Goal: Task Accomplishment & Management: Manage account settings

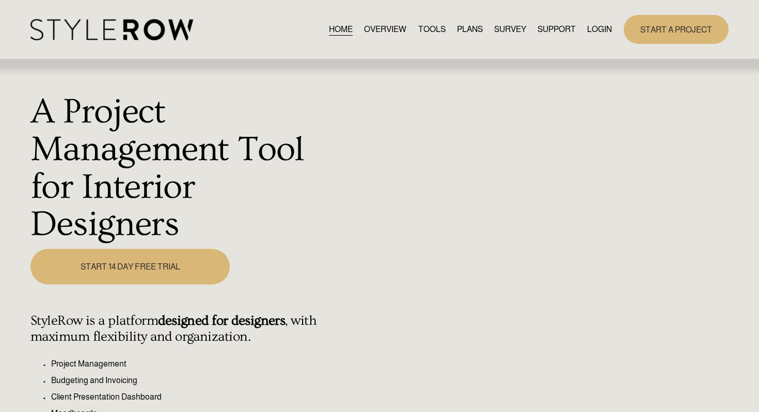
click at [593, 30] on link "LOGIN" at bounding box center [599, 29] width 25 height 14
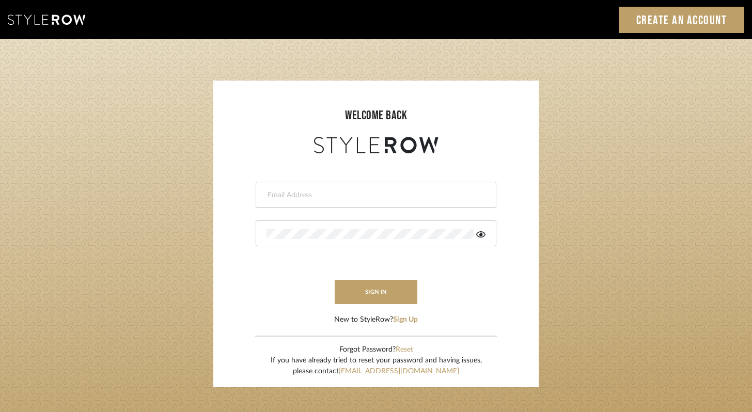
click at [405, 182] on div at bounding box center [376, 195] width 241 height 26
type input "ashley@winnieandcointeriors.com"
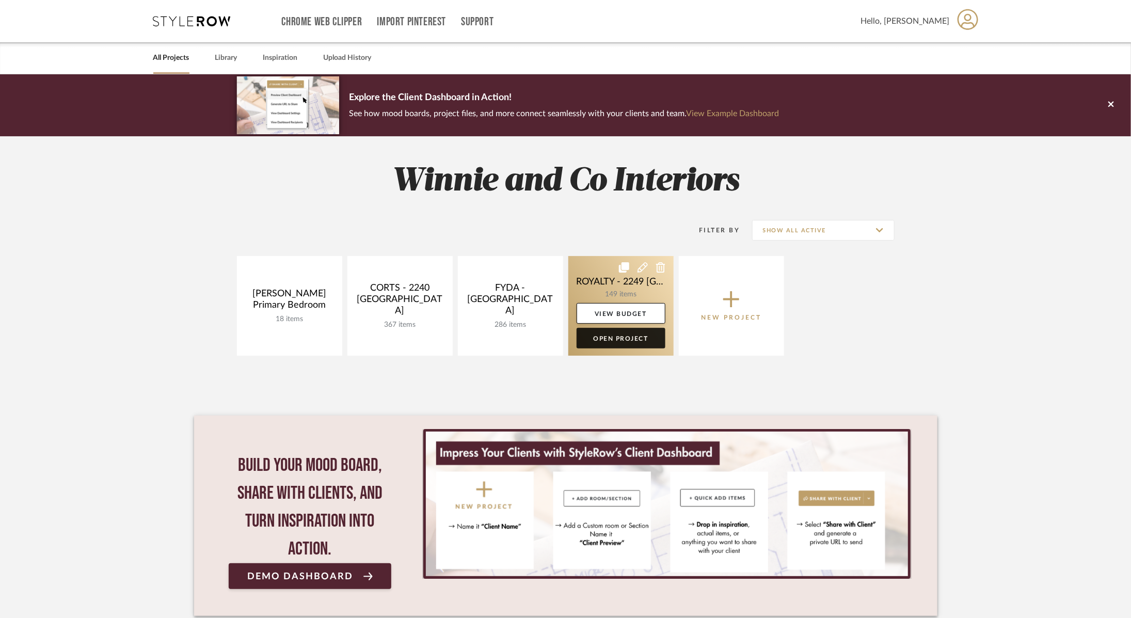
click at [615, 341] on link "Open Project" at bounding box center [621, 338] width 89 height 21
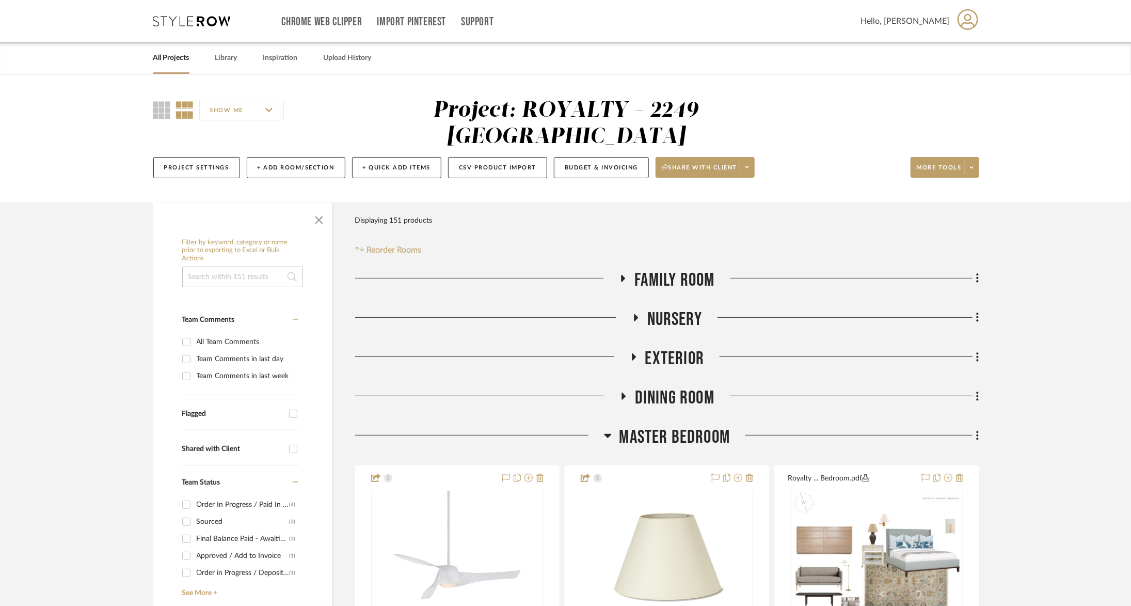
click at [643, 426] on span "Master Bedroom" at bounding box center [674, 437] width 111 height 22
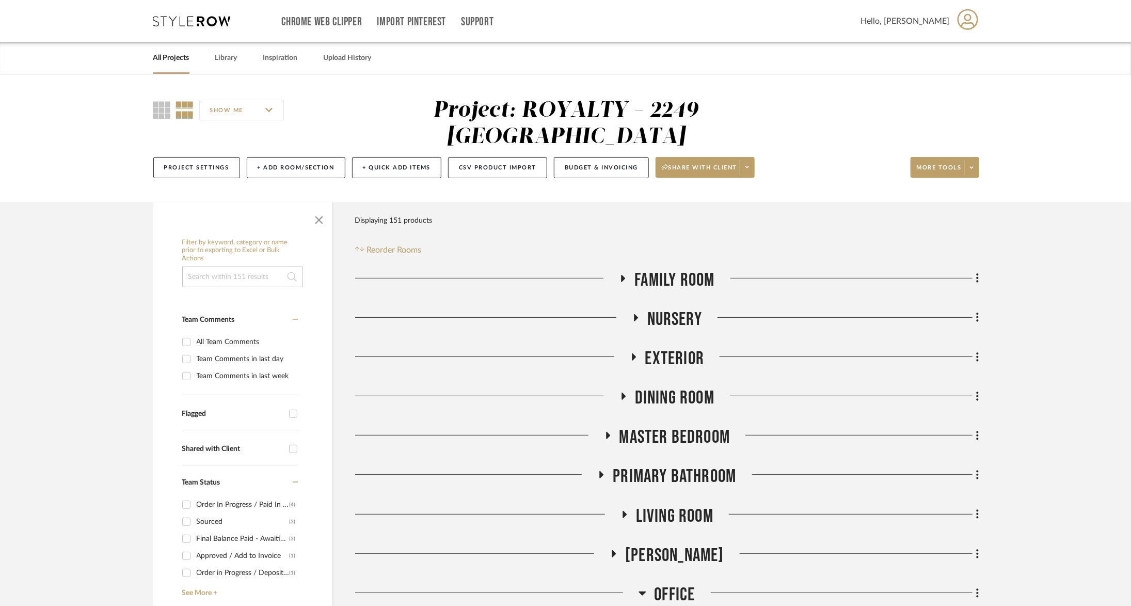
click at [671, 505] on span "Living Room" at bounding box center [674, 516] width 77 height 22
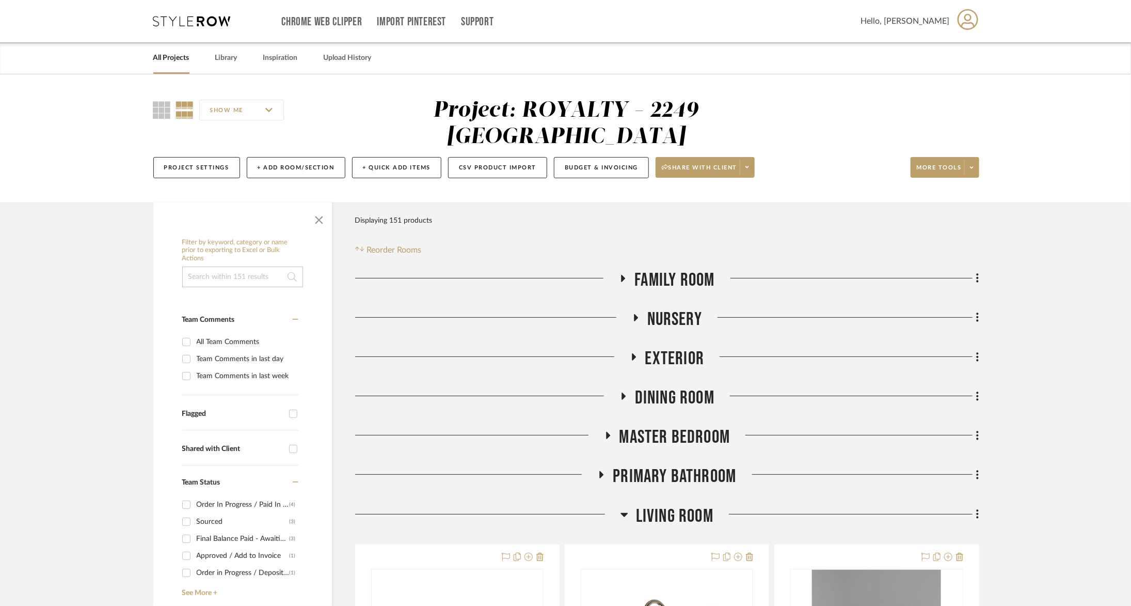
click at [671, 505] on span "Living Room" at bounding box center [674, 516] width 77 height 22
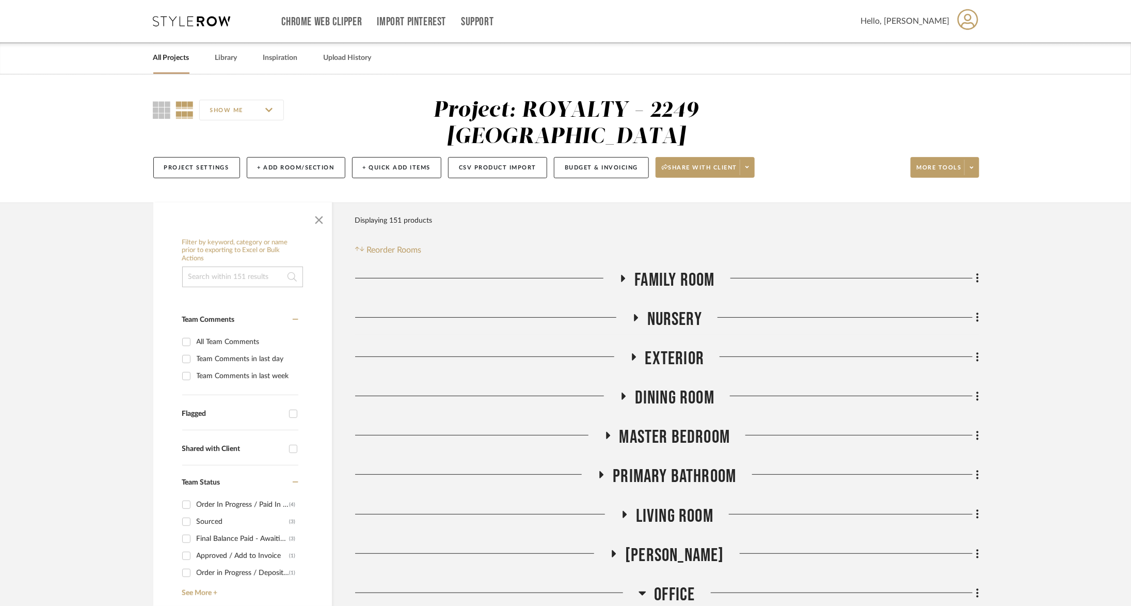
click at [677, 269] on span "Family Room" at bounding box center [674, 280] width 80 height 22
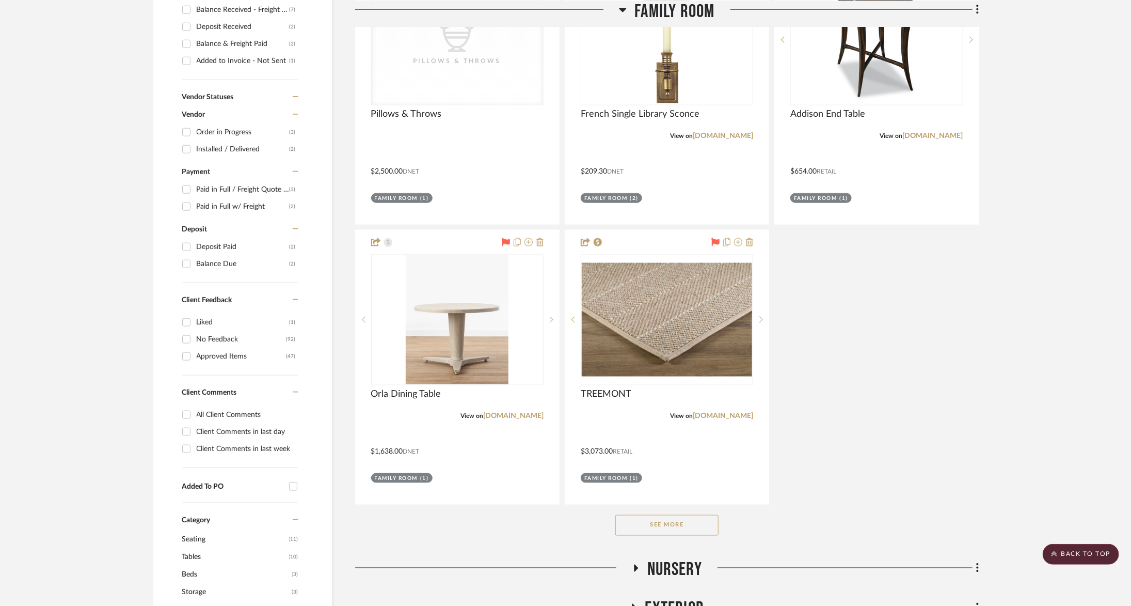
scroll to position [643, 0]
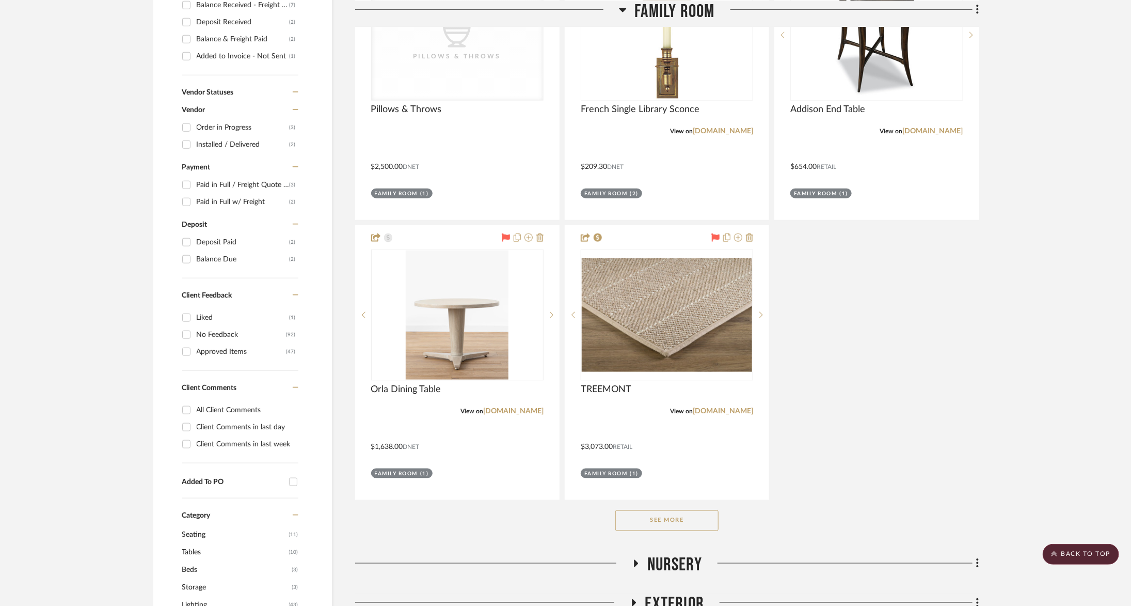
click at [650, 510] on button "See More" at bounding box center [666, 520] width 103 height 21
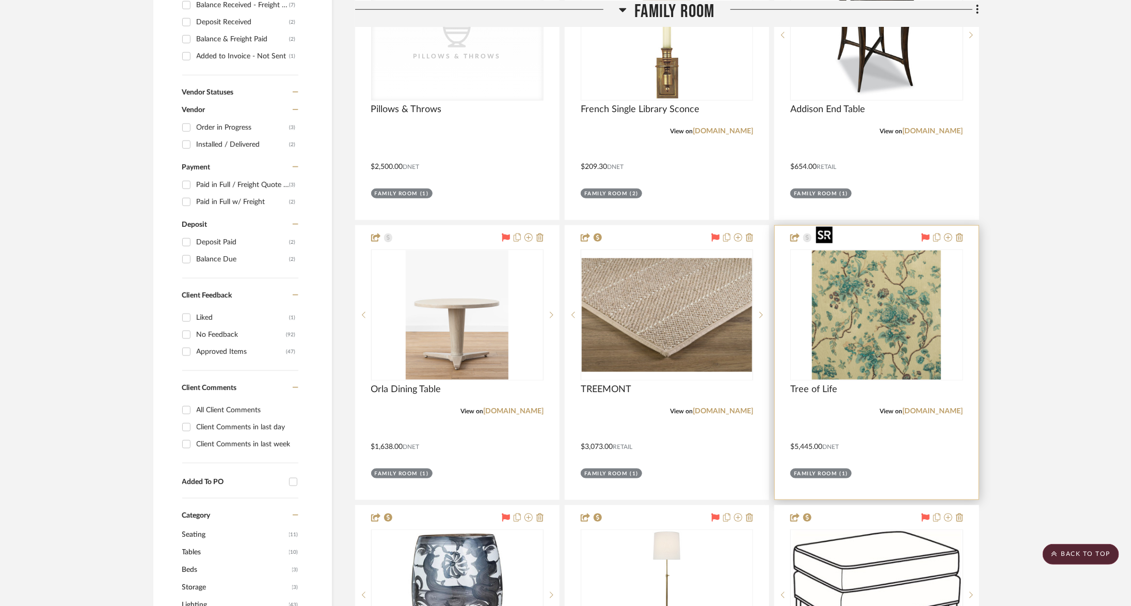
click at [0, 0] on img at bounding box center [0, 0] width 0 height 0
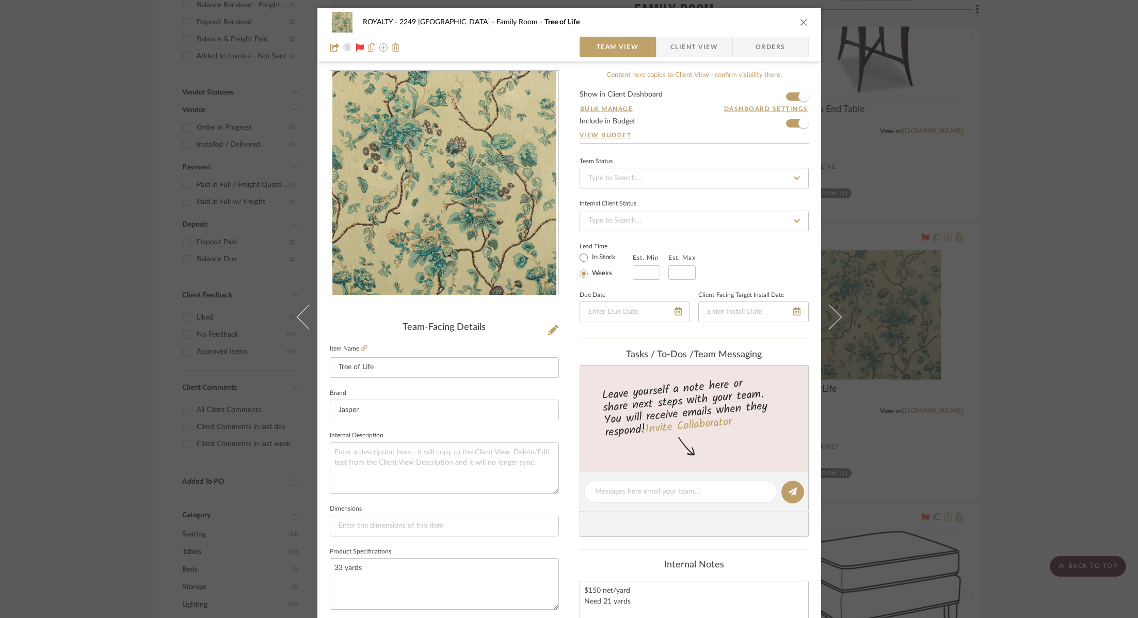
scroll to position [340, 0]
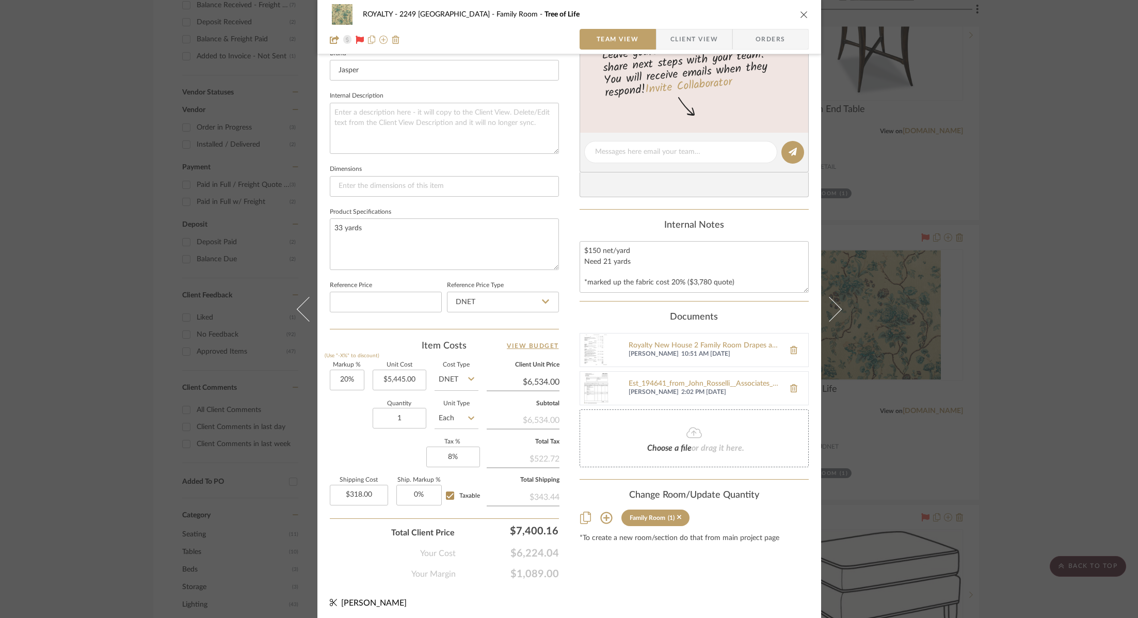
click at [1061, 180] on div "ROYALTY - 2249 Yorkshire Family Room Tree of Life Team View Client View Orders …" at bounding box center [569, 309] width 1138 height 618
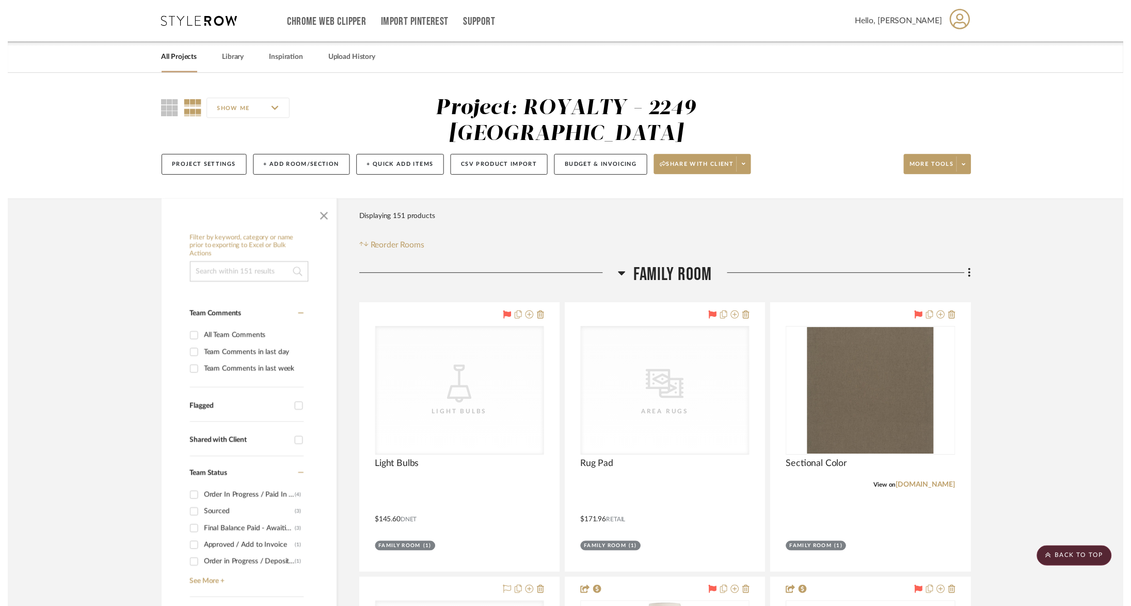
scroll to position [643, 0]
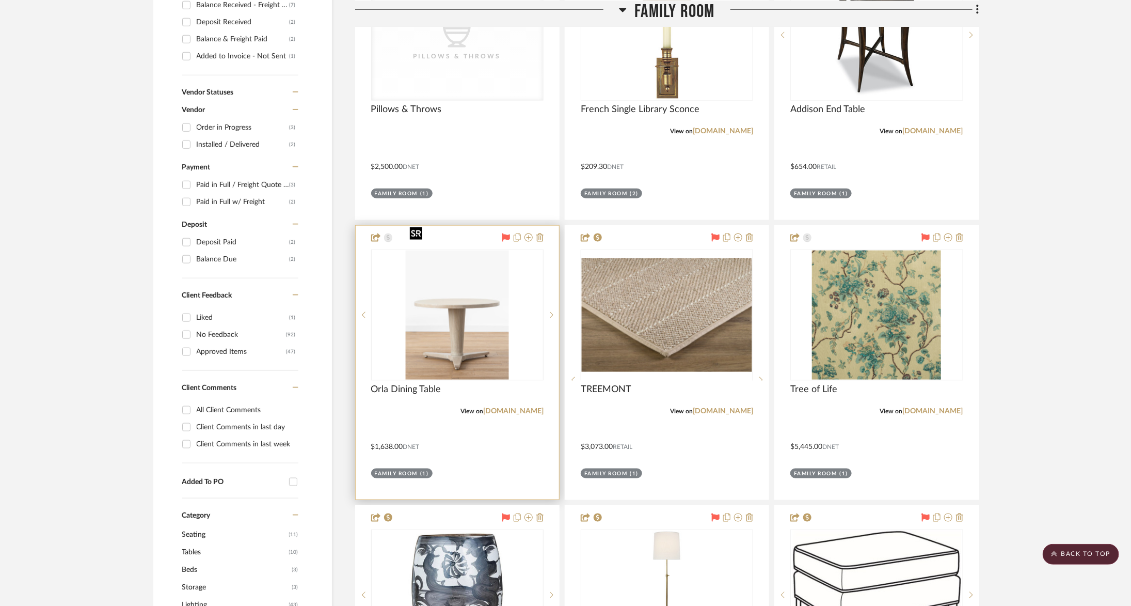
click at [0, 0] on img at bounding box center [0, 0] width 0 height 0
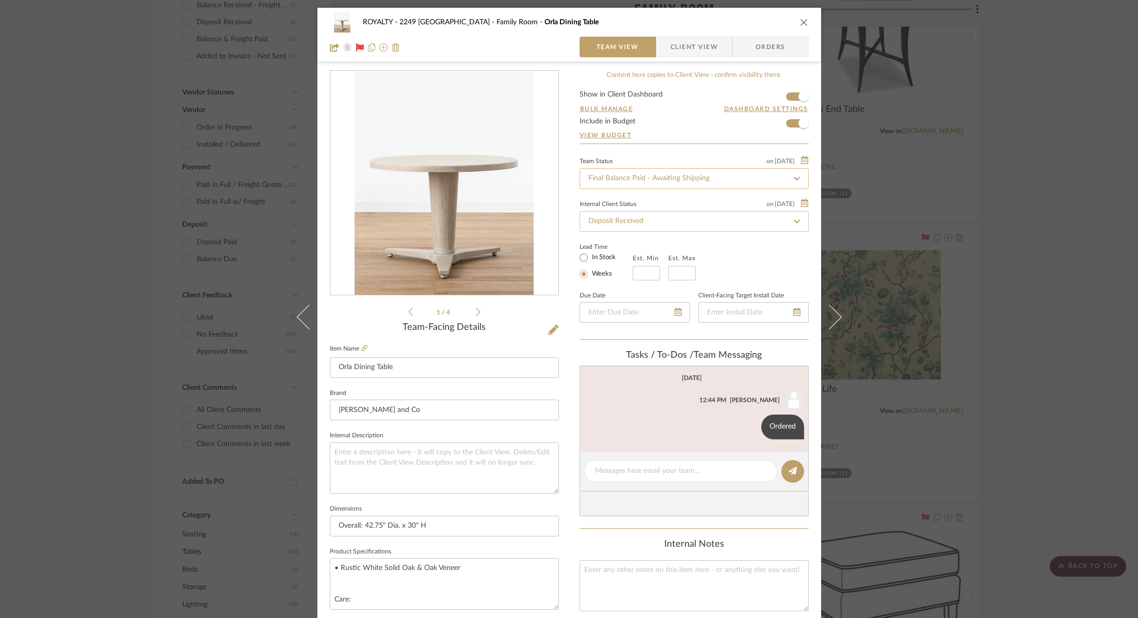
scroll to position [340, 0]
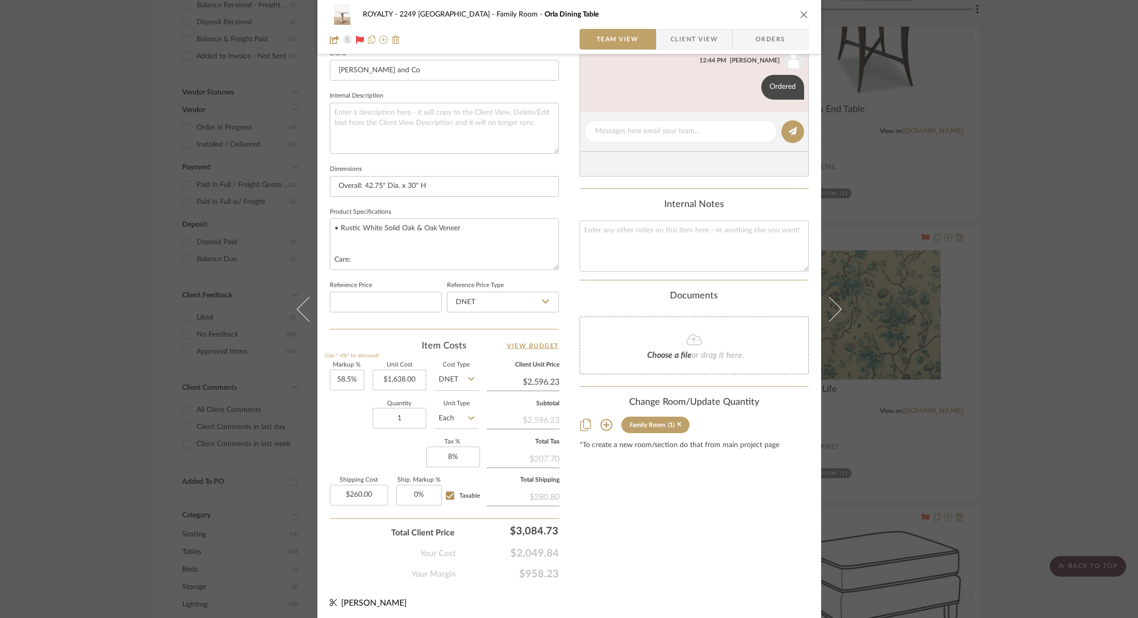
click at [994, 165] on div "ROYALTY - 2249 Yorkshire Family Room Orla Dining Table Team View Client View Or…" at bounding box center [569, 309] width 1138 height 618
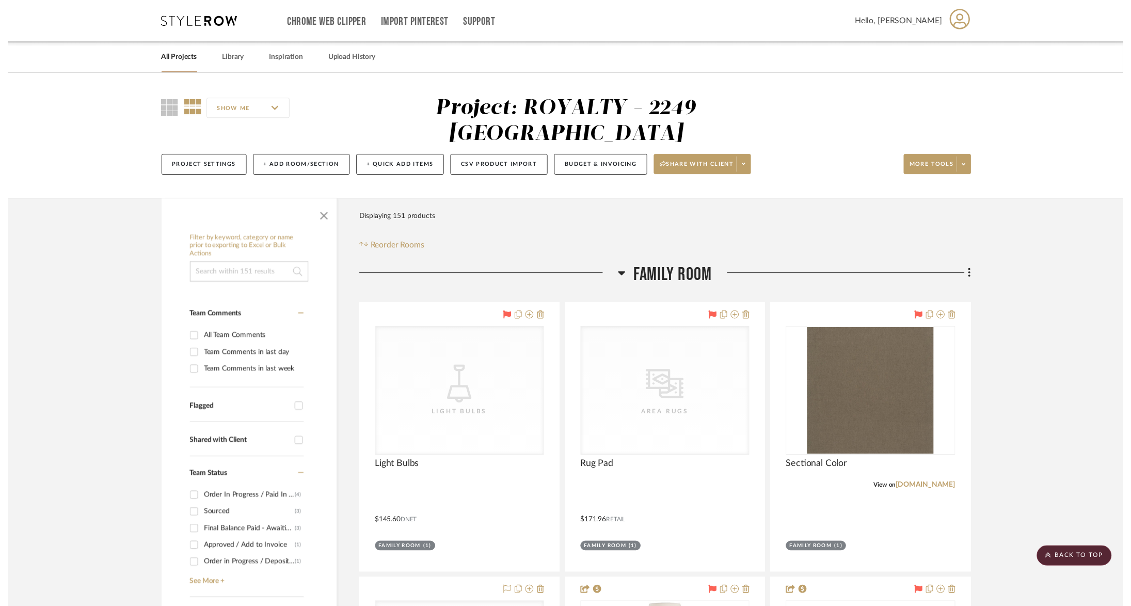
scroll to position [643, 0]
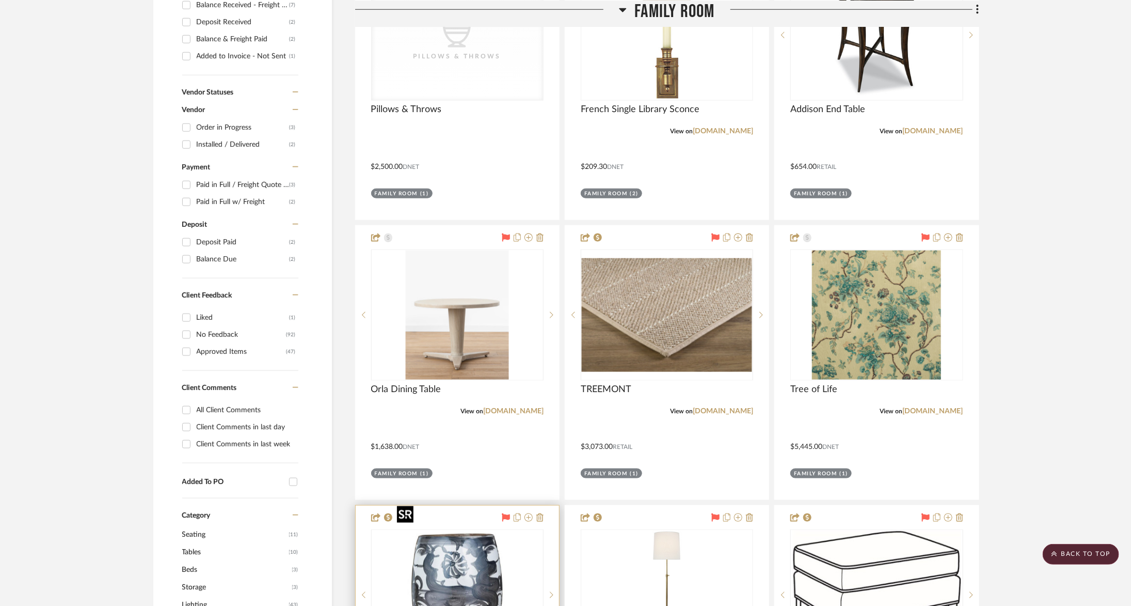
click at [463, 552] on img "0" at bounding box center [457, 594] width 129 height 129
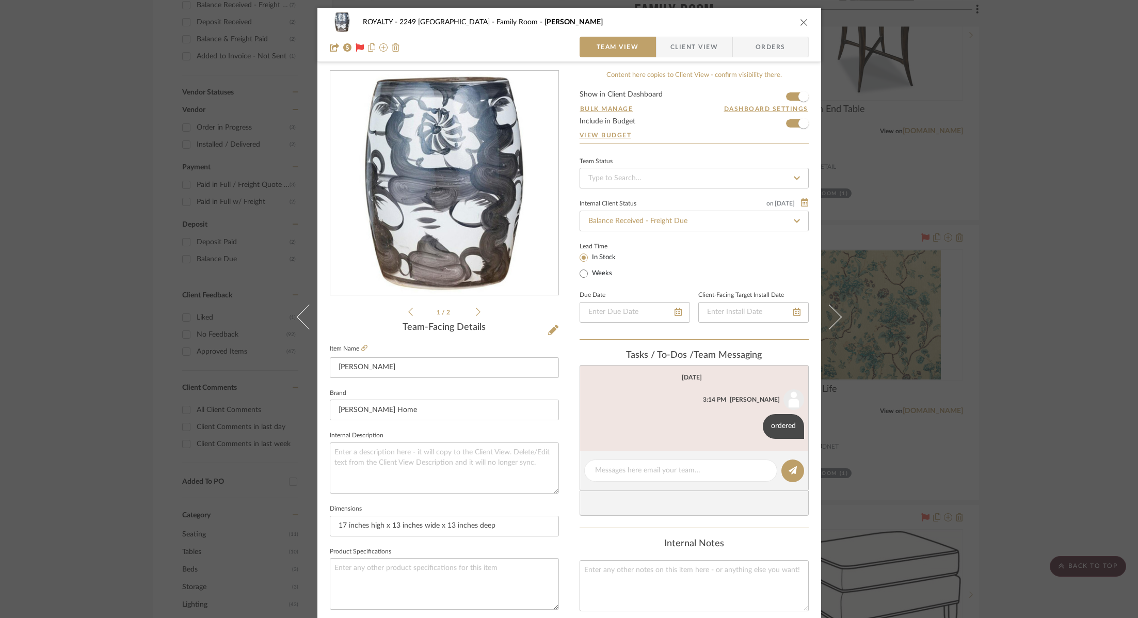
scroll to position [340, 0]
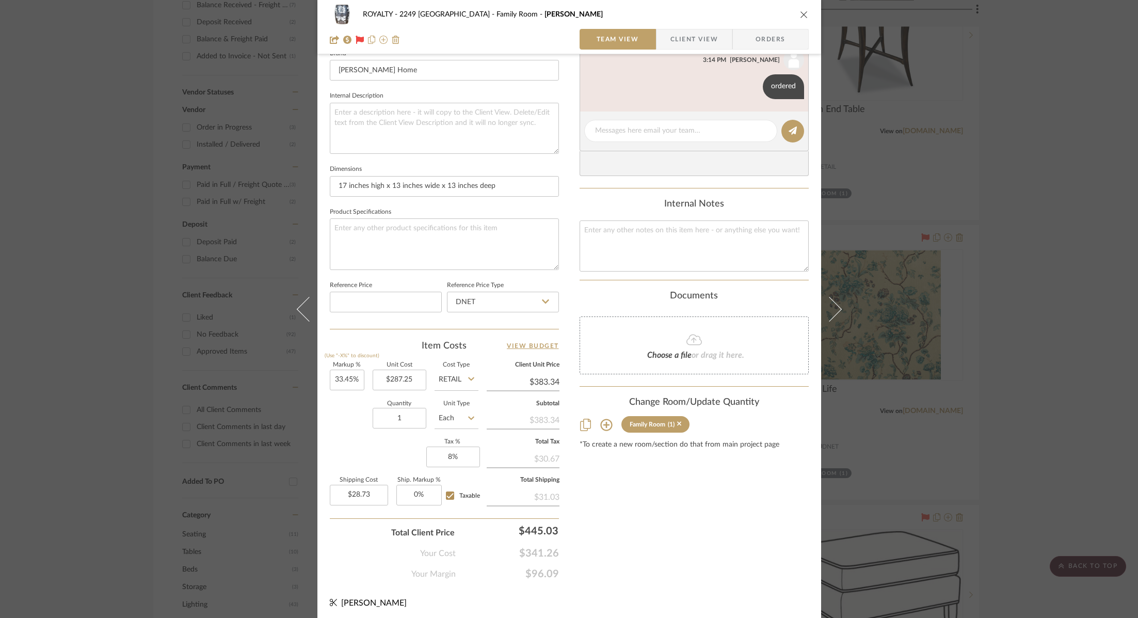
click at [1010, 284] on div "ROYALTY - 2249 Yorkshire Family Room Beck Team View Client View Orders 1 / 2 Te…" at bounding box center [569, 309] width 1138 height 618
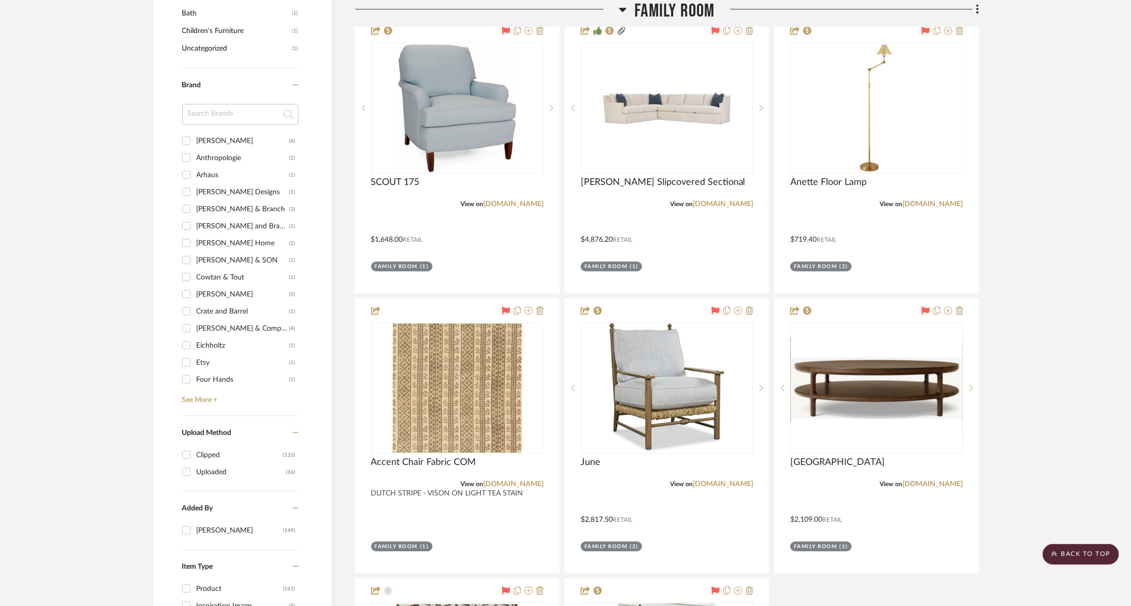
scroll to position [1363, 0]
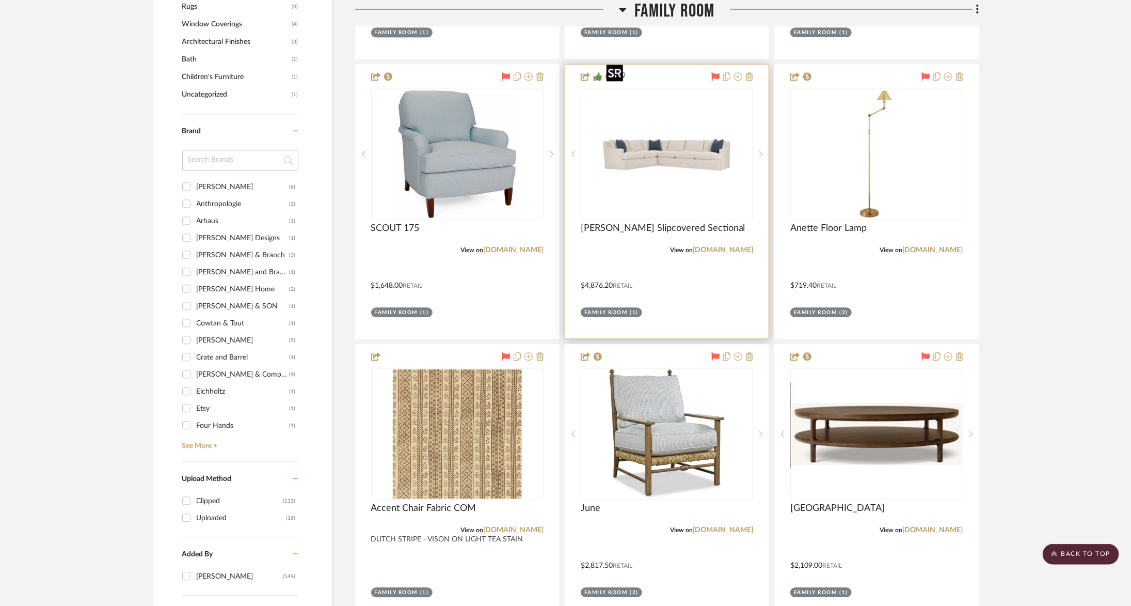
click at [0, 0] on img at bounding box center [0, 0] width 0 height 0
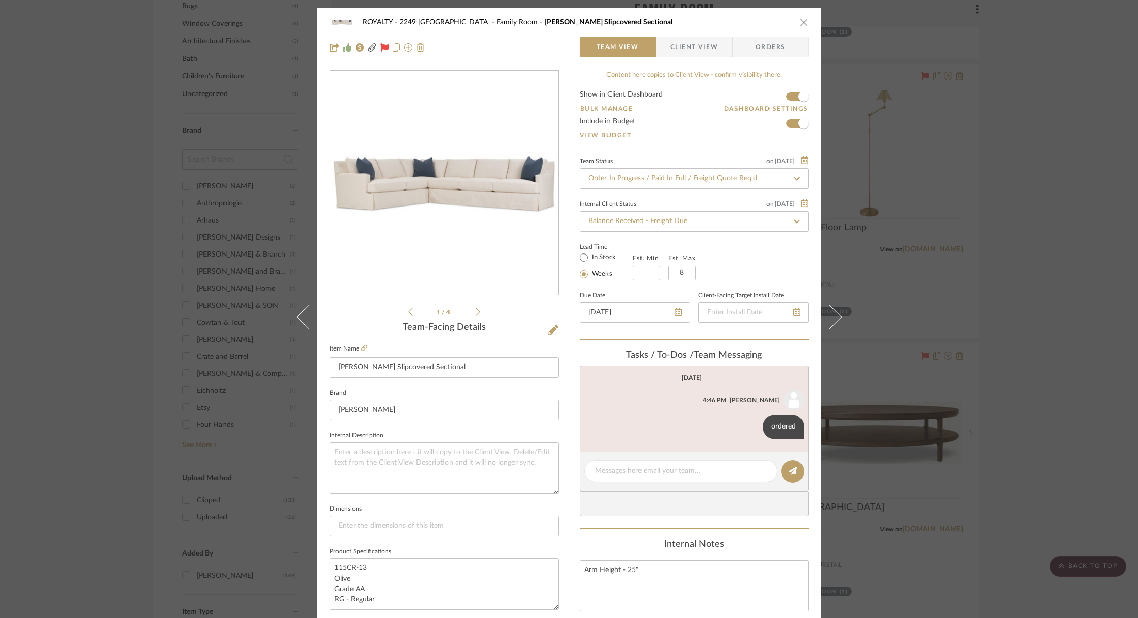
scroll to position [340, 0]
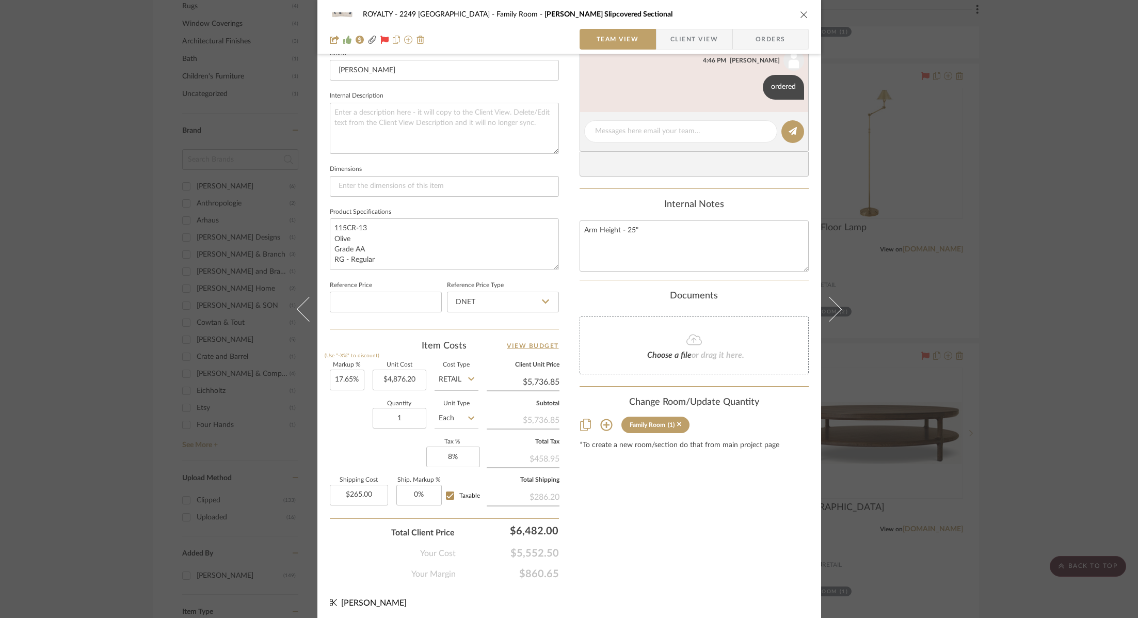
click at [994, 299] on div "ROYALTY - 2249 Yorkshire Family Room Laney Slipcovered Sectional Team View Clie…" at bounding box center [569, 309] width 1138 height 618
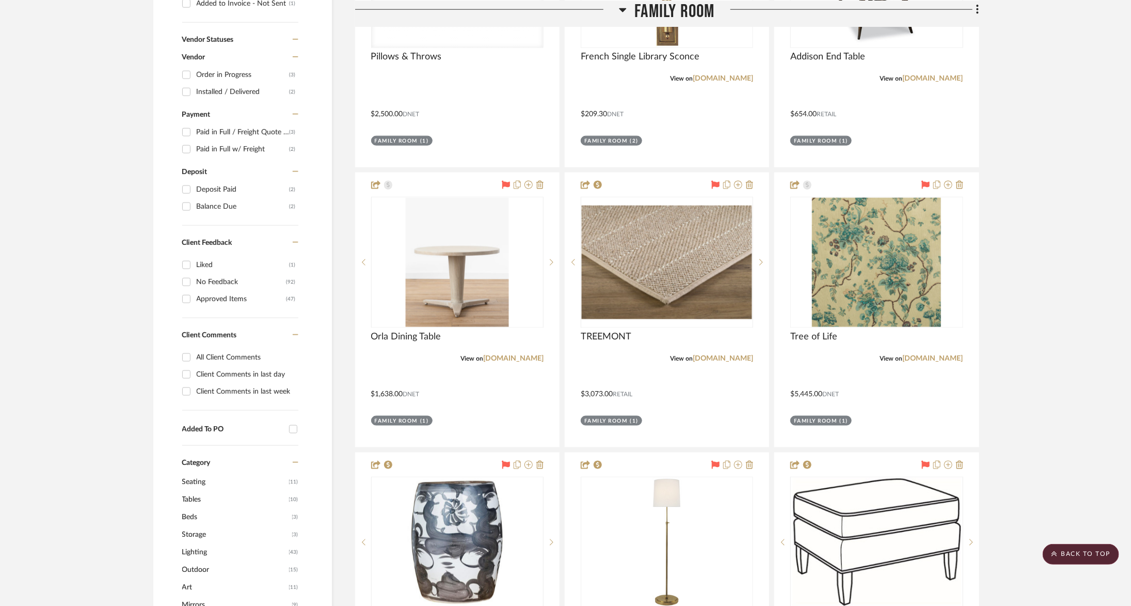
scroll to position [463, 0]
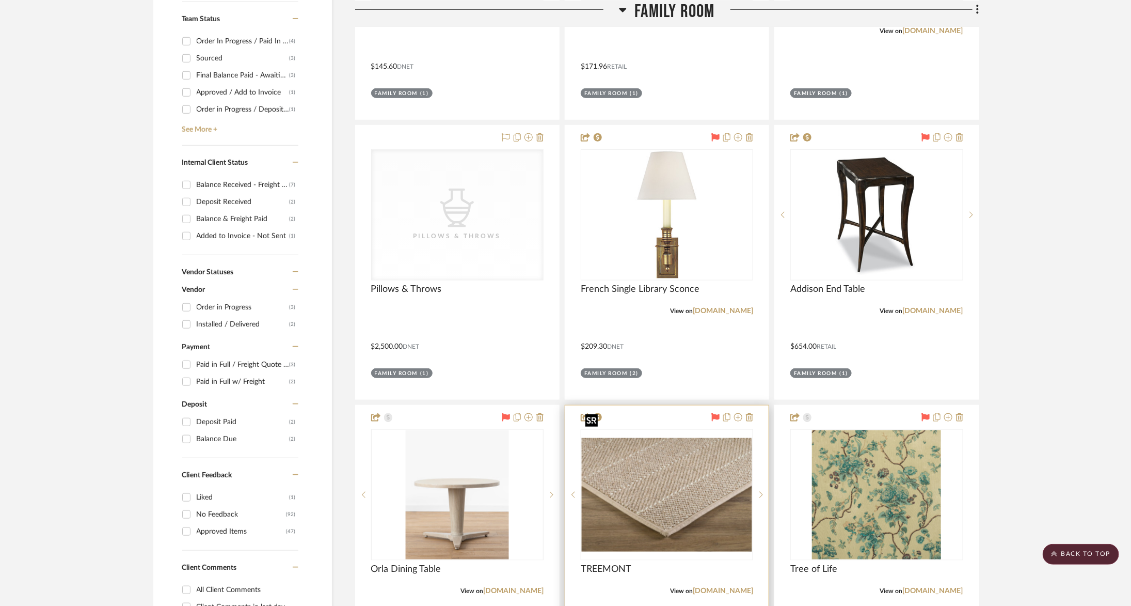
click at [671, 438] on img "0" at bounding box center [667, 495] width 170 height 114
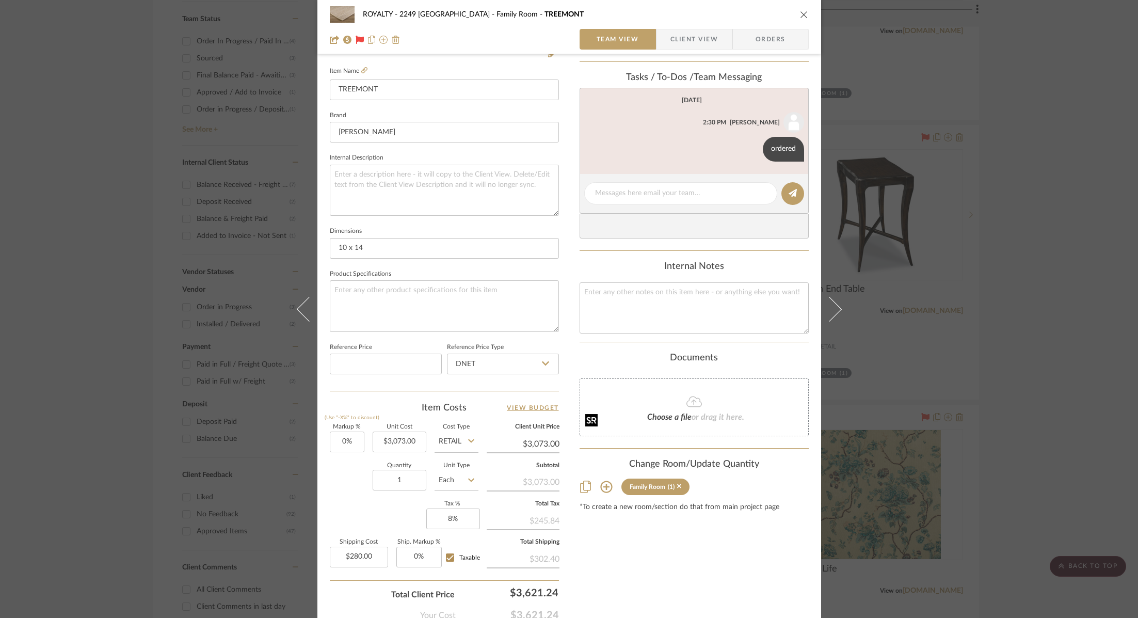
scroll to position [340, 0]
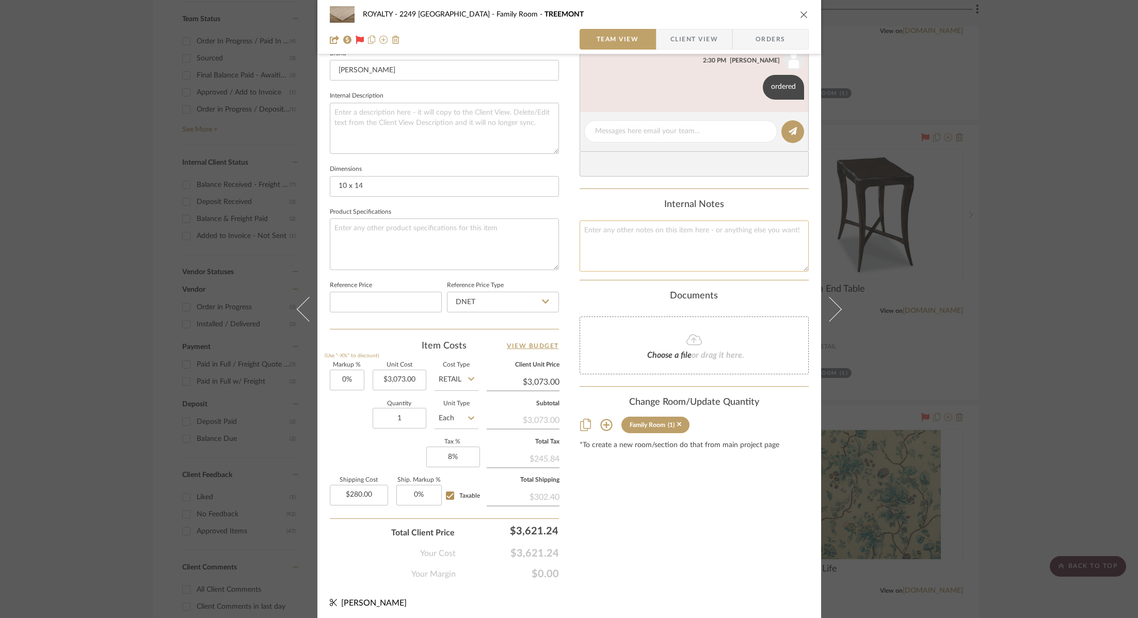
click at [701, 249] on textarea at bounding box center [694, 245] width 229 height 51
type textarea "2578.61"
click at [409, 376] on input "3073.00" at bounding box center [400, 380] width 54 height 21
type input "$3,073.00"
click at [457, 381] on input "Retail" at bounding box center [457, 380] width 44 height 21
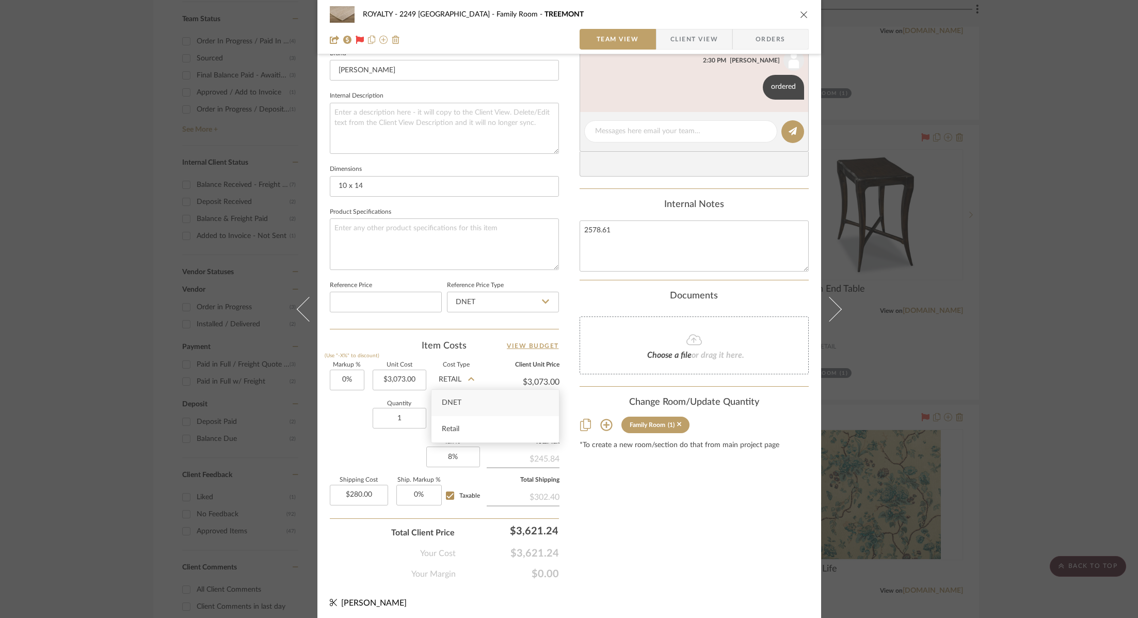
click at [459, 404] on span "DNET" at bounding box center [452, 402] width 20 height 7
type input "DNET"
click at [386, 380] on input "3073.00" at bounding box center [400, 380] width 54 height 21
type input "$2,578.61"
click at [749, 537] on div "Content here copies to Client View - confirm visibility there. Show in Client D…" at bounding box center [694, 156] width 229 height 850
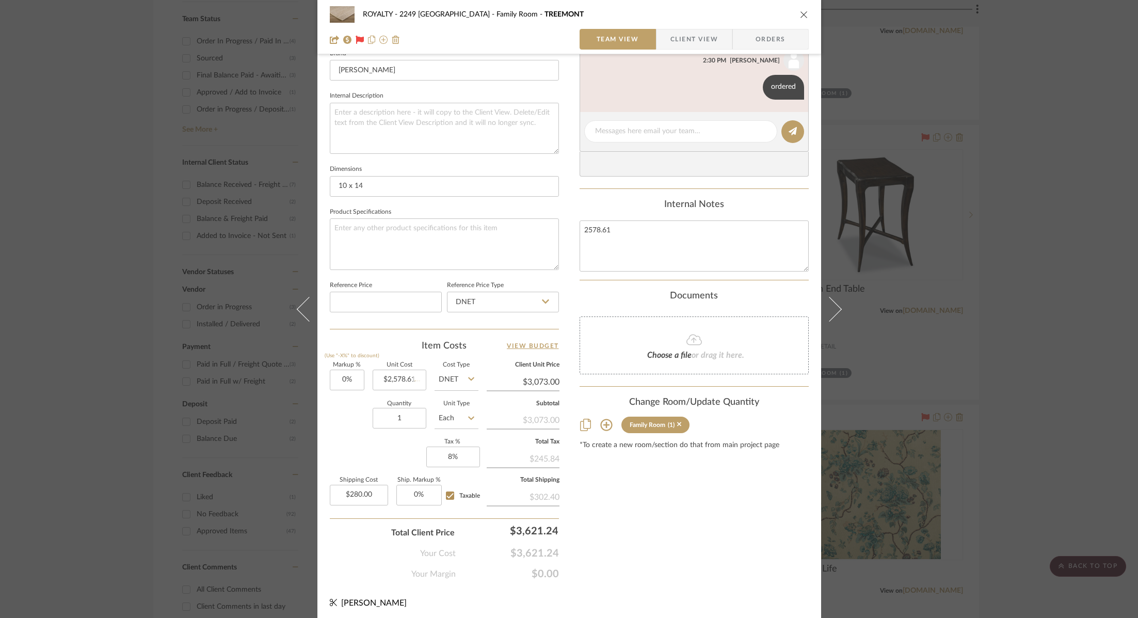
type input "$2,578.61"
click at [534, 379] on input "2578.61" at bounding box center [523, 381] width 73 height 15
type input "3073"
type input "19.17%"
type input "$3,073.00"
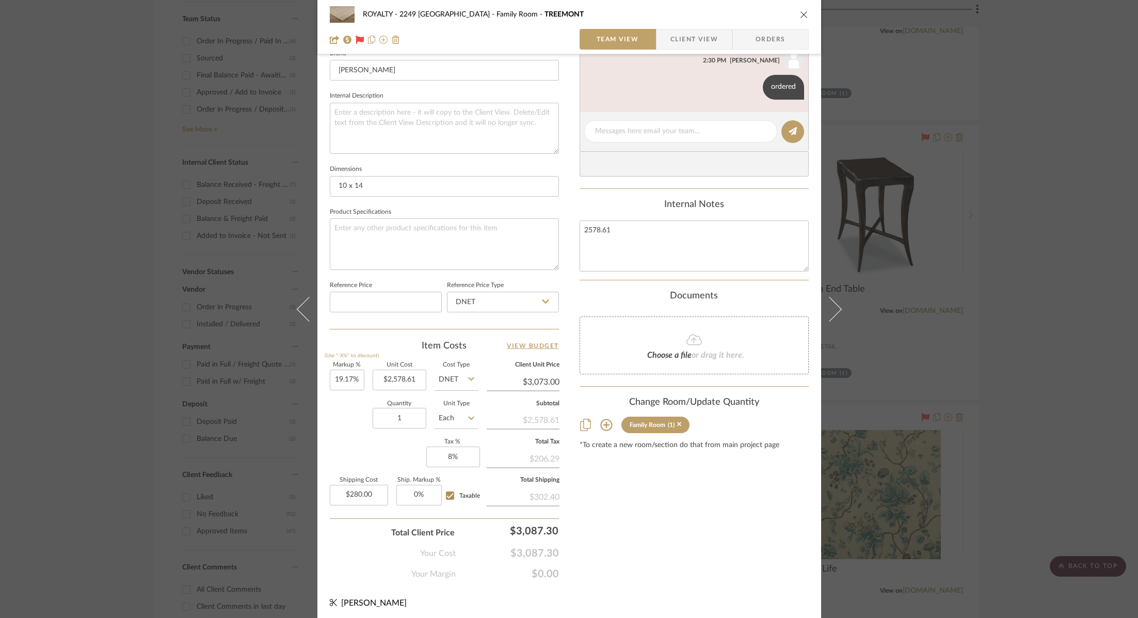
click at [675, 558] on div "Content here copies to Client View - confirm visibility there. Show in Client D…" at bounding box center [694, 156] width 229 height 850
type input "$3,072.93"
click at [638, 240] on textarea "2578.61" at bounding box center [694, 245] width 229 height 51
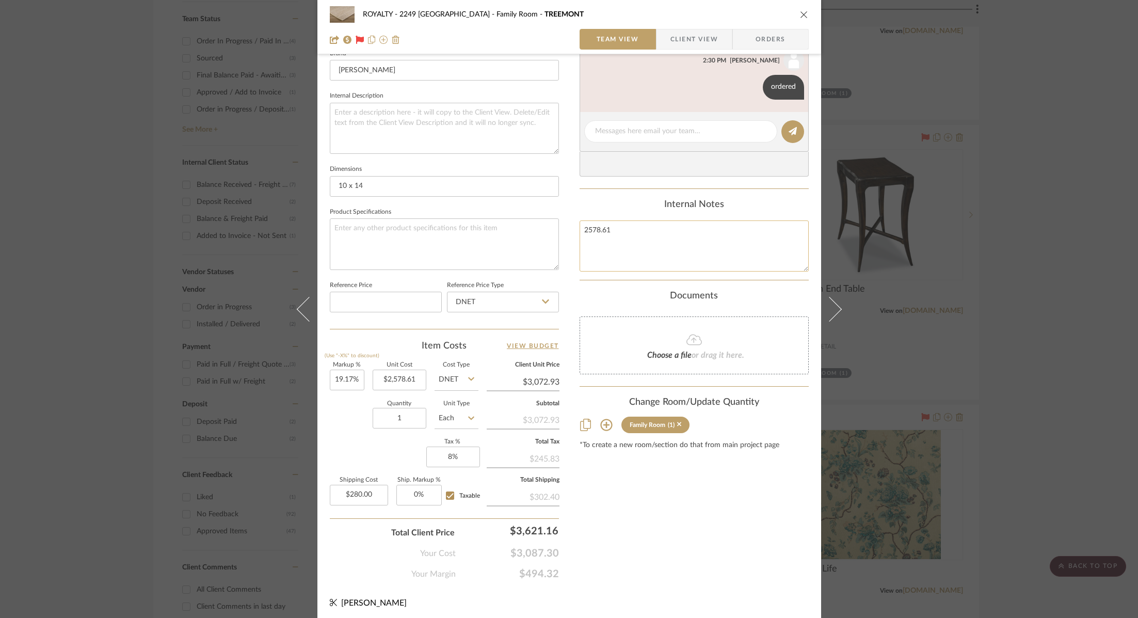
click at [638, 240] on textarea "2578.61" at bounding box center [694, 245] width 229 height 51
click at [532, 377] on input "3072.93" at bounding box center [523, 381] width 73 height 15
click at [537, 415] on div "$3,072.93" at bounding box center [523, 419] width 73 height 19
click at [539, 367] on fieldset "Client Unit Price $3,072.93" at bounding box center [523, 376] width 73 height 28
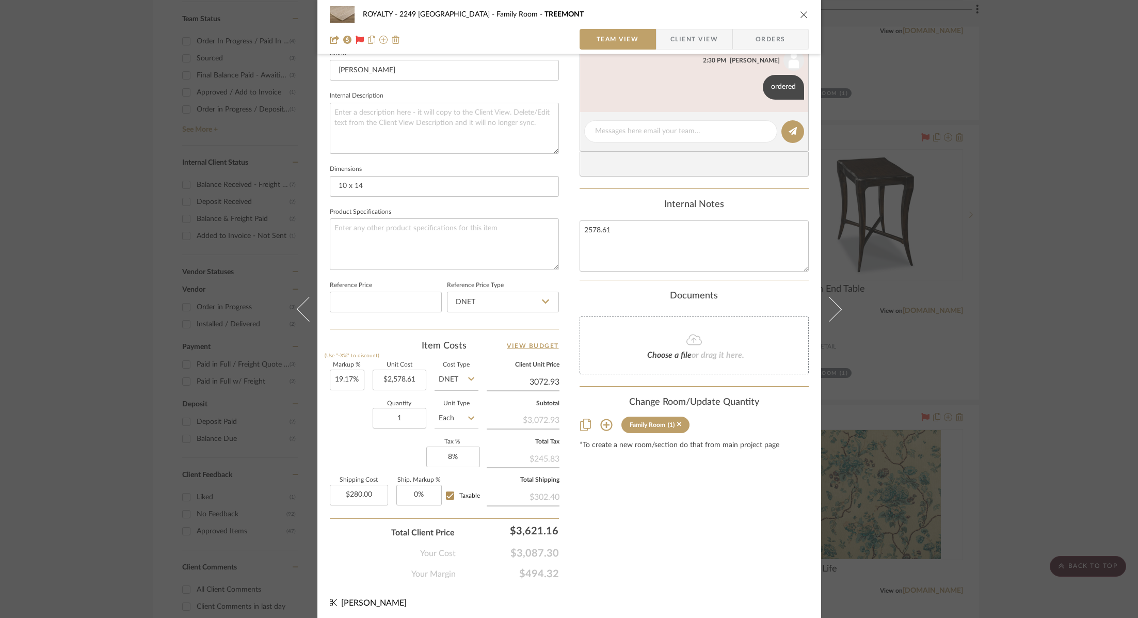
click at [540, 379] on input "3072.93" at bounding box center [523, 381] width 73 height 15
type input "$3,073.00"
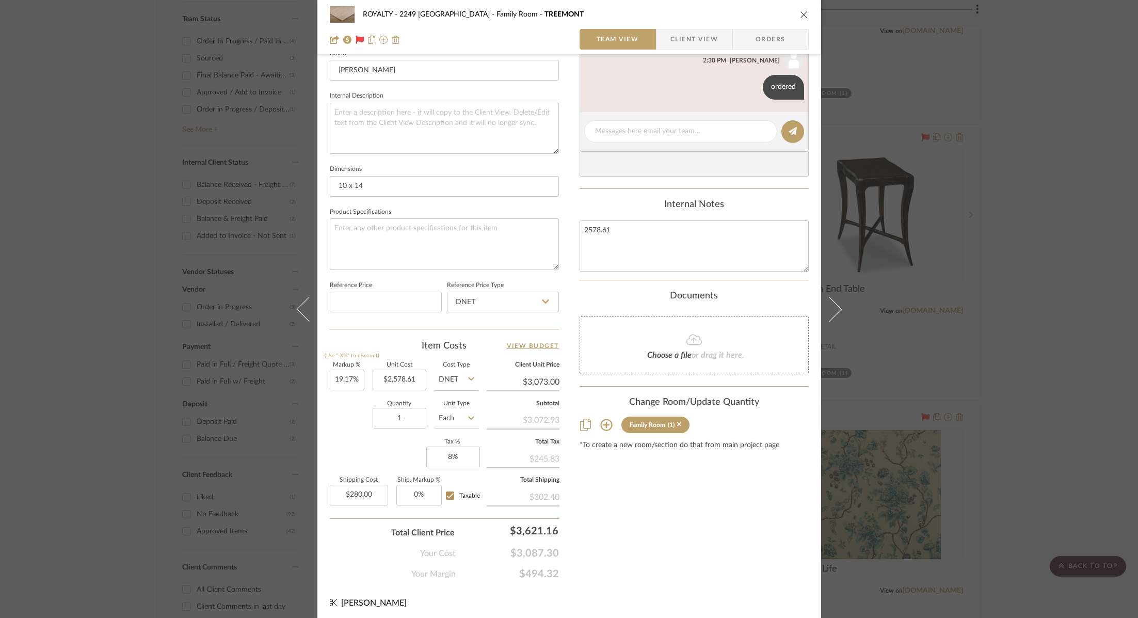
click at [653, 525] on div "Content here copies to Client View - confirm visibility there. Show in Client D…" at bounding box center [694, 156] width 229 height 850
click at [1027, 265] on div "ROYALTY - 2249 Yorkshire Family Room TREEMONT Team View Client View Orders 1 / …" at bounding box center [569, 309] width 1138 height 618
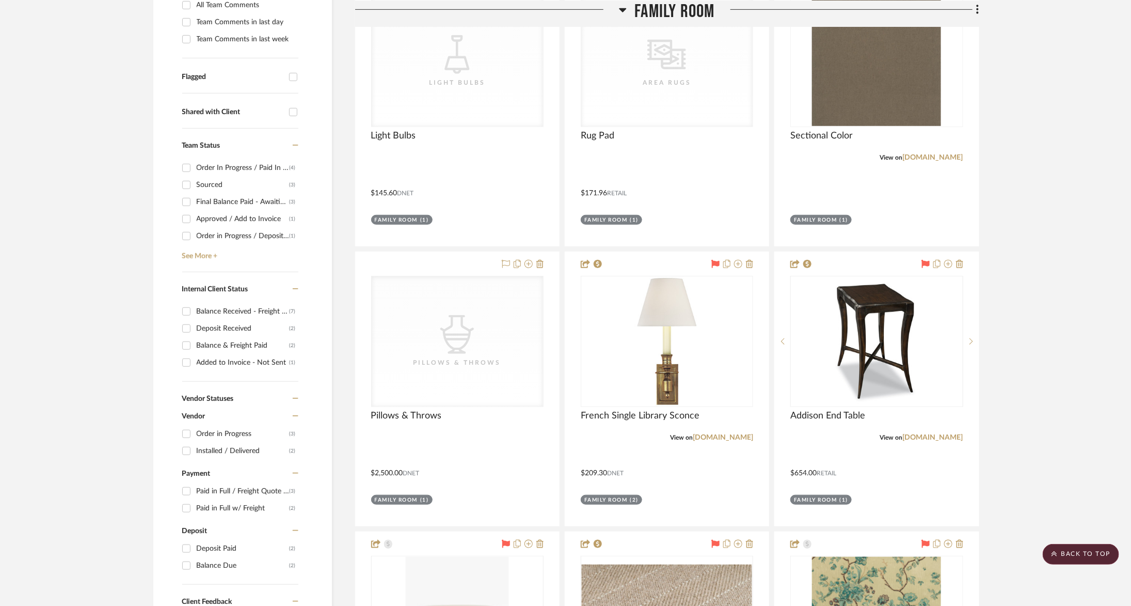
scroll to position [153, 0]
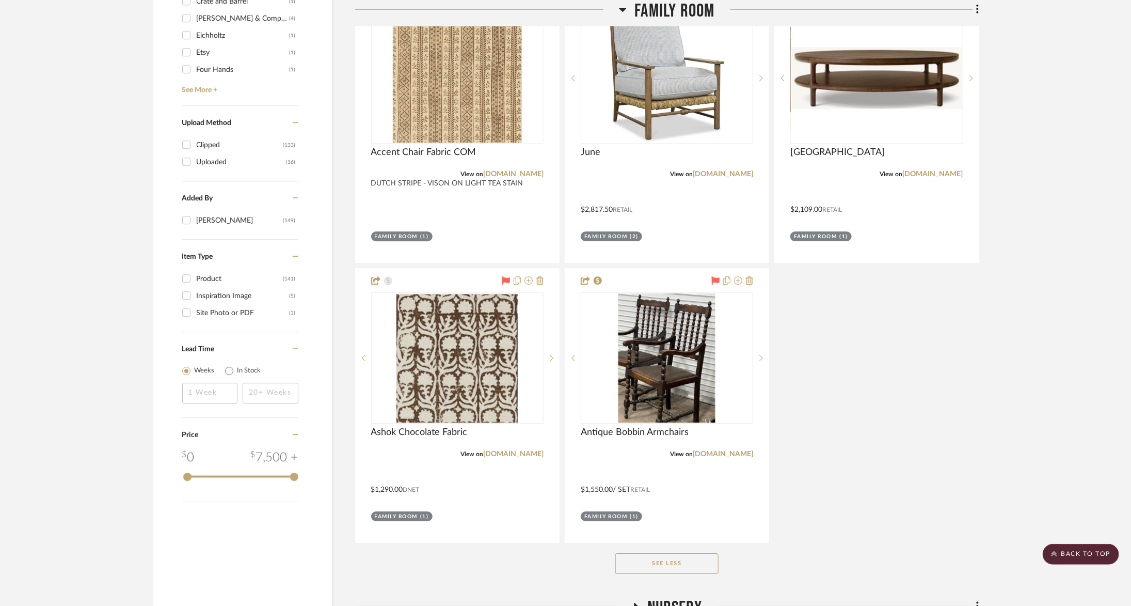
scroll to position [1598, 0]
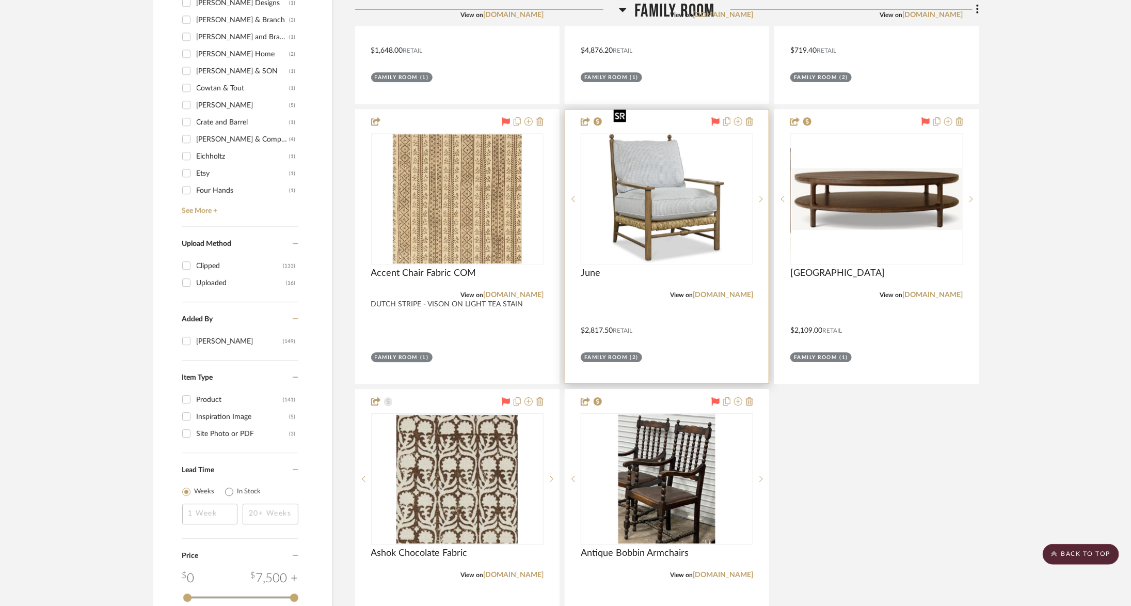
click at [0, 0] on img at bounding box center [0, 0] width 0 height 0
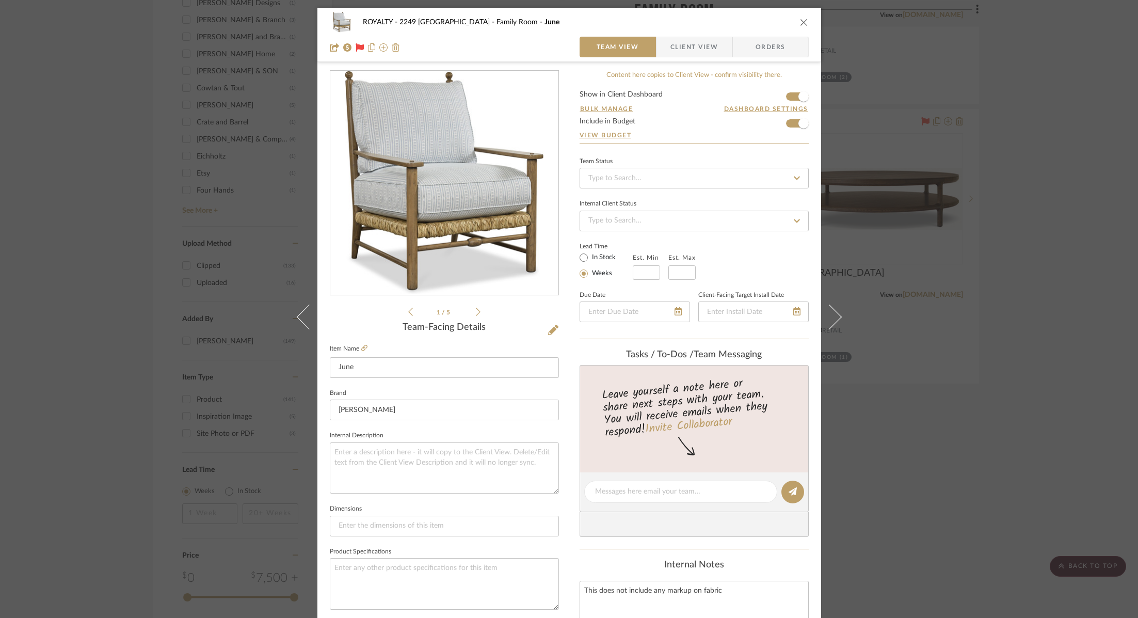
scroll to position [340, 0]
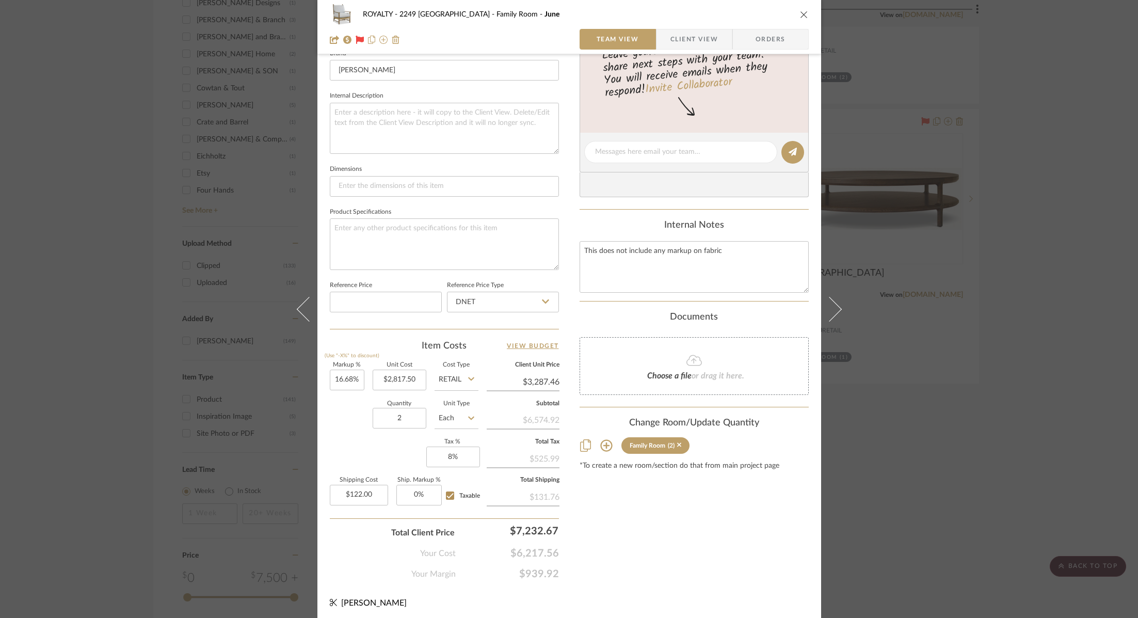
click at [1017, 374] on div "ROYALTY - 2249 Yorkshire Family Room June Team View Client View Orders 1 / 5 Te…" at bounding box center [569, 309] width 1138 height 618
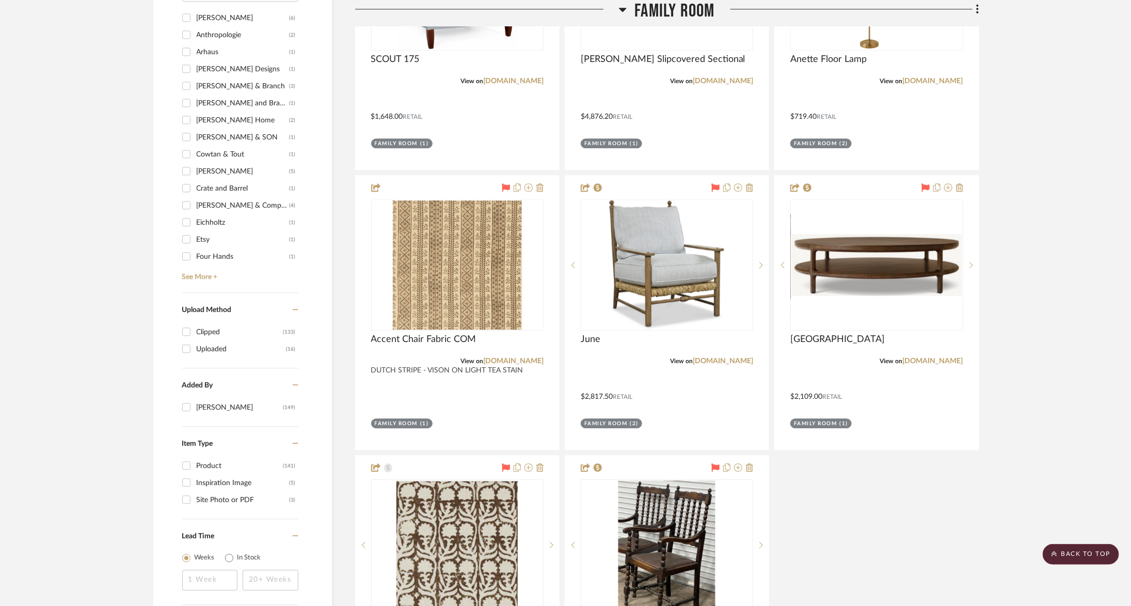
scroll to position [1529, 0]
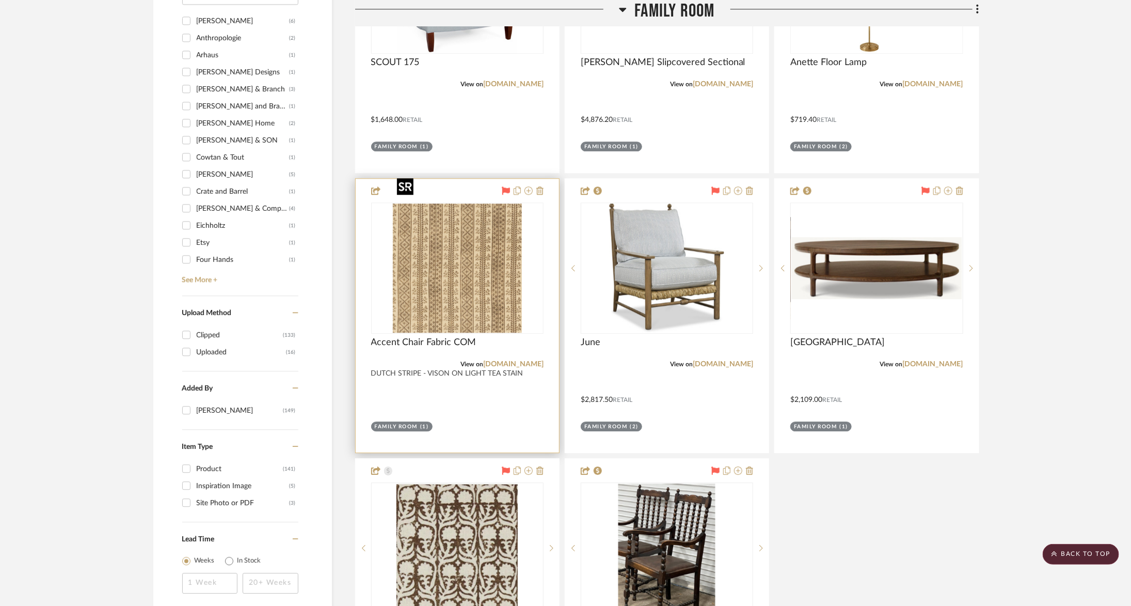
click at [0, 0] on img at bounding box center [0, 0] width 0 height 0
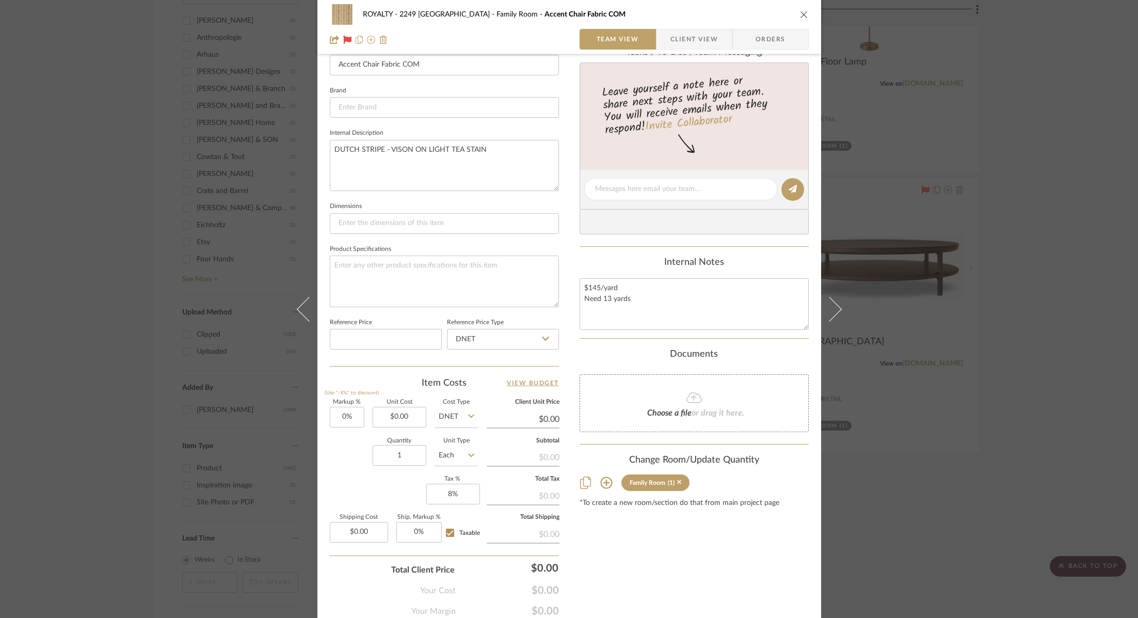
scroll to position [340, 0]
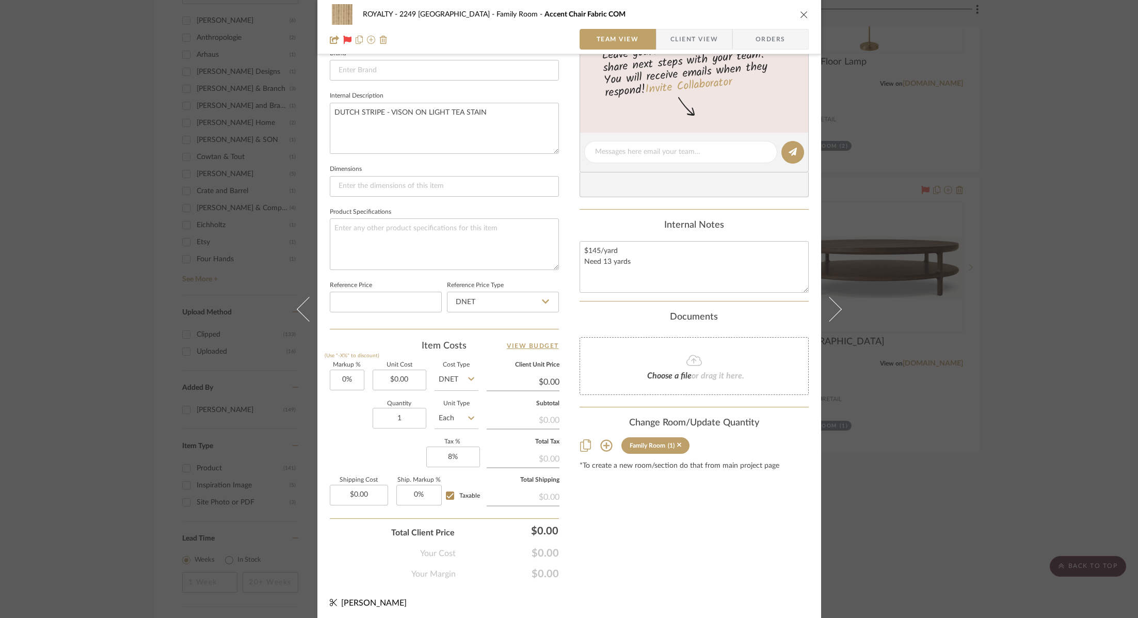
click at [803, 16] on icon "close" at bounding box center [804, 14] width 8 height 8
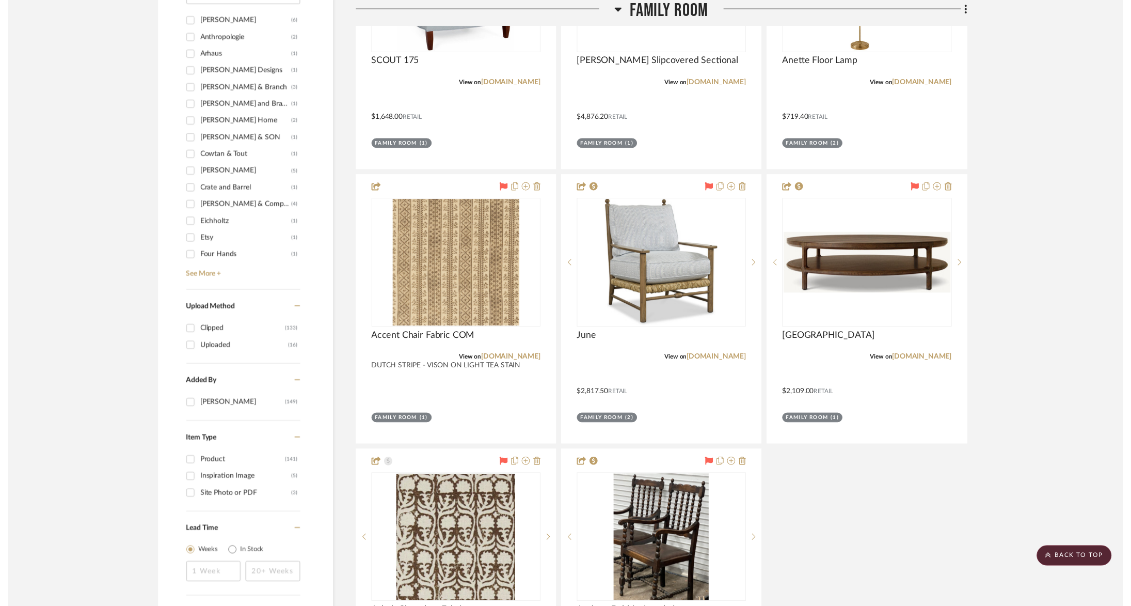
scroll to position [1529, 0]
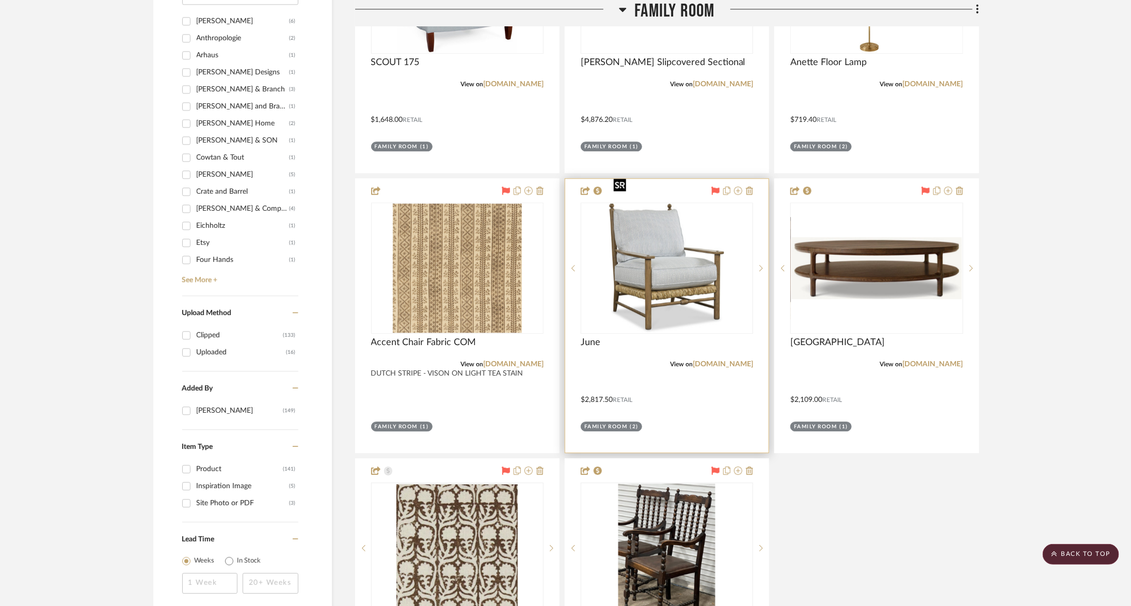
click at [688, 210] on img "0" at bounding box center [667, 267] width 115 height 129
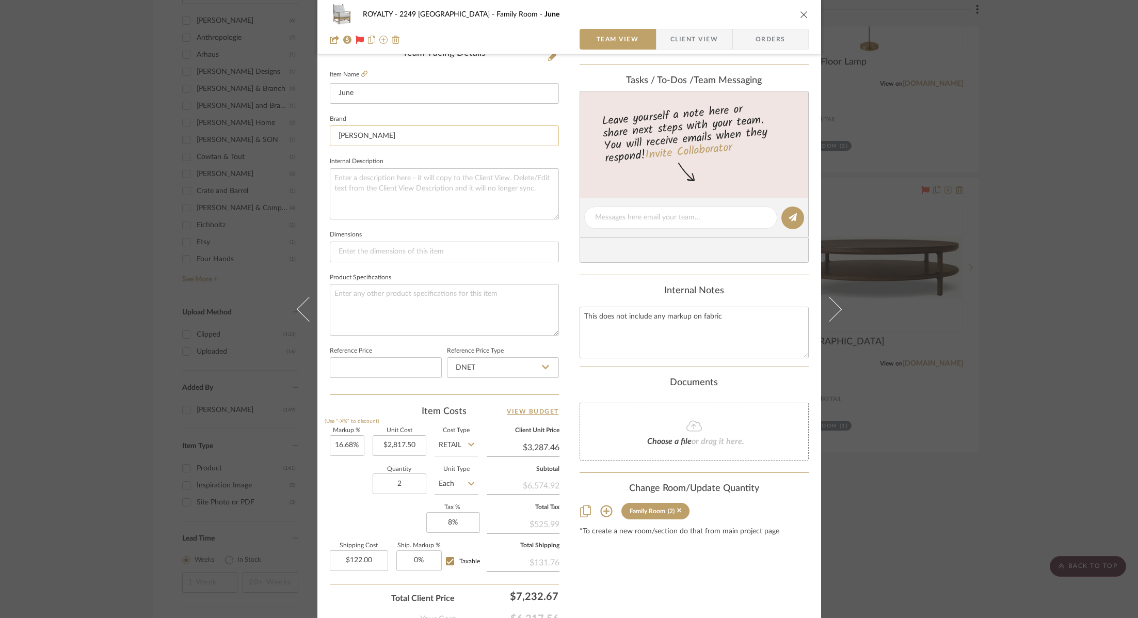
scroll to position [340, 0]
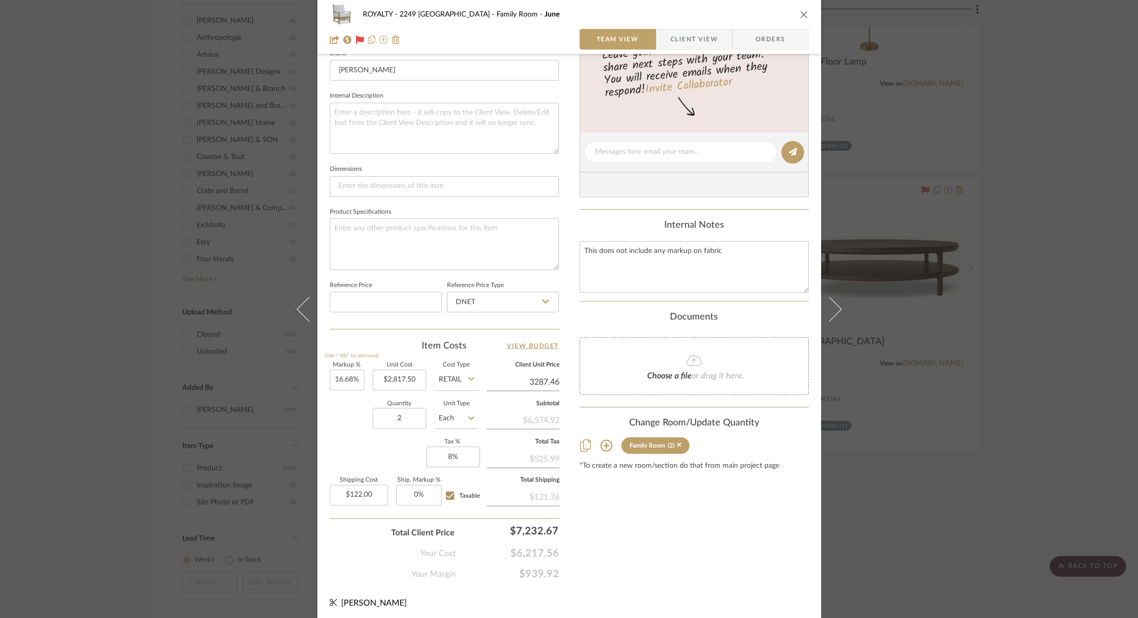
click at [548, 377] on input "3287.46" at bounding box center [523, 381] width 73 height 15
type input "$3,287.50"
click at [721, 565] on div "Content here copies to Client View - confirm visibility there. Show in Client D…" at bounding box center [694, 156] width 229 height 850
type input "$3,287.46"
click at [555, 380] on input "3287.46" at bounding box center [523, 381] width 73 height 15
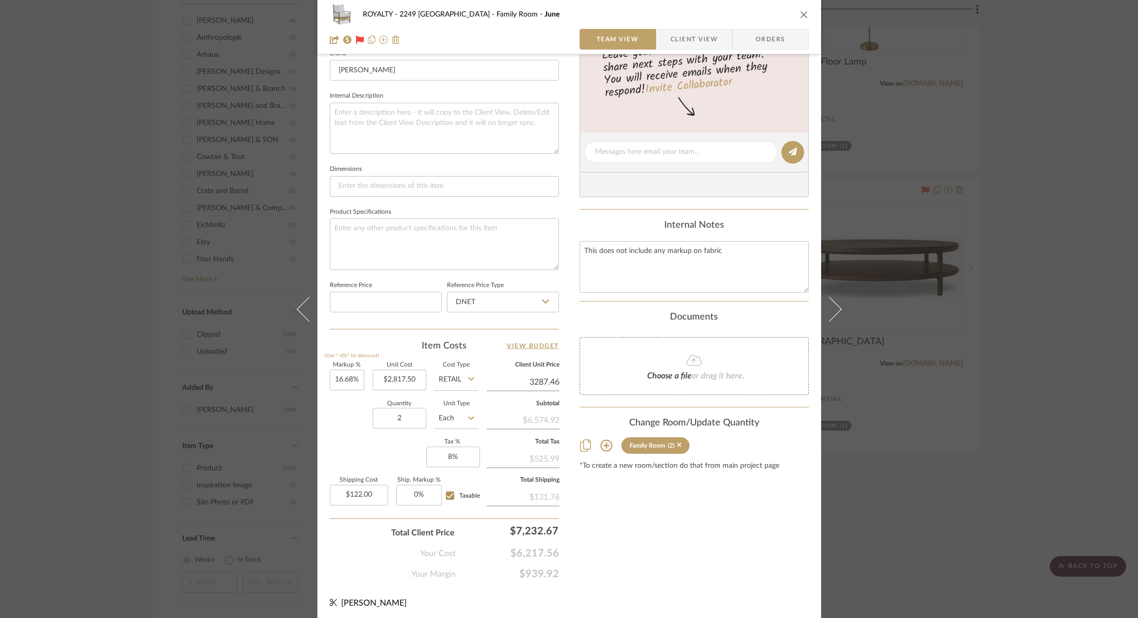
type input "$3,287.46"
click at [688, 548] on div "Content here copies to Client View - confirm visibility there. Show in Client D…" at bounding box center [694, 156] width 229 height 850
click at [1015, 194] on div "ROYALTY - 2249 Yorkshire Family Room June Team View Client View Orders 1 / 5 Te…" at bounding box center [569, 309] width 1138 height 618
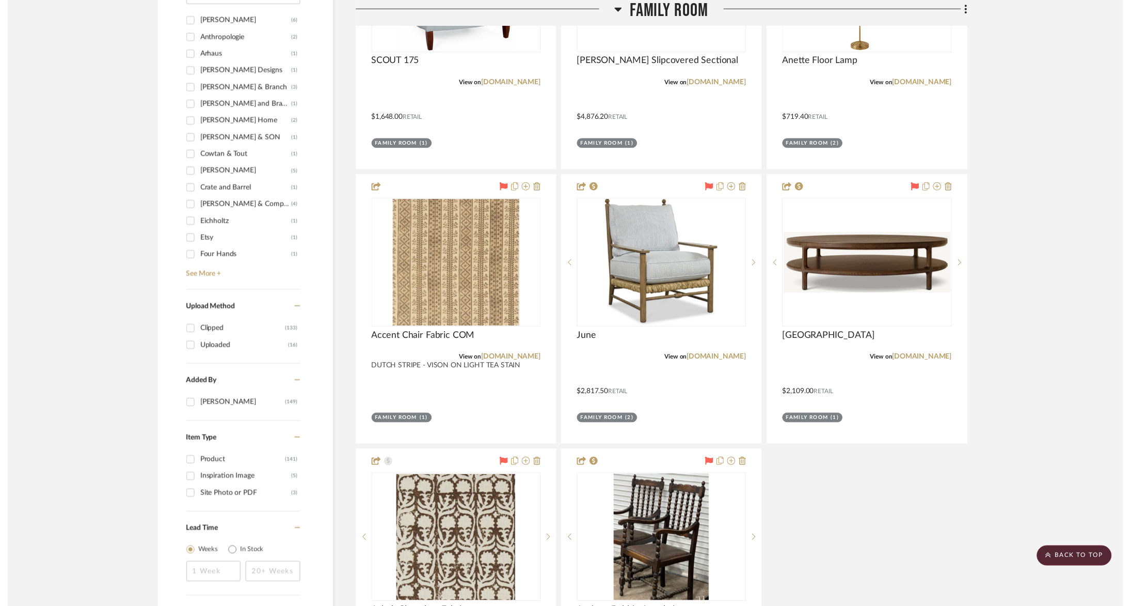
scroll to position [1529, 0]
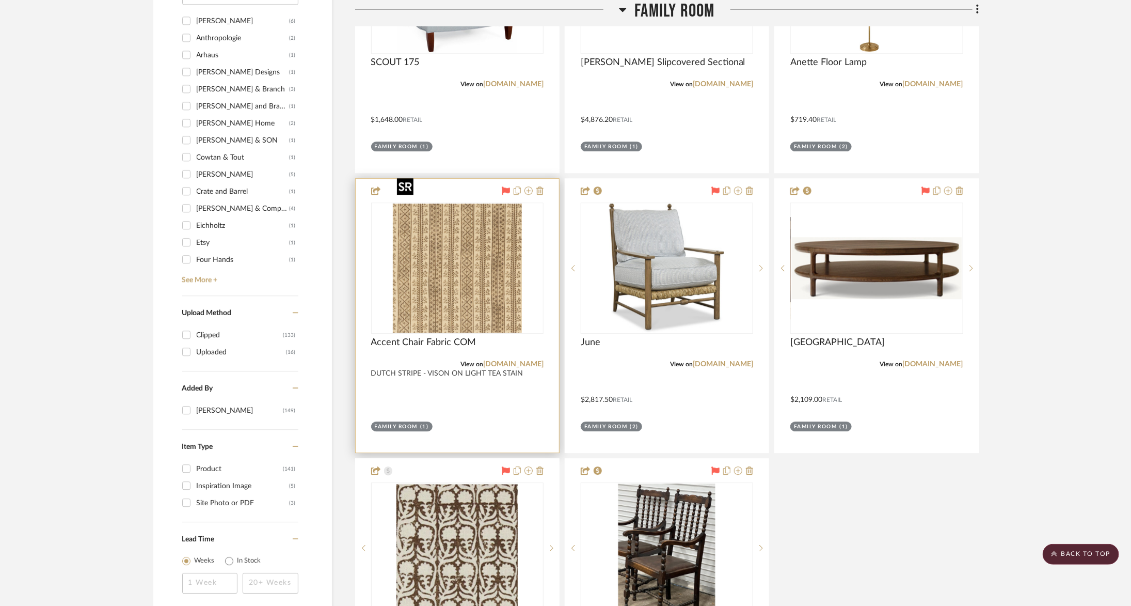
click at [491, 220] on img "0" at bounding box center [457, 267] width 129 height 129
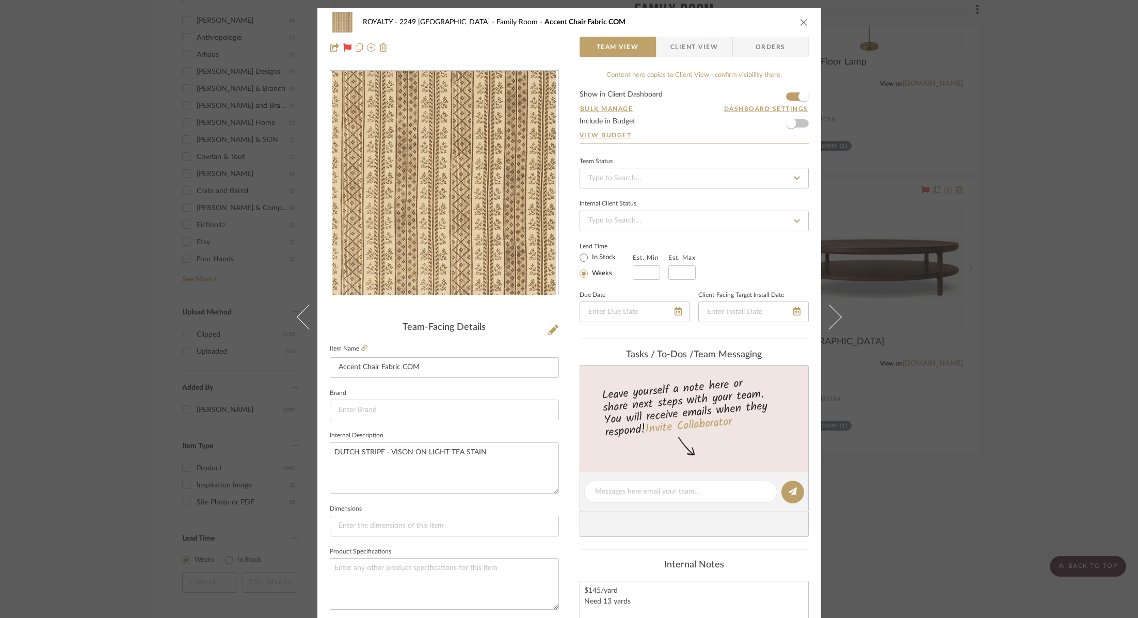
scroll to position [340, 0]
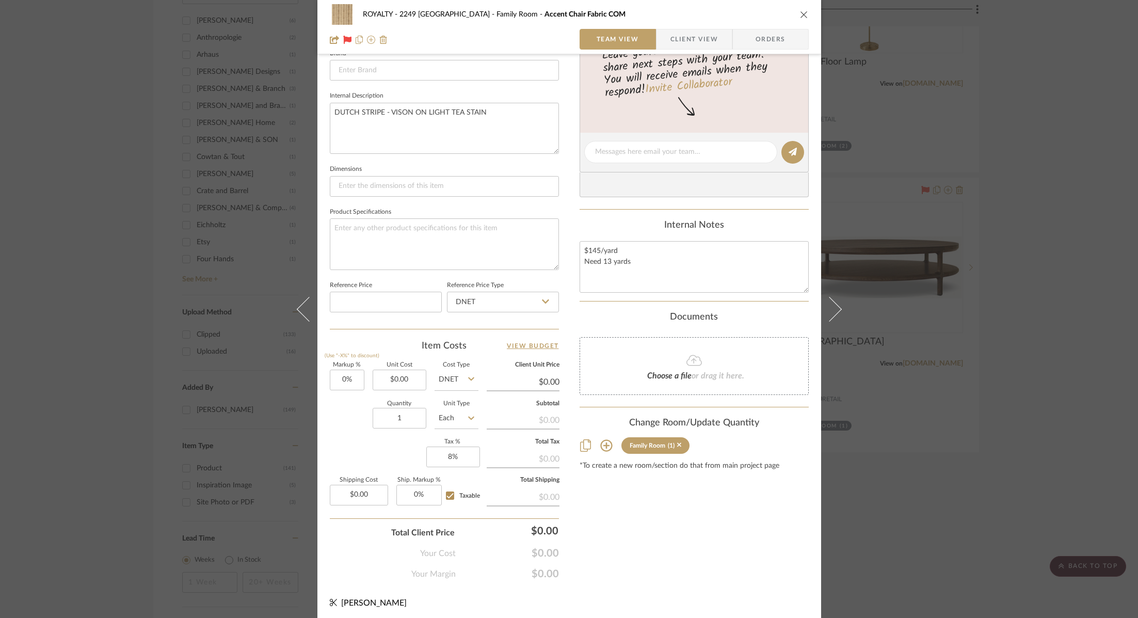
click at [795, 7] on div "ROYALTY - 2249 Yorkshire Family Room Accent Chair Fabric COM" at bounding box center [569, 14] width 479 height 21
click at [801, 10] on icon "close" at bounding box center [804, 14] width 8 height 8
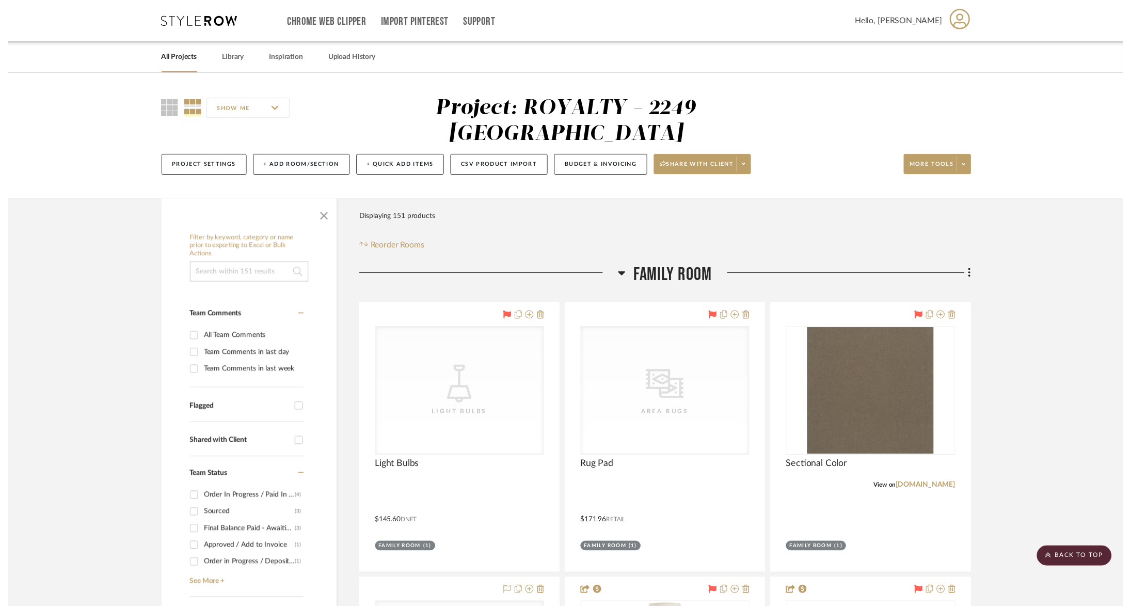
scroll to position [1529, 0]
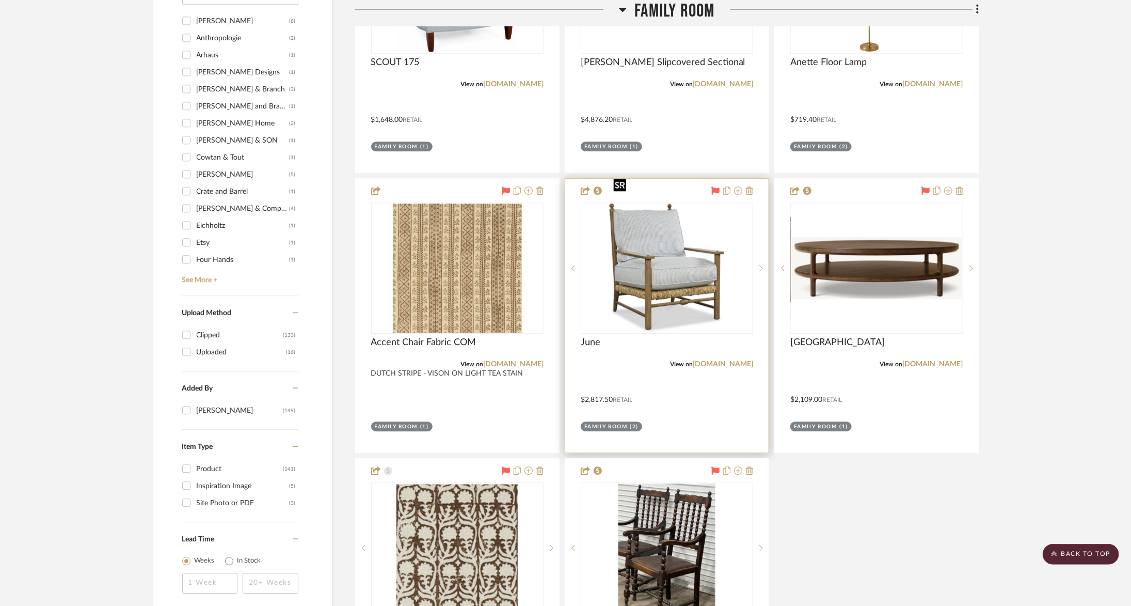
click at [647, 234] on img "0" at bounding box center [667, 267] width 115 height 129
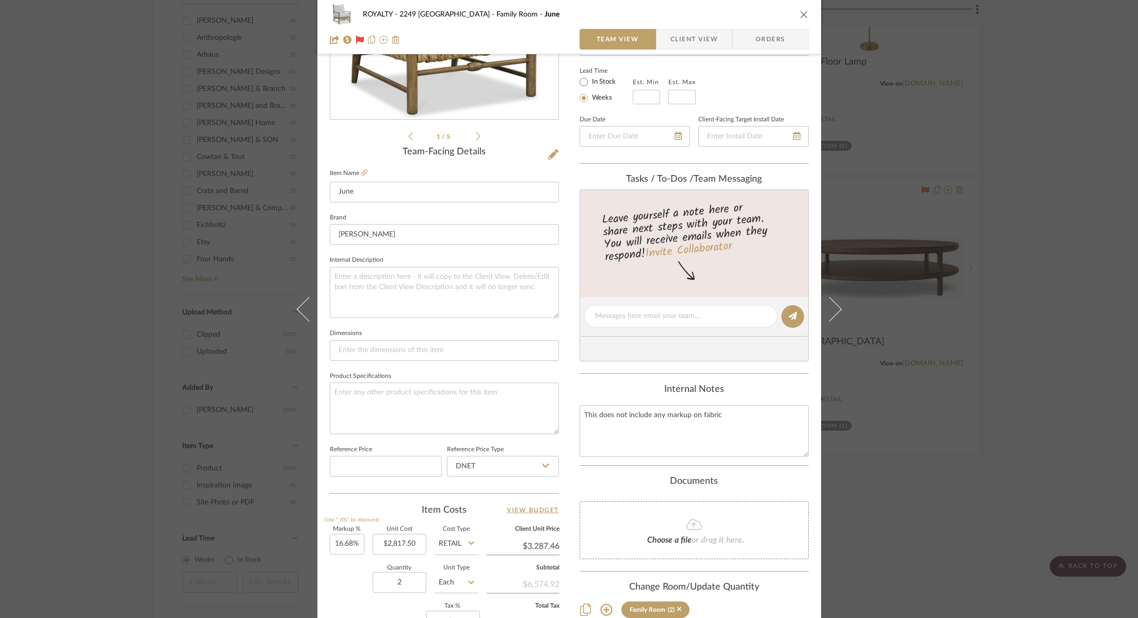
scroll to position [340, 0]
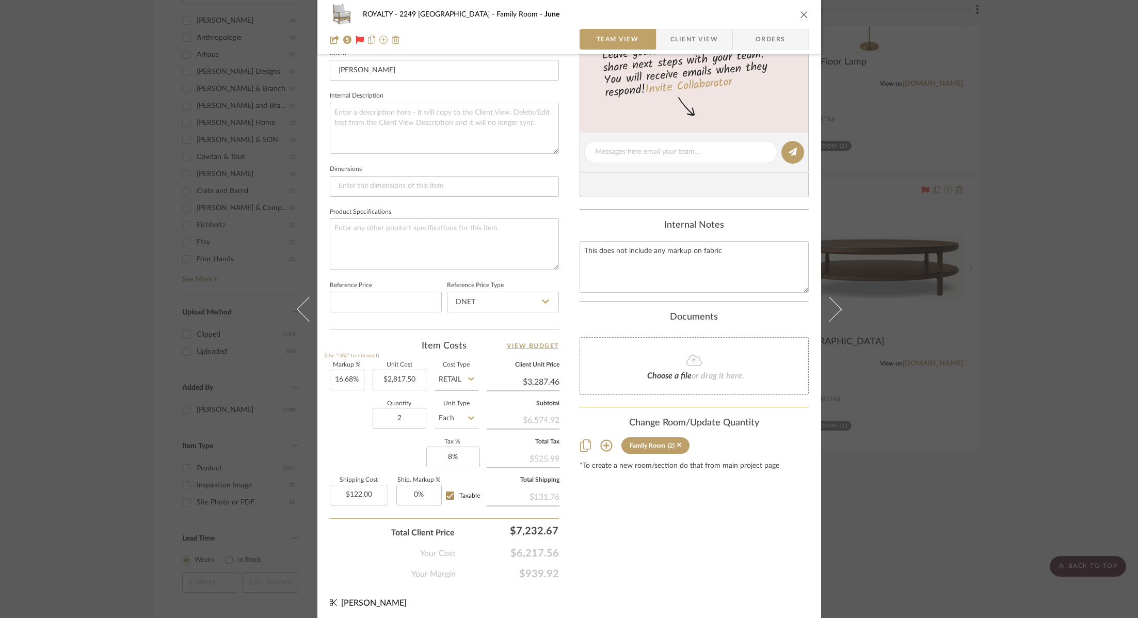
click at [802, 10] on icon "close" at bounding box center [804, 14] width 8 height 8
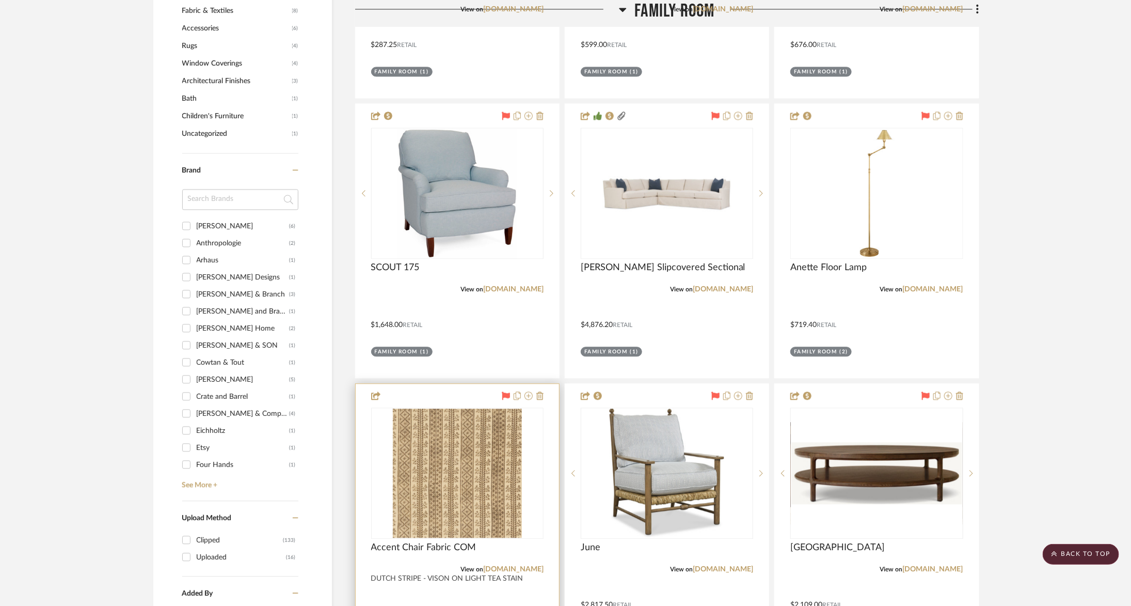
scroll to position [1316, 0]
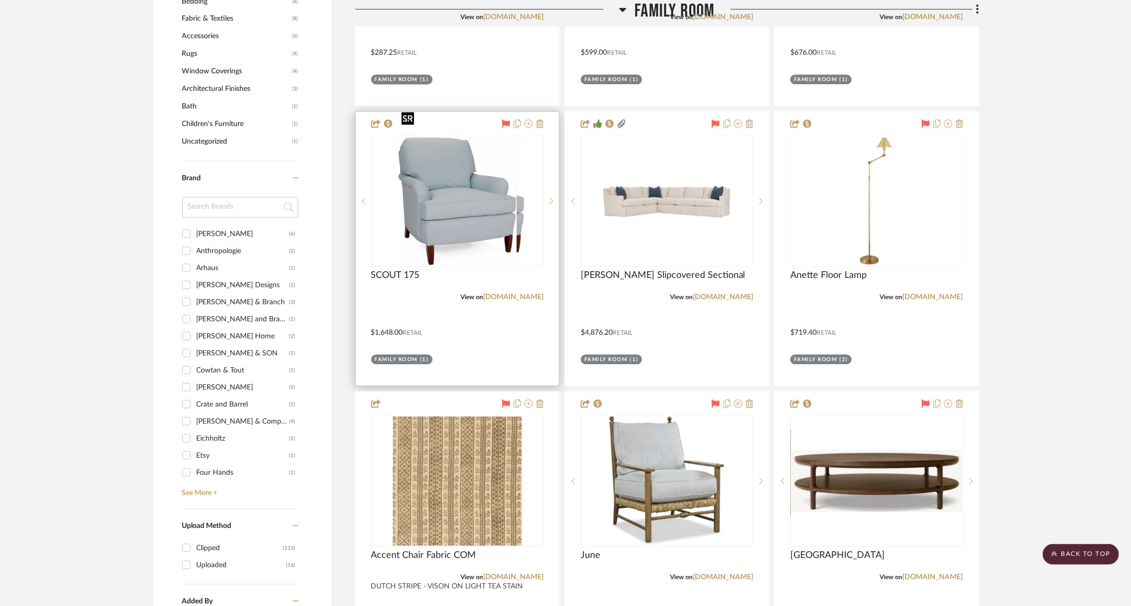
click at [439, 157] on img "0" at bounding box center [465, 200] width 119 height 129
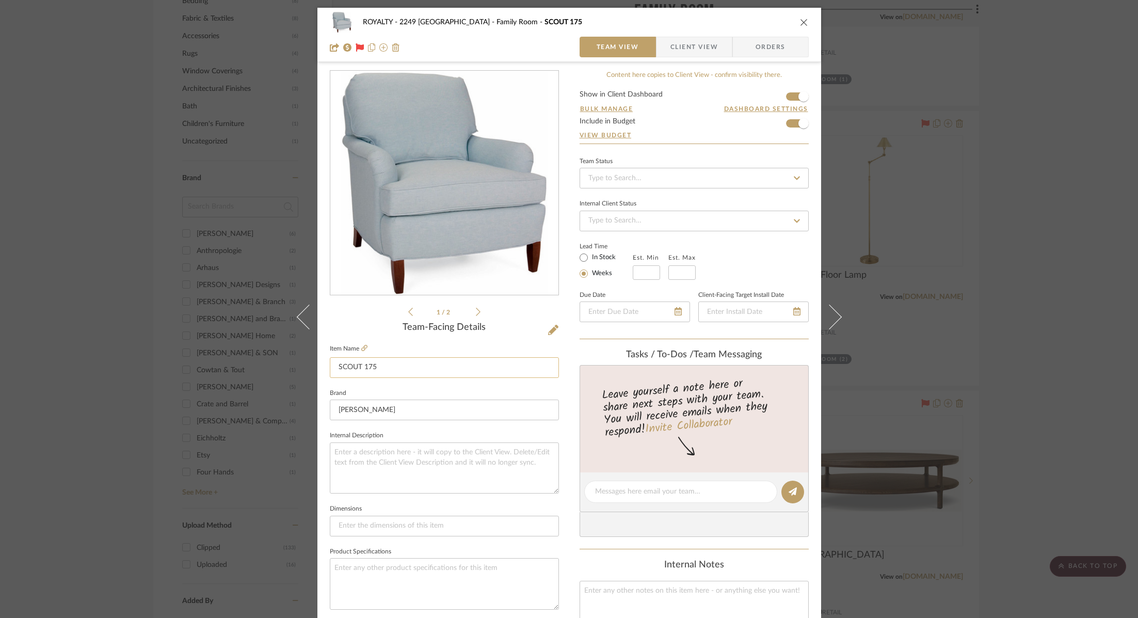
scroll to position [340, 0]
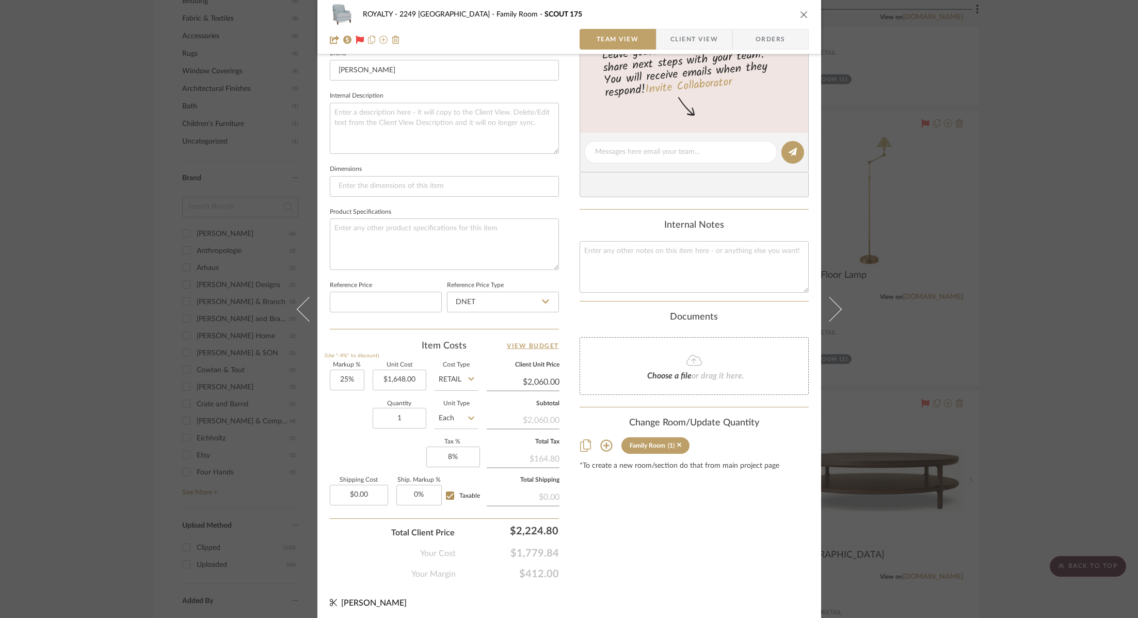
click at [1062, 235] on div "ROYALTY - 2249 Yorkshire Family Room SCOUT 175 Team View Client View Orders 1 /…" at bounding box center [569, 309] width 1138 height 618
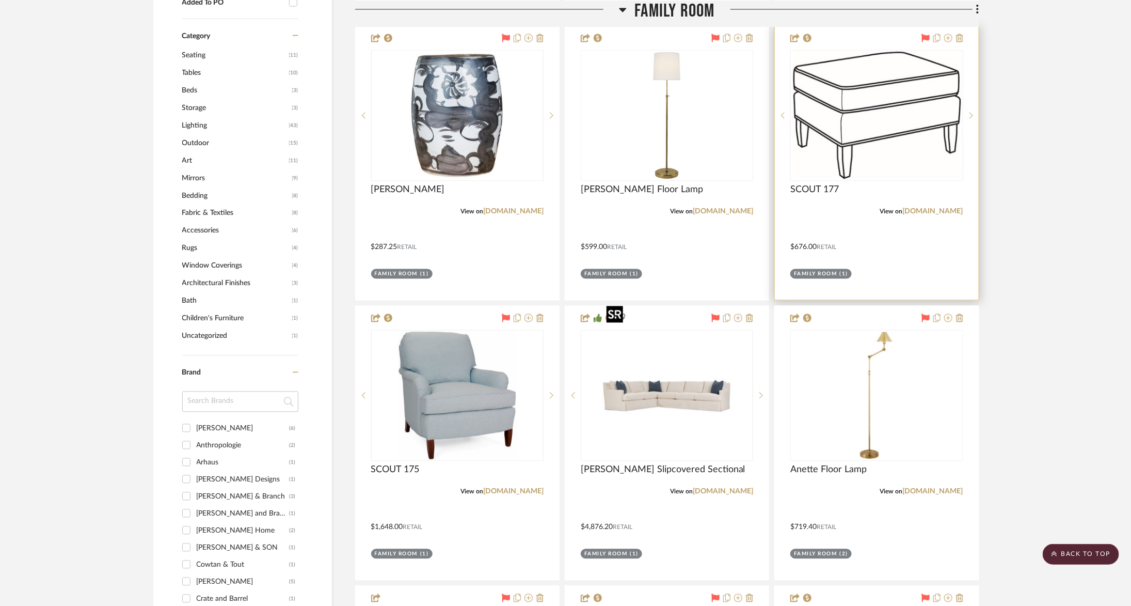
scroll to position [1118, 0]
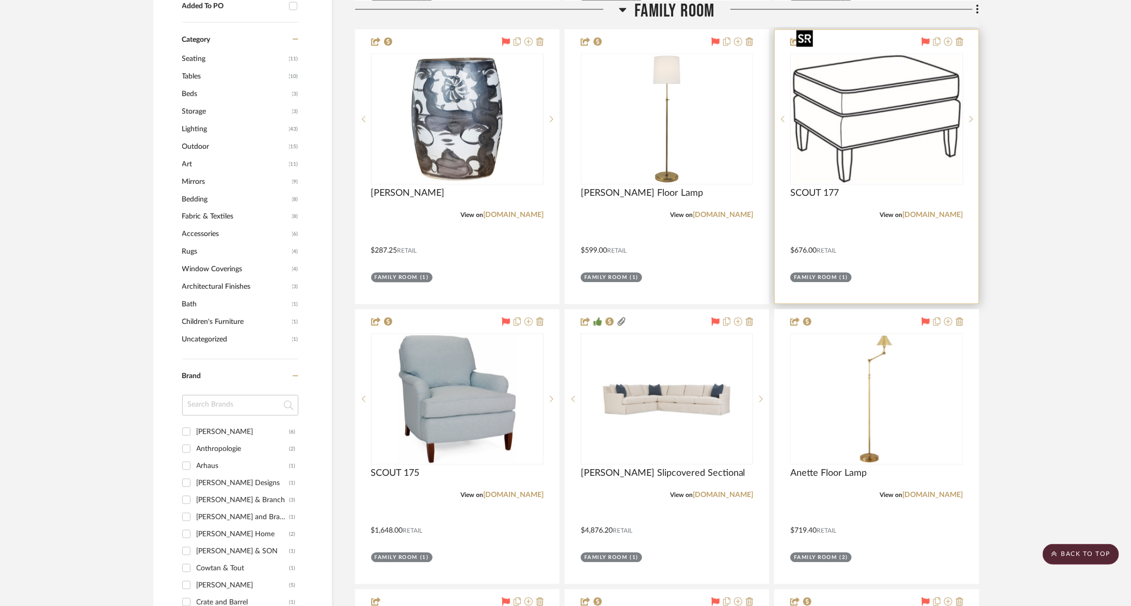
click at [0, 0] on img at bounding box center [0, 0] width 0 height 0
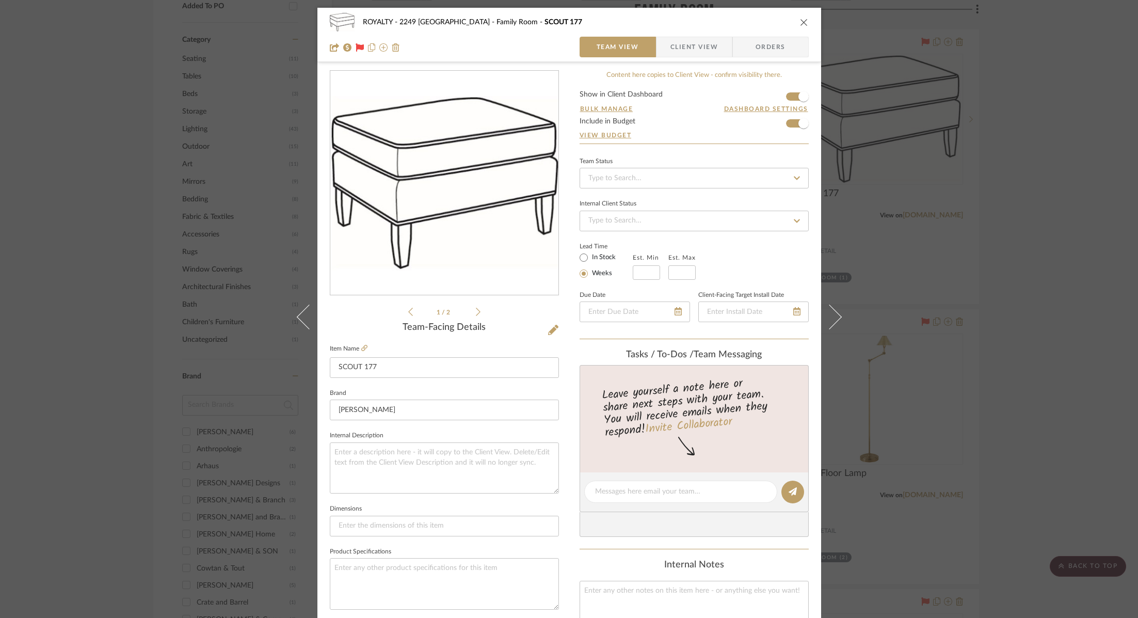
scroll to position [340, 0]
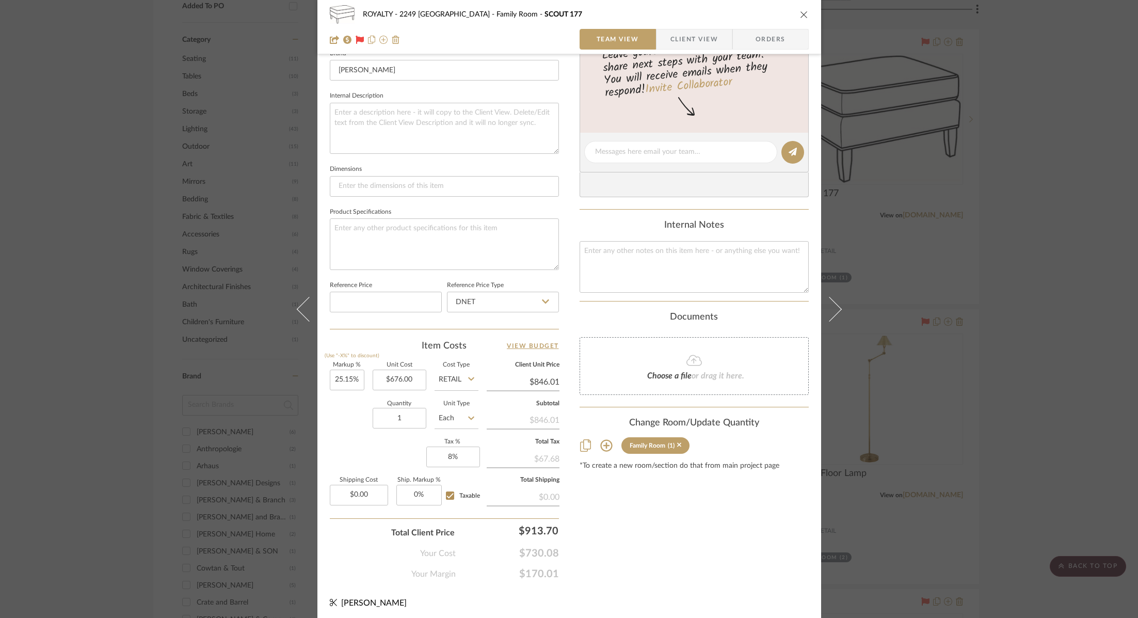
click at [1124, 256] on div "ROYALTY - 2249 Yorkshire Family Room SCOUT 177 Team View Client View Orders 1 /…" at bounding box center [569, 309] width 1138 height 618
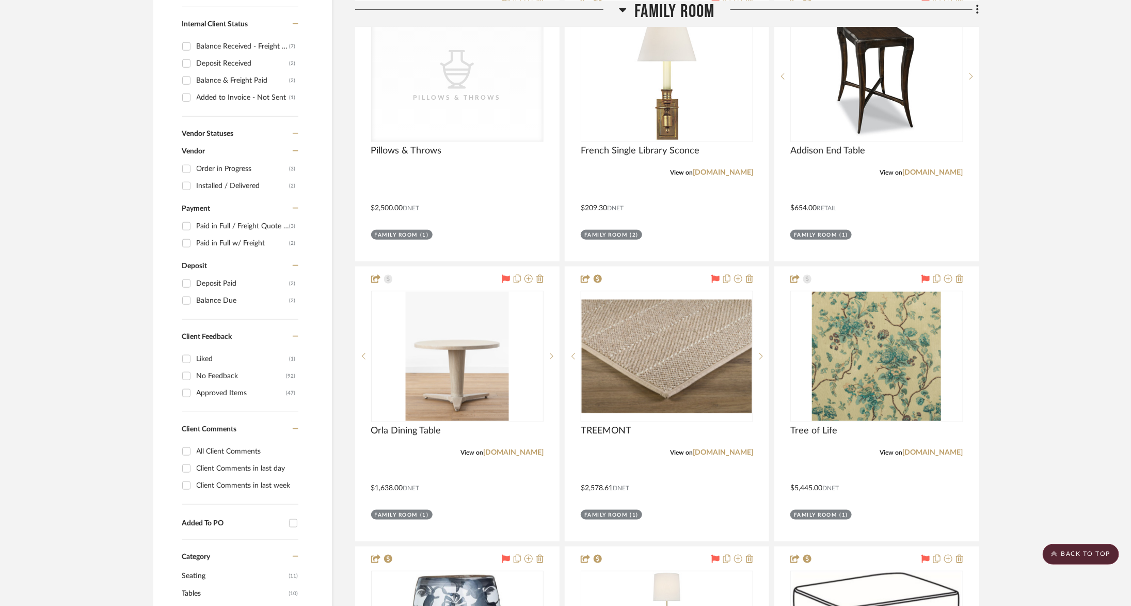
scroll to position [414, 0]
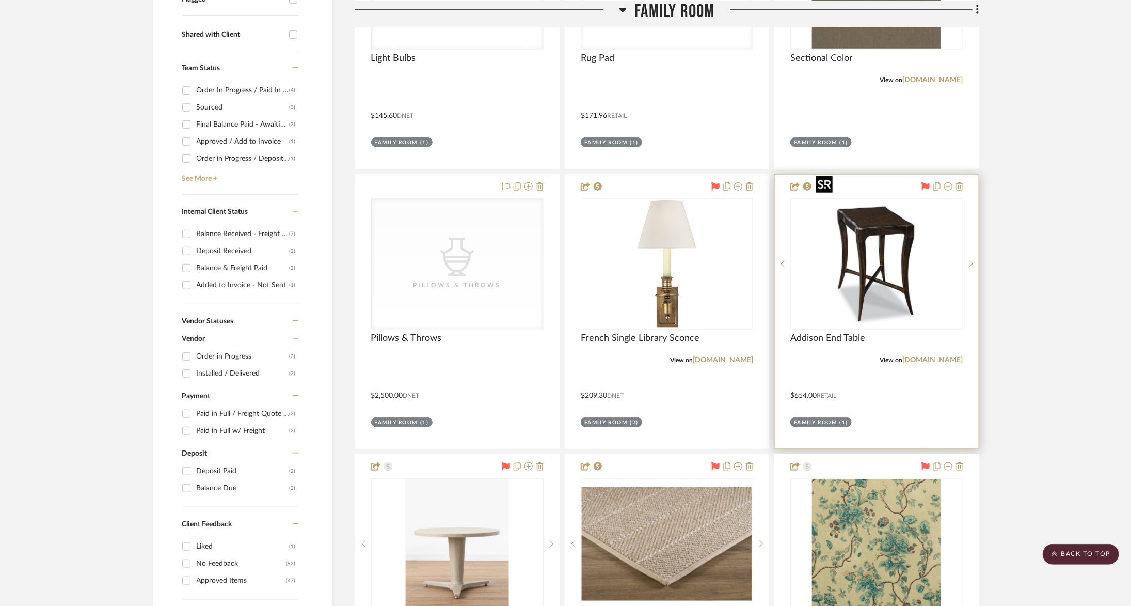
click at [0, 0] on img at bounding box center [0, 0] width 0 height 0
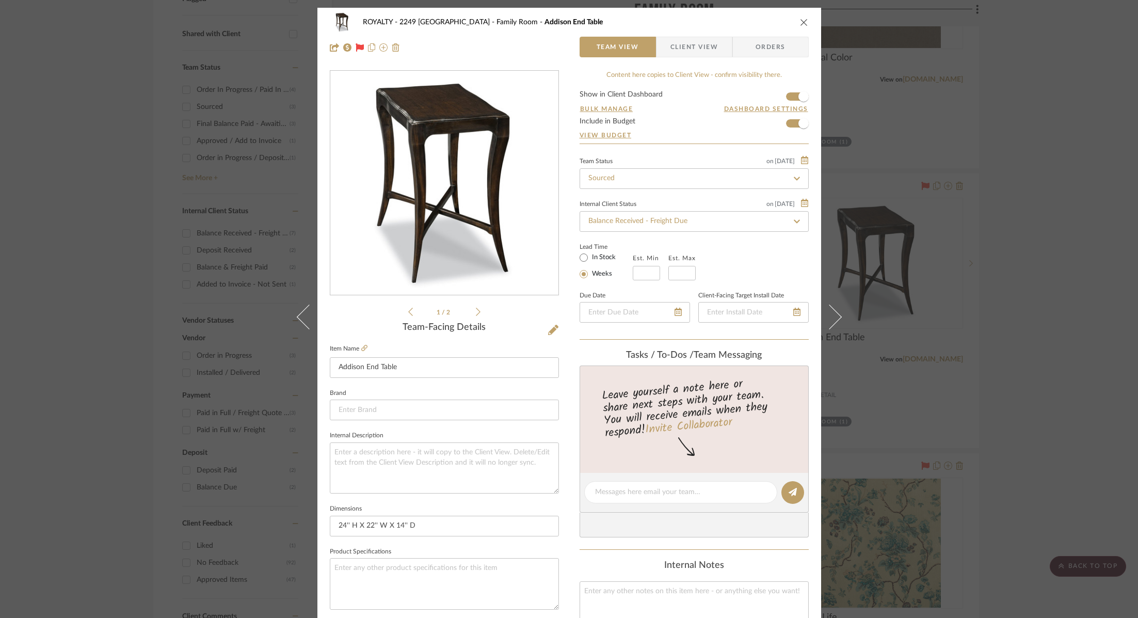
scroll to position [340, 0]
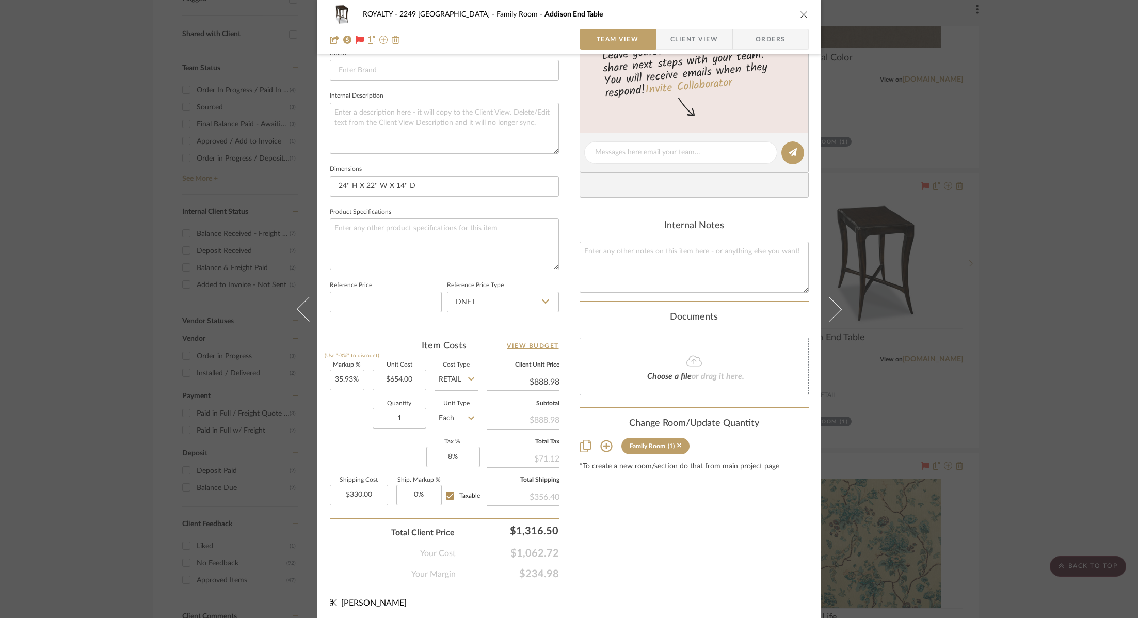
click at [996, 266] on div "ROYALTY - 2249 Yorkshire Family Room Addison End Table Team View Client View Or…" at bounding box center [569, 309] width 1138 height 618
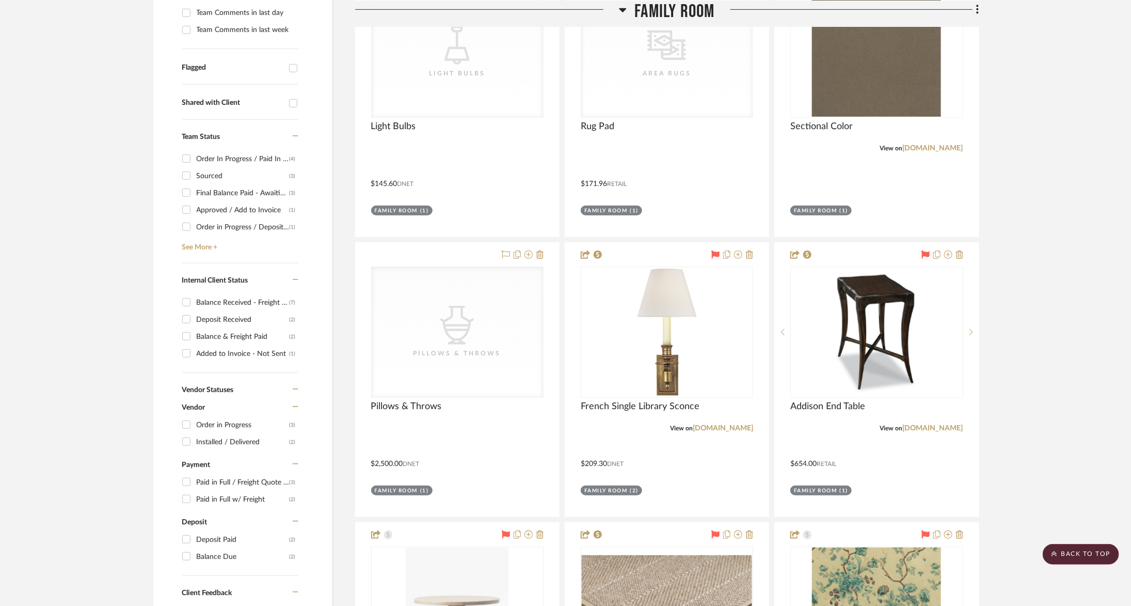
scroll to position [335, 0]
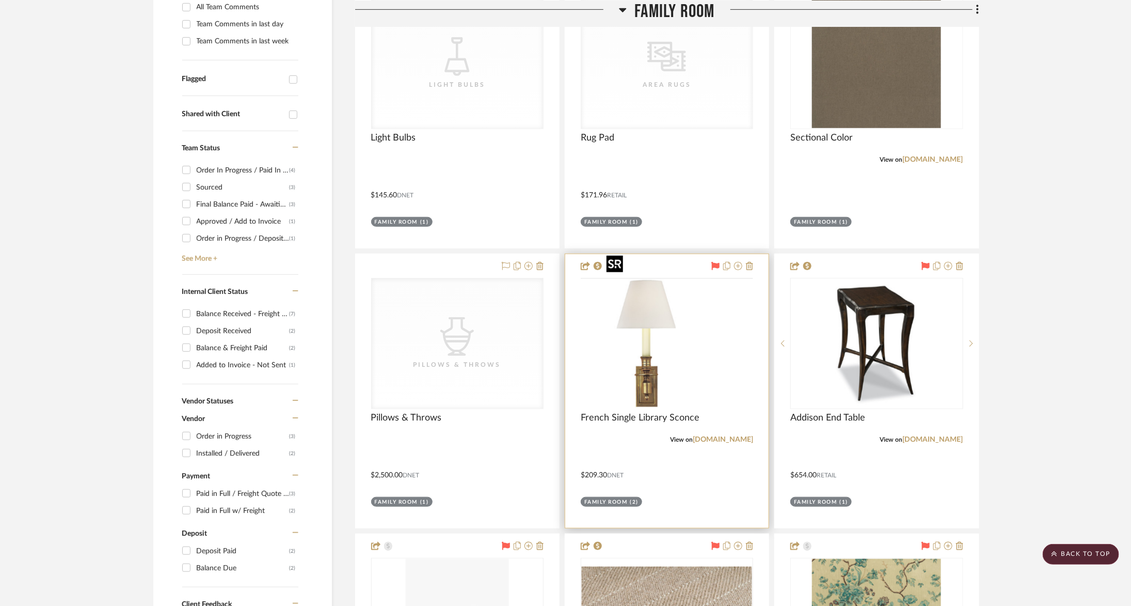
click at [0, 0] on img at bounding box center [0, 0] width 0 height 0
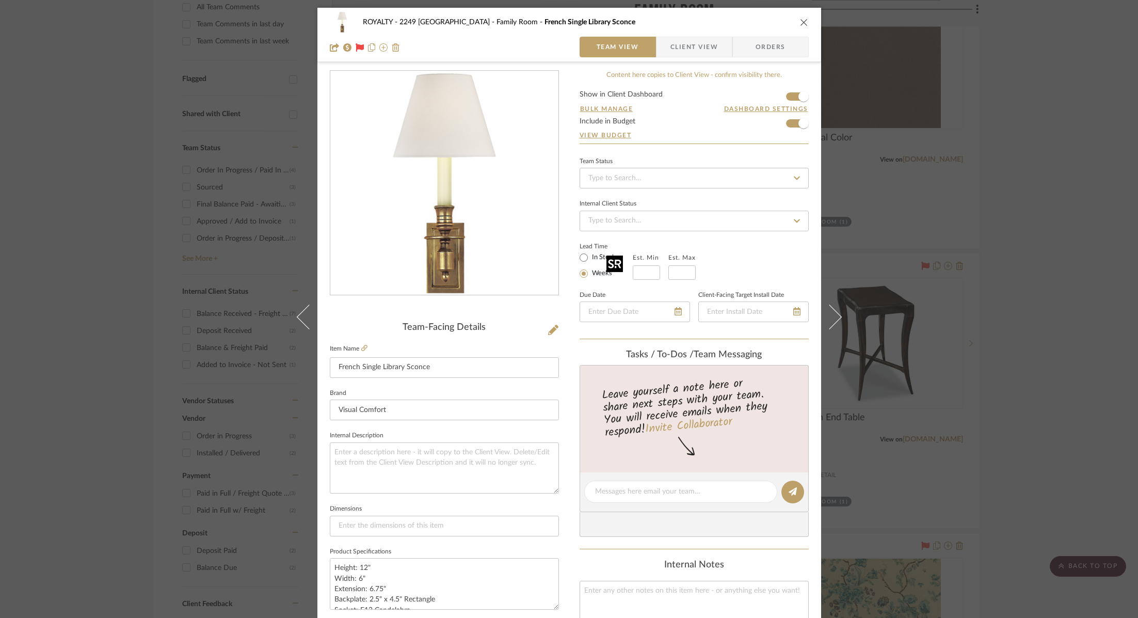
scroll to position [340, 0]
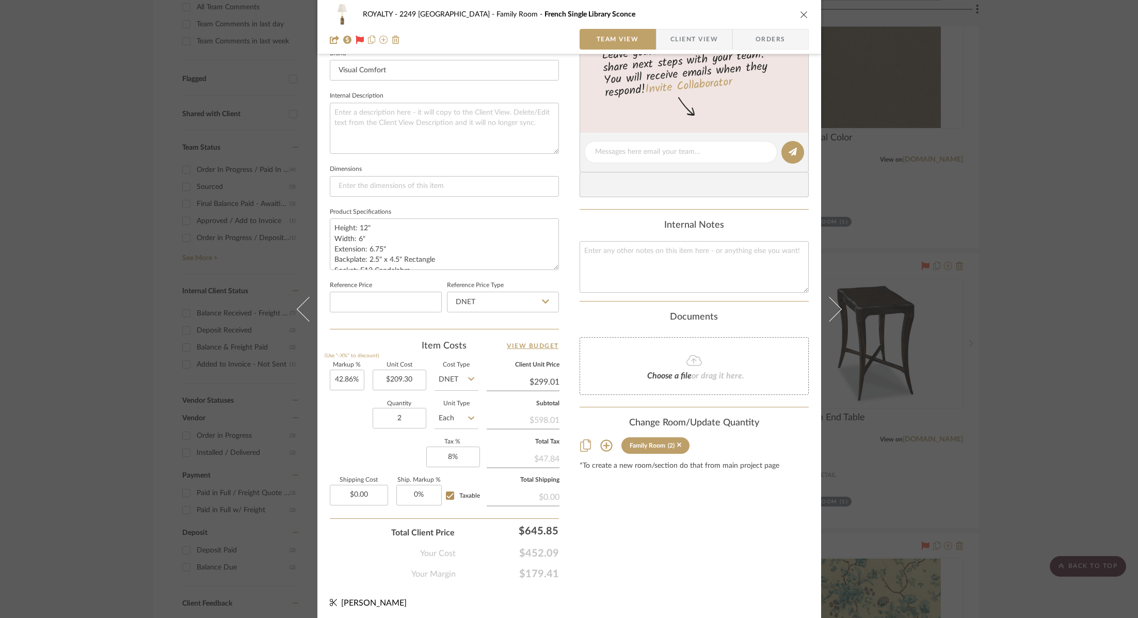
click at [1072, 198] on div "ROYALTY - 2249 Yorkshire Family Room French Single Library Sconce Team View Cli…" at bounding box center [569, 309] width 1138 height 618
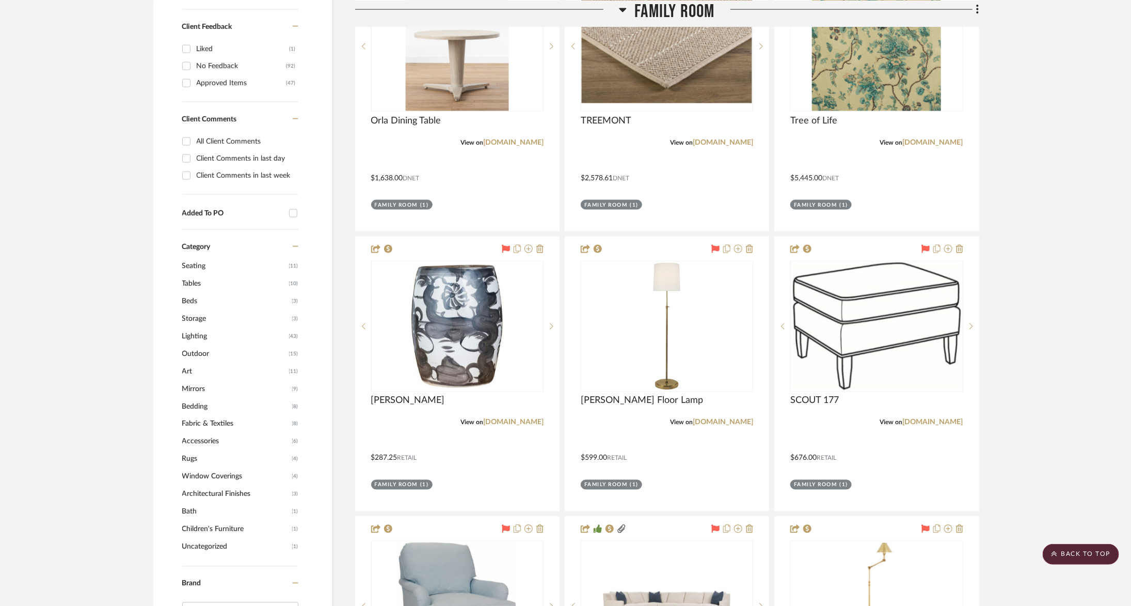
scroll to position [920, 0]
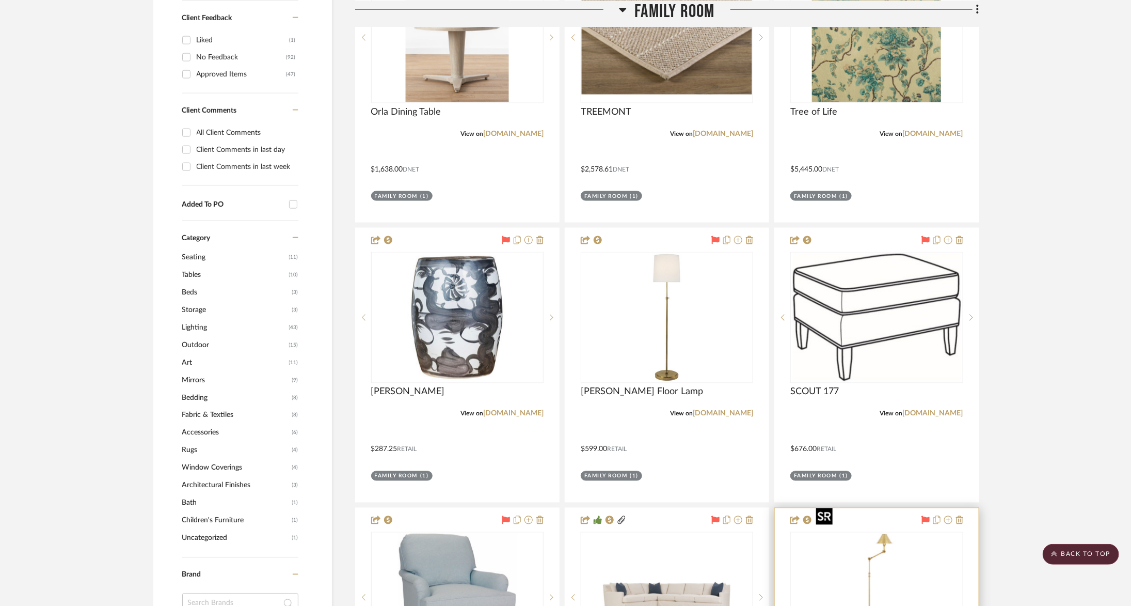
click at [897, 533] on img "0" at bounding box center [876, 597] width 129 height 129
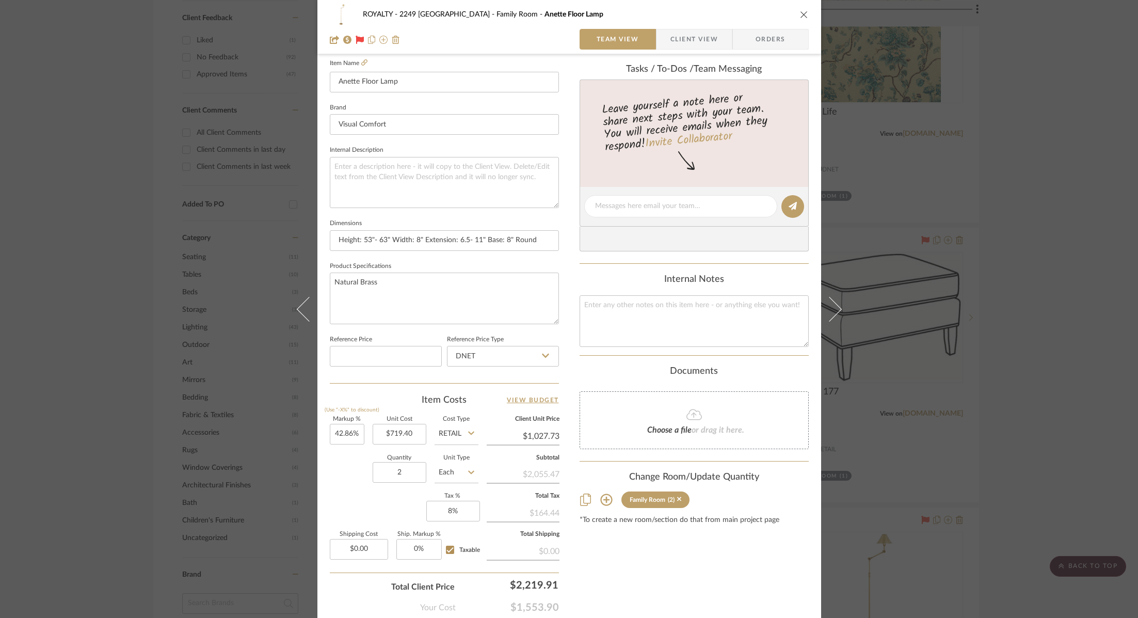
scroll to position [340, 0]
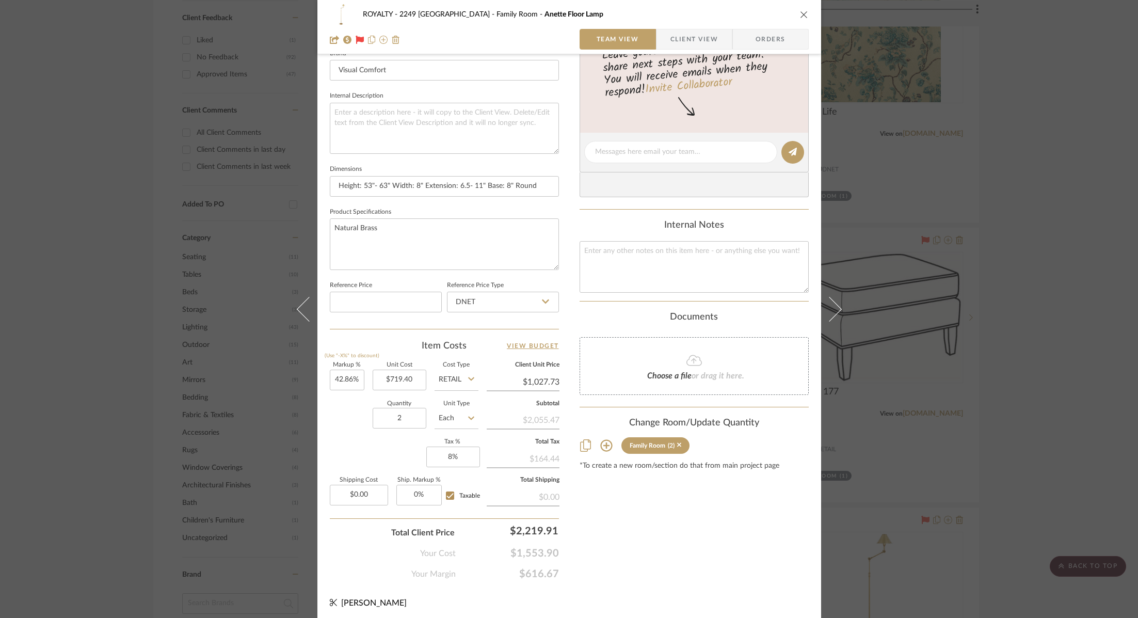
click at [1023, 335] on div "ROYALTY - 2249 Yorkshire Family Room Anette Floor Lamp Team View Client View Or…" at bounding box center [569, 309] width 1138 height 618
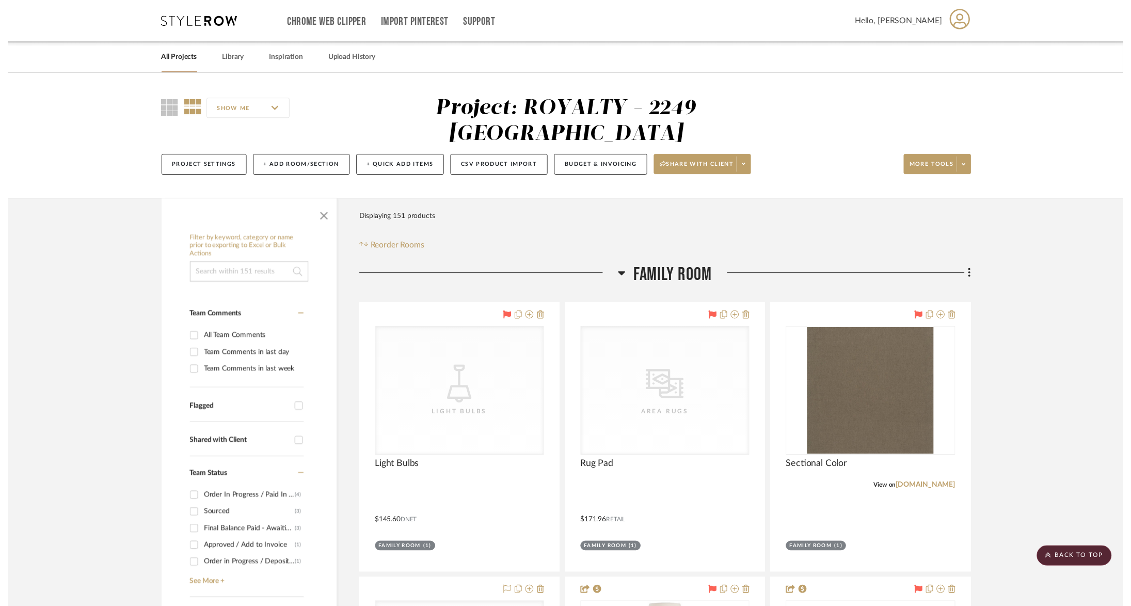
scroll to position [920, 0]
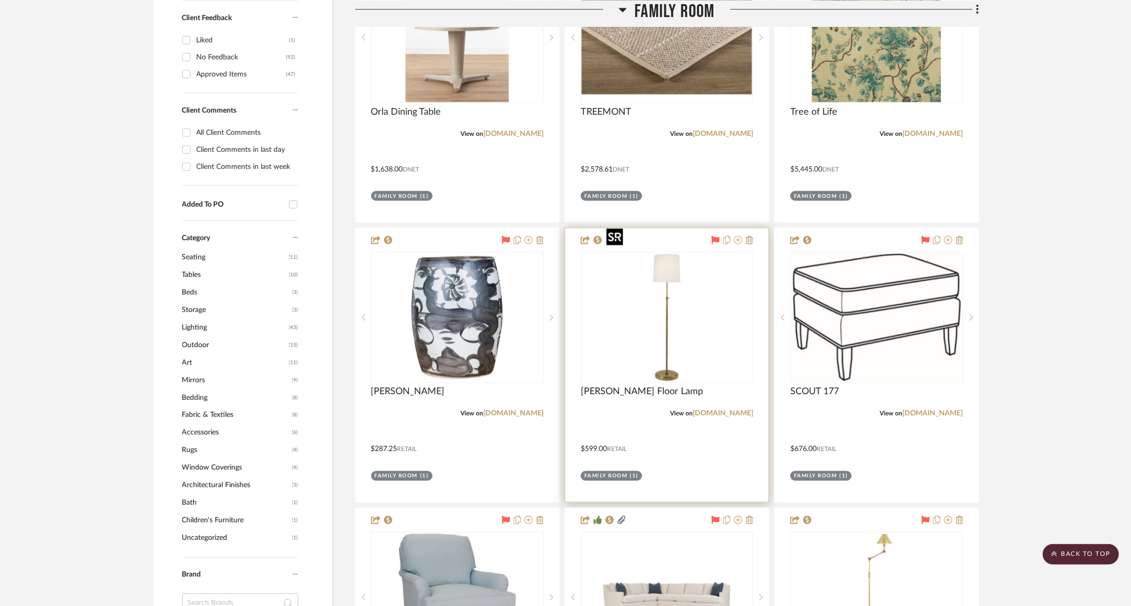
click at [0, 0] on img at bounding box center [0, 0] width 0 height 0
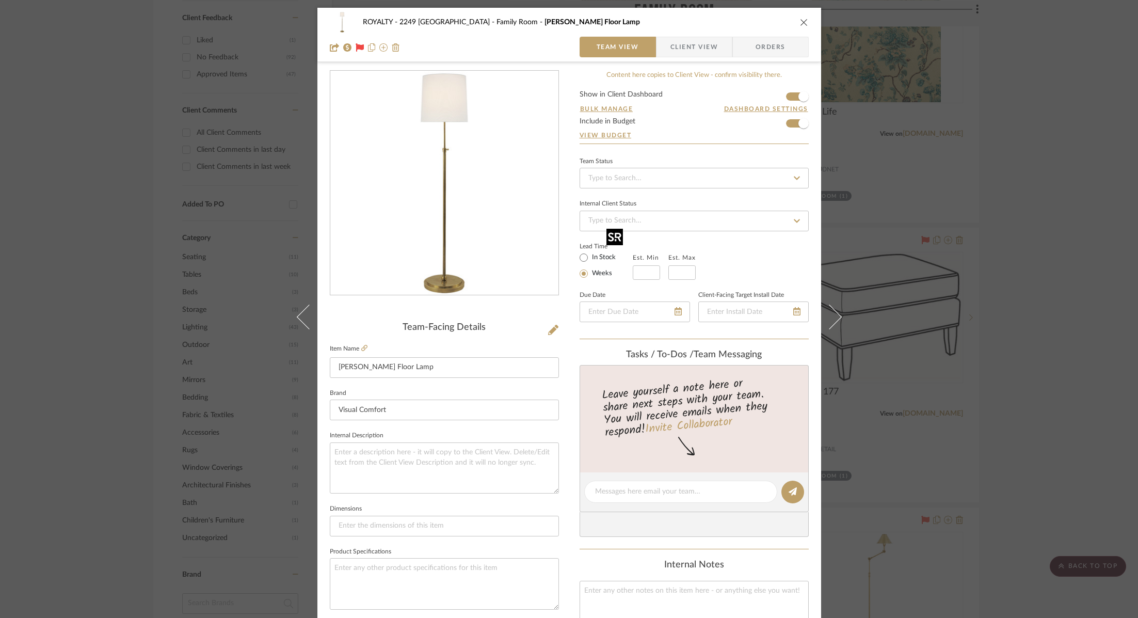
scroll to position [340, 0]
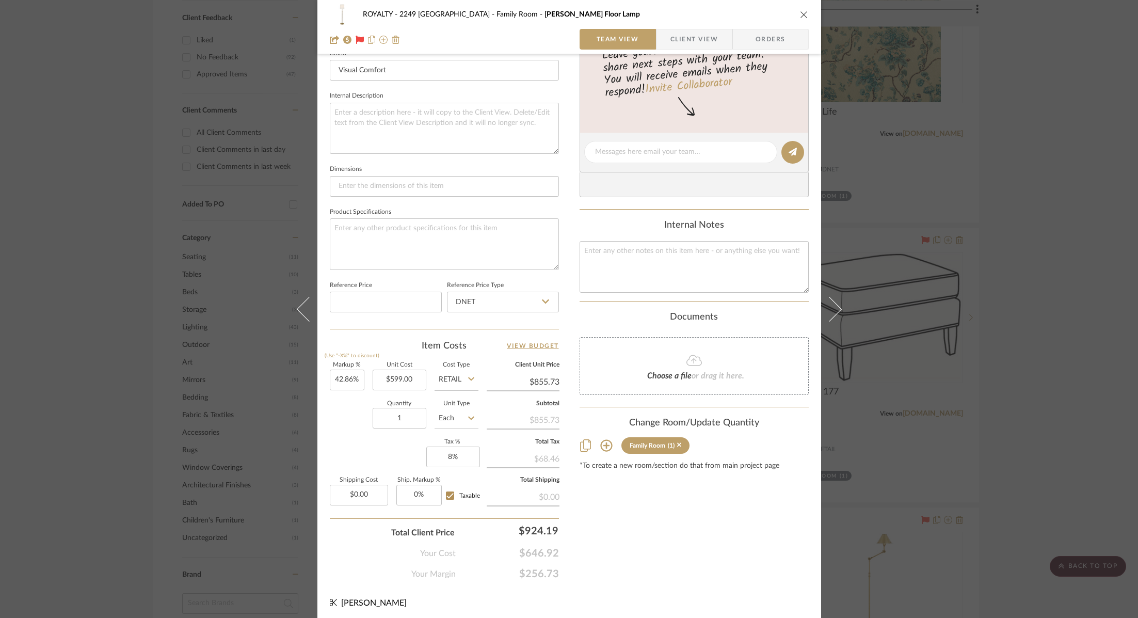
click at [1058, 408] on div "ROYALTY - 2249 Yorkshire Family Room Bryant Floor Lamp Team View Client View Or…" at bounding box center [569, 309] width 1138 height 618
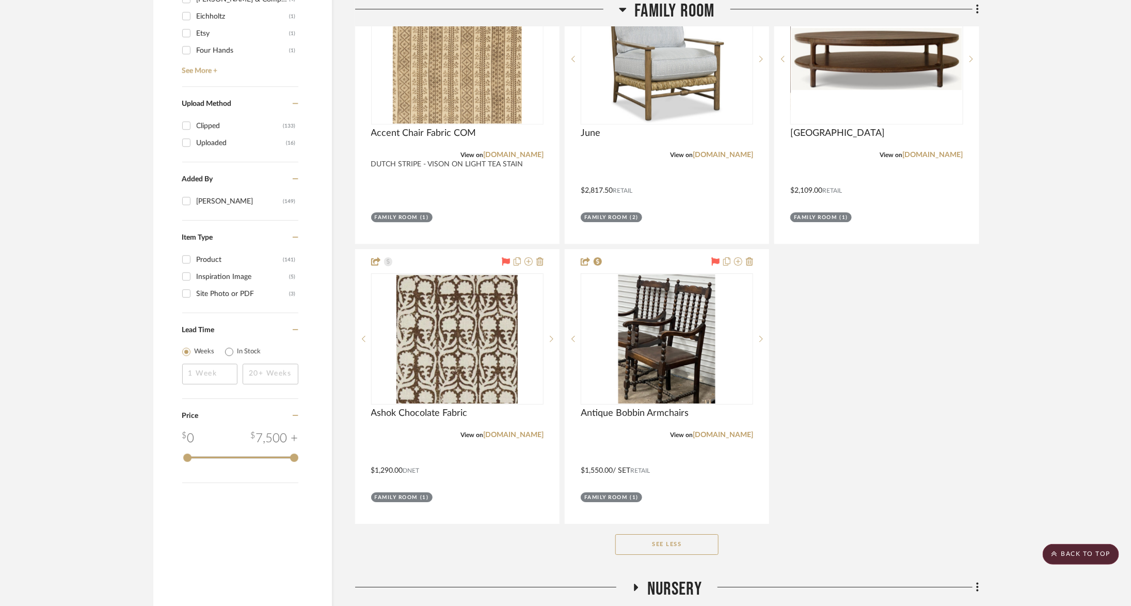
scroll to position [1749, 0]
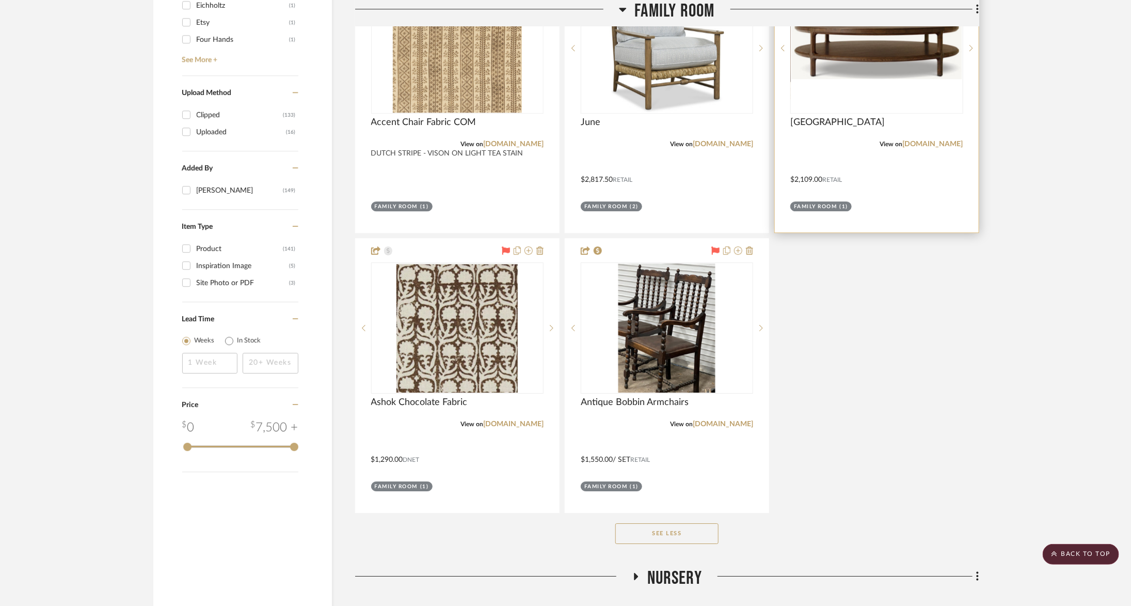
click at [846, 43] on img "0" at bounding box center [876, 48] width 170 height 62
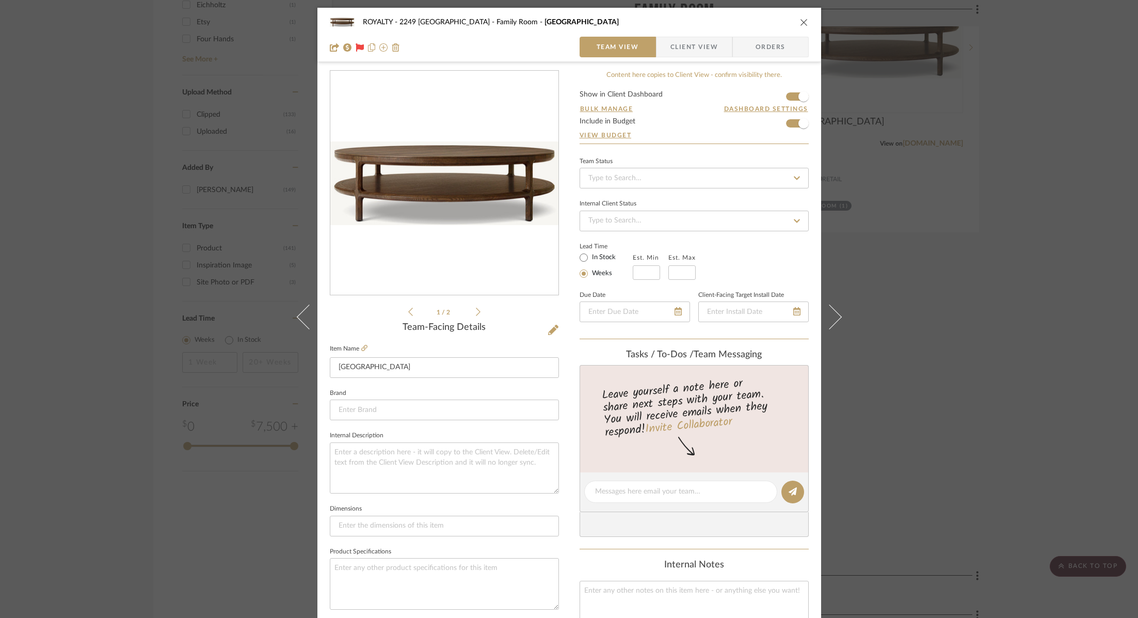
scroll to position [340, 0]
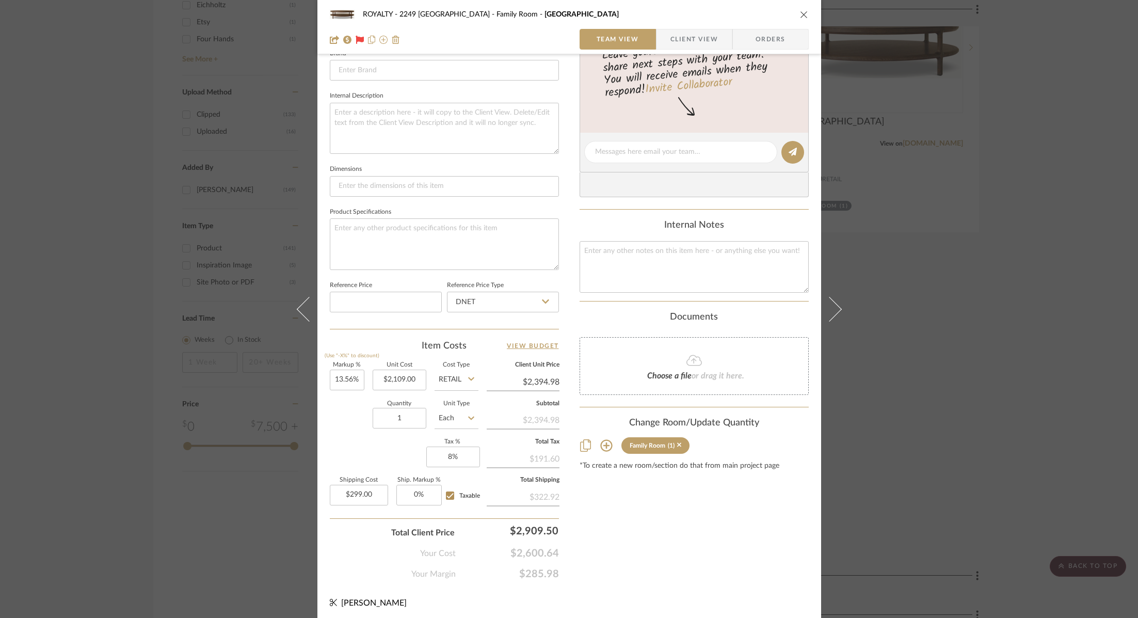
click at [1001, 263] on div "ROYALTY - 2249 Yorkshire Family Room Padua Team View Client View Orders 1 / 2 T…" at bounding box center [569, 309] width 1138 height 618
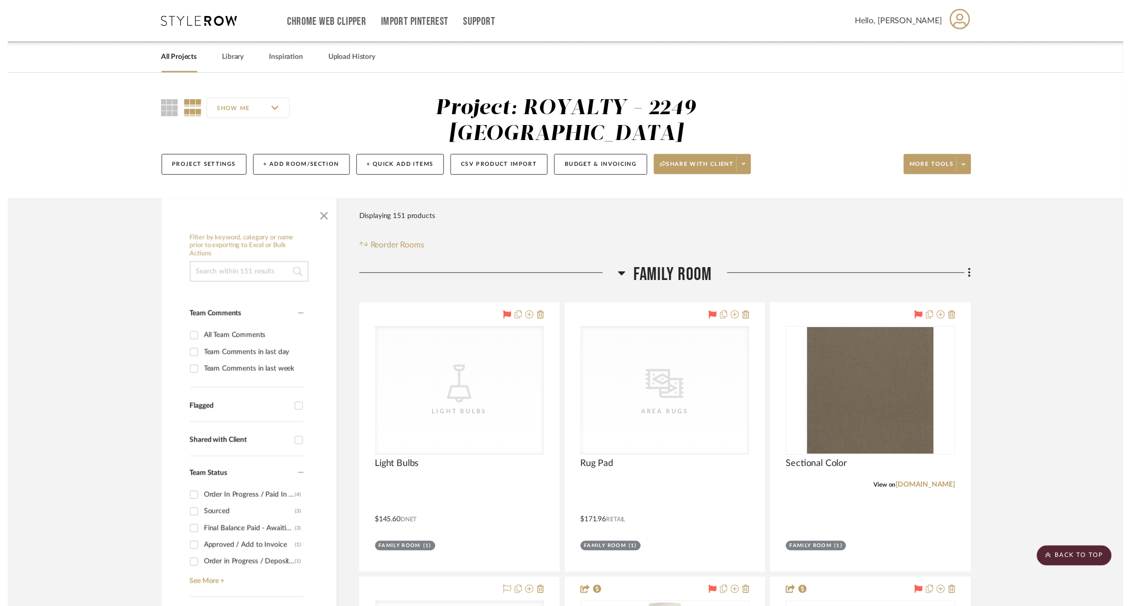
scroll to position [1749, 0]
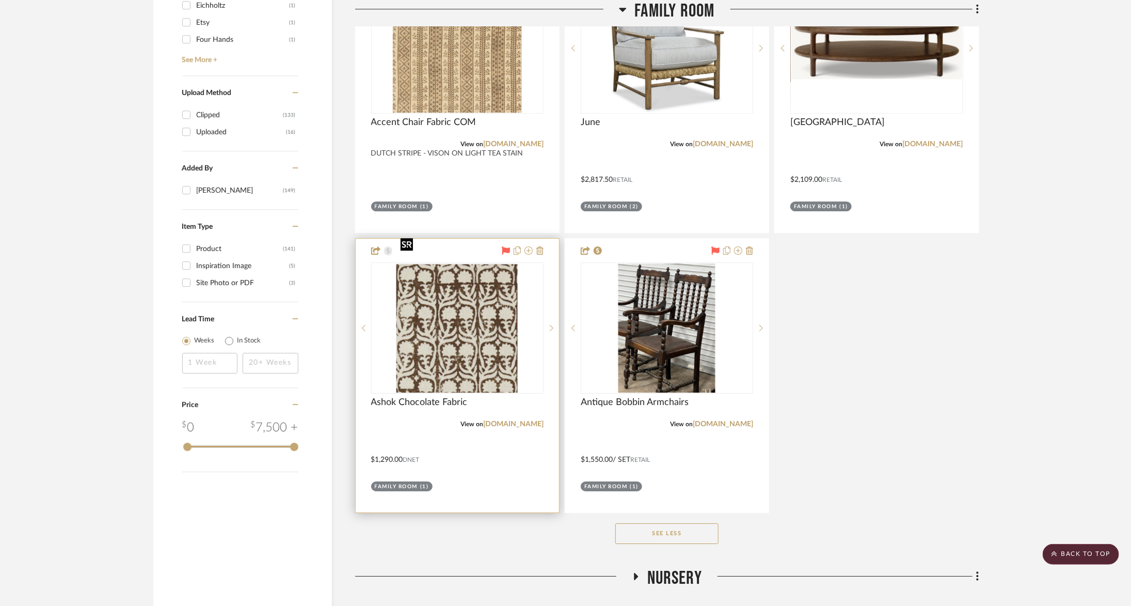
click at [433, 329] on img "0" at bounding box center [456, 327] width 121 height 129
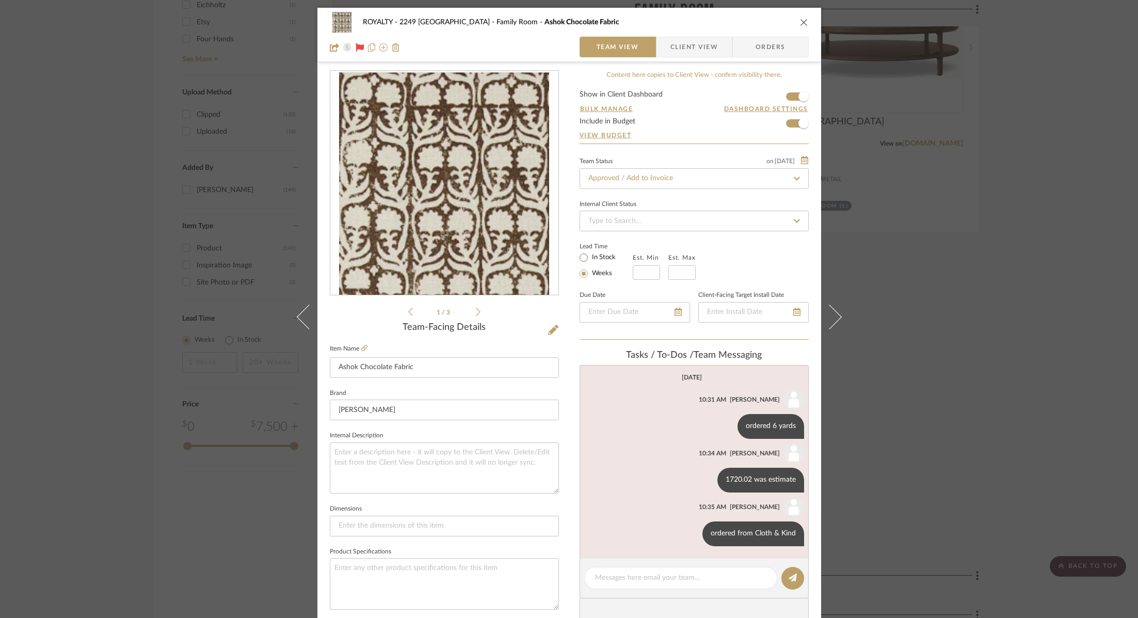
scroll to position [351, 0]
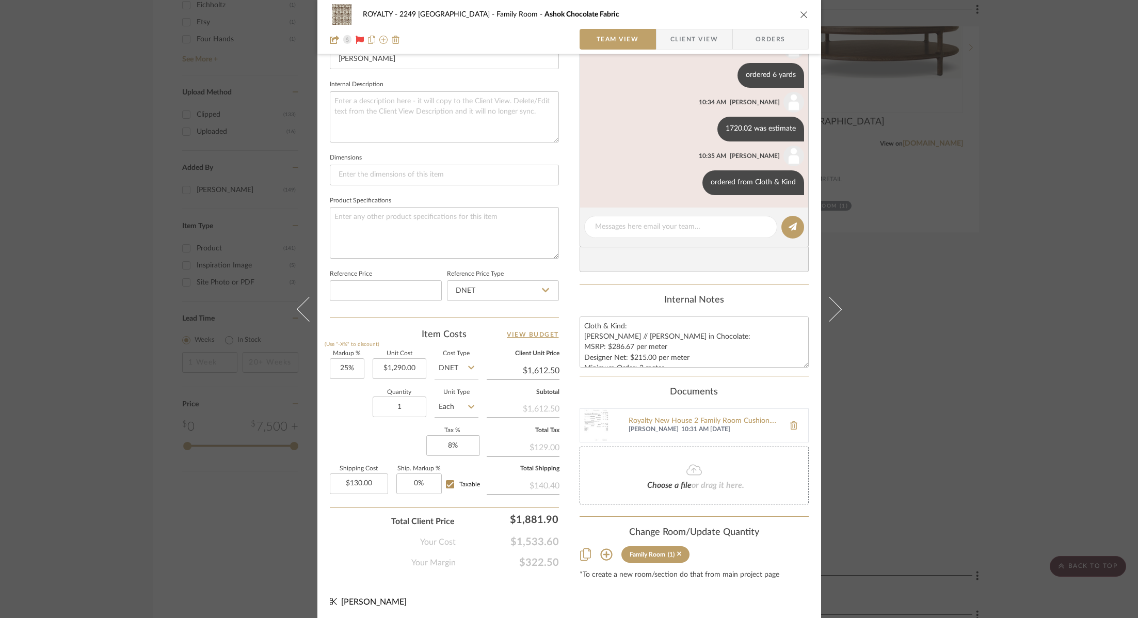
click at [995, 247] on div "ROYALTY - 2249 Yorkshire Family Room Ashok Chocolate Fabric Team View Client Vi…" at bounding box center [569, 309] width 1138 height 618
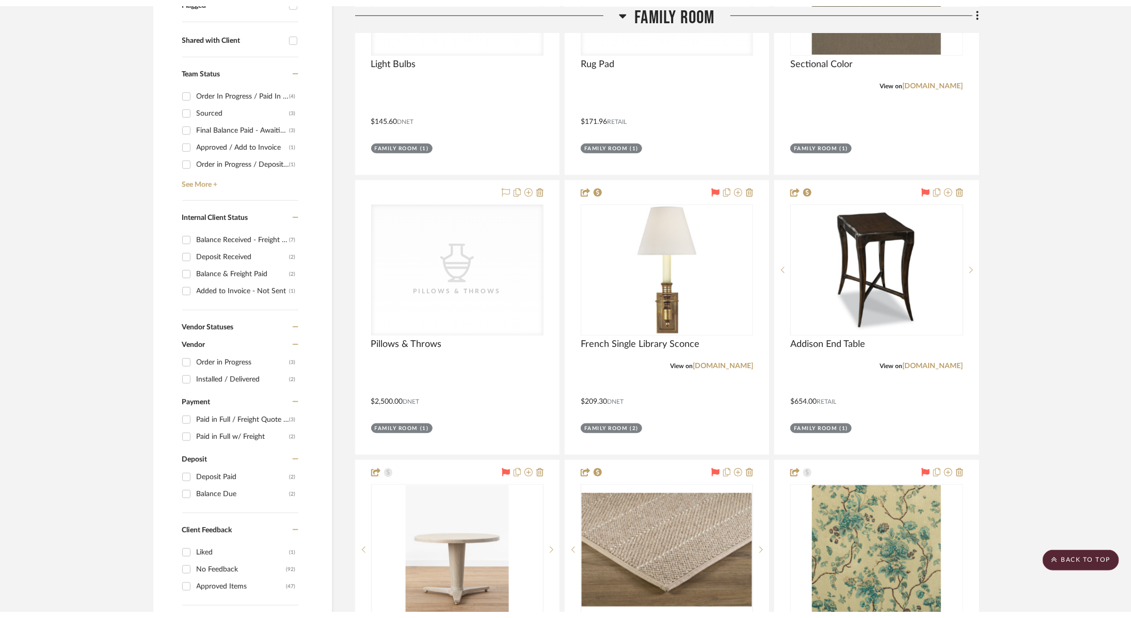
scroll to position [64, 0]
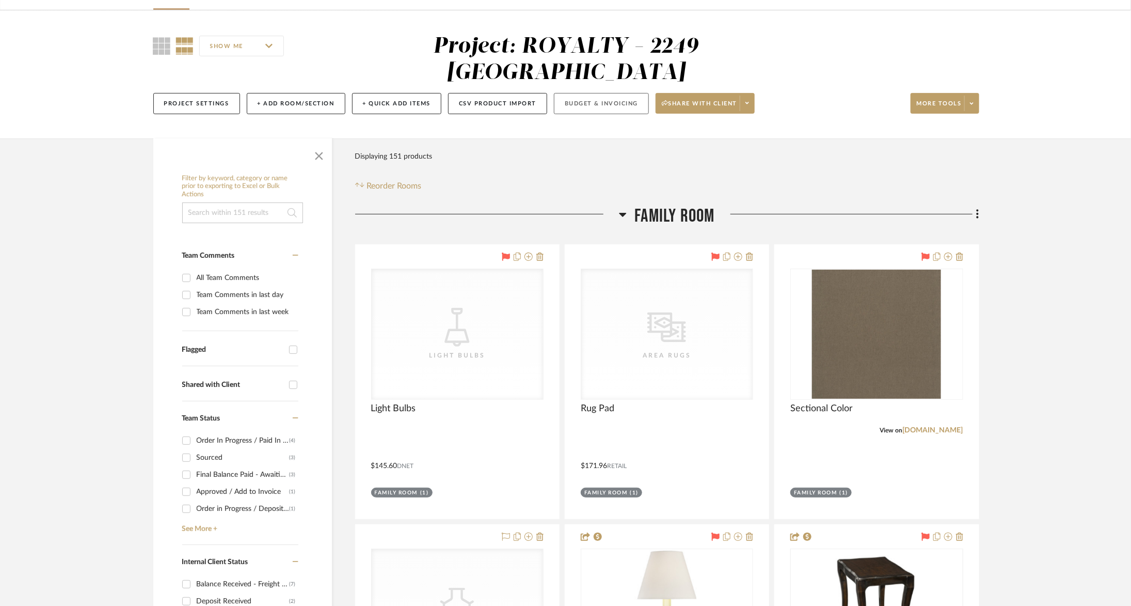
click at [597, 93] on button "Budget & Invoicing" at bounding box center [601, 103] width 95 height 21
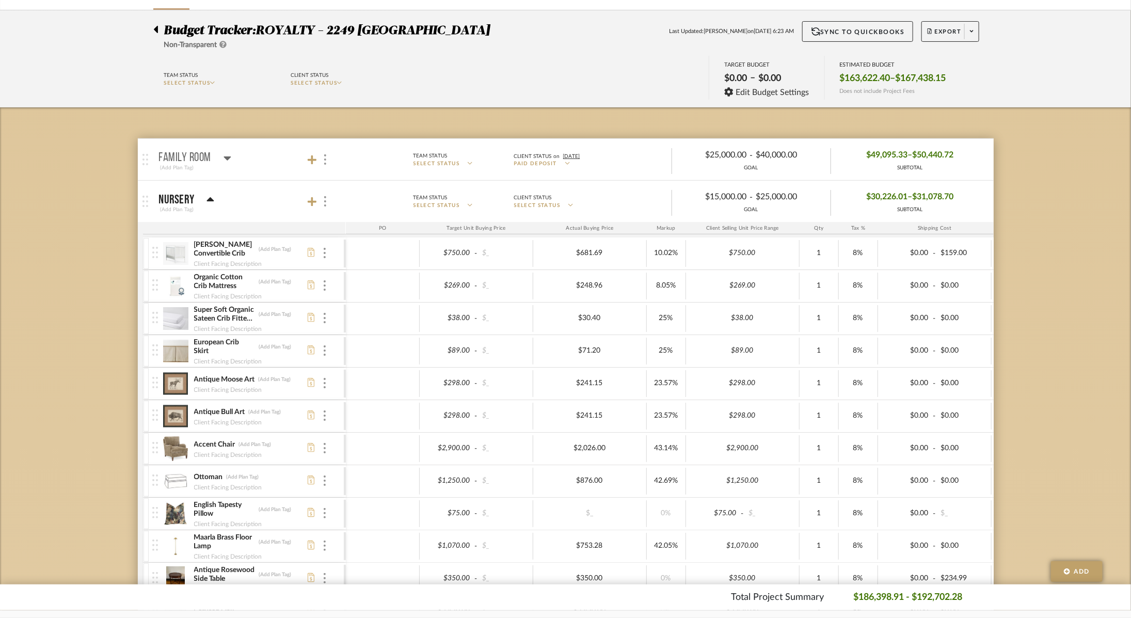
click at [228, 152] on icon at bounding box center [228, 158] width 8 height 12
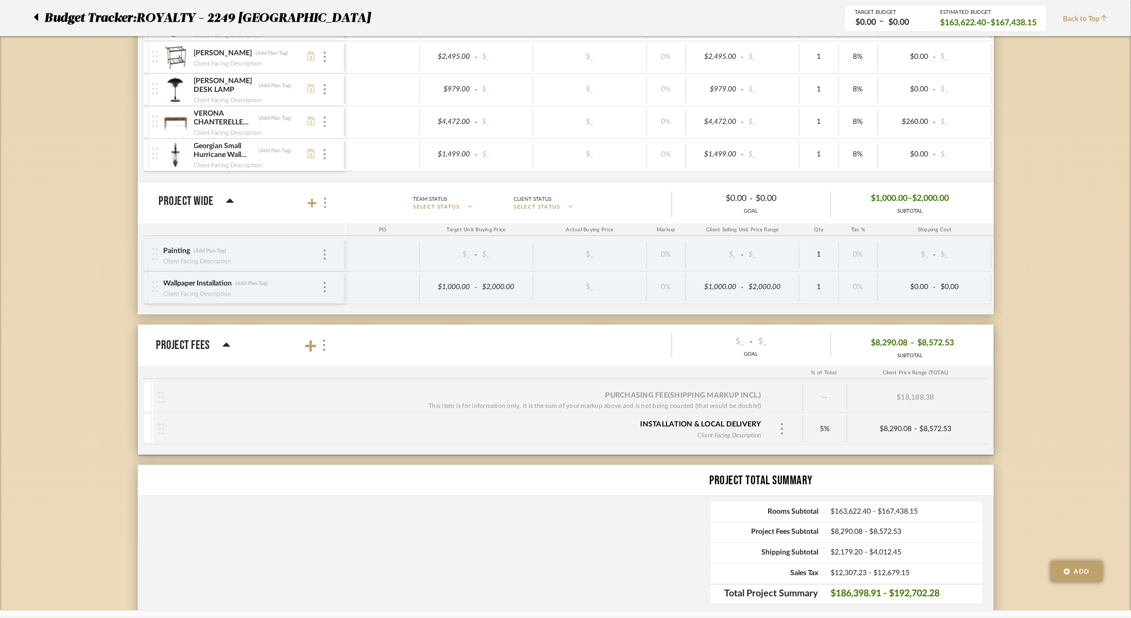
scroll to position [2875, 0]
click at [221, 336] on div "Project Fees" at bounding box center [193, 345] width 74 height 19
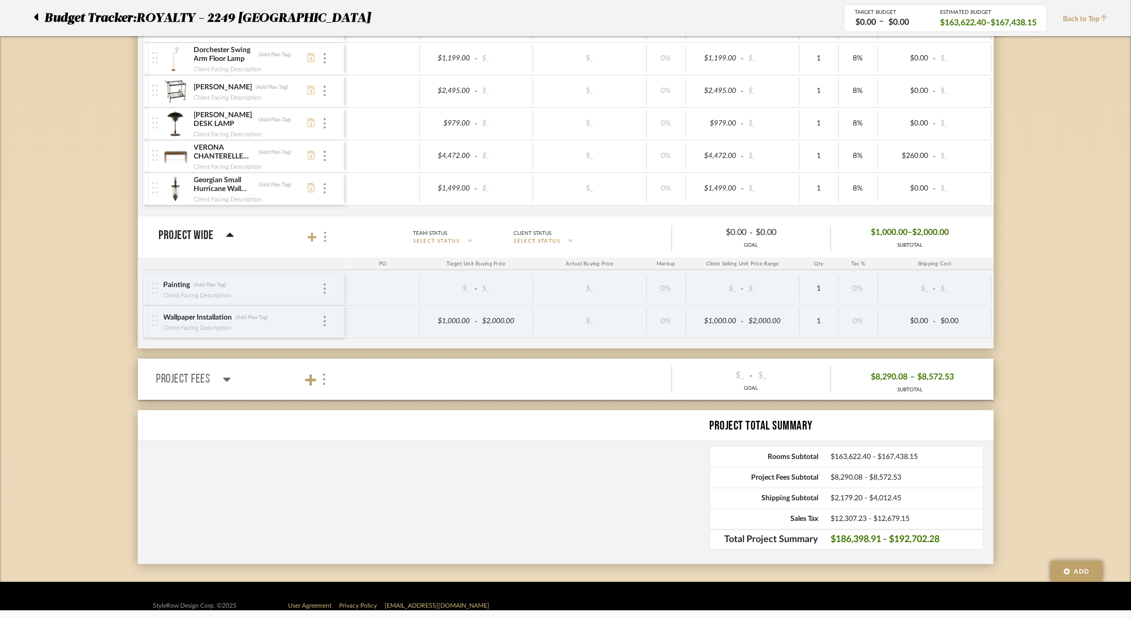
click at [222, 370] on div "Project Fees" at bounding box center [193, 379] width 74 height 19
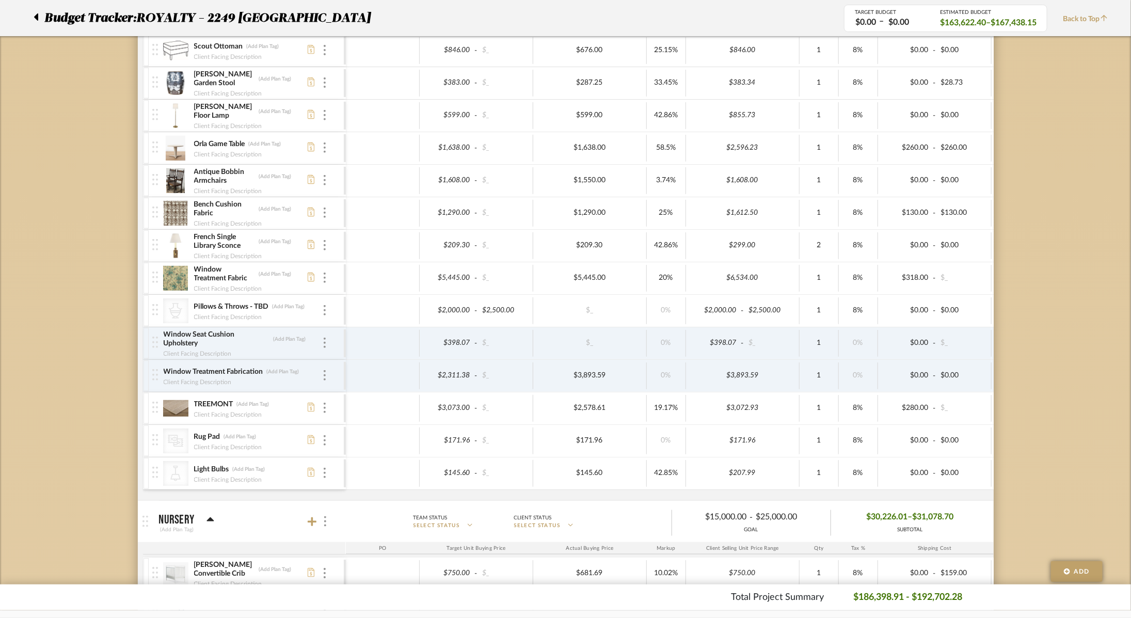
scroll to position [422, 0]
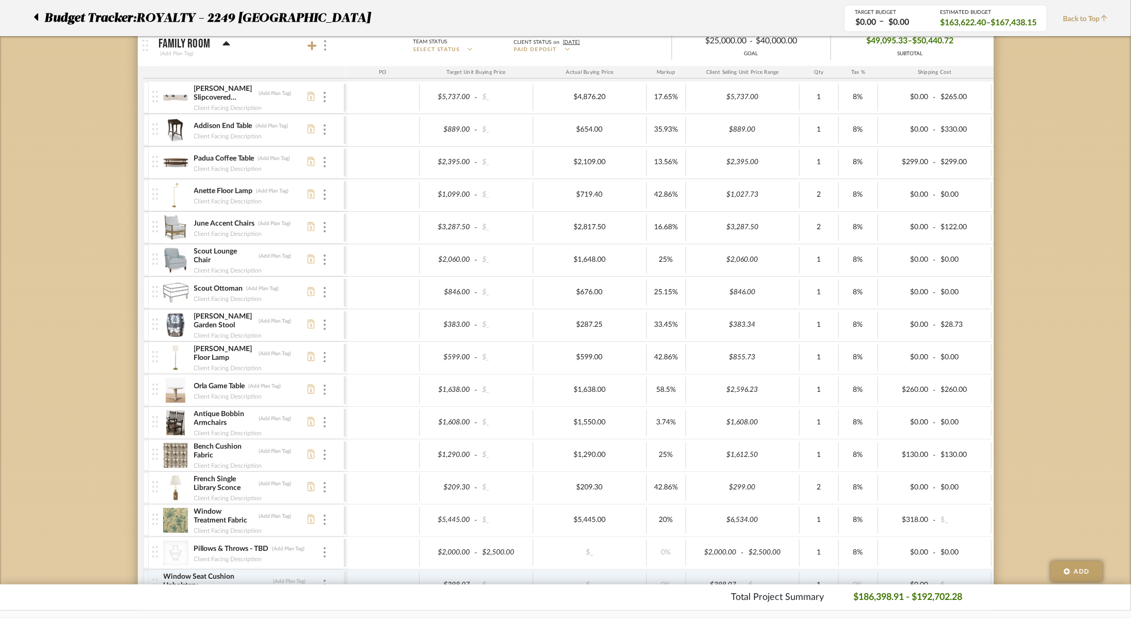
scroll to position [0, 0]
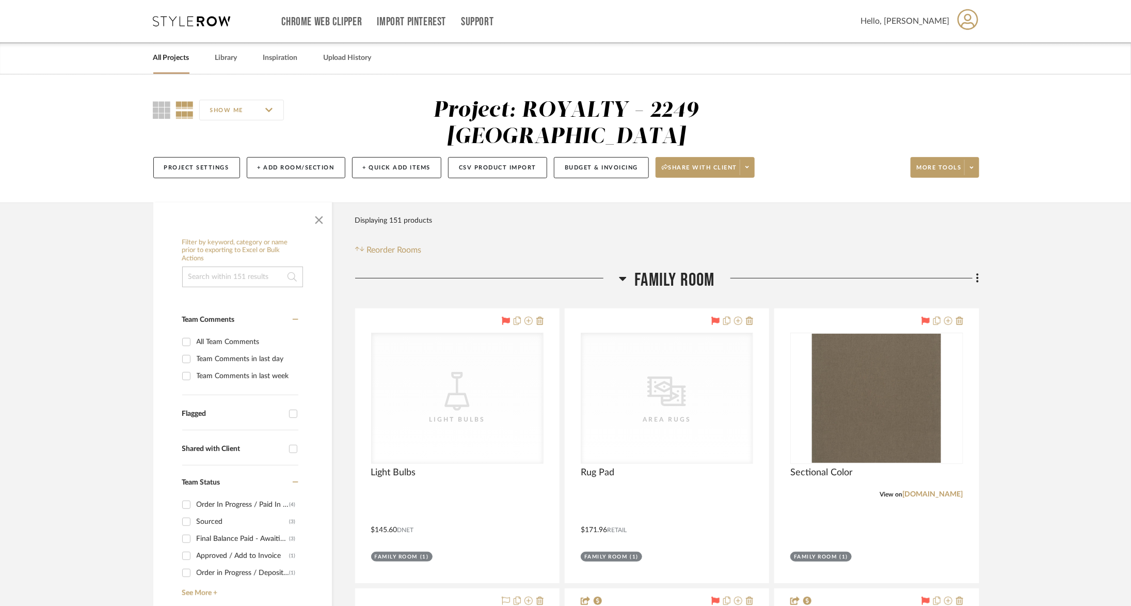
click at [638, 269] on span "Family Room" at bounding box center [674, 280] width 80 height 22
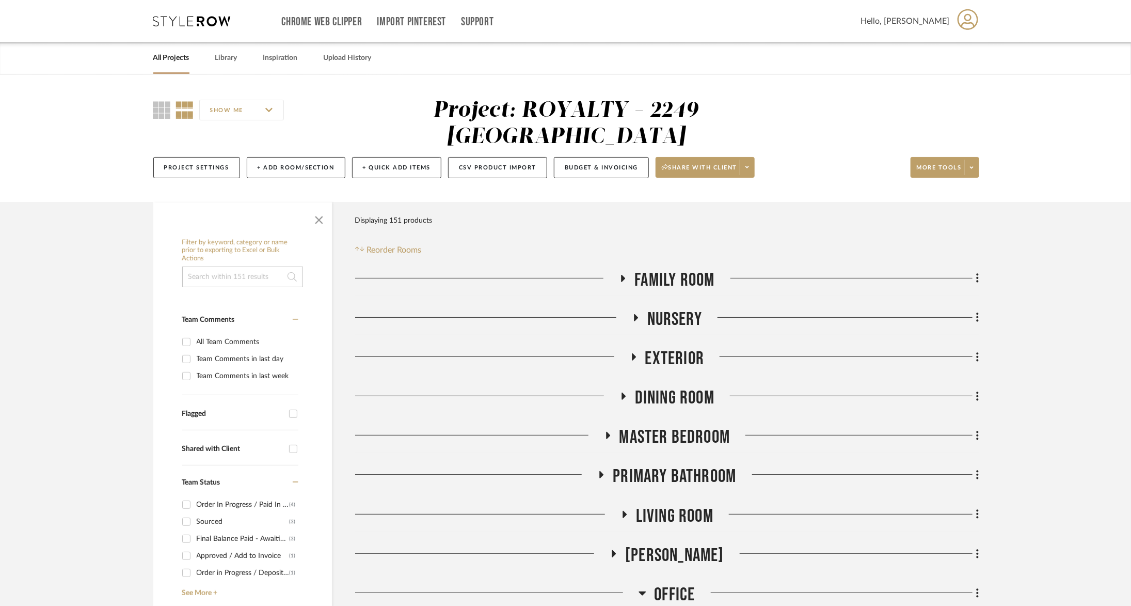
click at [651, 308] on span "Nursery" at bounding box center [674, 319] width 55 height 22
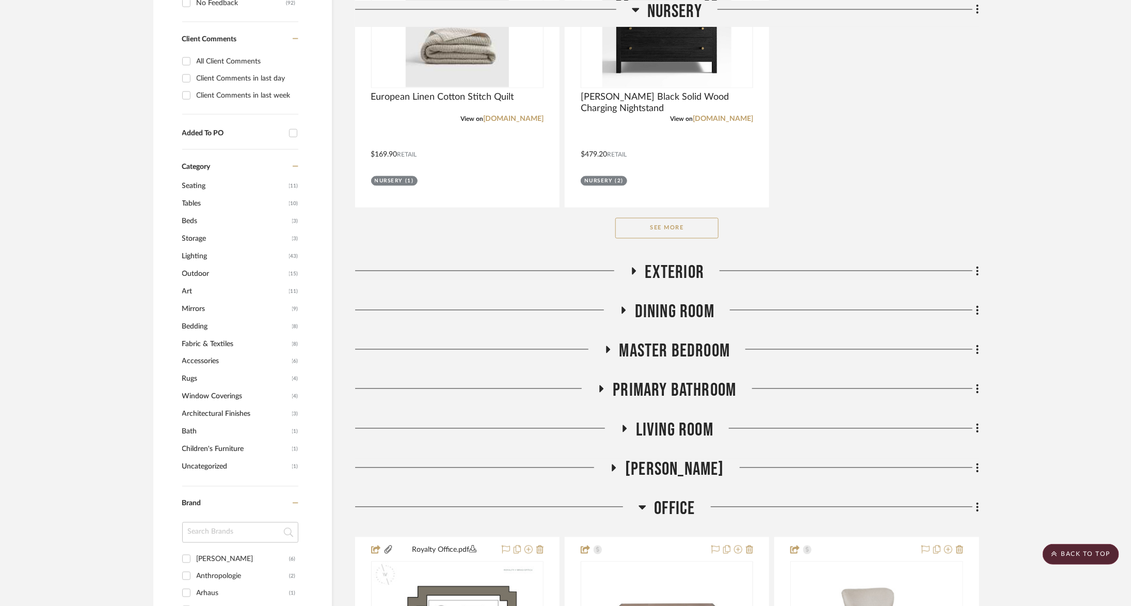
scroll to position [854, 0]
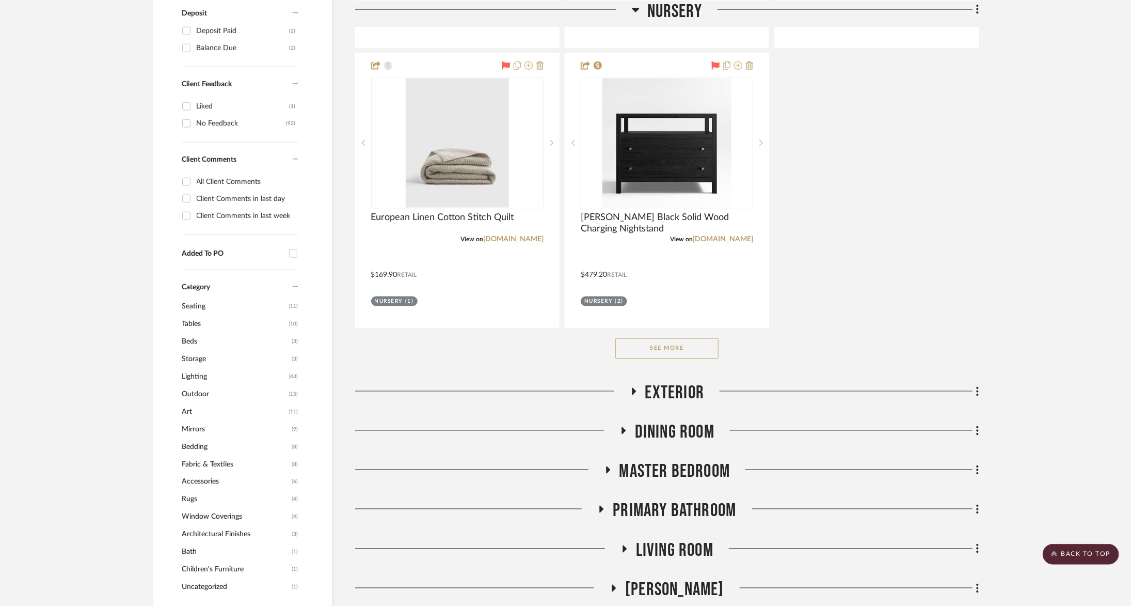
click at [649, 338] on button "See More" at bounding box center [666, 348] width 103 height 21
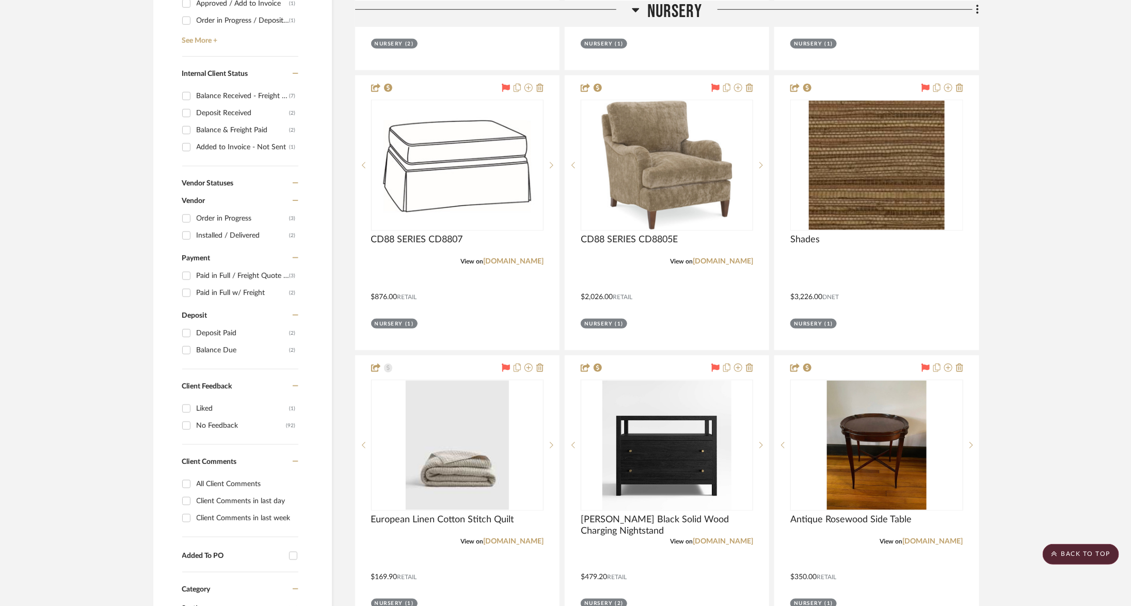
scroll to position [496, 0]
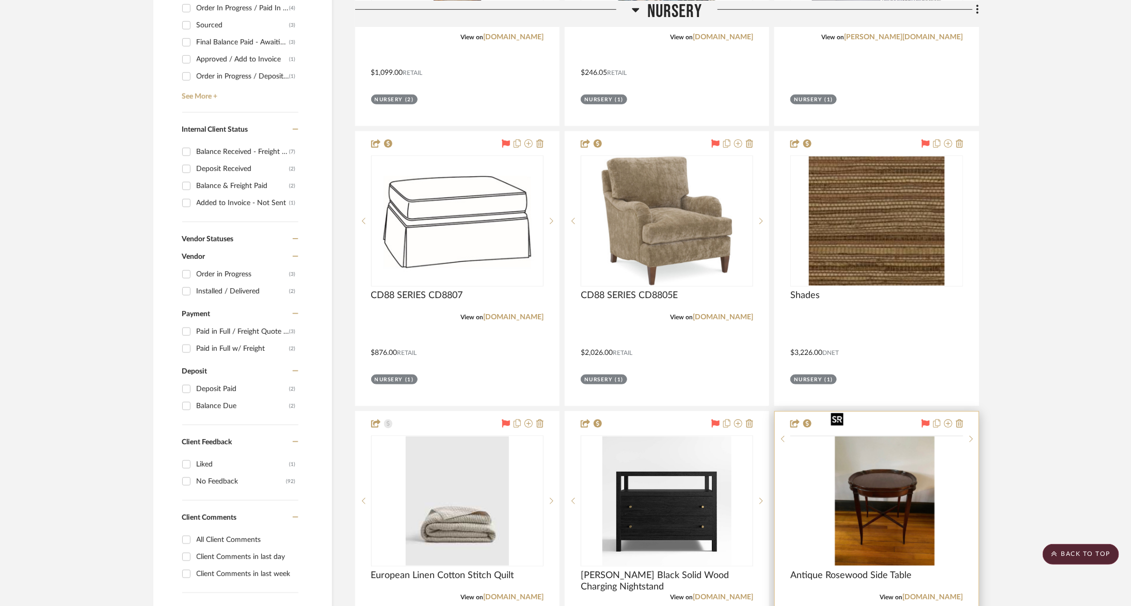
click at [0, 0] on img at bounding box center [0, 0] width 0 height 0
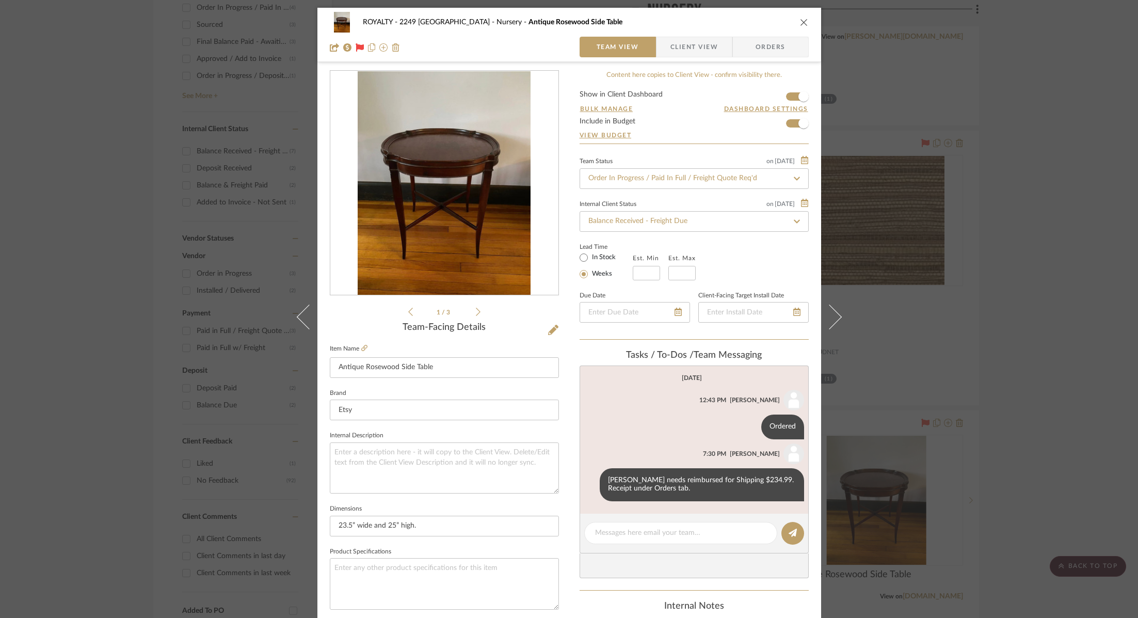
scroll to position [340, 0]
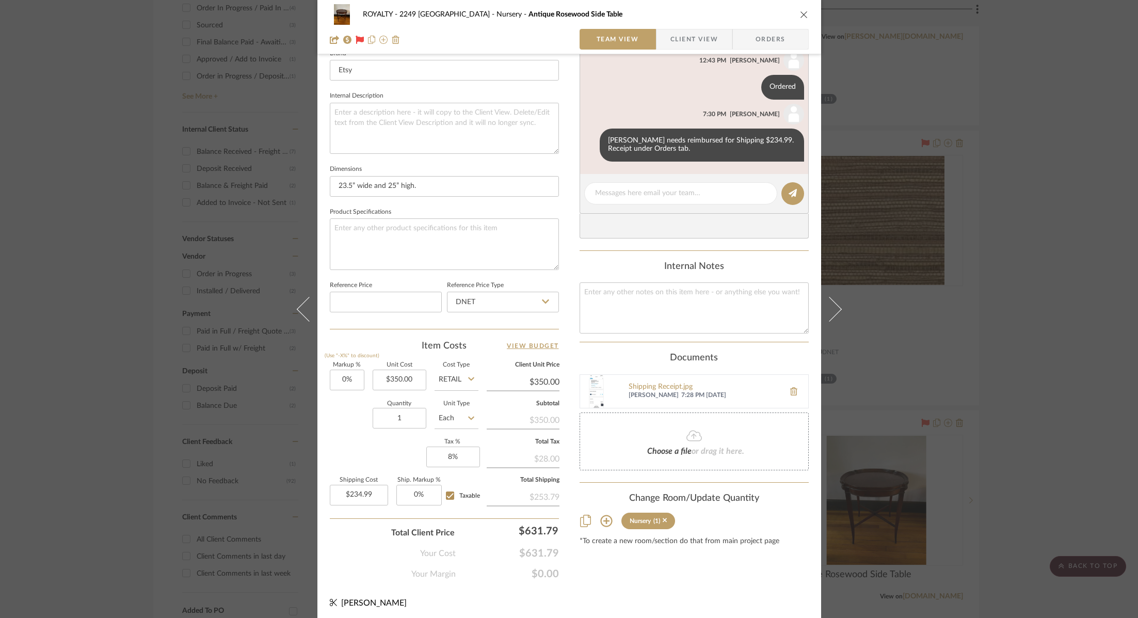
click at [1033, 354] on div "ROYALTY - 2249 Yorkshire Nursery Antique Rosewood Side Table Team View Client V…" at bounding box center [569, 309] width 1138 height 618
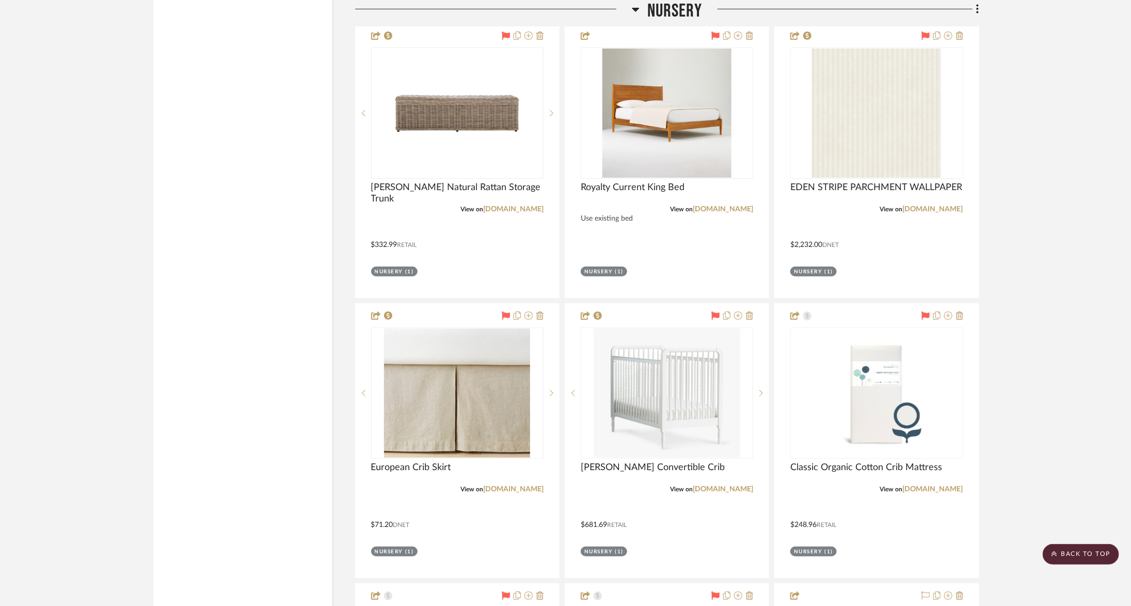
scroll to position [2287, 0]
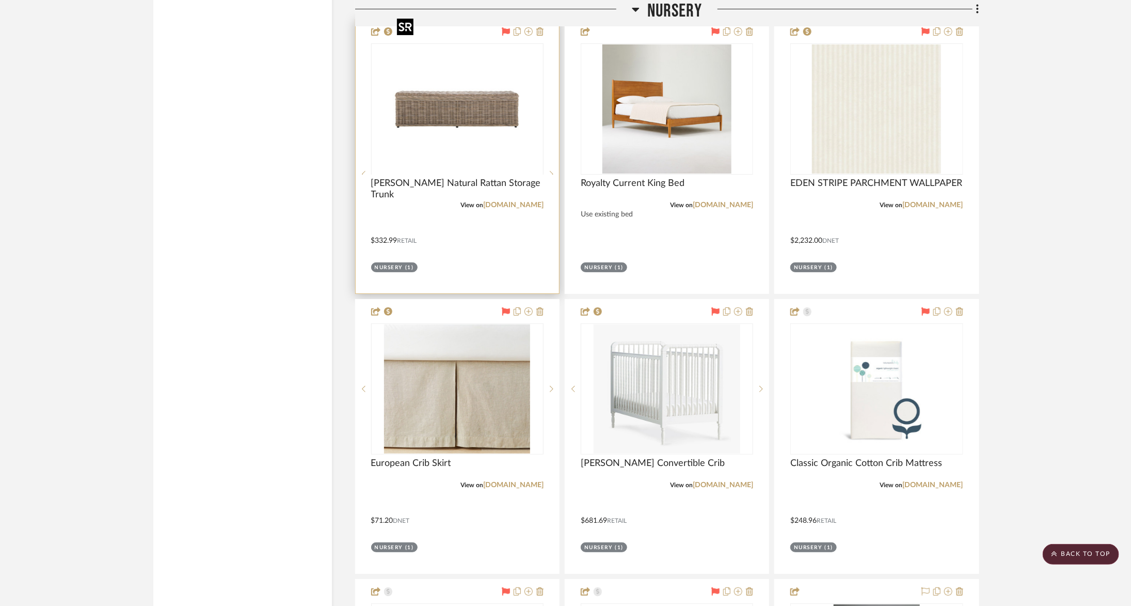
click at [425, 71] on div at bounding box center [457, 173] width 172 height 261
click at [434, 82] on img "0" at bounding box center [457, 108] width 129 height 129
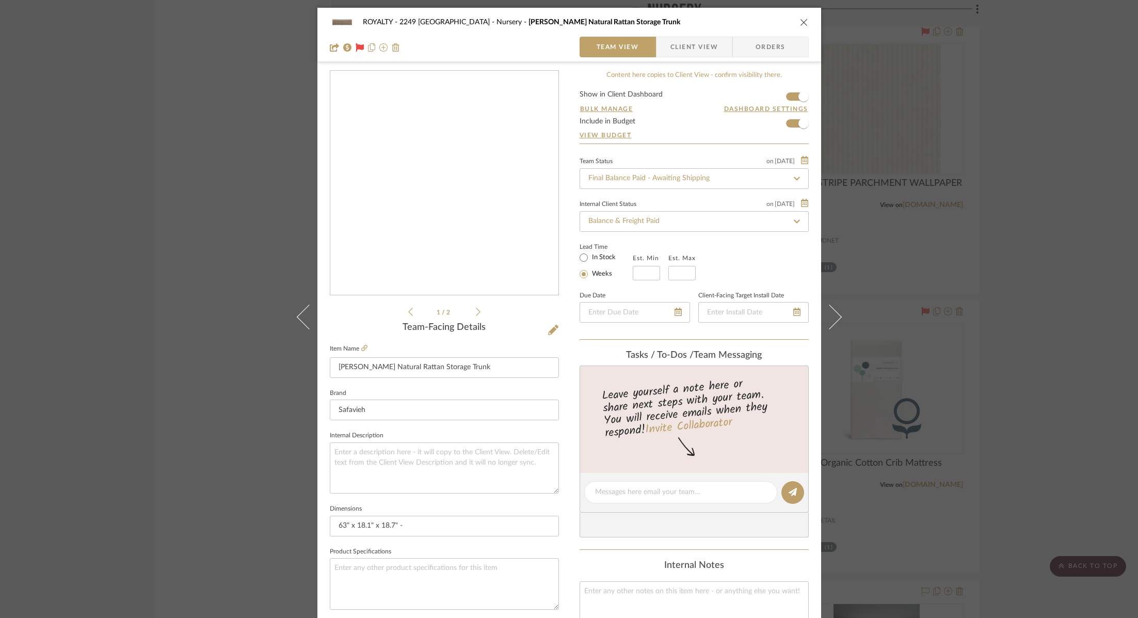
scroll to position [340, 0]
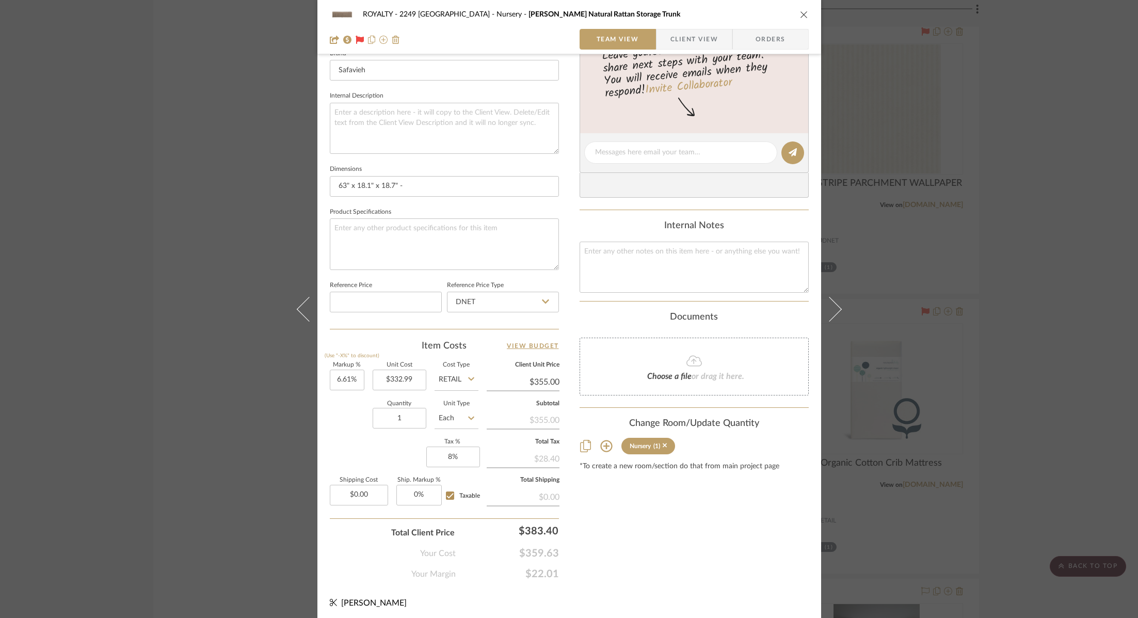
click at [979, 297] on div "ROYALTY - 2249 Yorkshire Nursery Marcelien Grey Natural Rattan Storage Trunk Te…" at bounding box center [569, 309] width 1138 height 618
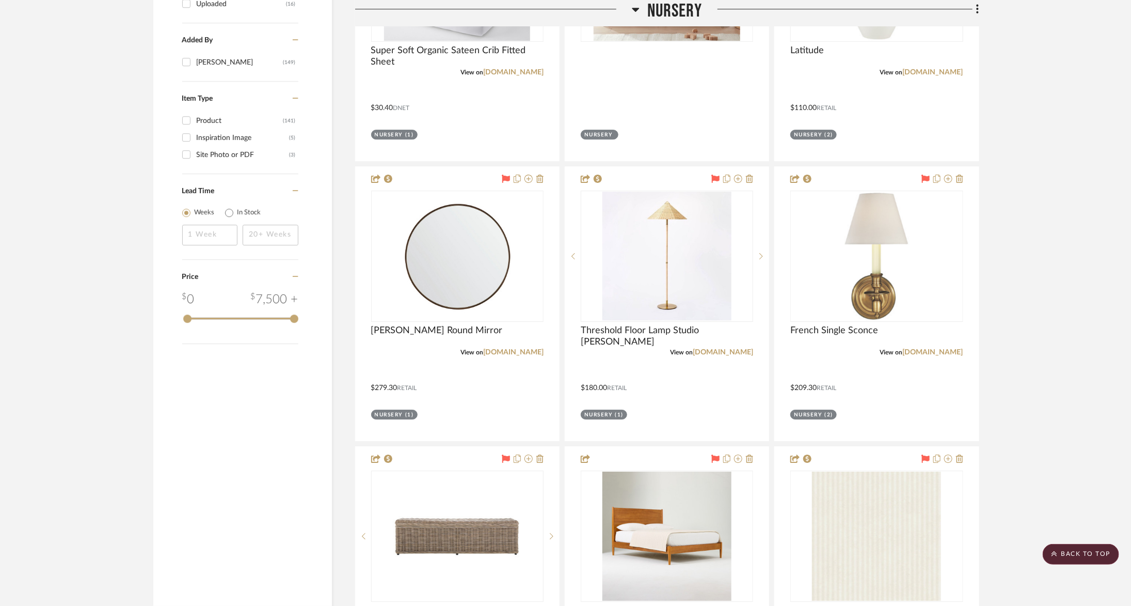
scroll to position [1854, 0]
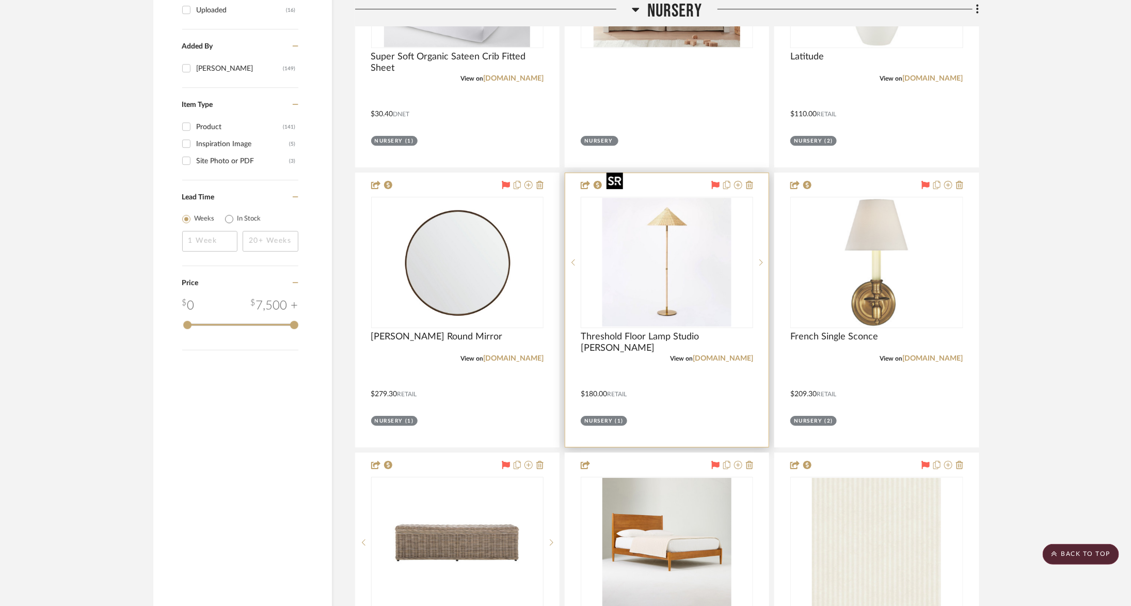
click at [0, 0] on img at bounding box center [0, 0] width 0 height 0
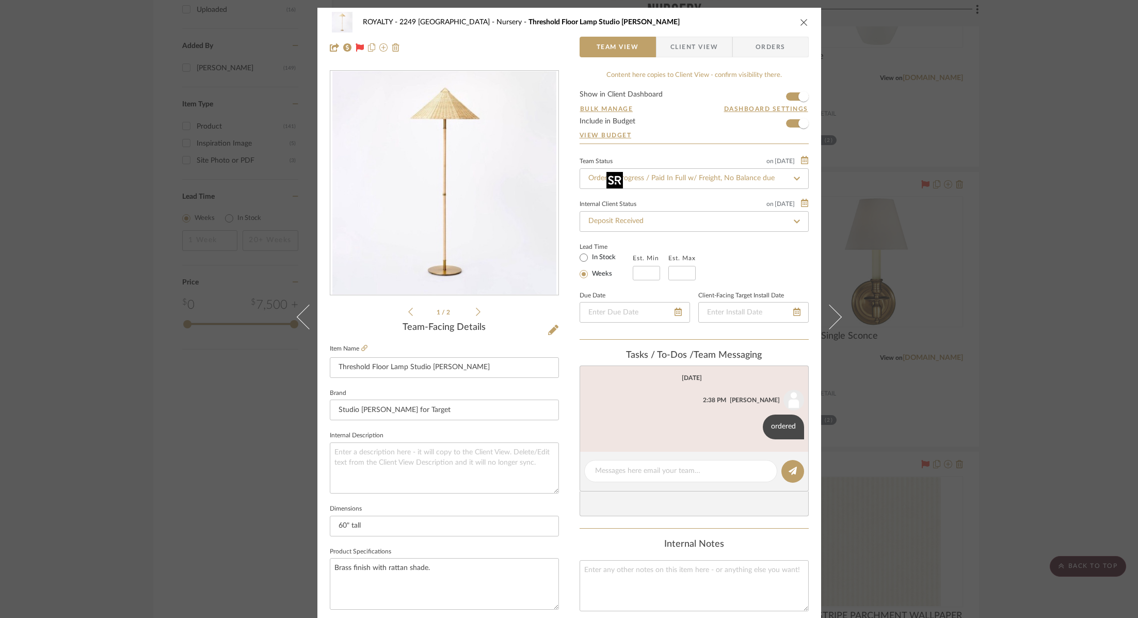
scroll to position [340, 0]
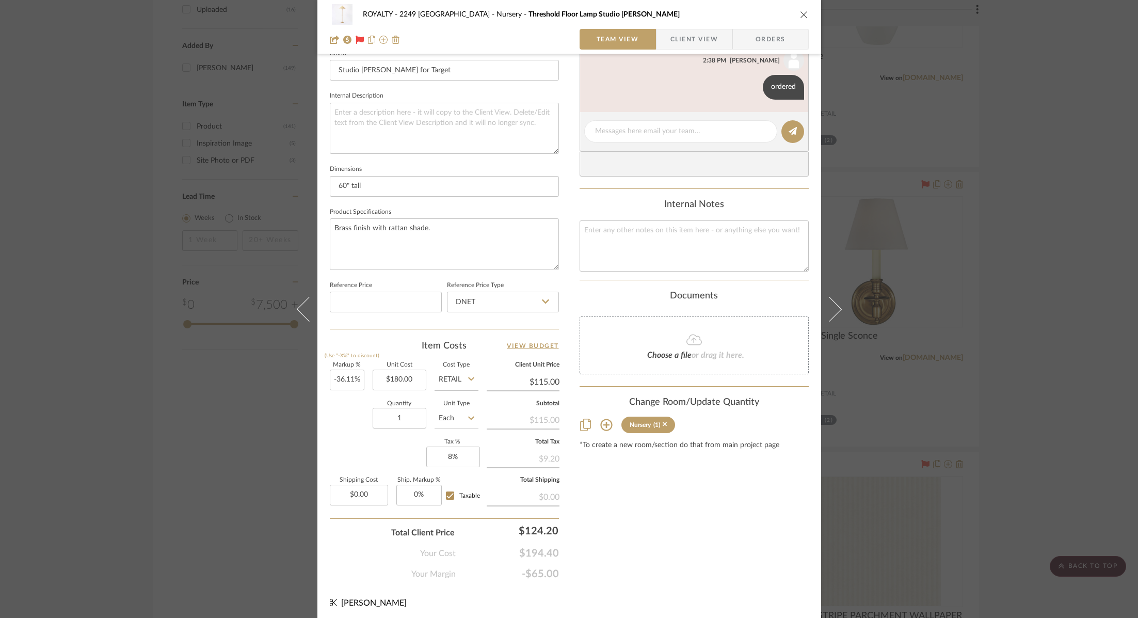
click at [1041, 352] on div "ROYALTY - 2249 Yorkshire Nursery Threshold Floor Lamp Studio McGee Team View Cl…" at bounding box center [569, 309] width 1138 height 618
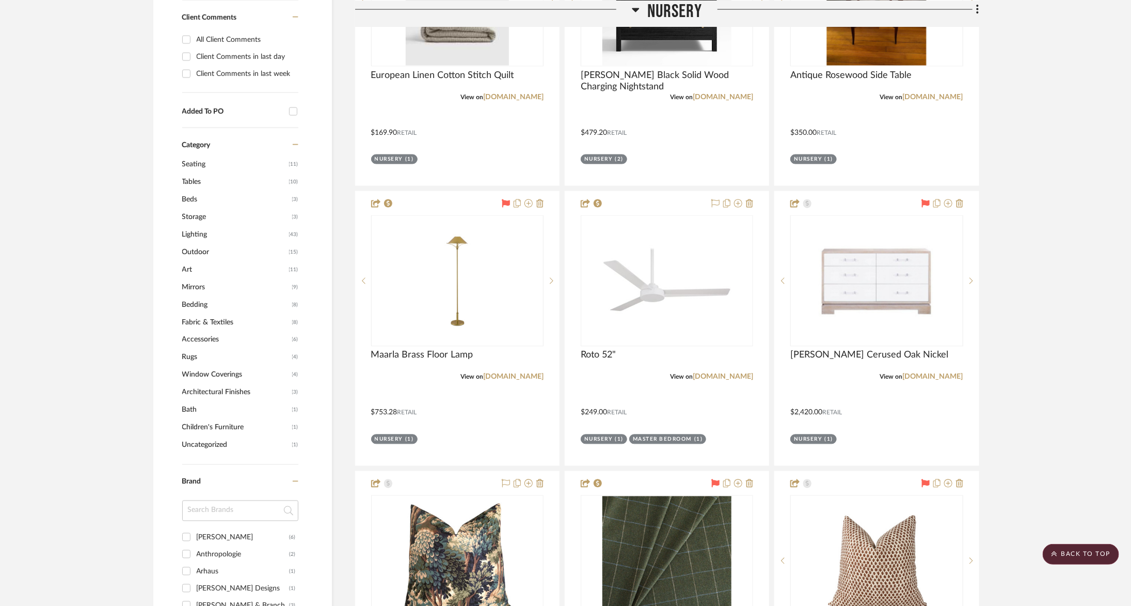
scroll to position [960, 0]
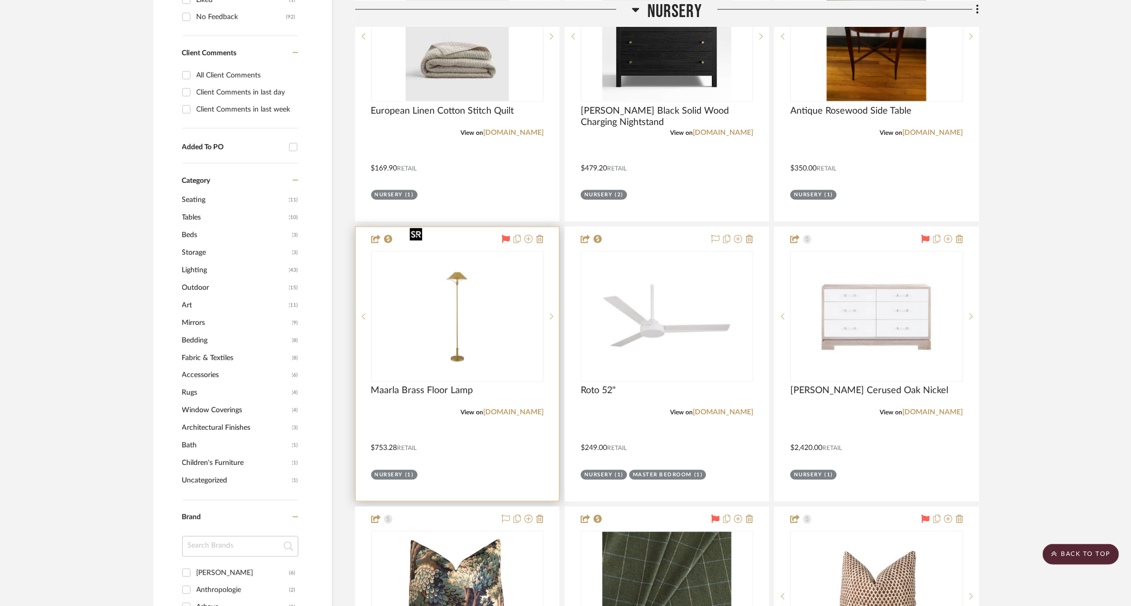
click at [0, 0] on img at bounding box center [0, 0] width 0 height 0
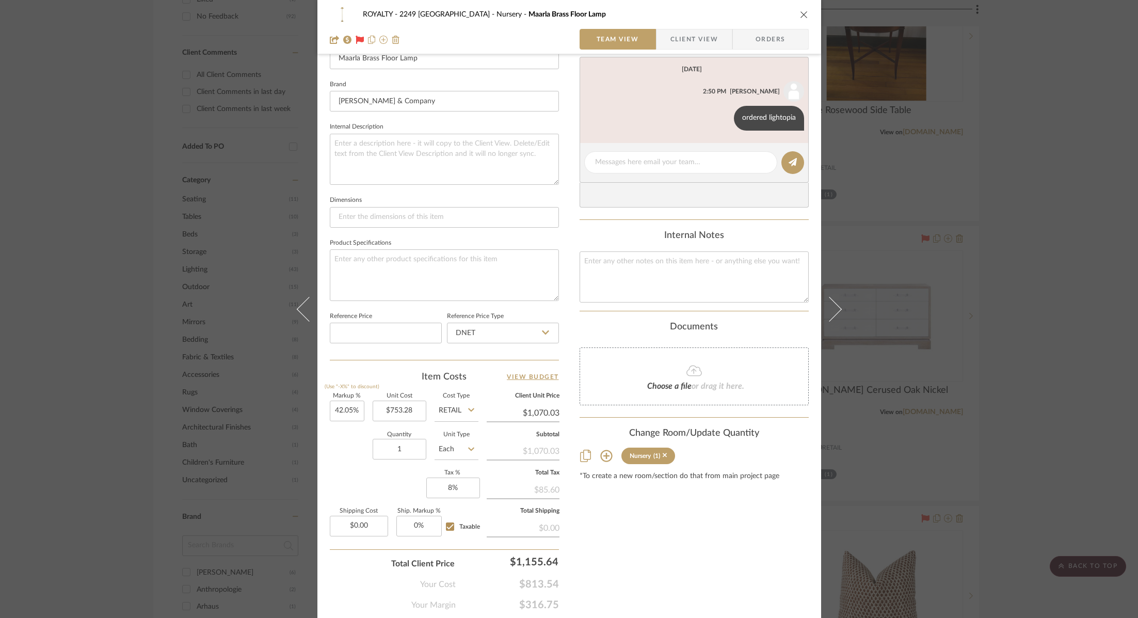
scroll to position [340, 0]
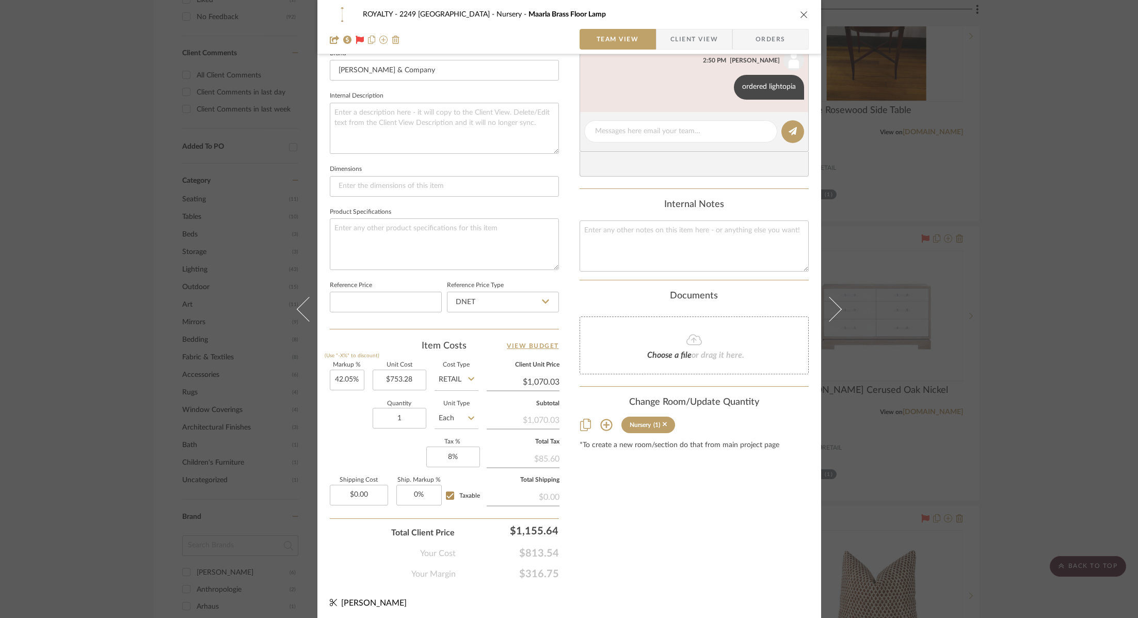
click at [1069, 251] on div "ROYALTY - 2249 Yorkshire Nursery Maarla Brass Floor Lamp Team View Client View …" at bounding box center [569, 309] width 1138 height 618
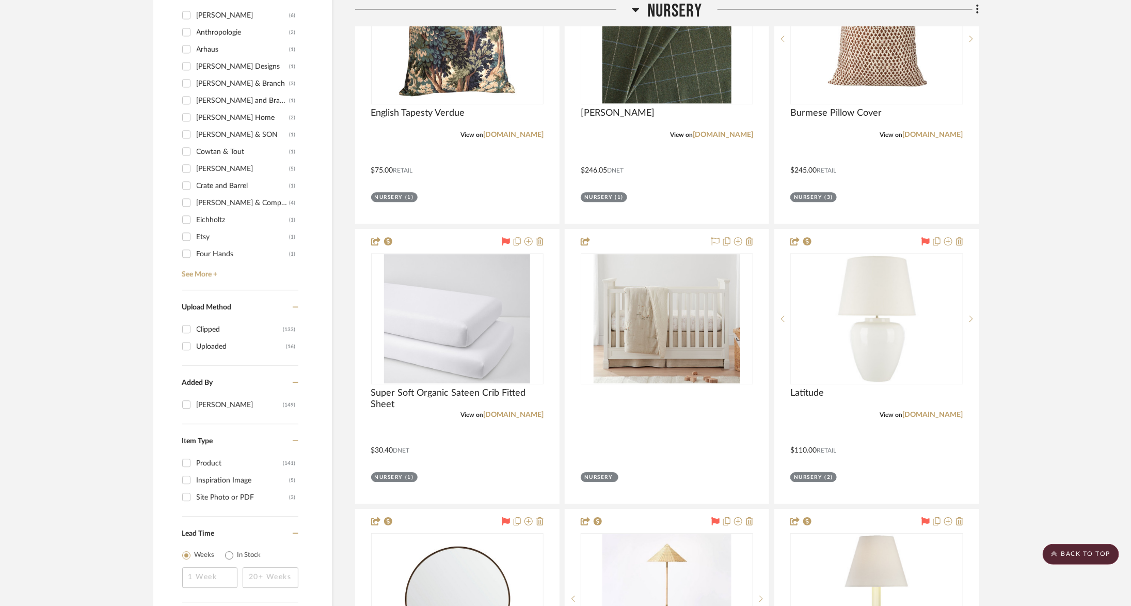
scroll to position [1530, 0]
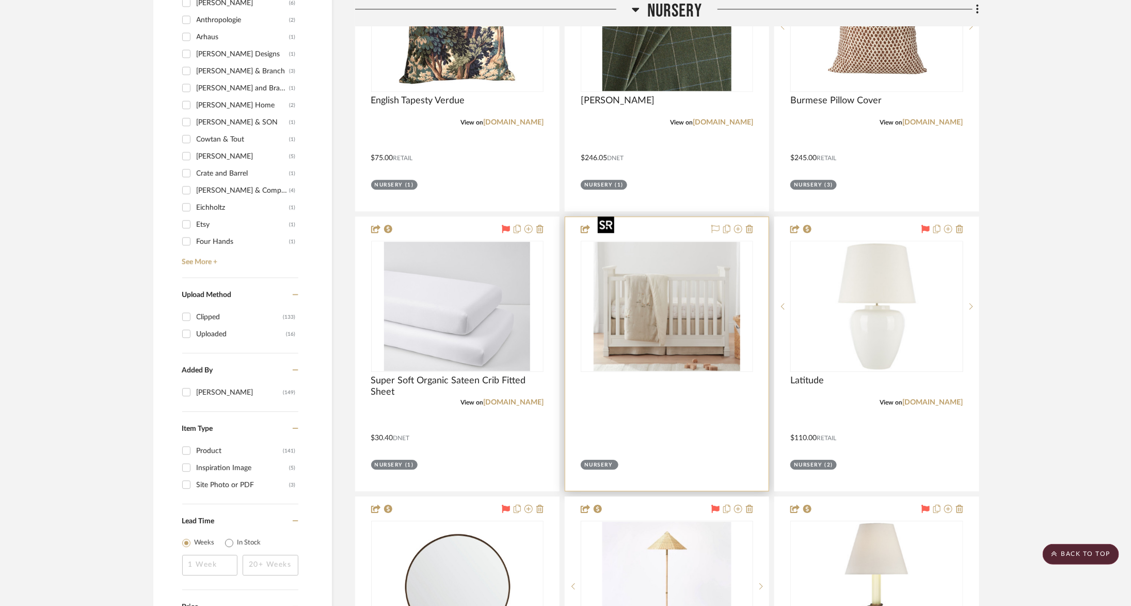
click at [712, 266] on img "0" at bounding box center [667, 306] width 146 height 129
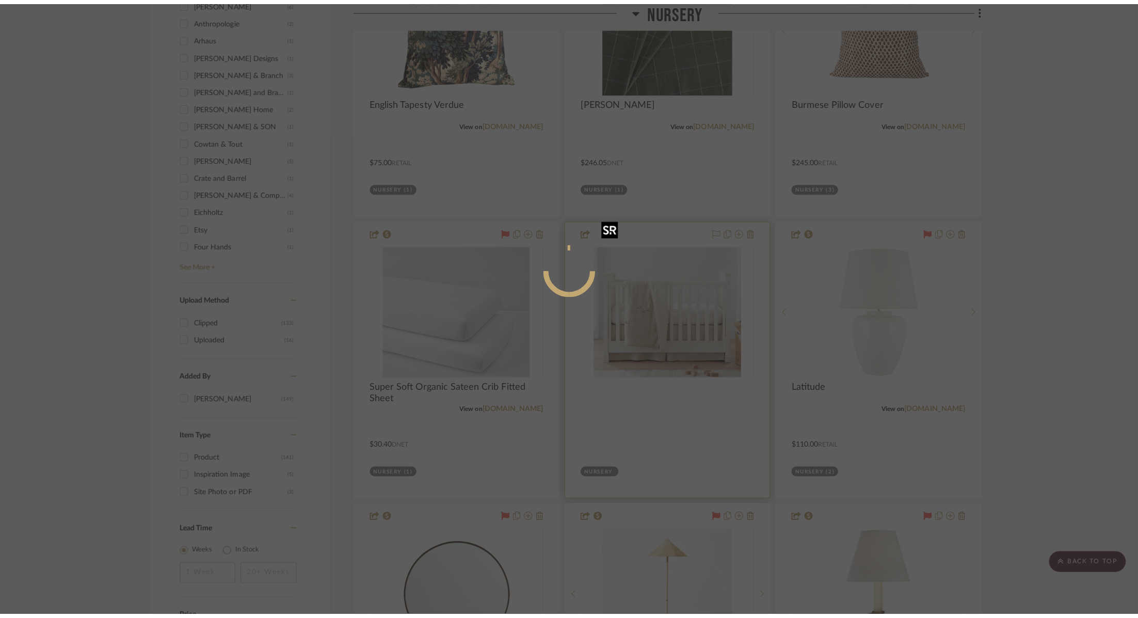
scroll to position [0, 0]
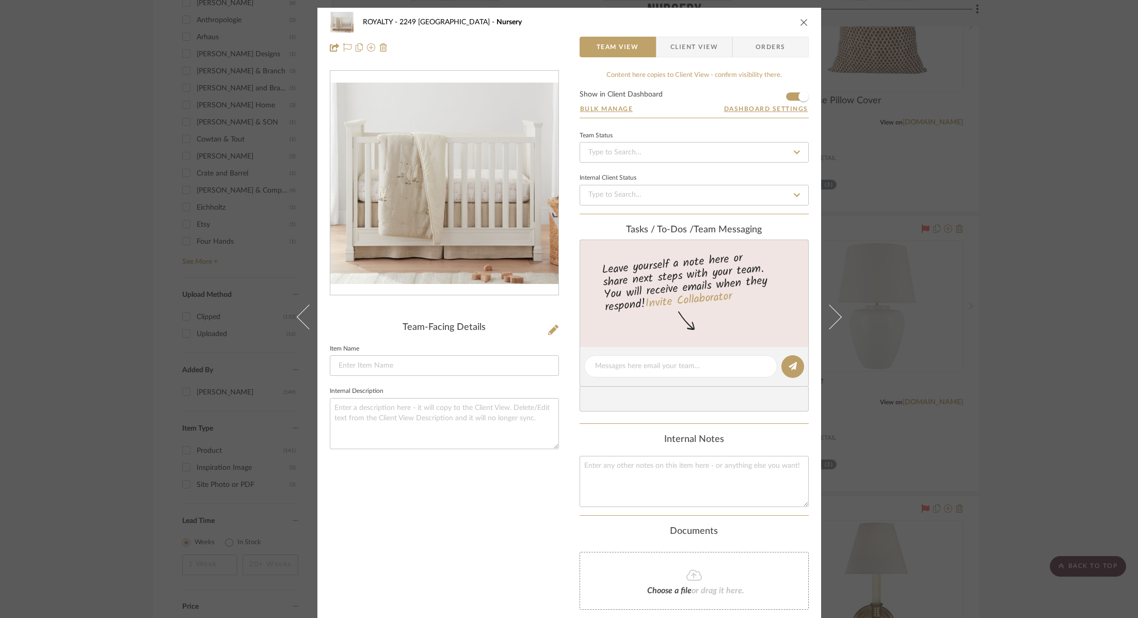
click at [800, 26] on icon "close" at bounding box center [804, 22] width 8 height 8
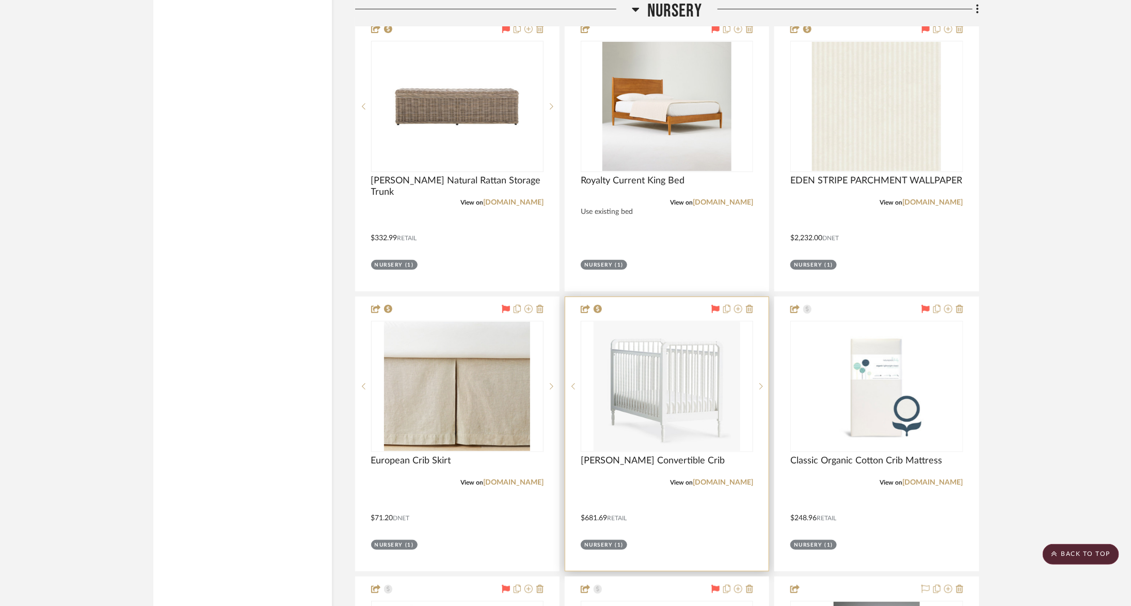
scroll to position [2322, 0]
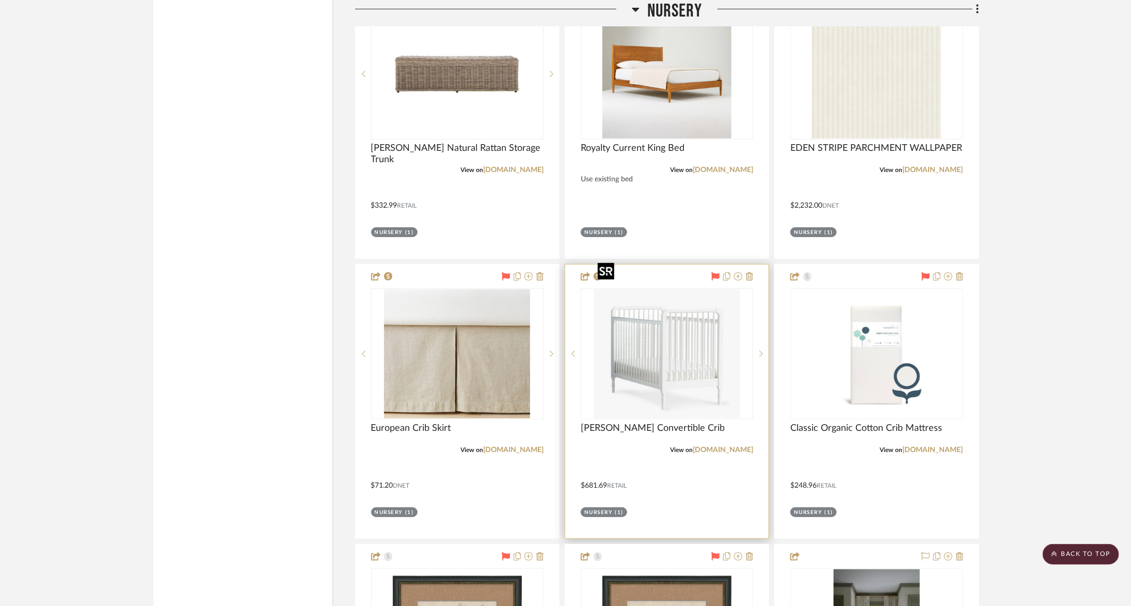
click at [0, 0] on img at bounding box center [0, 0] width 0 height 0
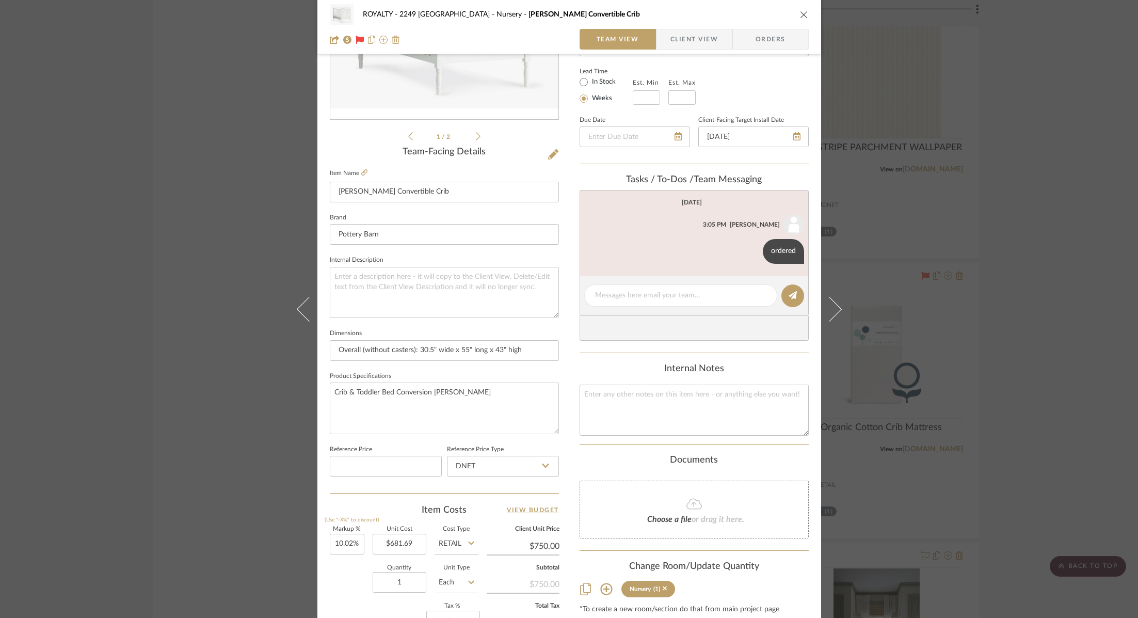
scroll to position [340, 0]
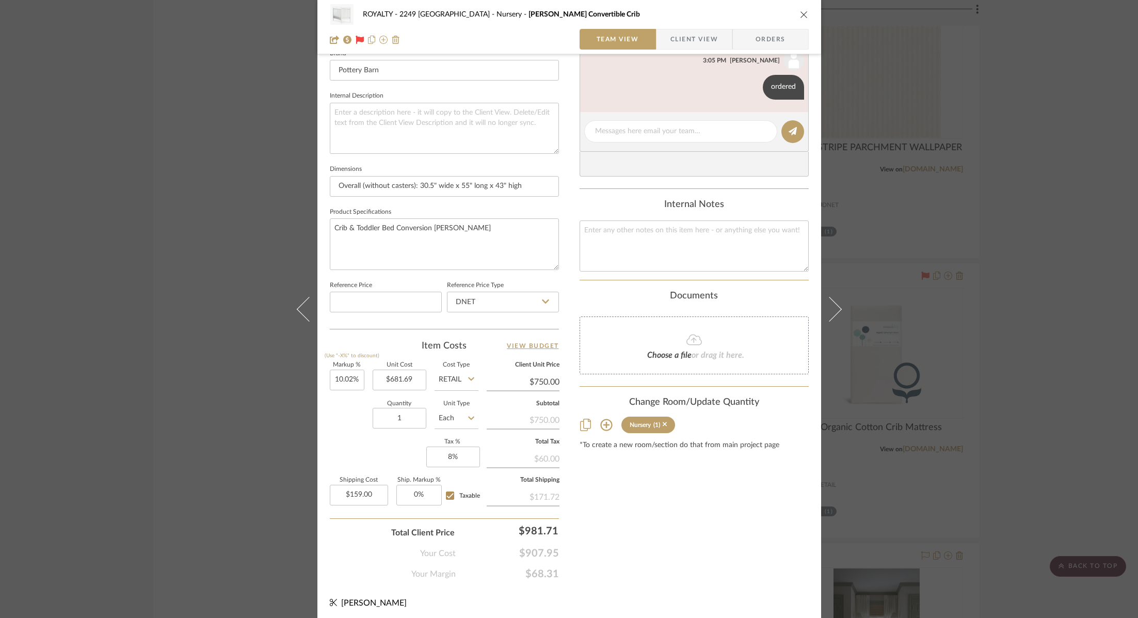
click at [1067, 208] on div "ROYALTY - 2249 Yorkshire Nursery Elsie Convertible Crib Team View Client View O…" at bounding box center [569, 309] width 1138 height 618
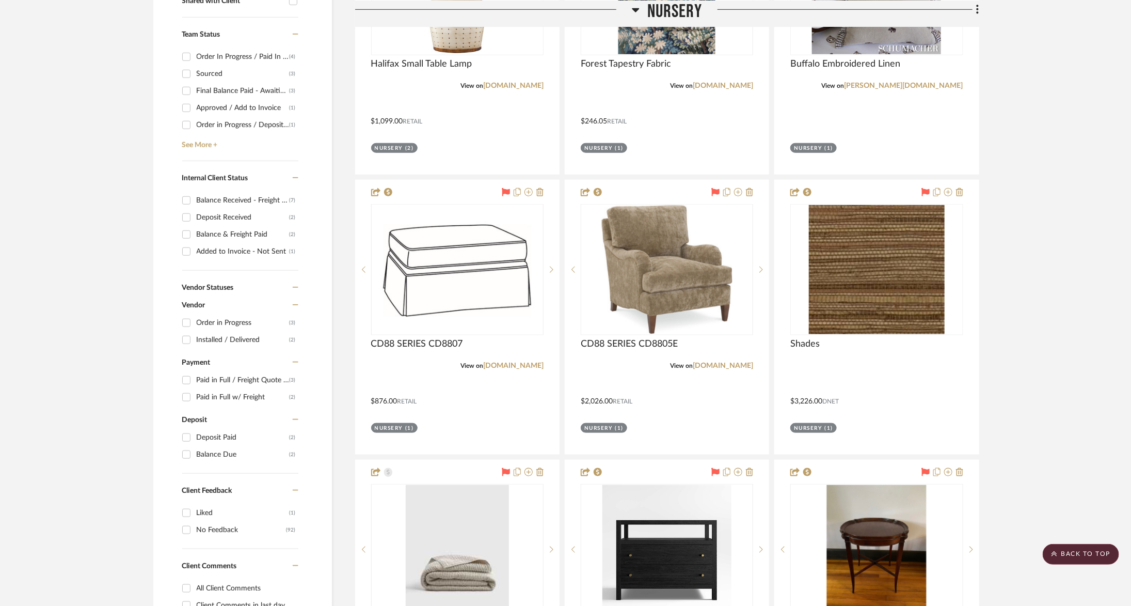
scroll to position [444, 0]
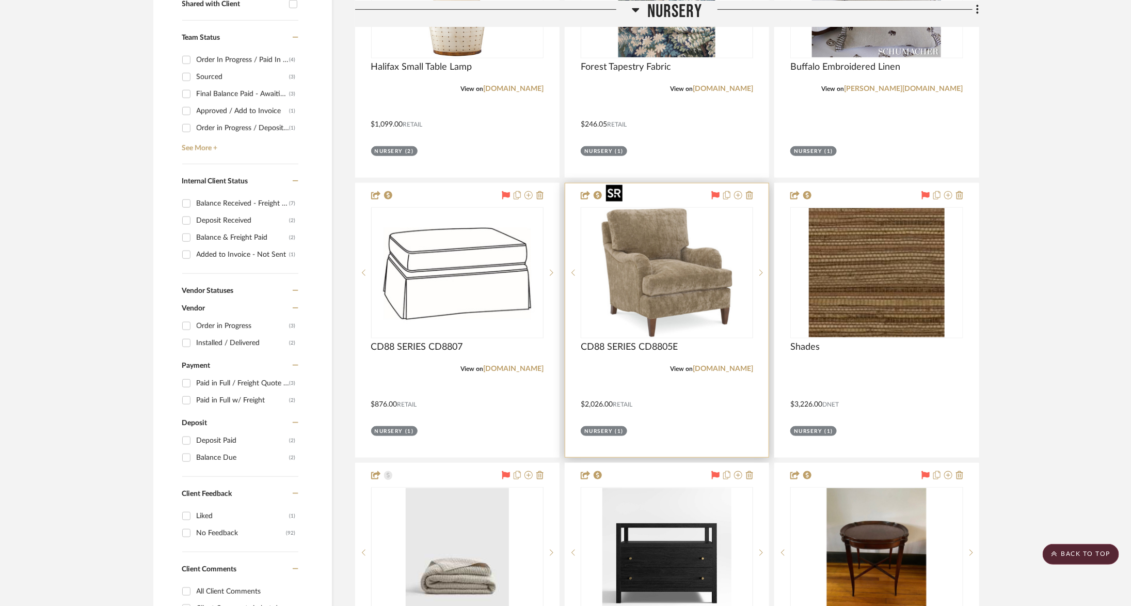
click at [693, 229] on img "0" at bounding box center [667, 272] width 131 height 129
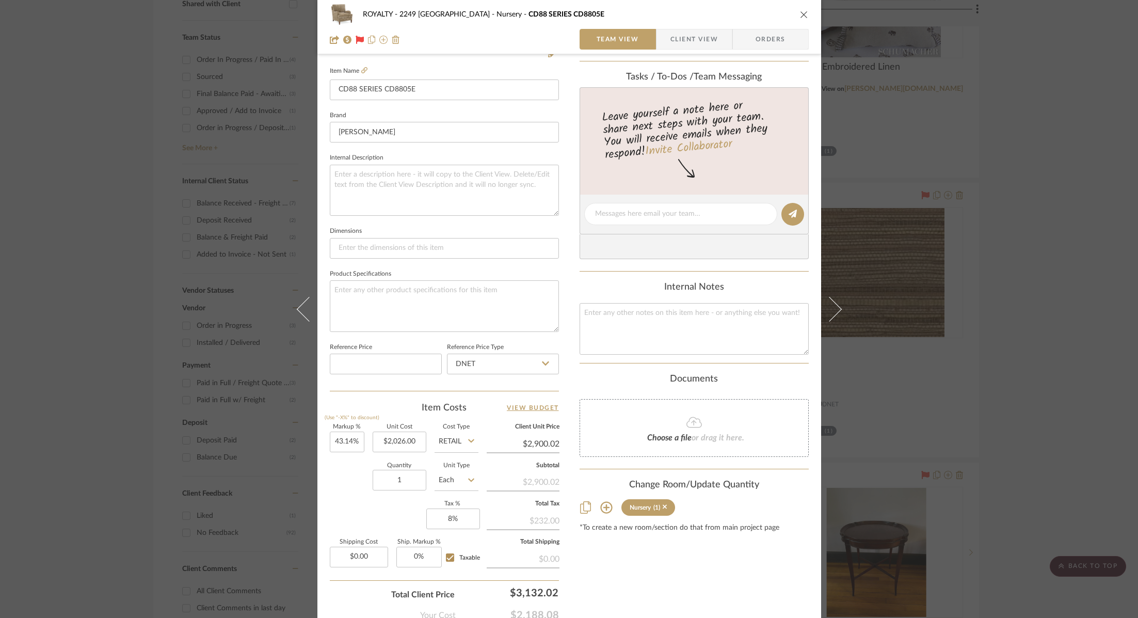
scroll to position [340, 0]
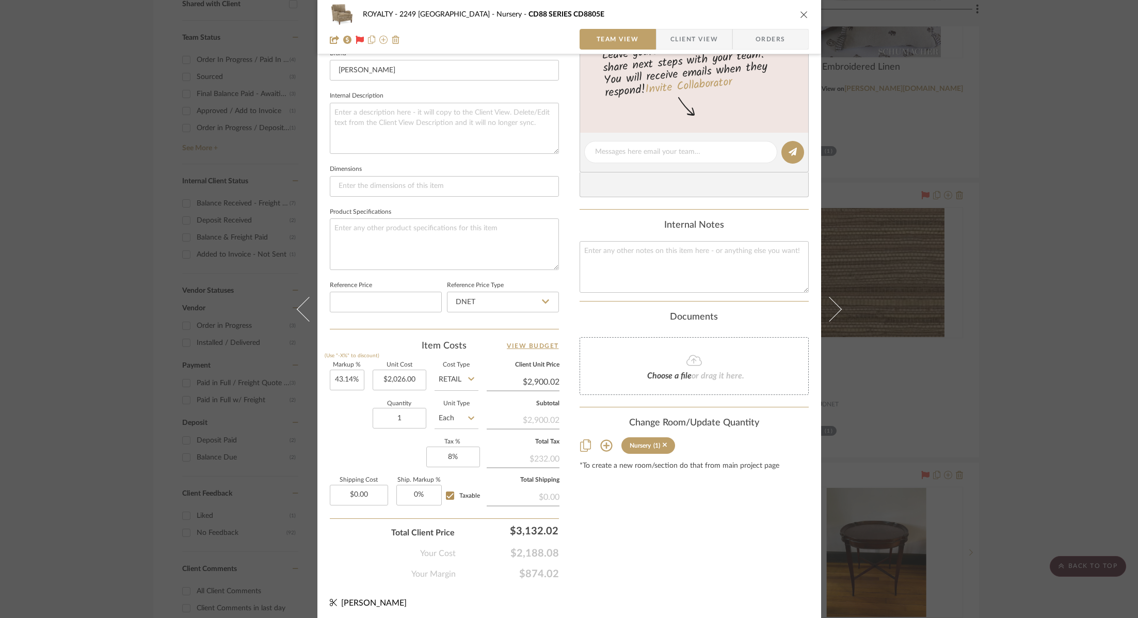
click at [1070, 293] on div "ROYALTY - 2249 Yorkshire Nursery CD88 SERIES CD8805E Team View Client View Orde…" at bounding box center [569, 309] width 1138 height 618
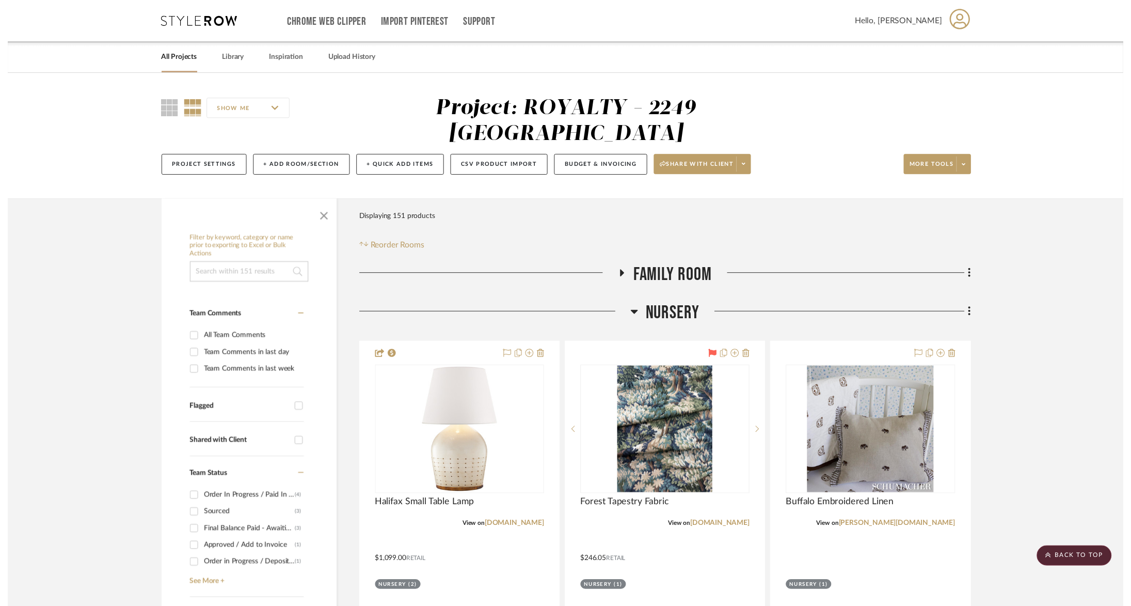
scroll to position [444, 0]
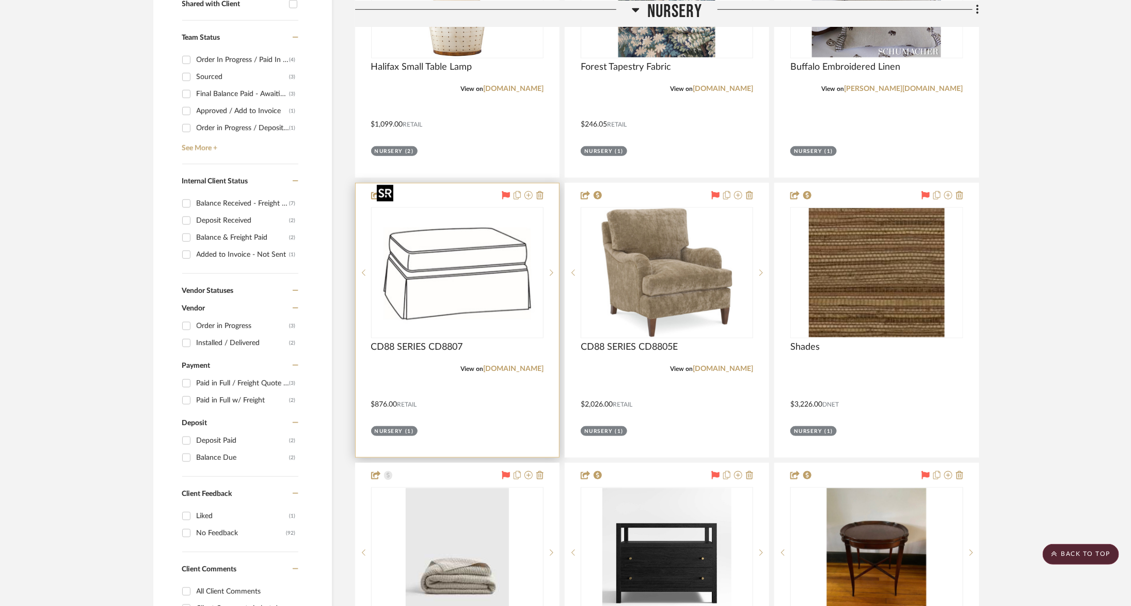
click at [0, 0] on img at bounding box center [0, 0] width 0 height 0
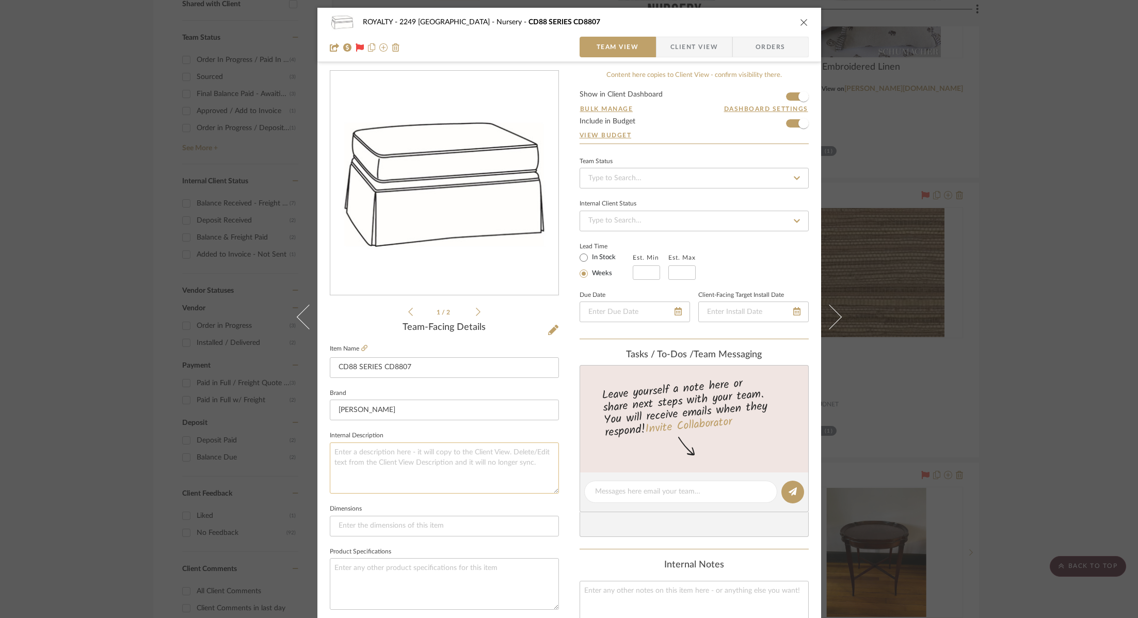
scroll to position [340, 0]
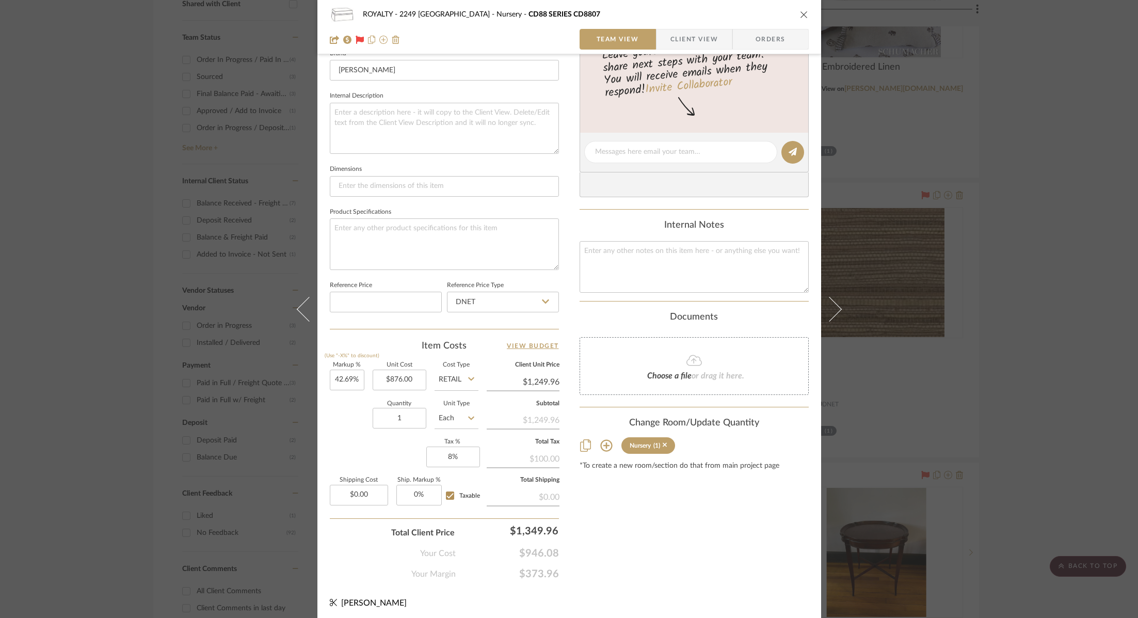
click at [1092, 219] on div "ROYALTY - 2249 Yorkshire Nursery CD88 SERIES CD8807 Team View Client View Order…" at bounding box center [569, 309] width 1138 height 618
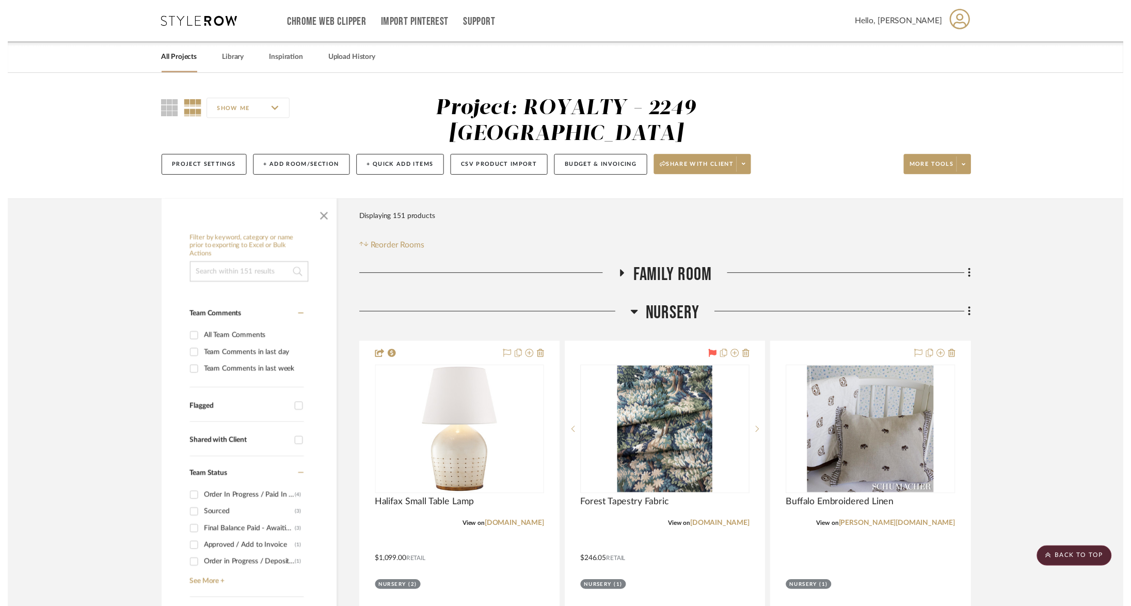
scroll to position [444, 0]
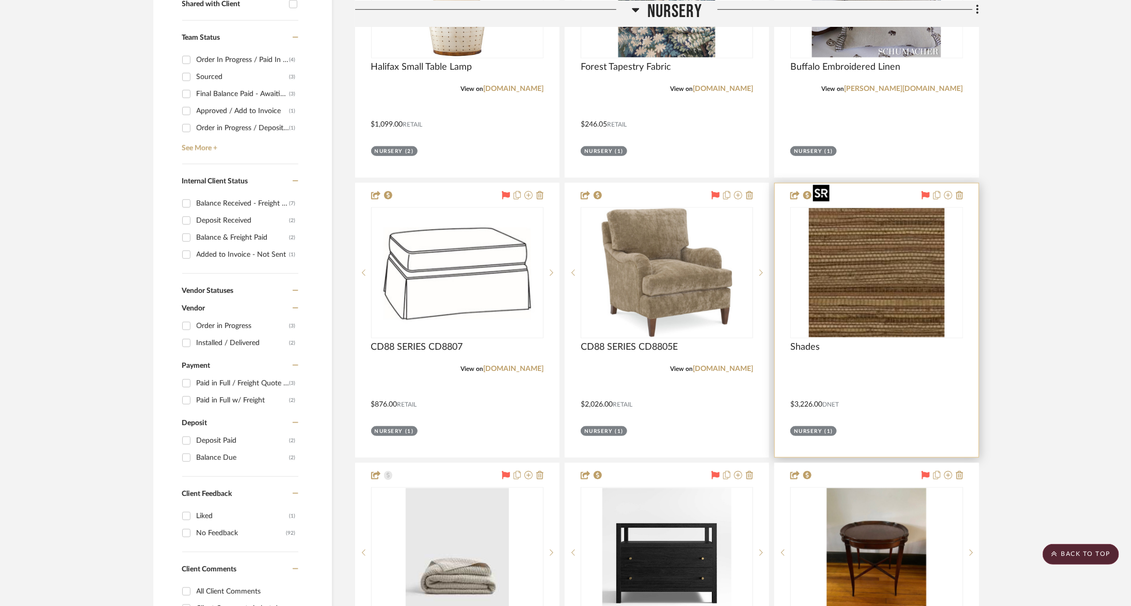
click at [919, 238] on img "0" at bounding box center [877, 272] width 136 height 129
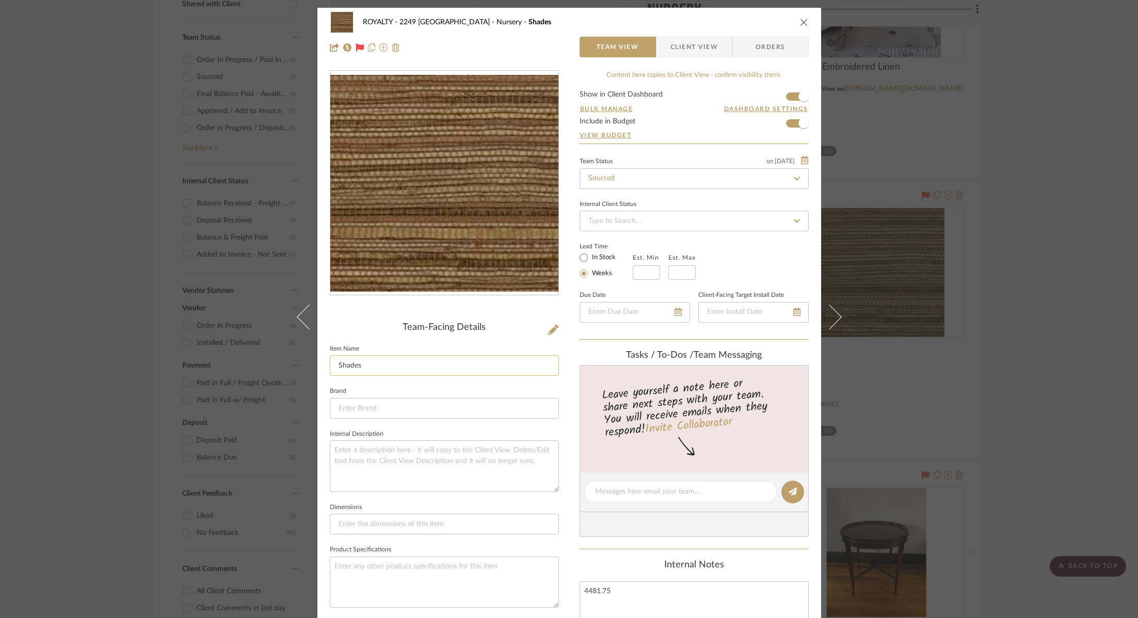
scroll to position [338, 0]
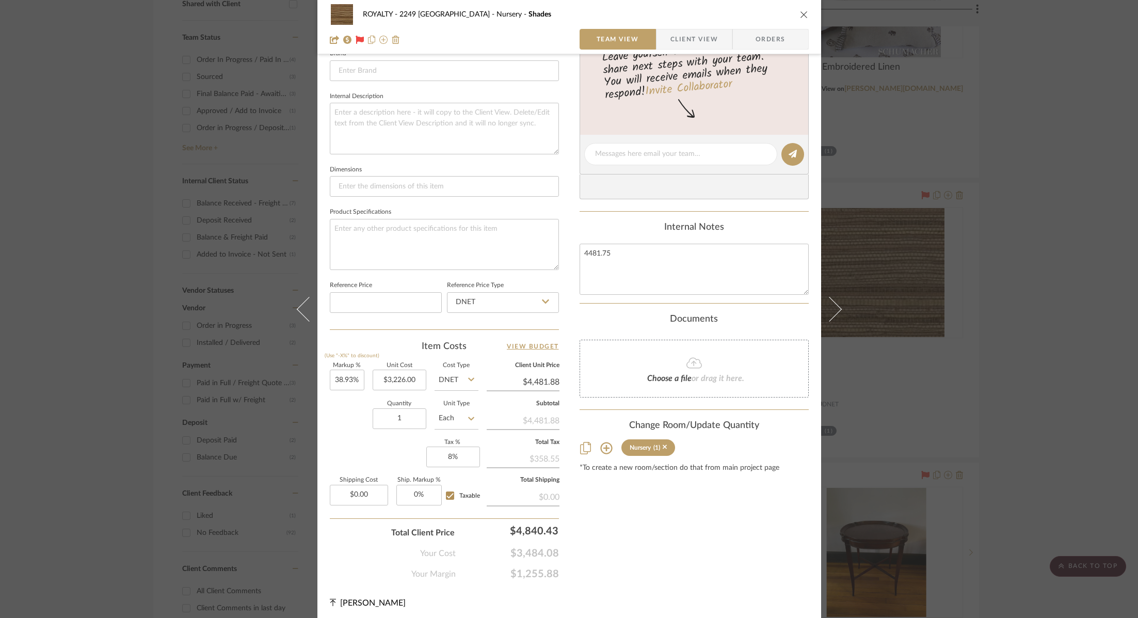
click at [1028, 271] on div "ROYALTY - 2249 Yorkshire Nursery Shades Team View Client View Orders Team-Facin…" at bounding box center [569, 309] width 1138 height 618
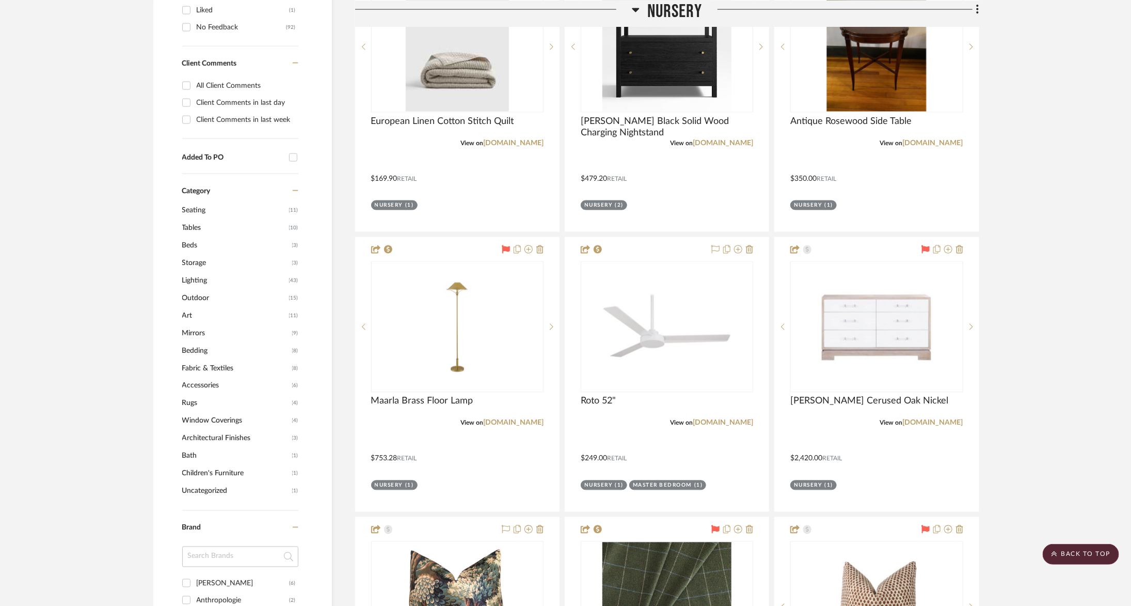
scroll to position [1207, 0]
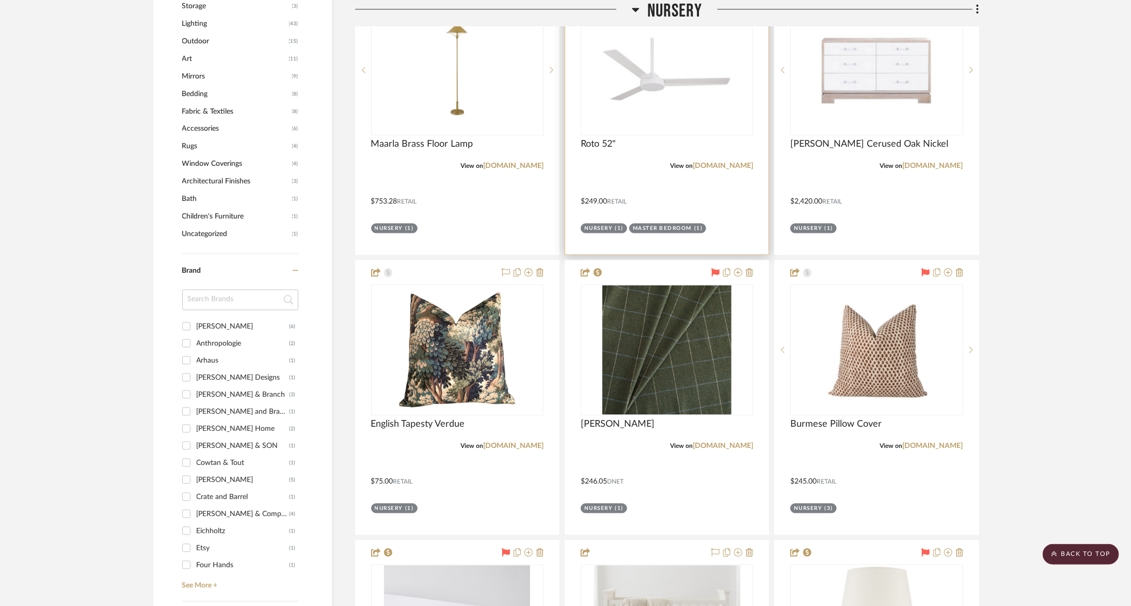
click at [671, 57] on img "0" at bounding box center [666, 69] width 129 height 129
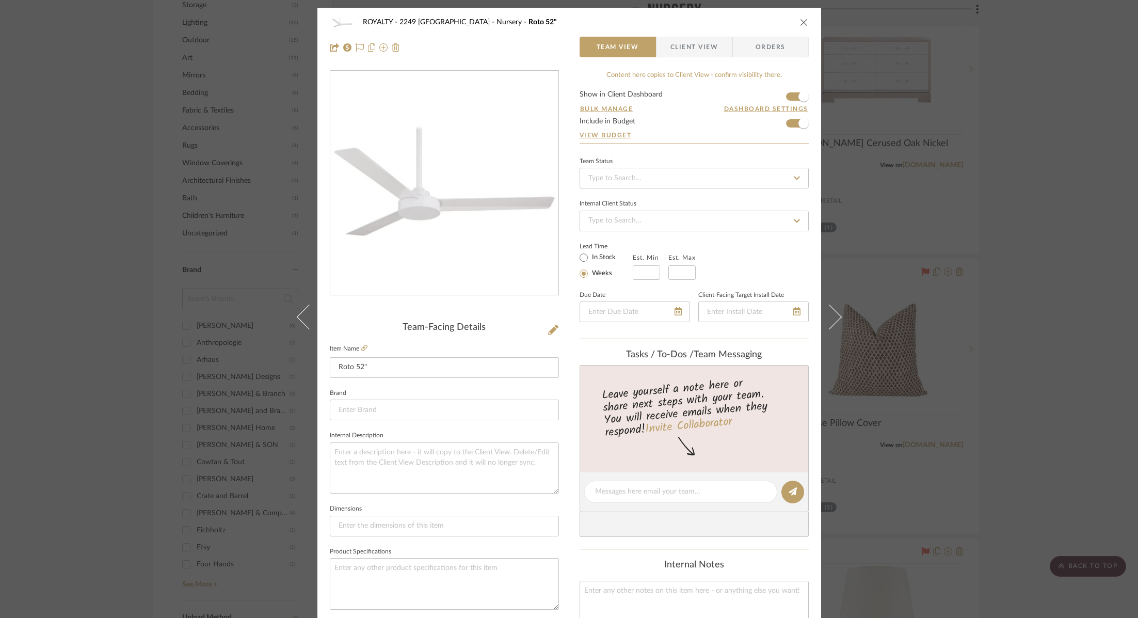
scroll to position [340, 0]
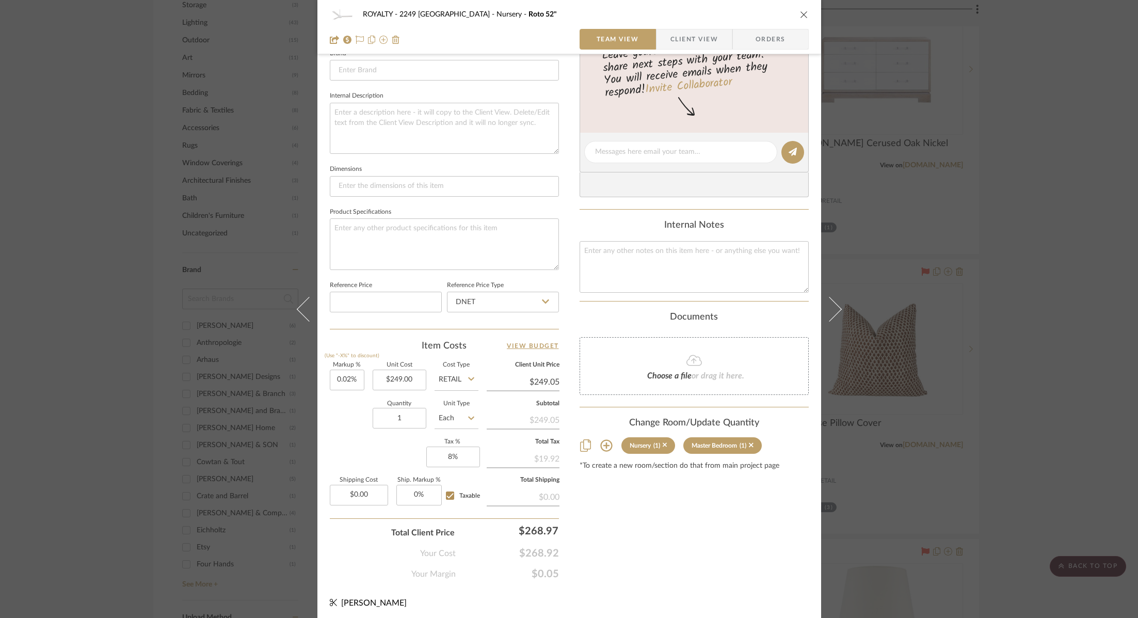
click at [1045, 220] on div "ROYALTY - 2249 Yorkshire Nursery Roto 52" Team View Client View Orders Team-Fac…" at bounding box center [569, 309] width 1138 height 618
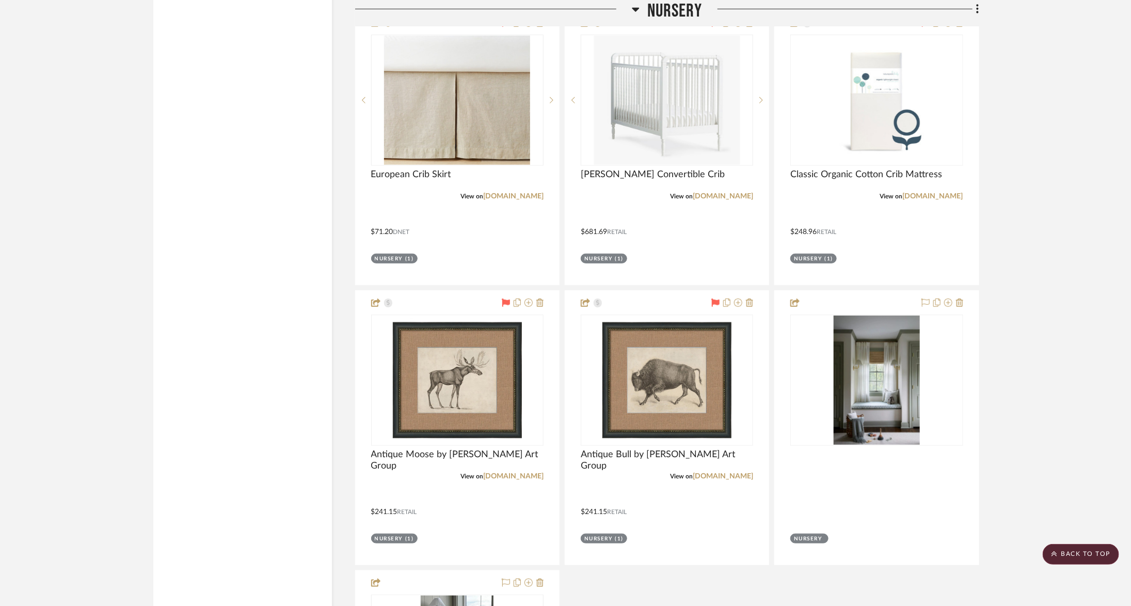
scroll to position [2589, 0]
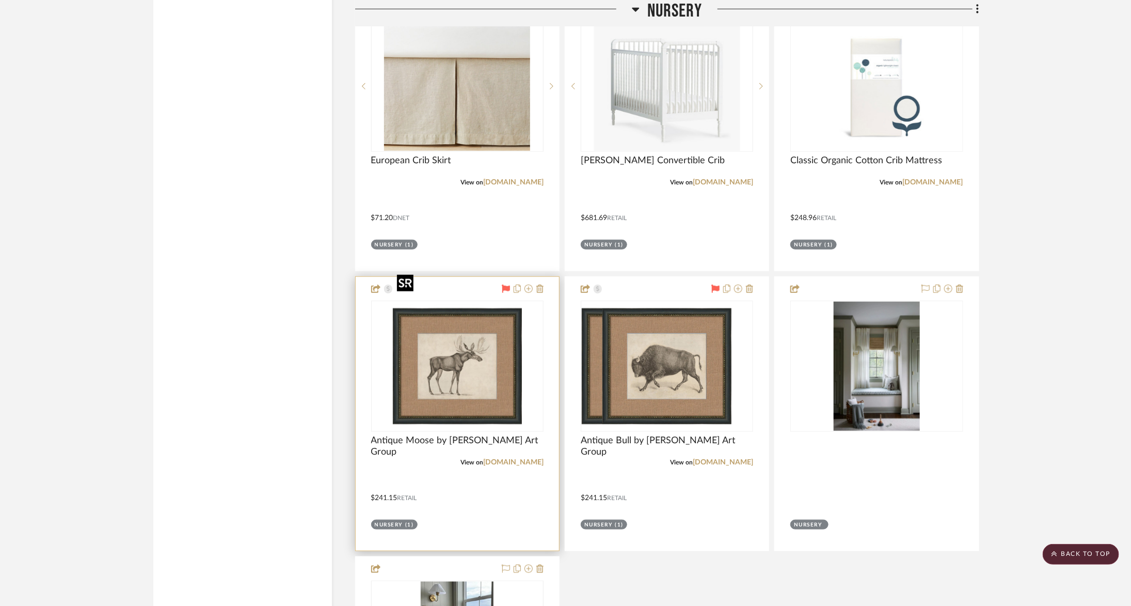
click at [0, 0] on img at bounding box center [0, 0] width 0 height 0
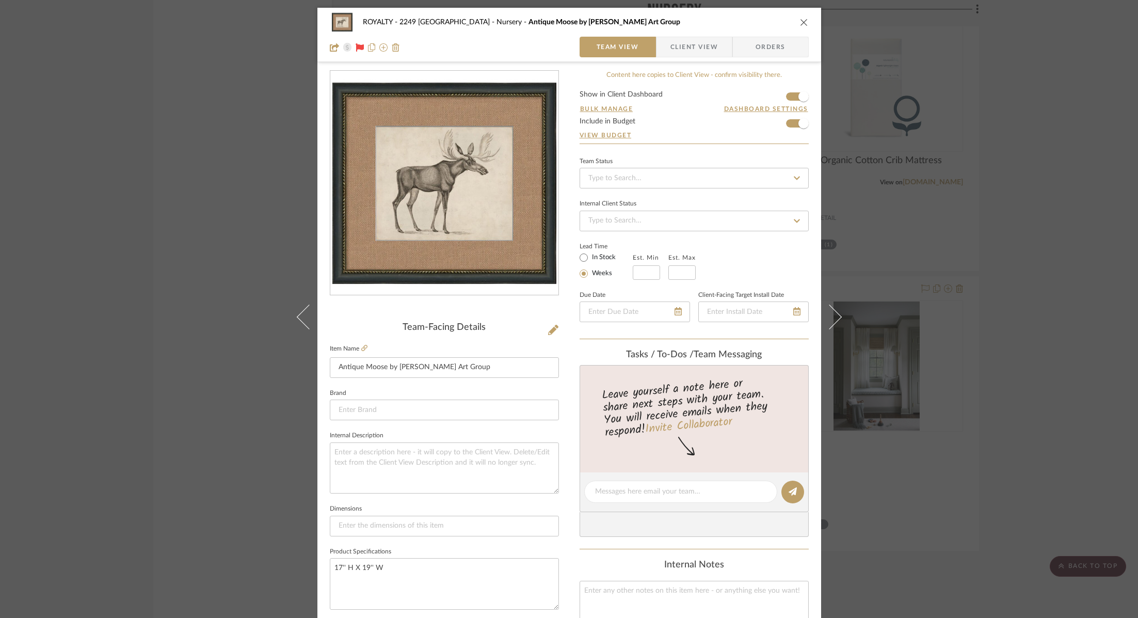
scroll to position [340, 0]
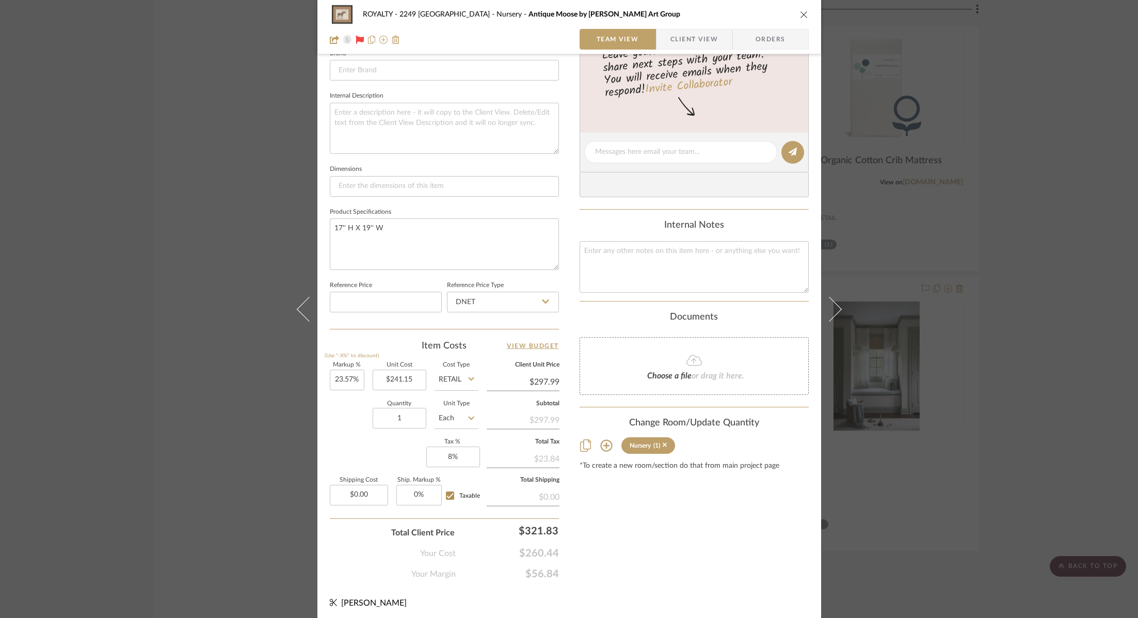
click at [1074, 245] on div "ROYALTY - 2249 Yorkshire Nursery Antique Moose by Wendover Art Group Team View …" at bounding box center [569, 309] width 1138 height 618
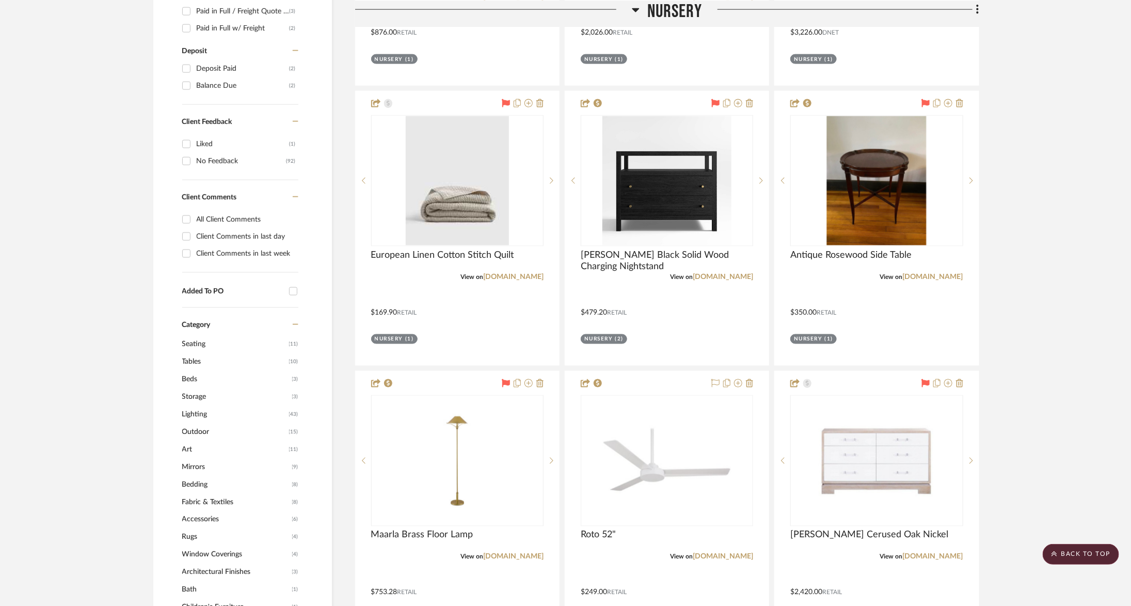
scroll to position [811, 0]
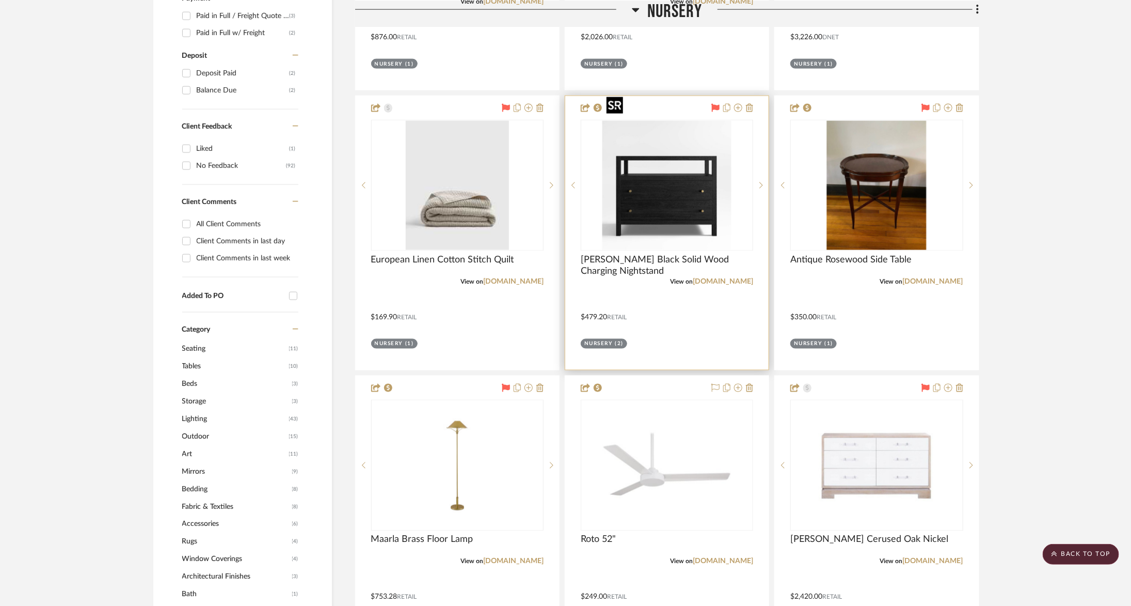
click at [0, 0] on img at bounding box center [0, 0] width 0 height 0
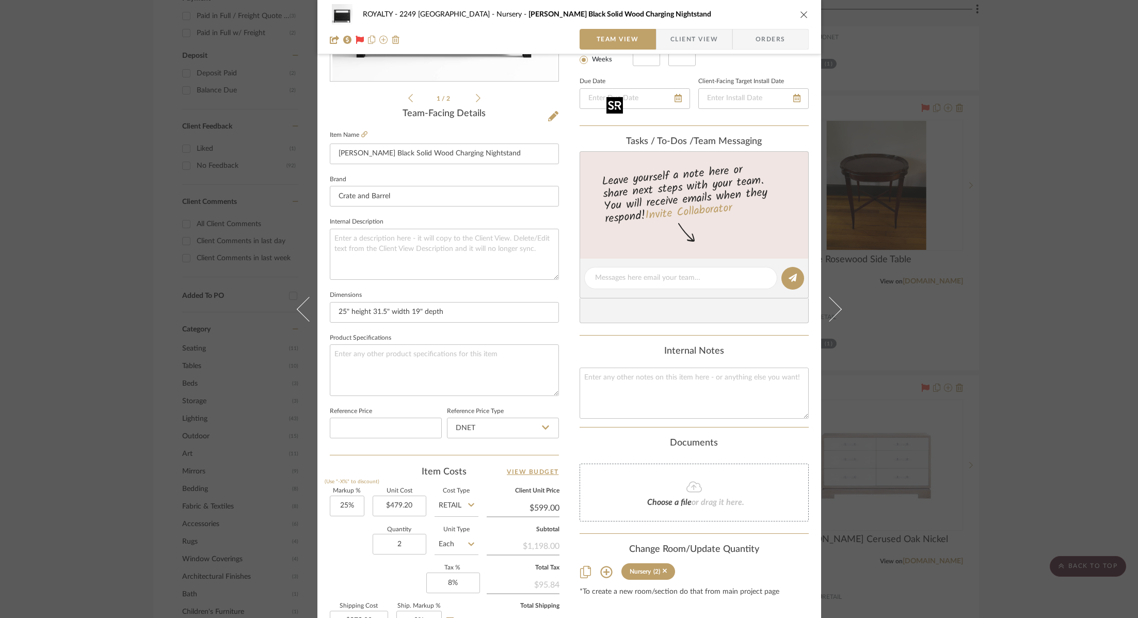
scroll to position [340, 0]
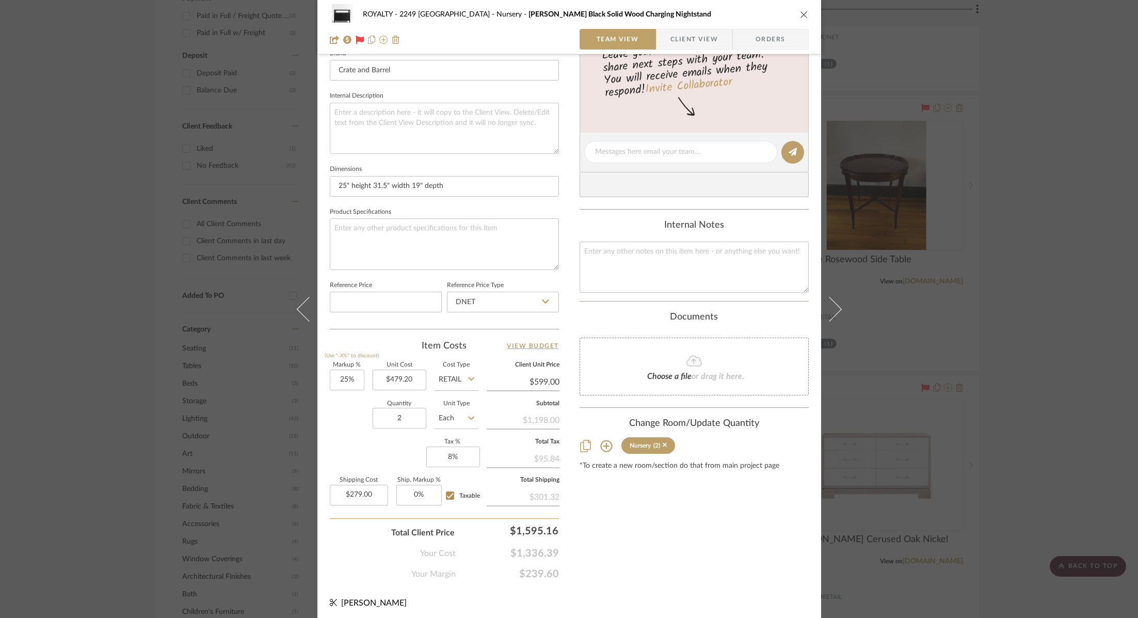
click at [1021, 309] on div "ROYALTY - 2249 Yorkshire Nursery Keane Black Solid Wood Charging Nightstand Tea…" at bounding box center [569, 309] width 1138 height 618
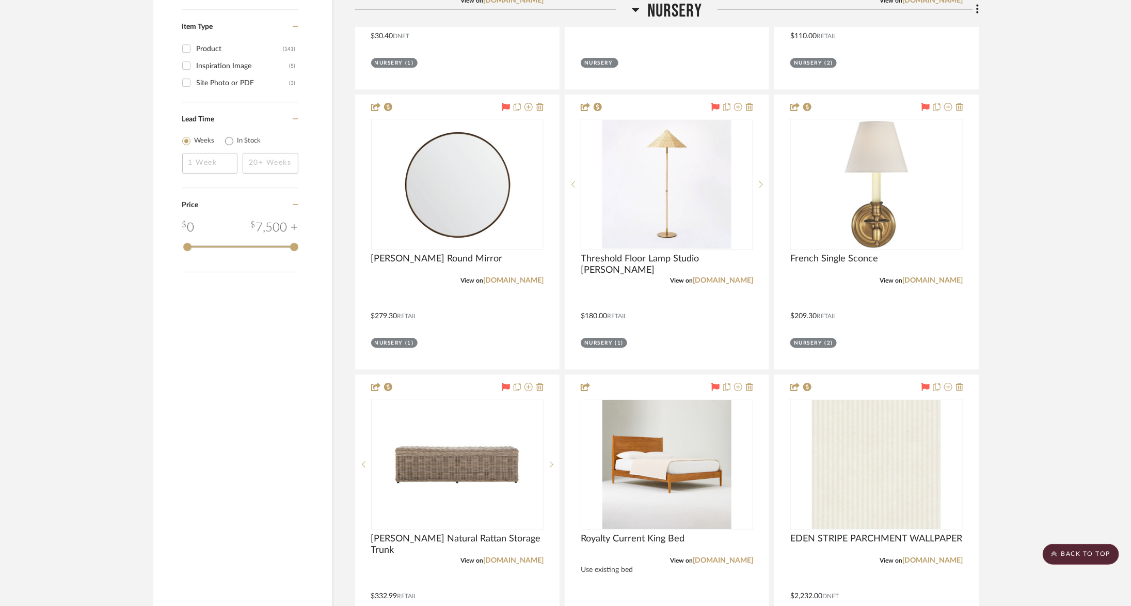
scroll to position [1947, 0]
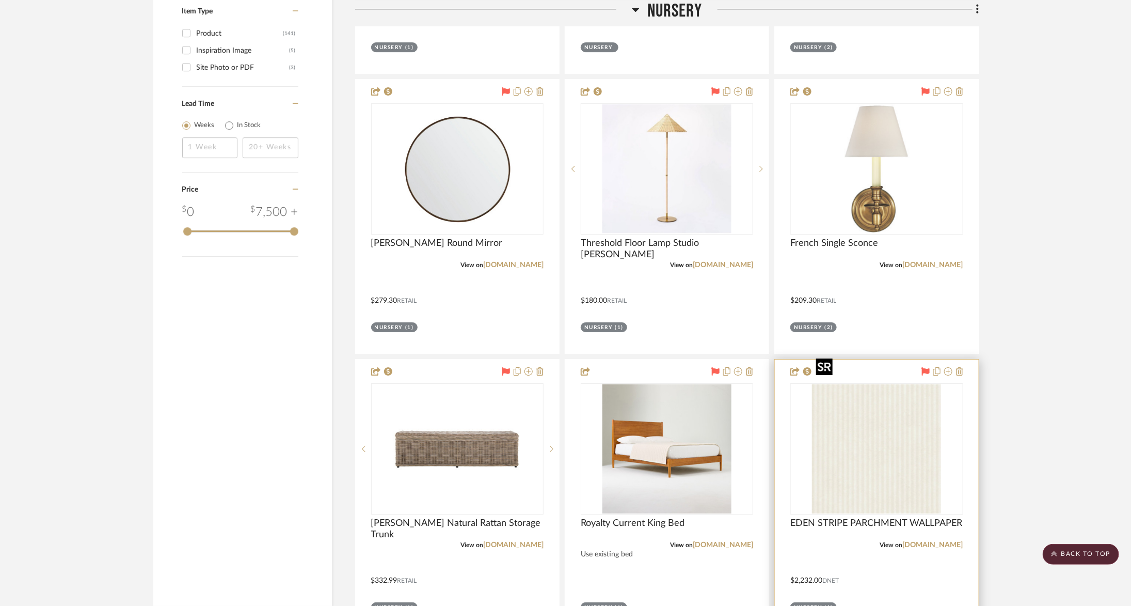
click at [834, 389] on img "0" at bounding box center [876, 448] width 129 height 129
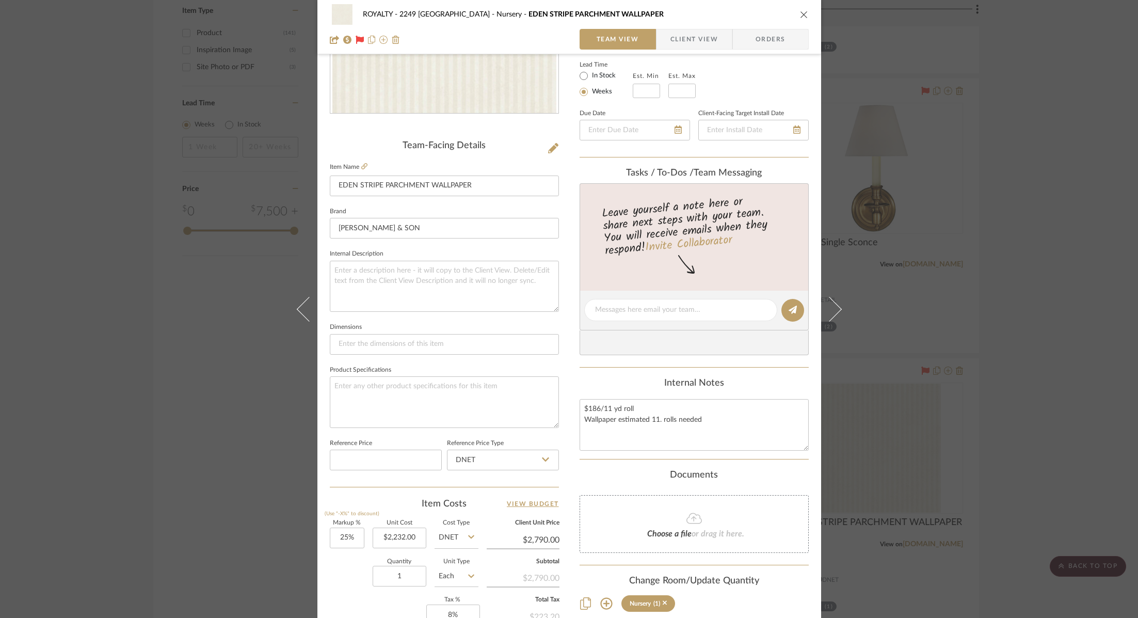
scroll to position [340, 0]
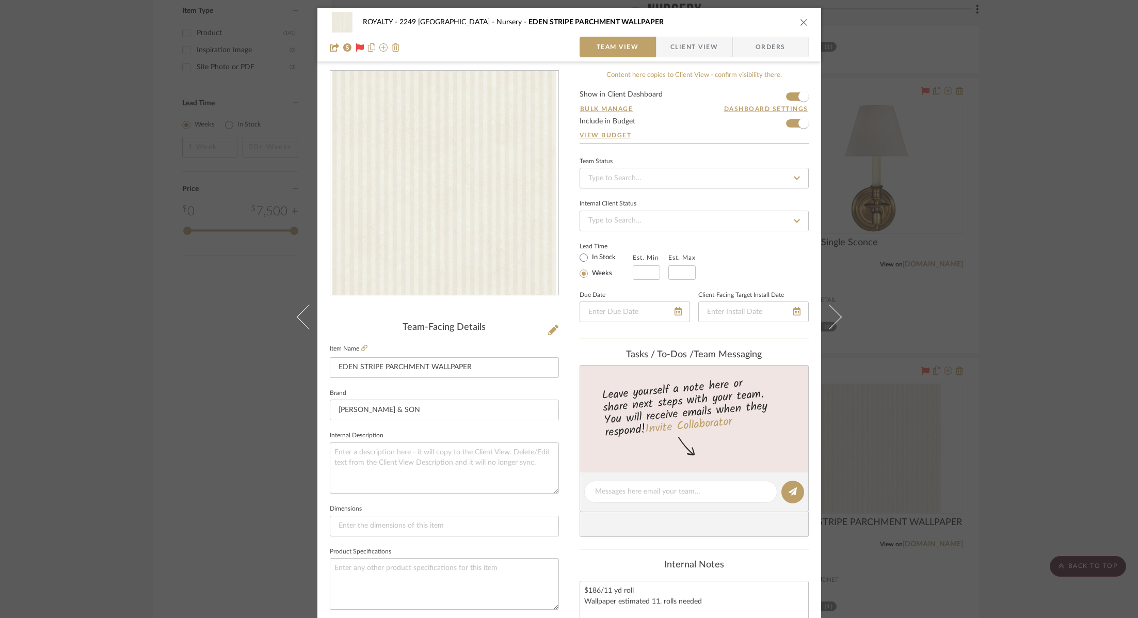
scroll to position [340, 0]
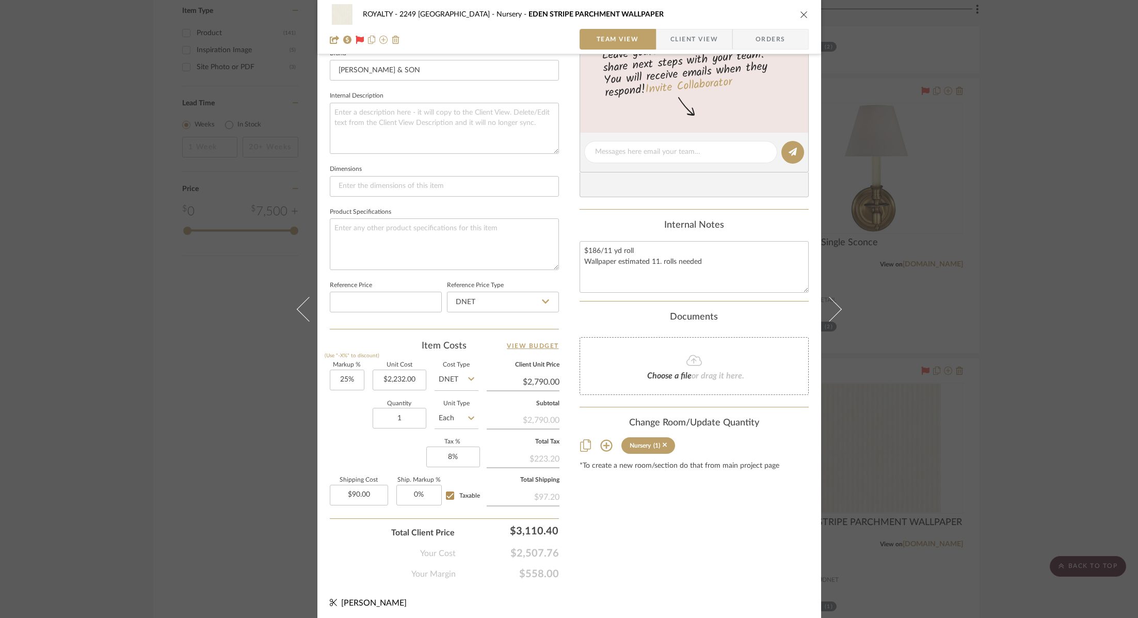
click at [1017, 202] on div "ROYALTY - 2249 Yorkshire Nursery EDEN STRIPE PARCHMENT WALLPAPER Team View Clie…" at bounding box center [569, 309] width 1138 height 618
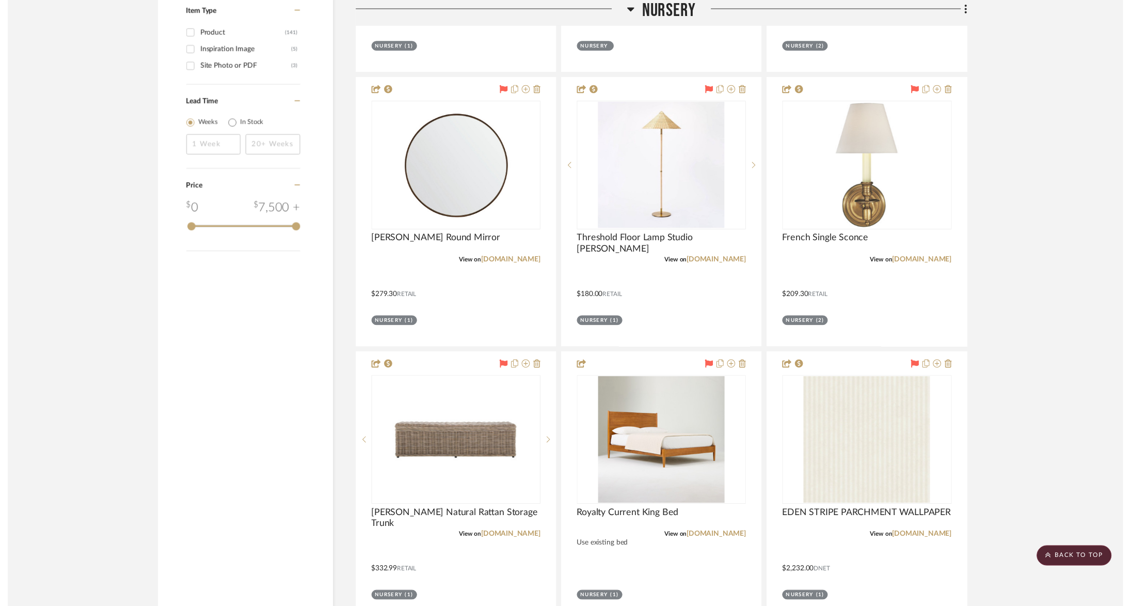
scroll to position [1947, 0]
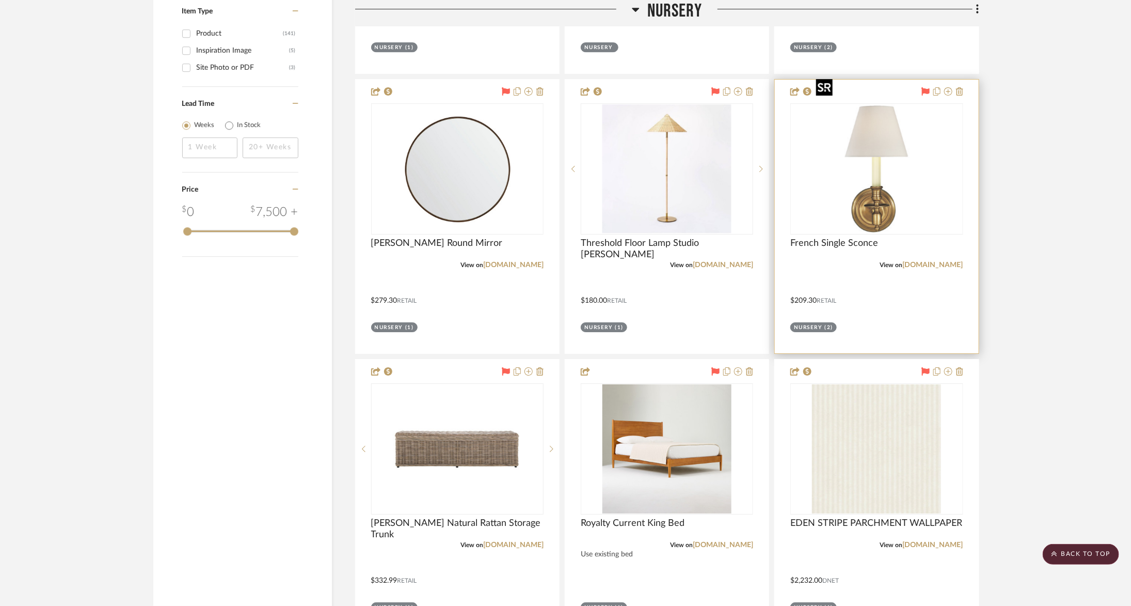
click at [893, 170] on img "0" at bounding box center [876, 168] width 129 height 129
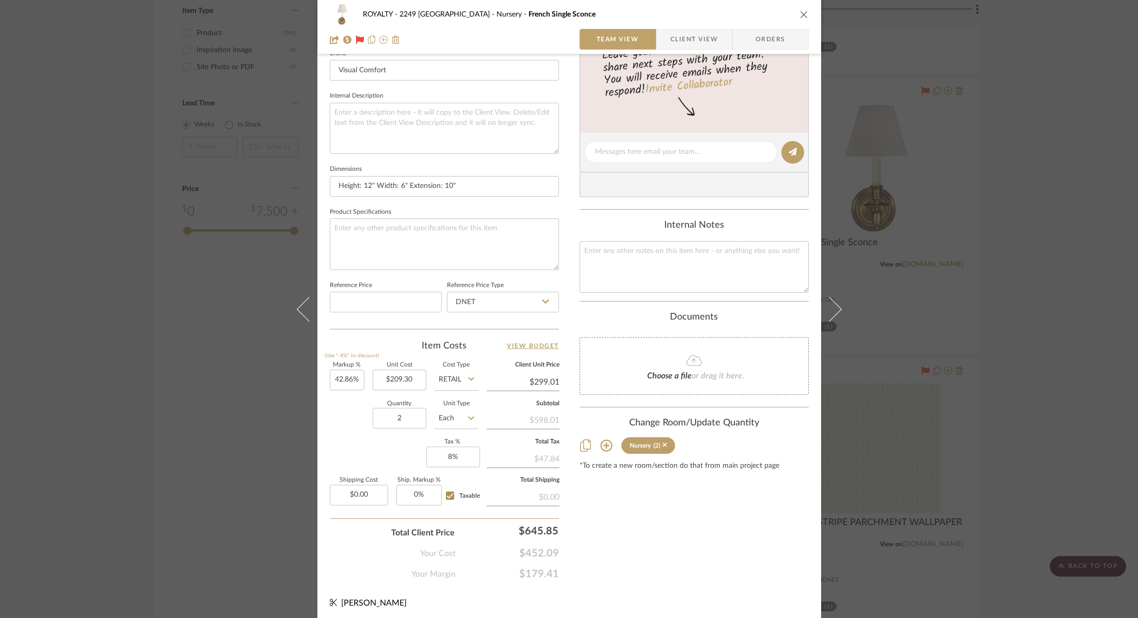
scroll to position [0, 0]
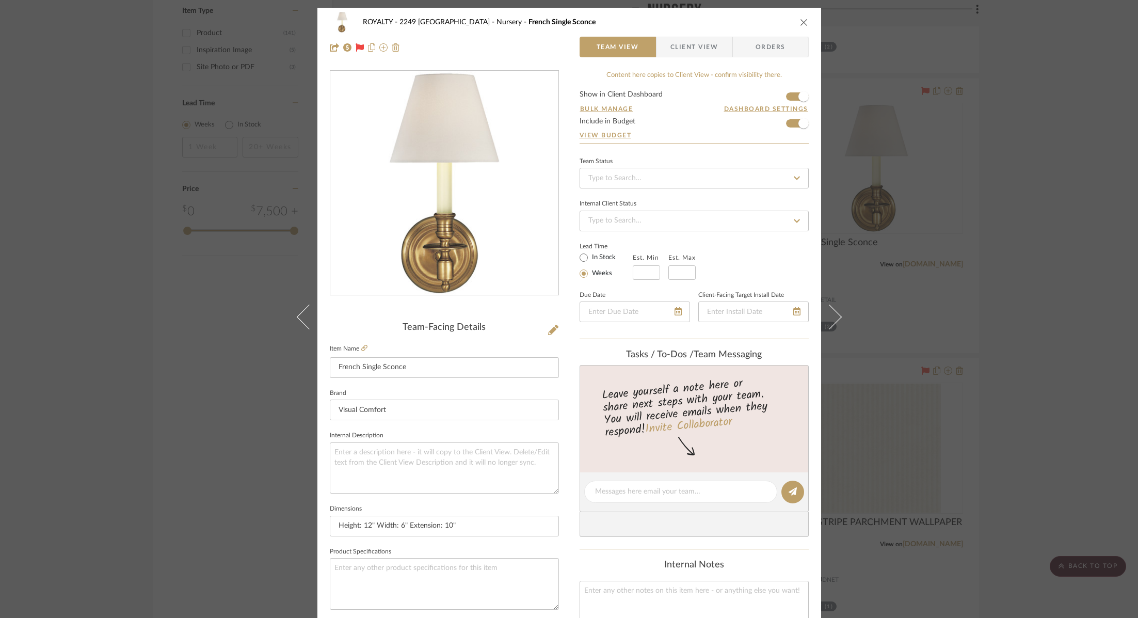
click at [1110, 197] on div "ROYALTY - 2249 Yorkshire Nursery French Single Sconce Team View Client View Ord…" at bounding box center [569, 309] width 1138 height 618
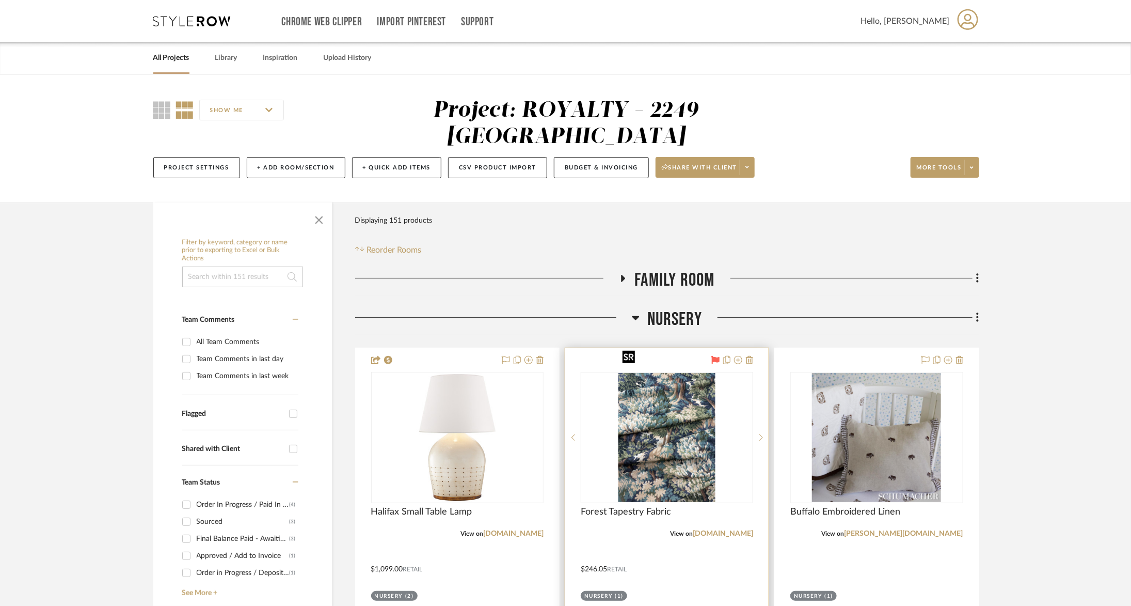
click at [679, 403] on img "0" at bounding box center [666, 437] width 97 height 129
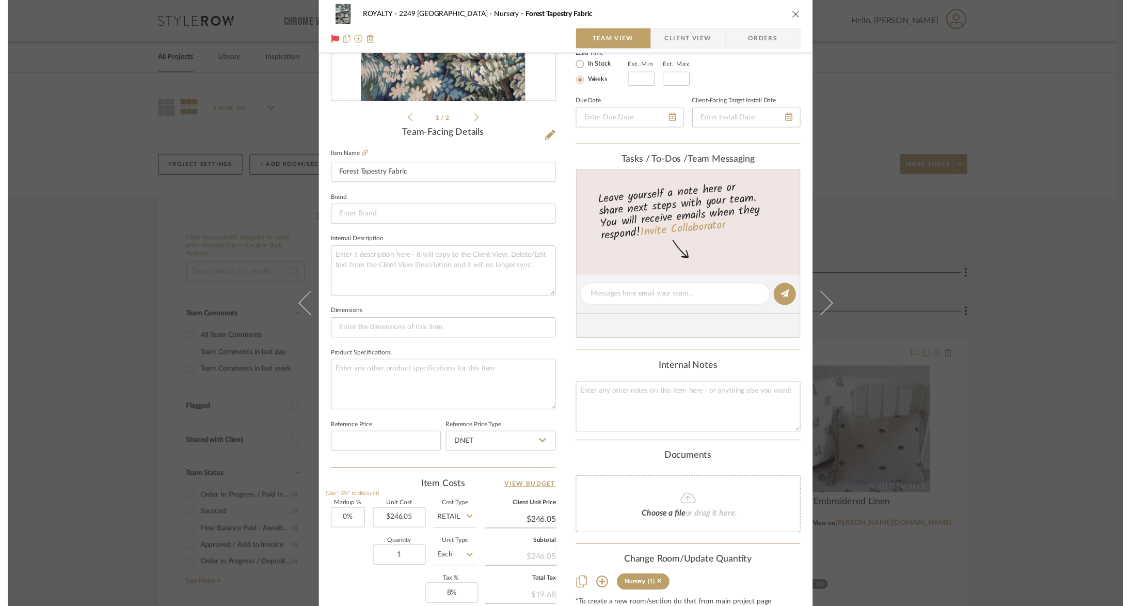
scroll to position [340, 0]
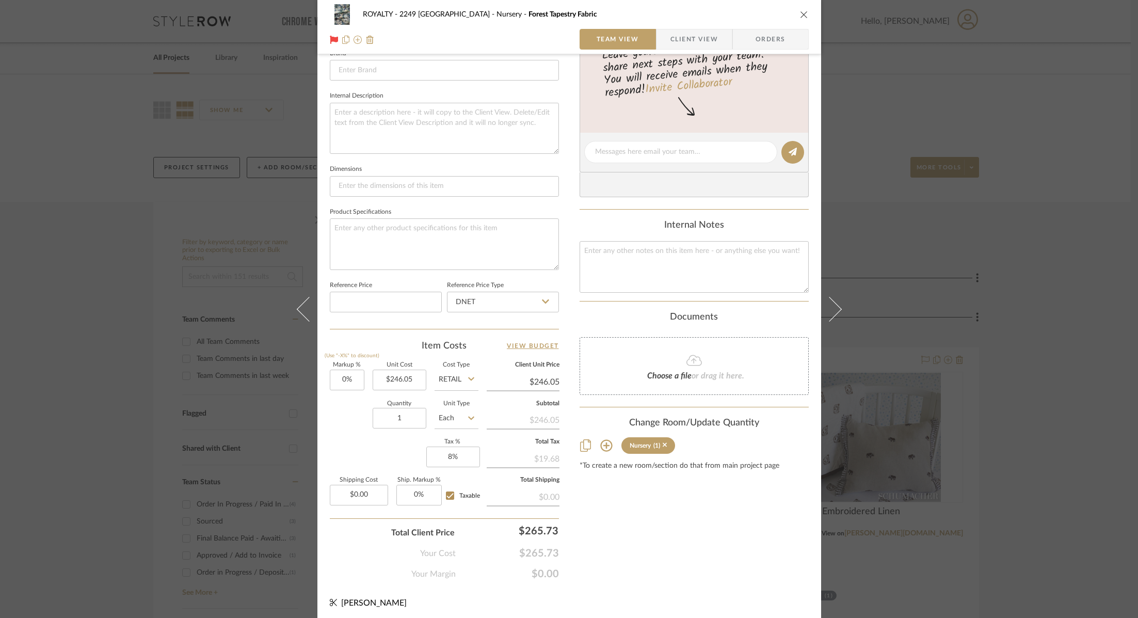
click at [1040, 234] on div "ROYALTY - 2249 Yorkshire Nursery Forest Tapestry Fabric Team View Client View O…" at bounding box center [569, 309] width 1138 height 618
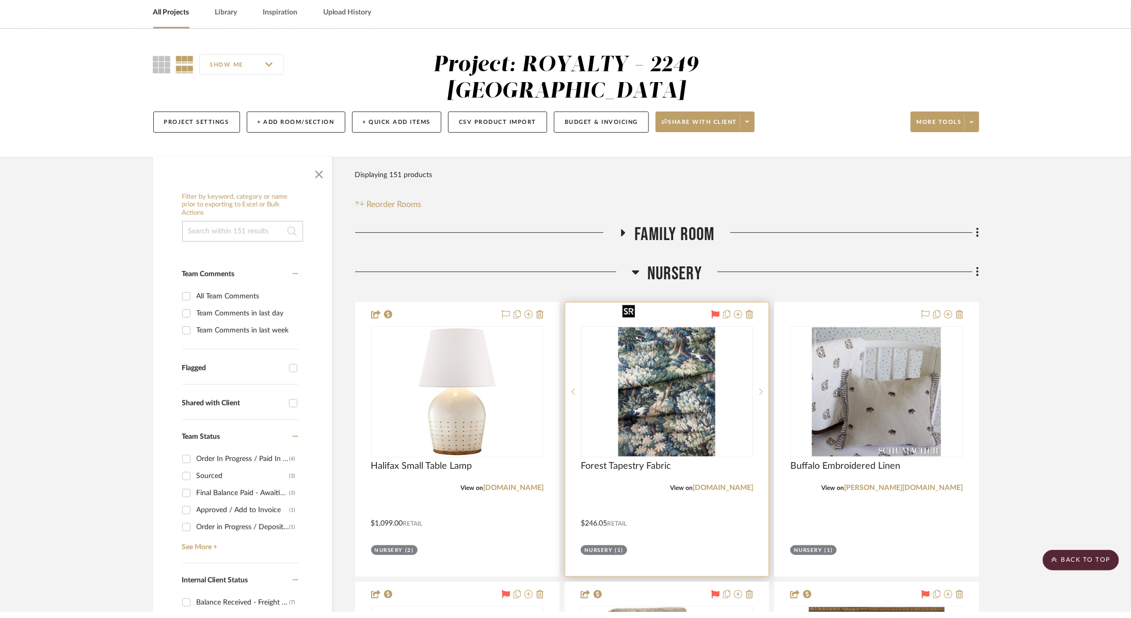
scroll to position [0, 0]
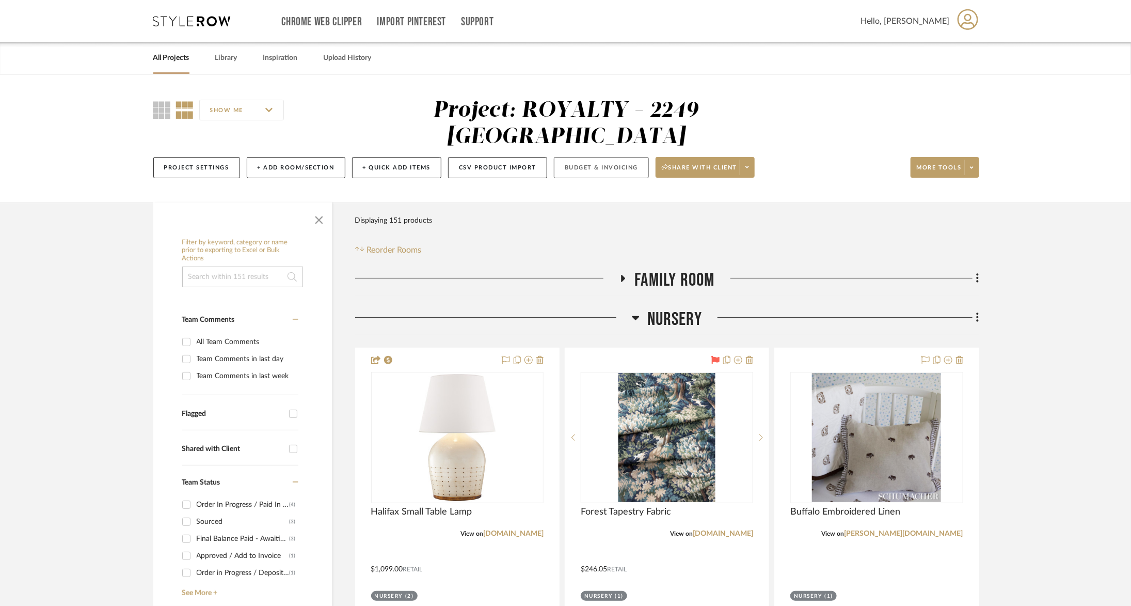
click at [602, 157] on button "Budget & Invoicing" at bounding box center [601, 167] width 95 height 21
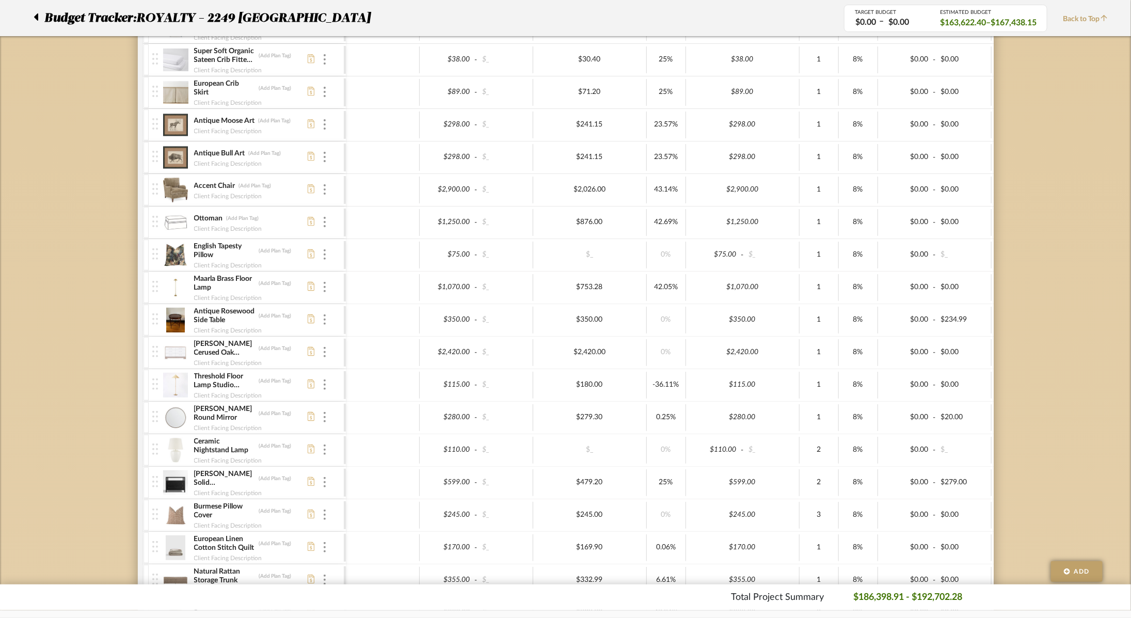
scroll to position [996, 0]
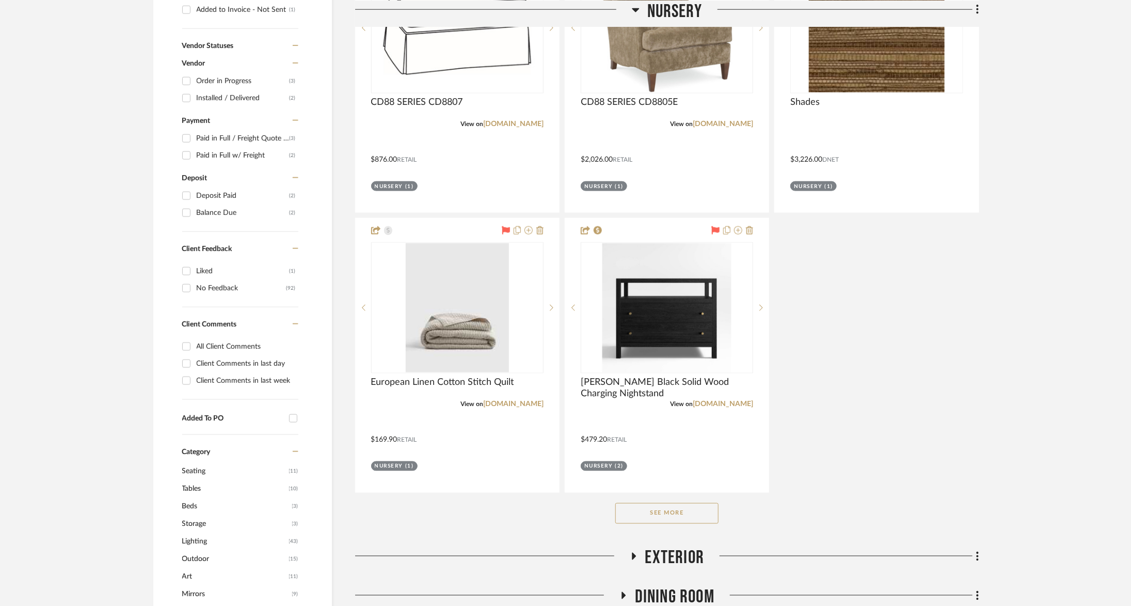
scroll to position [713, 0]
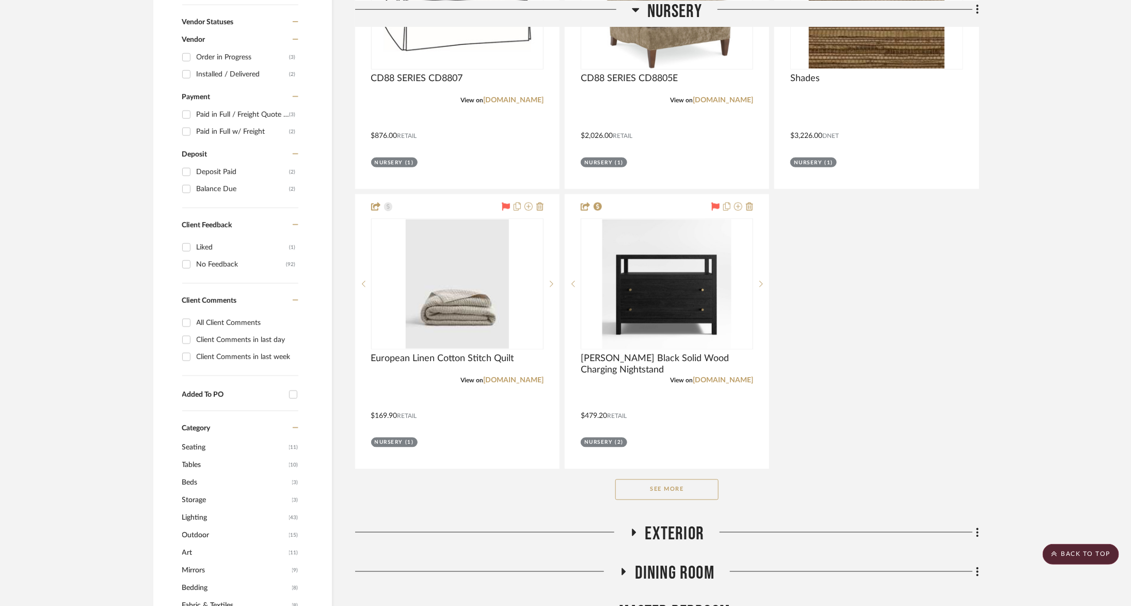
click at [683, 479] on button "See More" at bounding box center [666, 489] width 103 height 21
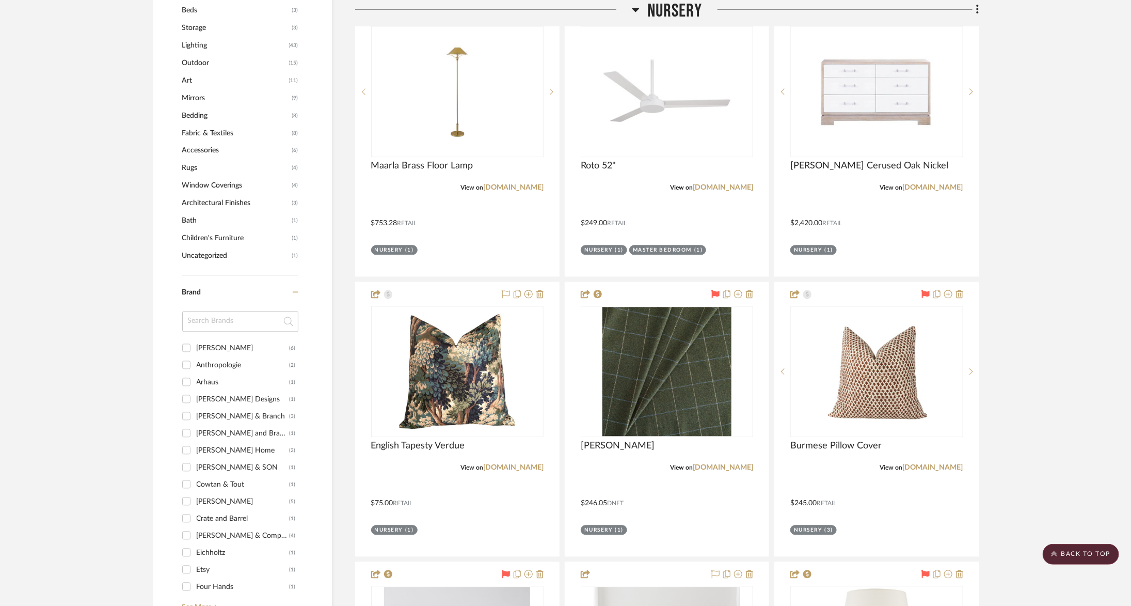
scroll to position [1185, 0]
click at [0, 0] on img at bounding box center [0, 0] width 0 height 0
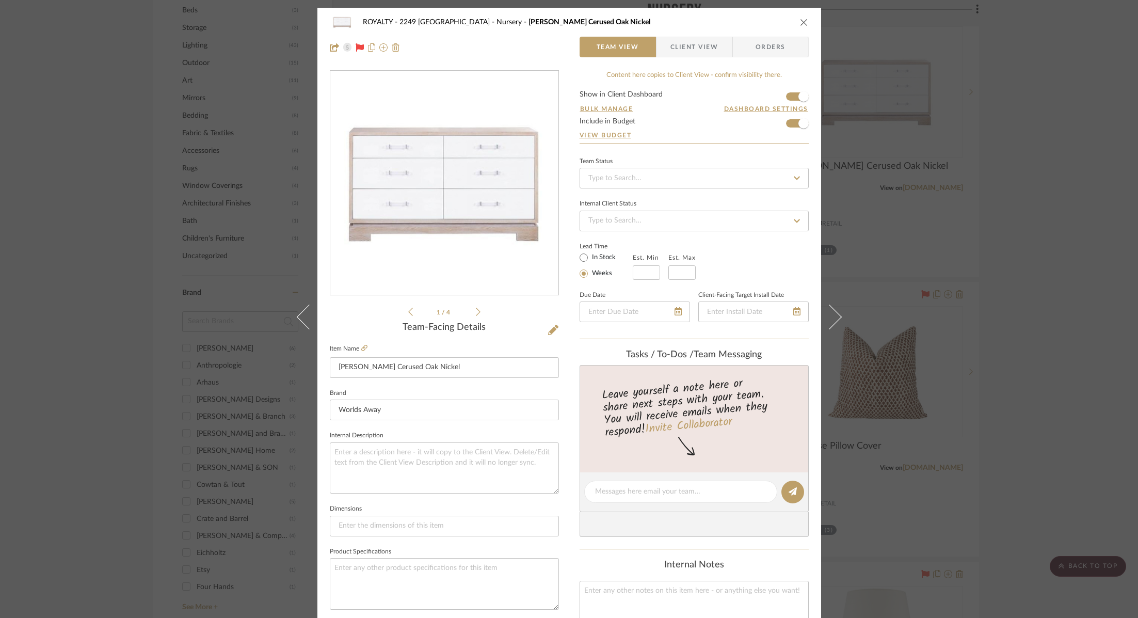
scroll to position [340, 0]
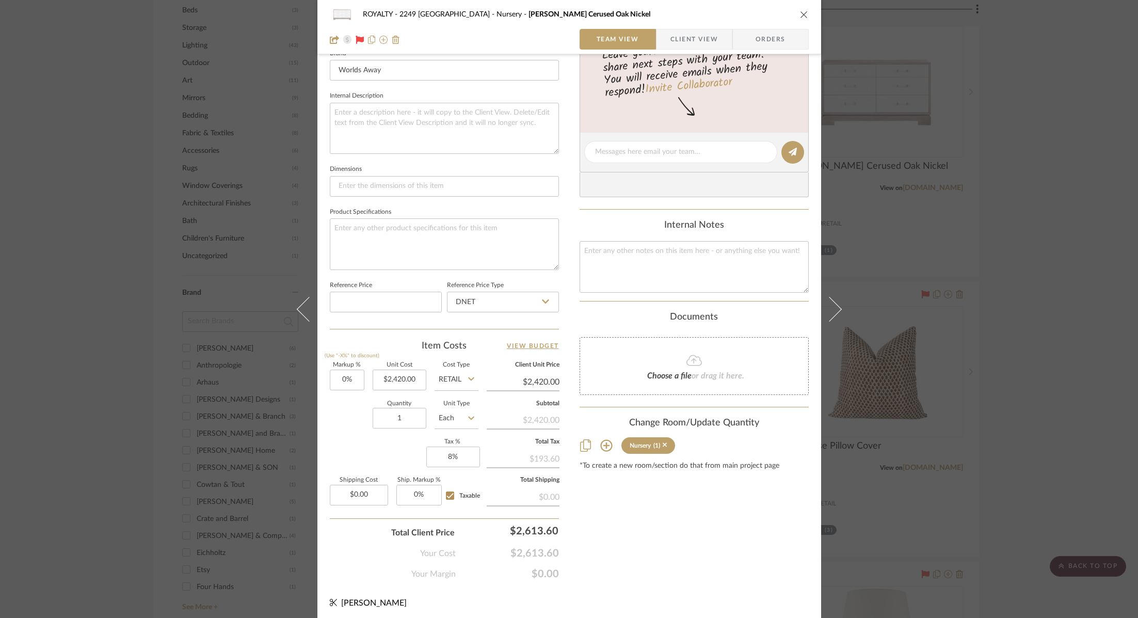
click at [795, 14] on div "ROYALTY - 2249 Yorkshire Nursery Crawford Cerused Oak Nickel" at bounding box center [569, 14] width 479 height 21
click at [802, 12] on icon "close" at bounding box center [804, 14] width 8 height 8
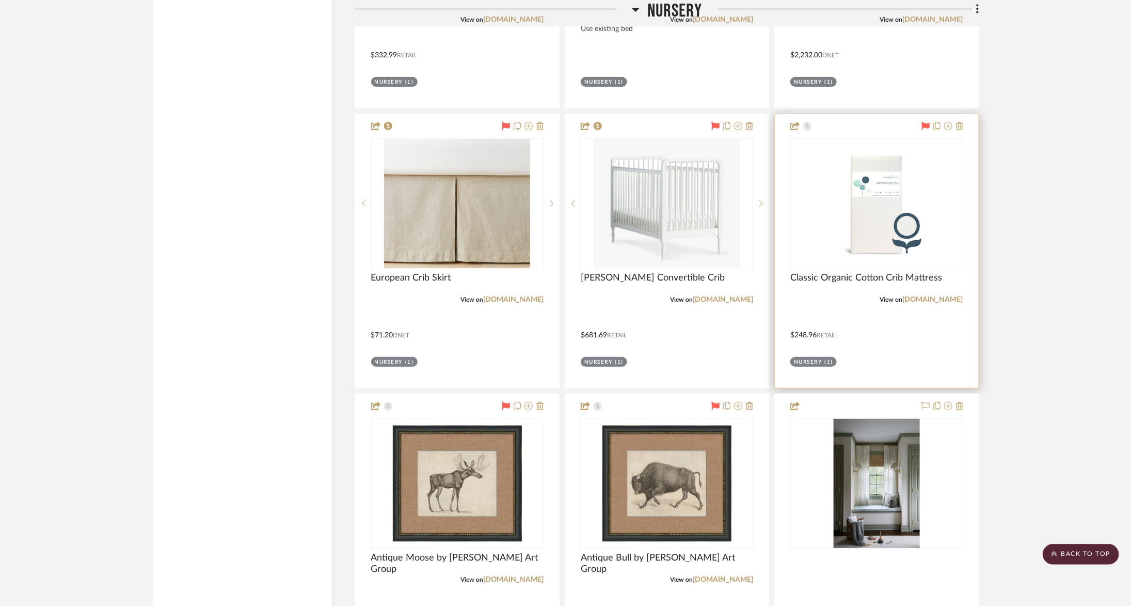
scroll to position [2465, 0]
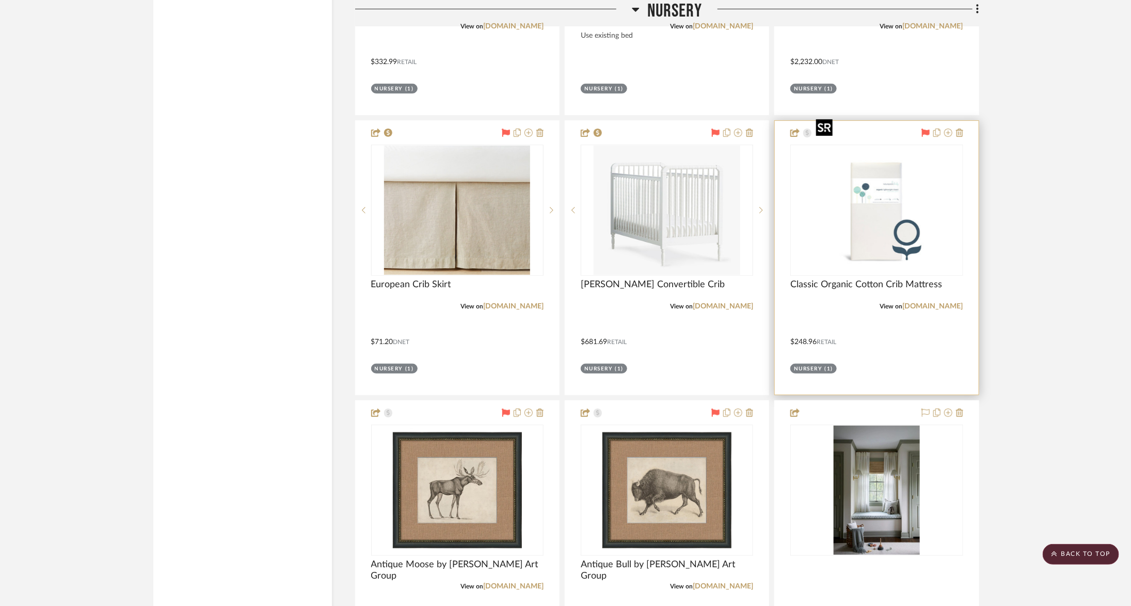
click at [879, 166] on img "0" at bounding box center [876, 210] width 129 height 129
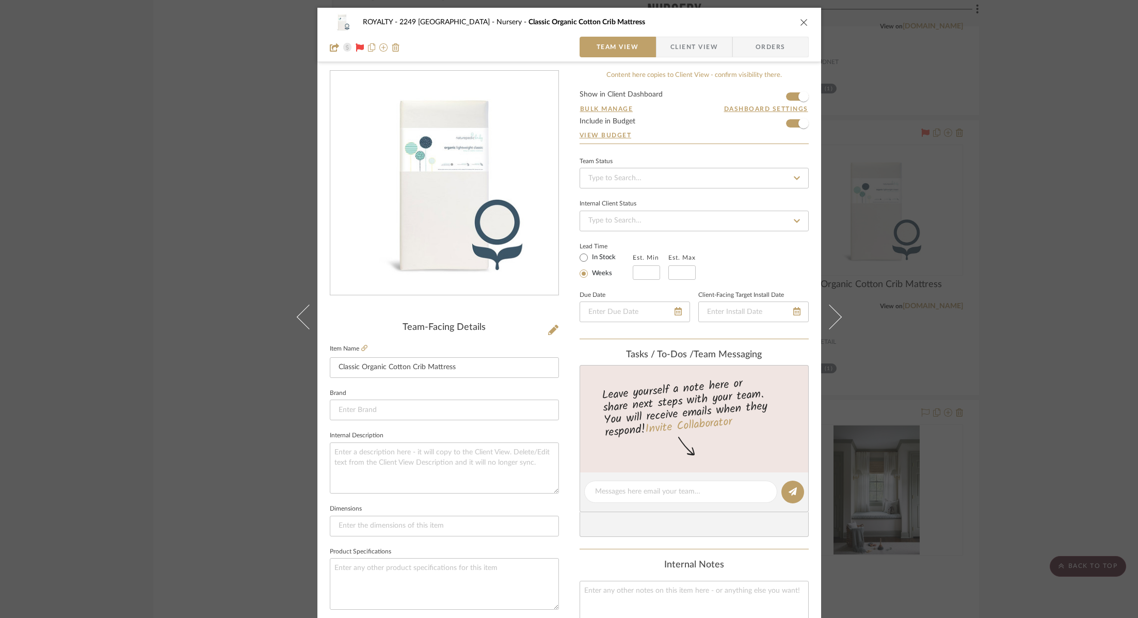
scroll to position [340, 0]
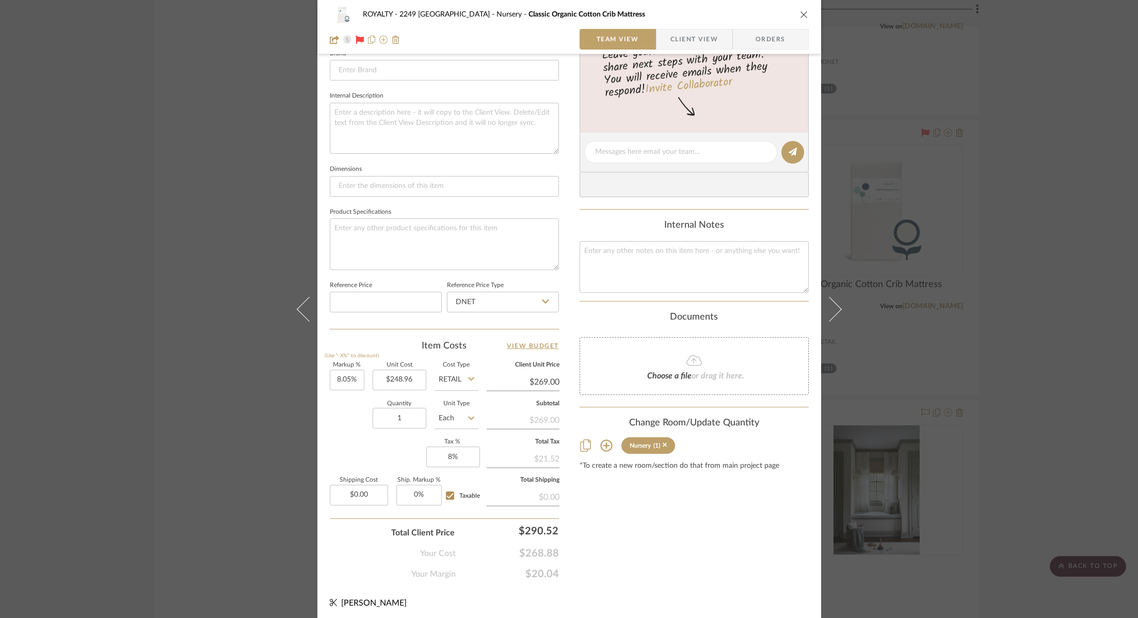
click at [1043, 262] on div "ROYALTY - 2249 Yorkshire Nursery Classic Organic Cotton Crib Mattress Team View…" at bounding box center [569, 309] width 1138 height 618
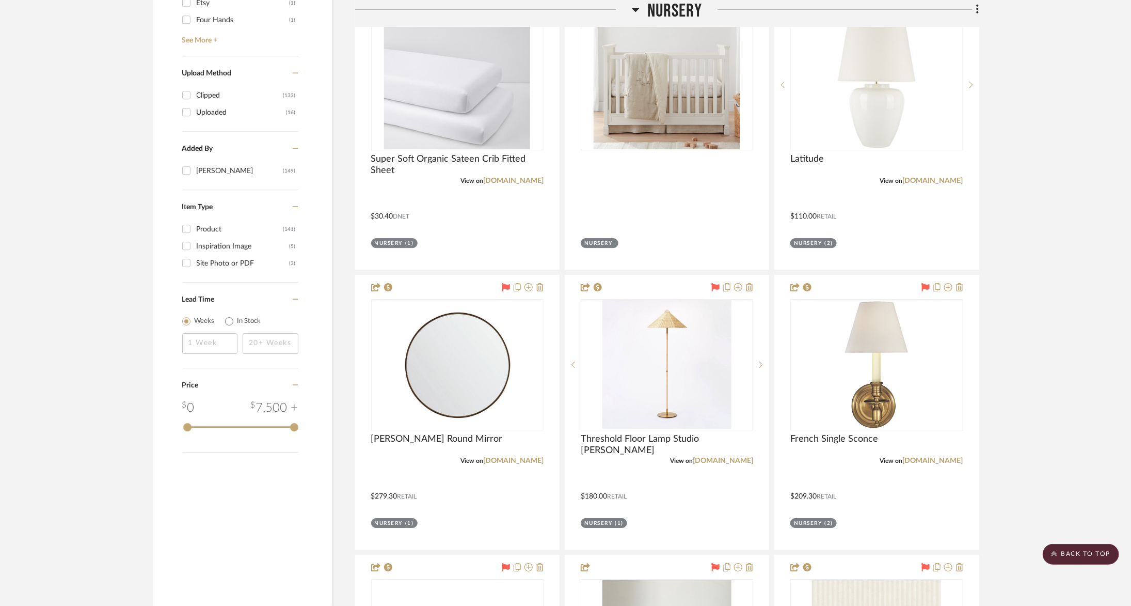
scroll to position [1568, 0]
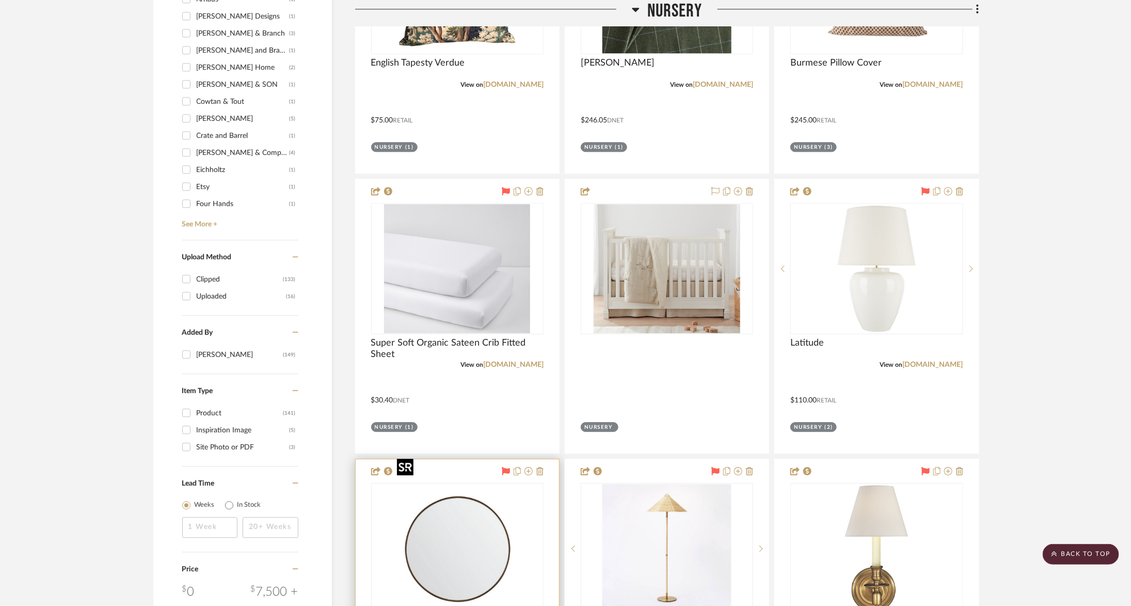
click at [0, 0] on img at bounding box center [0, 0] width 0 height 0
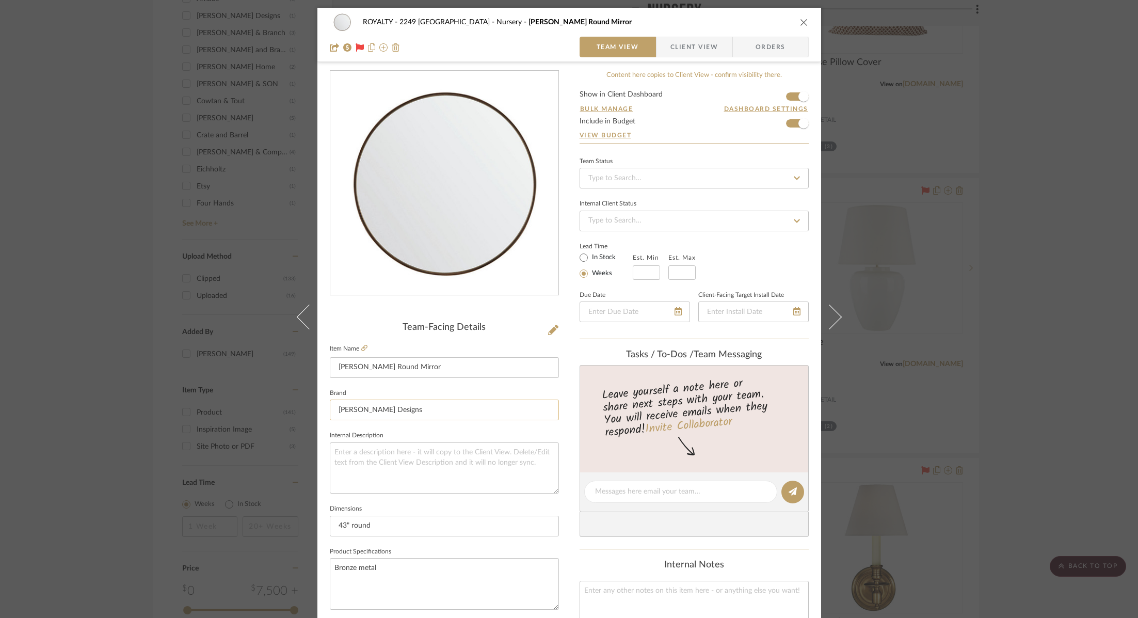
scroll to position [340, 0]
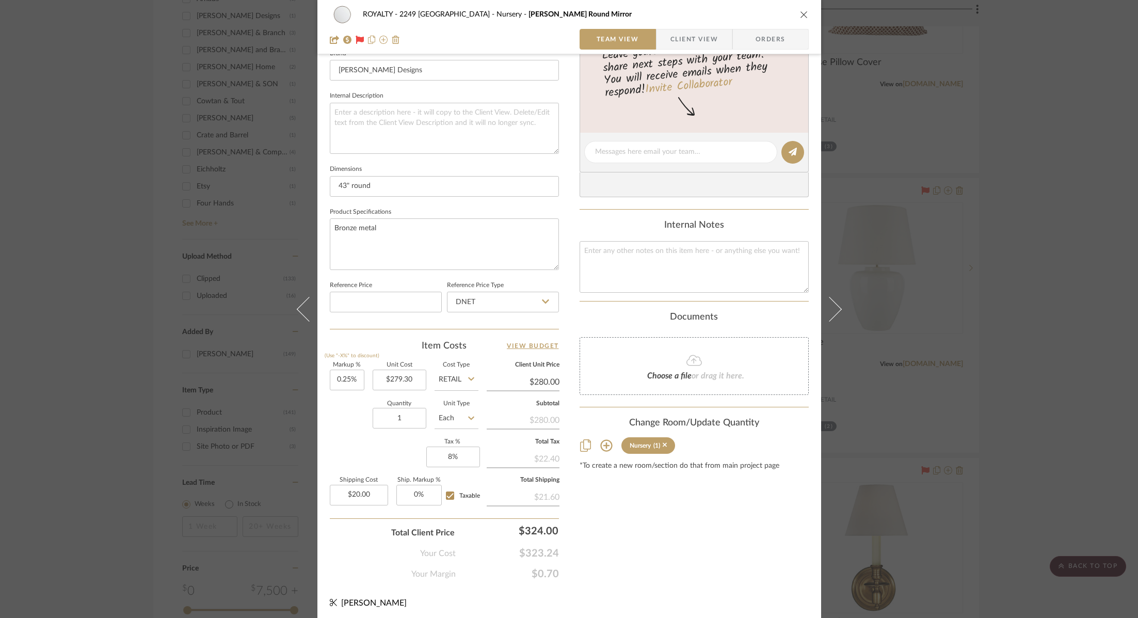
click at [1067, 335] on div "ROYALTY - 2249 Yorkshire Nursery Thomas Round Mirror Team View Client View Orde…" at bounding box center [569, 309] width 1138 height 618
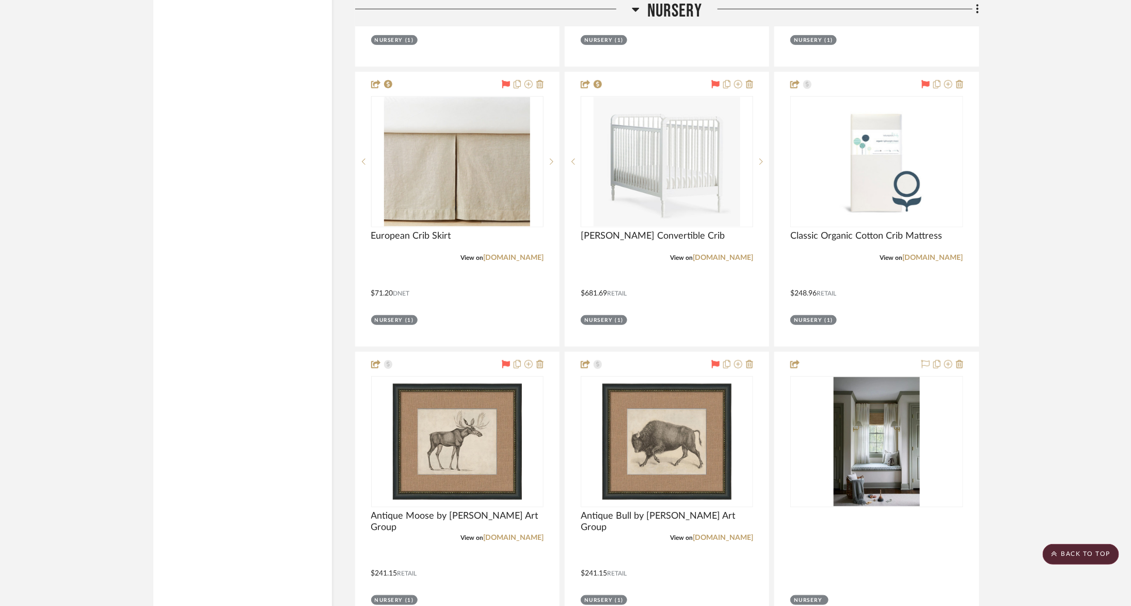
scroll to position [2622, 0]
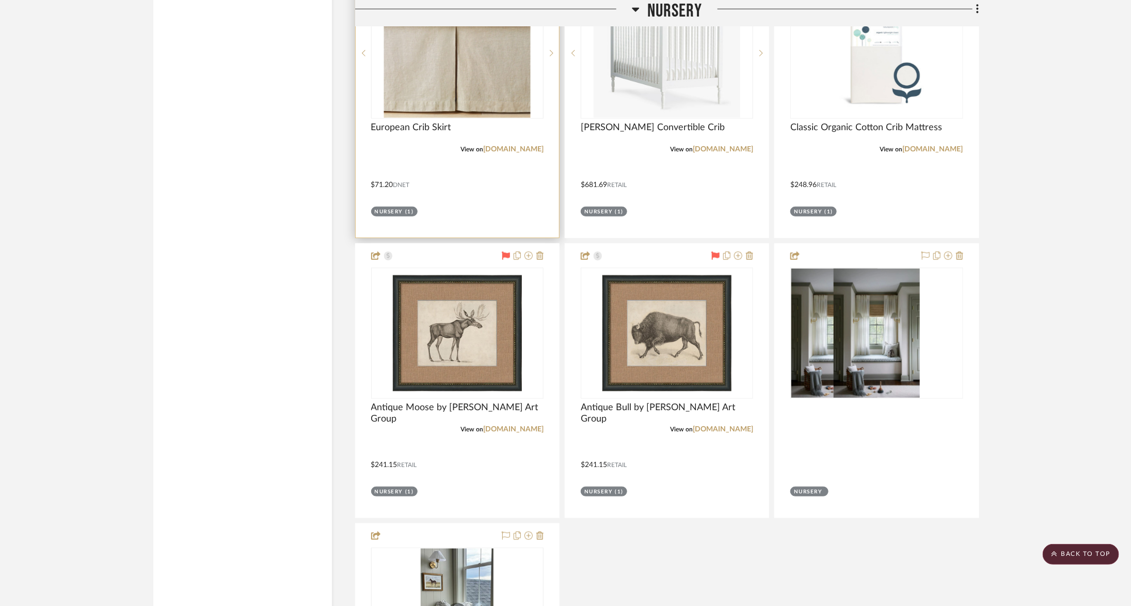
click at [0, 0] on img at bounding box center [0, 0] width 0 height 0
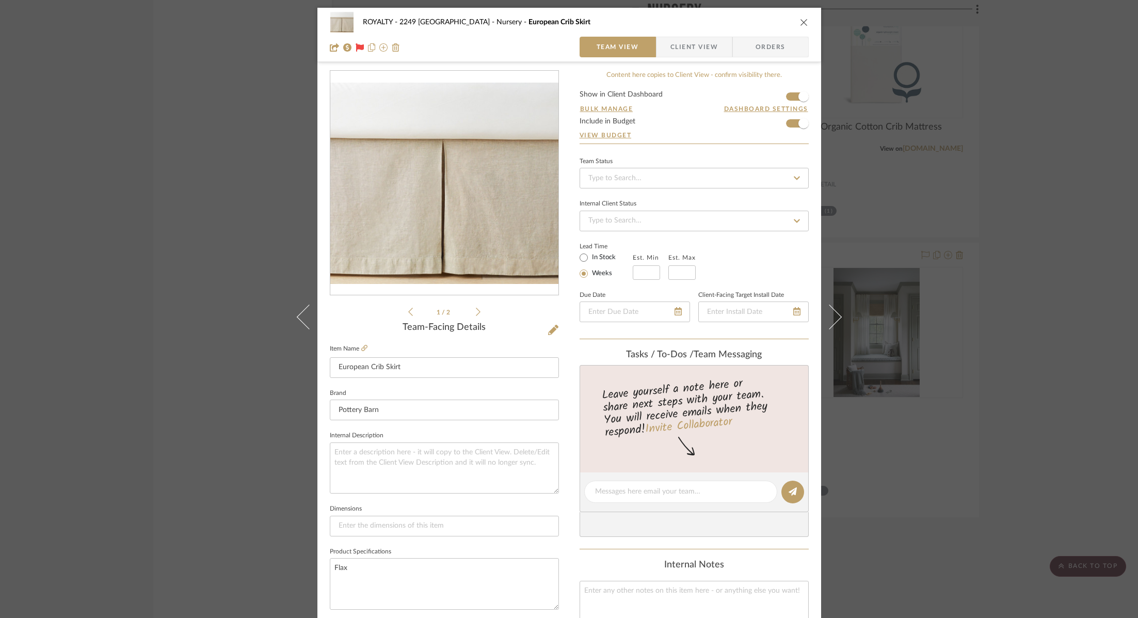
scroll to position [340, 0]
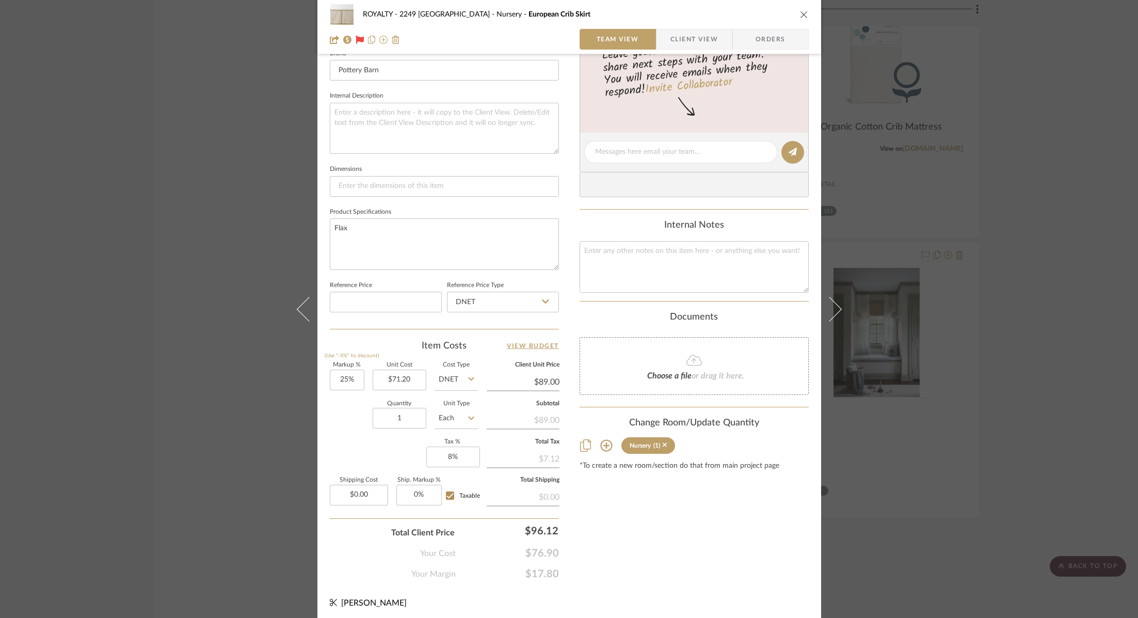
click at [1018, 244] on div "ROYALTY - 2249 Yorkshire Nursery European Crib Skirt Team View Client View Orde…" at bounding box center [569, 309] width 1138 height 618
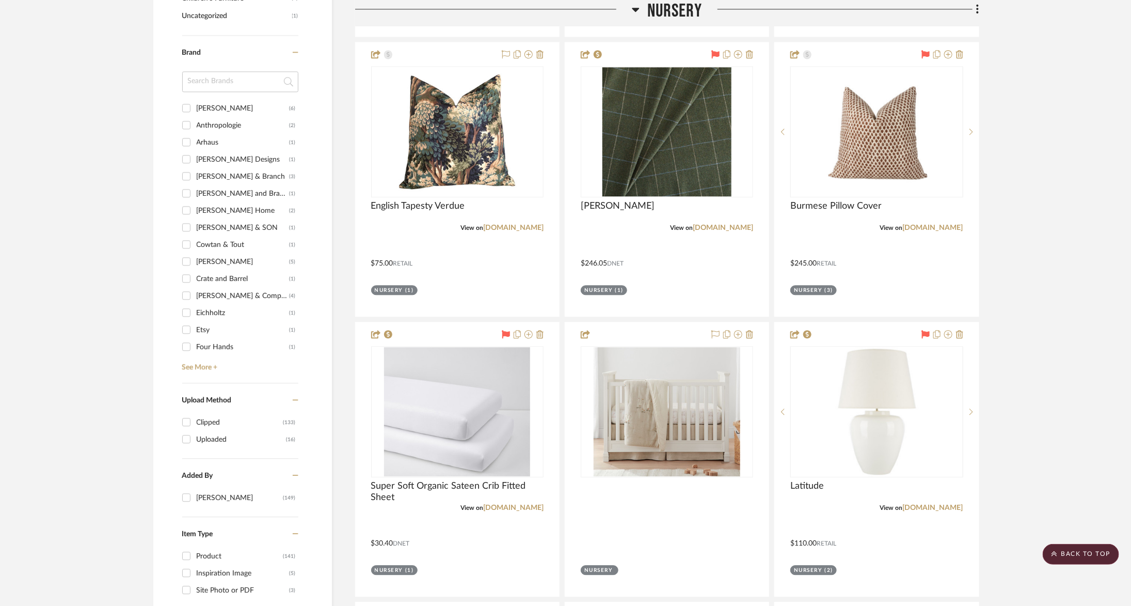
scroll to position [1414, 0]
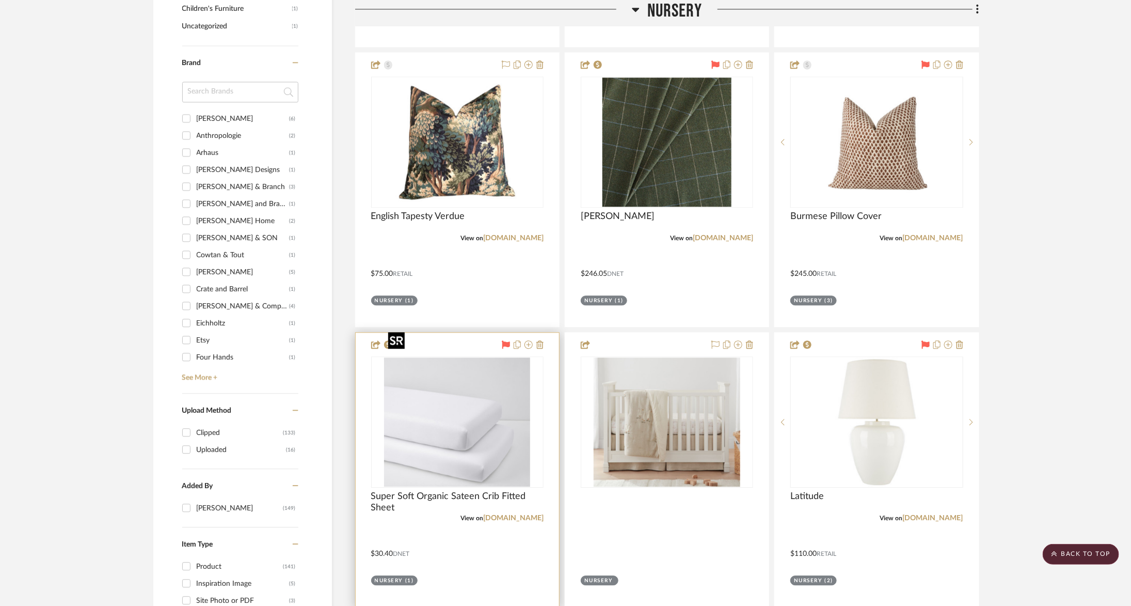
click at [0, 0] on img at bounding box center [0, 0] width 0 height 0
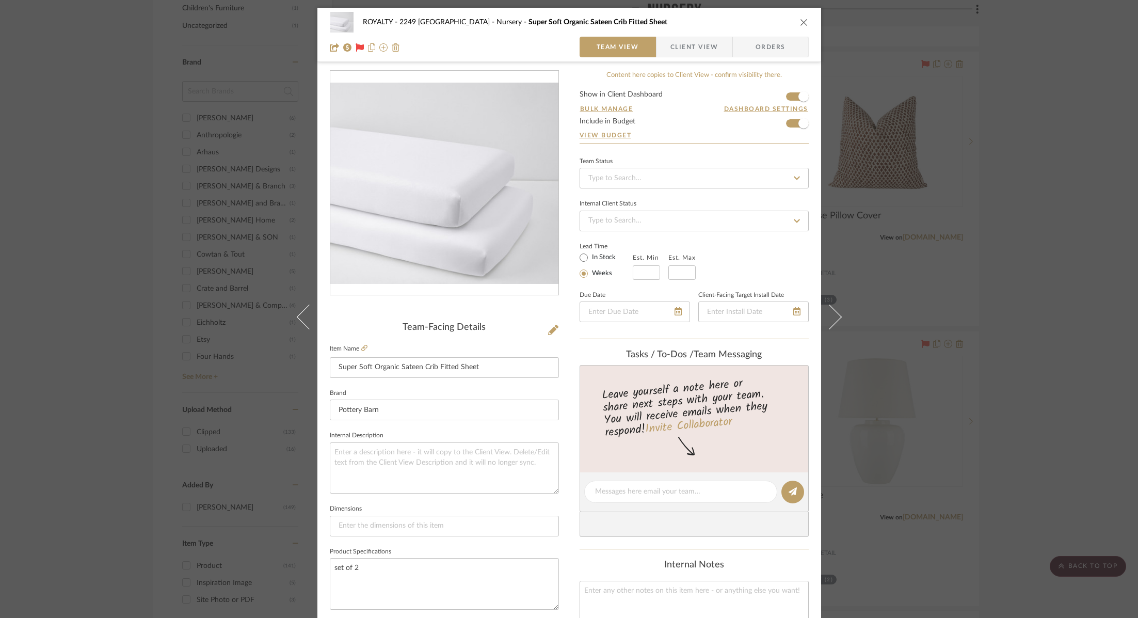
scroll to position [340, 0]
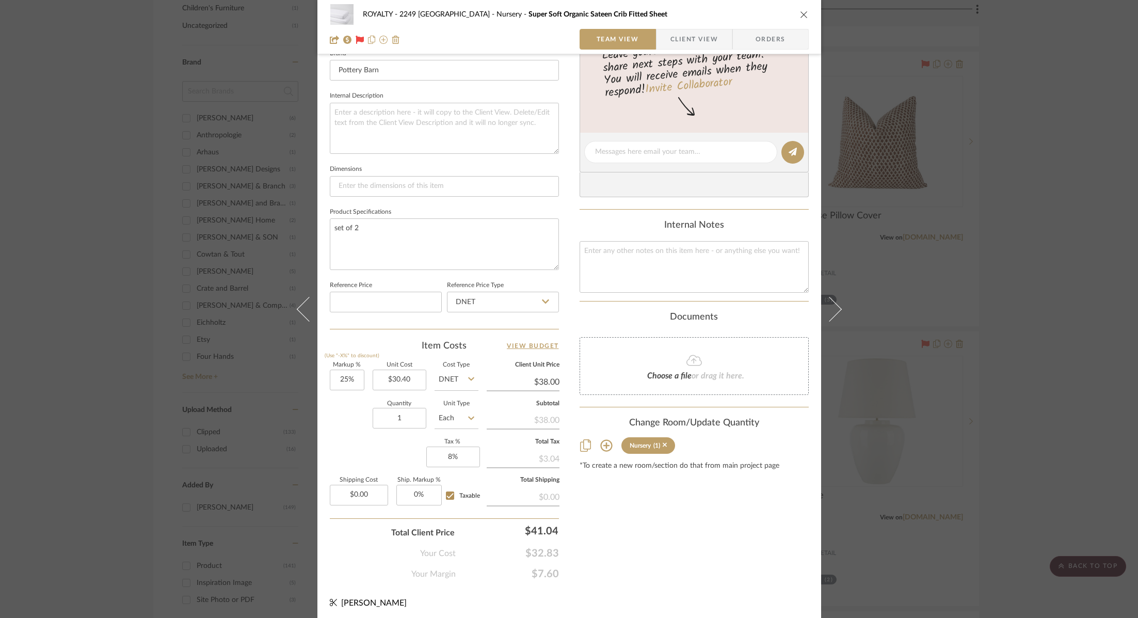
click at [1056, 245] on div "ROYALTY - 2249 Yorkshire Nursery Super Soft Organic Sateen Crib Fitted Sheet Te…" at bounding box center [569, 309] width 1138 height 618
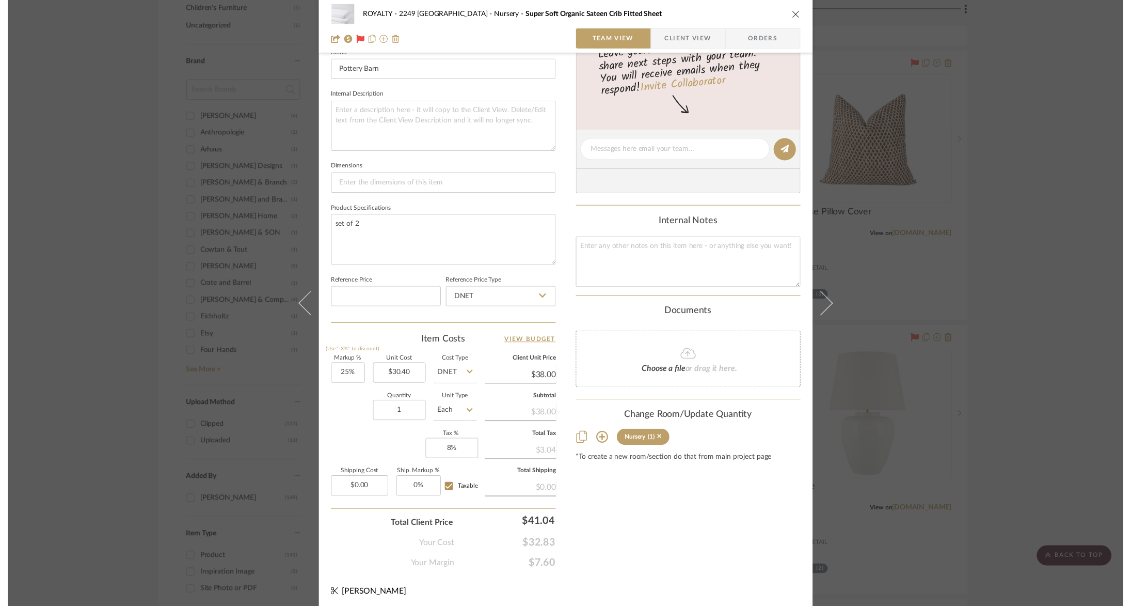
scroll to position [1414, 0]
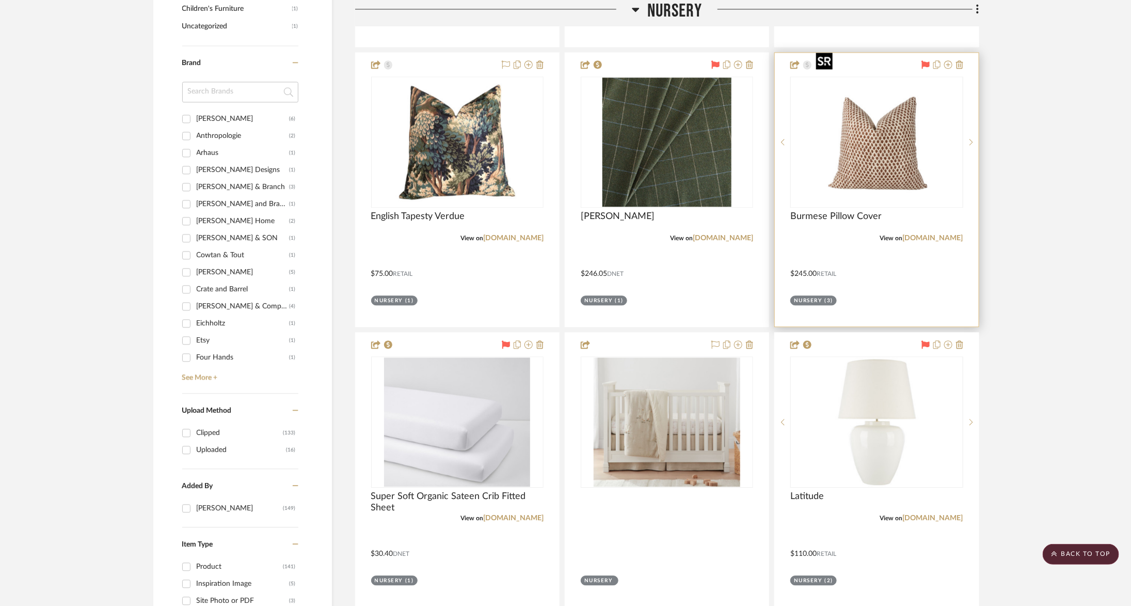
click at [883, 147] on img "0" at bounding box center [876, 141] width 129 height 129
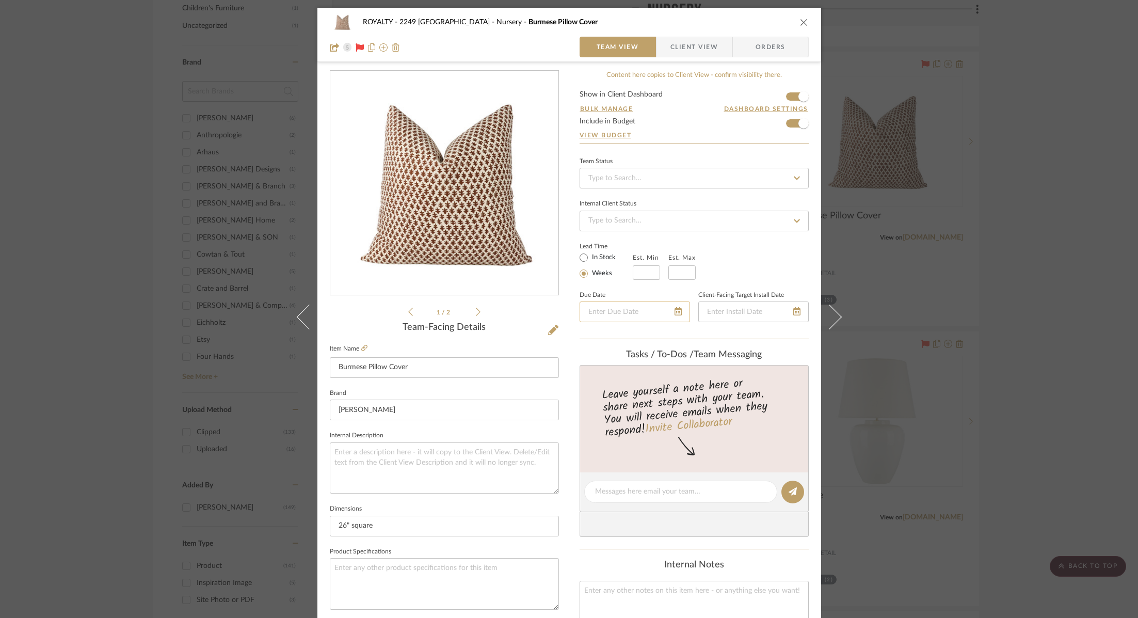
scroll to position [340, 0]
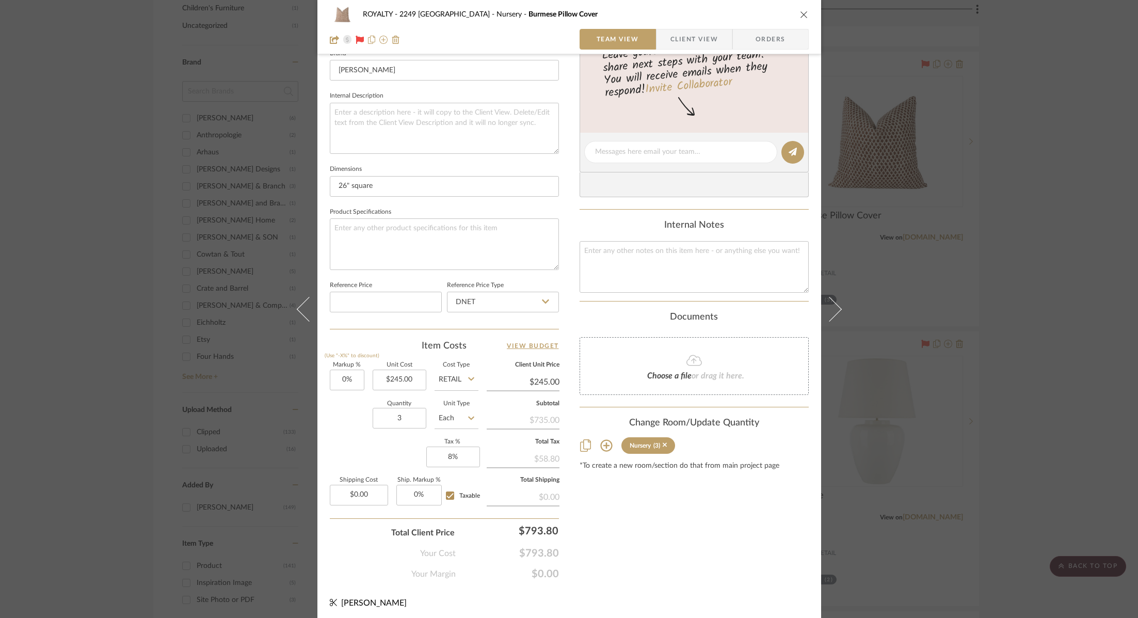
click at [984, 328] on div "ROYALTY - 2249 Yorkshire Nursery Burmese Pillow Cover Team View Client View Ord…" at bounding box center [569, 309] width 1138 height 618
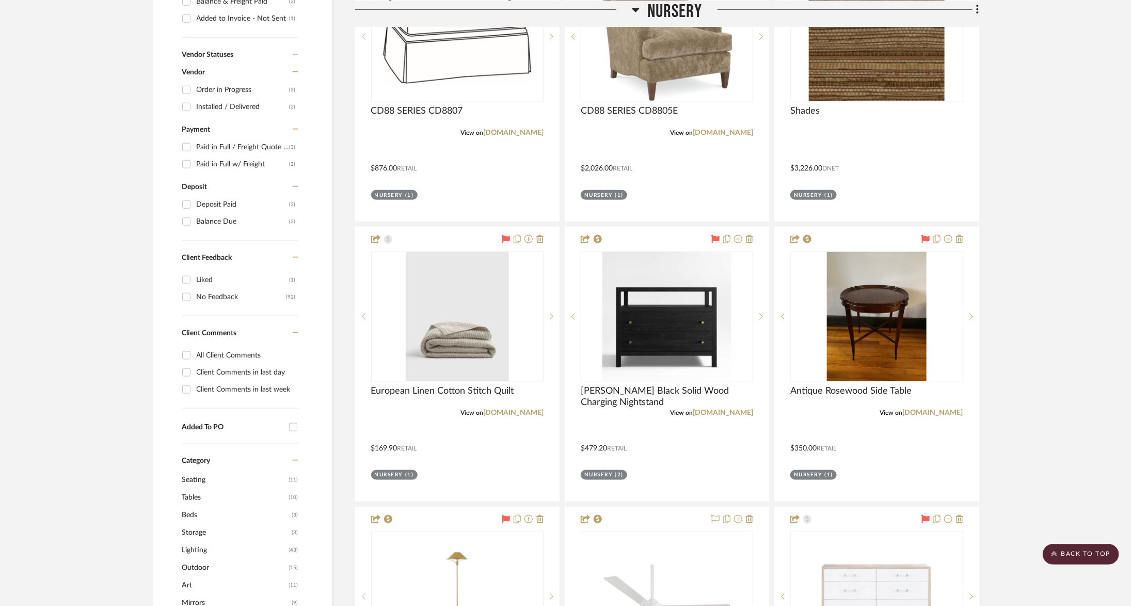
scroll to position [678, 0]
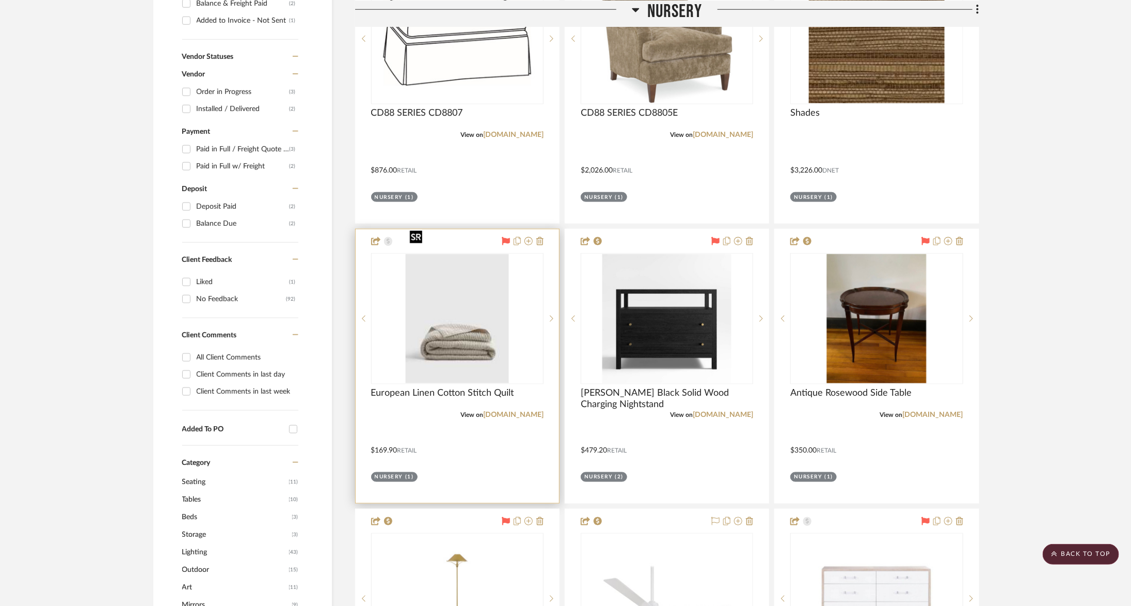
click at [447, 308] on img "0" at bounding box center [457, 318] width 103 height 129
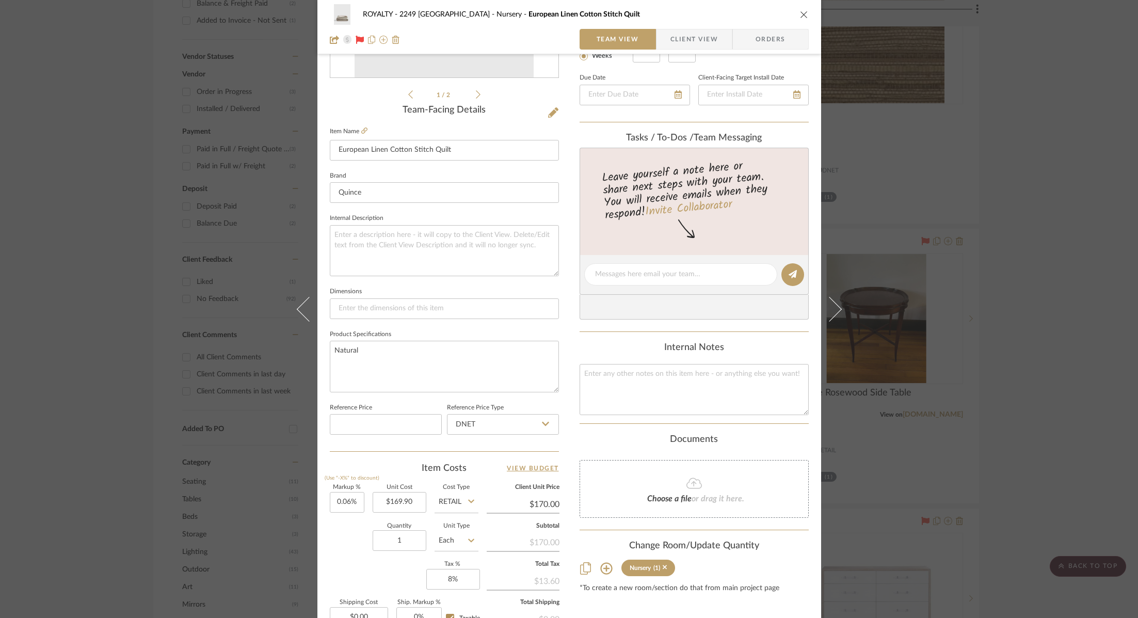
scroll to position [340, 0]
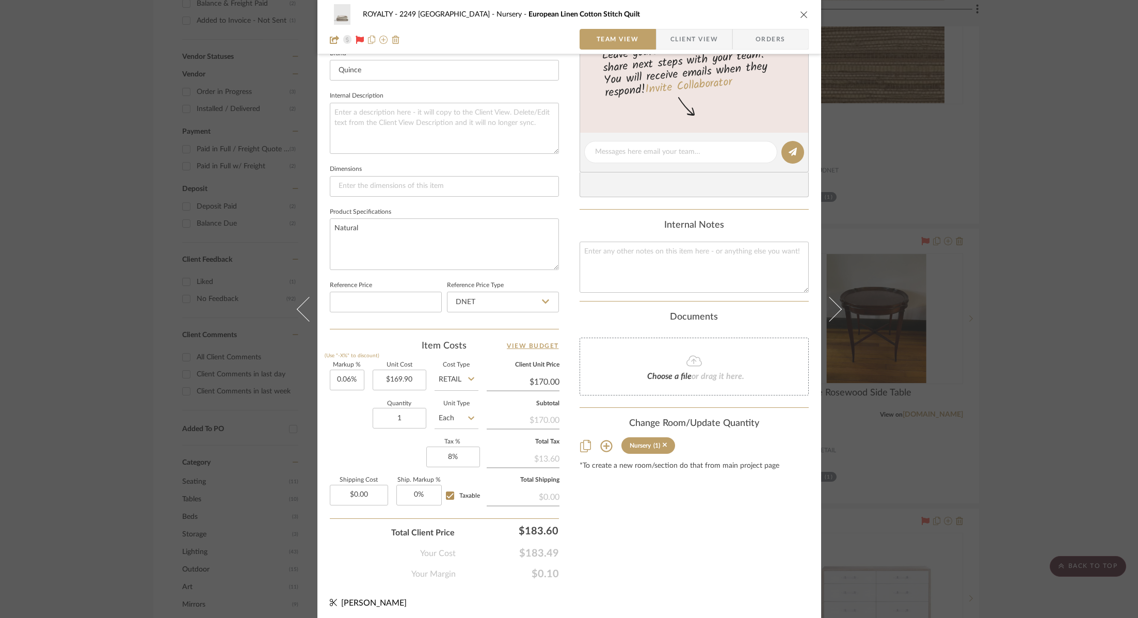
click at [1001, 240] on div "ROYALTY - 2249 Yorkshire Nursery European Linen Cotton Stitch Quilt Team View C…" at bounding box center [569, 309] width 1138 height 618
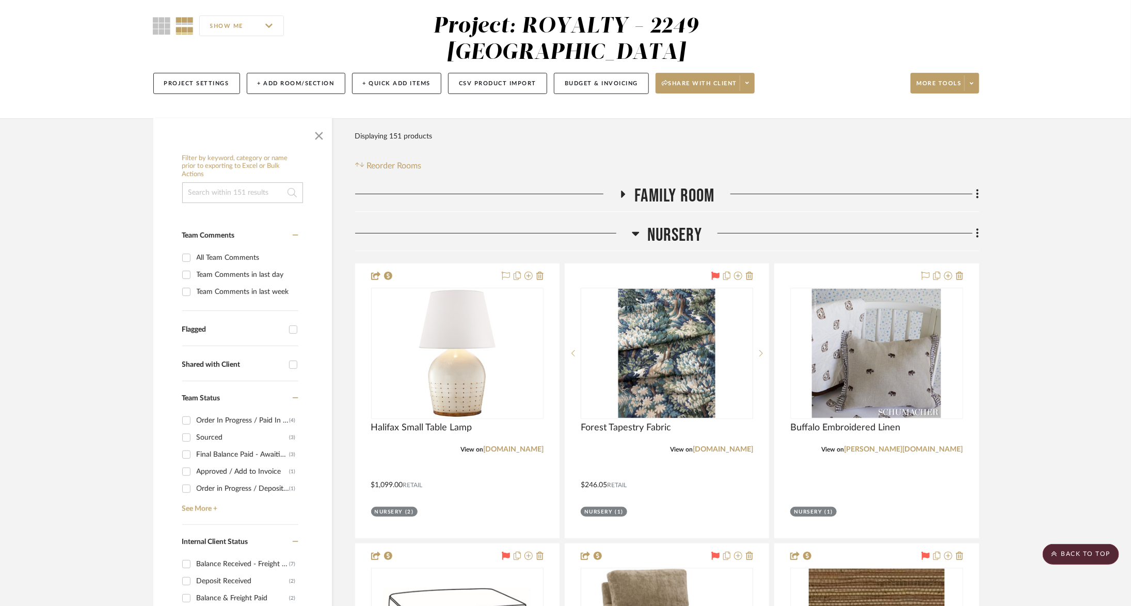
scroll to position [88, 0]
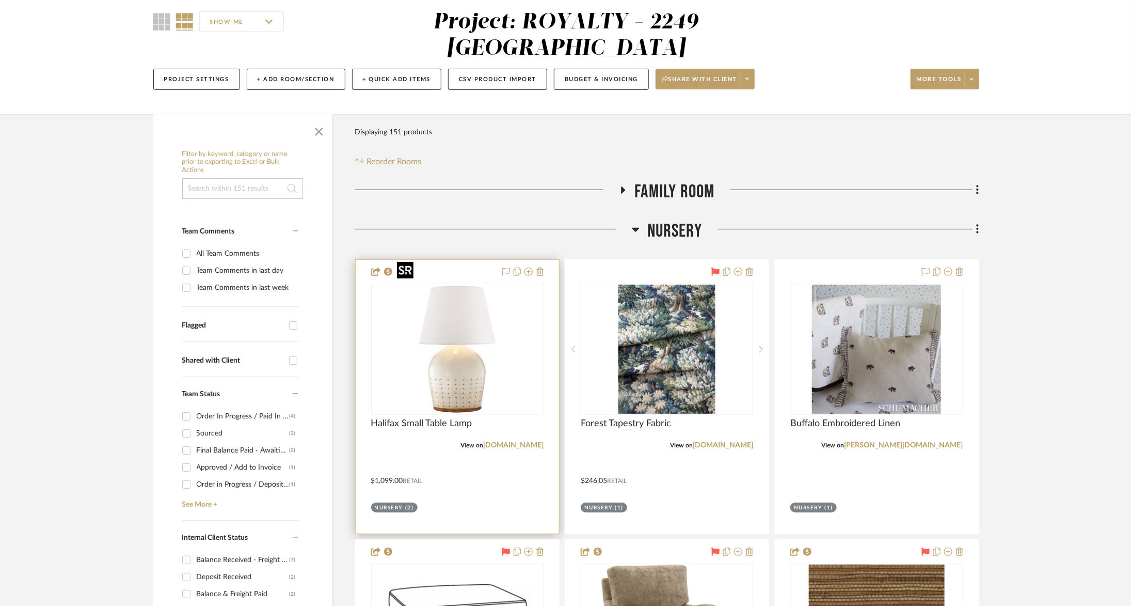
click at [505, 321] on div at bounding box center [457, 348] width 172 height 131
click at [505, 321] on img "0" at bounding box center [457, 348] width 129 height 129
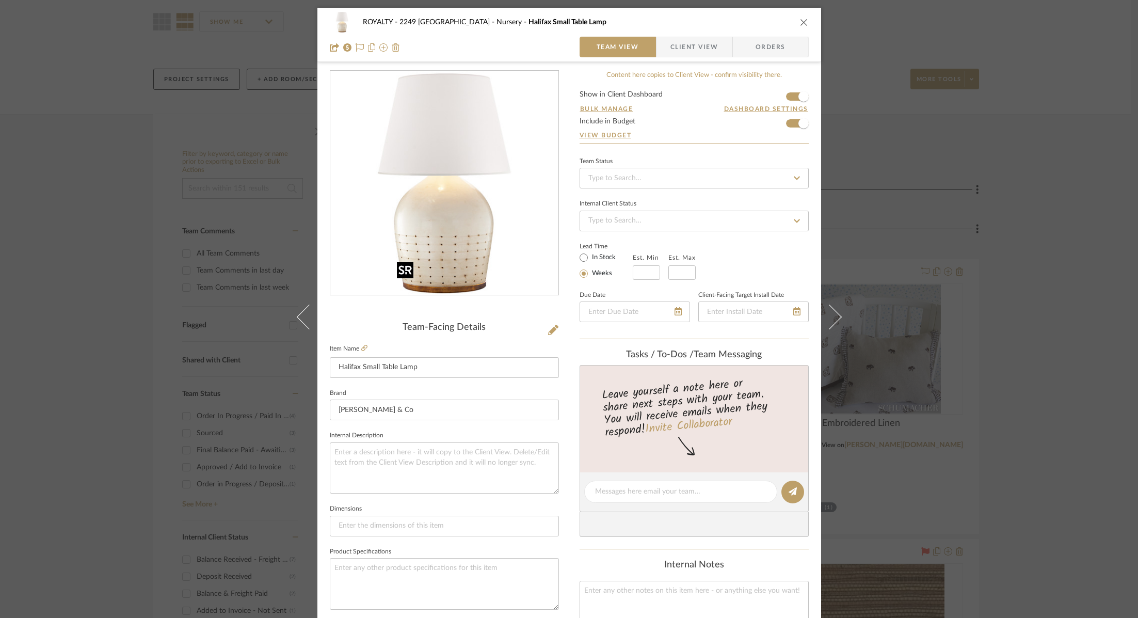
scroll to position [340, 0]
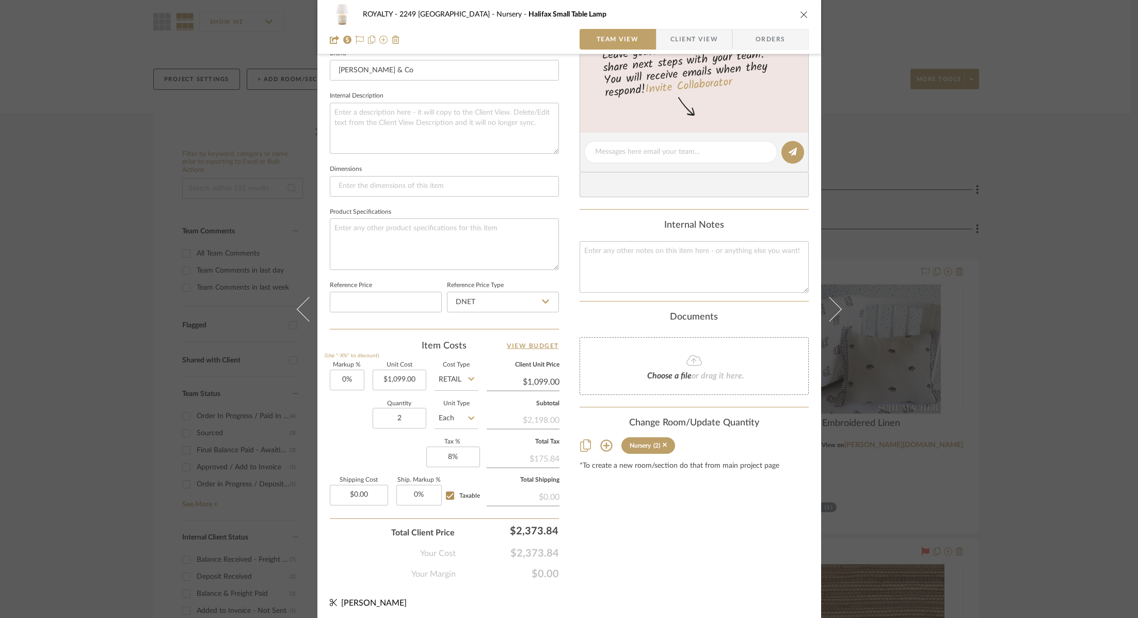
click at [682, 234] on div "Internal Notes" at bounding box center [694, 256] width 229 height 73
click at [682, 284] on textarea at bounding box center [694, 266] width 229 height 51
type textarea "1099"
click at [450, 382] on input "Retail" at bounding box center [457, 380] width 44 height 21
click at [458, 405] on span "DNET" at bounding box center [452, 402] width 20 height 7
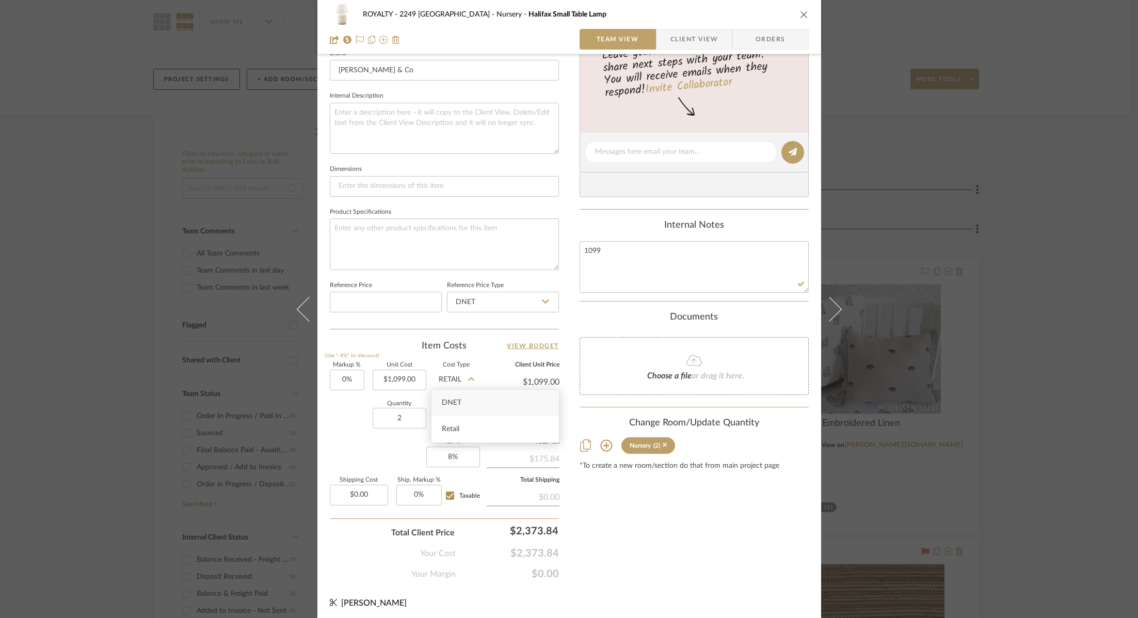
type input "DNET"
click at [403, 385] on input "1099.00" at bounding box center [400, 380] width 54 height 21
type input "$76,930.00"
click at [602, 540] on div "Content here copies to Client View - confirm visibility there. Show in Client D…" at bounding box center [694, 156] width 229 height 850
type input "$76,930.00"
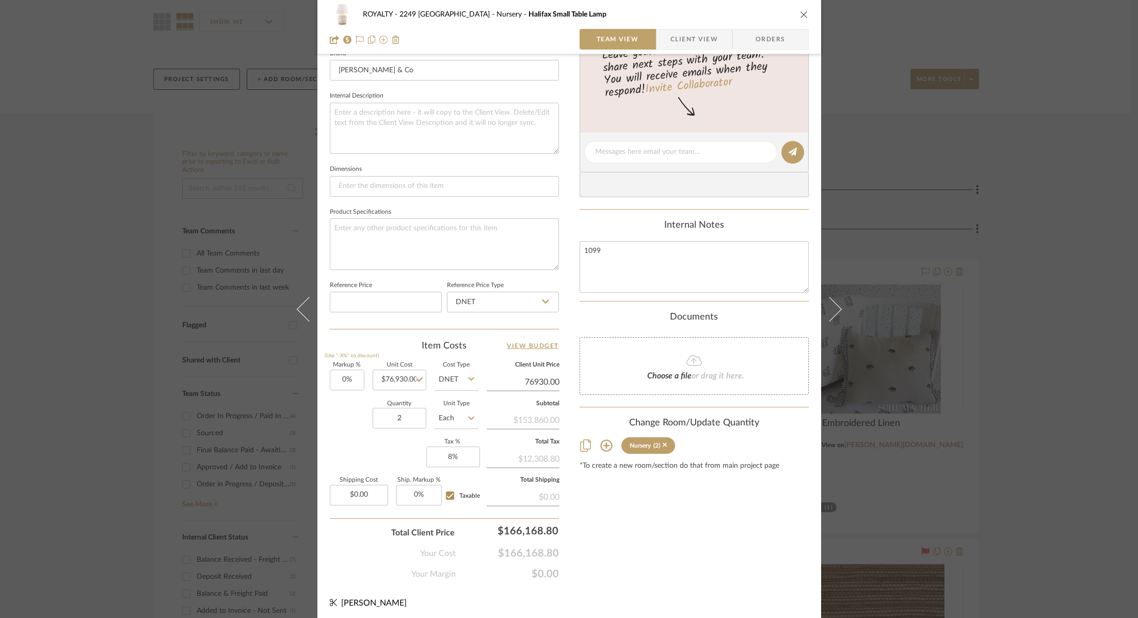
click at [545, 380] on input "76930.00" at bounding box center [523, 381] width 73 height 15
type input "1099"
type input "-98.57%"
type input "$1,099.00"
click at [677, 568] on div "Content here copies to Client View - confirm visibility there. Show in Client D…" at bounding box center [694, 156] width 229 height 850
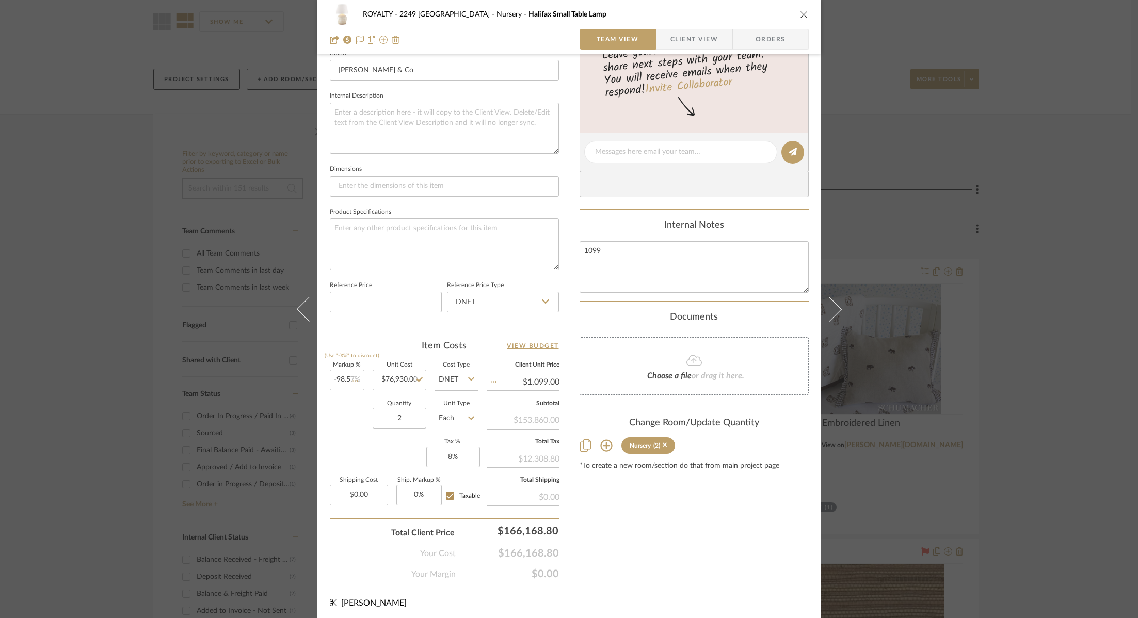
type input "$1,100.10"
click at [538, 375] on input "1100.10" at bounding box center [523, 381] width 73 height 15
click at [554, 378] on input "10990.10" at bounding box center [523, 381] width 73 height 15
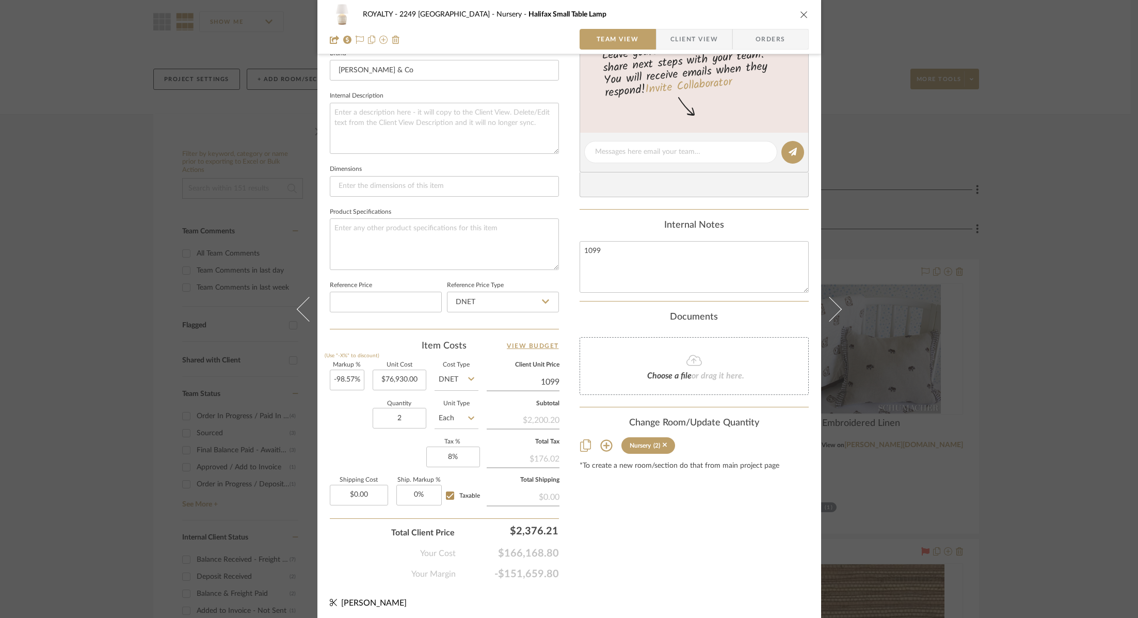
type input "$1,099.00"
click at [657, 529] on div "Content here copies to Client View - confirm visibility there. Show in Client D…" at bounding box center [694, 156] width 229 height 850
click at [342, 457] on div "Markup % (Use "-X%" to discount) -98.57% Unit Cost $76,930.00 Cost Type DNET Cl…" at bounding box center [444, 437] width 229 height 151
click at [407, 379] on input "76930.00" at bounding box center [400, 380] width 54 height 21
type input "$769.30"
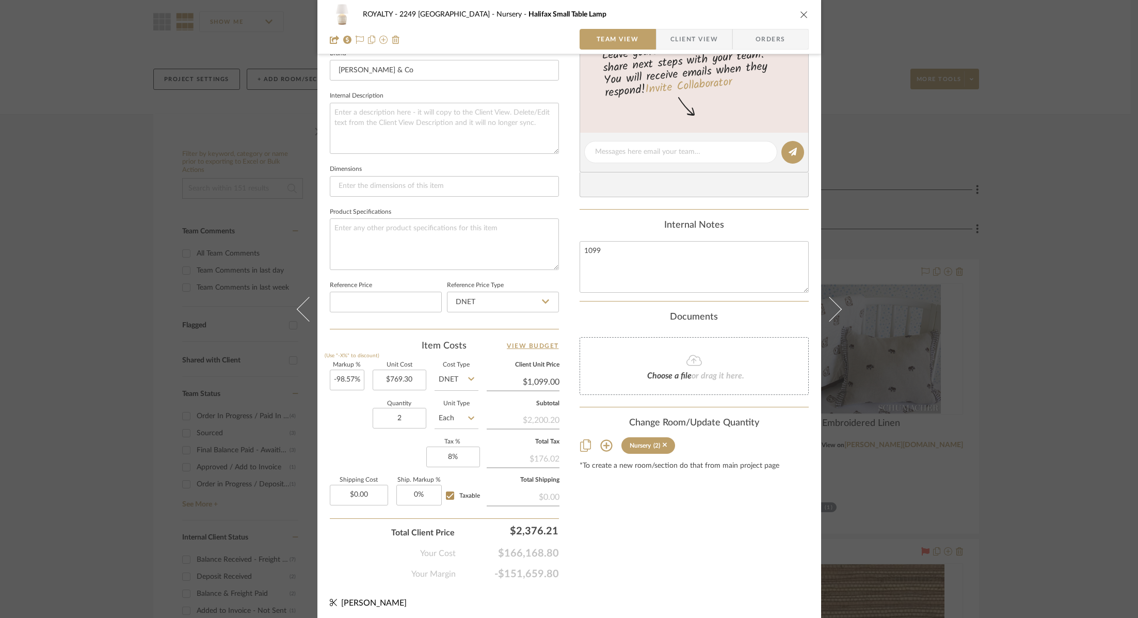
click at [719, 549] on div "Content here copies to Client View - confirm visibility there. Show in Client D…" at bounding box center [694, 156] width 229 height 850
type input "$11.00"
click at [537, 381] on input "11.00" at bounding box center [523, 381] width 73 height 15
type input "1099"
type input "42.86%"
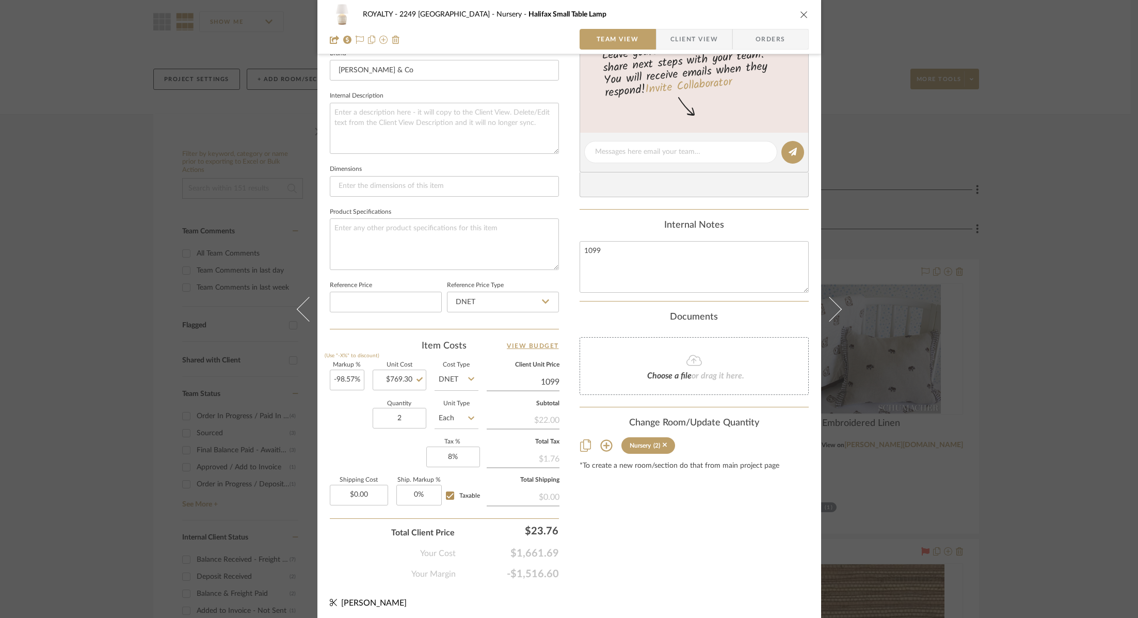
type input "$1,099.00"
click at [666, 563] on div "Content here copies to Client View - confirm visibility there. Show in Client D…" at bounding box center [694, 156] width 229 height 850
type input "$1,099.02"
click at [1102, 196] on div "ROYALTY - 2249 Yorkshire Nursery Halifax Small Table Lamp Team View Client View…" at bounding box center [569, 309] width 1138 height 618
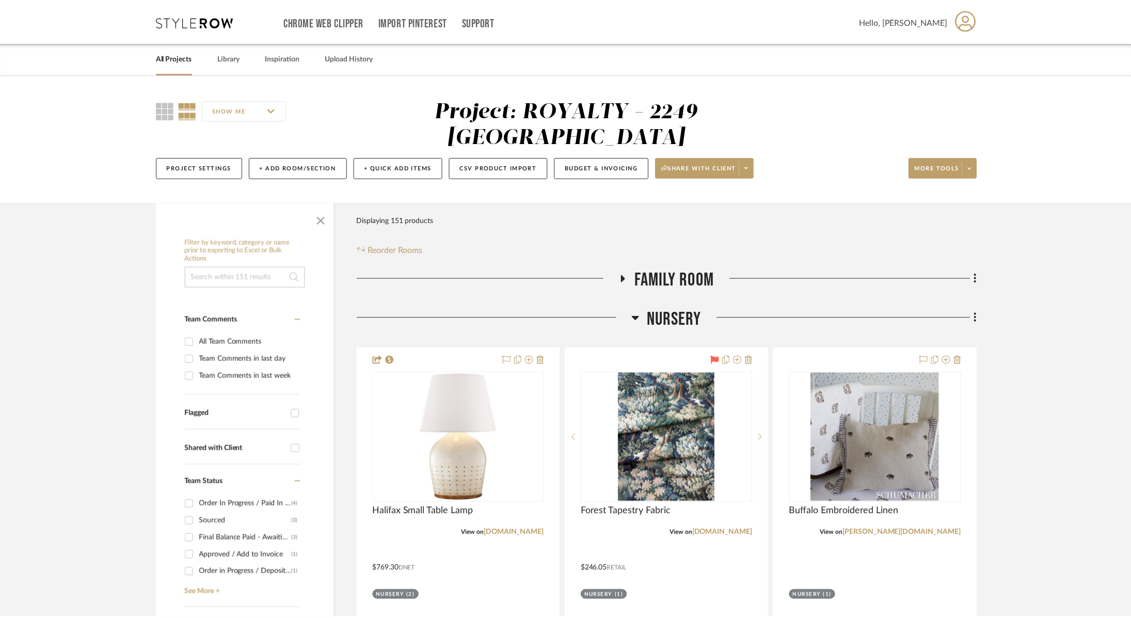
scroll to position [88, 0]
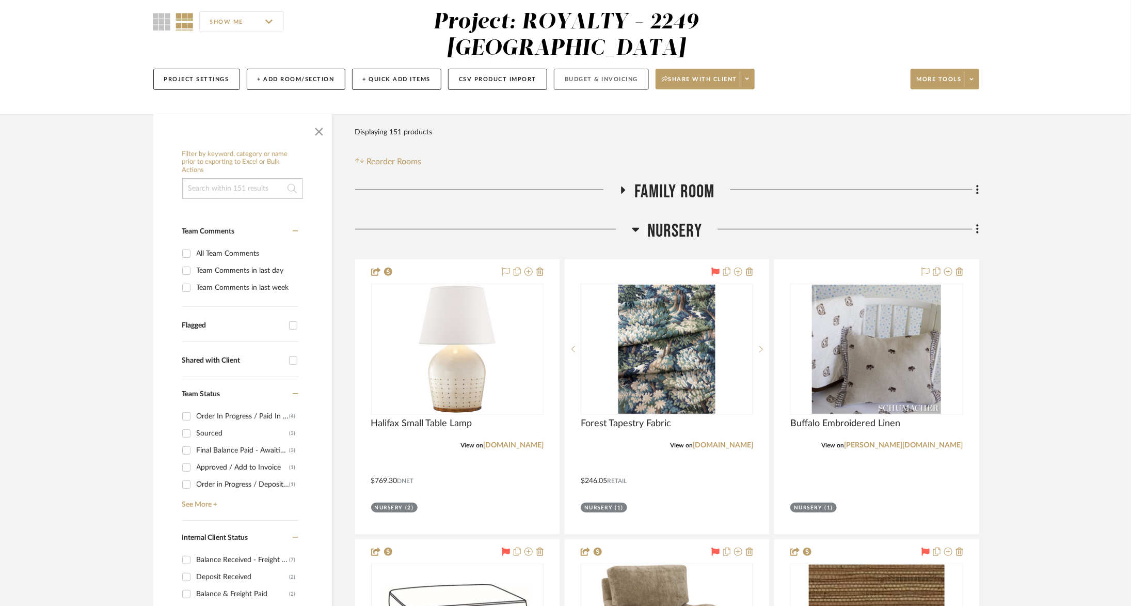
click at [576, 69] on button "Budget & Invoicing" at bounding box center [601, 79] width 95 height 21
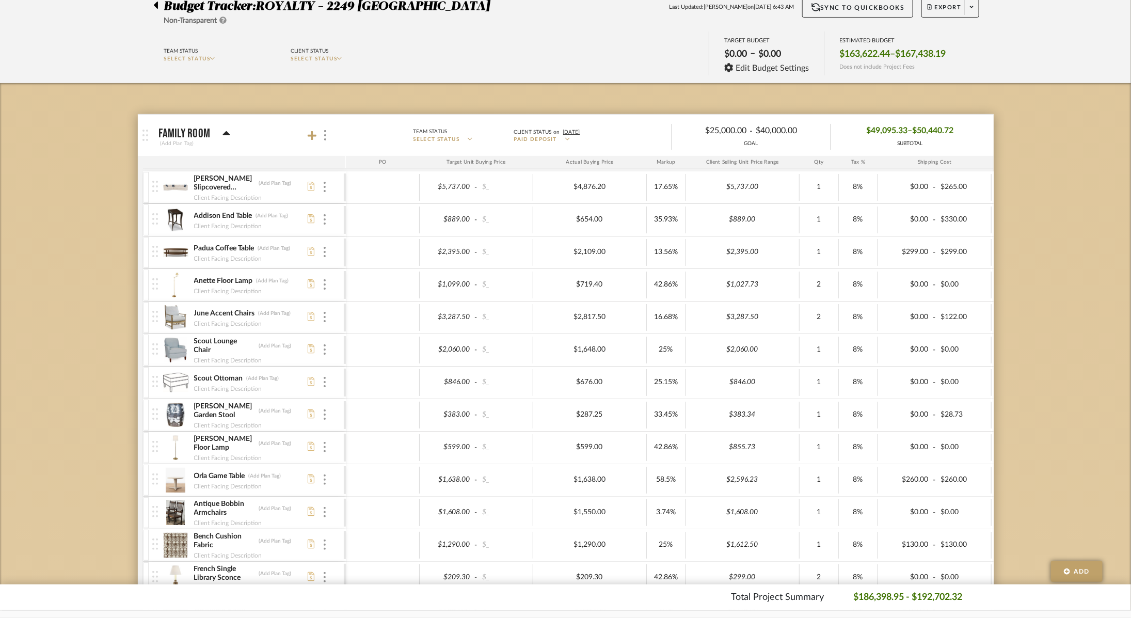
click at [229, 136] on icon at bounding box center [226, 134] width 8 height 12
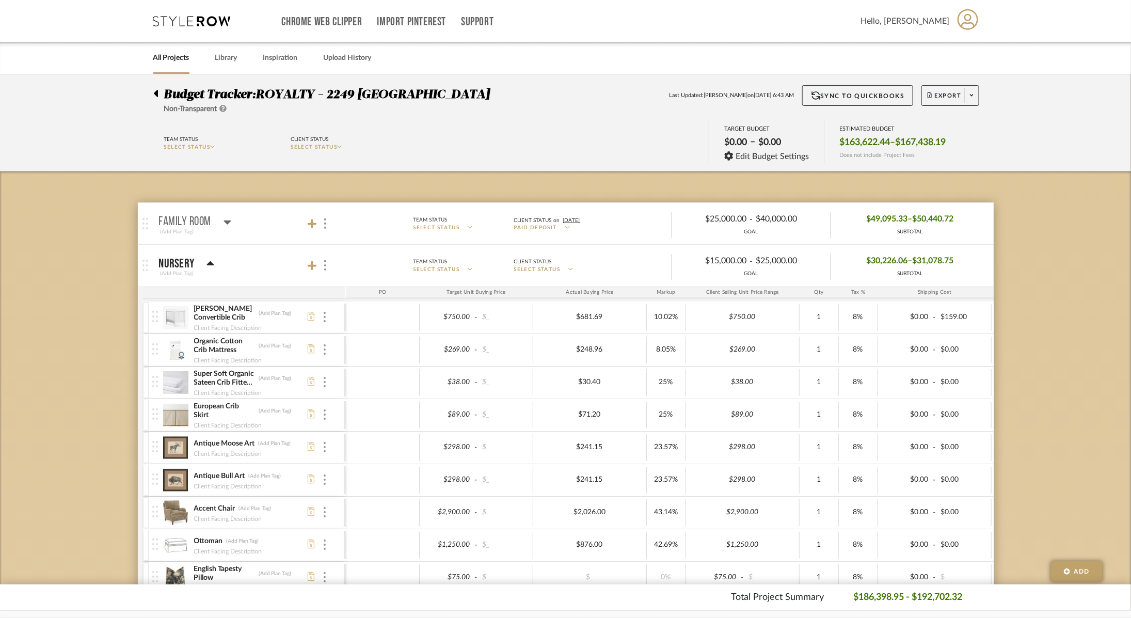
click at [157, 91] on icon at bounding box center [156, 93] width 4 height 7
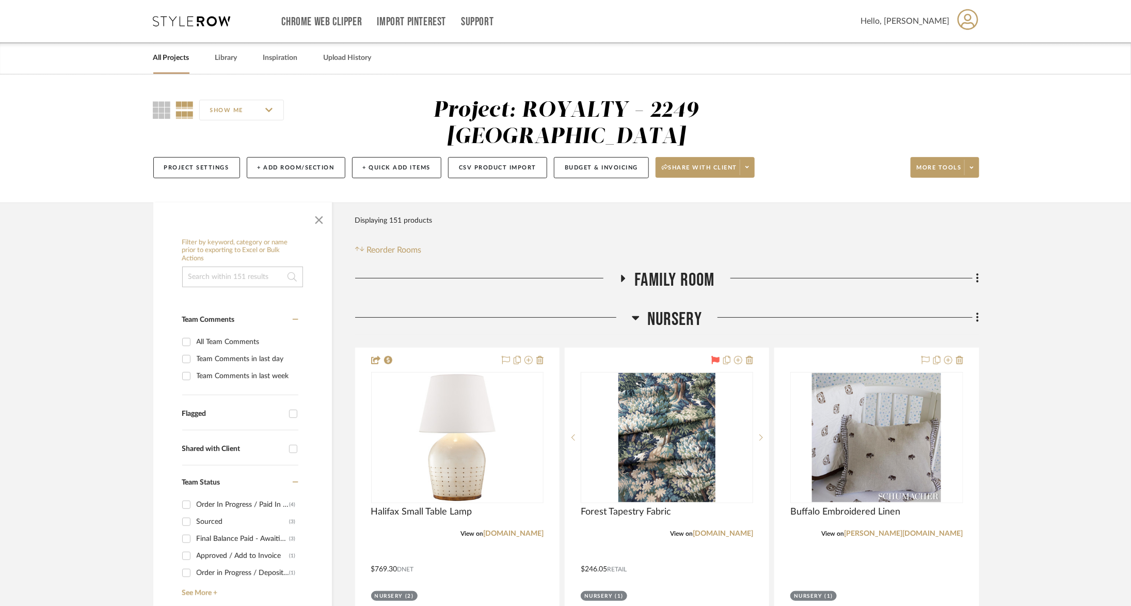
click at [636, 311] on icon at bounding box center [636, 317] width 8 height 12
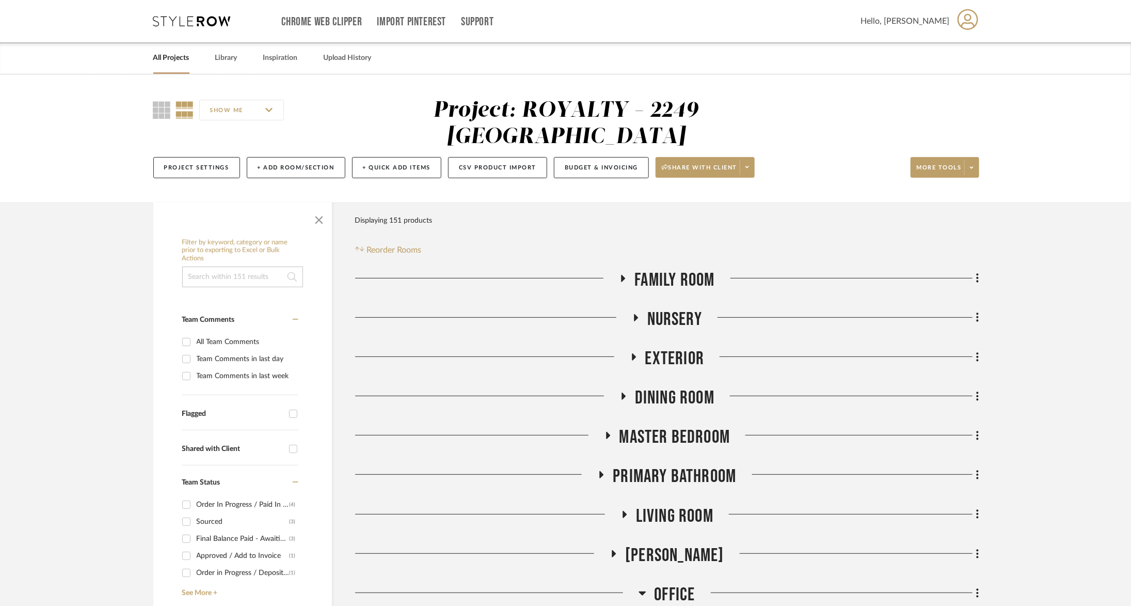
click at [664, 387] on span "Dining Room" at bounding box center [674, 398] width 79 height 22
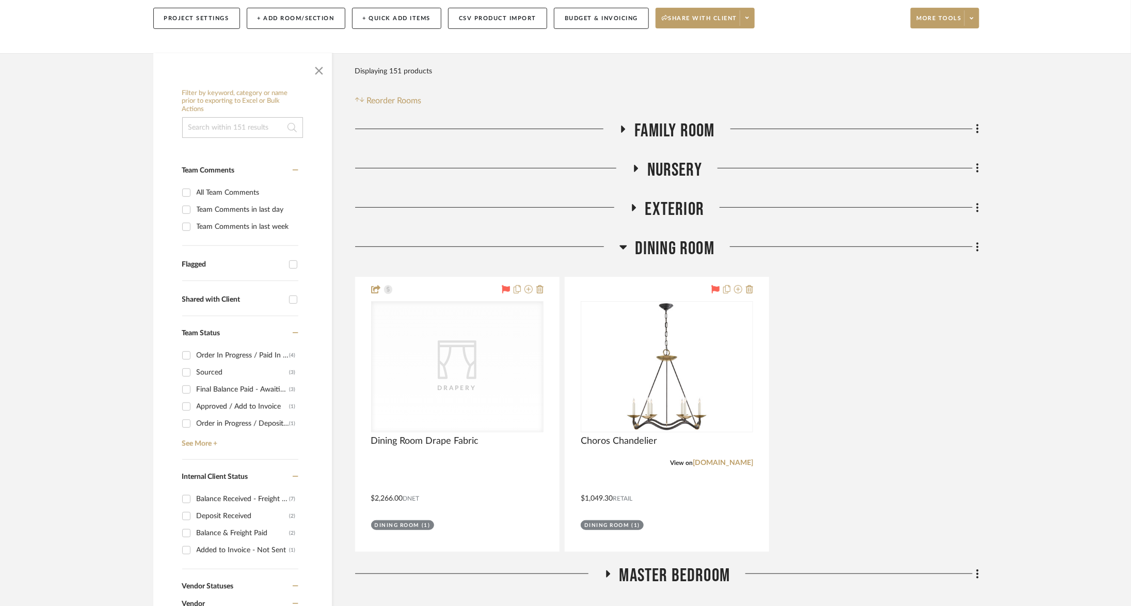
scroll to position [150, 0]
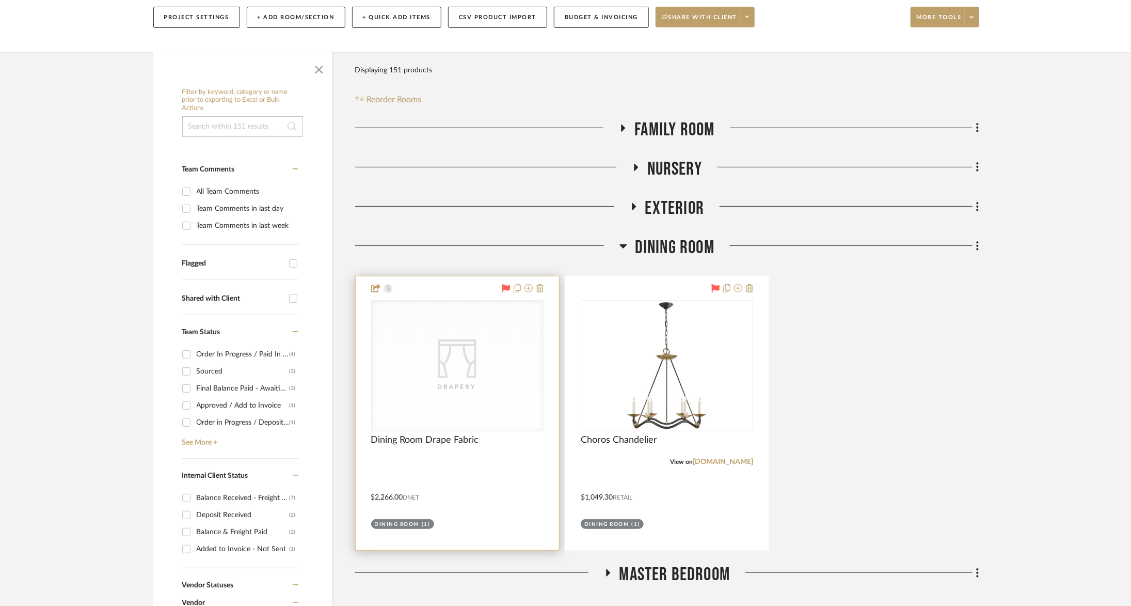
click at [0, 0] on icon "CategoryIconFabrics Created with Sketch." at bounding box center [0, 0] width 0 height 0
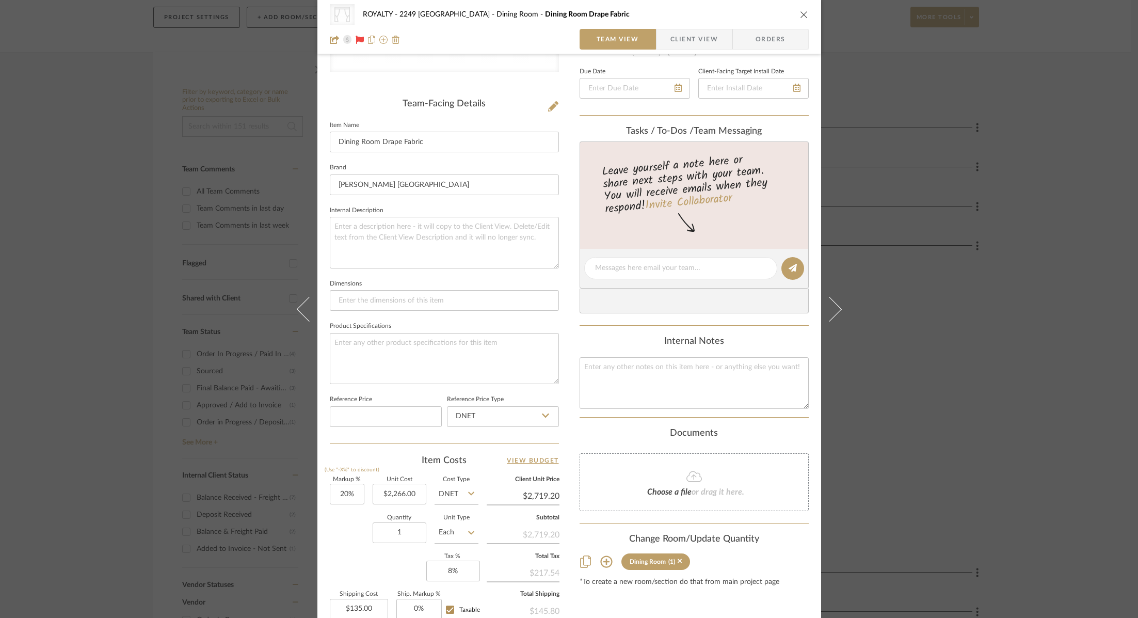
scroll to position [338, 0]
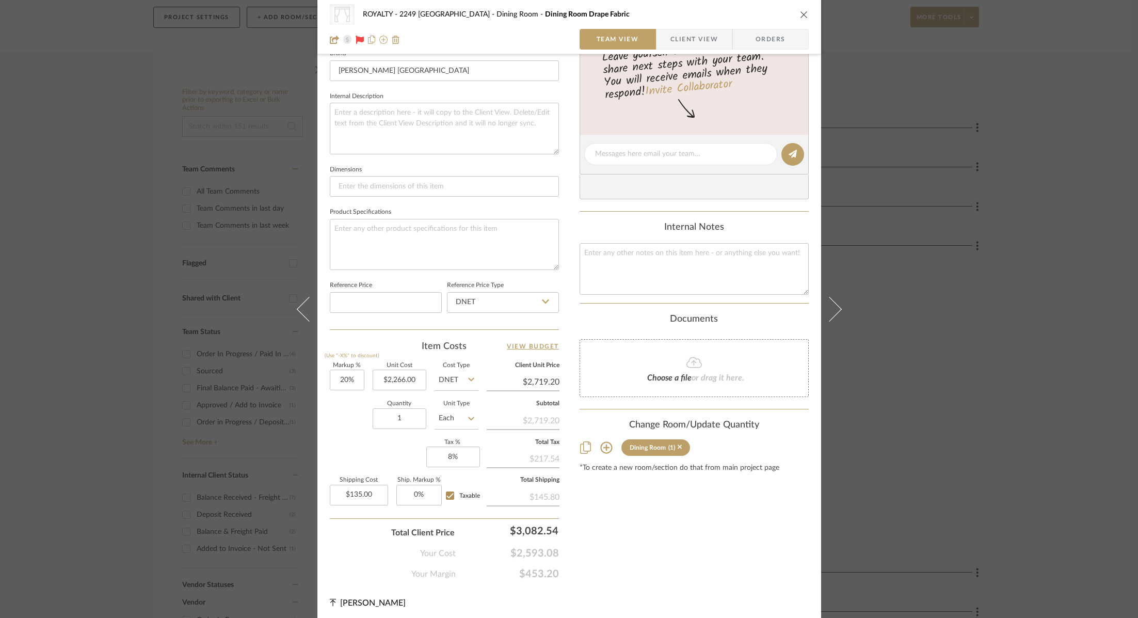
click at [793, 499] on div "Content here copies to Client View - confirm visibility there. Show in Client D…" at bounding box center [694, 157] width 229 height 848
click at [1076, 257] on div "CategoryIconFabrics Created with Sketch. Drapery ROYALTY - 2249 Yorkshire Dinin…" at bounding box center [569, 309] width 1138 height 618
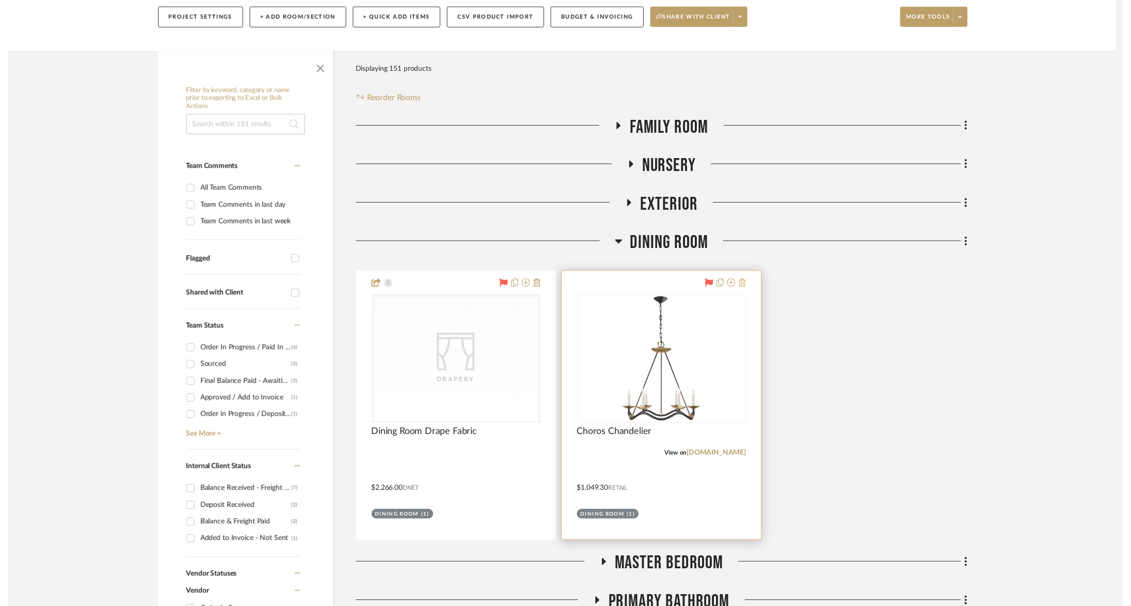
scroll to position [150, 0]
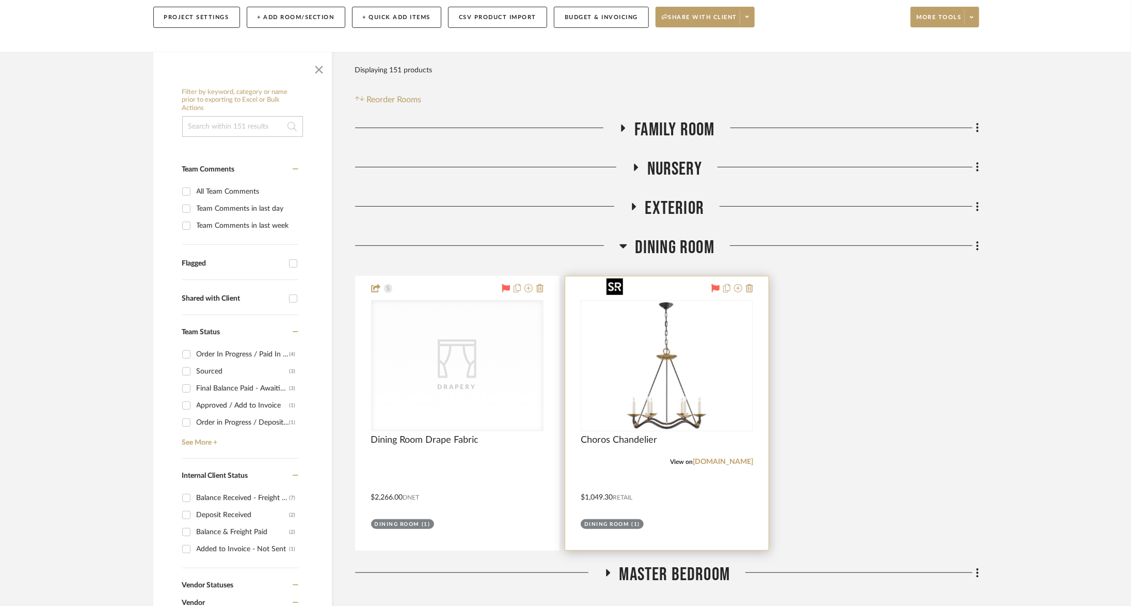
click at [0, 0] on img at bounding box center [0, 0] width 0 height 0
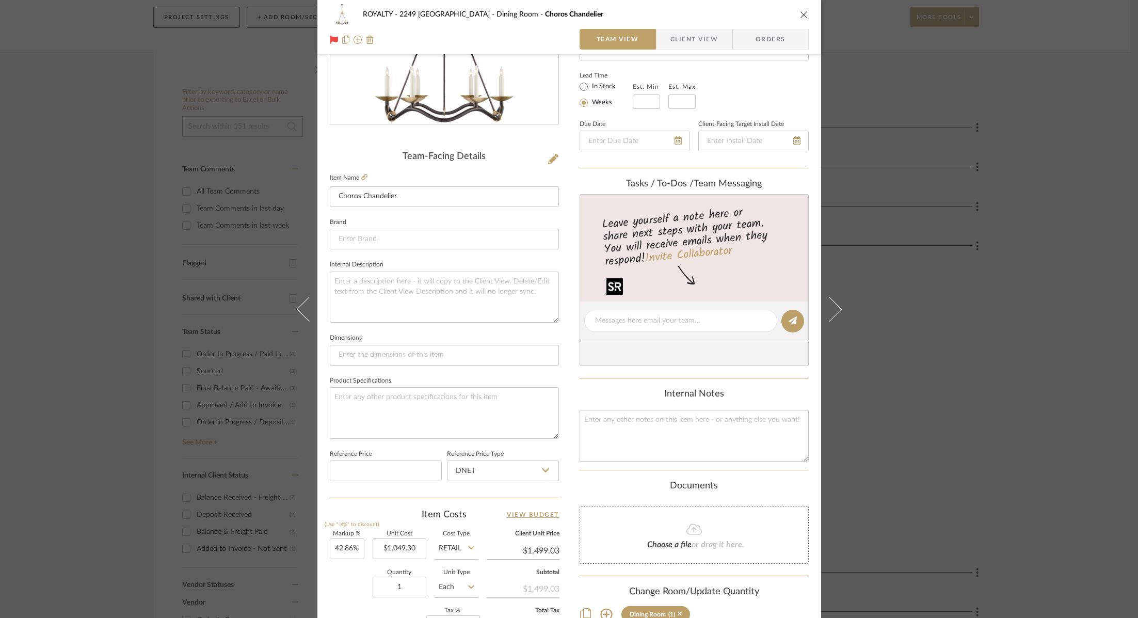
scroll to position [340, 0]
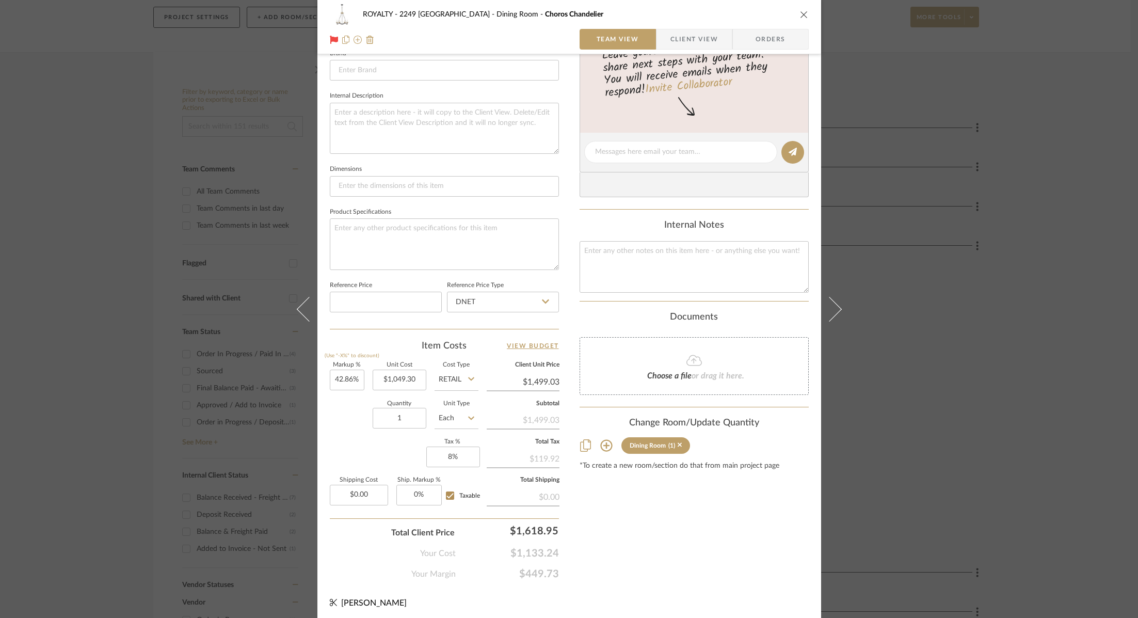
click at [1063, 237] on div "ROYALTY - 2249 Yorkshire Dining Room Choros Chandelier Team View Client View Or…" at bounding box center [569, 309] width 1138 height 618
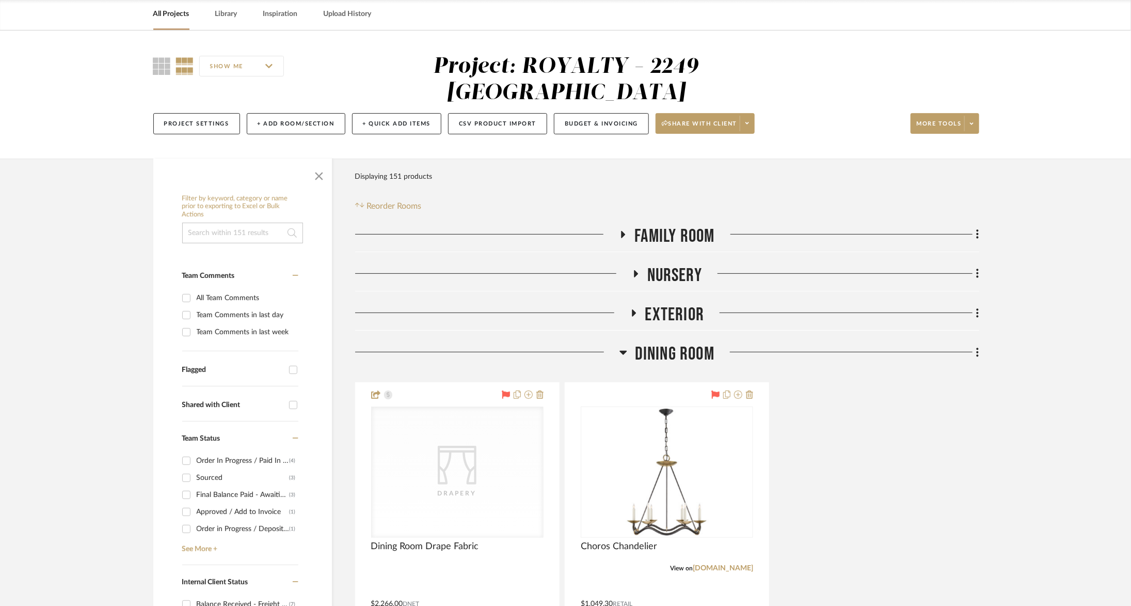
scroll to position [0, 0]
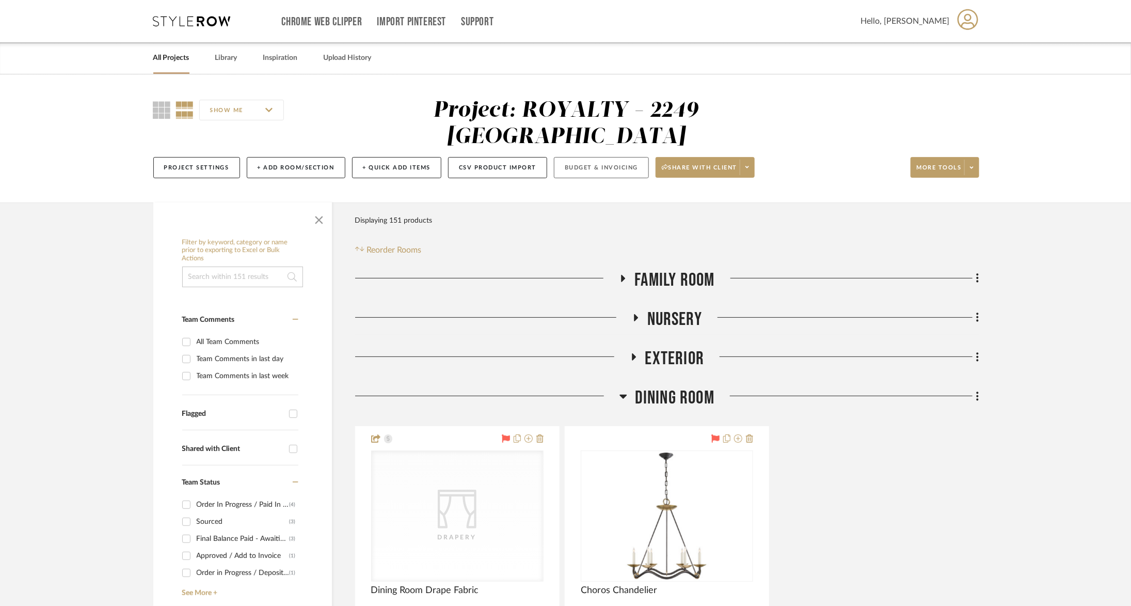
click at [593, 157] on button "Budget & Invoicing" at bounding box center [601, 167] width 95 height 21
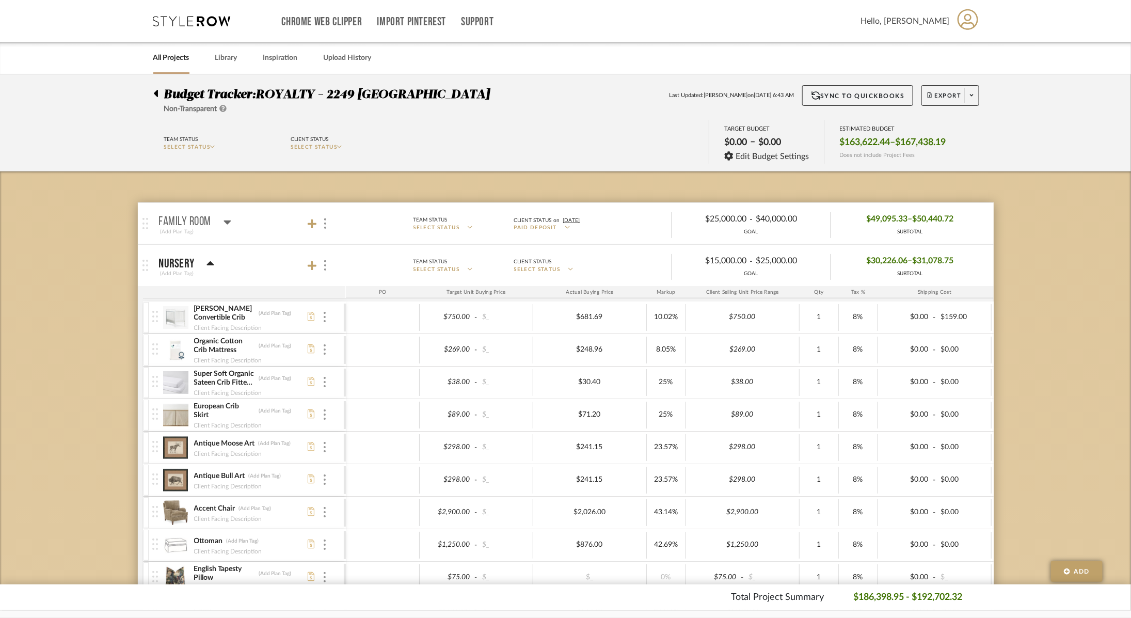
click at [209, 260] on icon at bounding box center [210, 264] width 8 height 12
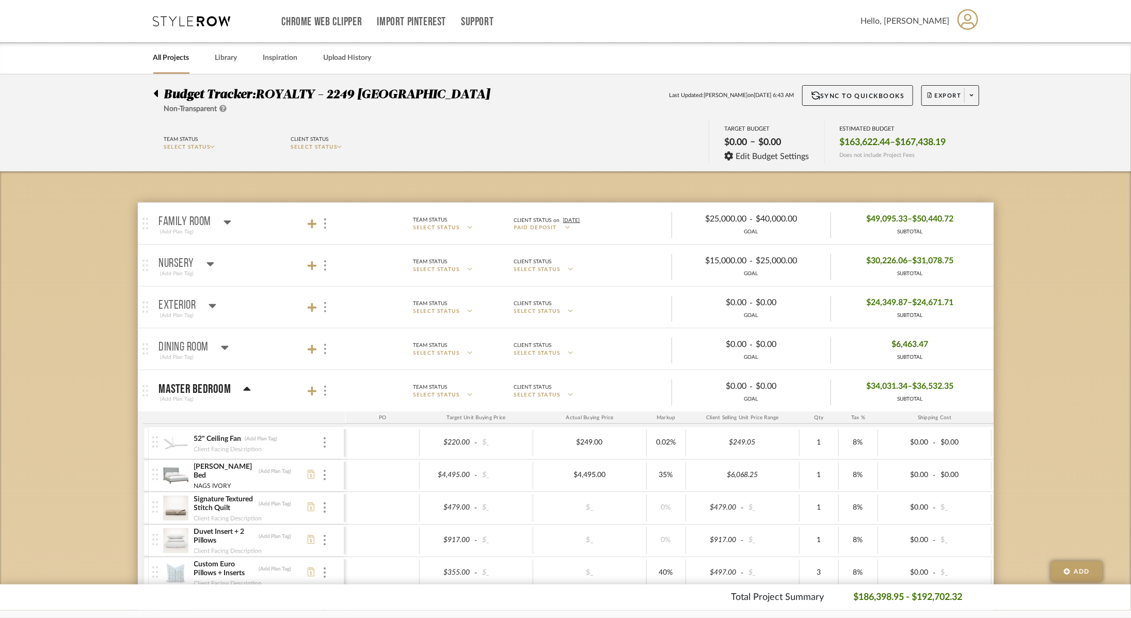
click at [157, 91] on icon at bounding box center [156, 93] width 4 height 7
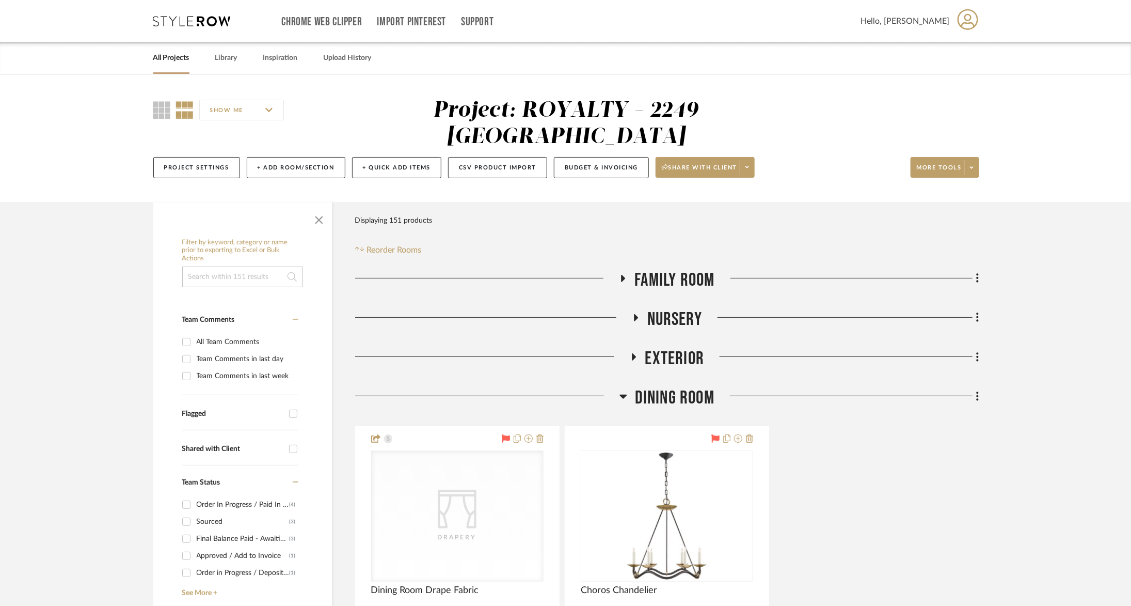
click at [656, 387] on span "Dining Room" at bounding box center [674, 398] width 79 height 22
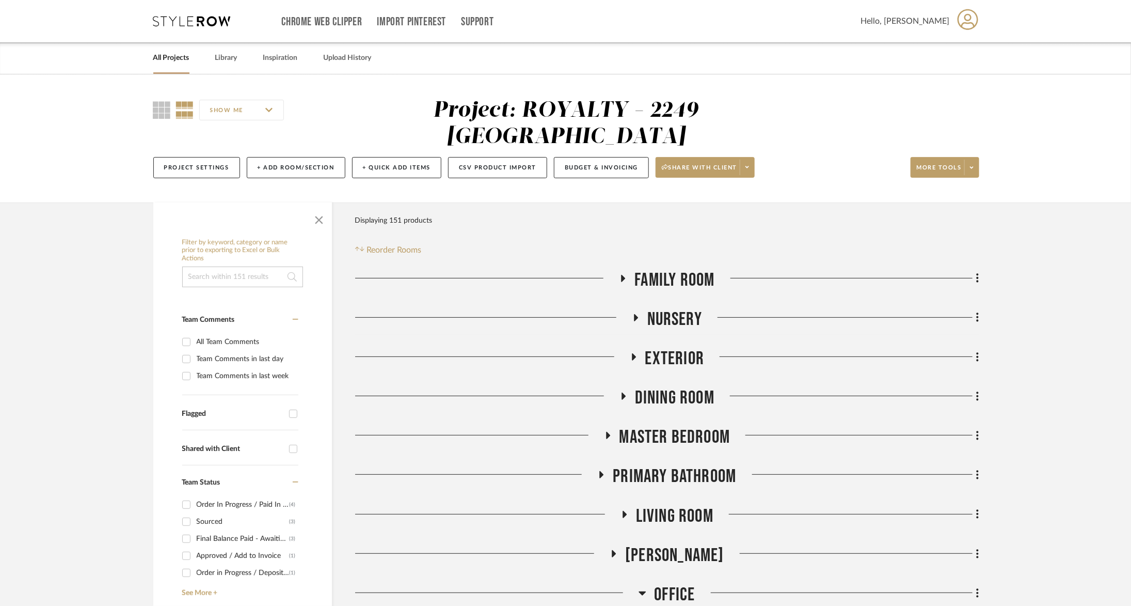
click at [699, 426] on span "Master Bedroom" at bounding box center [674, 437] width 111 height 22
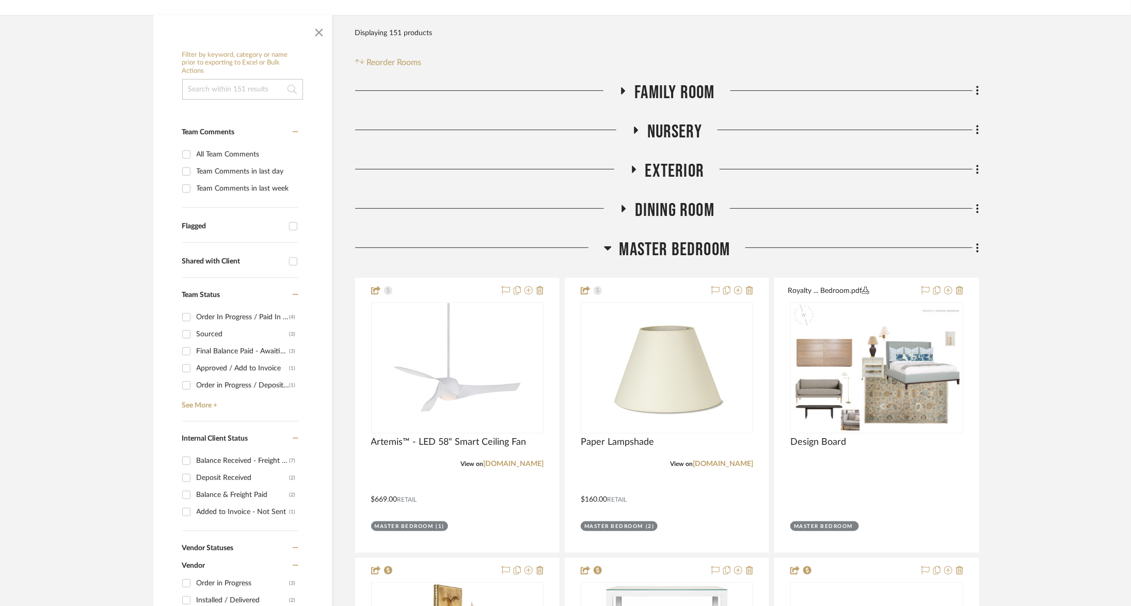
scroll to position [266, 0]
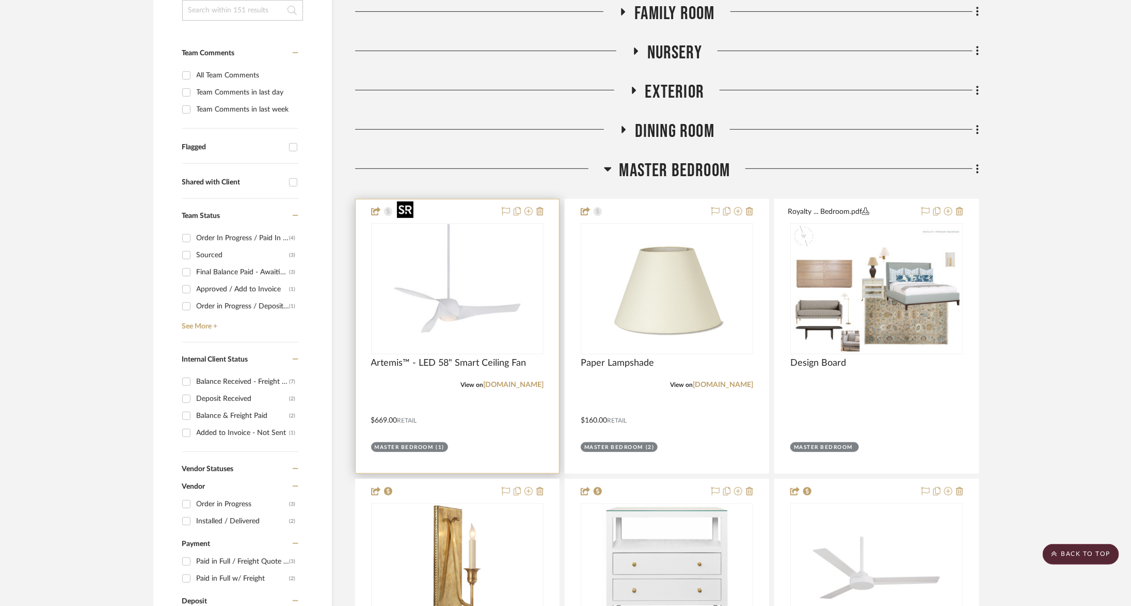
click at [463, 284] on img "0" at bounding box center [457, 288] width 129 height 129
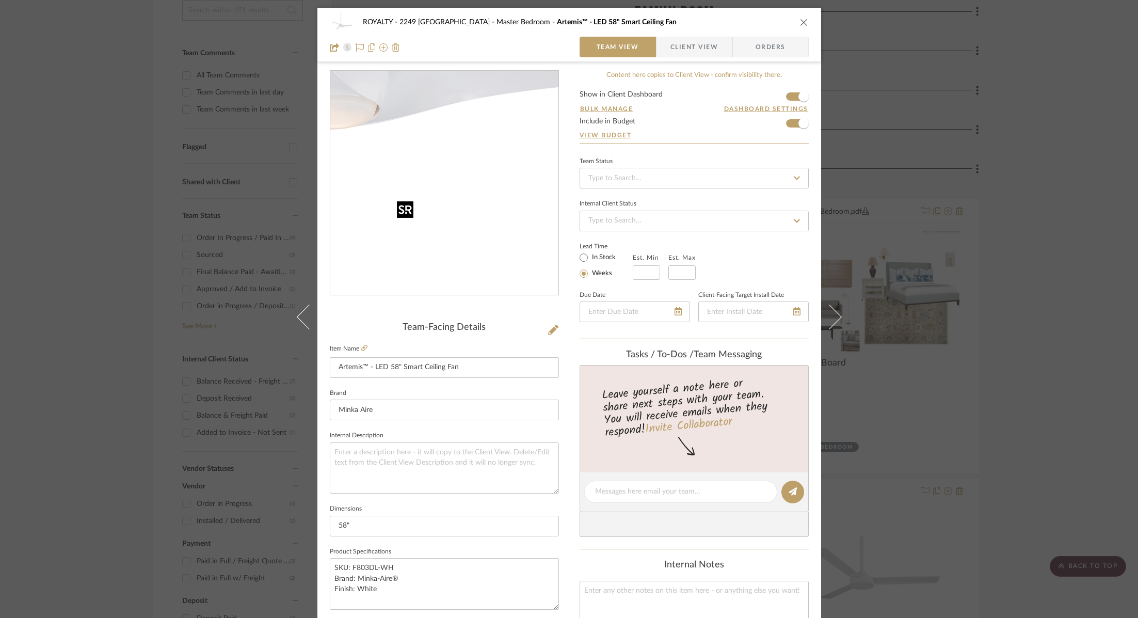
scroll to position [340, 0]
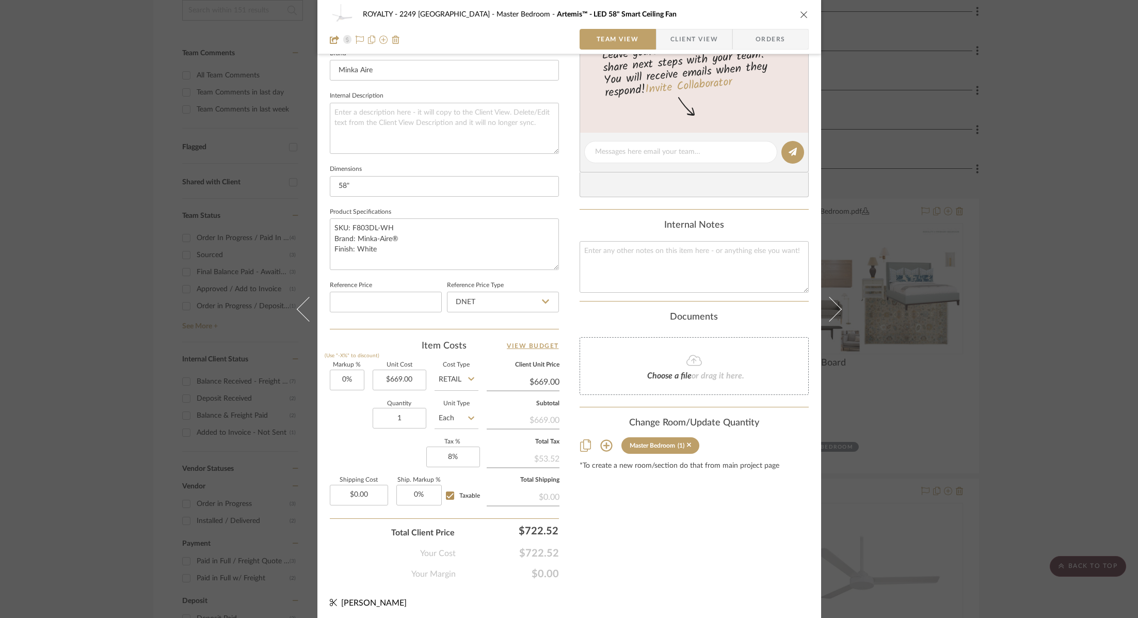
click at [1076, 348] on div "ROYALTY - 2249 Yorkshire Master Bedroom Artemis™ - LED 58" Smart Ceiling Fan Te…" at bounding box center [569, 309] width 1138 height 618
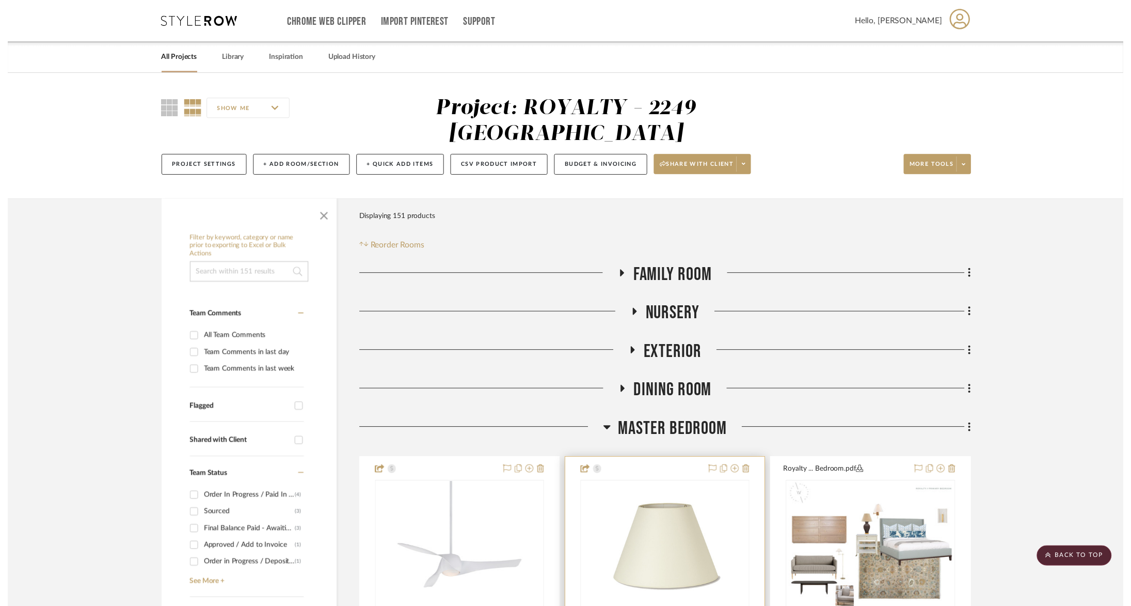
scroll to position [266, 0]
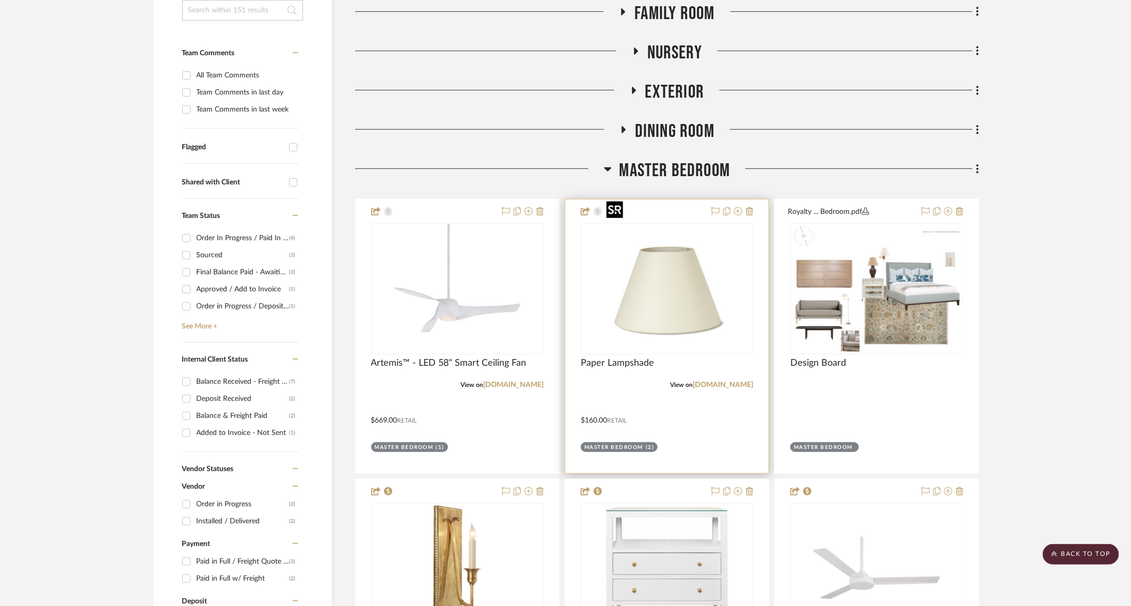
click at [0, 0] on img at bounding box center [0, 0] width 0 height 0
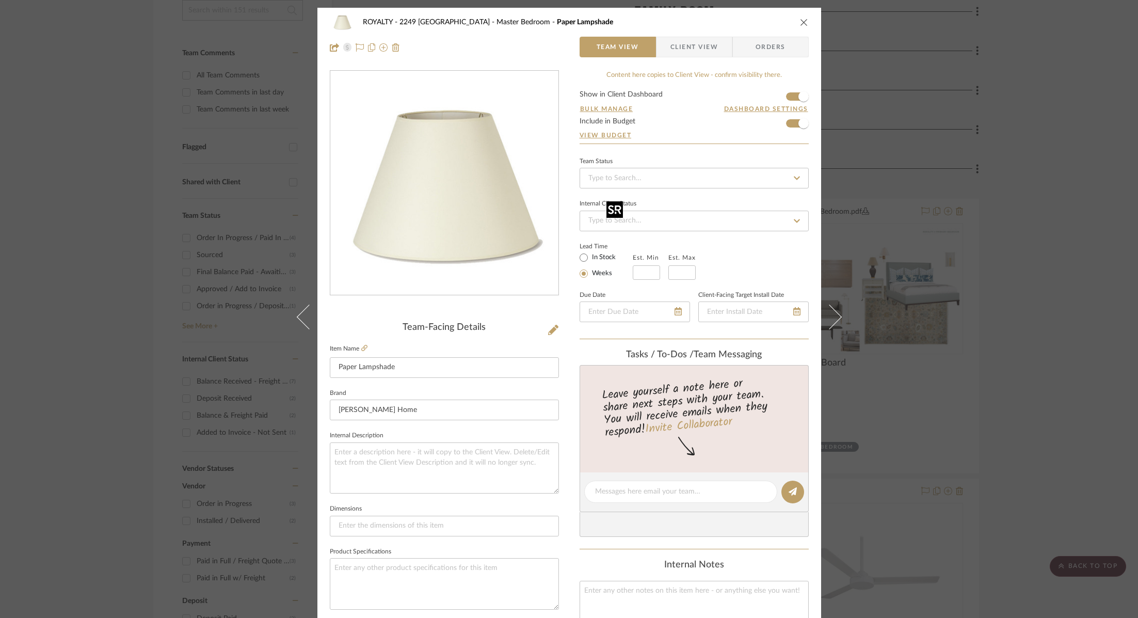
scroll to position [340, 0]
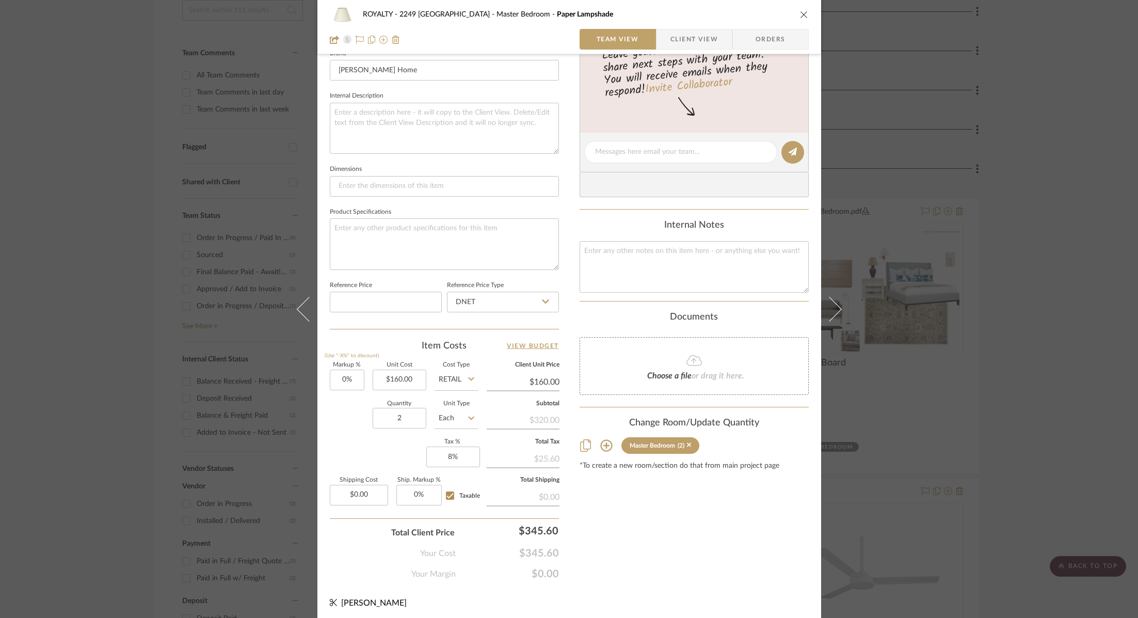
click at [1021, 401] on div "ROYALTY - 2249 Yorkshire Master Bedroom Paper Lampshade Team View Client View O…" at bounding box center [569, 309] width 1138 height 618
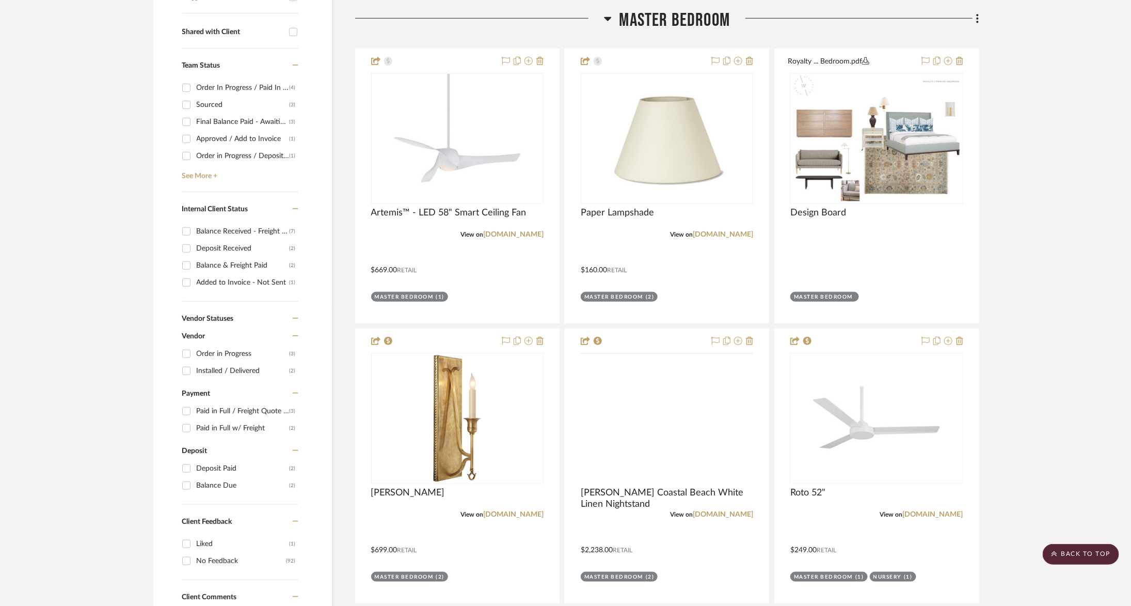
scroll to position [421, 0]
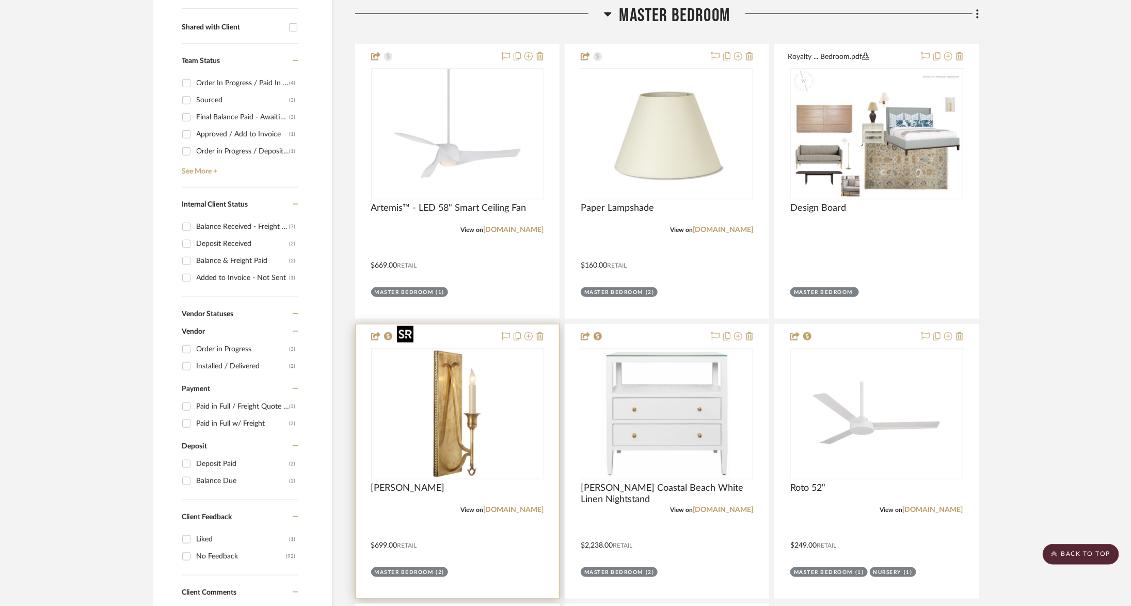
click at [470, 383] on img "0" at bounding box center [457, 413] width 129 height 129
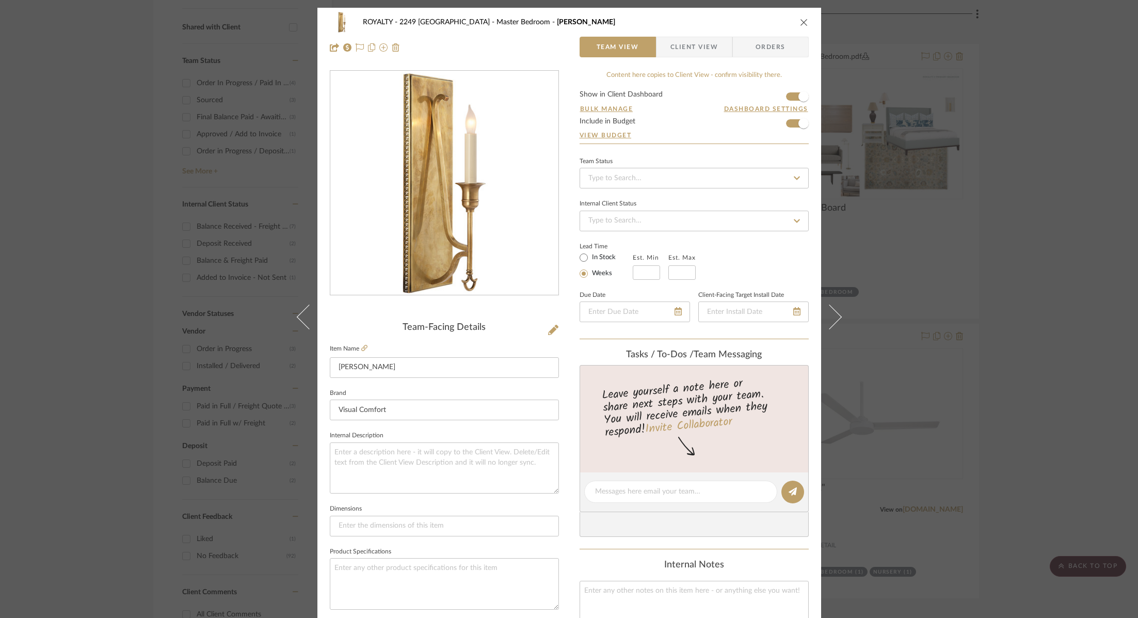
scroll to position [340, 0]
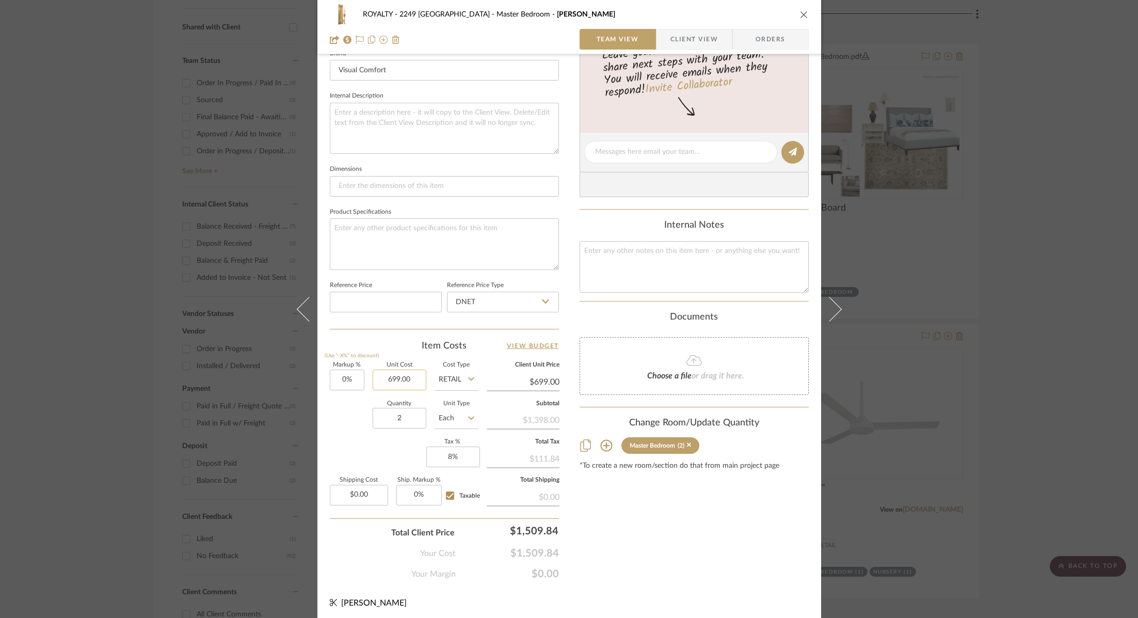
click at [402, 376] on input "699.00" at bounding box center [400, 380] width 54 height 21
type input "$699.00"
click at [642, 259] on textarea at bounding box center [694, 266] width 229 height 51
type textarea "699"
type input "699.00"
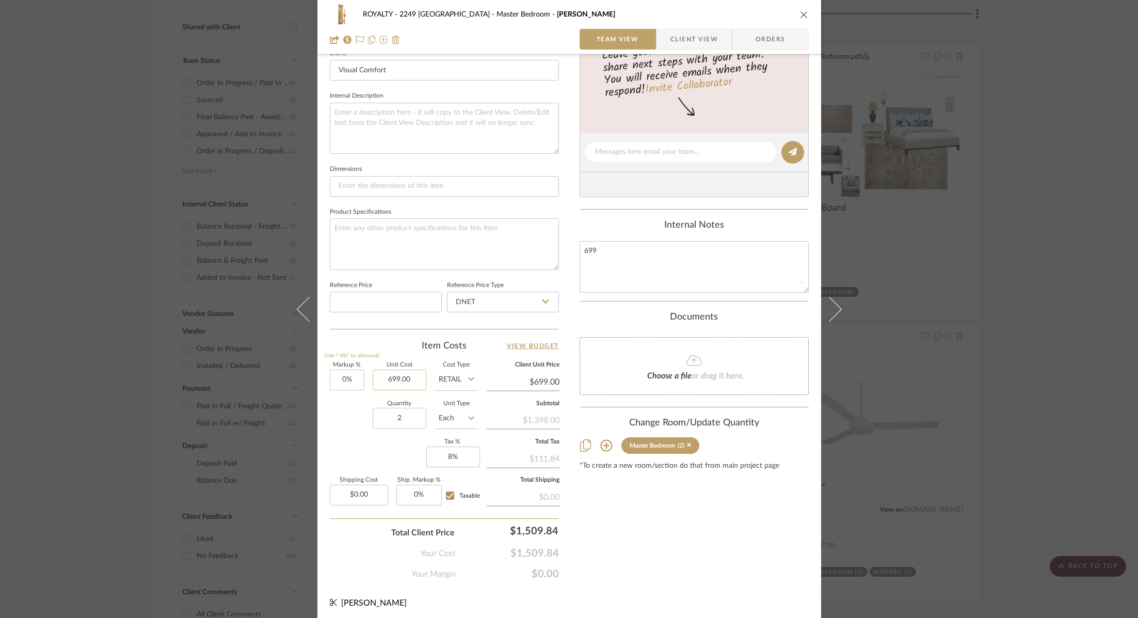
click at [377, 380] on input "699.00" at bounding box center [400, 380] width 54 height 21
click at [393, 379] on input "699.00" at bounding box center [400, 380] width 54 height 21
type input "$489.30"
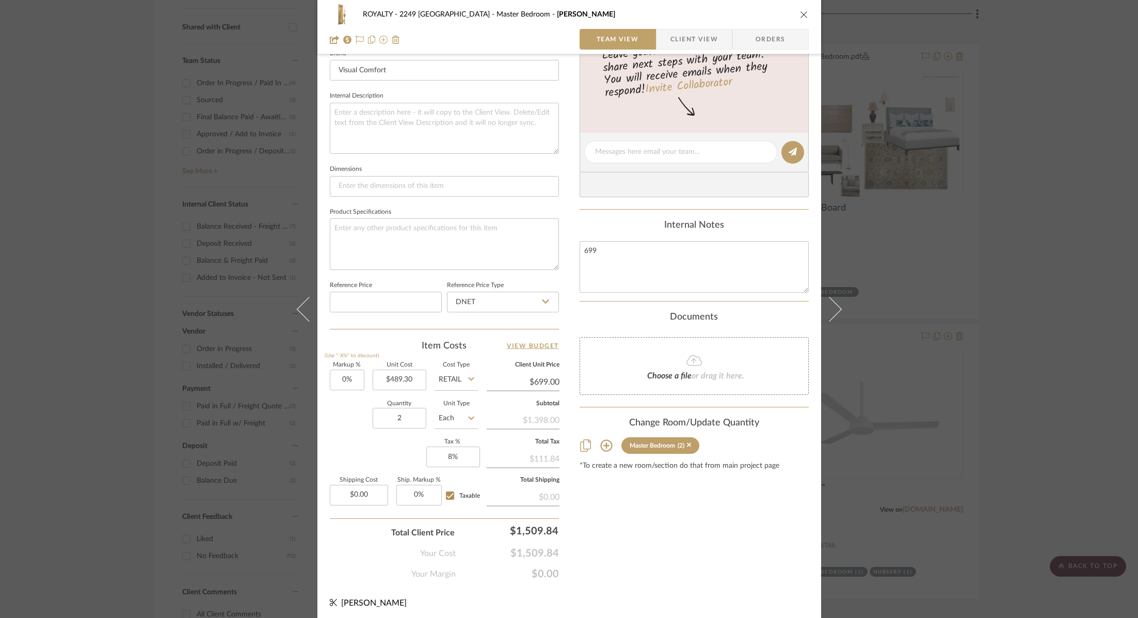
click at [454, 380] on input "Retail" at bounding box center [457, 380] width 44 height 21
click at [458, 401] on span "DNET" at bounding box center [452, 402] width 20 height 7
type input "DNET"
type input "$489.30"
click at [547, 381] on input "489.30" at bounding box center [523, 381] width 73 height 15
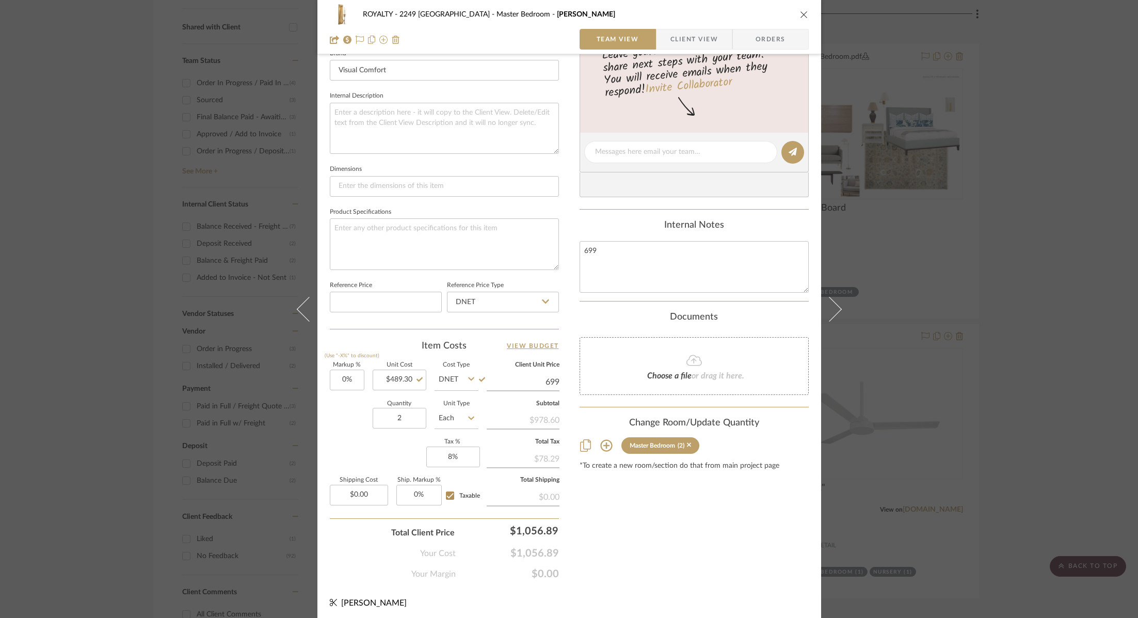
type input "699"
type input "42.86%"
type input "$699.00"
click at [677, 551] on div "Content here copies to Client View - confirm visibility there. Show in Client D…" at bounding box center [694, 156] width 229 height 850
type input "$699.01"
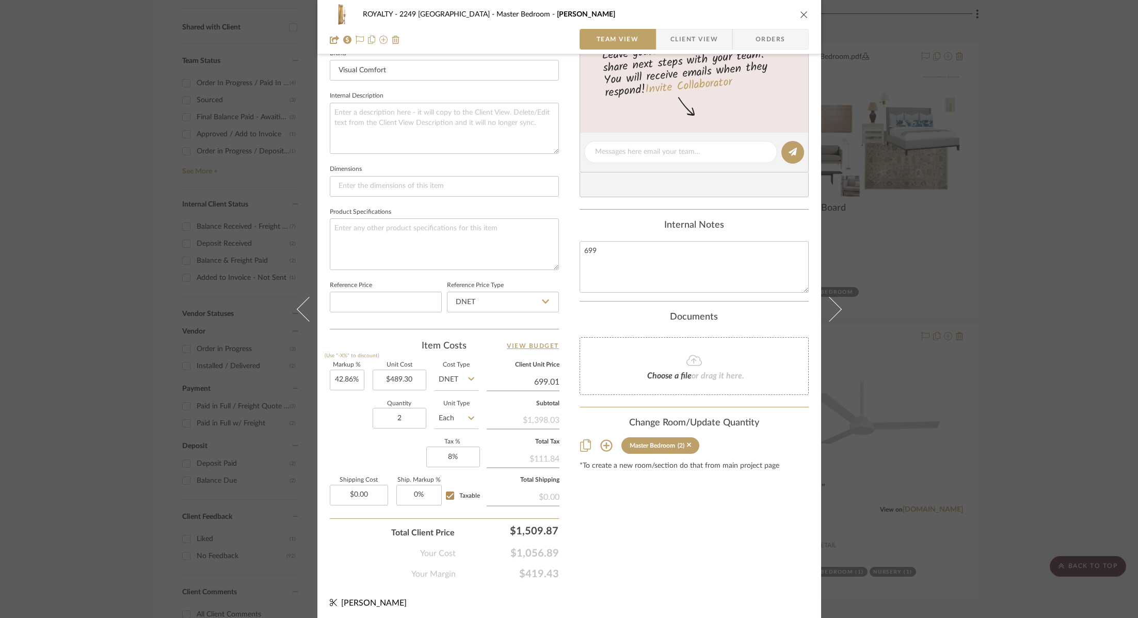
click at [552, 377] on input "699.01" at bounding box center [523, 381] width 73 height 15
type input "$699.00"
click at [584, 561] on div "Content here copies to Client View - confirm visibility there. Show in Client D…" at bounding box center [694, 156] width 229 height 850
click at [1090, 281] on div "ROYALTY - 2249 Yorkshire Master Bedroom Savannah Sconce Team View Client View O…" at bounding box center [569, 309] width 1138 height 618
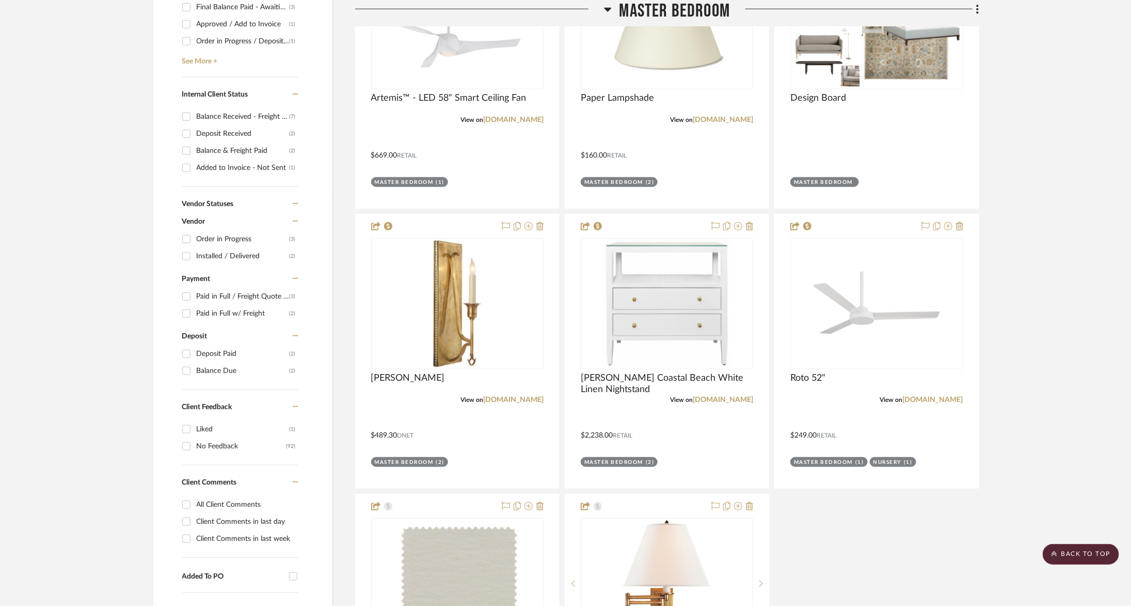
scroll to position [533, 0]
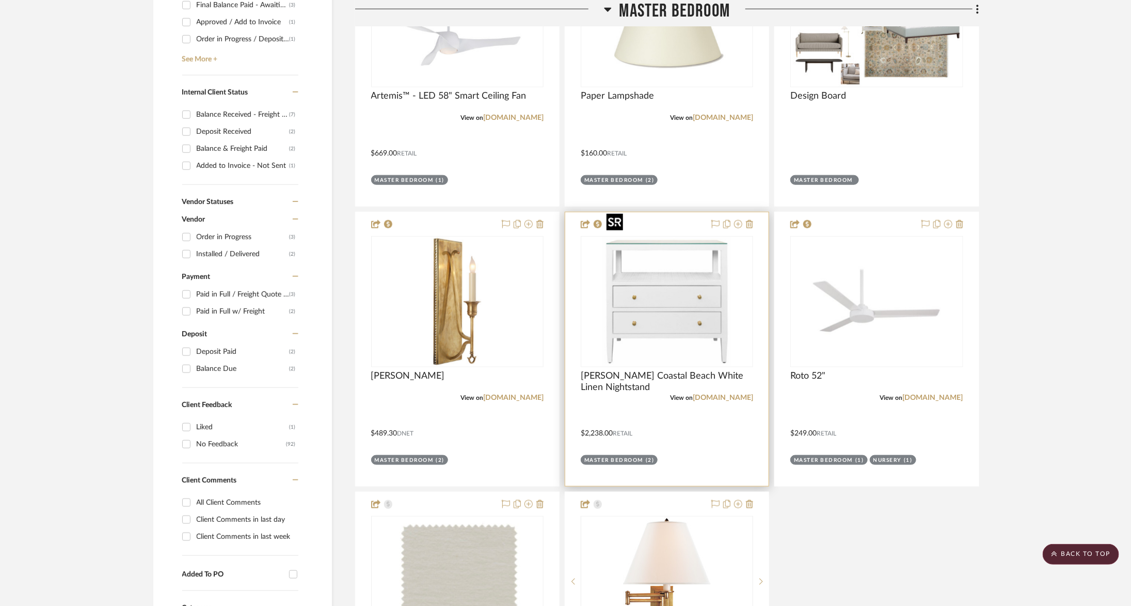
click at [701, 275] on img "0" at bounding box center [666, 301] width 129 height 129
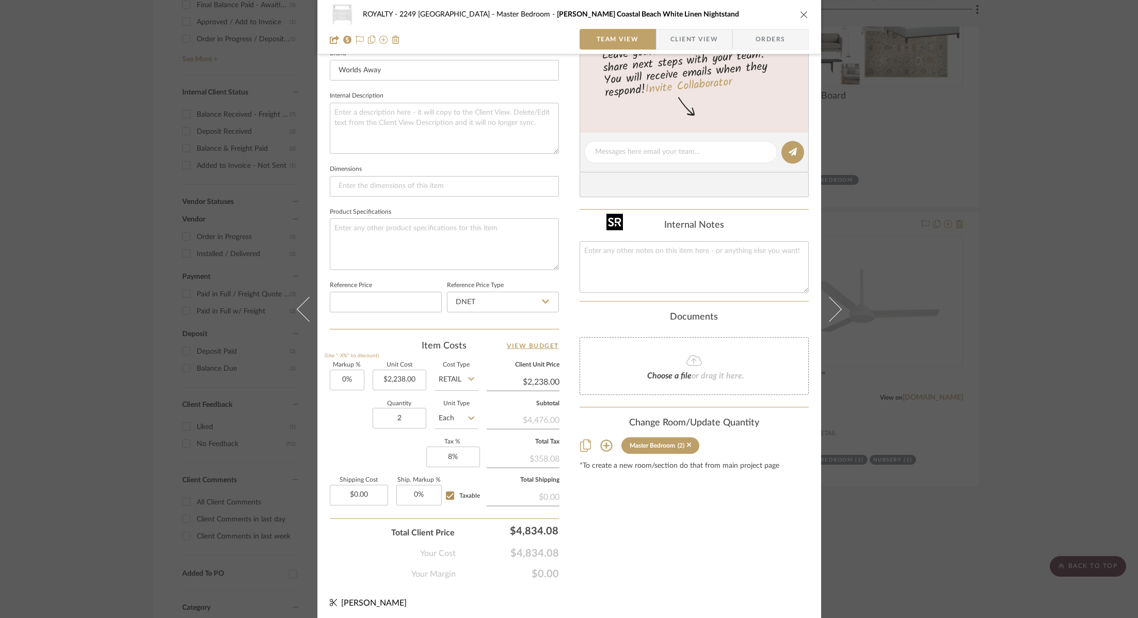
scroll to position [0, 0]
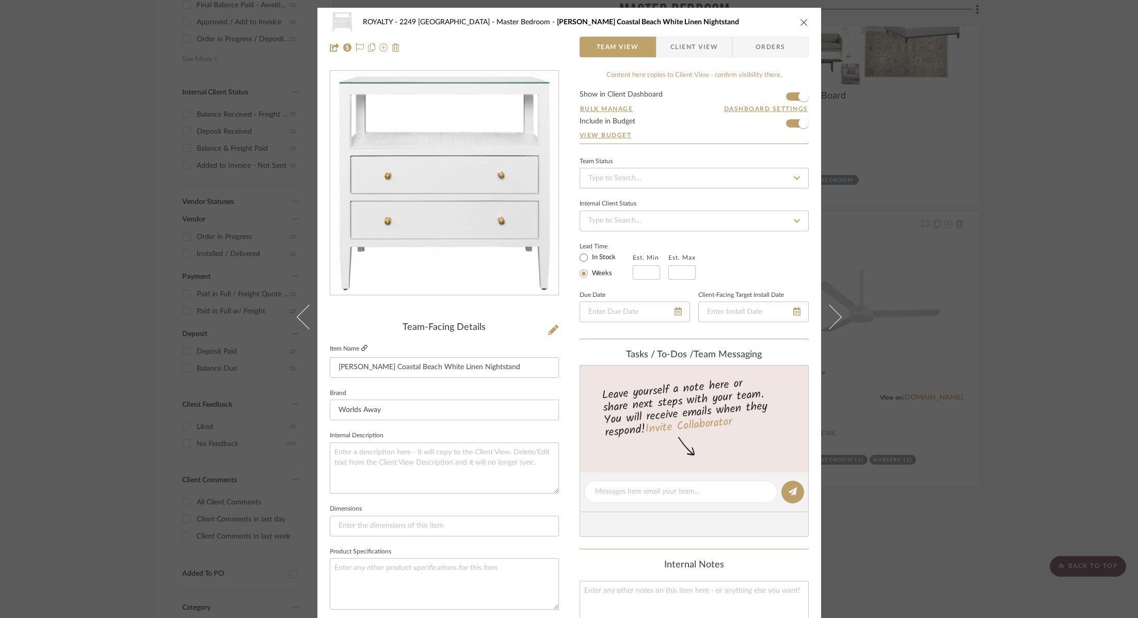
click at [361, 350] on icon at bounding box center [364, 348] width 6 height 6
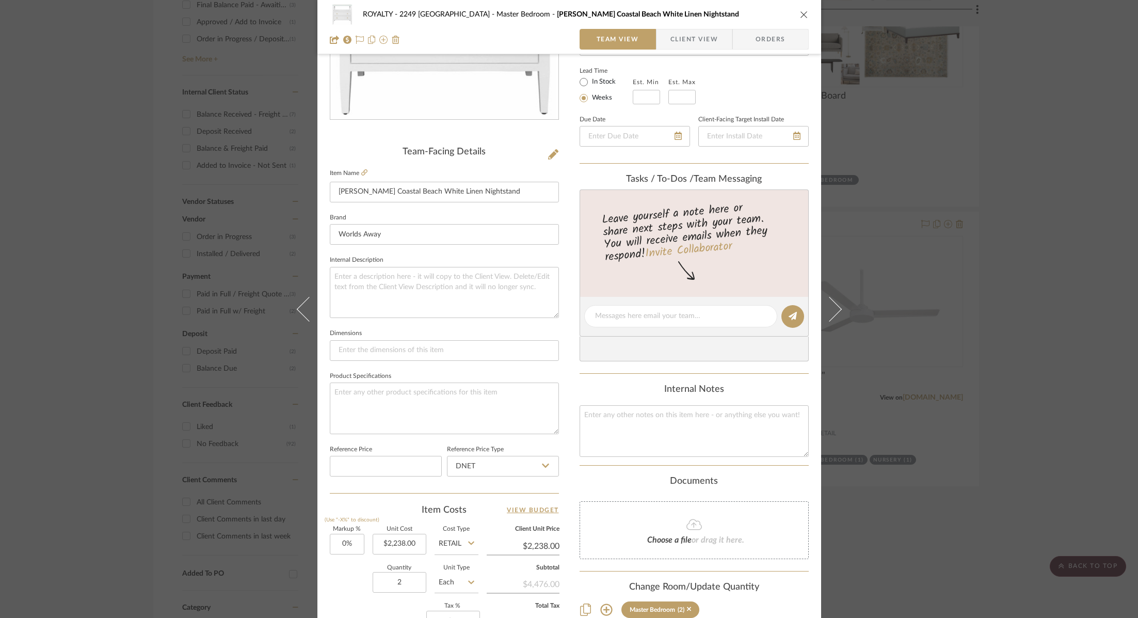
scroll to position [340, 0]
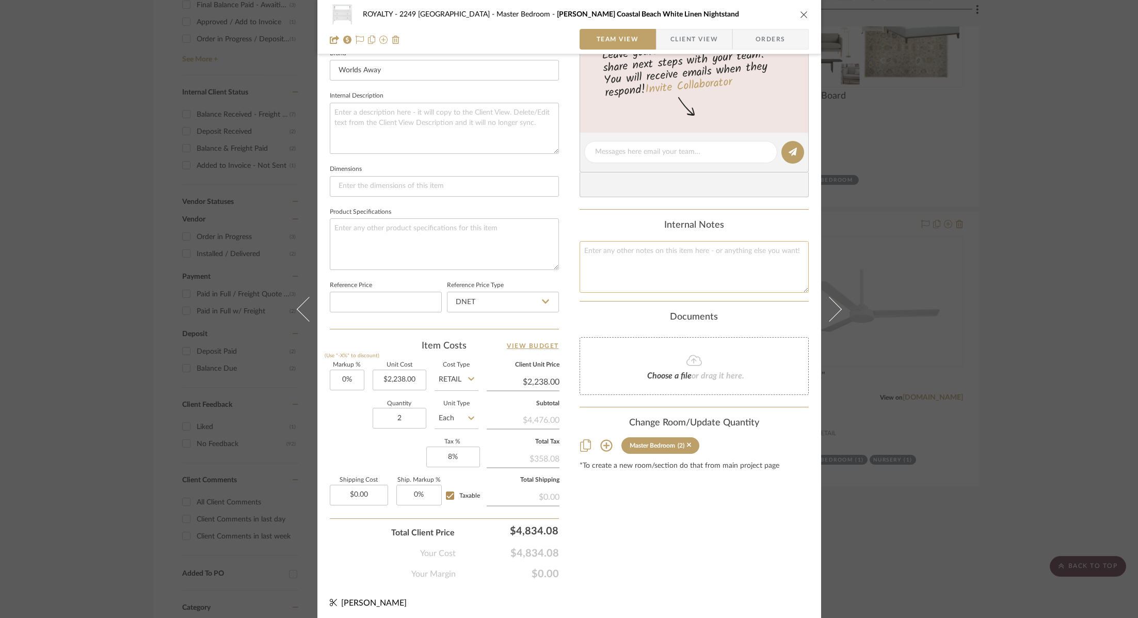
click at [692, 252] on textarea at bounding box center [694, 266] width 229 height 51
type textarea "2238"
click at [452, 379] on input "Retail" at bounding box center [457, 380] width 44 height 21
click at [457, 398] on div "DNET" at bounding box center [496, 403] width 128 height 26
type input "DNET"
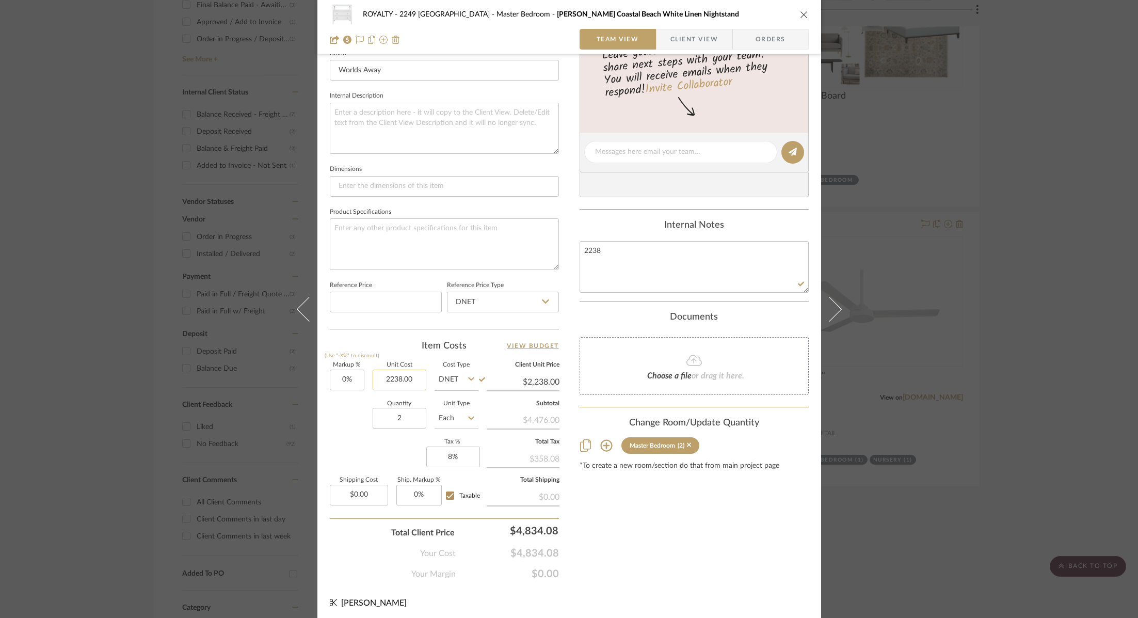
click at [394, 373] on input "2238.00" at bounding box center [400, 380] width 54 height 21
type input "$1,164.00"
click at [697, 534] on div "Content here copies to Client View - confirm visibility there. Show in Client D…" at bounding box center [694, 156] width 229 height 850
type input "$1,164.00"
click at [534, 378] on input "1164.00" at bounding box center [523, 381] width 73 height 15
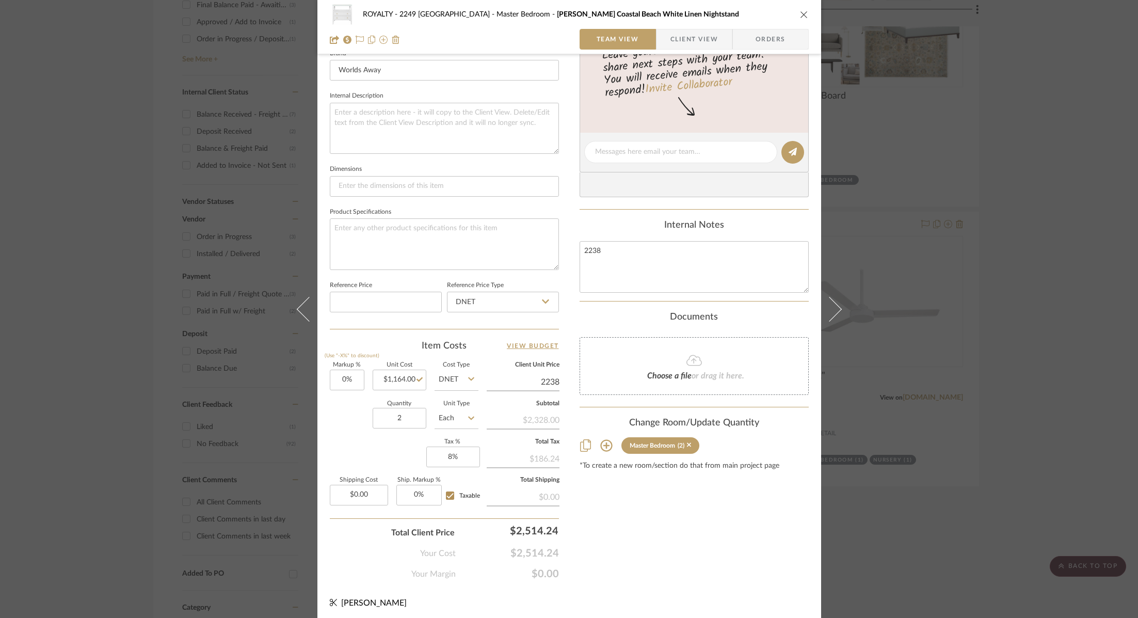
type input "2238"
type input "92.27%"
type input "$2,238.00"
click at [650, 586] on div "ROYALTY - 2249 Yorkshire Master Bedroom Douglas Coastal Beach White Linen Night…" at bounding box center [569, 144] width 504 height 953
type input "$2,238.02"
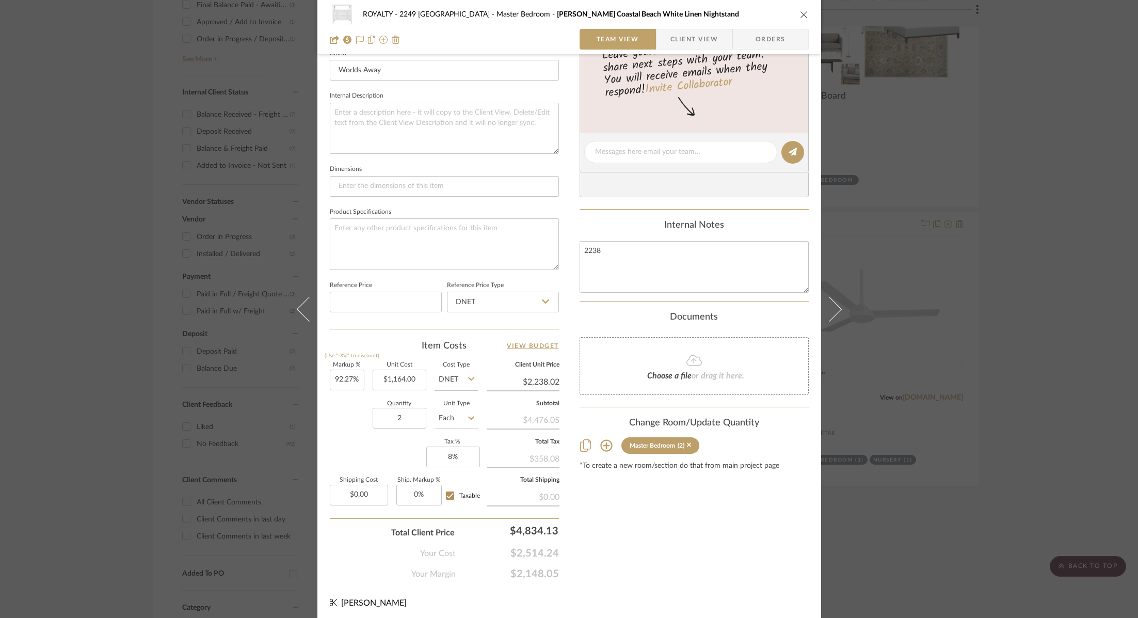
click at [1039, 182] on div "ROYALTY - 2249 Yorkshire Master Bedroom Douglas Coastal Beach White Linen Night…" at bounding box center [569, 309] width 1138 height 618
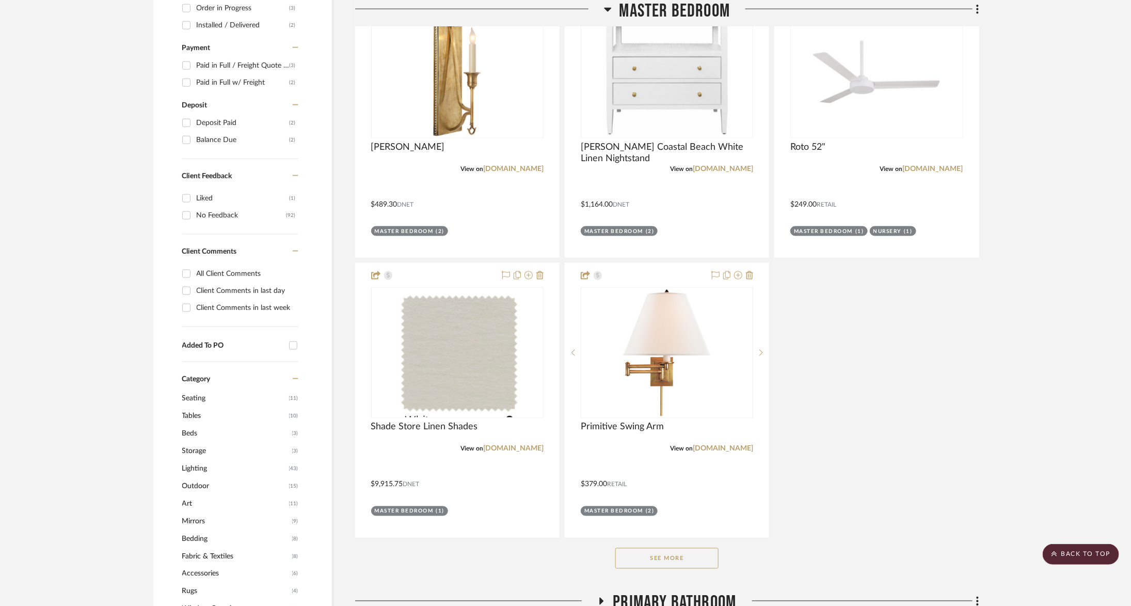
scroll to position [769, 0]
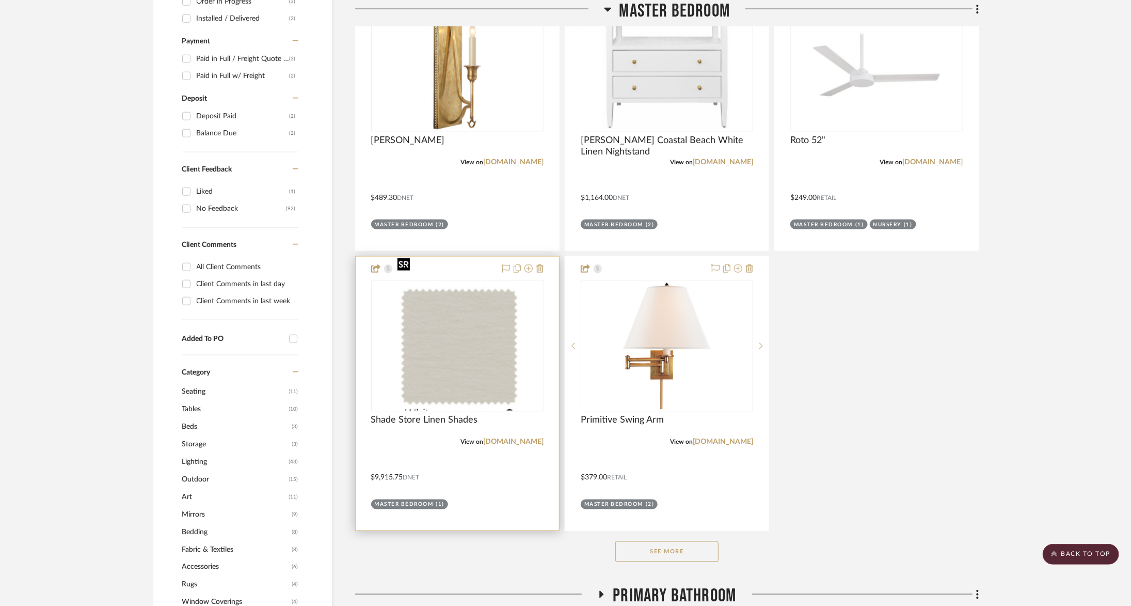
click at [0, 0] on img at bounding box center [0, 0] width 0 height 0
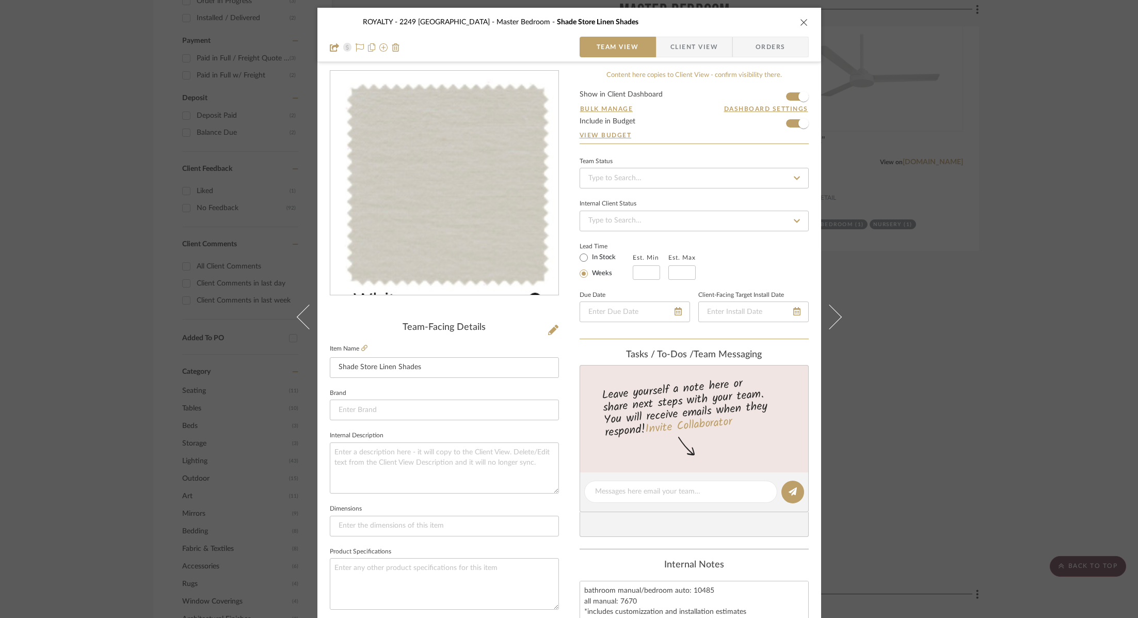
scroll to position [340, 0]
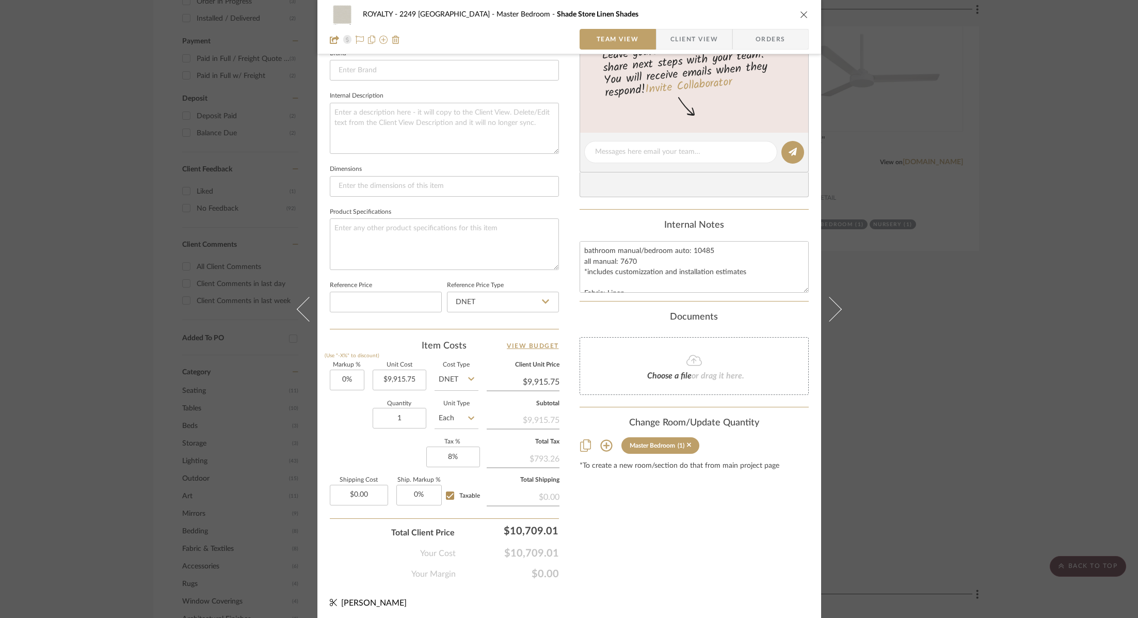
click at [1045, 231] on div "ROYALTY - 2249 Yorkshire Master Bedroom Shade Store Linen Shades Team View Clie…" at bounding box center [569, 309] width 1138 height 618
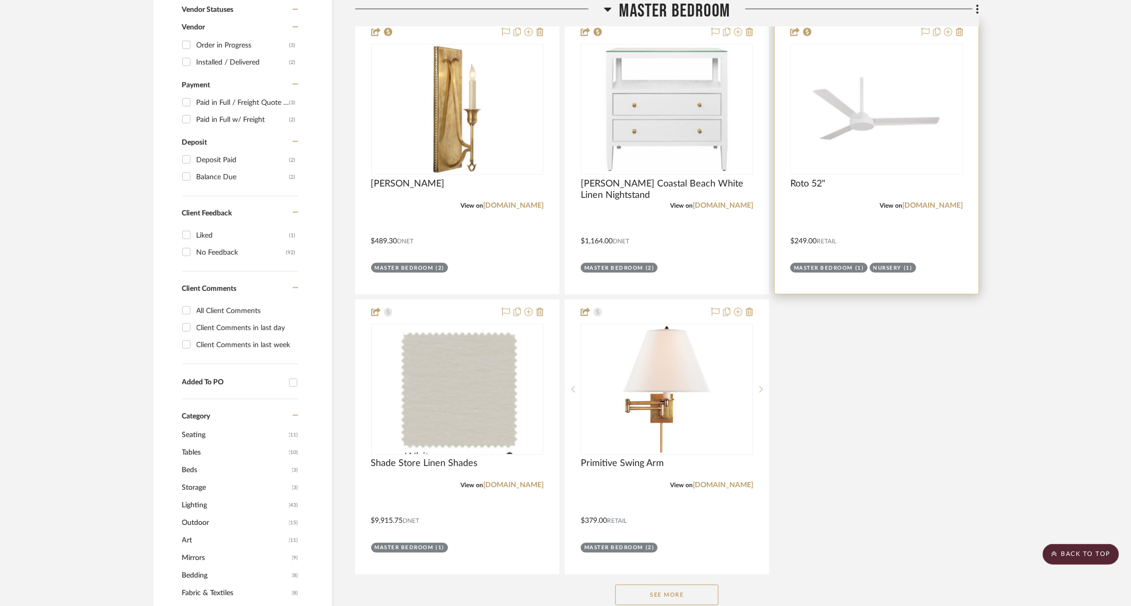
scroll to position [702, 0]
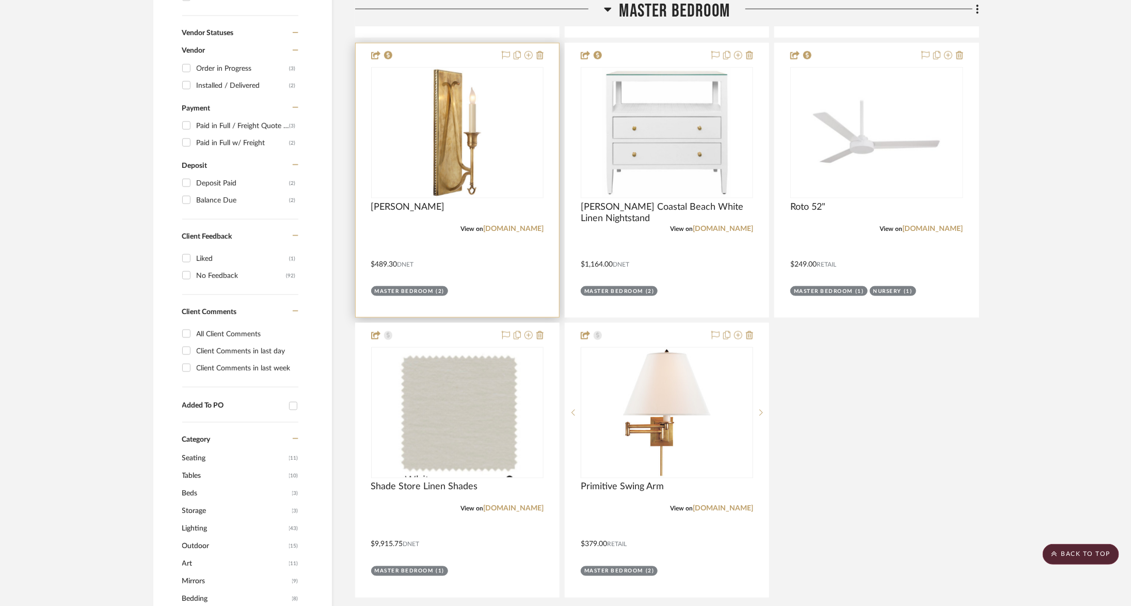
click at [526, 103] on div "0" at bounding box center [457, 133] width 171 height 130
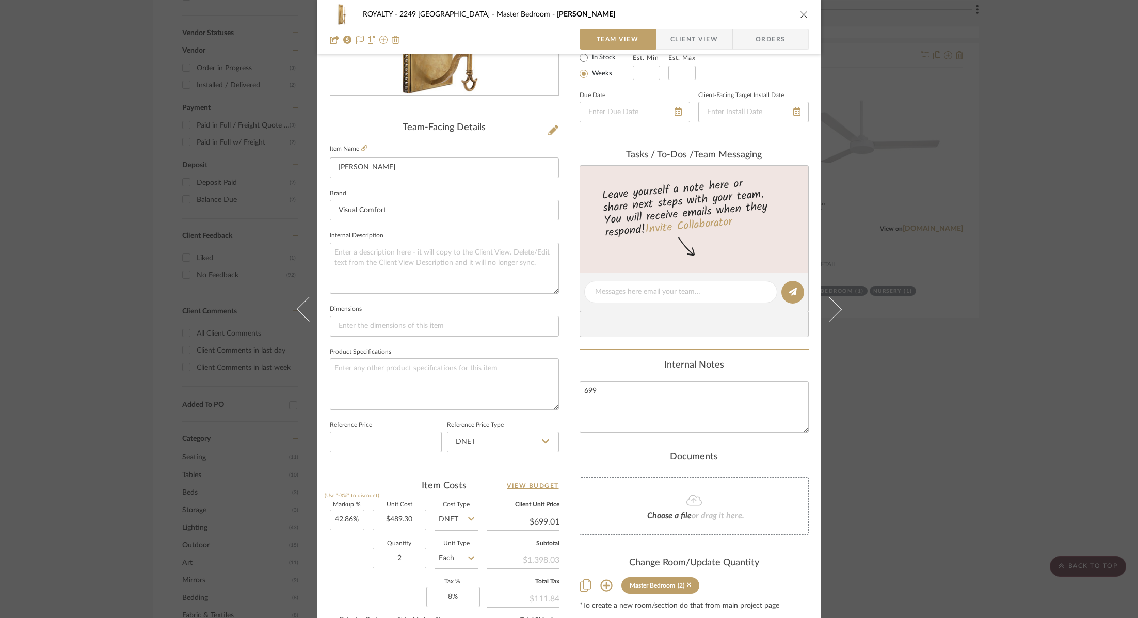
scroll to position [340, 0]
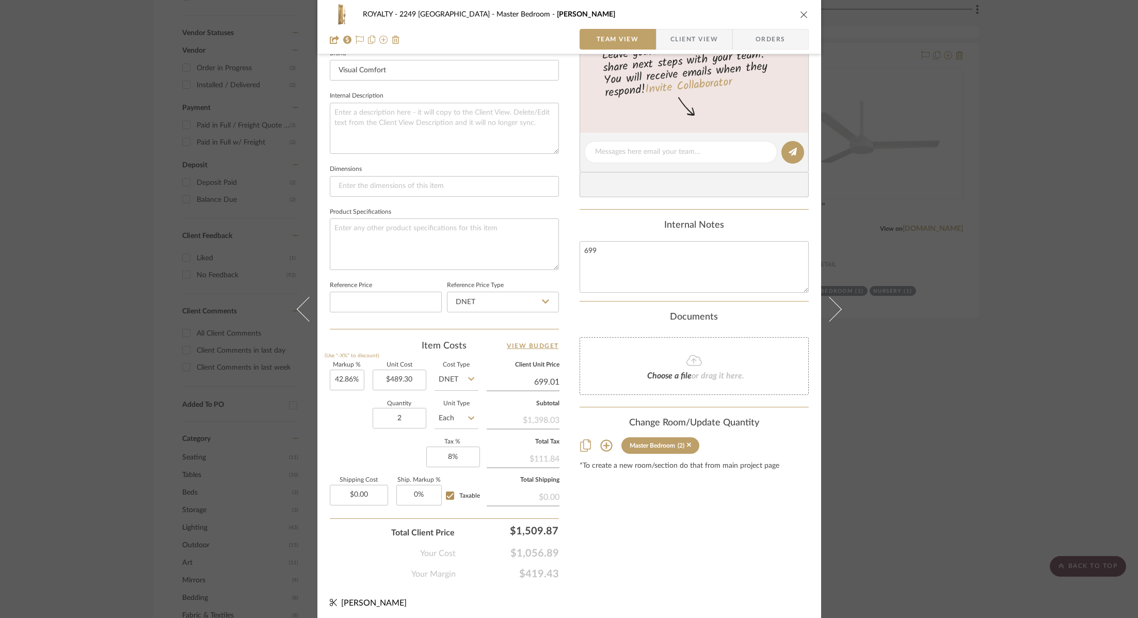
click at [553, 374] on input "699.01" at bounding box center [523, 381] width 73 height 15
click at [553, 378] on input "699.01" at bounding box center [523, 381] width 73 height 15
type input "$699.00"
click at [665, 537] on div "Content here copies to Client View - confirm visibility there. Show in Client D…" at bounding box center [694, 156] width 229 height 850
type input "$699.01"
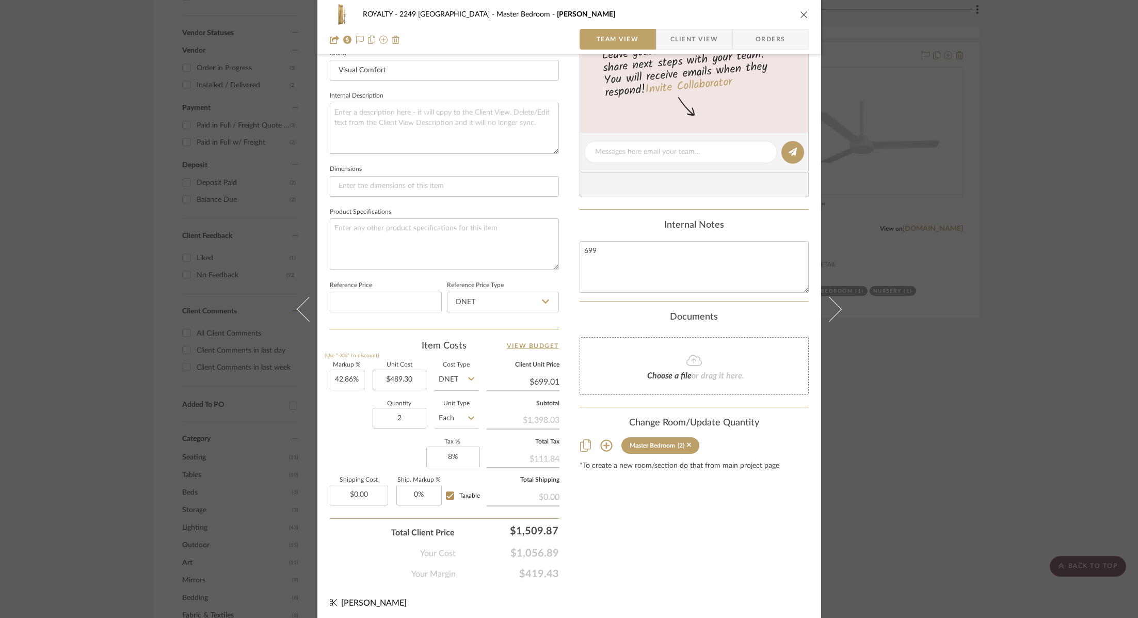
click at [1019, 309] on div "ROYALTY - 2249 Yorkshire Master Bedroom Savannah Sconce Team View Client View O…" at bounding box center [569, 309] width 1138 height 618
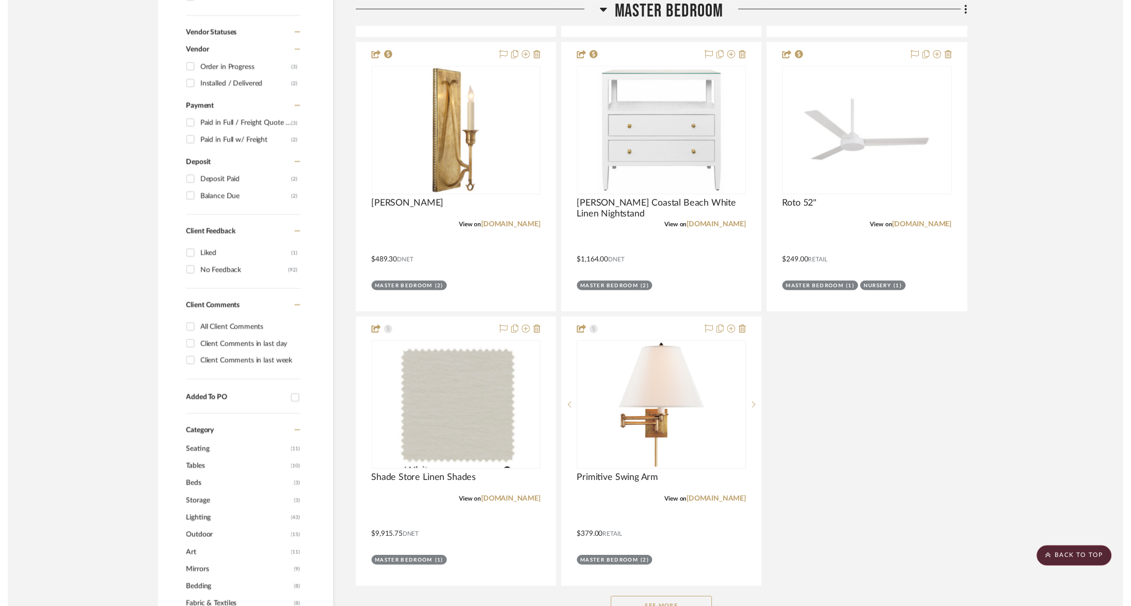
scroll to position [702, 0]
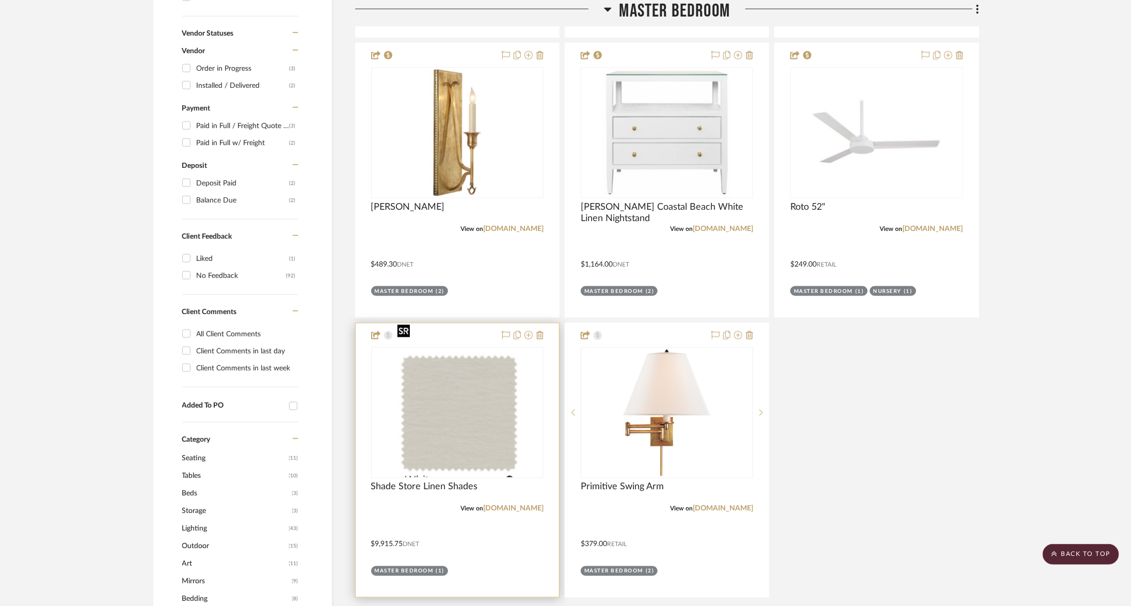
click at [474, 372] on img "0" at bounding box center [456, 412] width 127 height 129
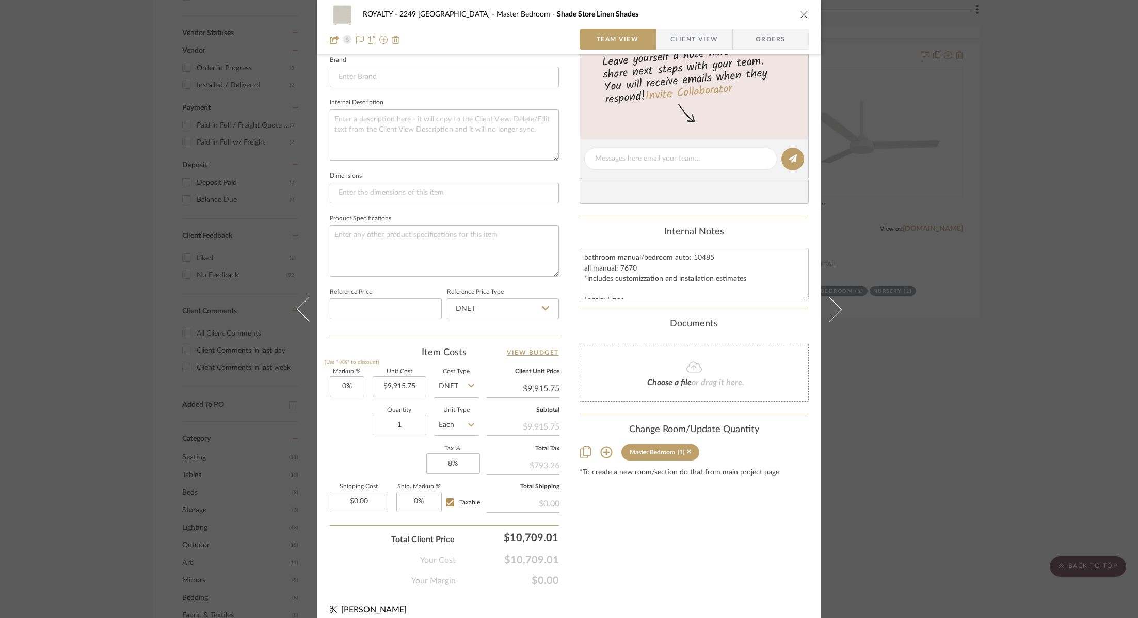
scroll to position [340, 0]
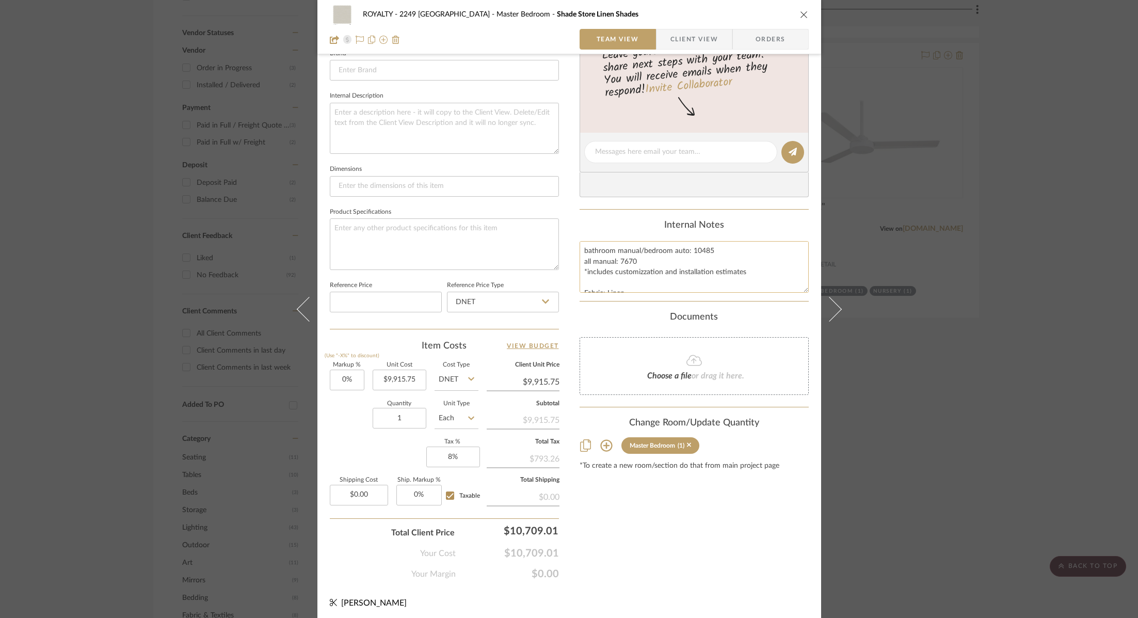
click at [582, 250] on textarea "bathroom manual/bedroom auto: 10485 all manual: 7670 *includes customizzation a…" at bounding box center [694, 266] width 229 height 51
click at [580, 248] on textarea "bathroom manual/bedroom auto: 10485 all manual: 7670 *includes customizzation a…" at bounding box center [694, 266] width 229 height 51
type textarea "9915.75 bathroom manual/bedroom auto: 10485 all manual: 7670 *includes customiz…"
type input "9915.75"
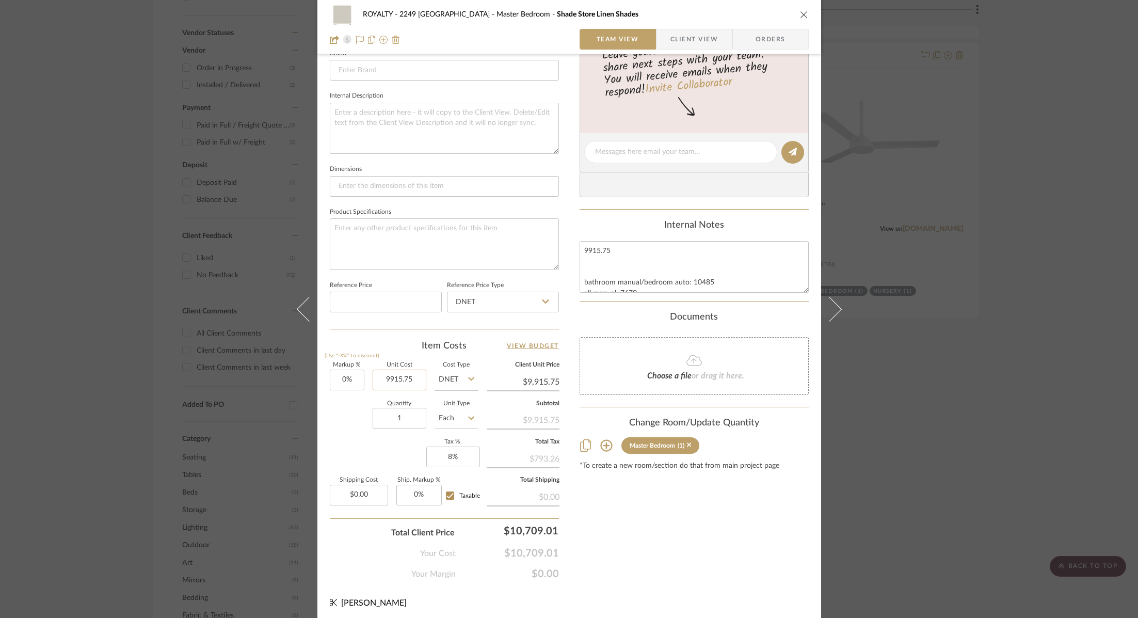
click at [400, 384] on input "9915.75" at bounding box center [400, 380] width 54 height 21
type input "$6,941.02"
click at [646, 546] on div "Content here copies to Client View - confirm visibility there. Show in Client D…" at bounding box center [694, 156] width 229 height 850
type input "$6,941.02"
click at [547, 380] on input "6941.02" at bounding box center [523, 381] width 73 height 15
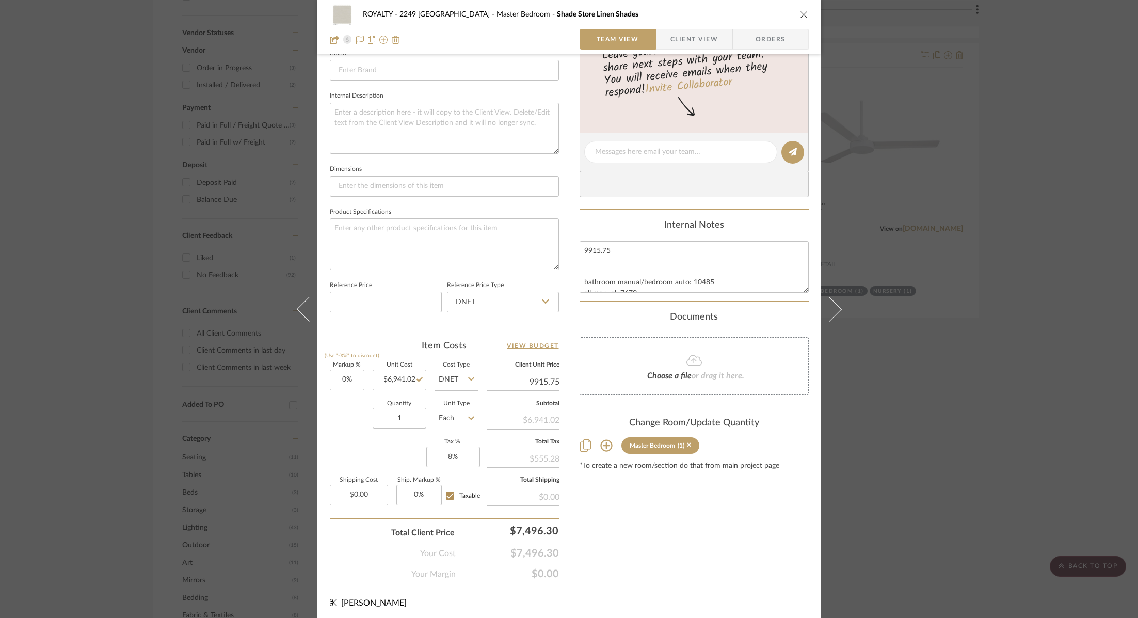
type input "9915.75"
type input "42.86%"
type input "$9,915.75"
click at [651, 535] on div "Content here copies to Client View - confirm visibility there. Show in Client D…" at bounding box center [694, 156] width 229 height 850
type input "$9,915.94"
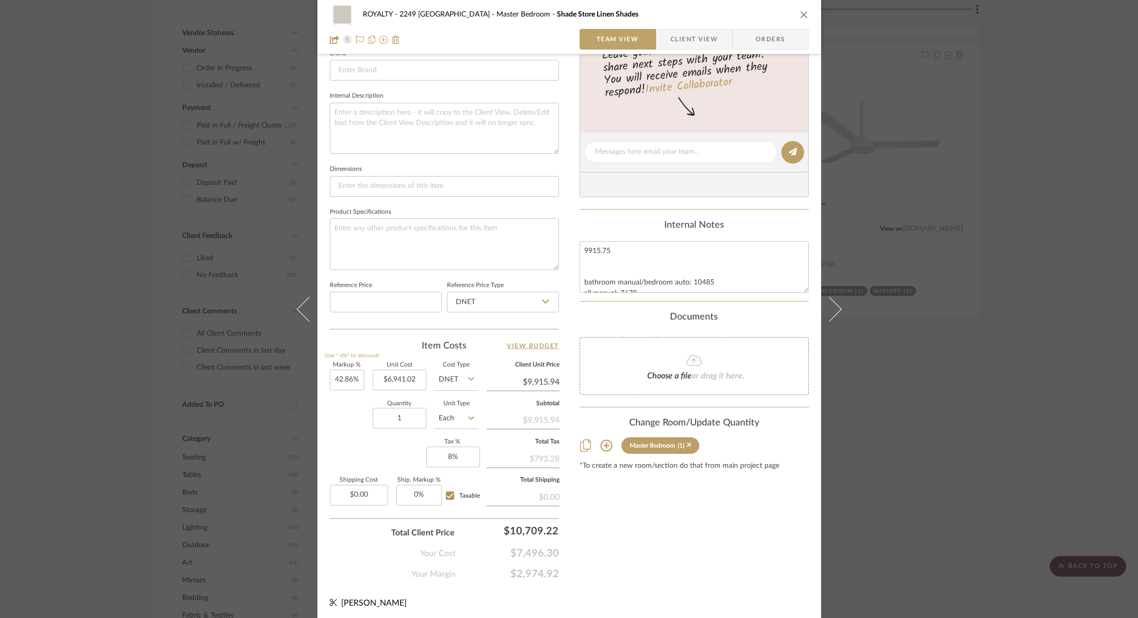
click at [979, 319] on div "ROYALTY - 2249 Yorkshire Master Bedroom Shade Store Linen Shades Team View Clie…" at bounding box center [569, 309] width 1138 height 618
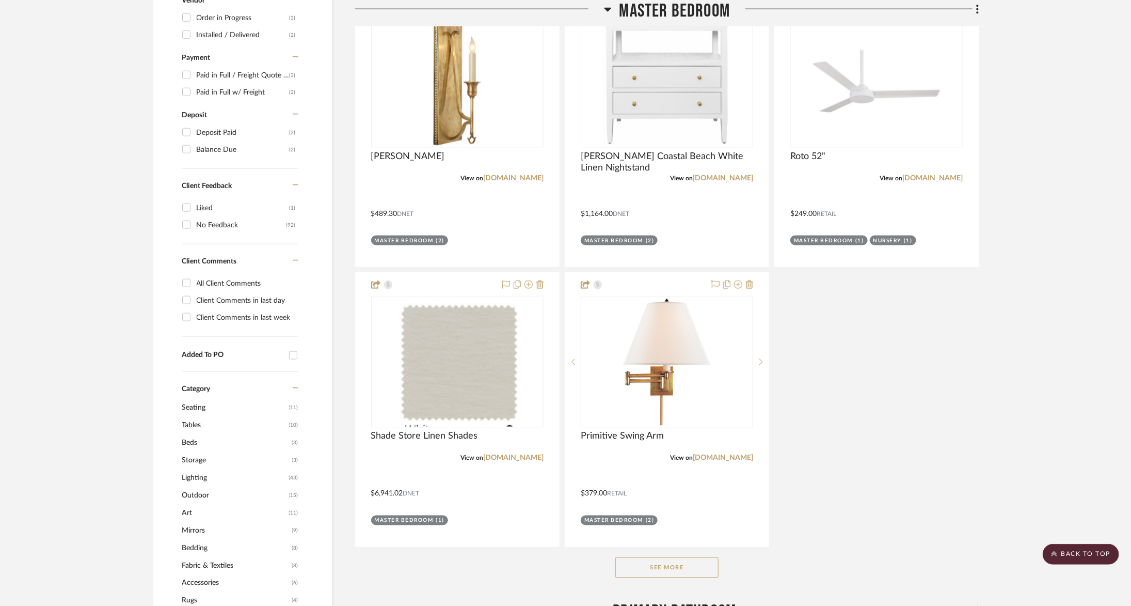
scroll to position [757, 0]
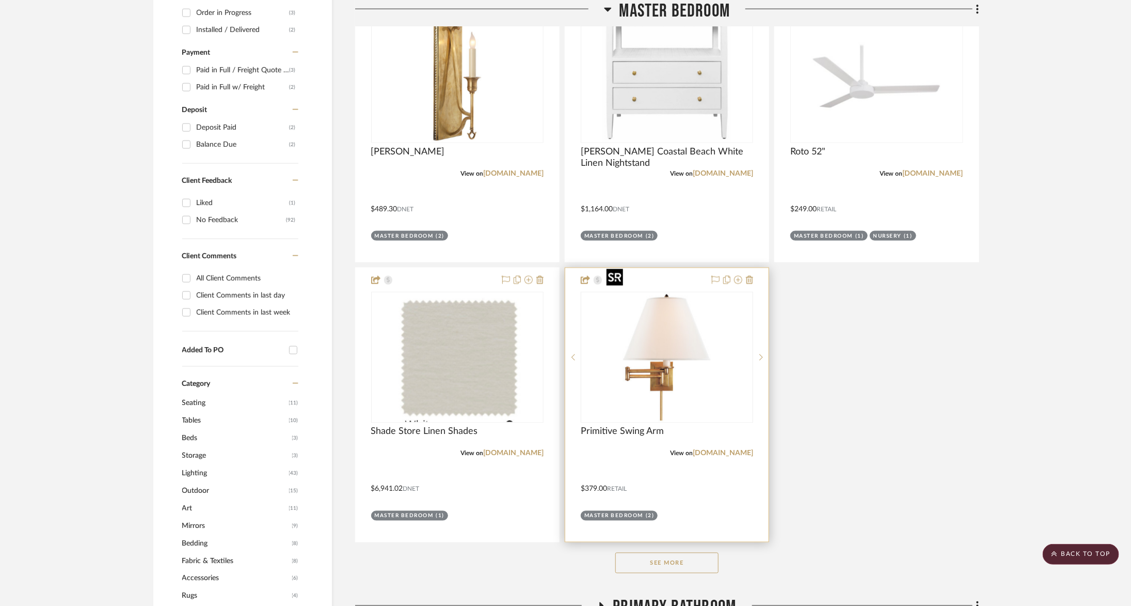
click at [678, 341] on img "0" at bounding box center [666, 357] width 129 height 129
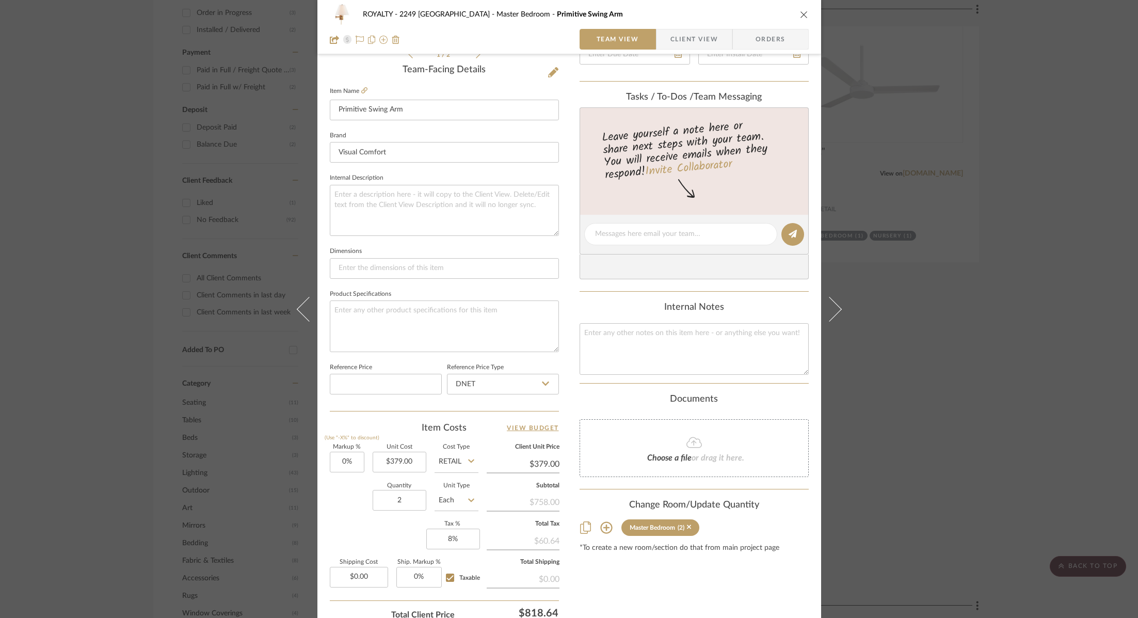
scroll to position [338, 0]
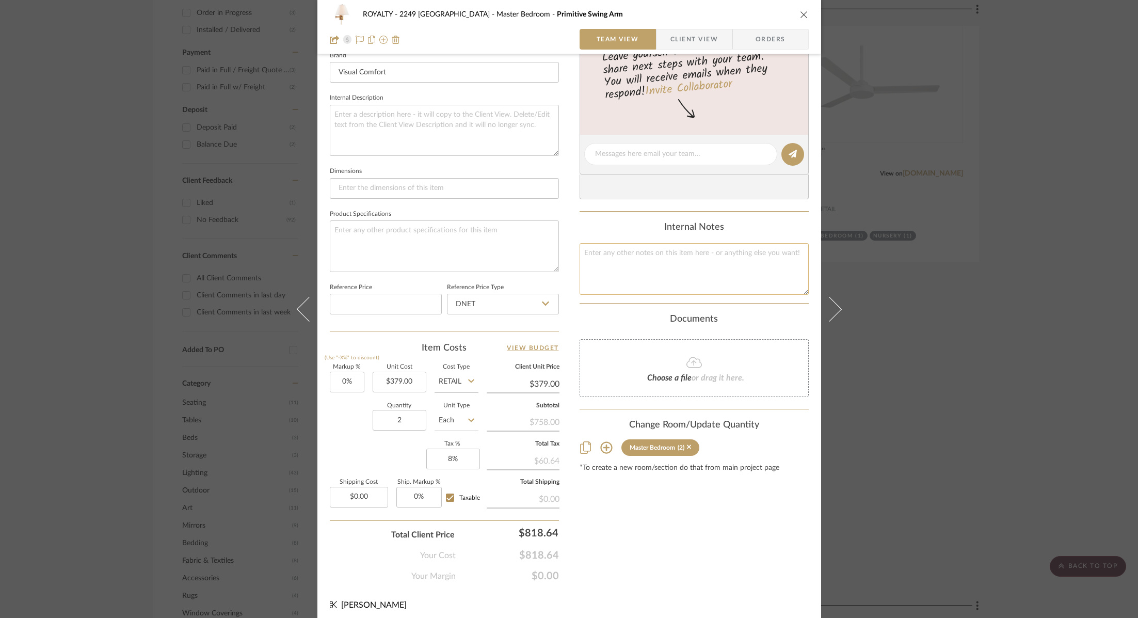
click at [678, 261] on textarea at bounding box center [694, 268] width 229 height 51
type textarea "379"
click at [650, 577] on div "Content here copies to Client View - confirm visibility there. Show in Client D…" at bounding box center [694, 158] width 229 height 850
click at [396, 381] on input "379.00" at bounding box center [400, 382] width 54 height 21
type input "$265.30"
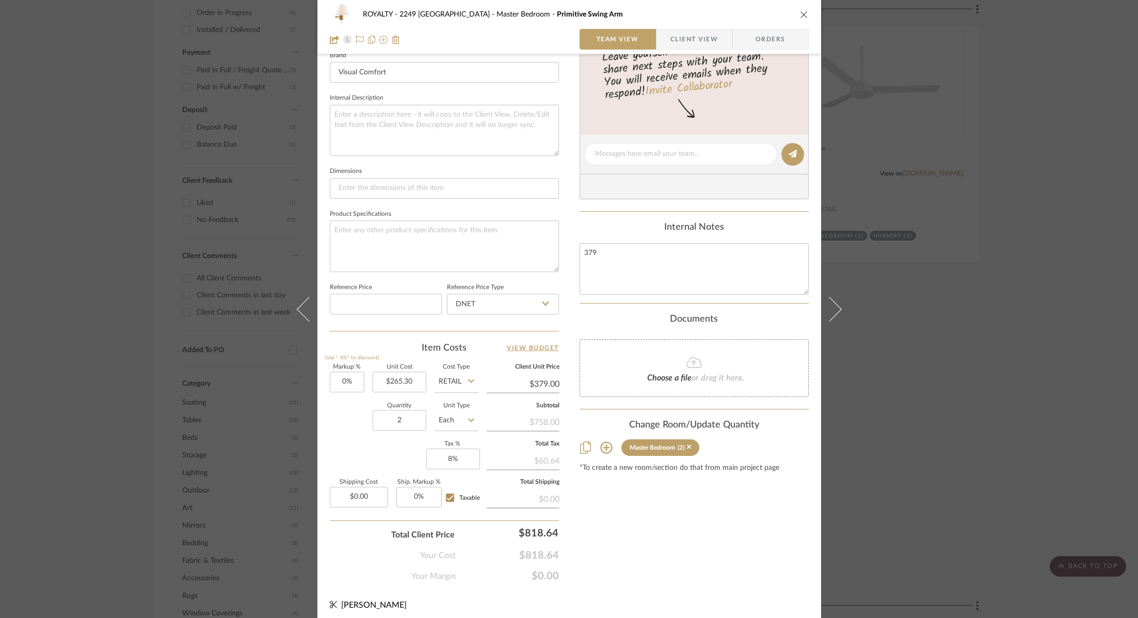
click at [457, 385] on input "Retail" at bounding box center [457, 382] width 44 height 21
type input "$265.30"
click at [462, 409] on div "DNET" at bounding box center [496, 405] width 128 height 26
type input "DNET"
click at [526, 381] on input "265.30" at bounding box center [523, 383] width 73 height 15
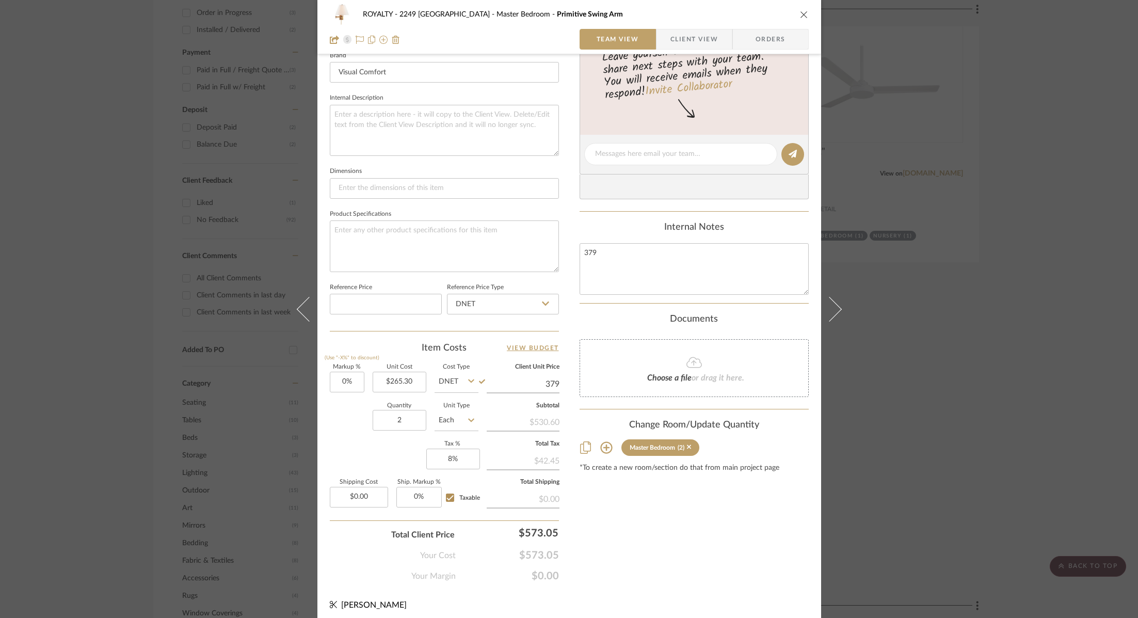
type input "379"
type input "42.86%"
type input "$379.00"
click at [691, 562] on div "Content here copies to Client View - confirm visibility there. Show in Client D…" at bounding box center [694, 158] width 229 height 850
type input "$379.01"
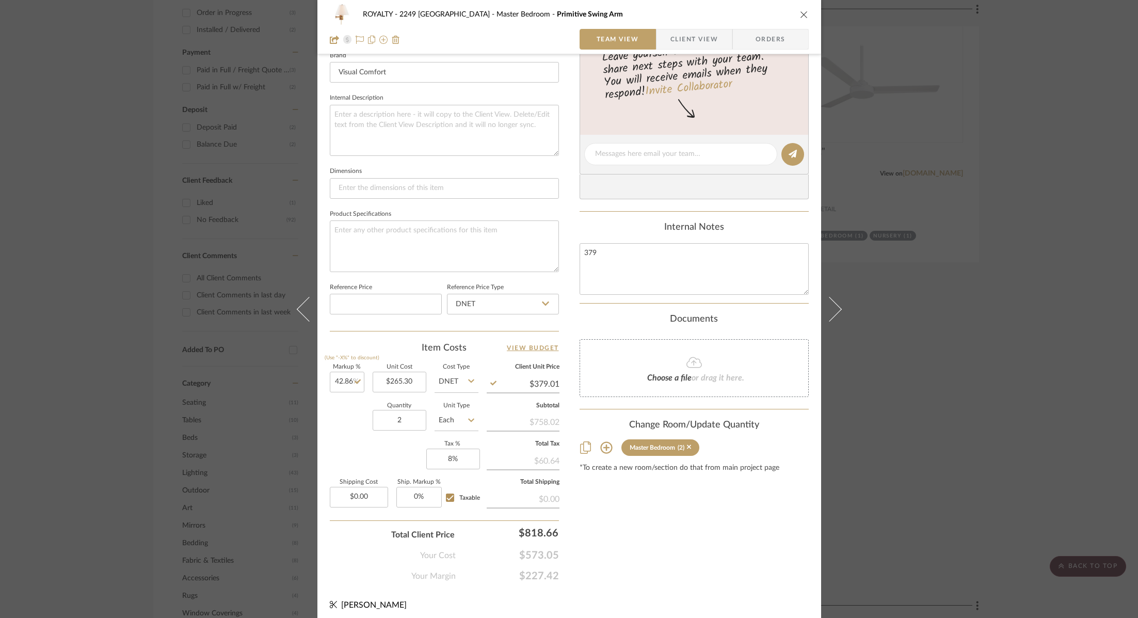
click at [556, 383] on div "ROYALTY - 2249 Yorkshire Master Bedroom Primitive Swing Arm Team View Client Vi…" at bounding box center [569, 146] width 504 height 953
click at [554, 383] on input "379.01" at bounding box center [523, 383] width 73 height 15
type input "$379.00"
click at [616, 514] on div "Content here copies to Client View - confirm visibility there. Show in Client D…" at bounding box center [694, 158] width 229 height 850
click at [978, 288] on div "ROYALTY - 2249 Yorkshire Master Bedroom Primitive Swing Arm Team View Client Vi…" at bounding box center [569, 309] width 1138 height 618
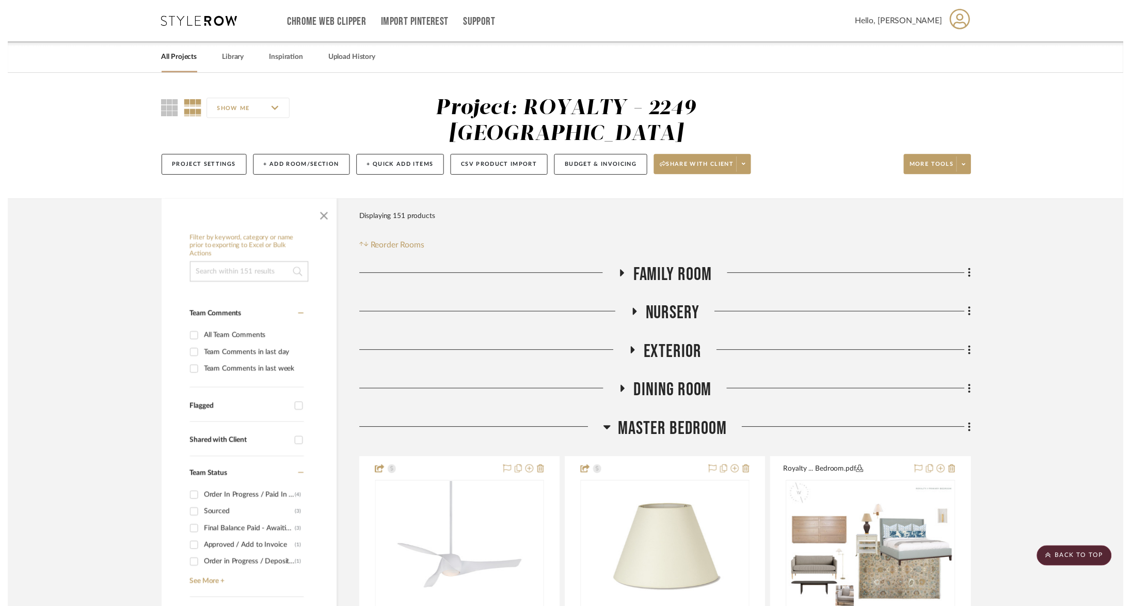
scroll to position [757, 0]
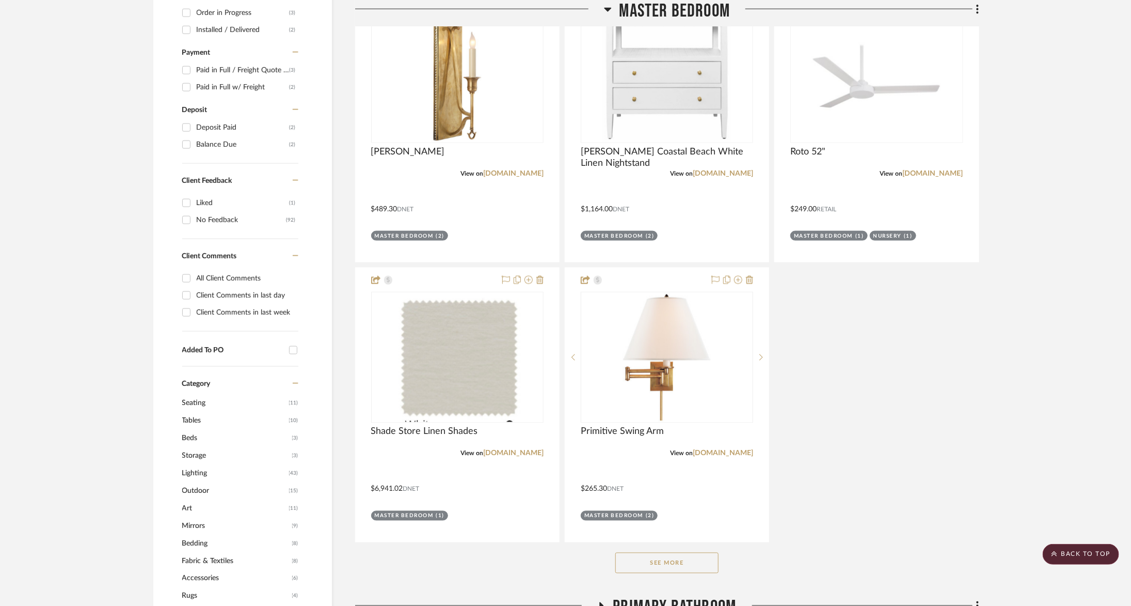
click at [660, 552] on button "See More" at bounding box center [666, 562] width 103 height 21
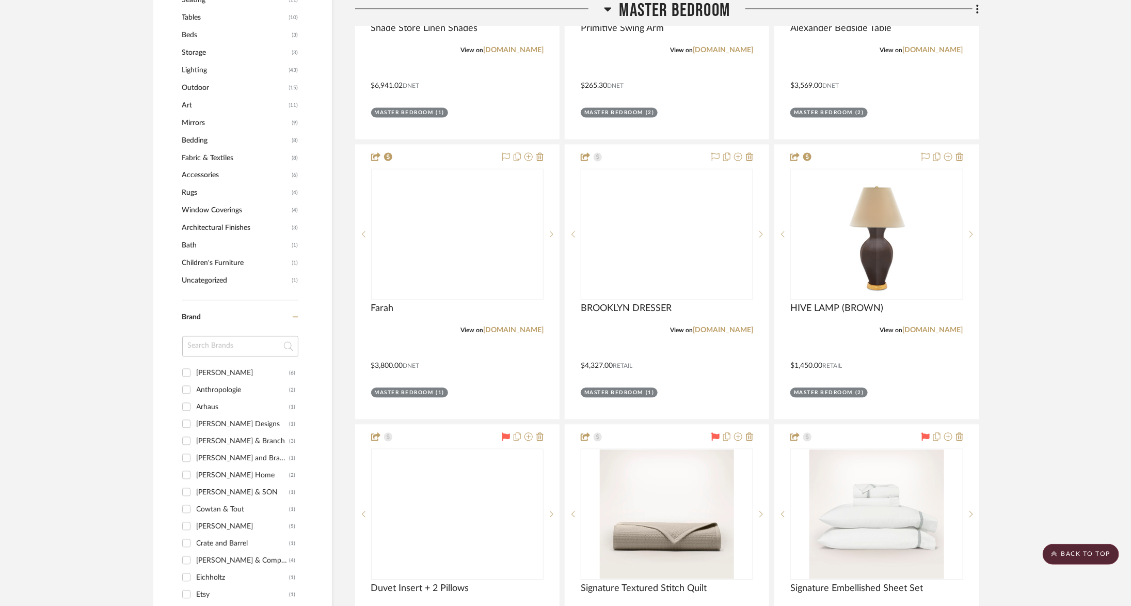
scroll to position [1162, 0]
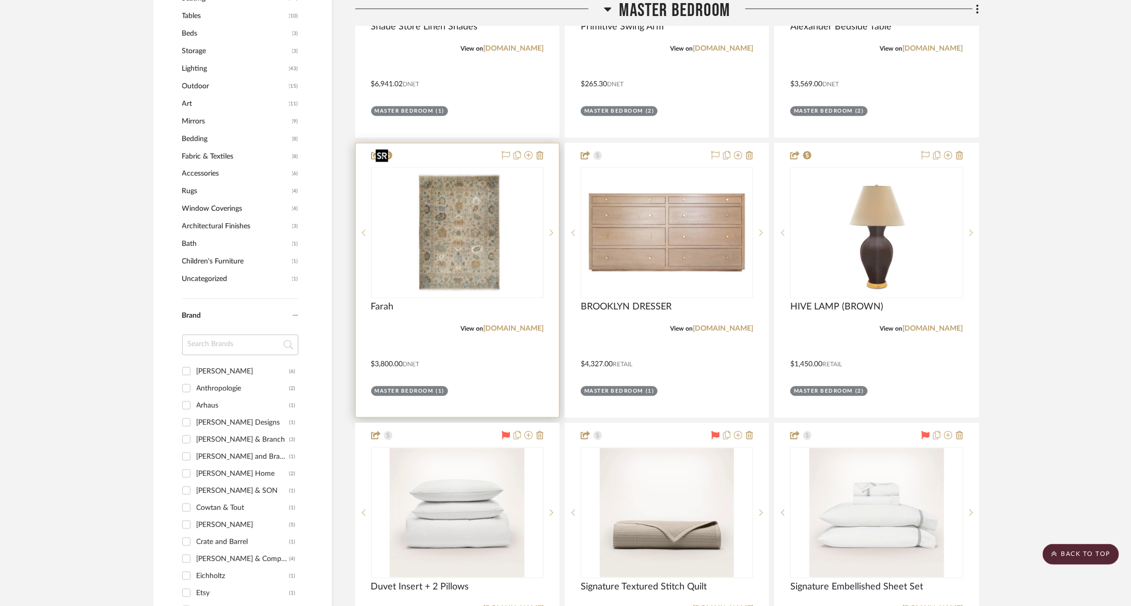
click at [0, 0] on img at bounding box center [0, 0] width 0 height 0
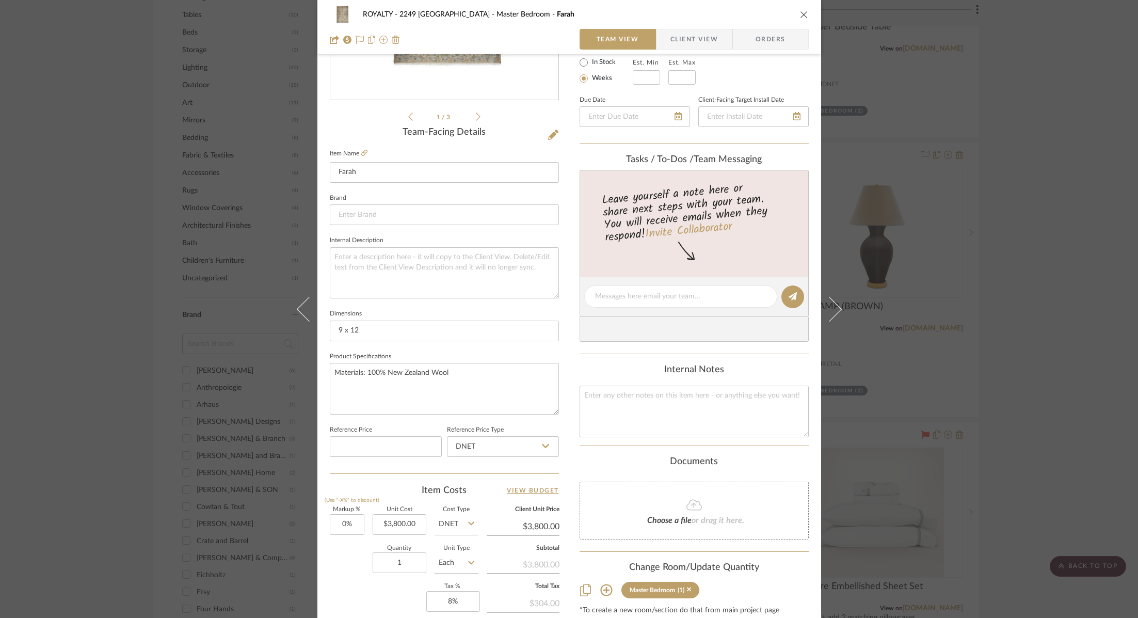
scroll to position [340, 0]
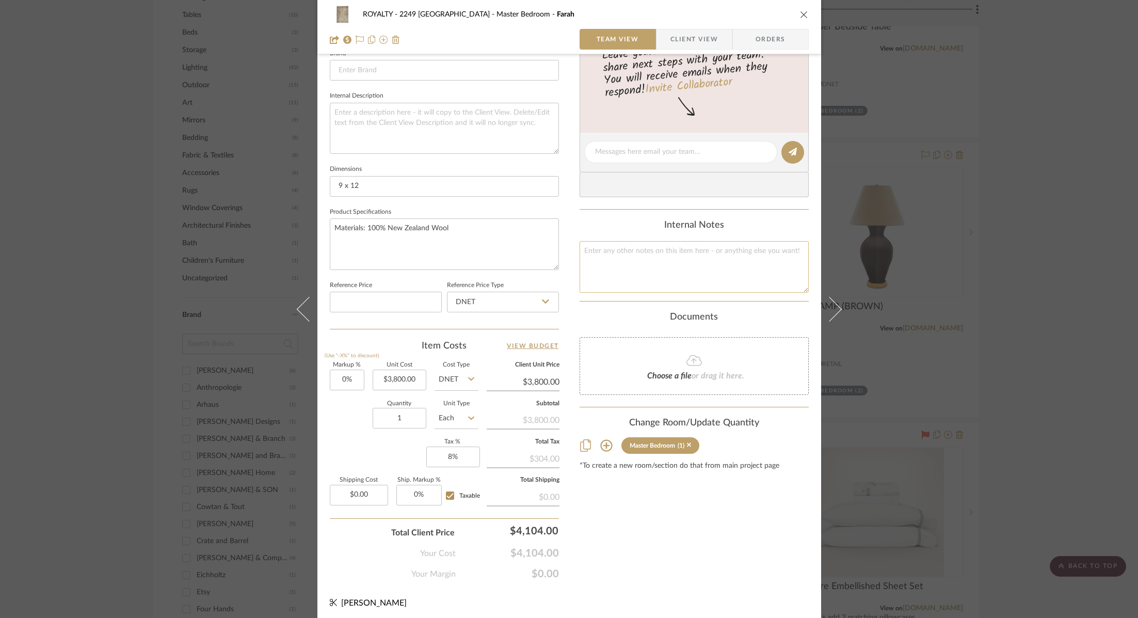
click at [667, 263] on textarea at bounding box center [694, 266] width 229 height 51
type textarea "2470"
type input "3800.00"
click at [394, 380] on input "3800.00" at bounding box center [400, 380] width 54 height 21
type input "$2,470.00"
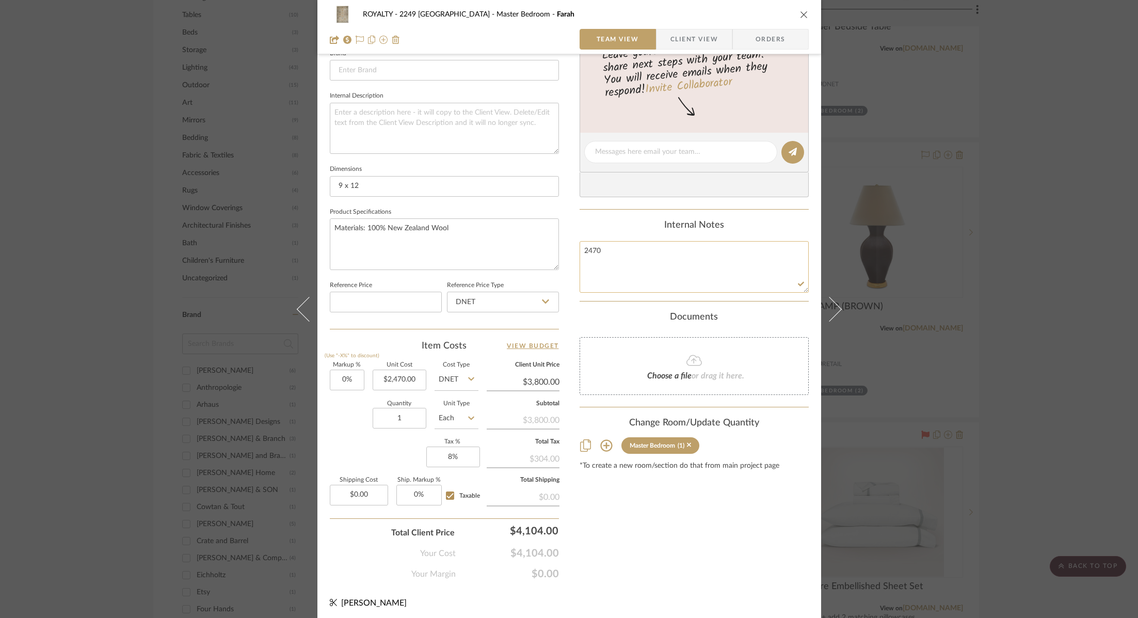
click at [696, 275] on textarea "2470" at bounding box center [694, 266] width 229 height 51
type input "$2,470.00"
click at [540, 377] on input "2470.00" at bounding box center [523, 381] width 73 height 15
type input "3800.00"
type input "53.85%"
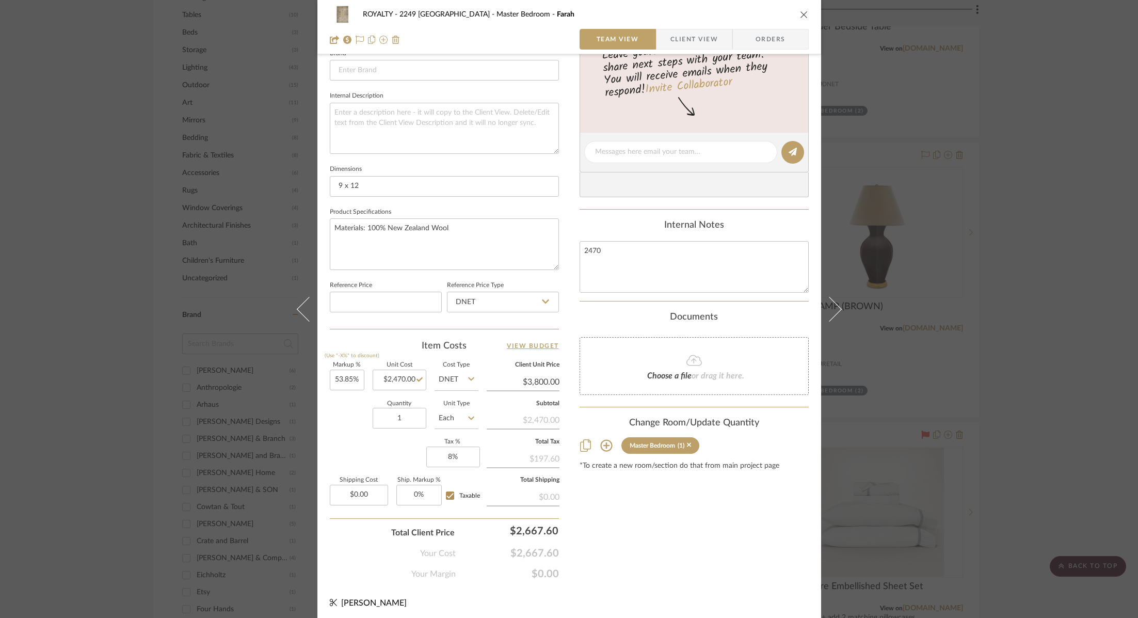
click at [662, 567] on div "Content here copies to Client View - confirm visibility there. Show in Client D…" at bounding box center [694, 156] width 229 height 850
click at [552, 380] on input "3800.10" at bounding box center [523, 381] width 73 height 15
click at [550, 378] on input "3800.10" at bounding box center [523, 381] width 73 height 15
click at [653, 274] on textarea "2470" at bounding box center [694, 266] width 229 height 51
click at [675, 527] on div "Content here copies to Client View - confirm visibility there. Show in Client D…" at bounding box center [694, 156] width 229 height 850
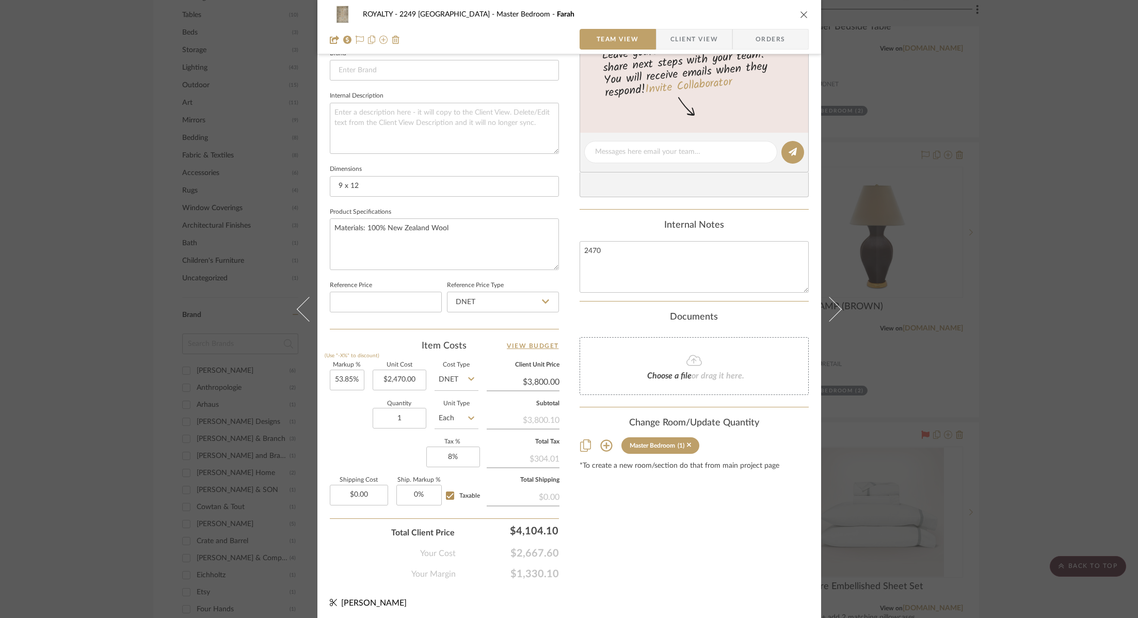
click at [1094, 173] on div "ROYALTY - 2249 Yorkshire Master Bedroom Farah Team View Client View Orders 1 / …" at bounding box center [569, 309] width 1138 height 618
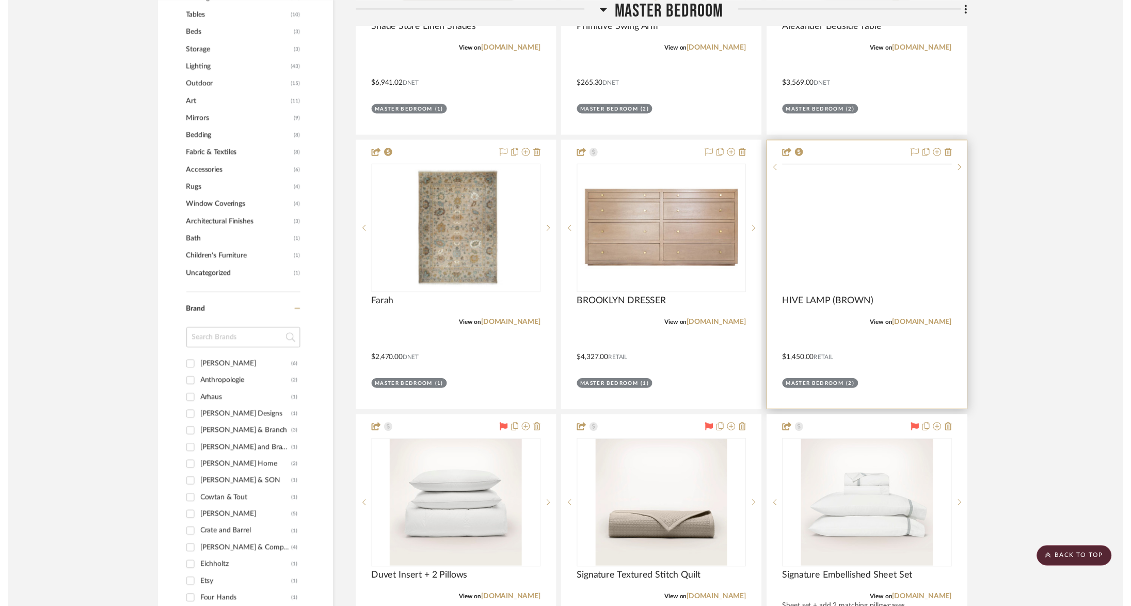
scroll to position [1162, 0]
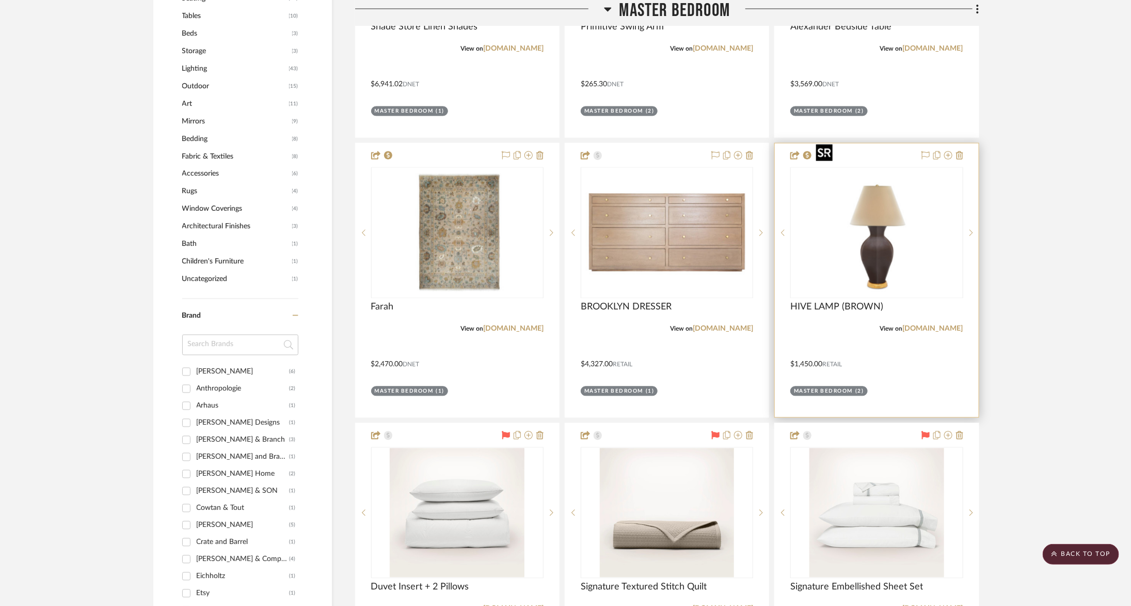
click at [0, 0] on img at bounding box center [0, 0] width 0 height 0
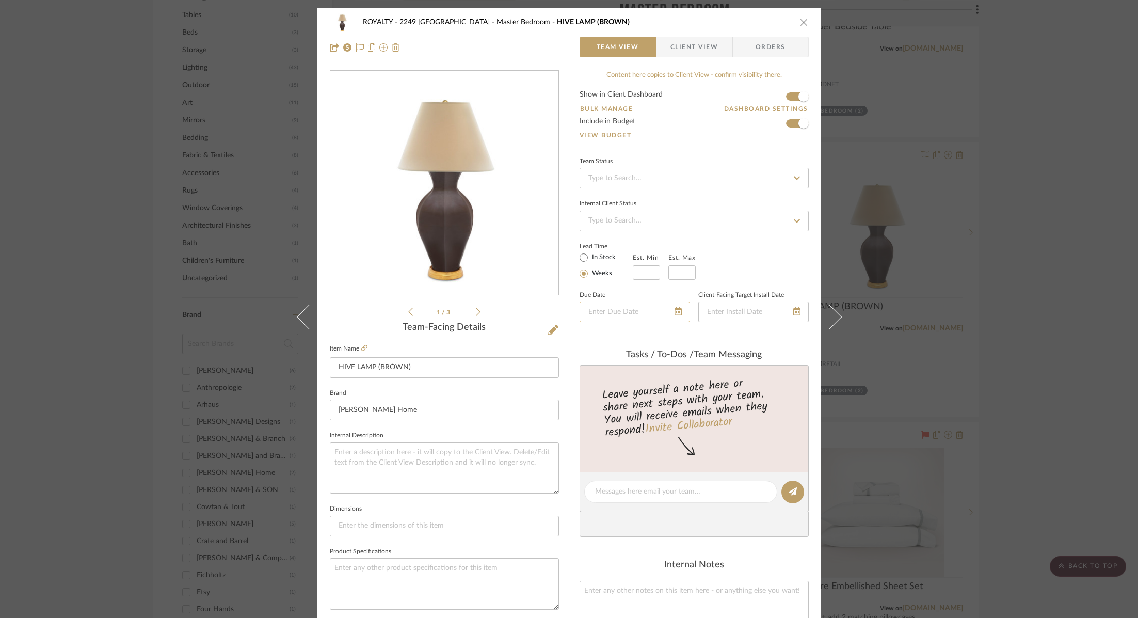
scroll to position [340, 0]
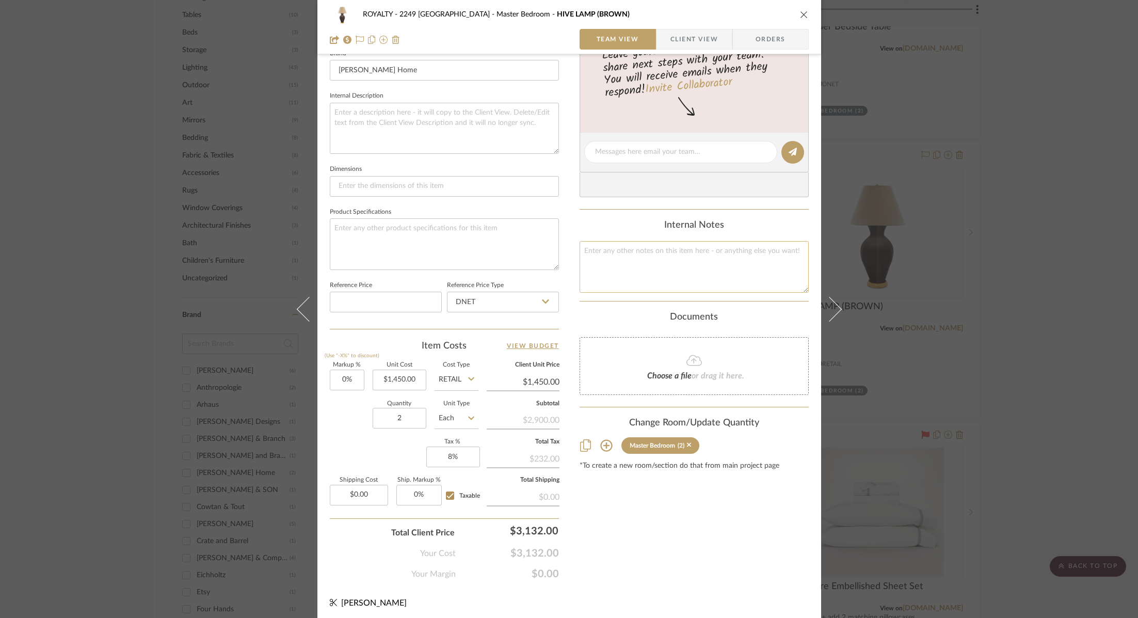
click at [653, 271] on textarea at bounding box center [694, 266] width 229 height 51
click at [690, 579] on div "ROYALTY - 2249 Yorkshire Master Bedroom HIVE LAMP (BROWN) Team View Client View…" at bounding box center [569, 144] width 504 height 953
click at [407, 379] on input "1450.00" at bounding box center [400, 380] width 54 height 21
click at [453, 378] on input "Retail" at bounding box center [457, 380] width 44 height 21
click at [463, 405] on div "DNET" at bounding box center [496, 403] width 128 height 26
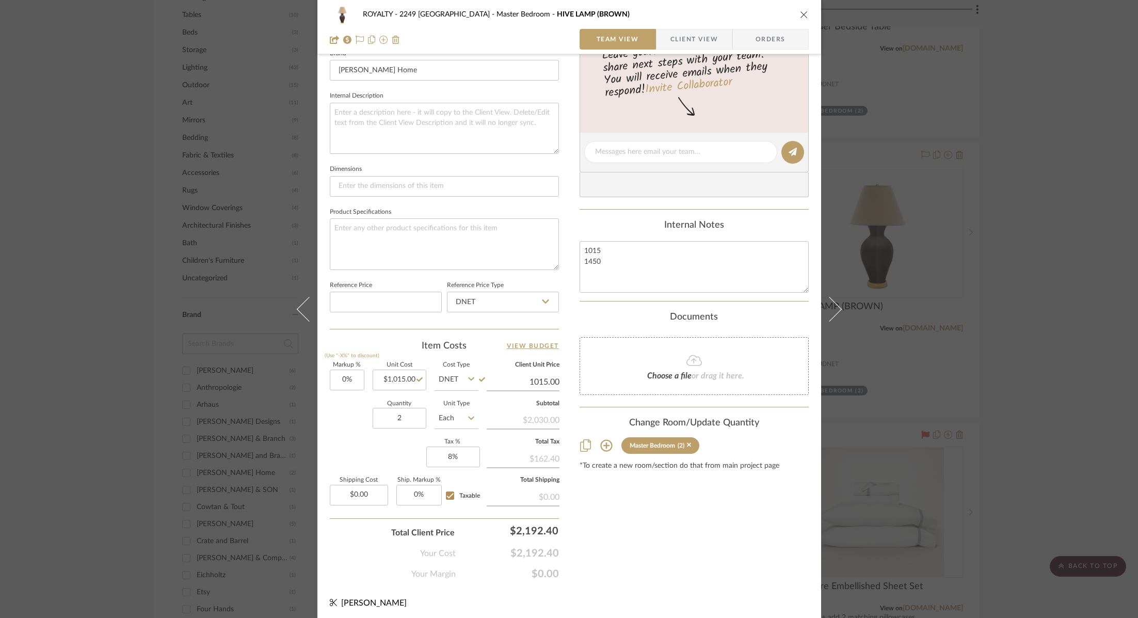
click at [533, 380] on input "1015.00" at bounding box center [523, 381] width 73 height 15
click at [661, 494] on div "Content here copies to Client View - confirm visibility there. Show in Client D…" at bounding box center [694, 156] width 229 height 850
click at [801, 14] on icon "close" at bounding box center [804, 14] width 8 height 8
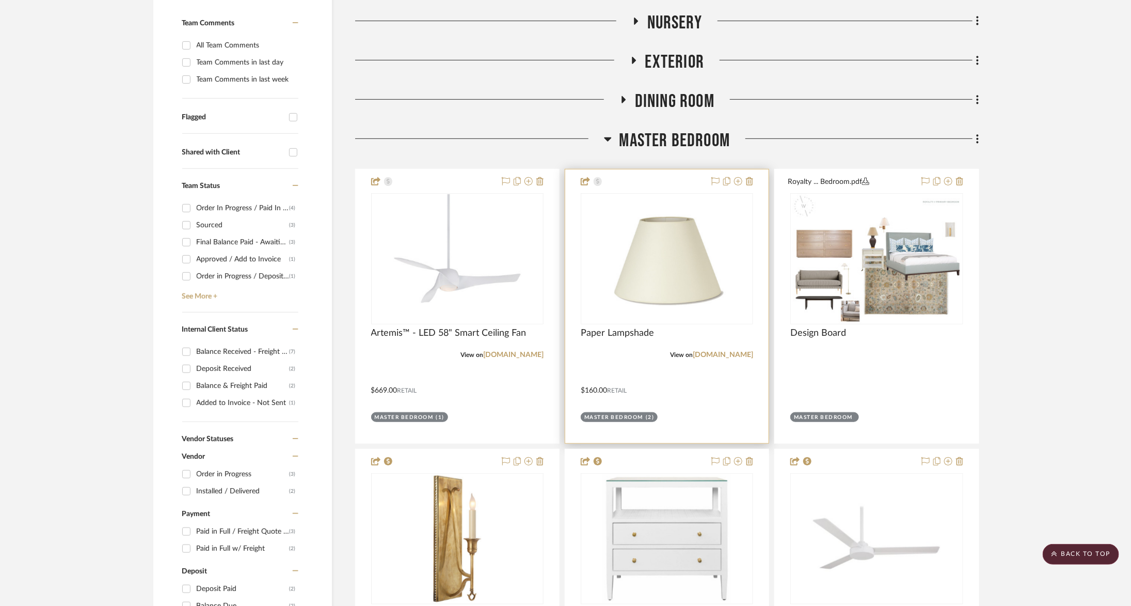
scroll to position [299, 0]
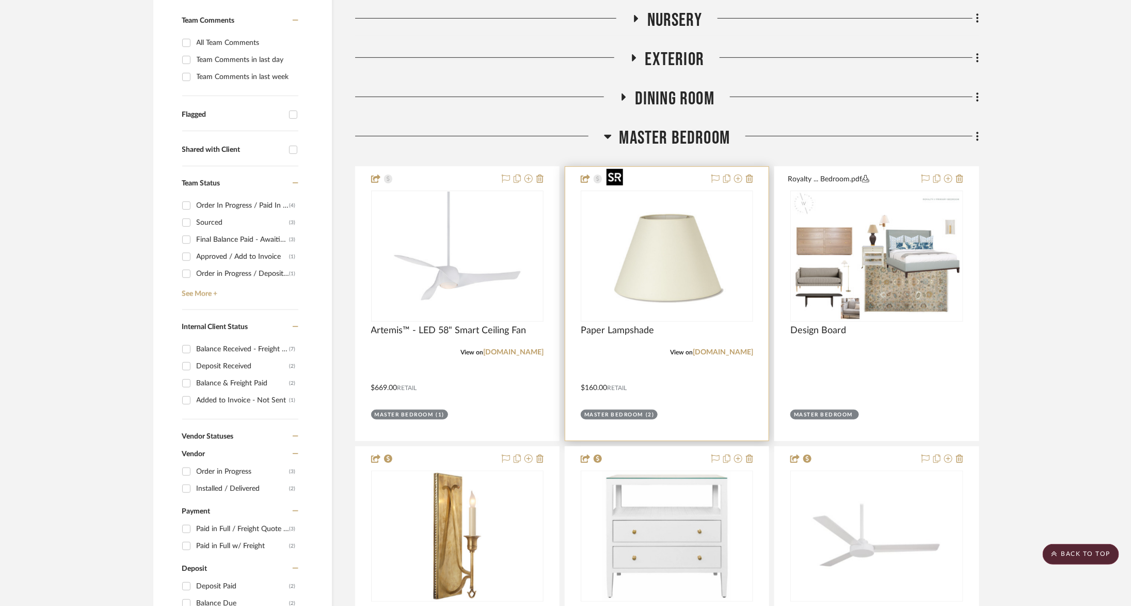
click at [697, 234] on img "0" at bounding box center [666, 256] width 129 height 129
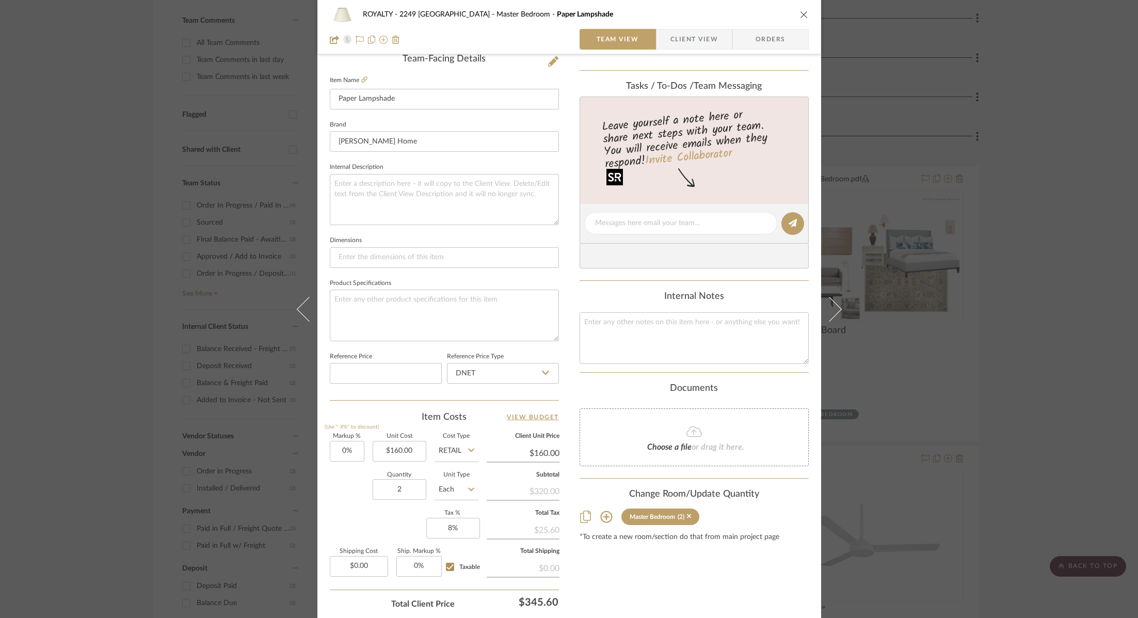
scroll to position [340, 0]
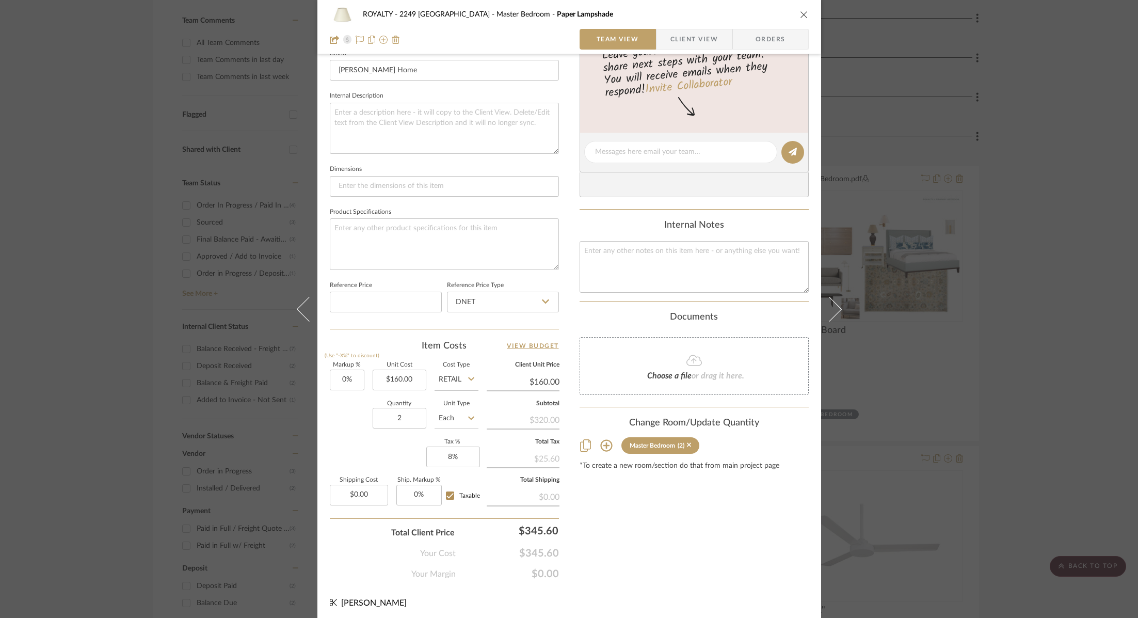
click at [802, 13] on icon "close" at bounding box center [804, 14] width 8 height 8
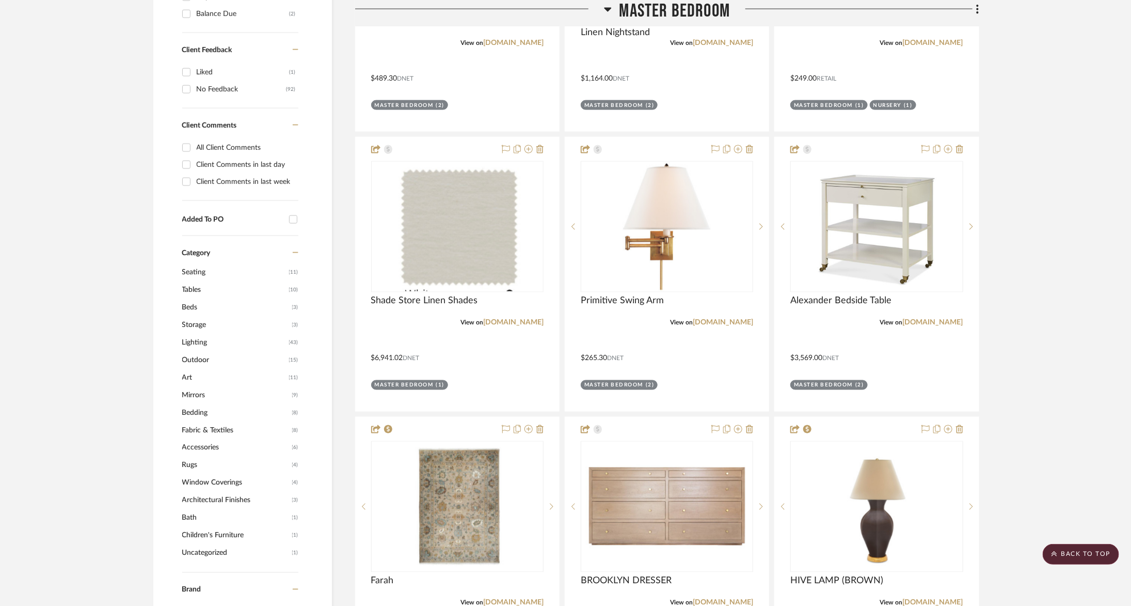
scroll to position [904, 0]
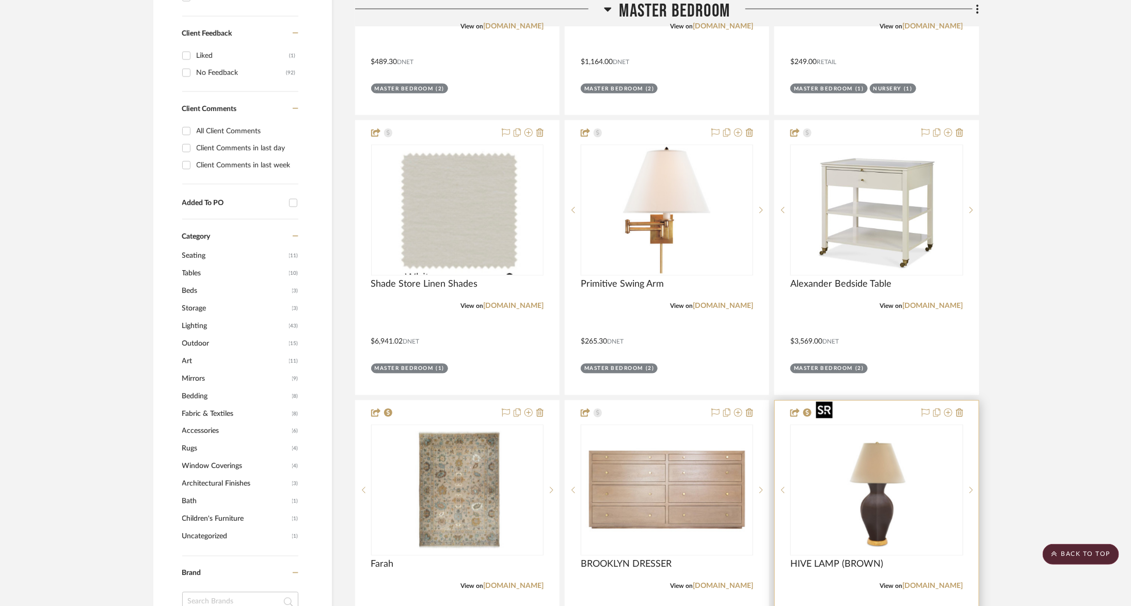
click at [894, 459] on img "0" at bounding box center [876, 489] width 129 height 129
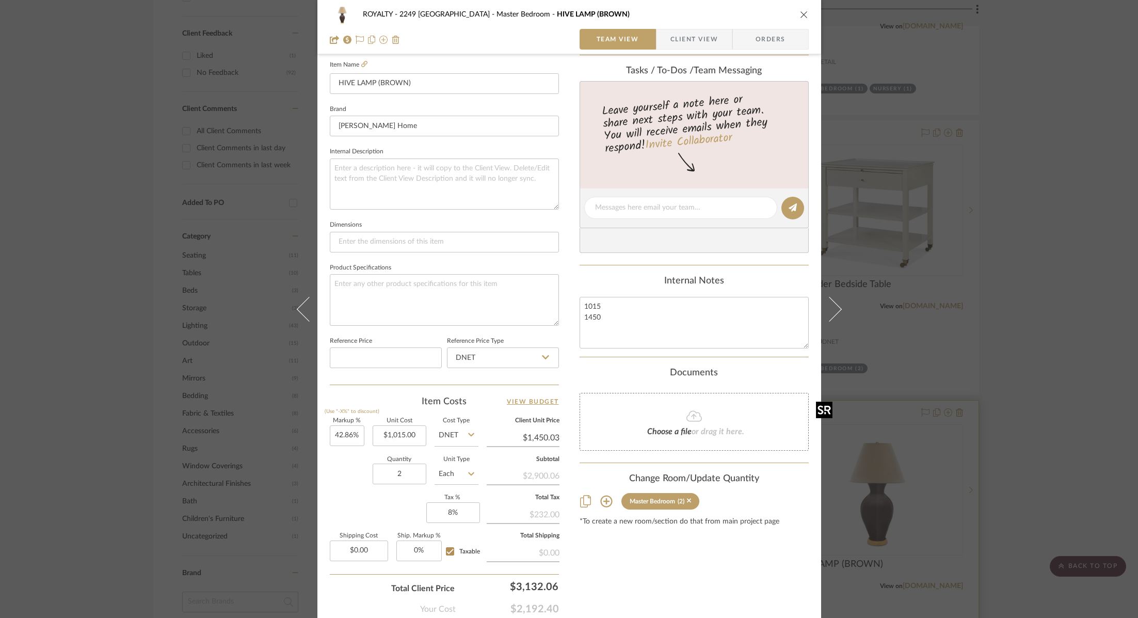
scroll to position [340, 0]
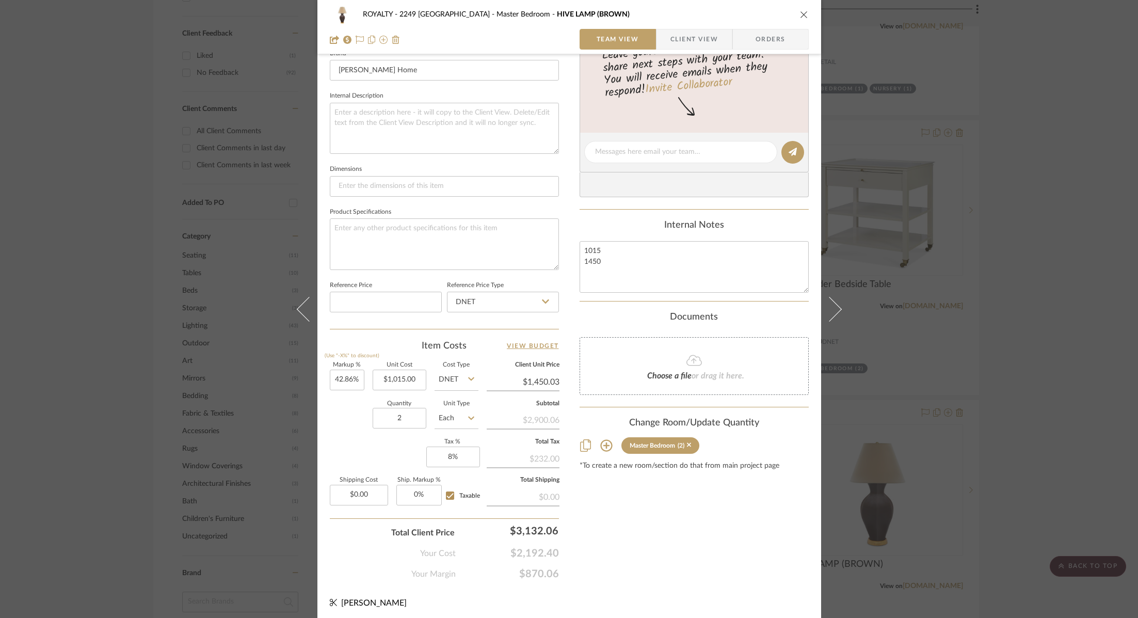
click at [1060, 389] on div "ROYALTY - 2249 Yorkshire Master Bedroom HIVE LAMP (BROWN) Team View Client View…" at bounding box center [569, 309] width 1138 height 618
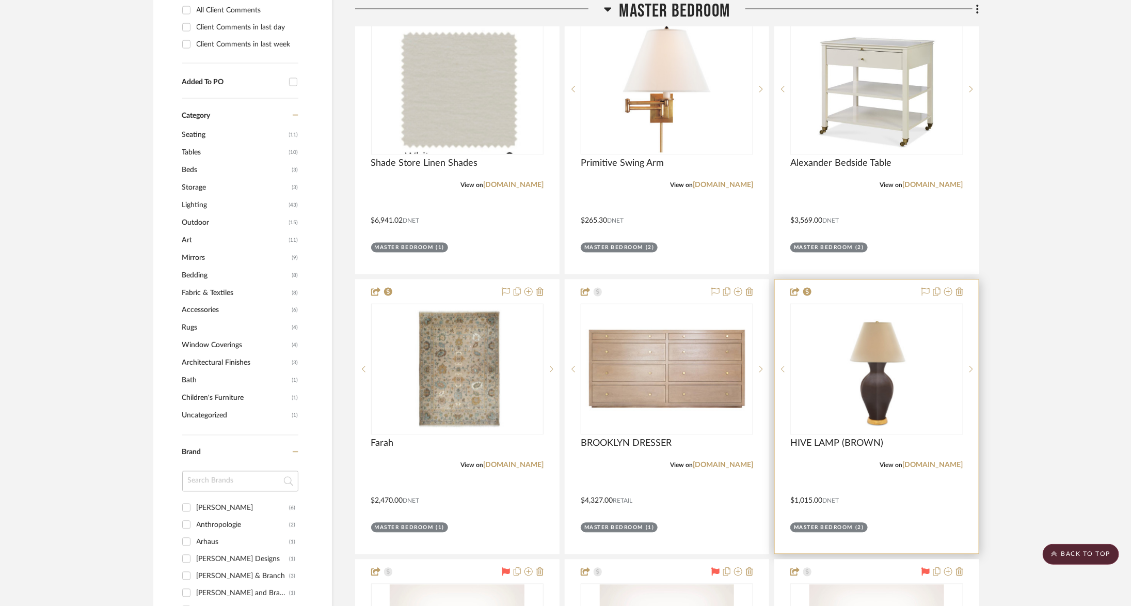
scroll to position [1029, 0]
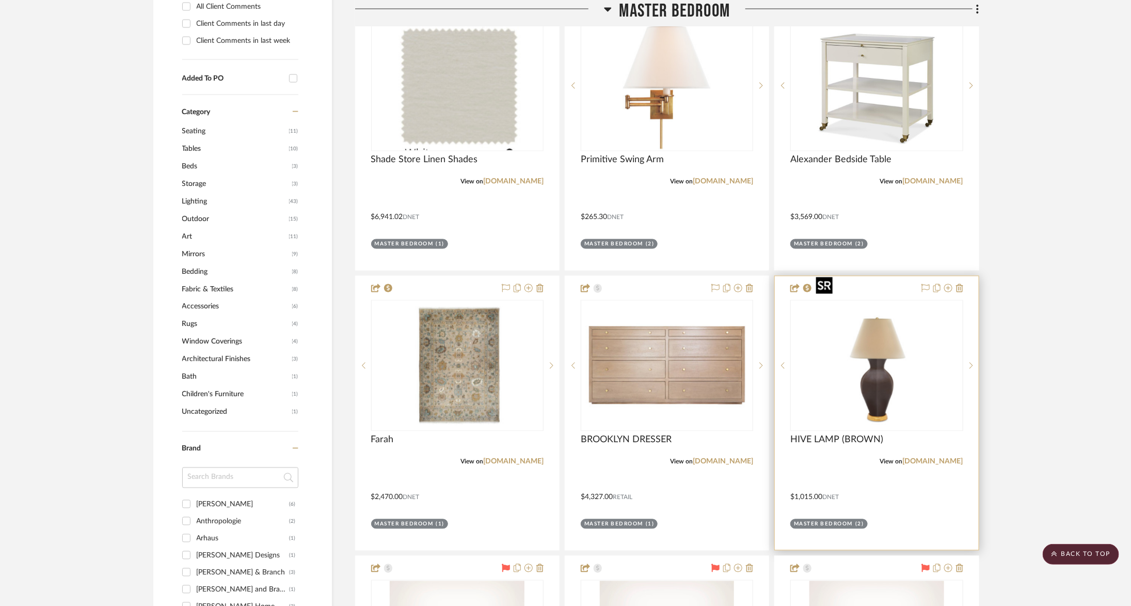
click at [863, 355] on img "0" at bounding box center [876, 365] width 129 height 129
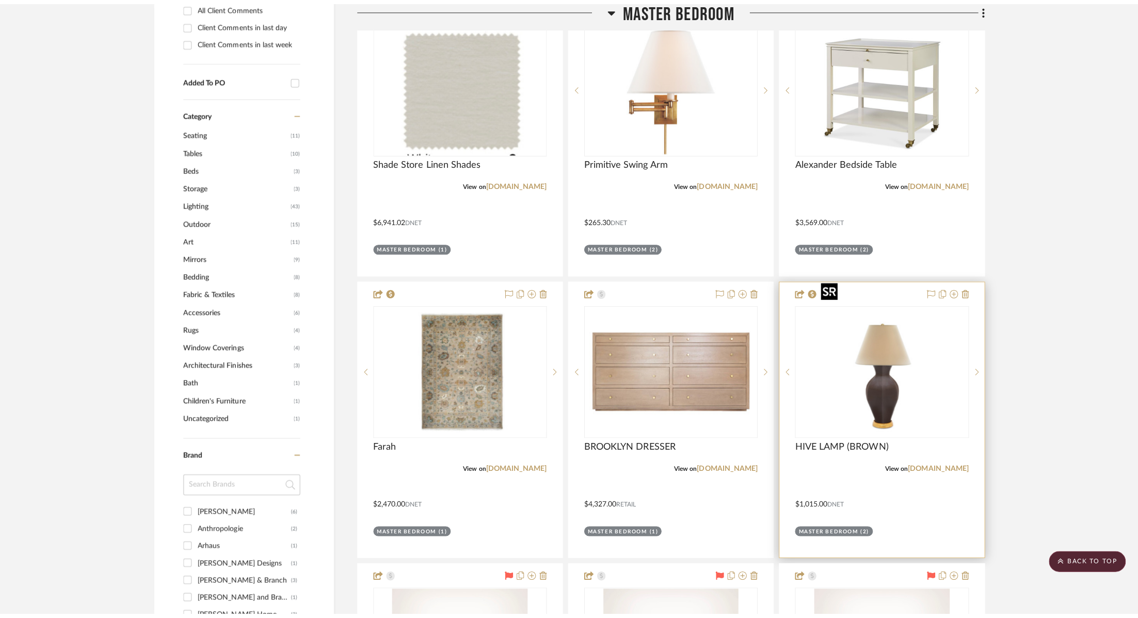
scroll to position [0, 0]
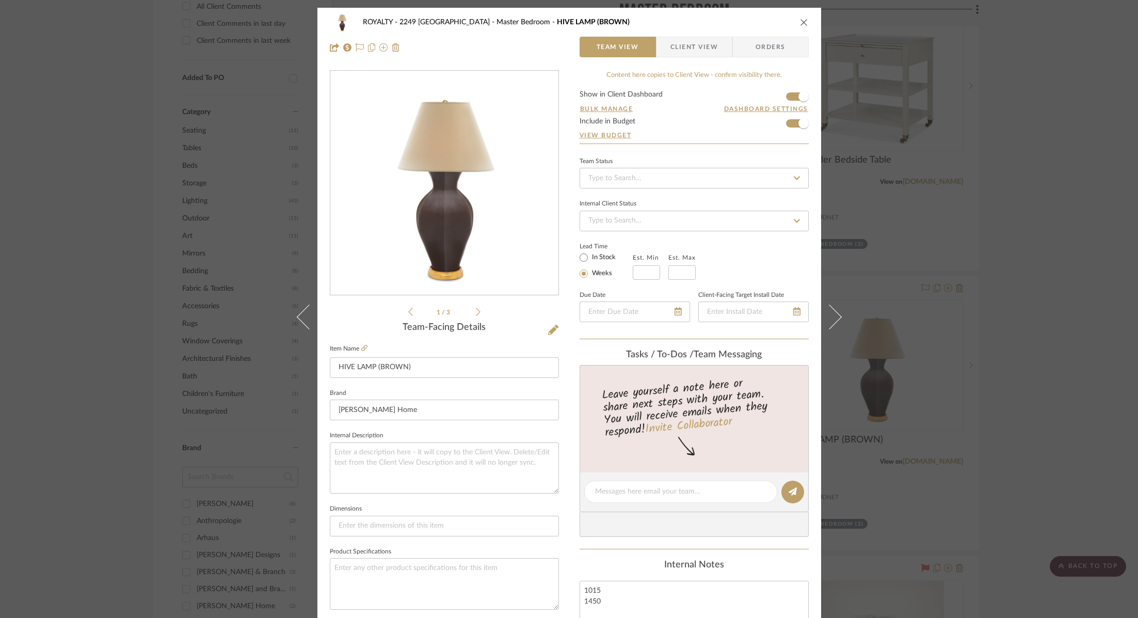
click at [1068, 326] on div "ROYALTY - 2249 Yorkshire Master Bedroom HIVE LAMP (BROWN) Team View Client View…" at bounding box center [569, 309] width 1138 height 618
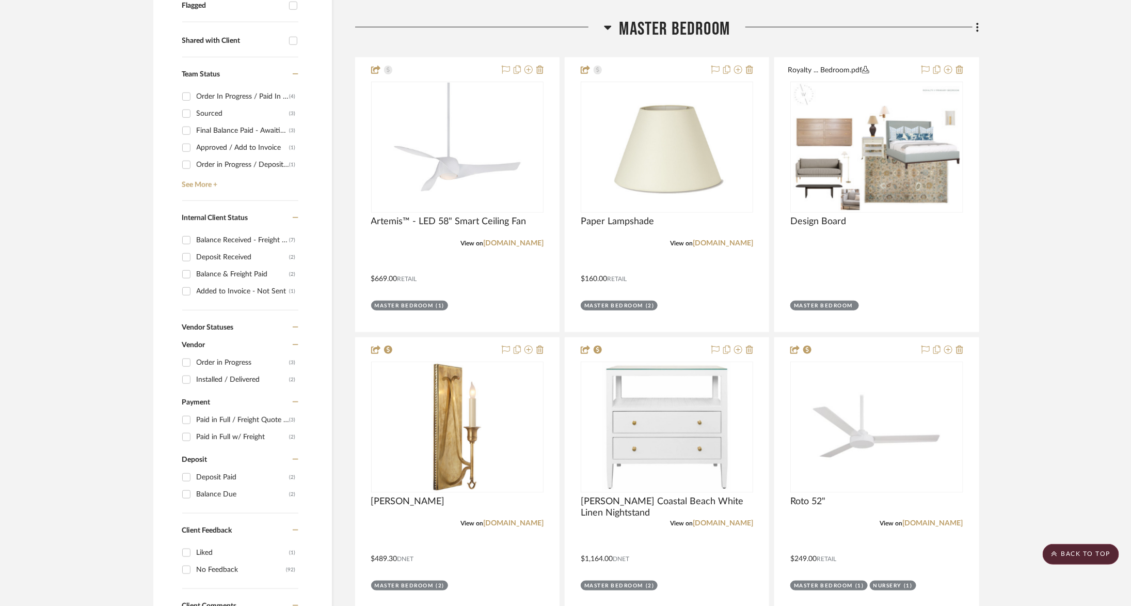
scroll to position [407, 0]
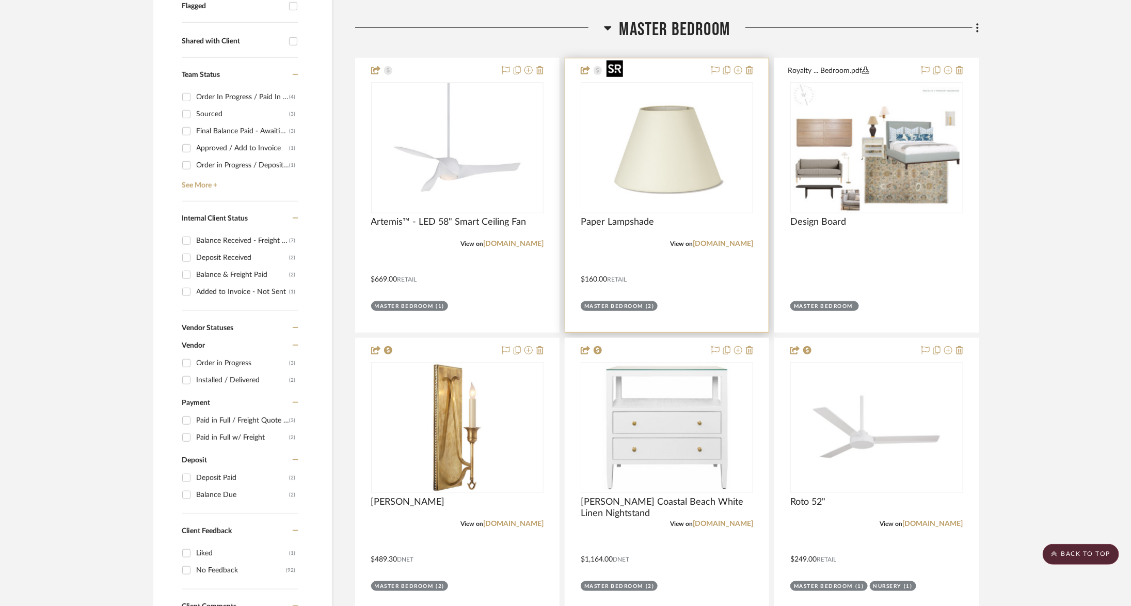
click at [717, 168] on img "0" at bounding box center [666, 147] width 129 height 129
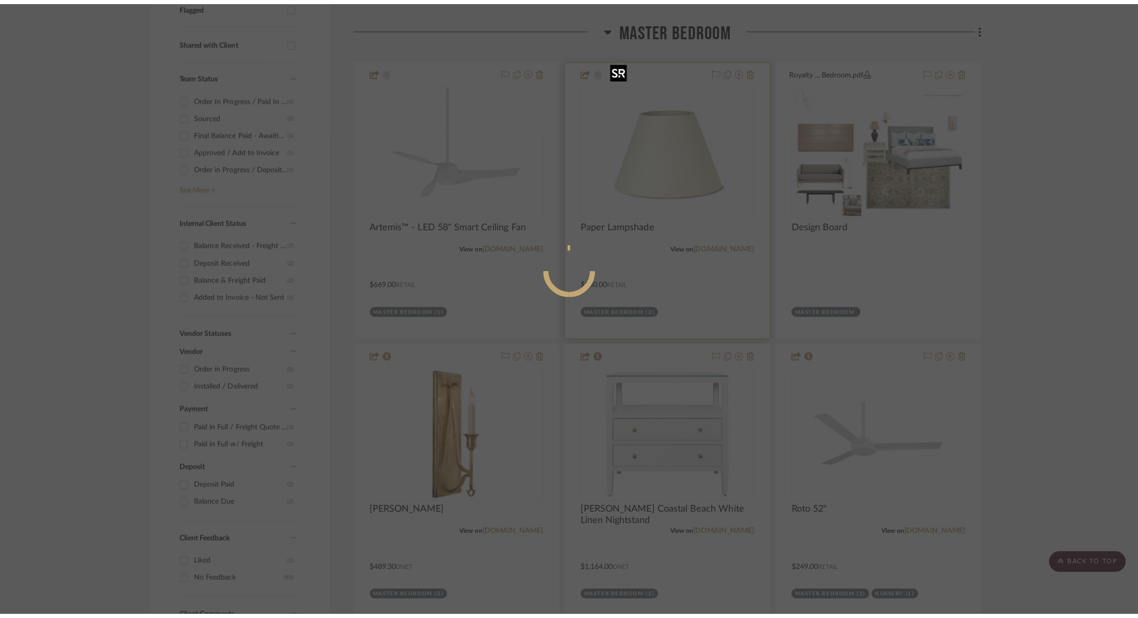
scroll to position [0, 0]
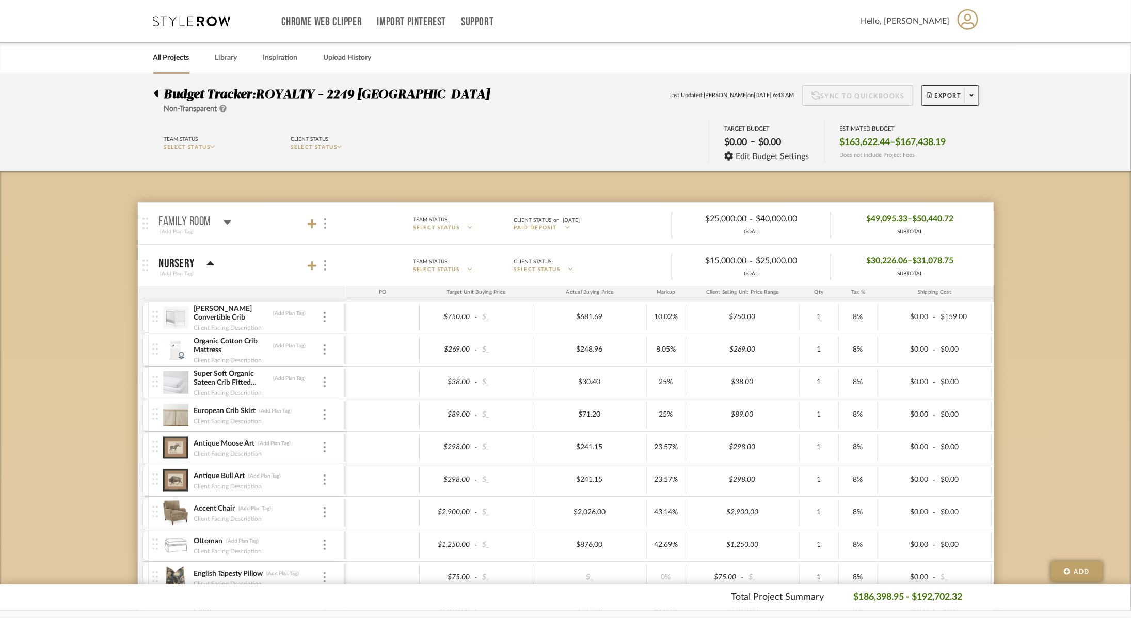
click at [213, 268] on icon at bounding box center [210, 264] width 8 height 12
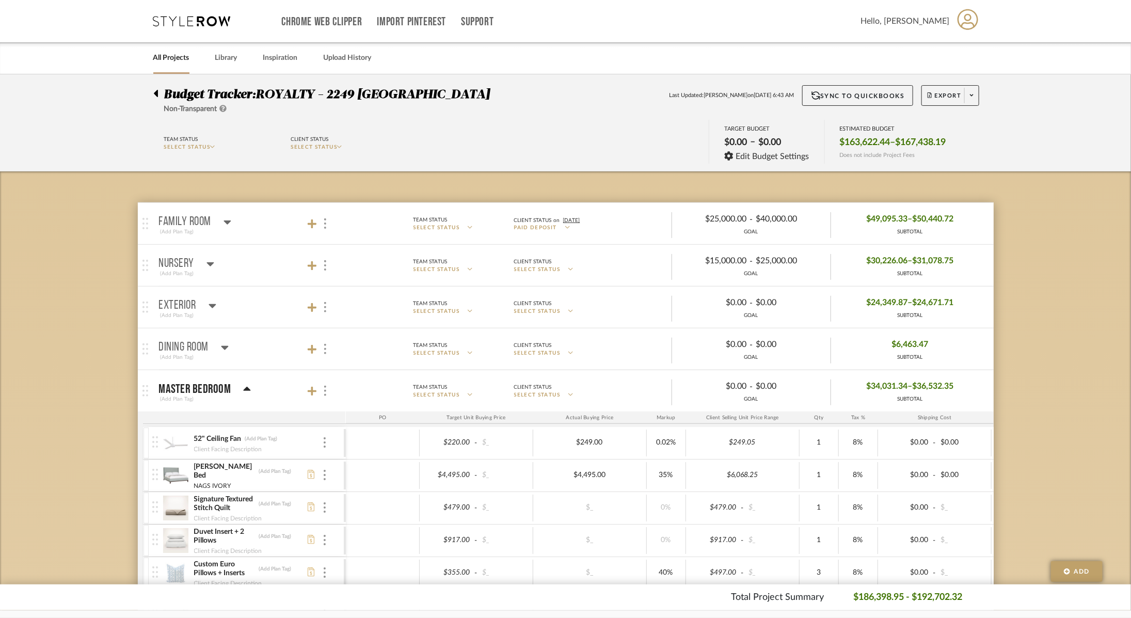
click at [221, 346] on icon at bounding box center [224, 348] width 7 height 4
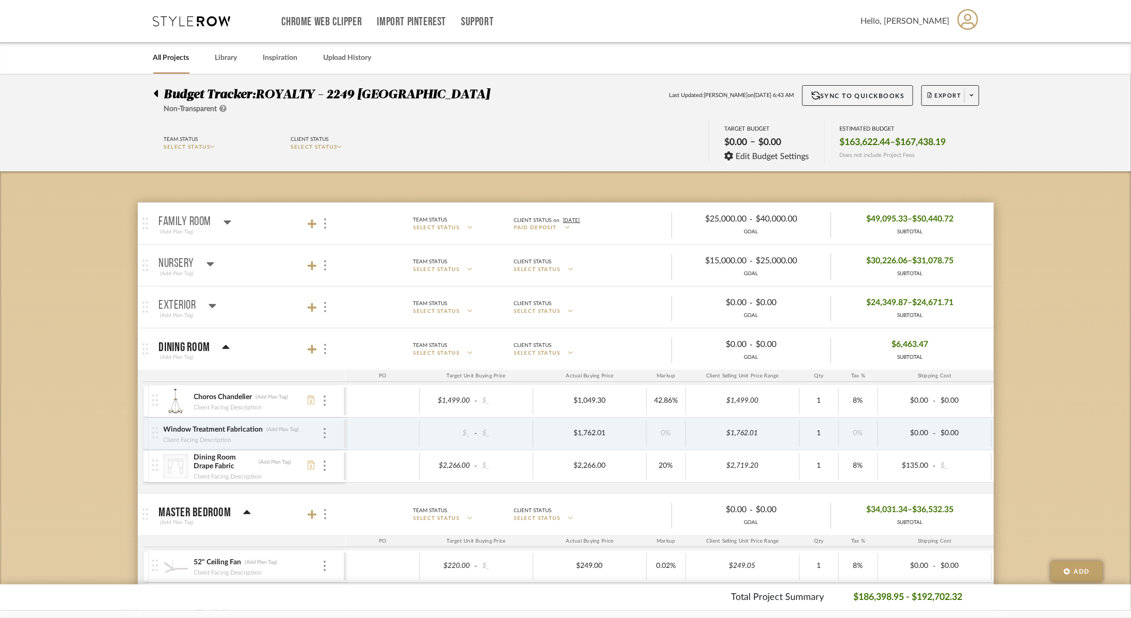
click at [224, 347] on icon at bounding box center [225, 347] width 7 height 4
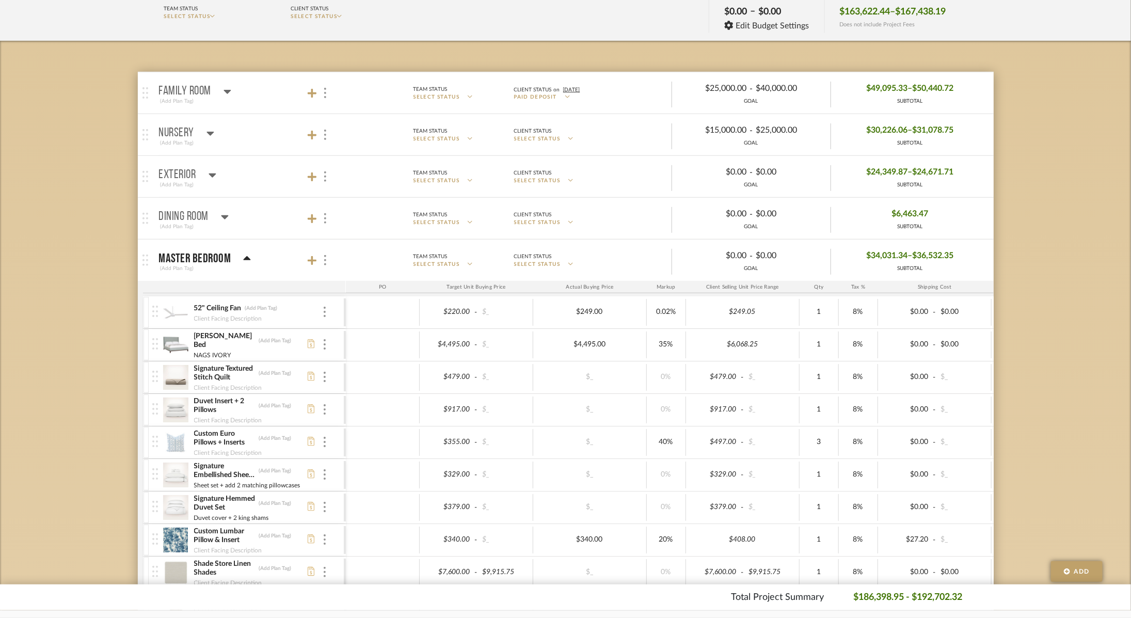
scroll to position [135, 0]
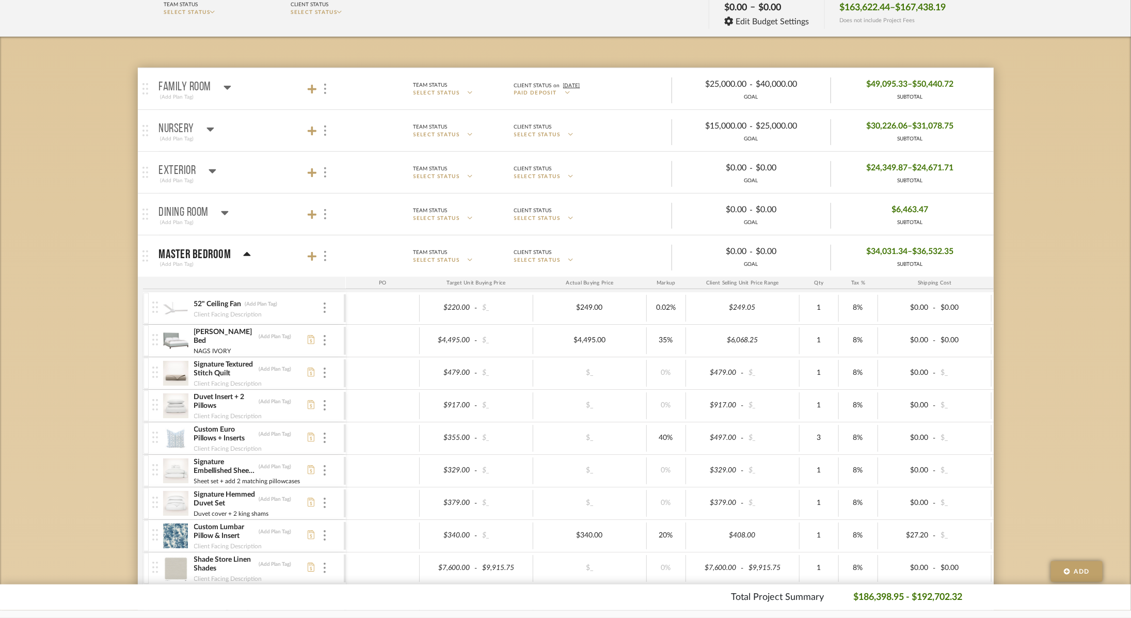
click at [244, 252] on icon at bounding box center [247, 254] width 7 height 4
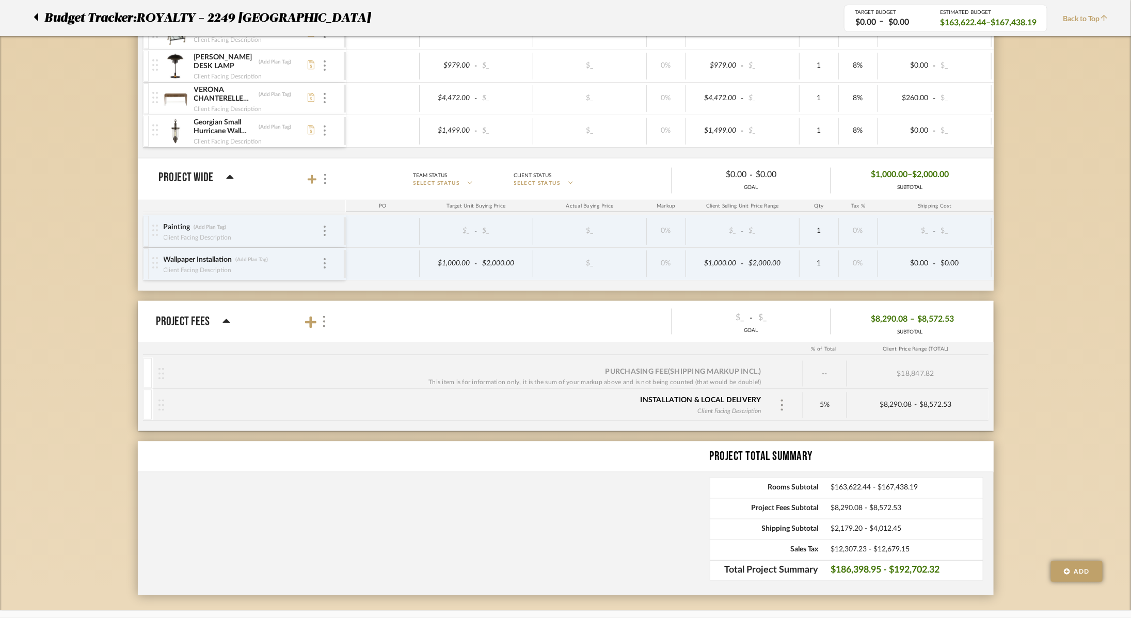
scroll to position [741, 0]
click at [232, 170] on icon at bounding box center [230, 176] width 8 height 12
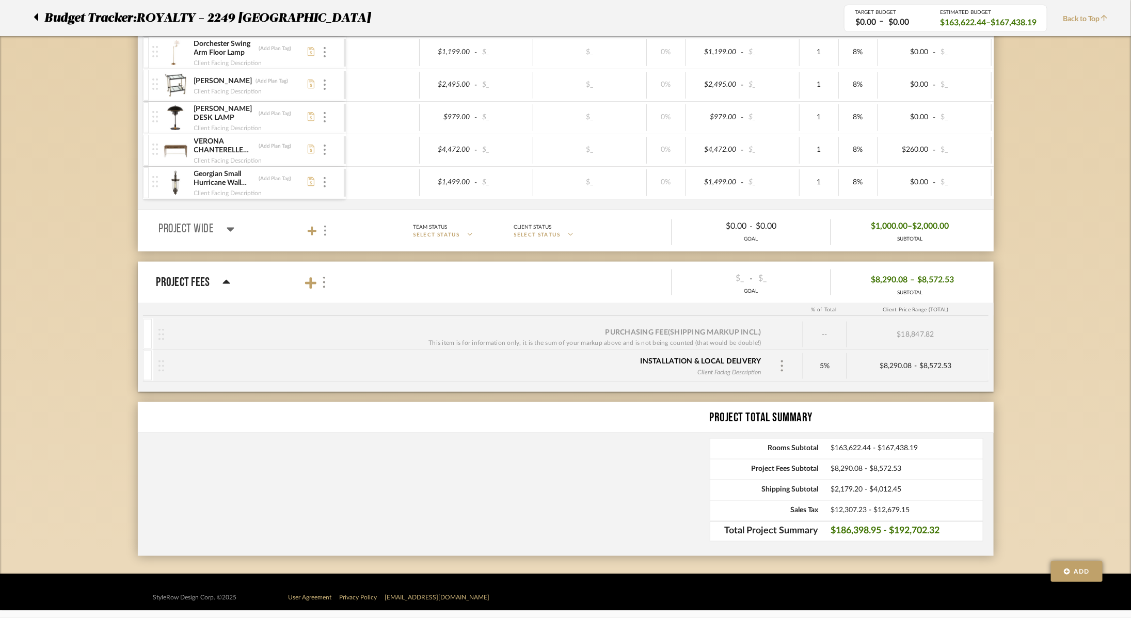
click at [232, 228] on icon at bounding box center [230, 230] width 7 height 4
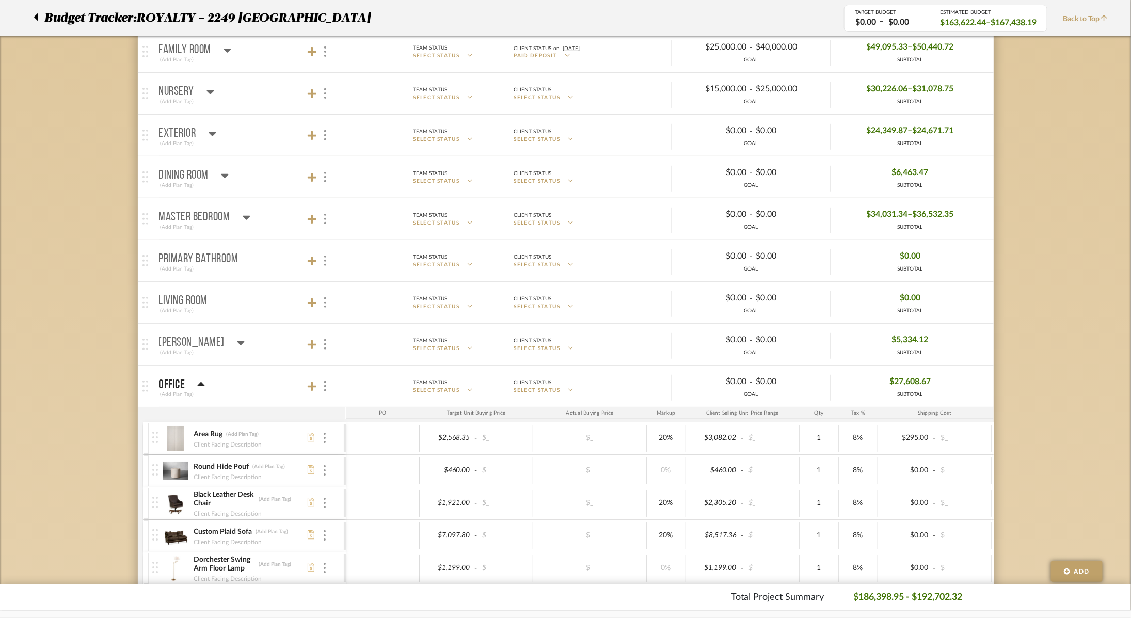
scroll to position [173, 0]
click at [203, 379] on icon at bounding box center [201, 383] width 8 height 12
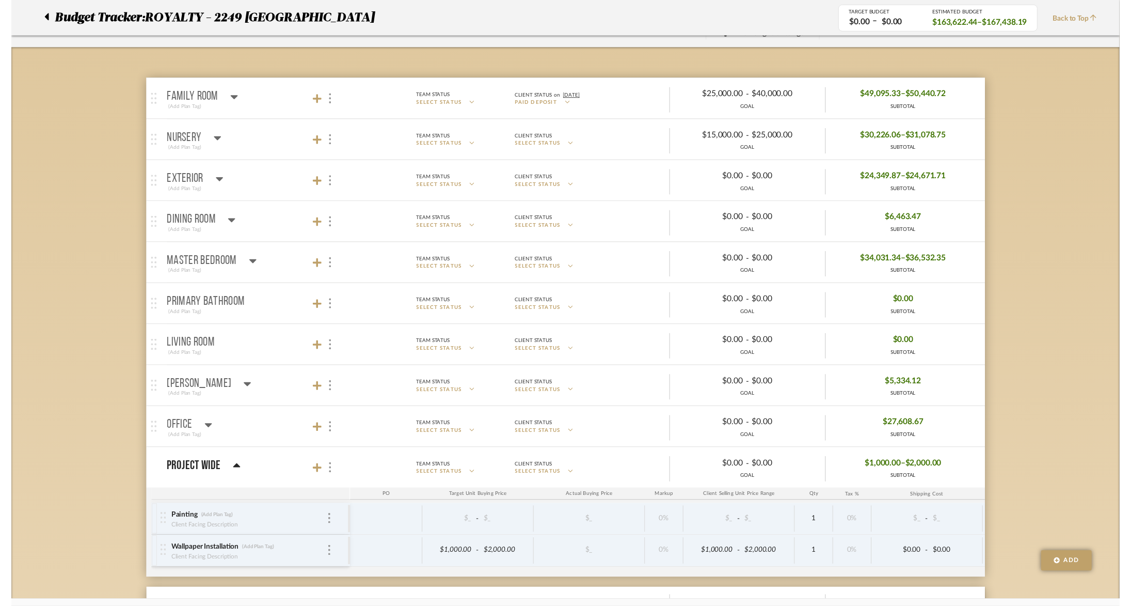
scroll to position [0, 0]
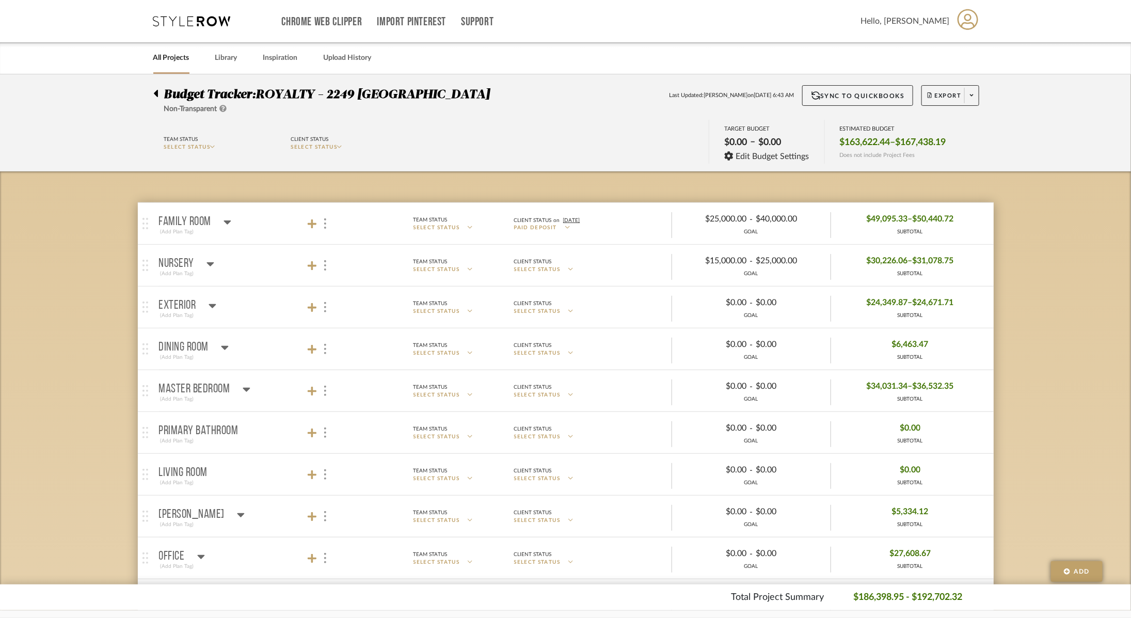
click at [194, 18] on icon at bounding box center [191, 21] width 77 height 10
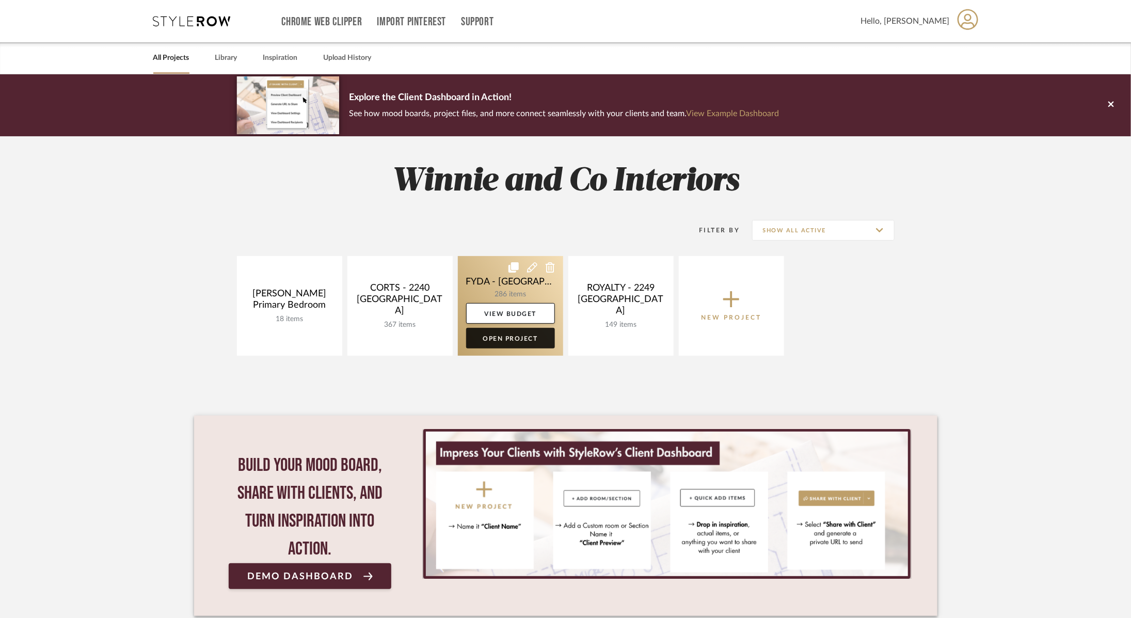
click at [526, 338] on link "Open Project" at bounding box center [510, 338] width 89 height 21
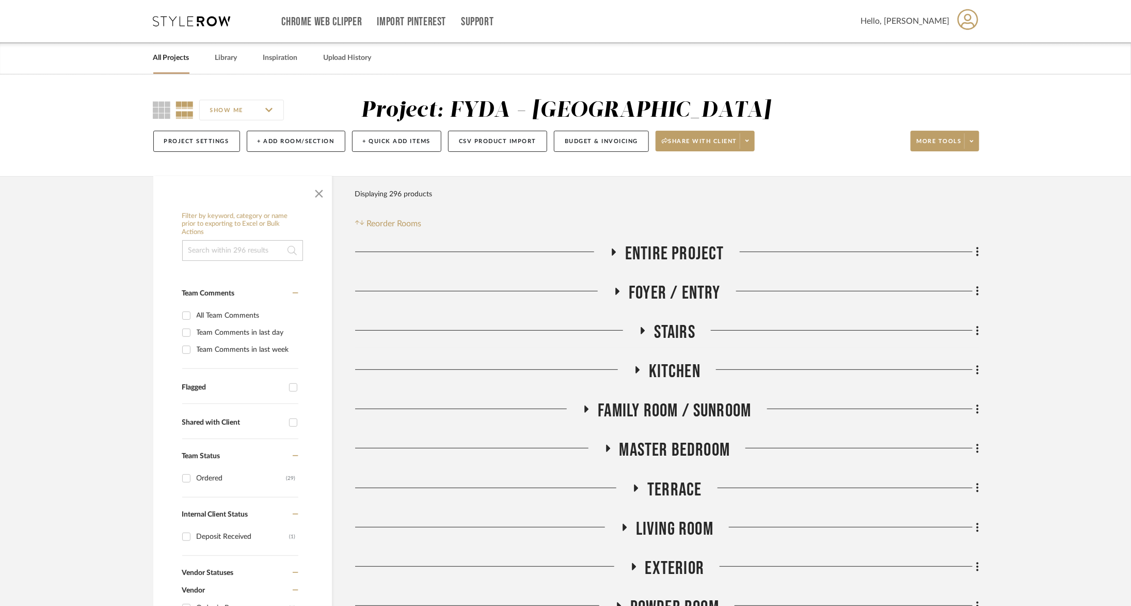
click at [665, 526] on span "Living Room" at bounding box center [674, 529] width 77 height 22
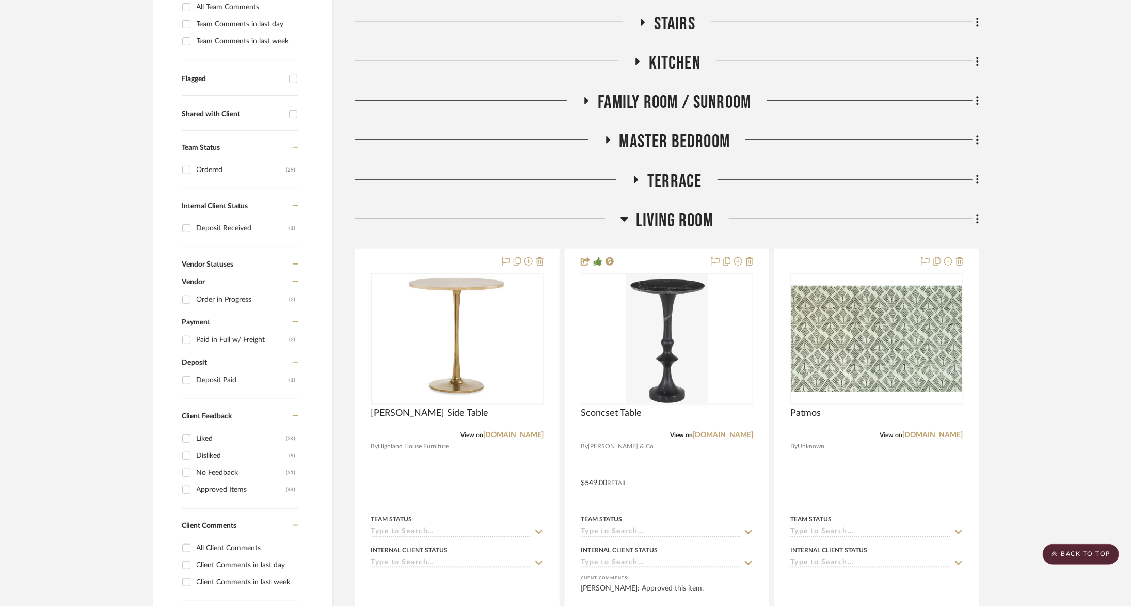
scroll to position [309, 0]
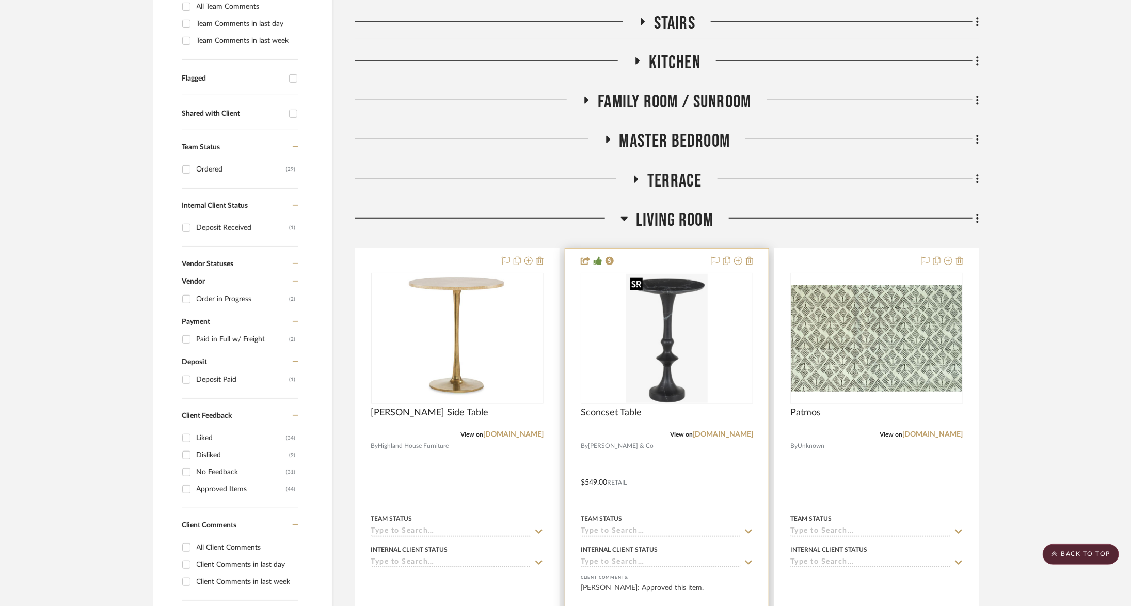
click at [668, 359] on img "0" at bounding box center [667, 338] width 82 height 129
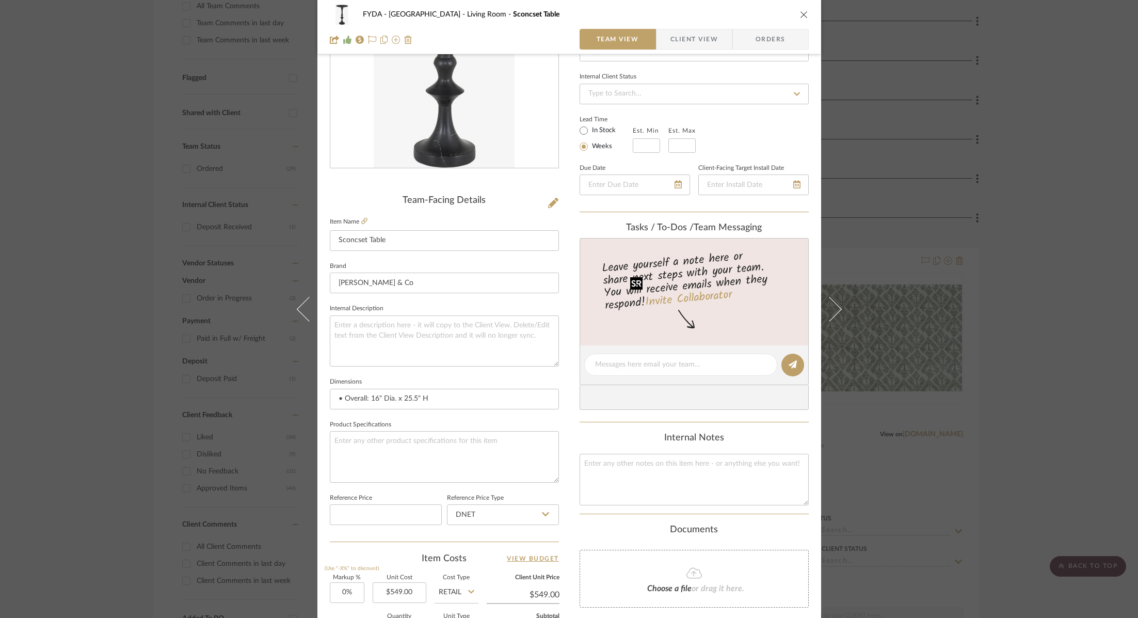
scroll to position [340, 0]
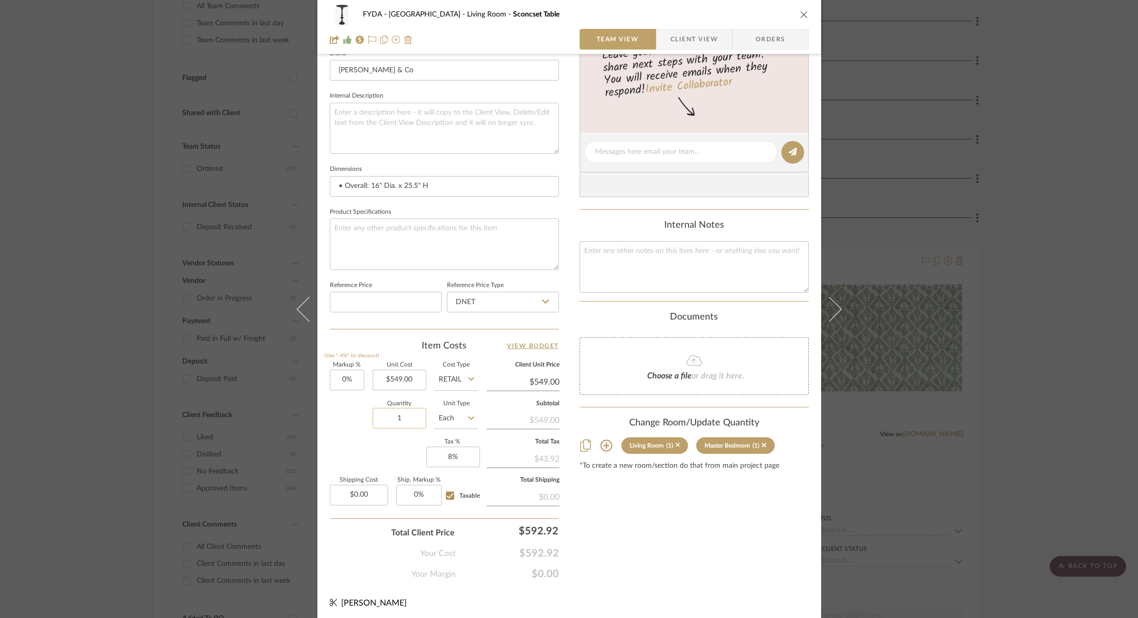
click at [409, 415] on input "1" at bounding box center [400, 418] width 54 height 21
type input "2"
click at [642, 558] on div "Content here copies to Client View - confirm visibility there. Show in Client D…" at bounding box center [694, 156] width 229 height 850
click at [800, 14] on button "close" at bounding box center [804, 14] width 9 height 9
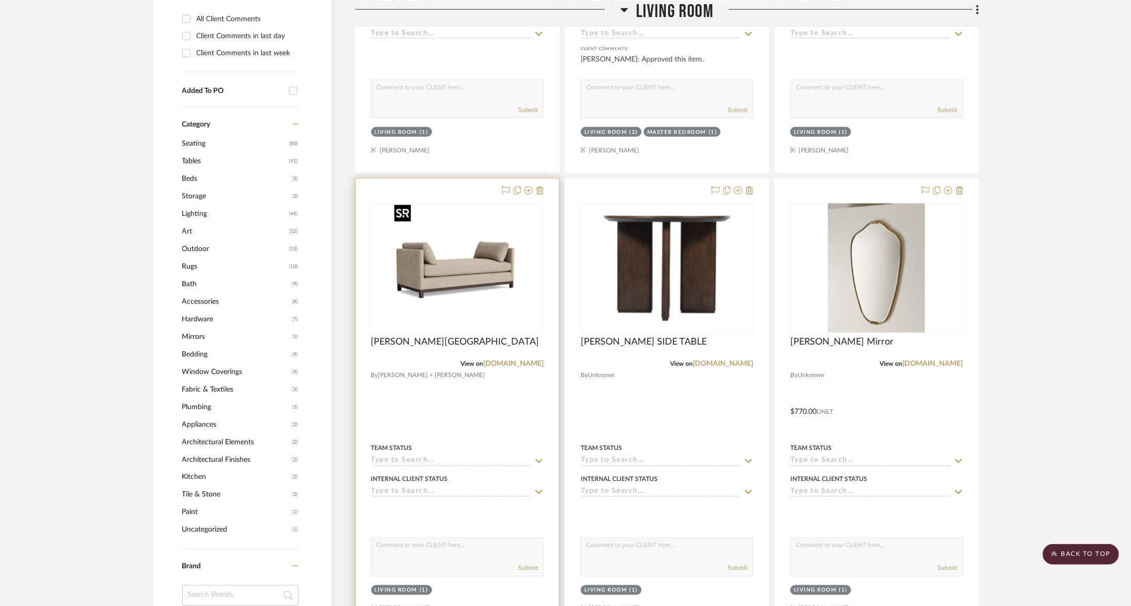
scroll to position [865, 0]
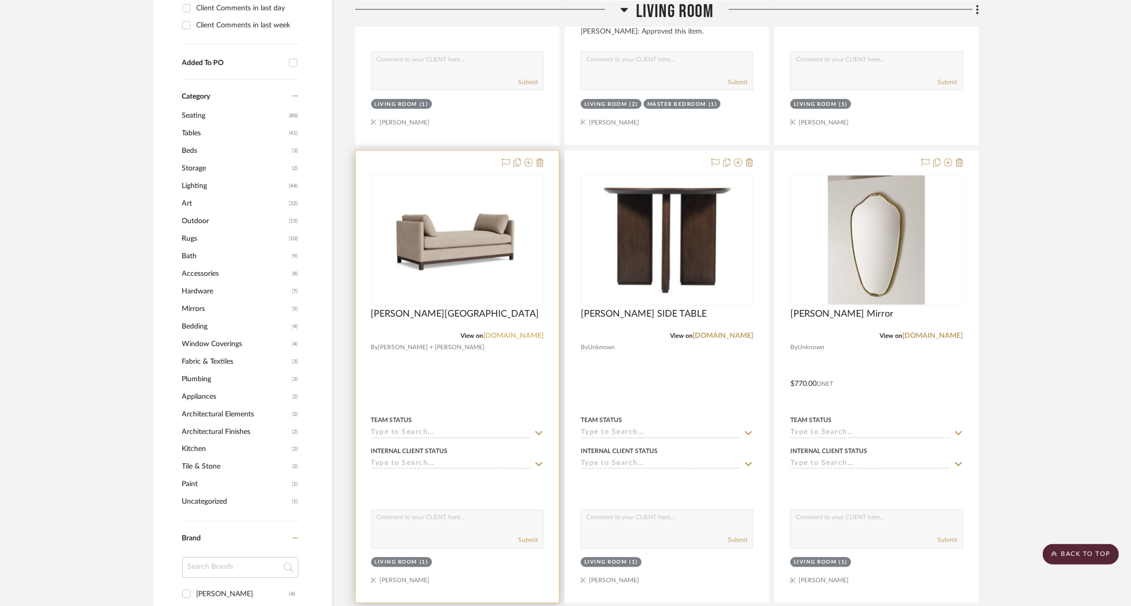
click at [519, 337] on link "mgbw.com" at bounding box center [513, 335] width 60 height 7
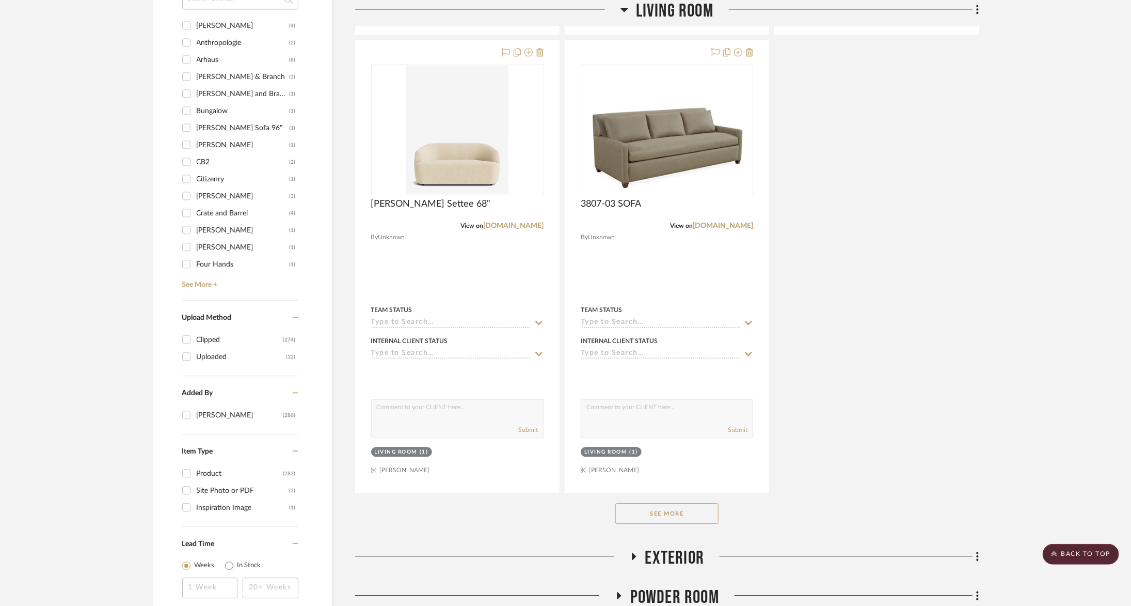
scroll to position [1437, 0]
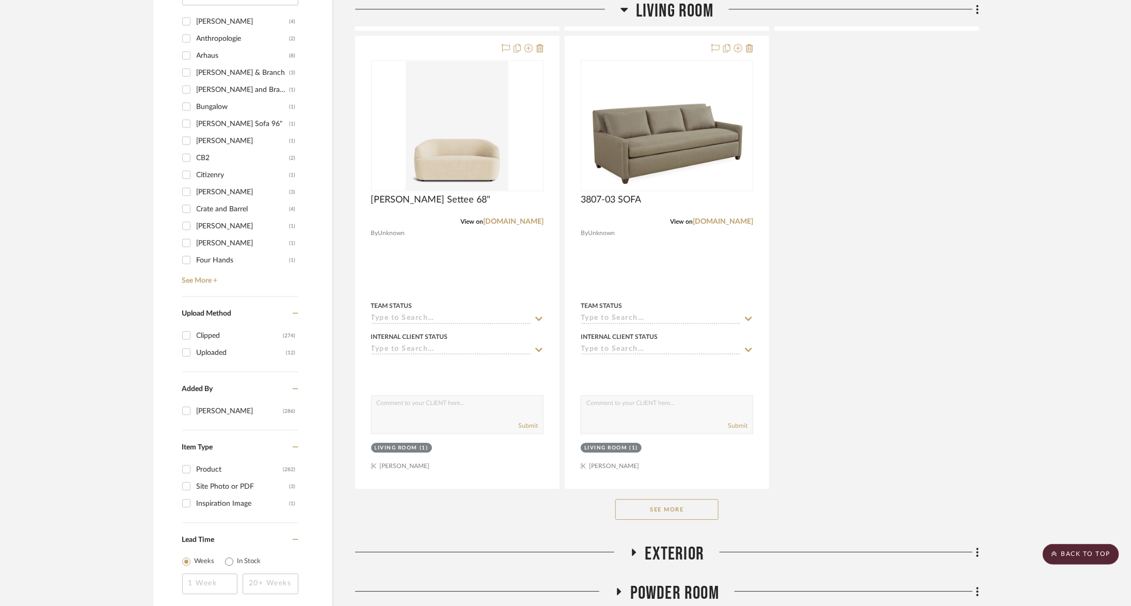
click at [674, 511] on button "See More" at bounding box center [666, 509] width 103 height 21
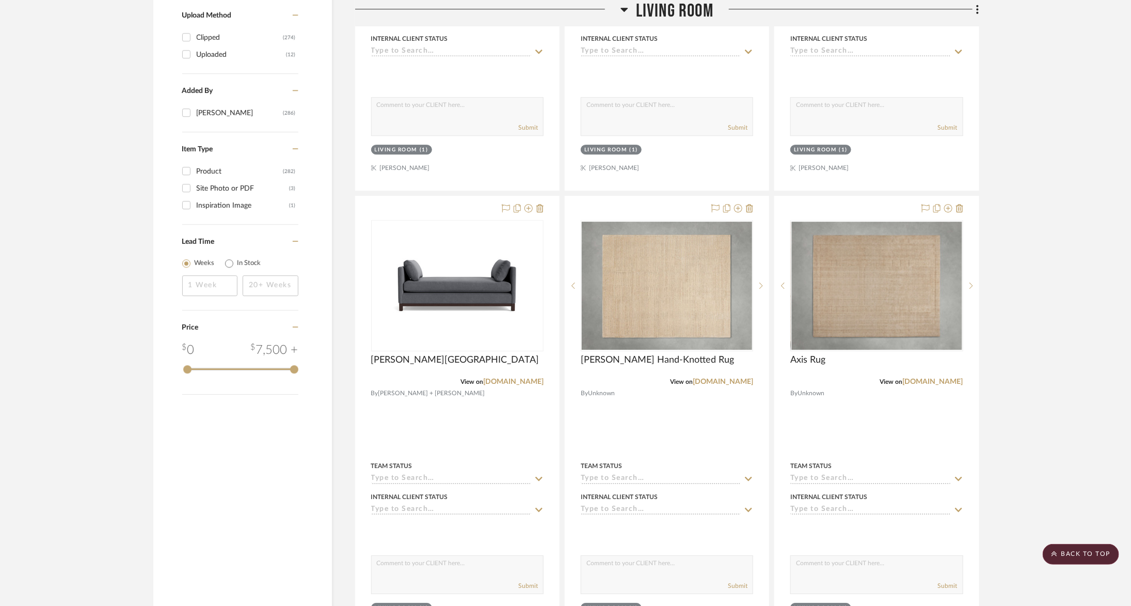
scroll to position [1742, 0]
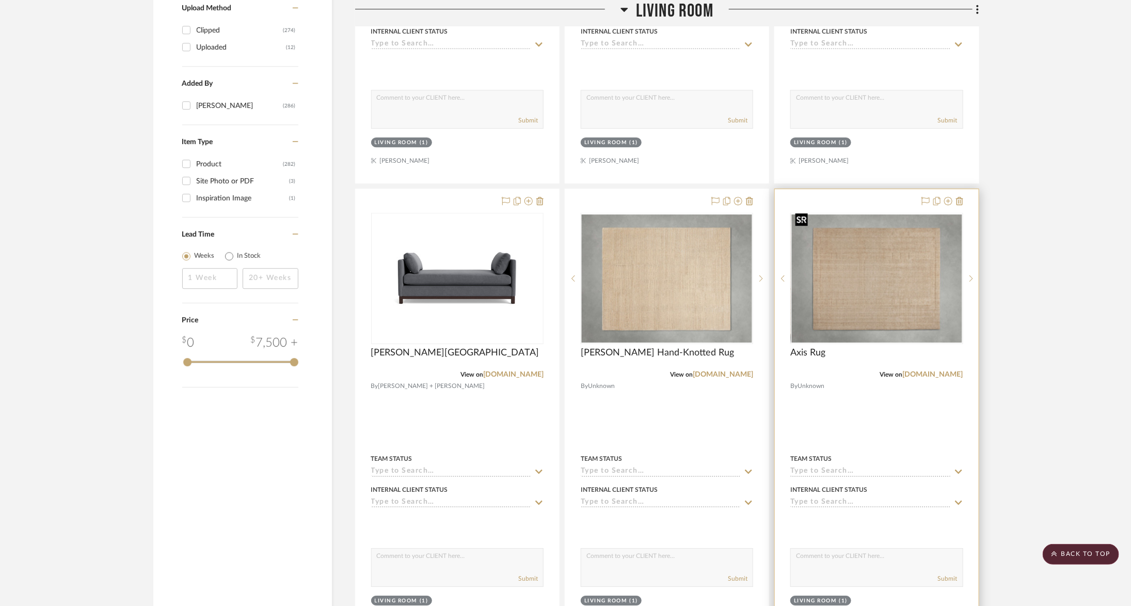
click at [822, 290] on img "0" at bounding box center [876, 278] width 170 height 128
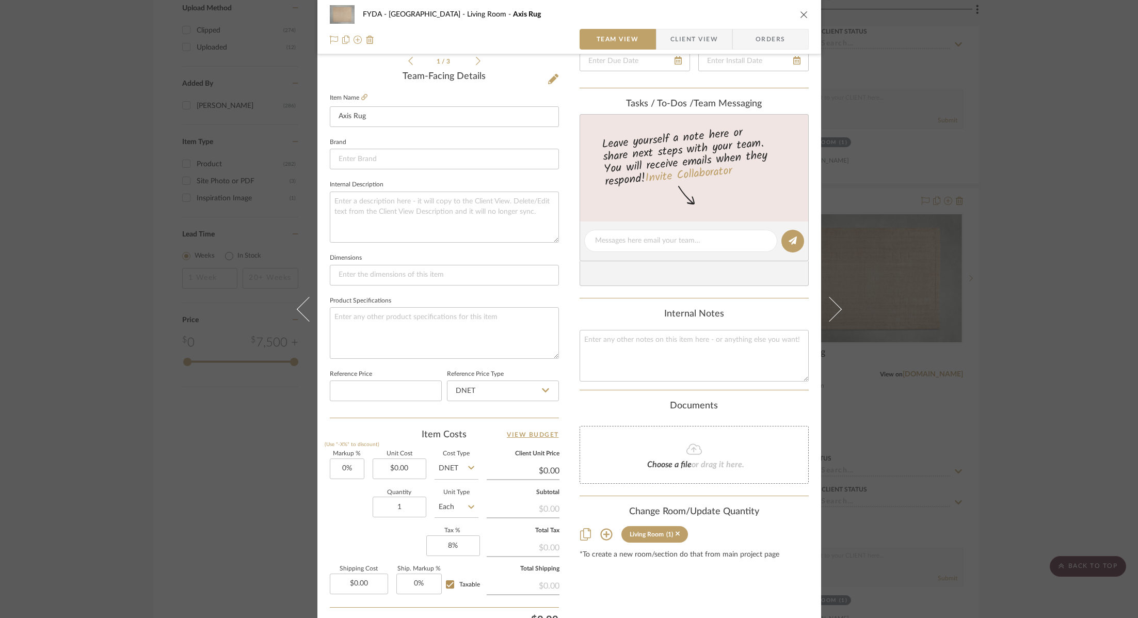
scroll to position [340, 0]
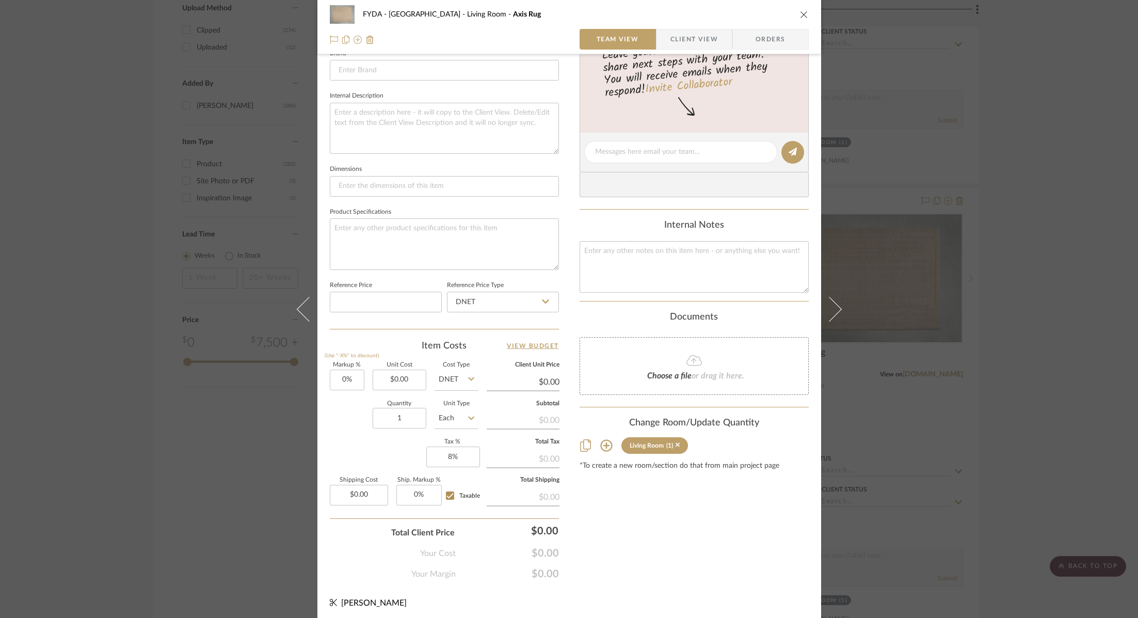
click at [800, 13] on icon "close" at bounding box center [804, 14] width 8 height 8
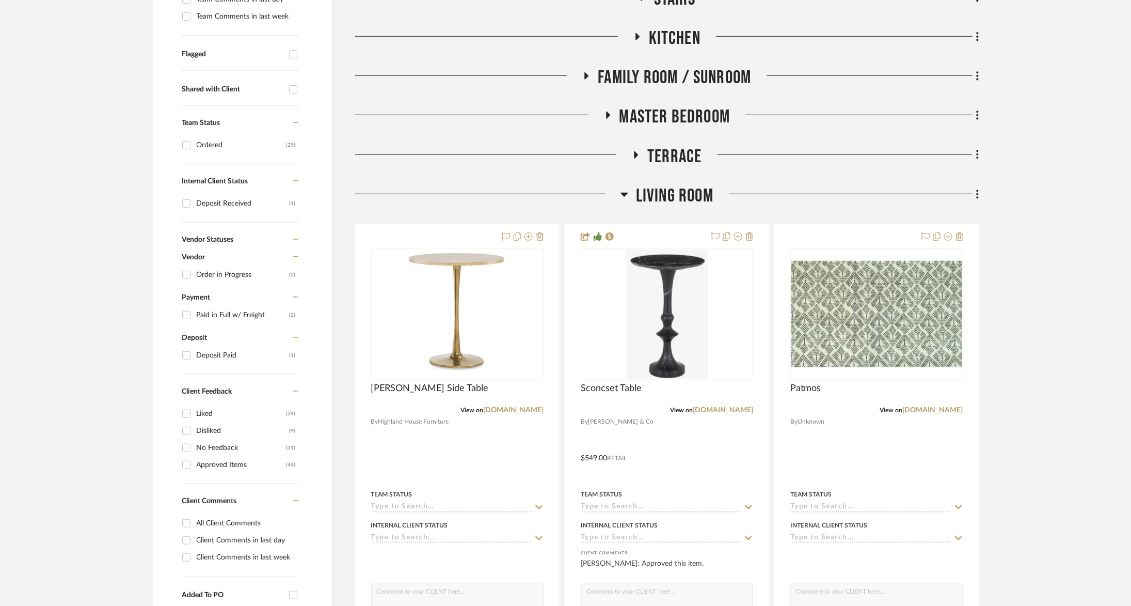
scroll to position [425, 0]
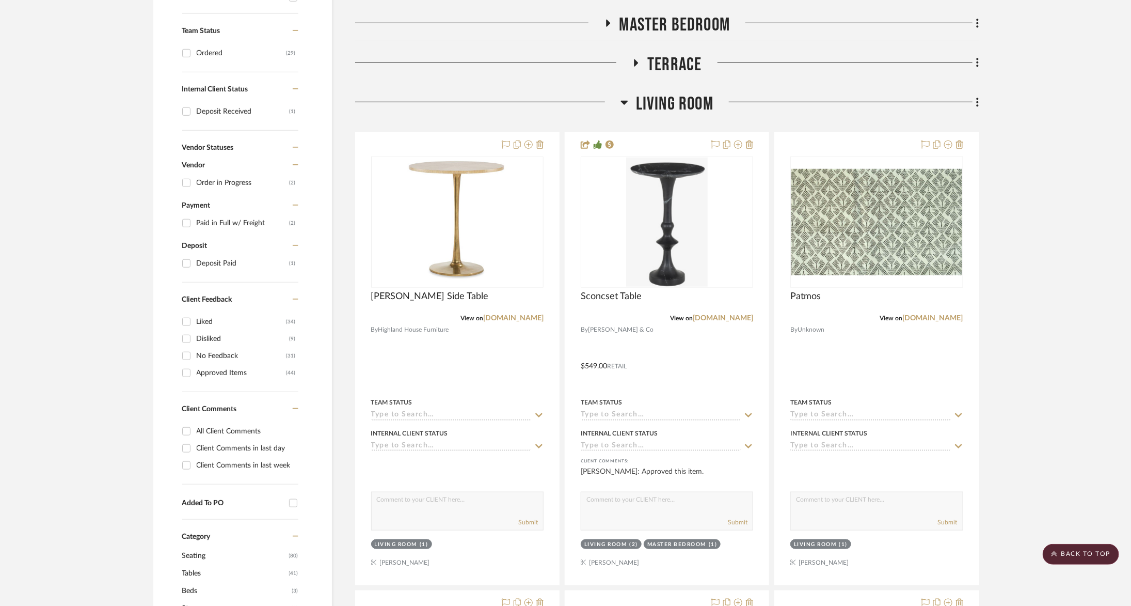
click at [668, 110] on span "Living Room" at bounding box center [674, 104] width 77 height 22
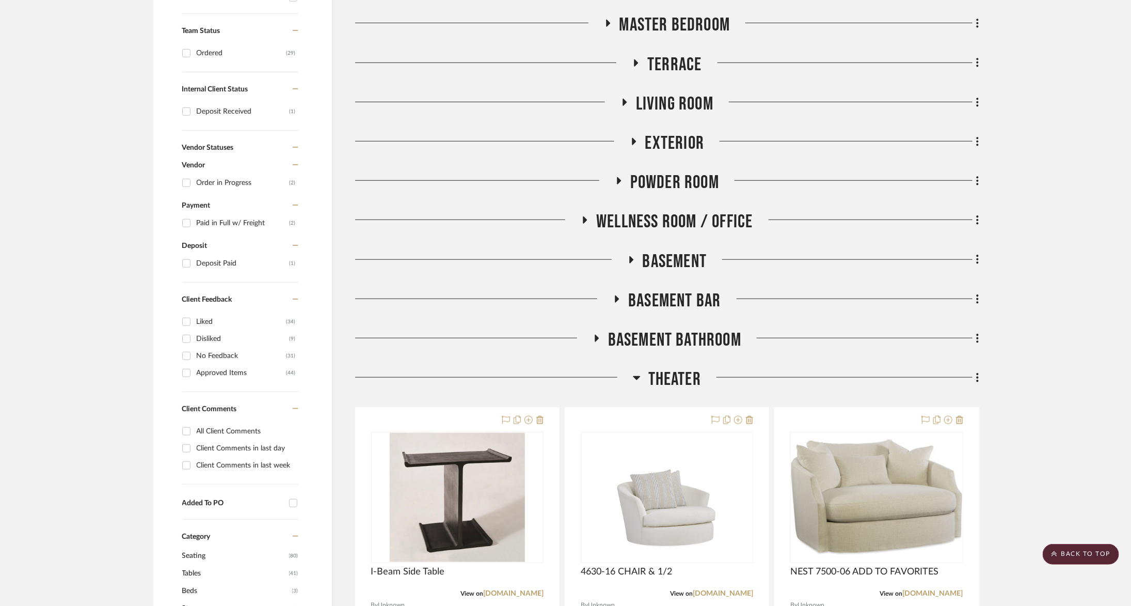
click at [665, 215] on span "Wellness Room / Office" at bounding box center [674, 222] width 156 height 22
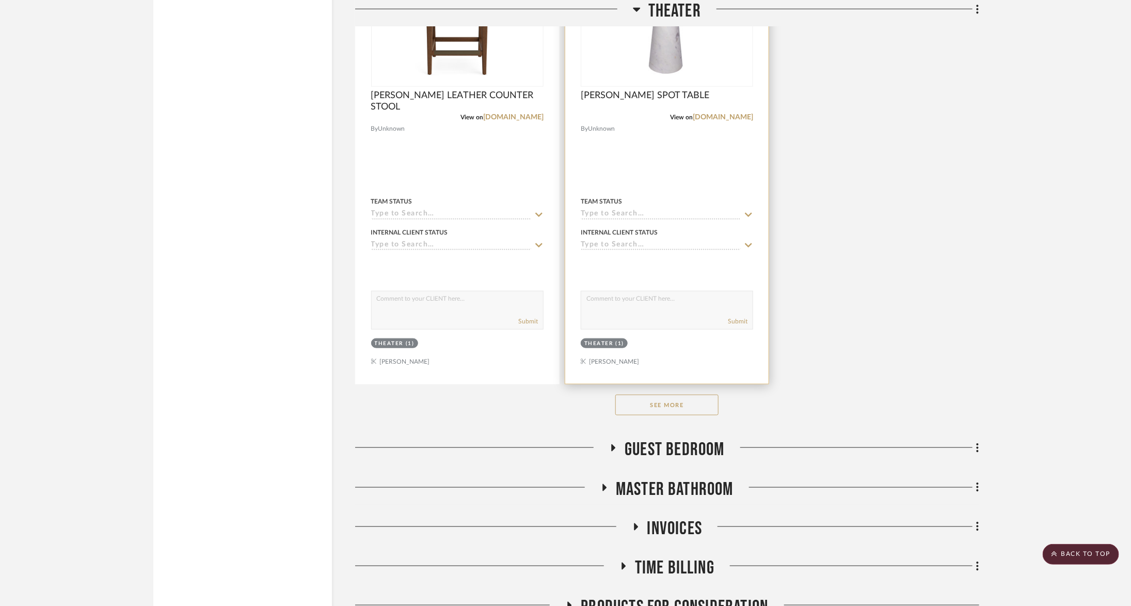
scroll to position [2844, 0]
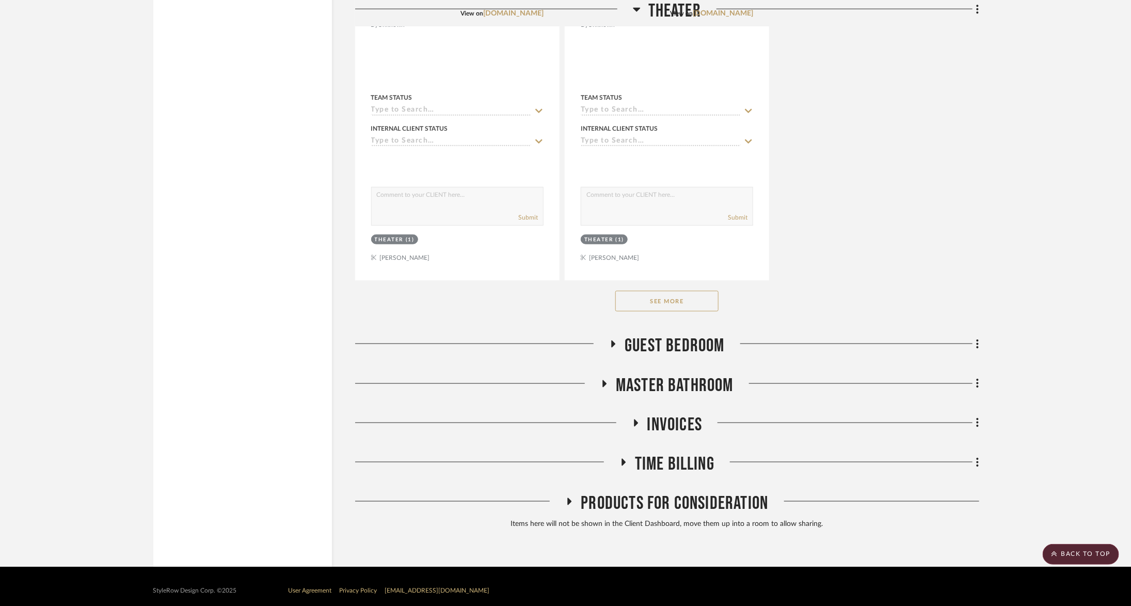
click at [655, 453] on span "Time Billing" at bounding box center [674, 464] width 79 height 22
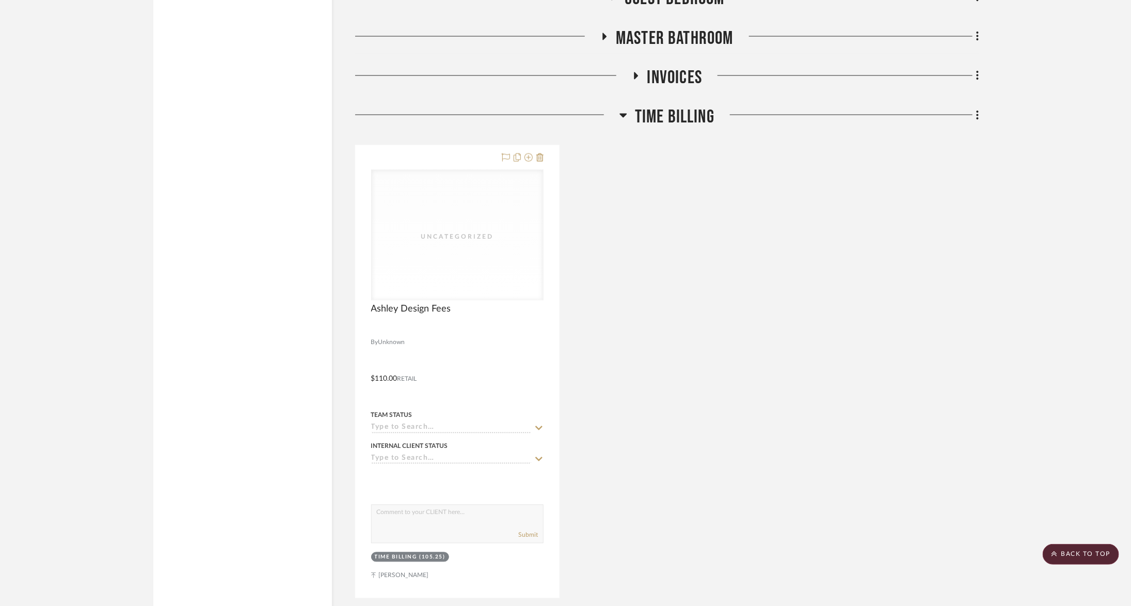
scroll to position [3192, 0]
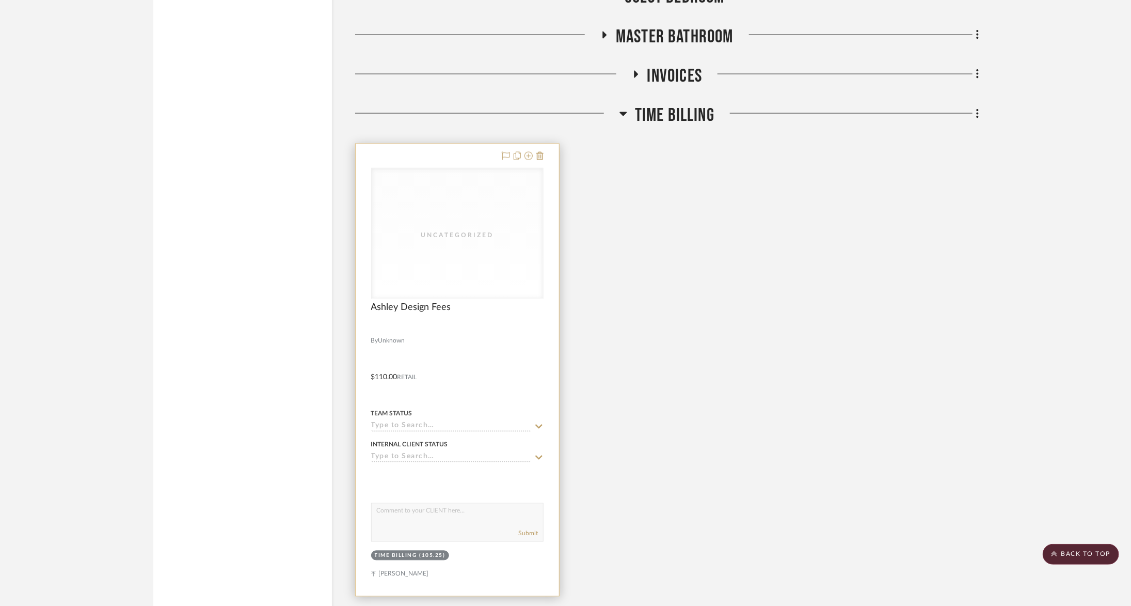
click at [0, 0] on div "Uncategorized" at bounding box center [0, 0] width 0 height 0
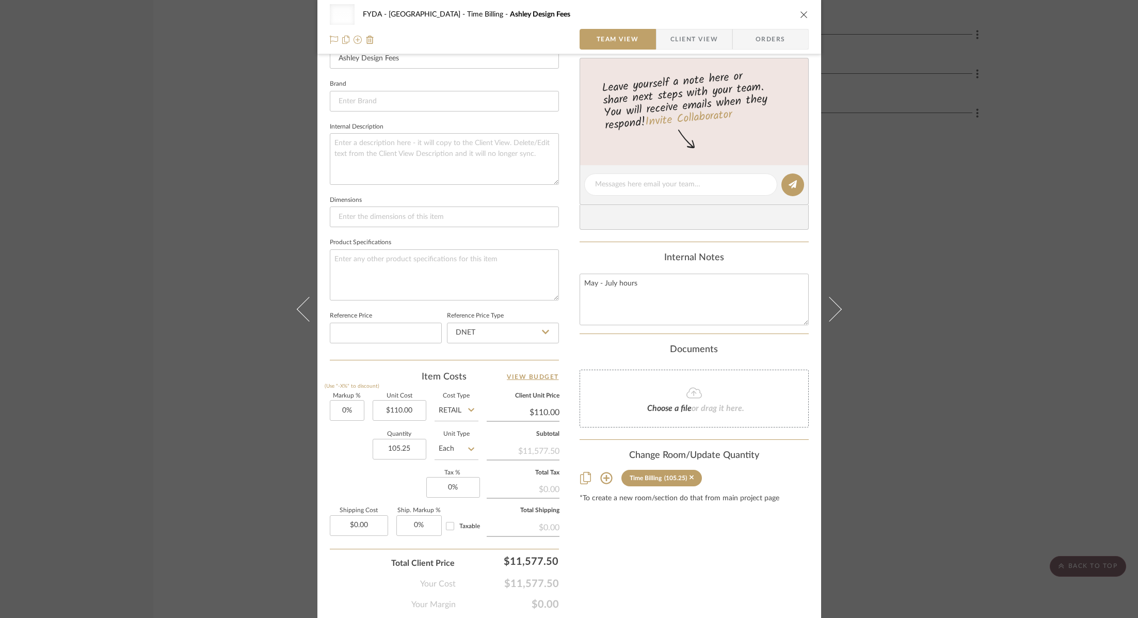
scroll to position [338, 0]
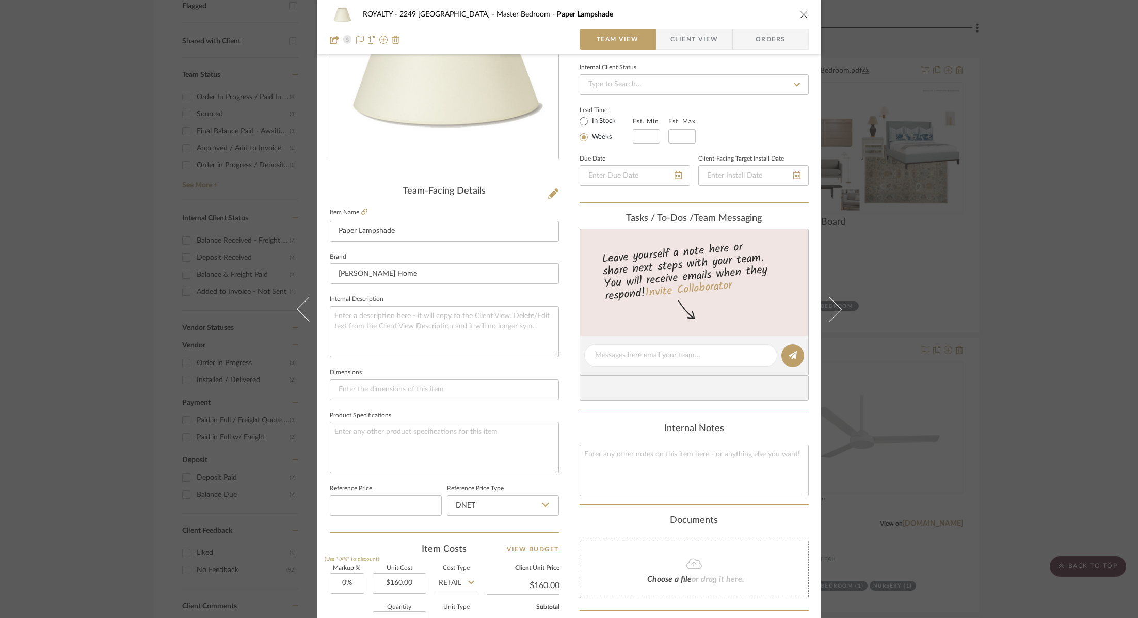
scroll to position [203, 0]
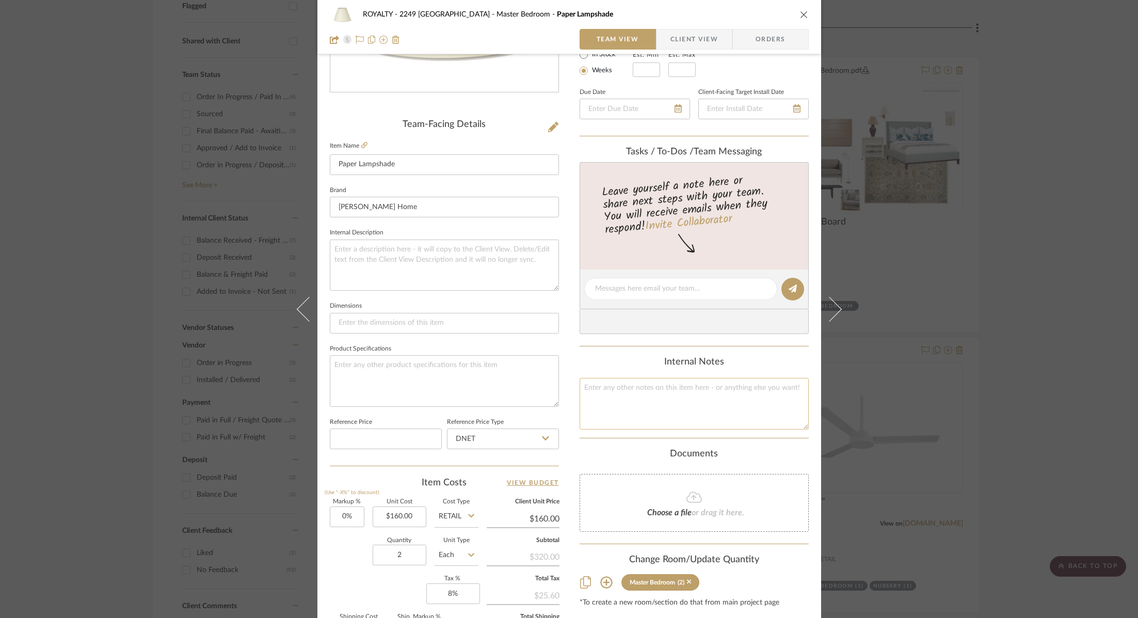
click at [625, 404] on textarea at bounding box center [694, 403] width 229 height 51
type textarea "95 160"
type input "160.00"
click at [406, 518] on input "160.00" at bounding box center [400, 516] width 54 height 21
type input "$95.00"
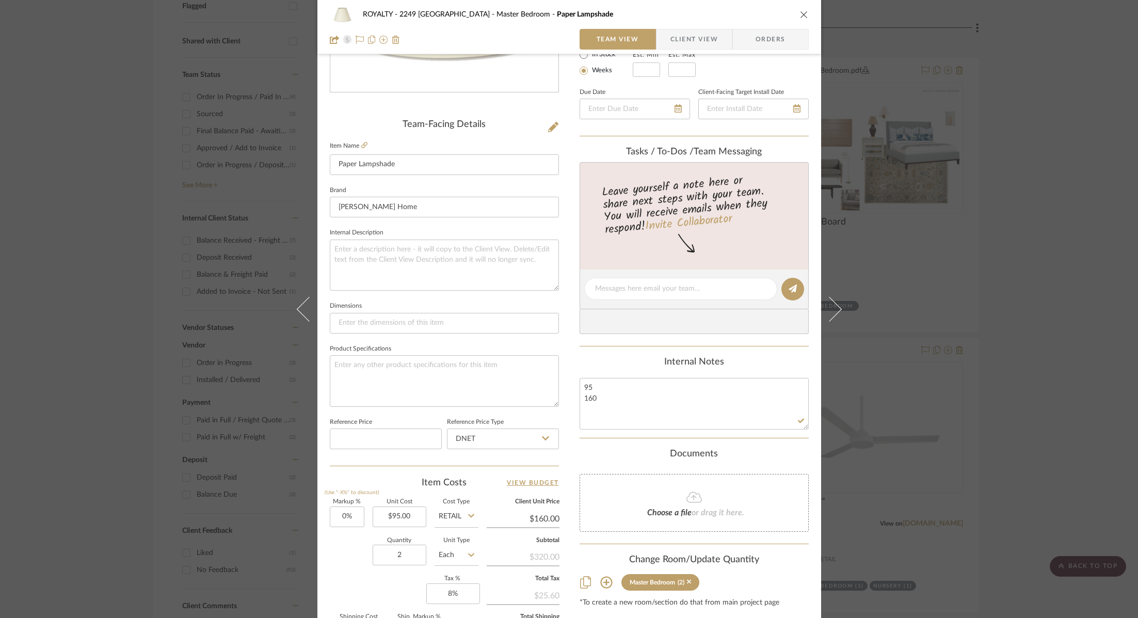
click at [458, 512] on input "Retail" at bounding box center [457, 516] width 44 height 21
click at [464, 539] on div "DNET" at bounding box center [496, 540] width 128 height 26
type input "DNET"
type input "$95.00"
click at [545, 520] on input "95.00" at bounding box center [523, 518] width 73 height 15
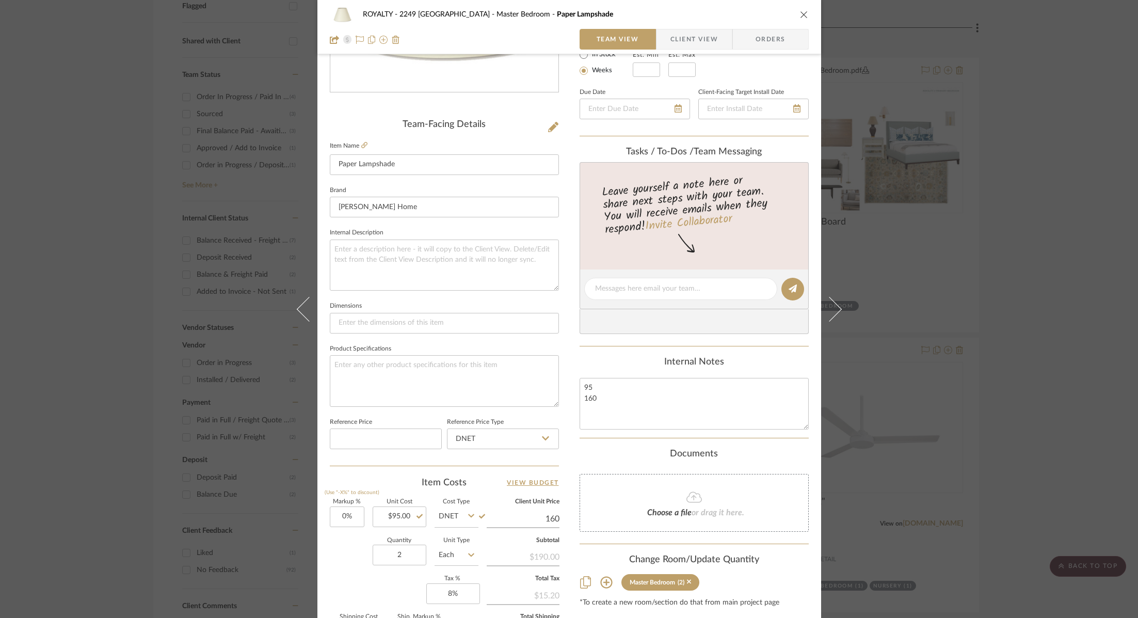
type input "160"
type input "68.42%"
type input "$160.00"
click at [564, 496] on div "ROYALTY - 2249 Yorkshire Master Bedroom Paper Lampshade Team View Client View O…" at bounding box center [569, 281] width 504 height 953
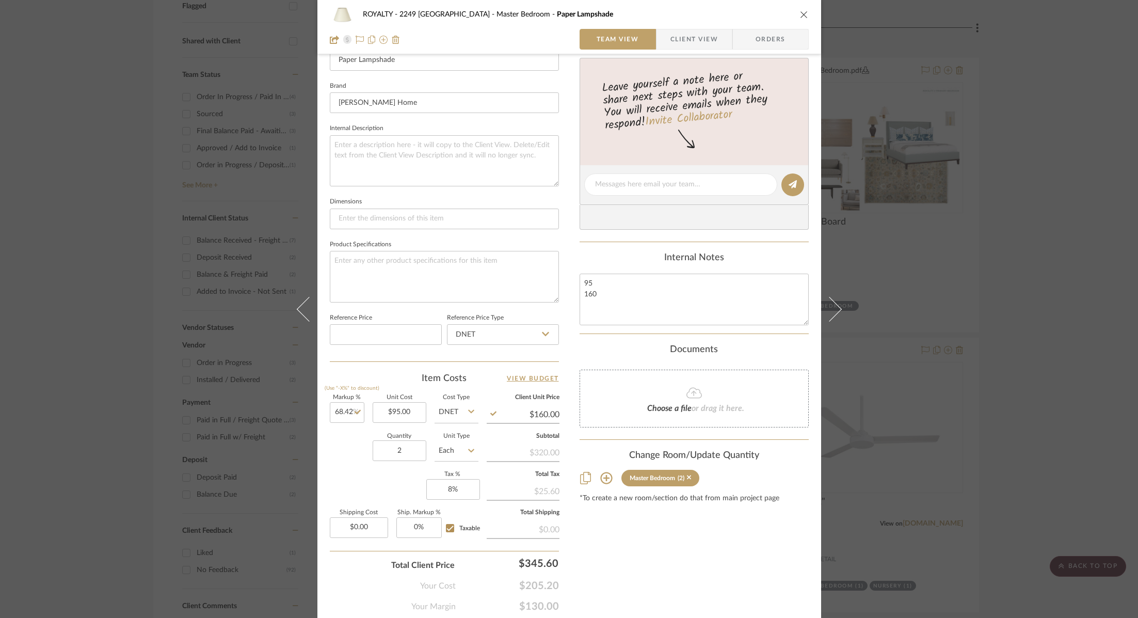
scroll to position [340, 0]
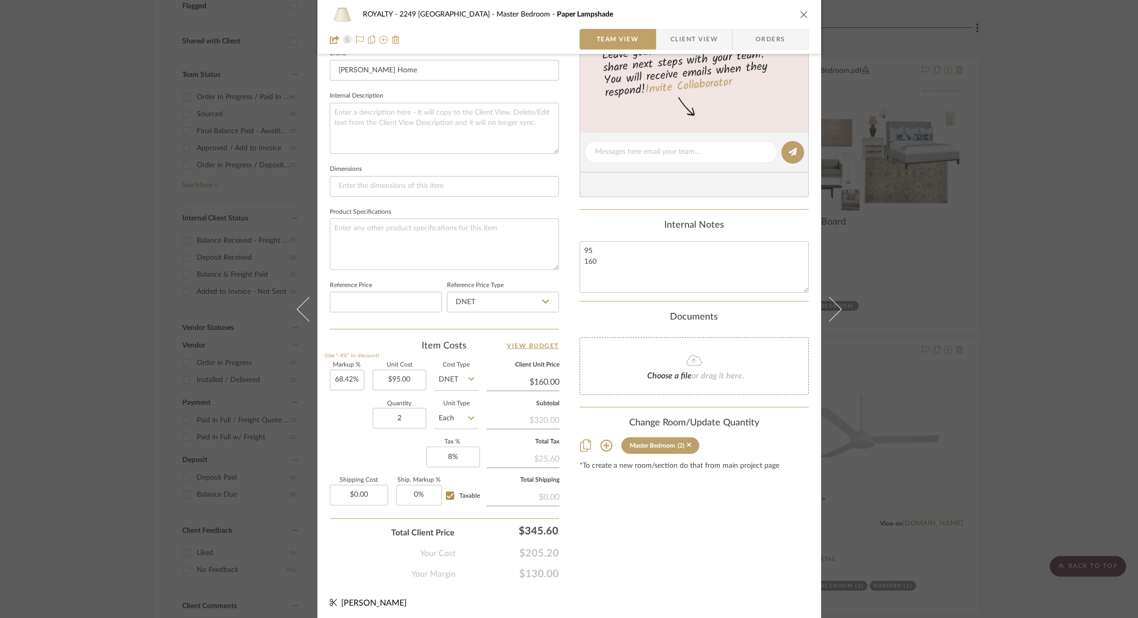
click at [1052, 325] on div "ROYALTY - 2249 Yorkshire Master Bedroom Paper Lampshade Team View Client View O…" at bounding box center [569, 309] width 1138 height 618
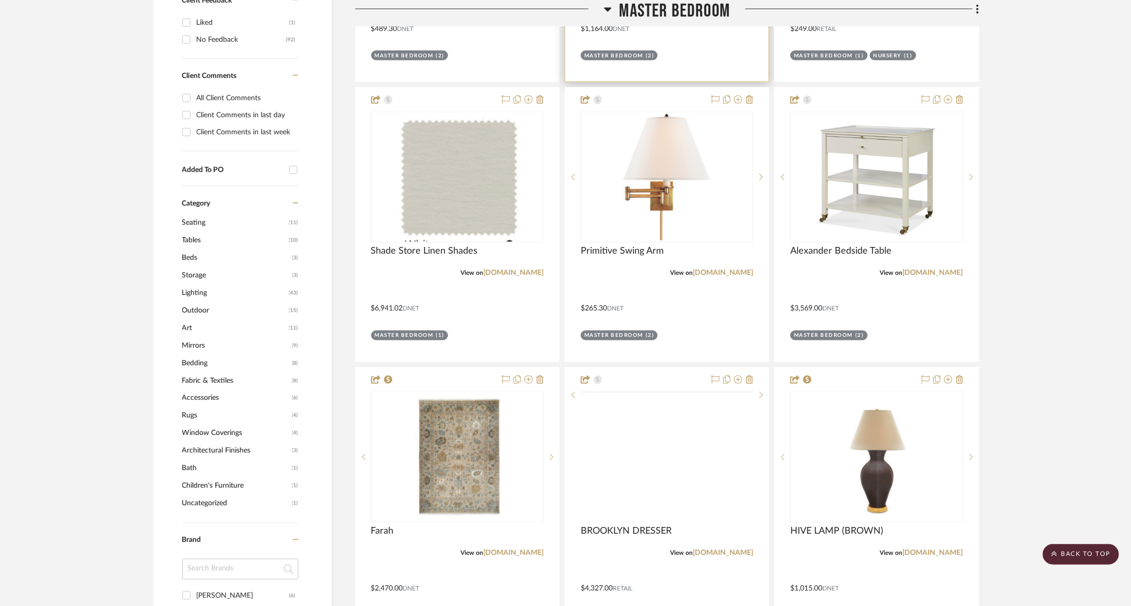
scroll to position [976, 0]
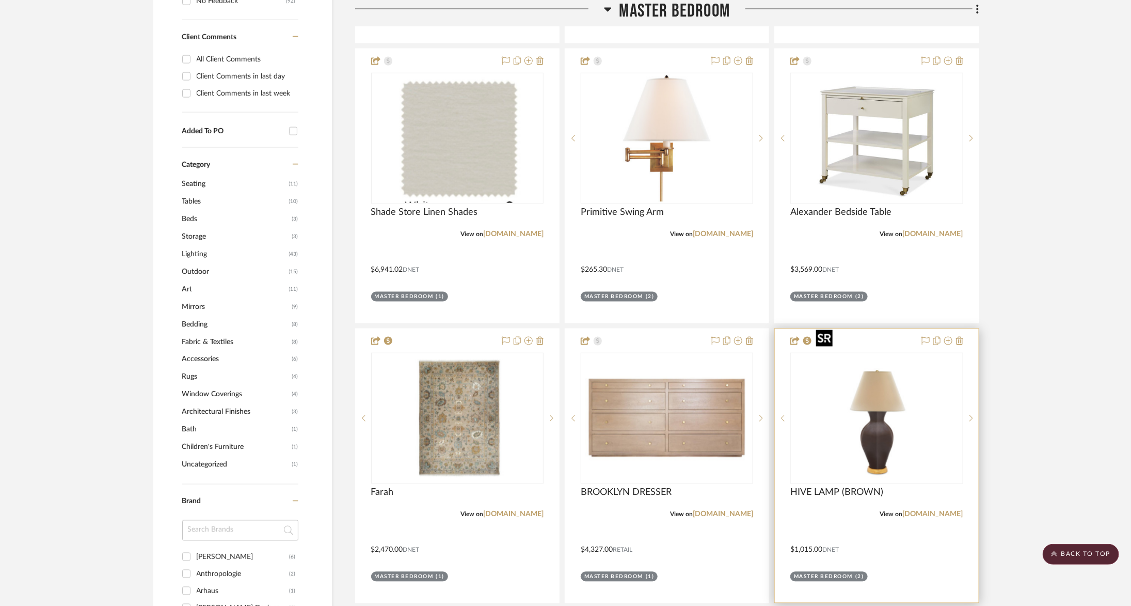
click at [894, 385] on img "0" at bounding box center [876, 418] width 129 height 129
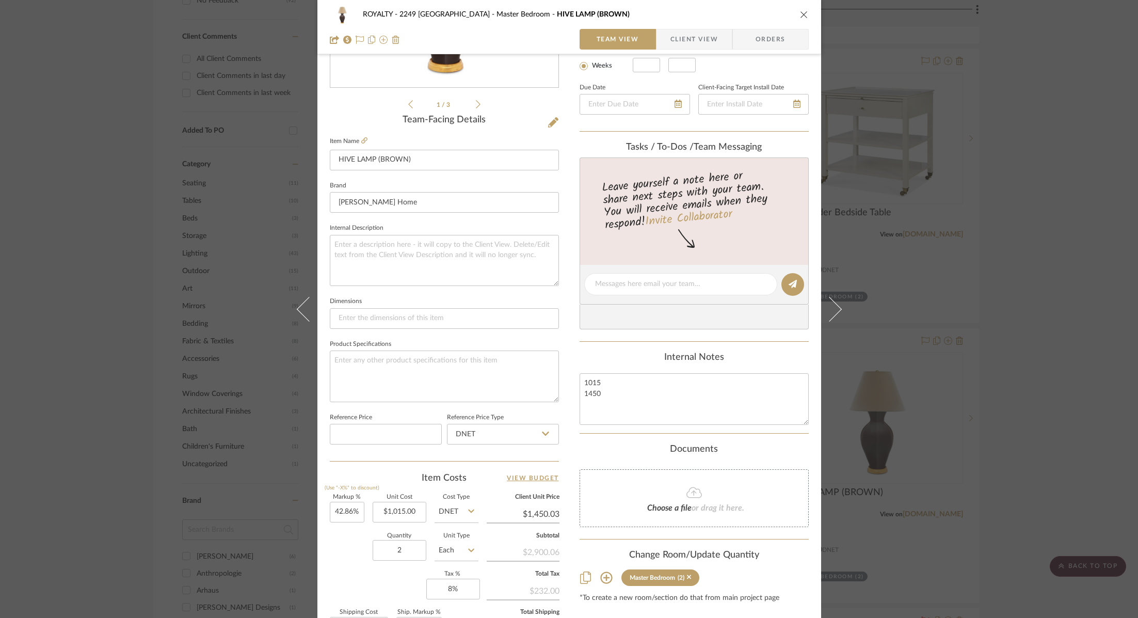
scroll to position [340, 0]
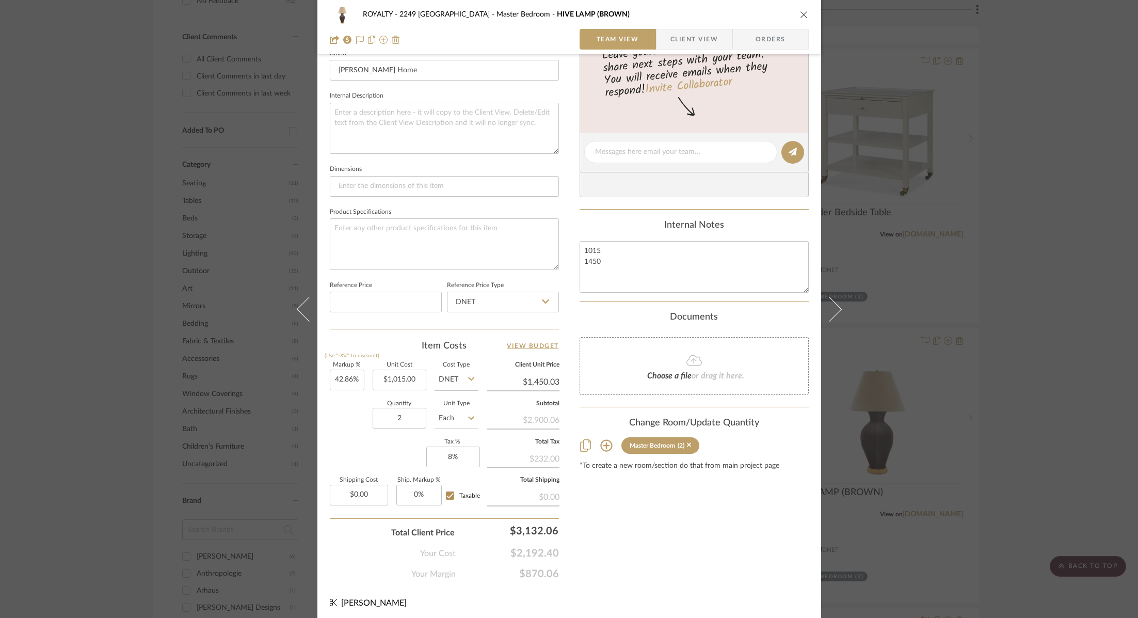
click at [1039, 240] on div "ROYALTY - 2249 Yorkshire Master Bedroom HIVE LAMP (BROWN) Team View Client View…" at bounding box center [569, 309] width 1138 height 618
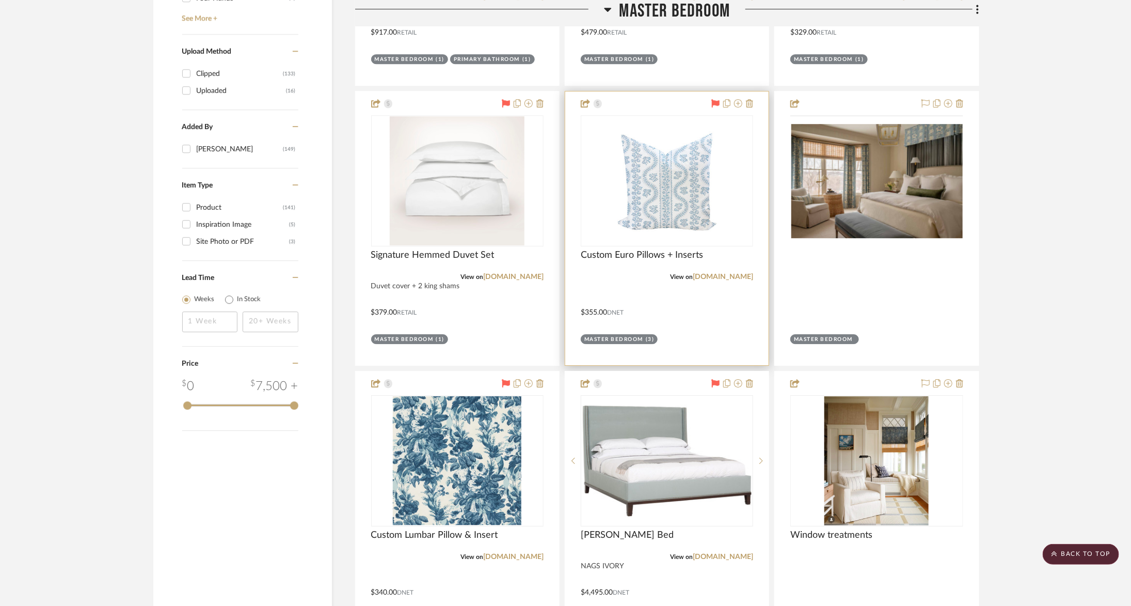
scroll to position [1778, 0]
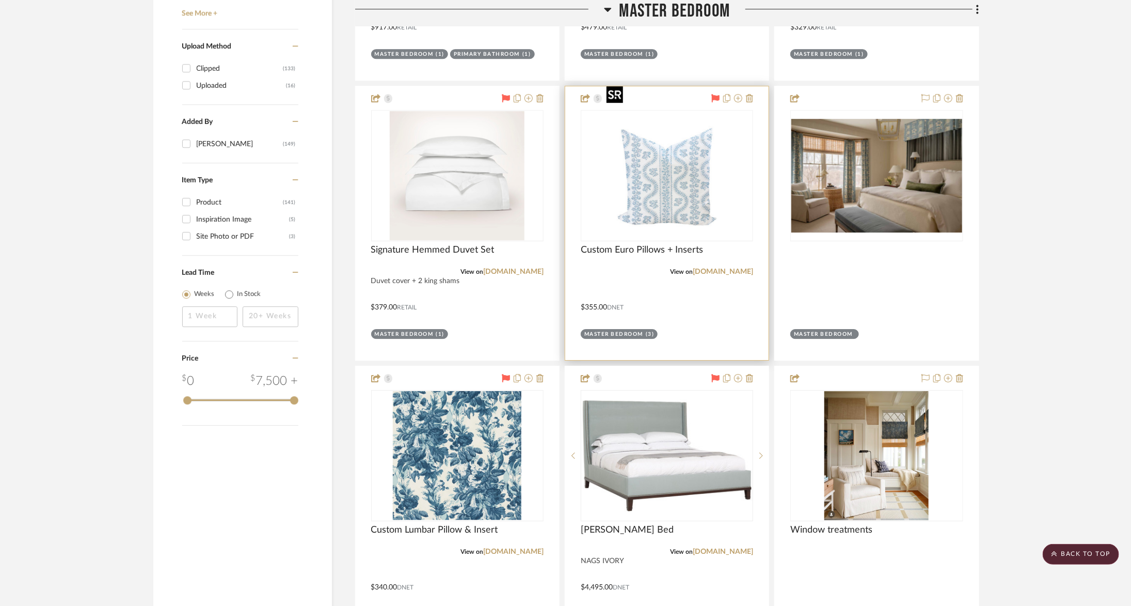
click at [0, 0] on img at bounding box center [0, 0] width 0 height 0
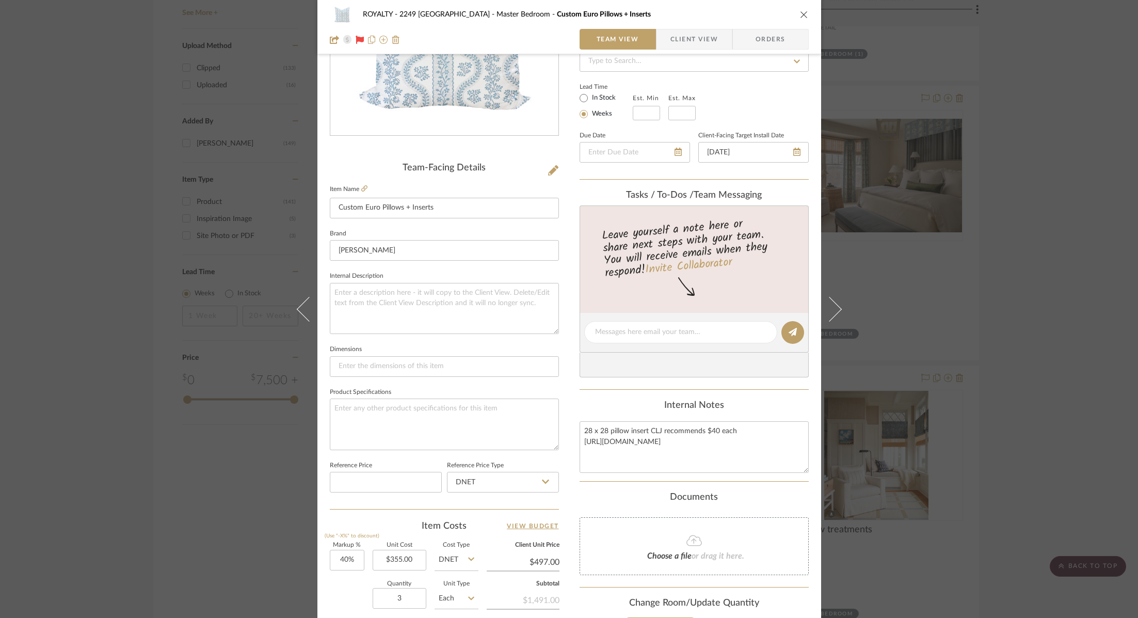
scroll to position [340, 0]
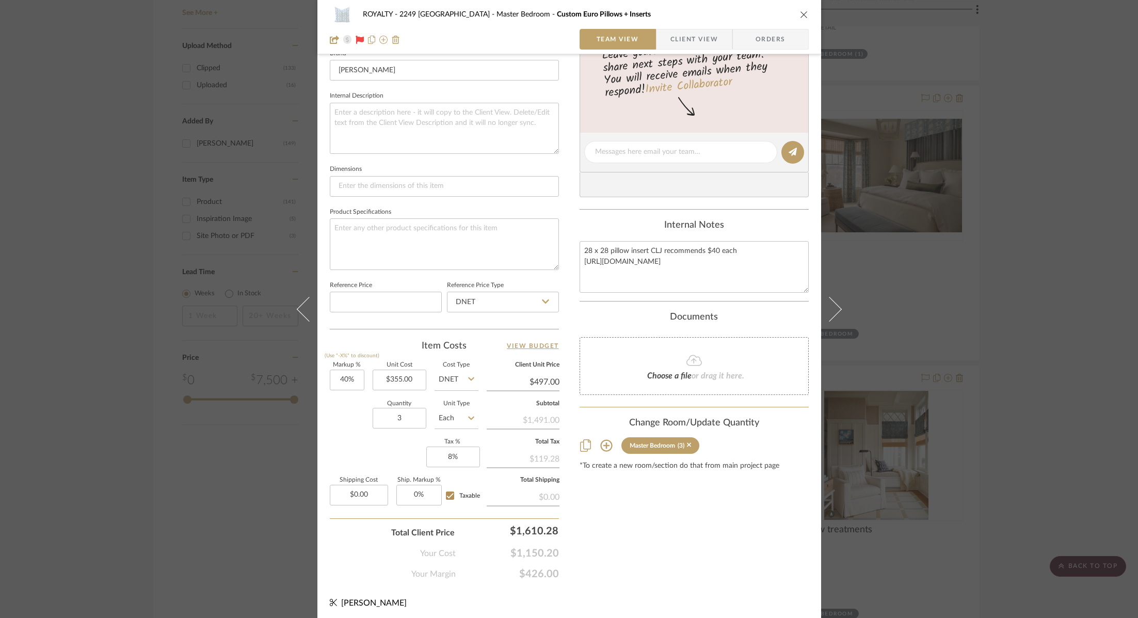
click at [1010, 371] on div "ROYALTY - 2249 Yorkshire Master Bedroom Custom Euro Pillows + Inserts Team View…" at bounding box center [569, 309] width 1138 height 618
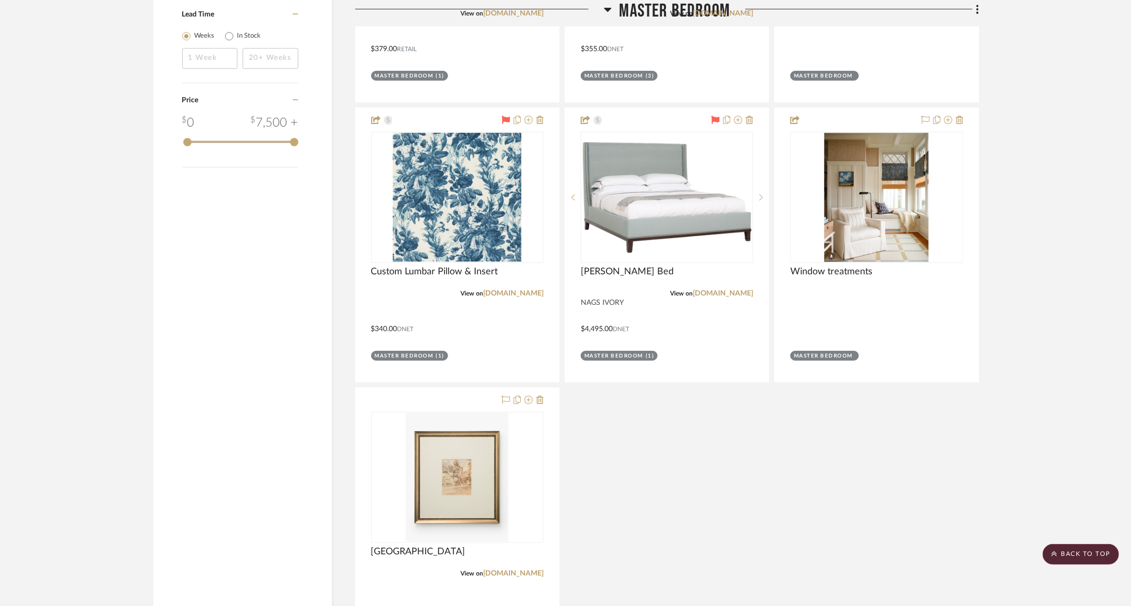
scroll to position [2038, 0]
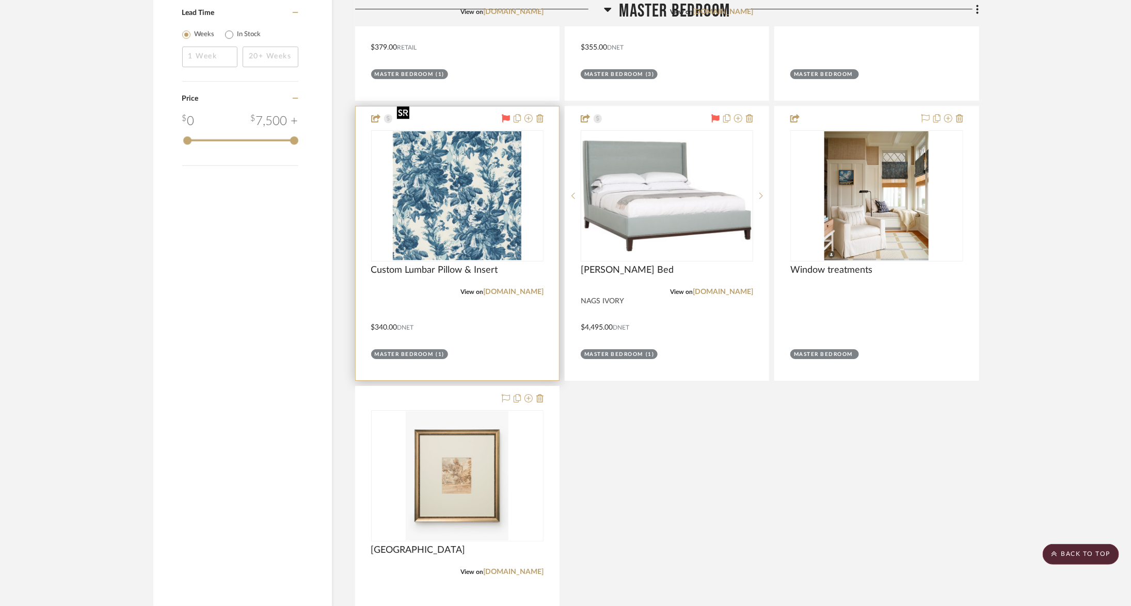
click at [0, 0] on img at bounding box center [0, 0] width 0 height 0
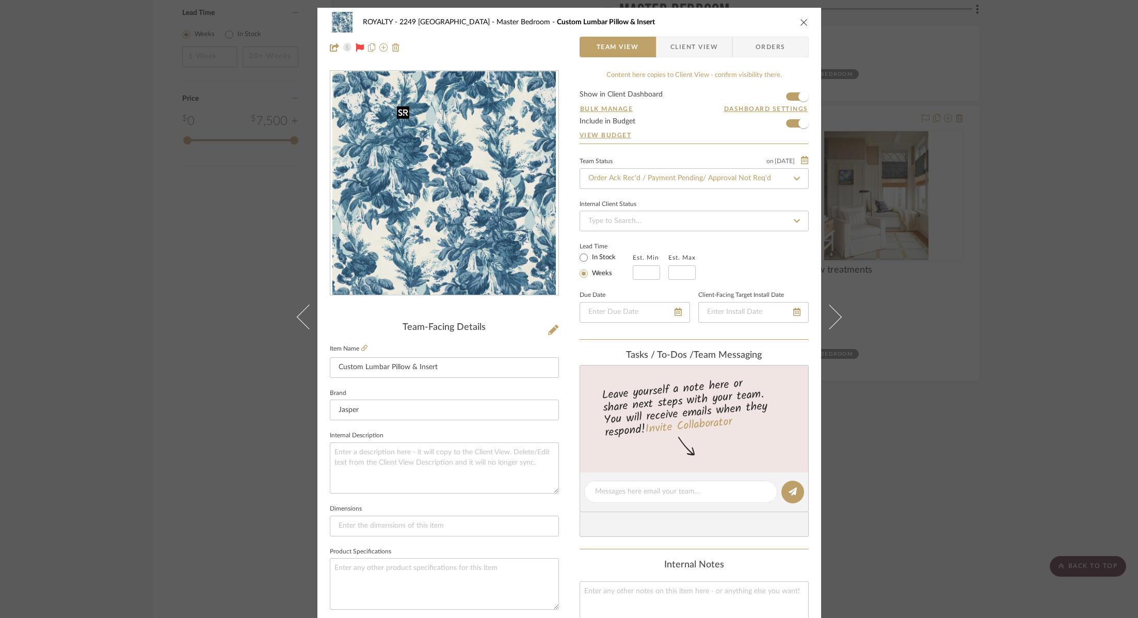
scroll to position [340, 0]
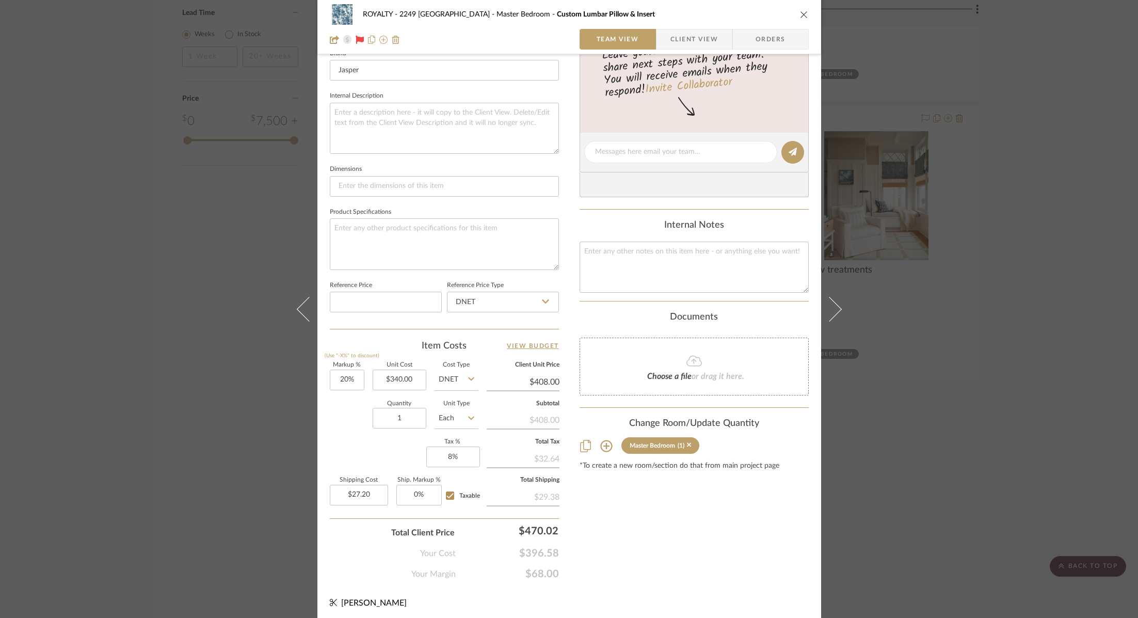
click at [975, 368] on div "ROYALTY - 2249 Yorkshire Master Bedroom Custom Lumbar Pillow & Insert Team View…" at bounding box center [569, 309] width 1138 height 618
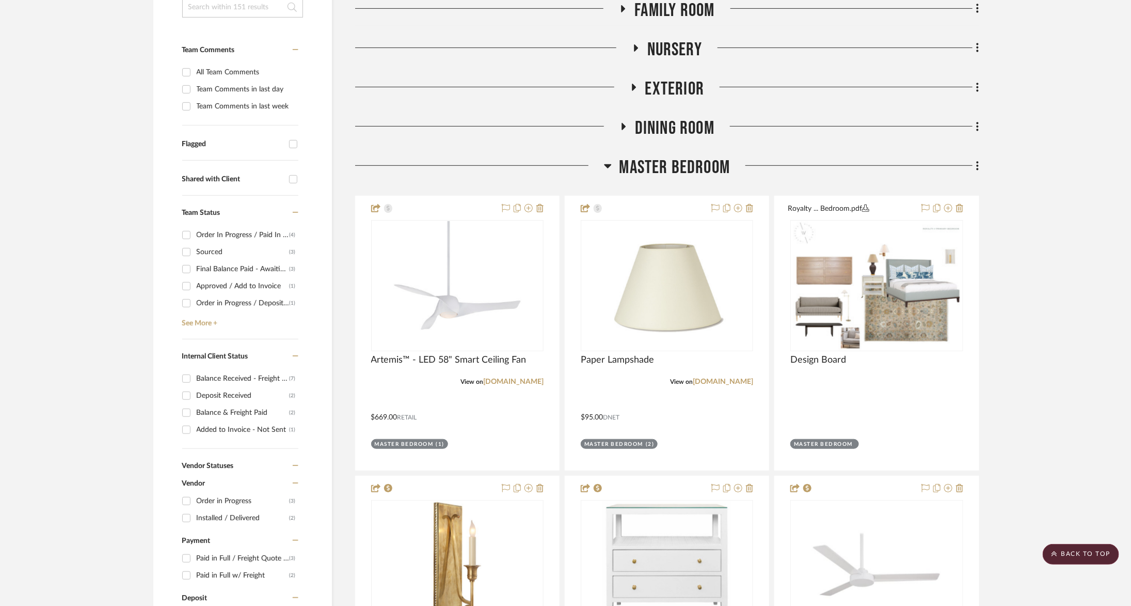
scroll to position [256, 0]
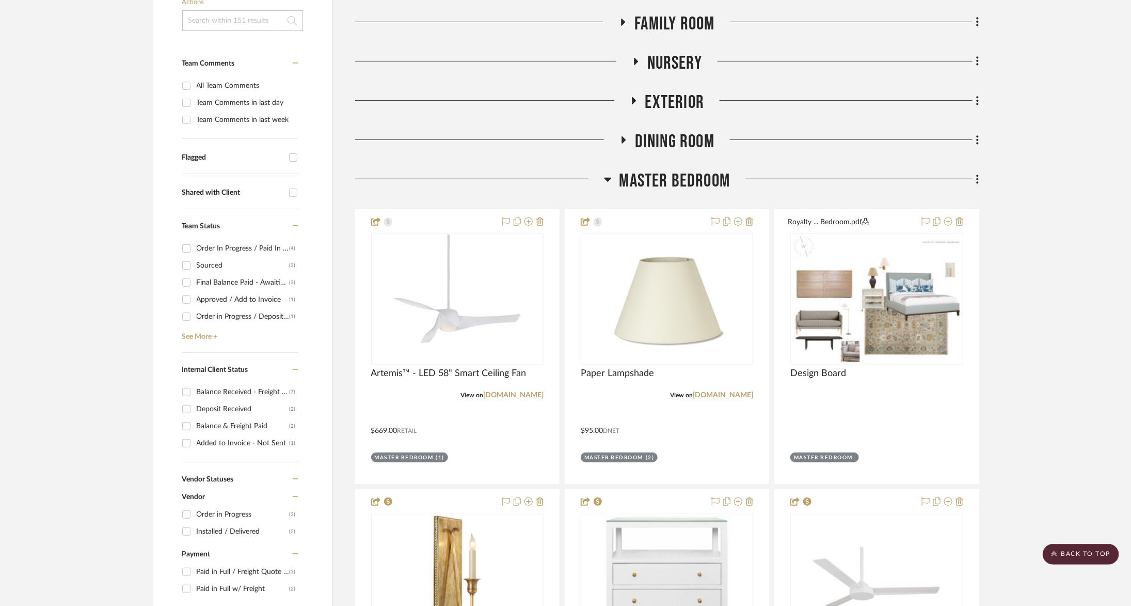
click at [614, 170] on h3 "Master Bedroom" at bounding box center [667, 181] width 126 height 22
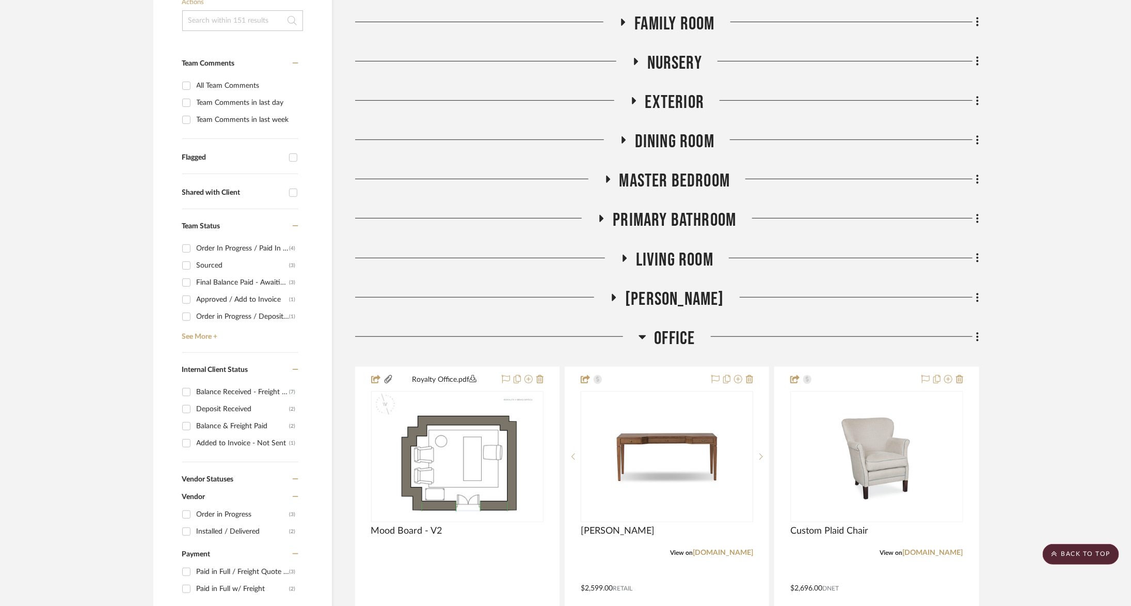
click at [609, 209] on h3 "Primary Bathroom" at bounding box center [666, 220] width 139 height 22
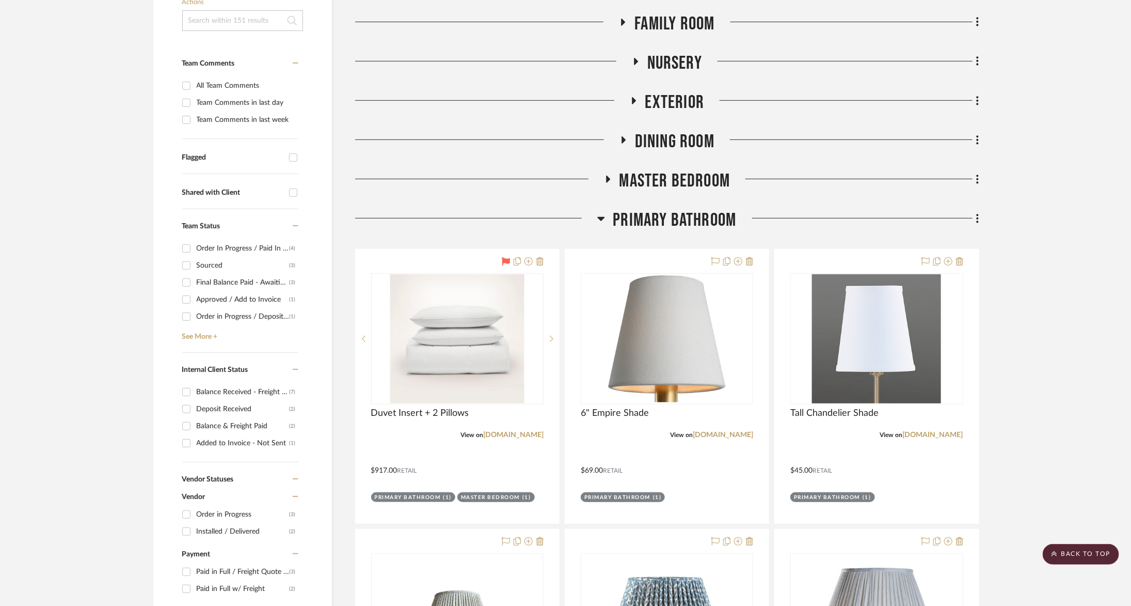
click at [646, 170] on span "Master Bedroom" at bounding box center [674, 181] width 111 height 22
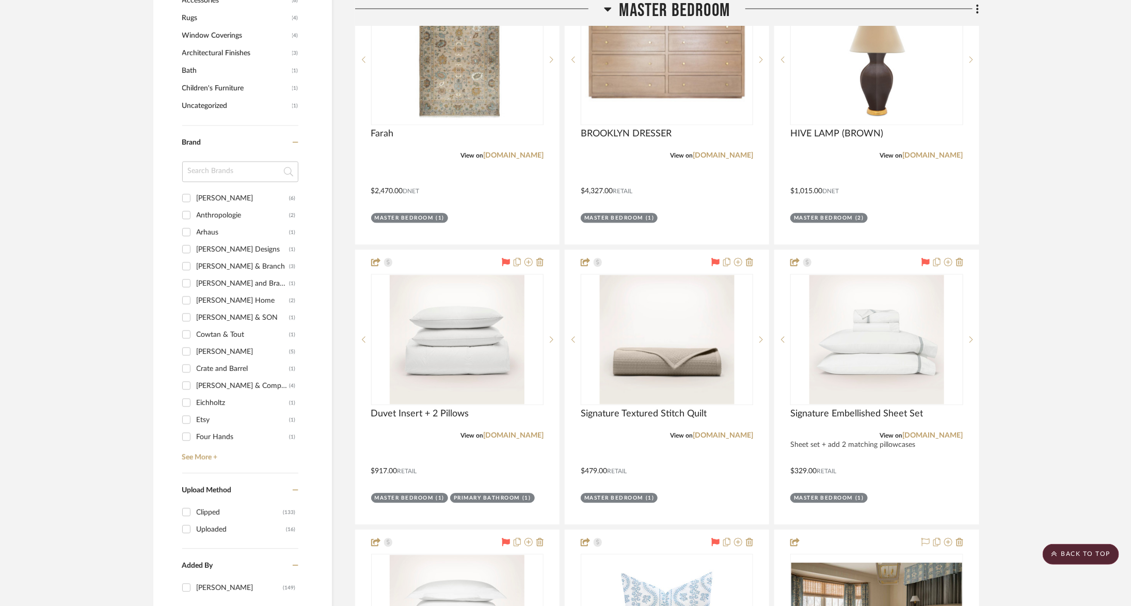
scroll to position [1318, 0]
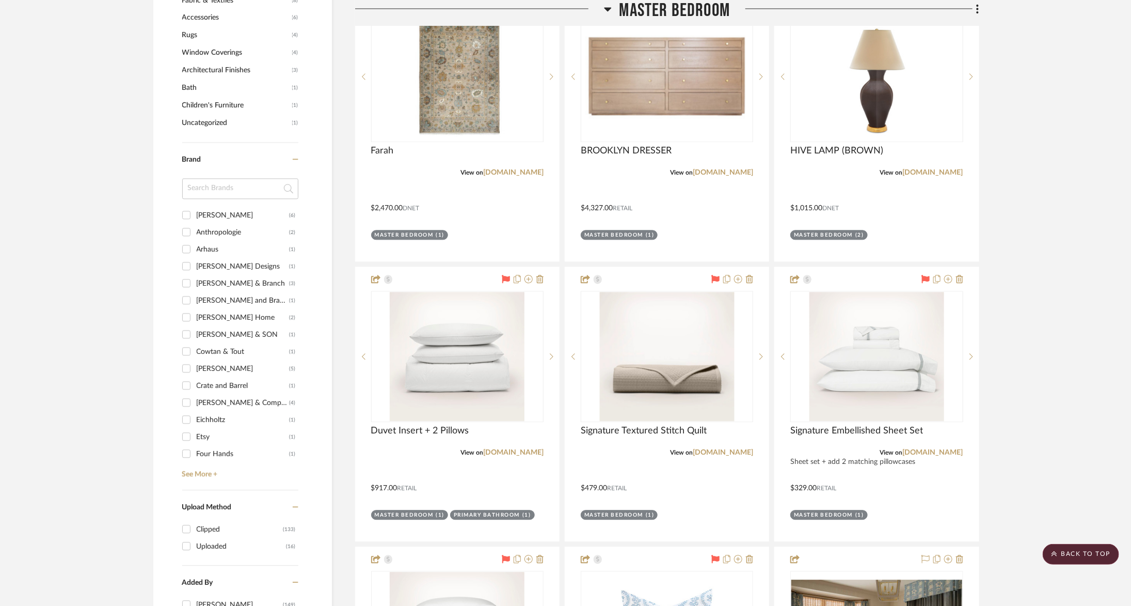
click at [654, 6] on span "Master Bedroom" at bounding box center [674, 11] width 111 height 22
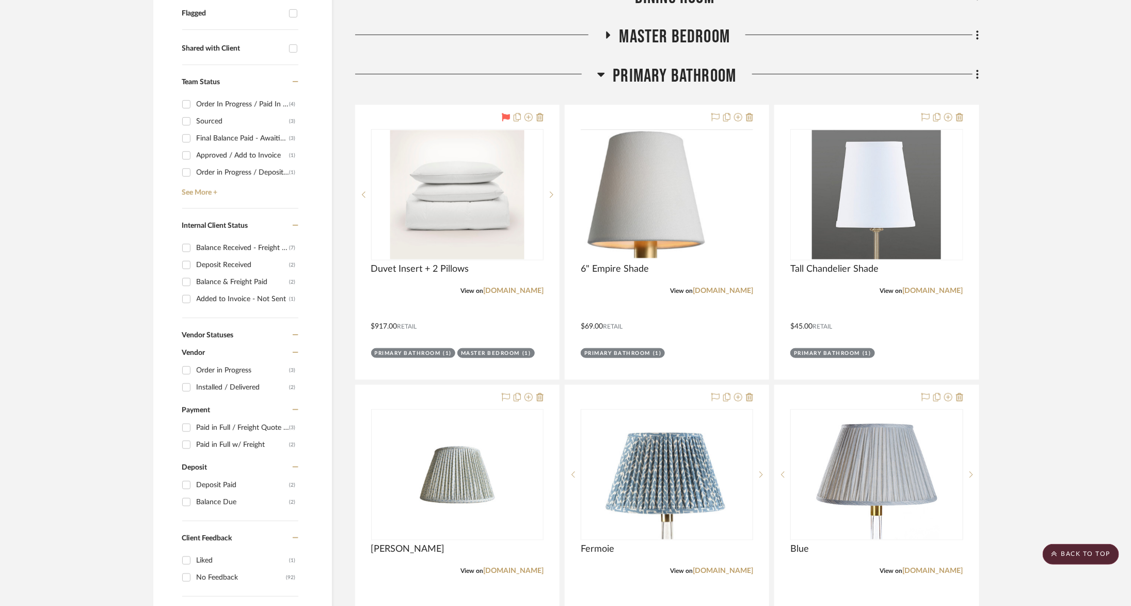
scroll to position [285, 0]
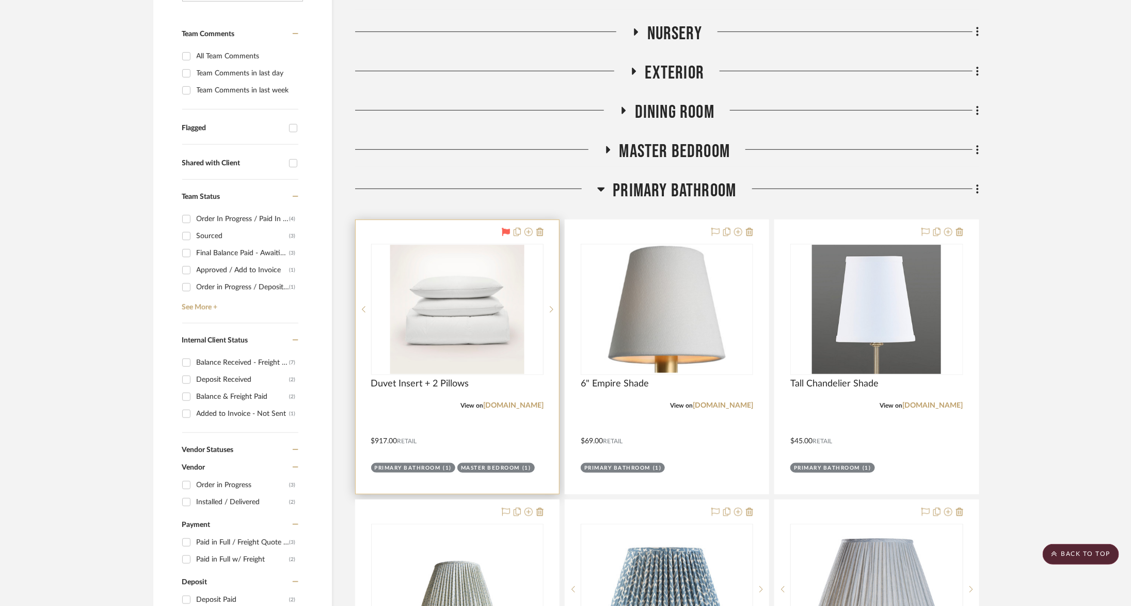
click at [544, 220] on div at bounding box center [457, 357] width 203 height 274
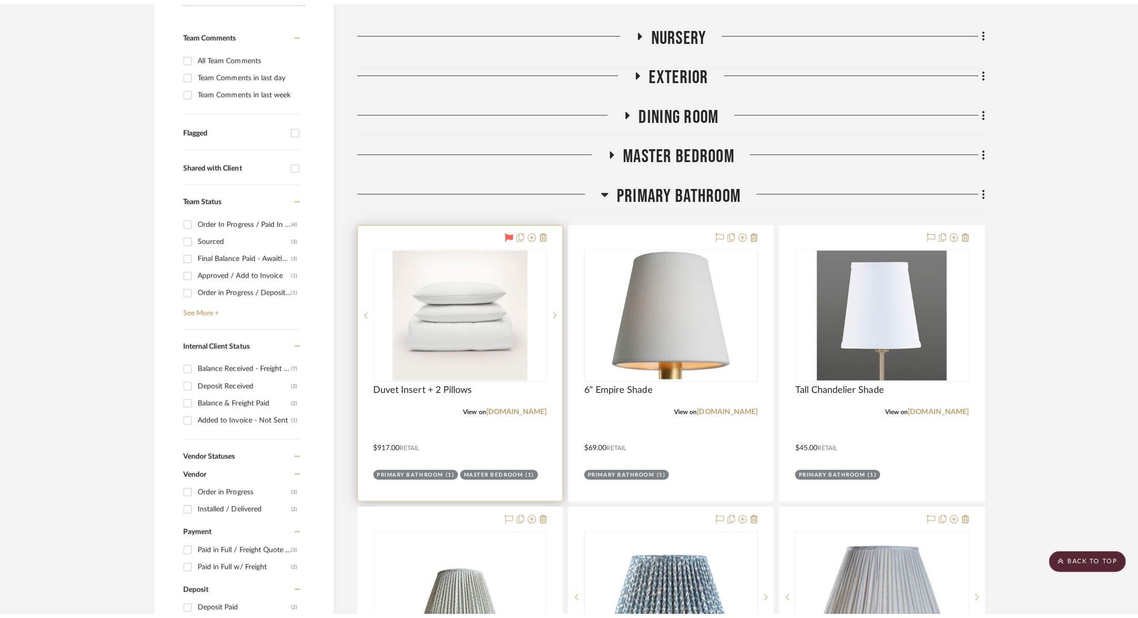
scroll to position [0, 0]
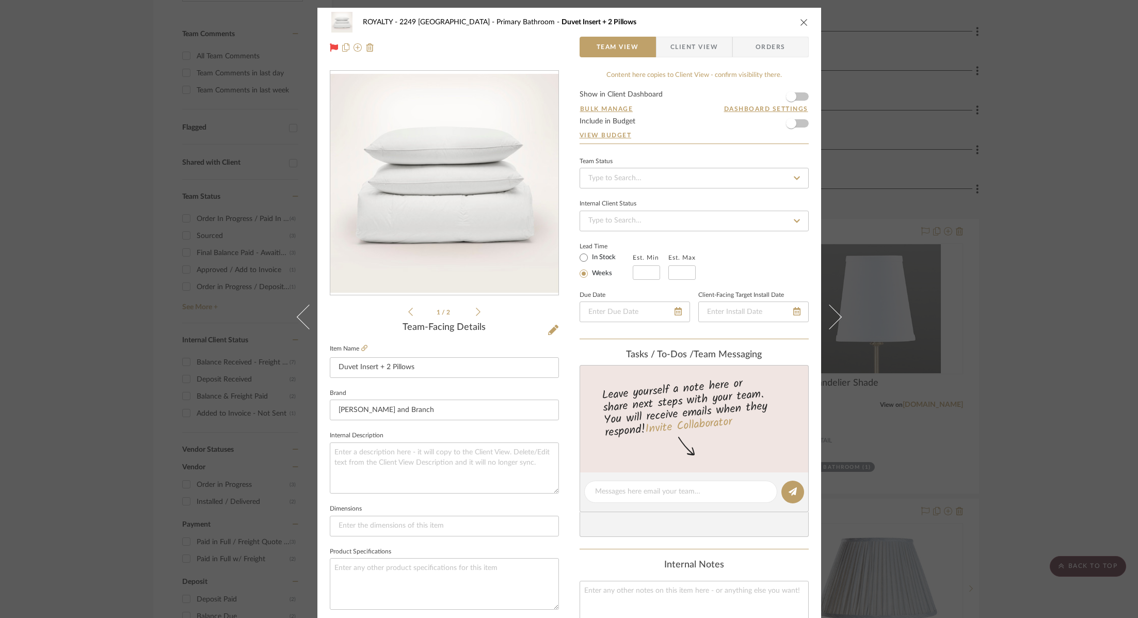
click at [800, 21] on icon "close" at bounding box center [804, 22] width 8 height 8
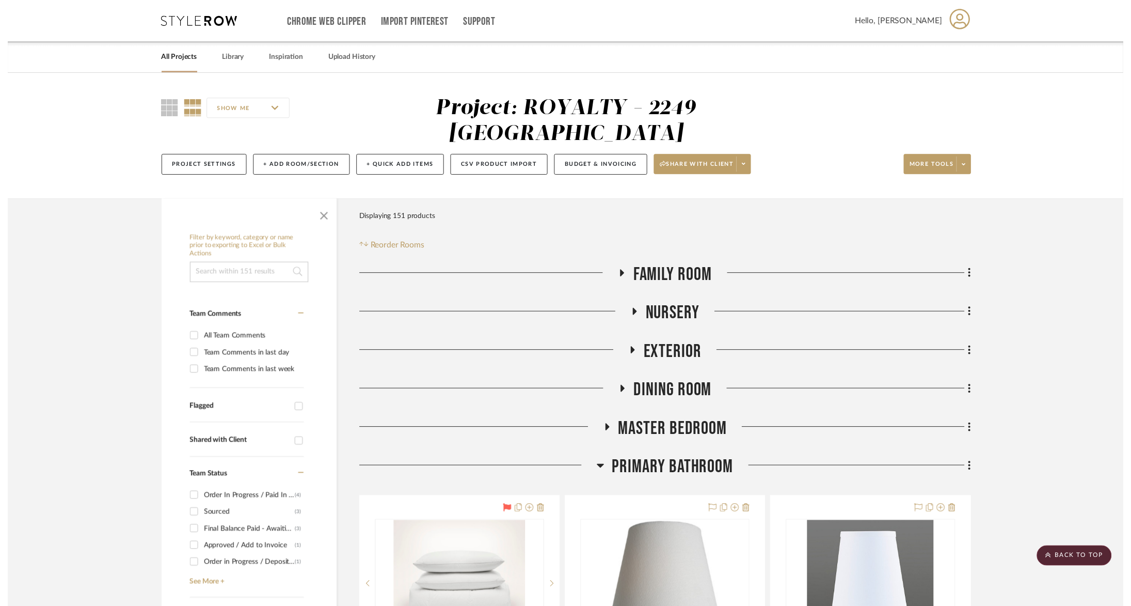
scroll to position [285, 0]
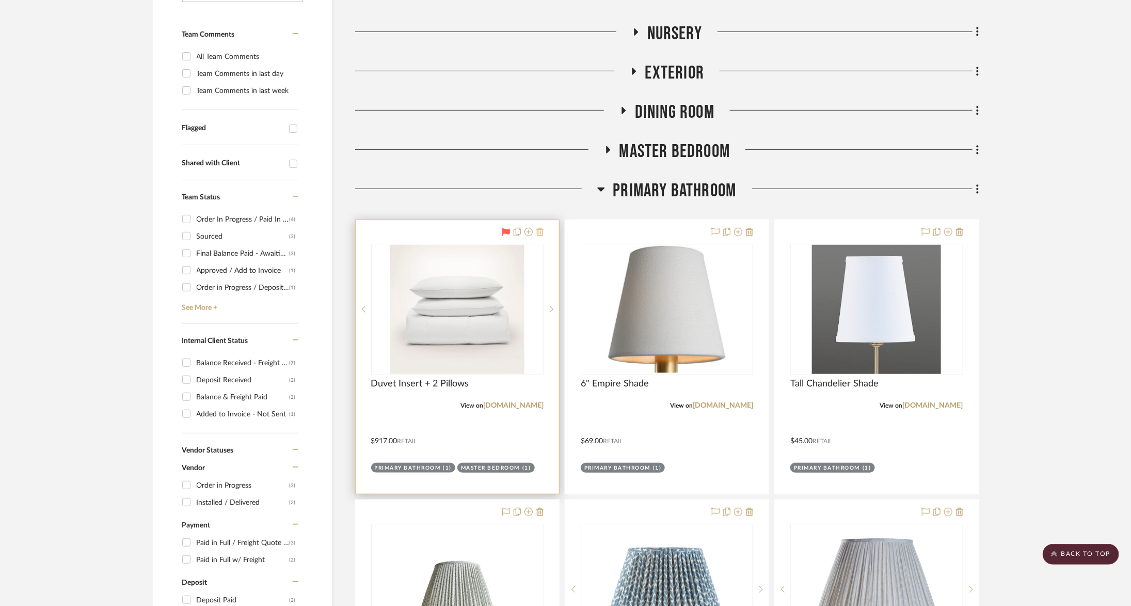
click at [540, 228] on icon at bounding box center [539, 232] width 7 height 8
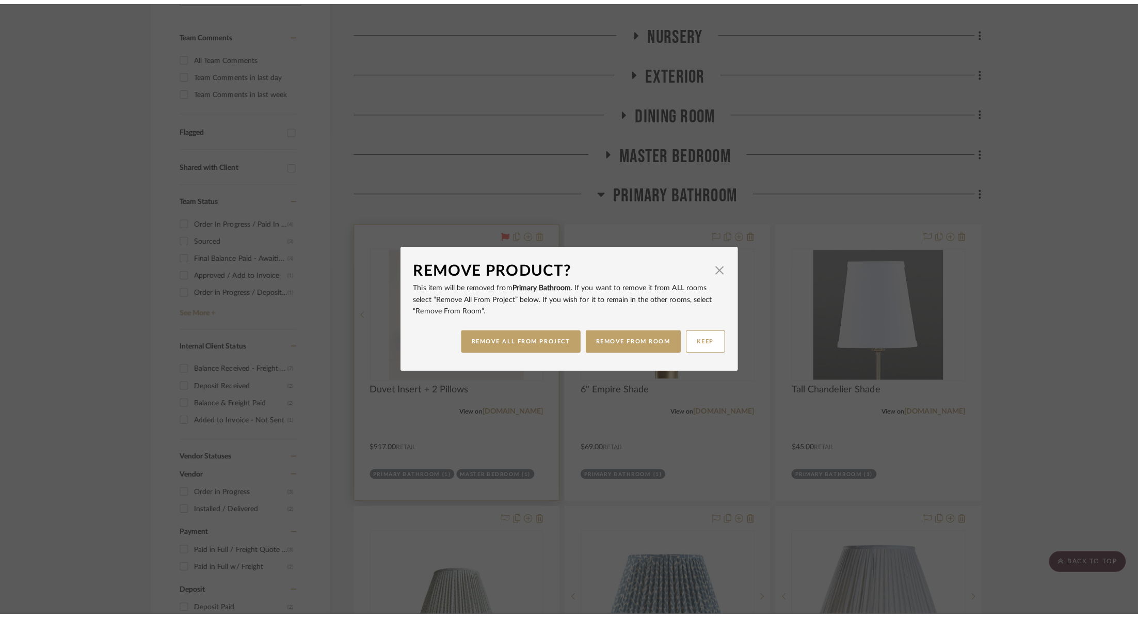
scroll to position [0, 0]
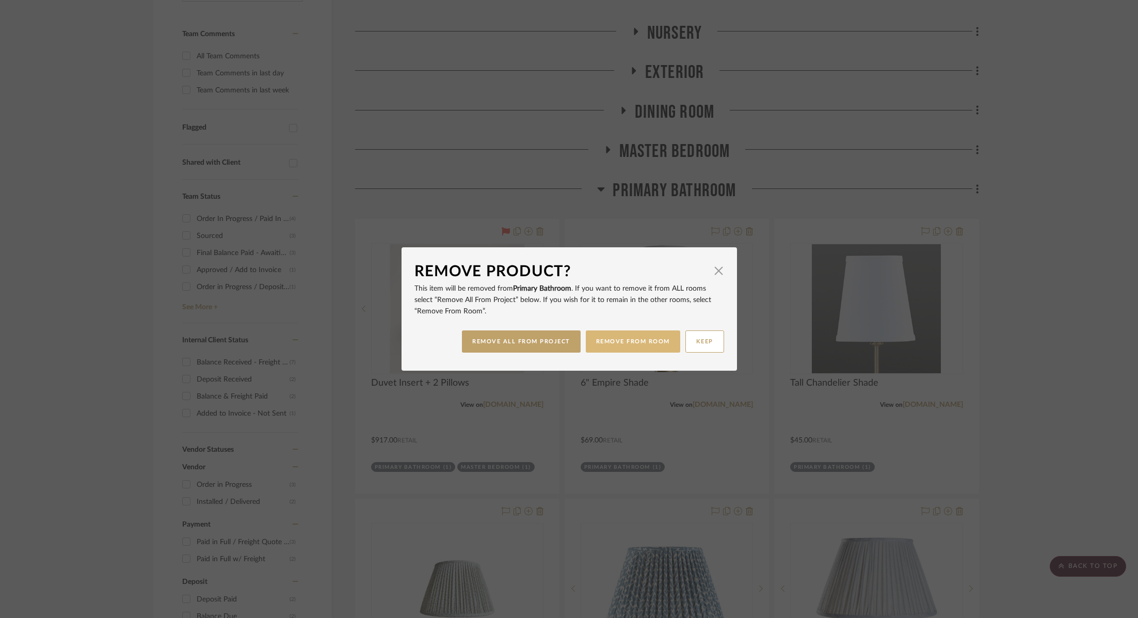
click at [610, 348] on button "REMOVE FROM ROOM" at bounding box center [633, 341] width 94 height 22
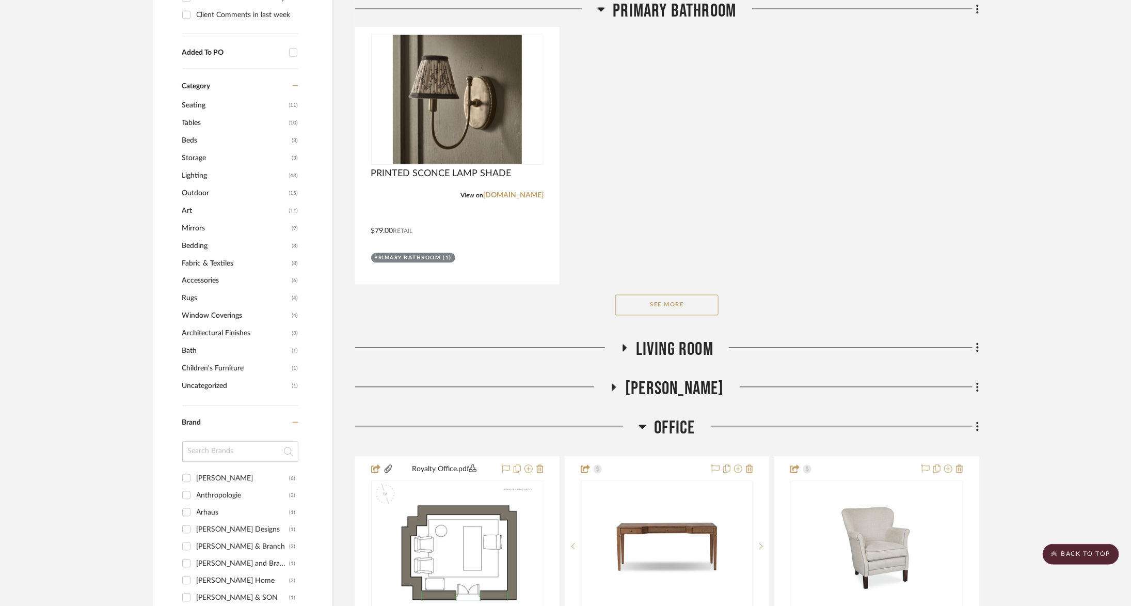
scroll to position [1055, 0]
click at [672, 338] on span "Living Room" at bounding box center [674, 349] width 77 height 22
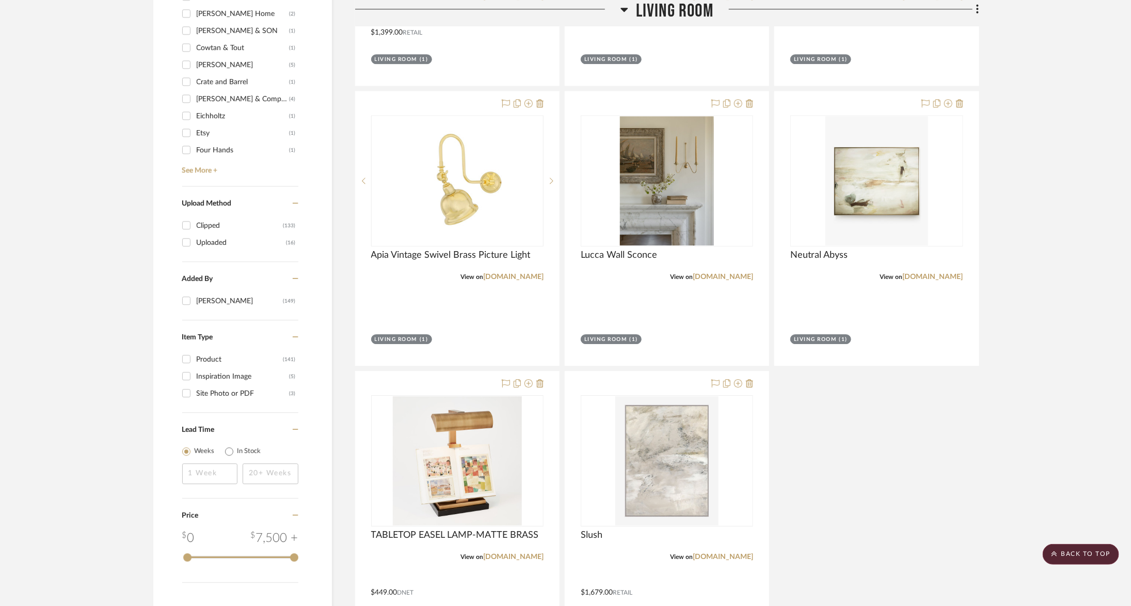
scroll to position [1484, 0]
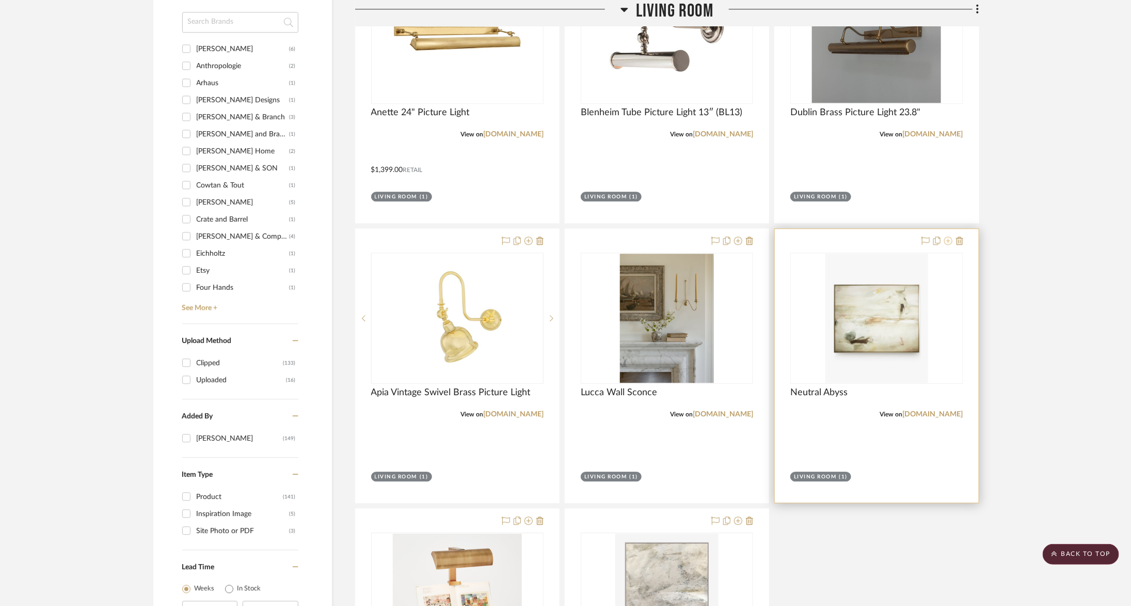
click at [949, 236] on icon at bounding box center [948, 240] width 8 height 8
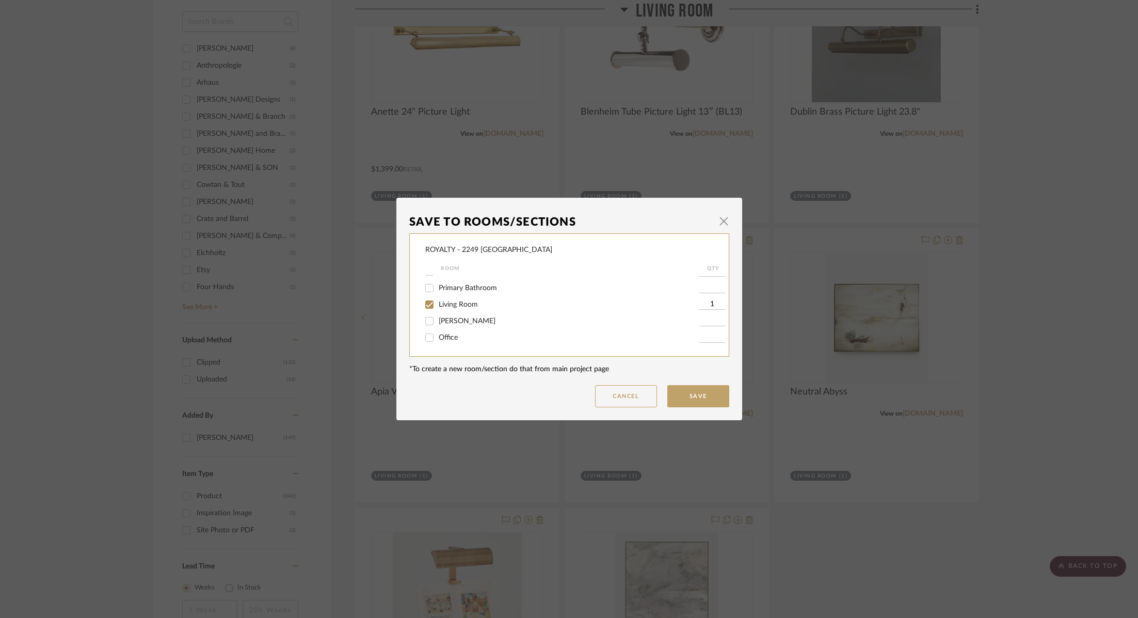
scroll to position [0, 0]
click at [717, 222] on span "button" at bounding box center [724, 221] width 21 height 21
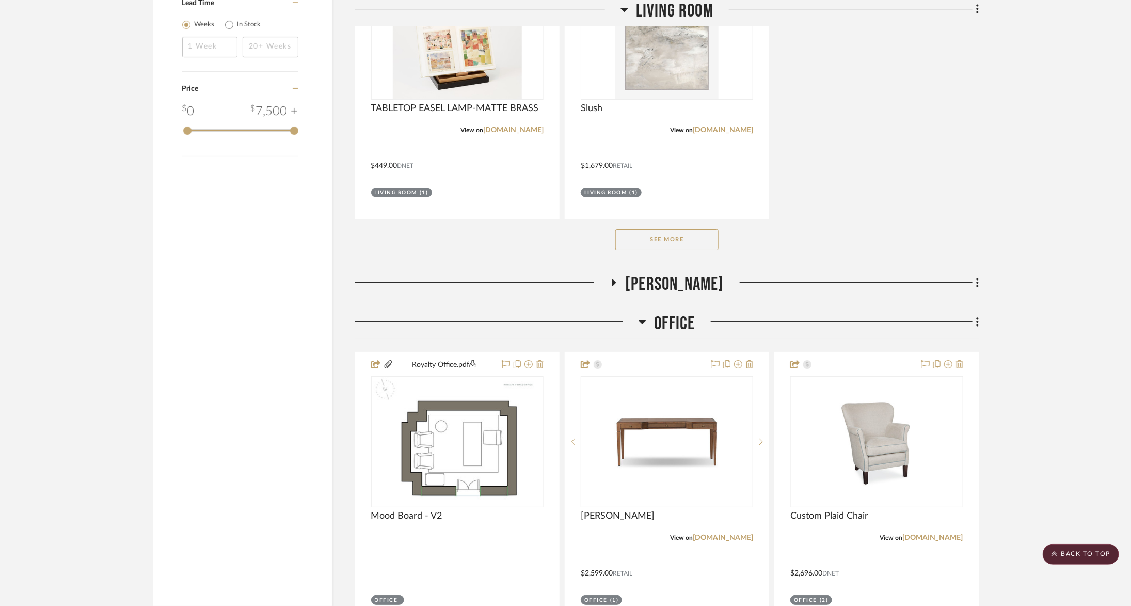
scroll to position [2076, 0]
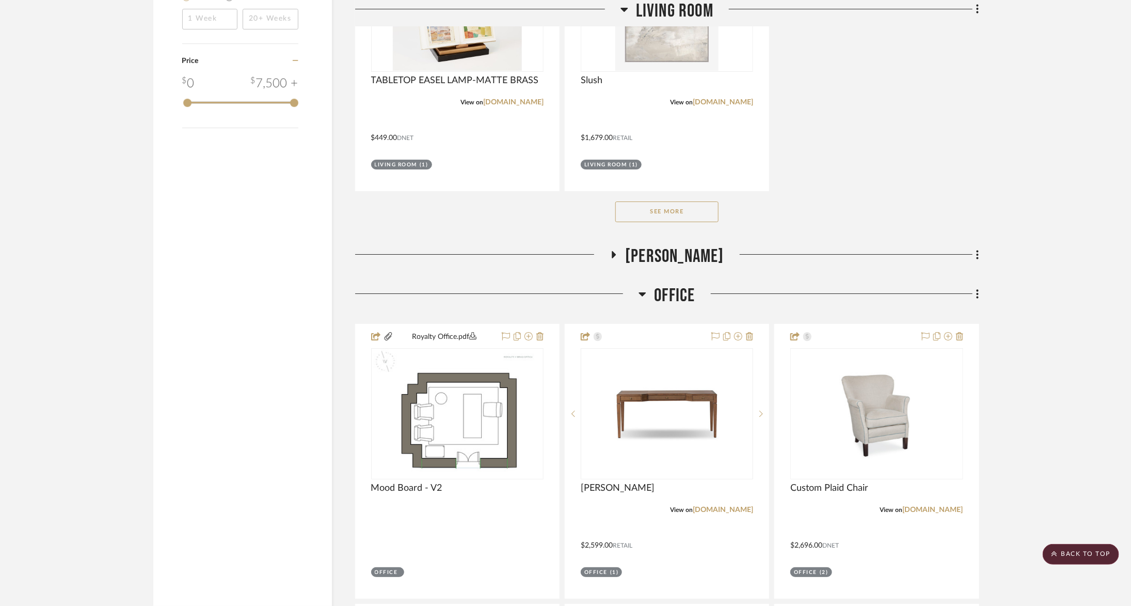
click at [682, 201] on button "See More" at bounding box center [666, 211] width 103 height 21
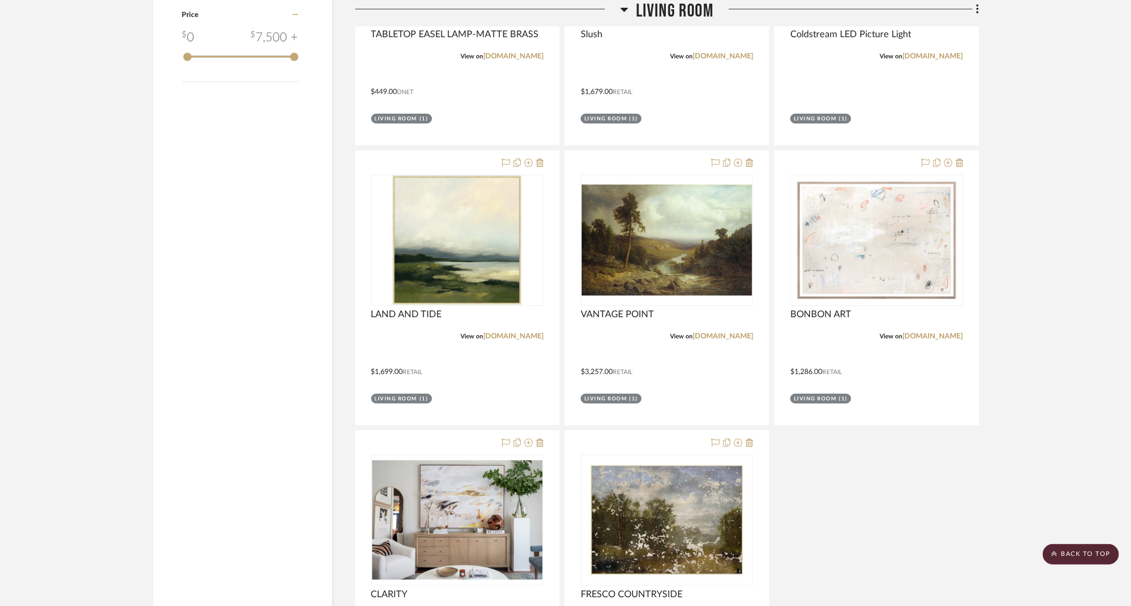
scroll to position [2150, 0]
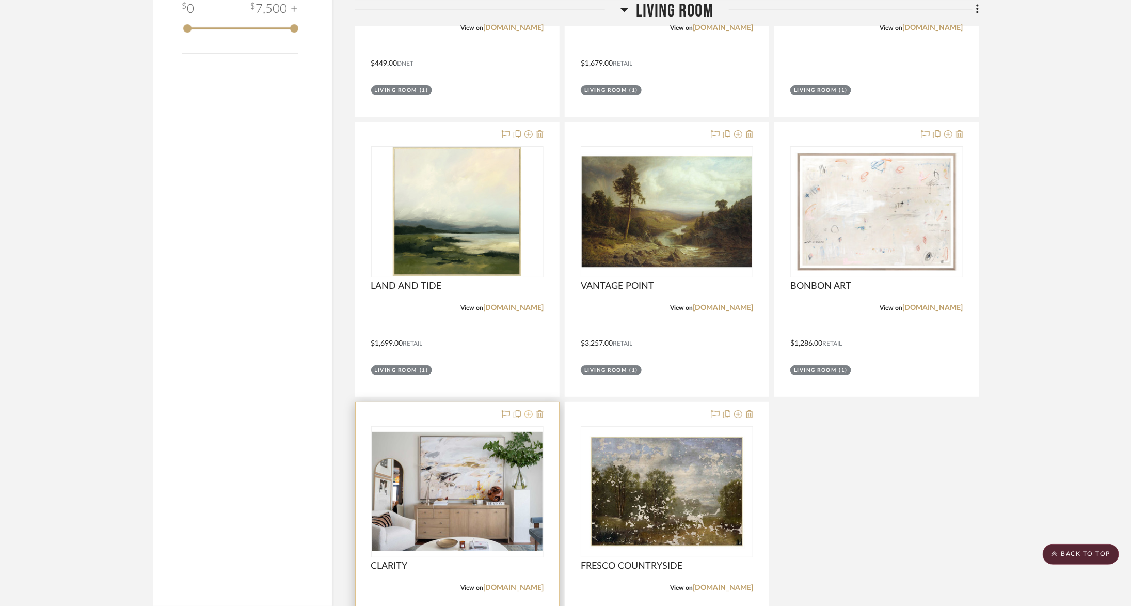
click at [528, 410] on icon at bounding box center [528, 414] width 8 height 8
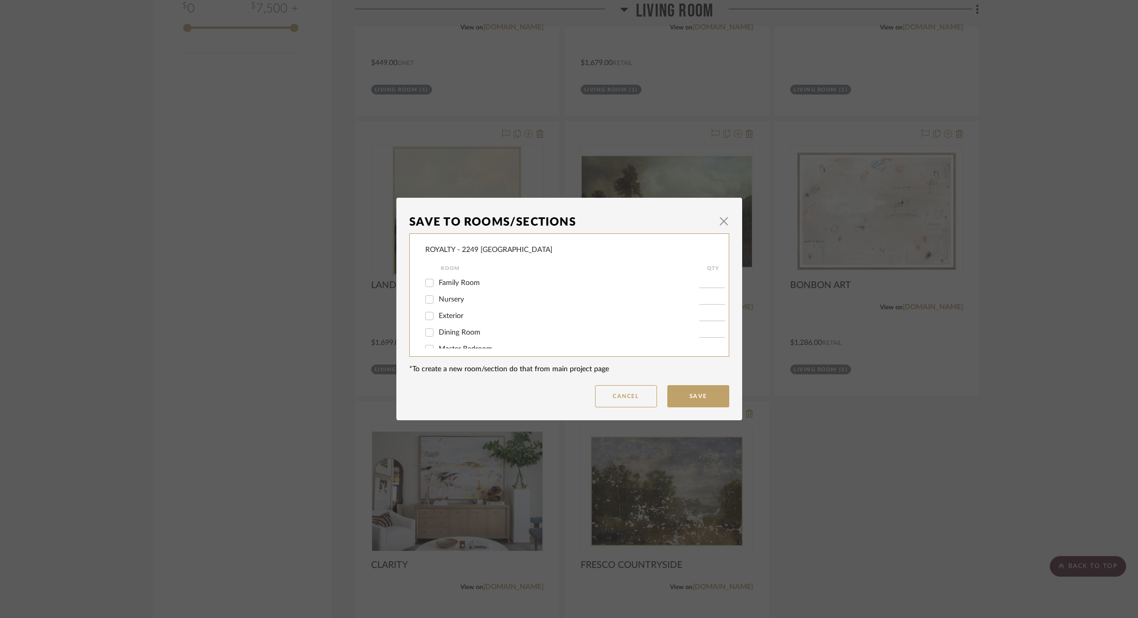
scroll to position [81, 0]
click at [719, 223] on span "button" at bounding box center [724, 221] width 21 height 21
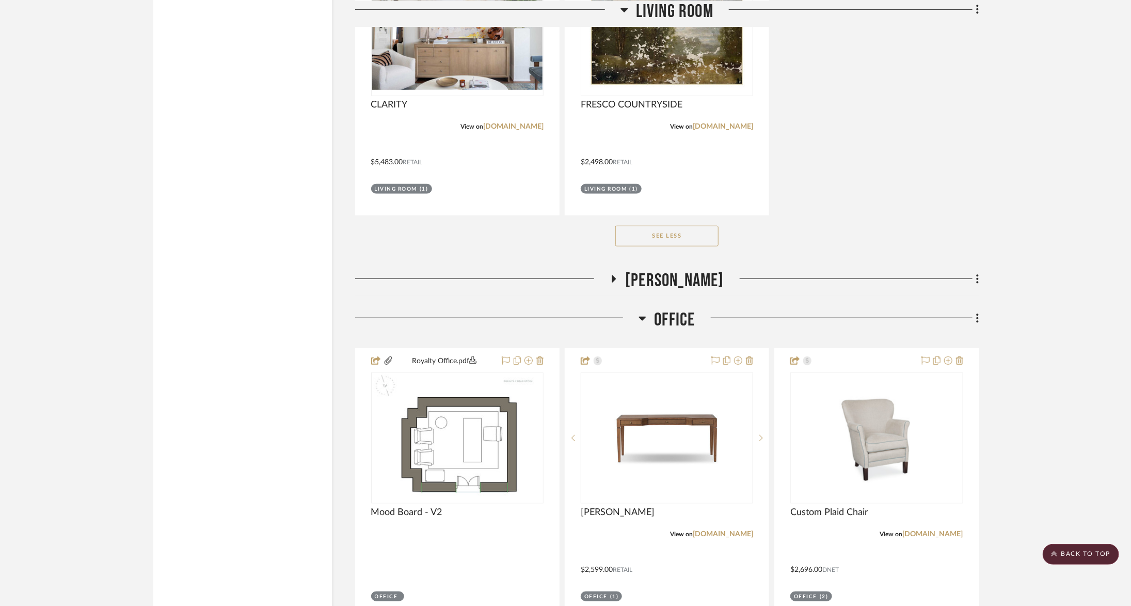
scroll to position [2612, 0]
click at [663, 269] on span "[PERSON_NAME]" at bounding box center [674, 280] width 99 height 22
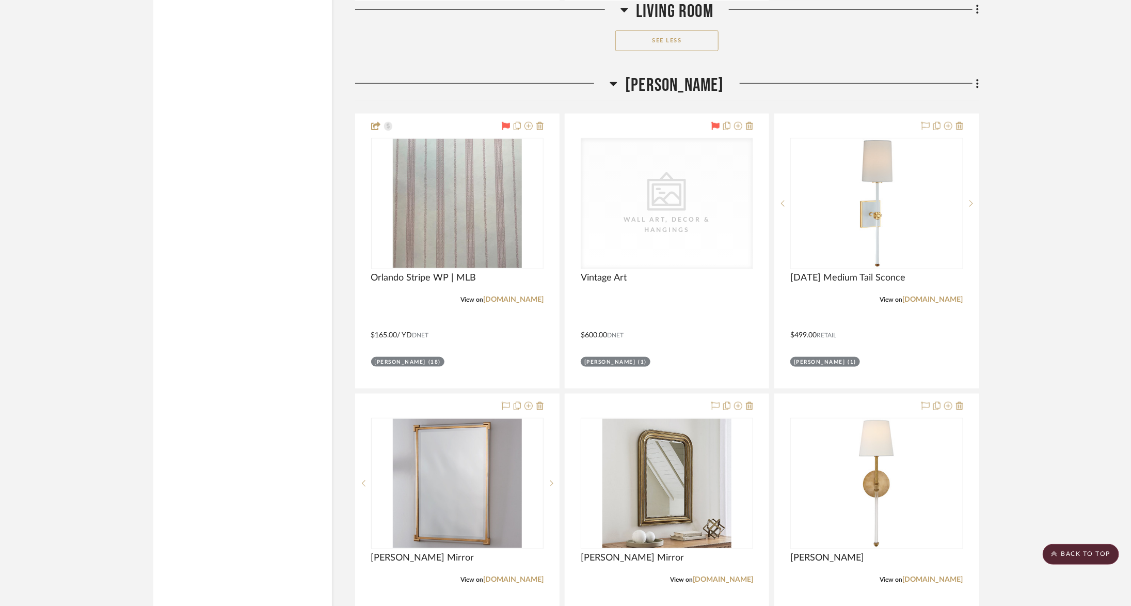
scroll to position [2807, 0]
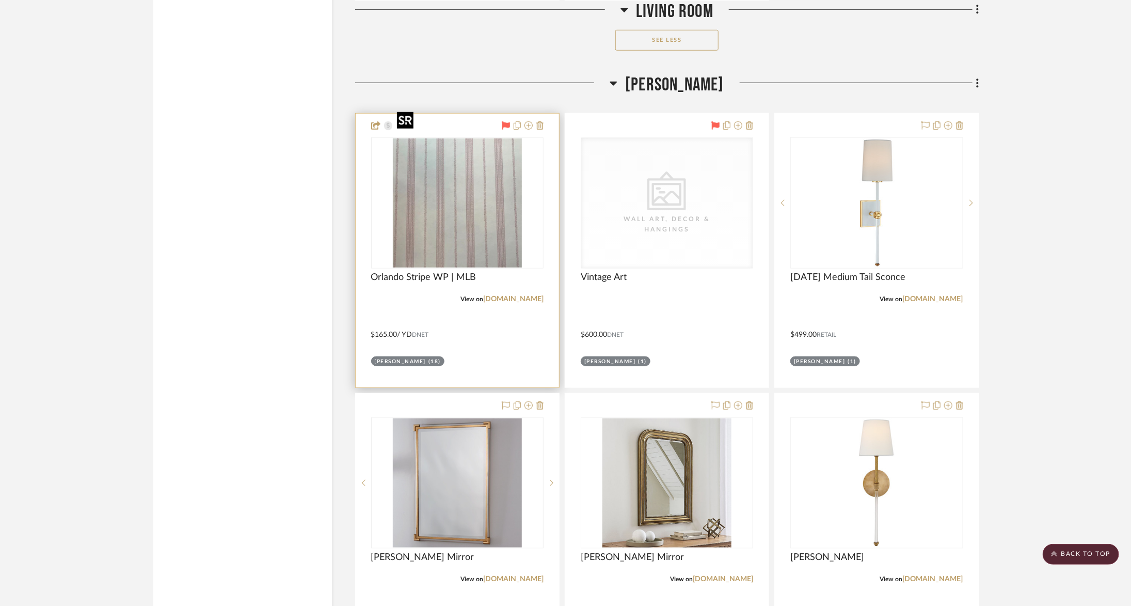
click at [0, 0] on img at bounding box center [0, 0] width 0 height 0
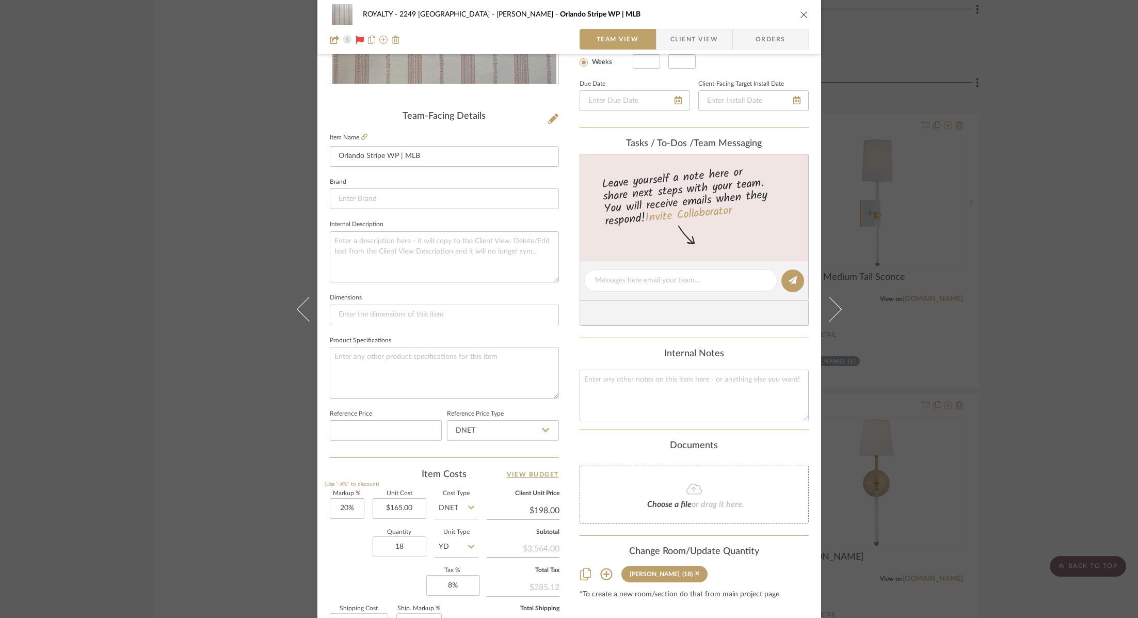
scroll to position [340, 0]
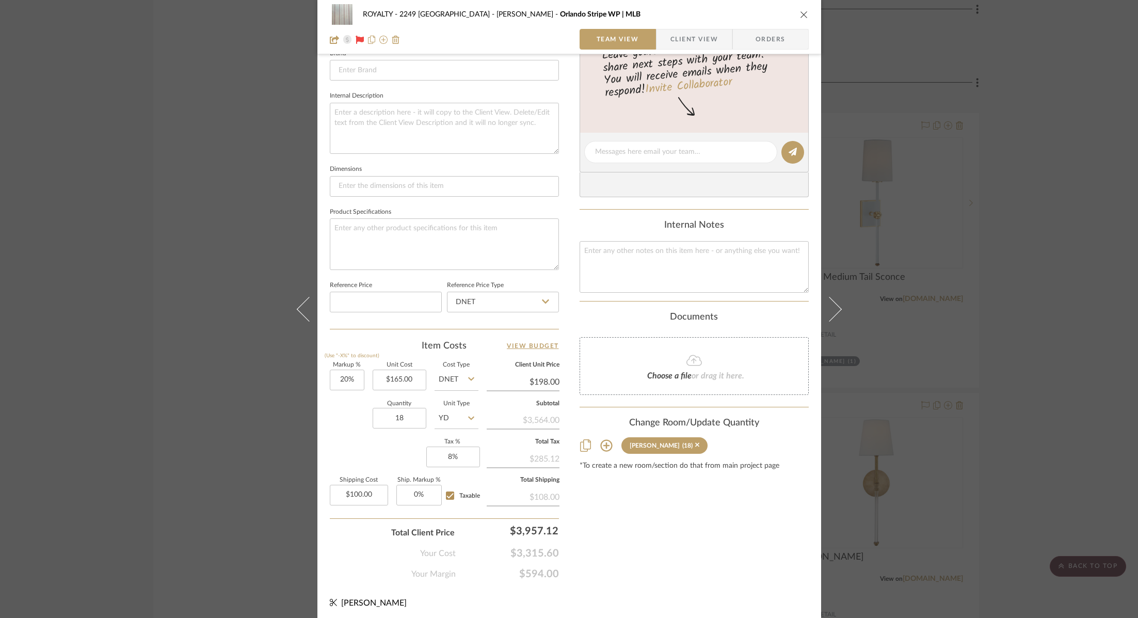
click at [1032, 259] on div "ROYALTY - 2249 Yorkshire [PERSON_NAME] Stripe WP | MLB Team View Client View Or…" at bounding box center [569, 309] width 1138 height 618
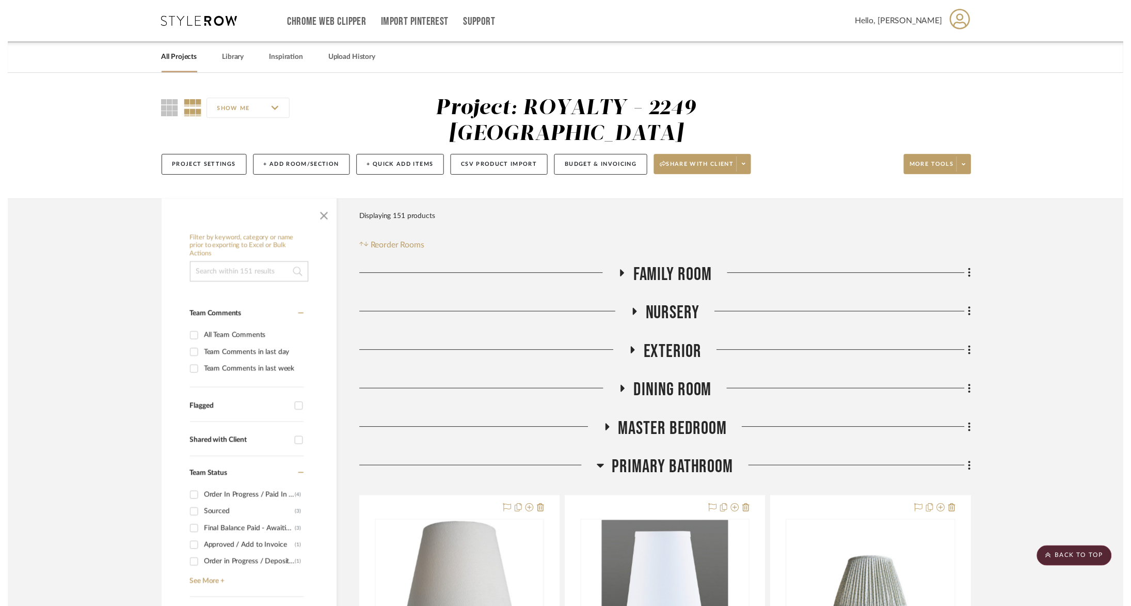
scroll to position [2807, 0]
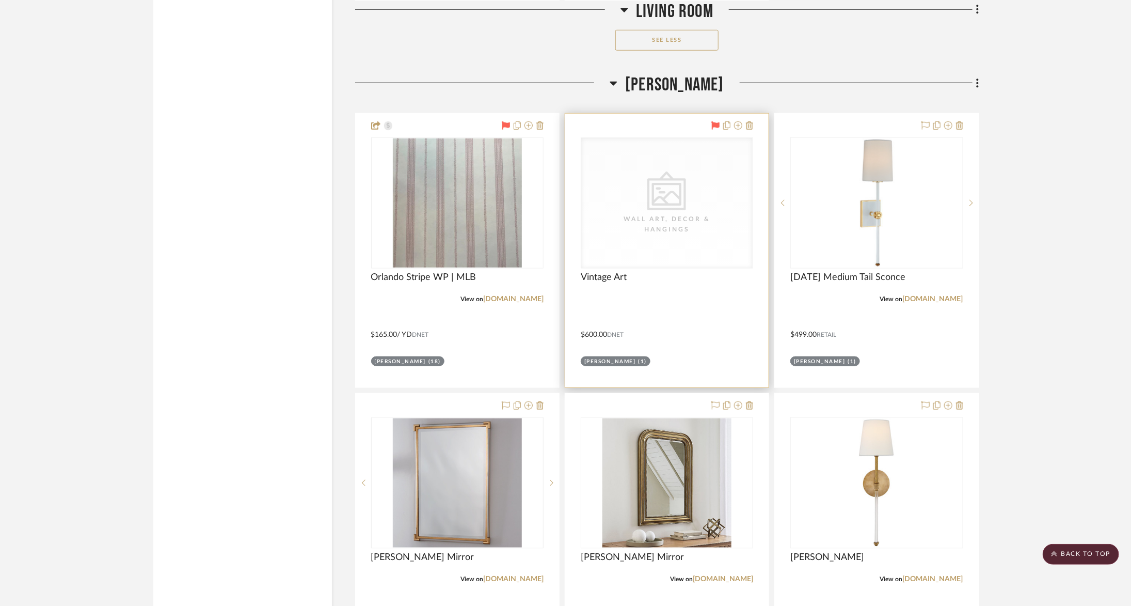
click at [0, 0] on icon "CategoryIconArt Created with Sketch." at bounding box center [0, 0] width 0 height 0
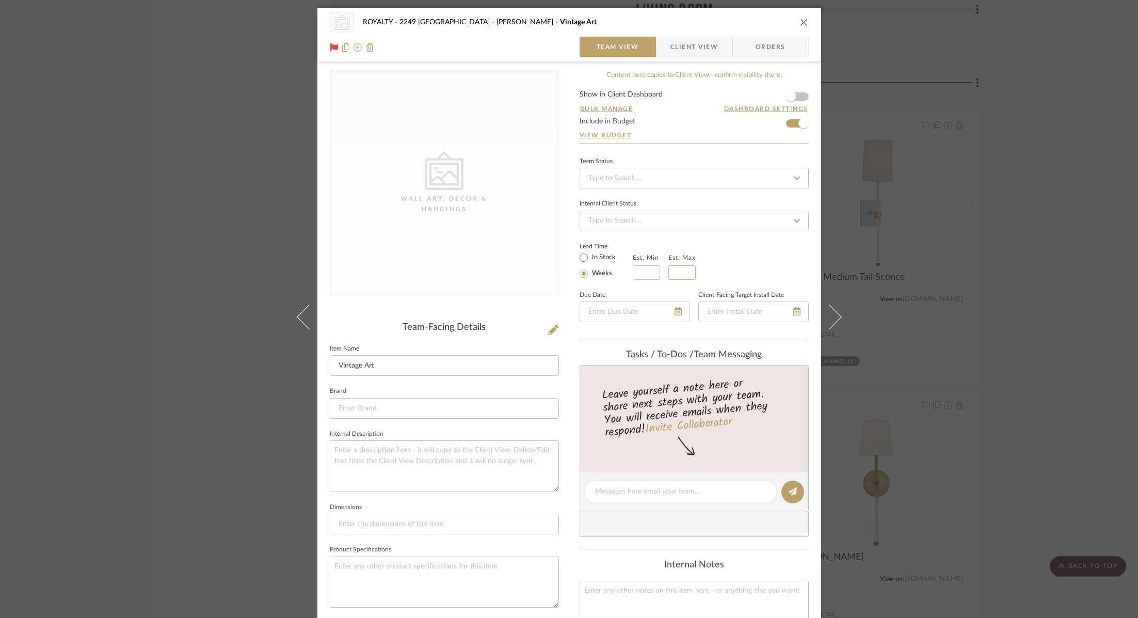
scroll to position [338, 0]
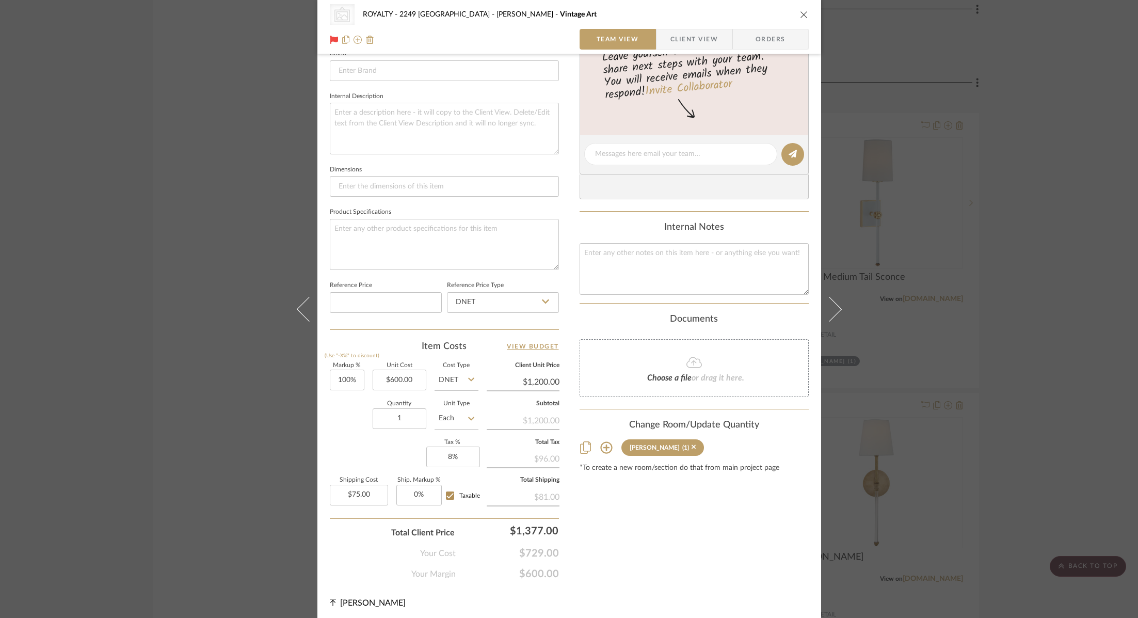
click at [727, 525] on div "Content here copies to Client View - confirm visibility there. Show in Client D…" at bounding box center [694, 157] width 229 height 848
click at [1111, 396] on div "CategoryIconArt Created with Sketch. Wall Art, Decor & Hangings ROYALTY - 2249 …" at bounding box center [569, 309] width 1138 height 618
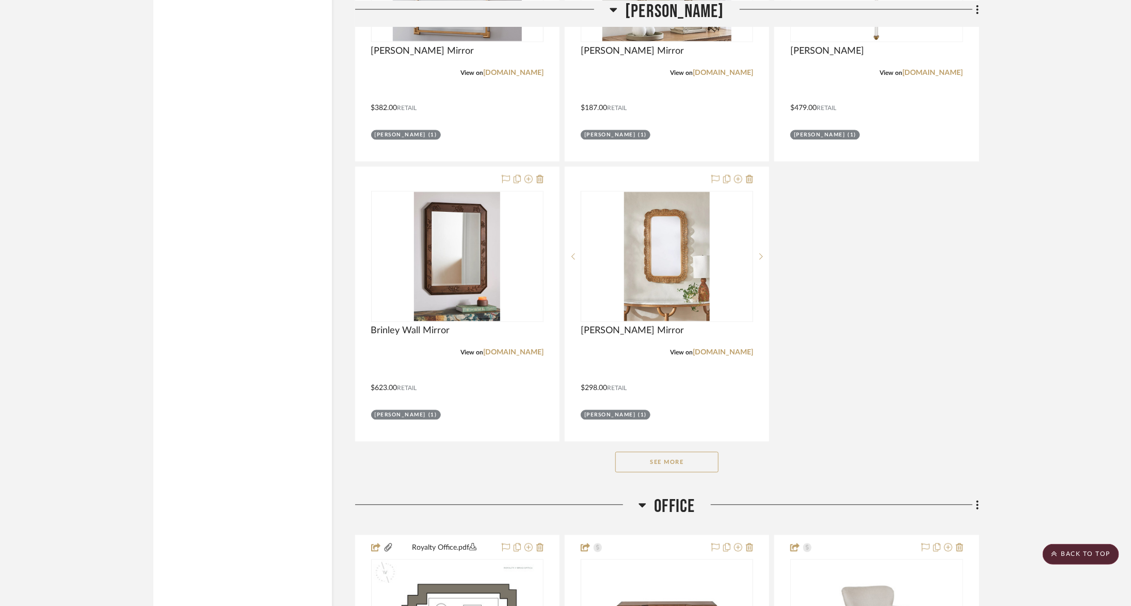
scroll to position [3314, 0]
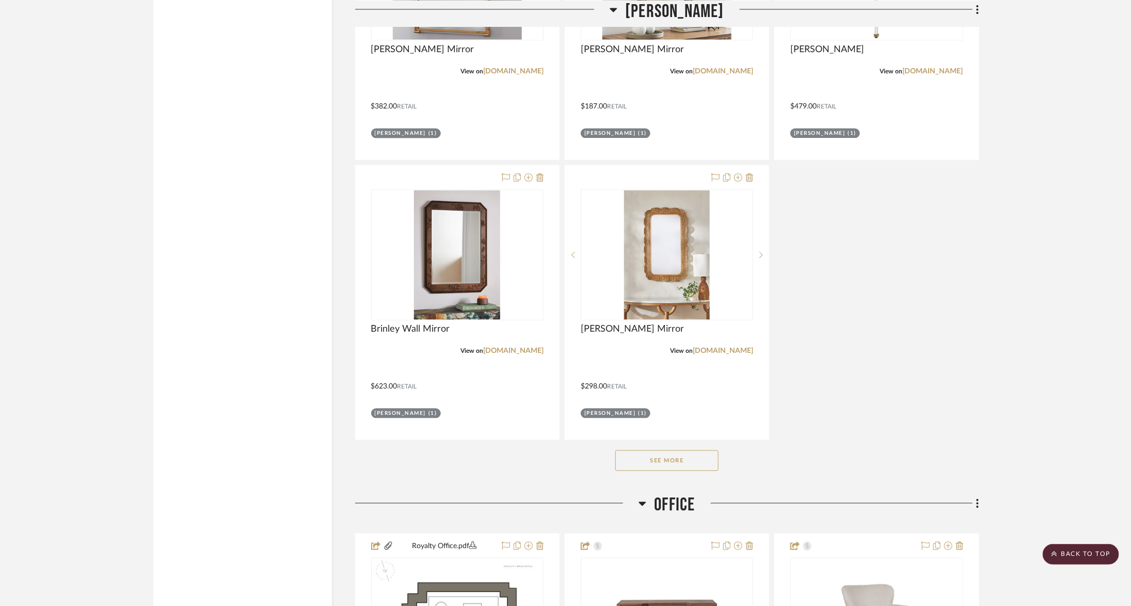
click at [700, 450] on button "See More" at bounding box center [666, 460] width 103 height 21
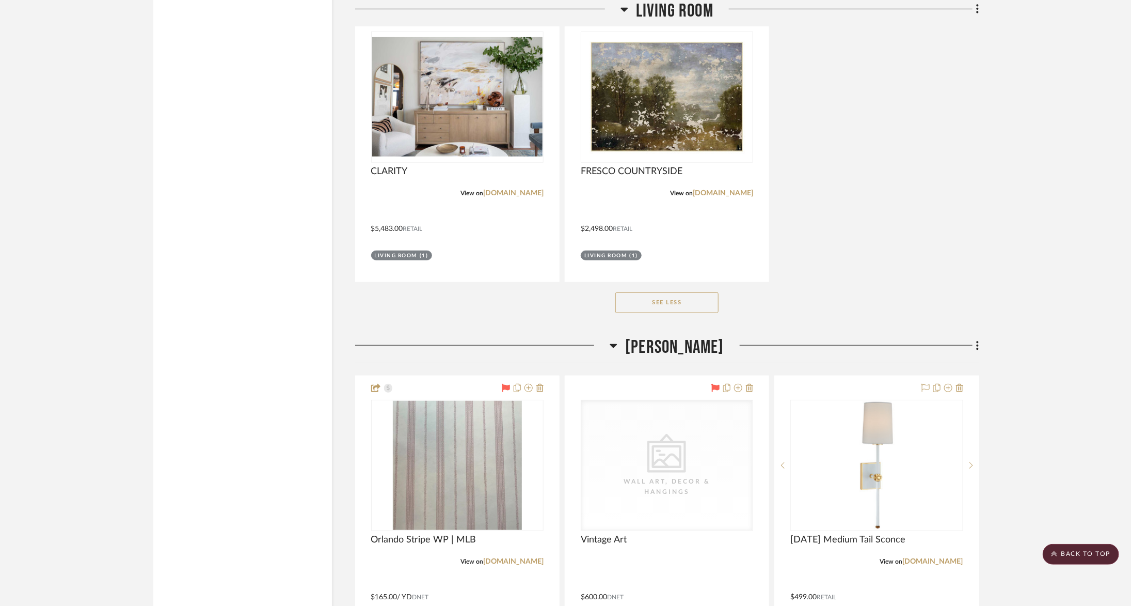
scroll to position [2503, 0]
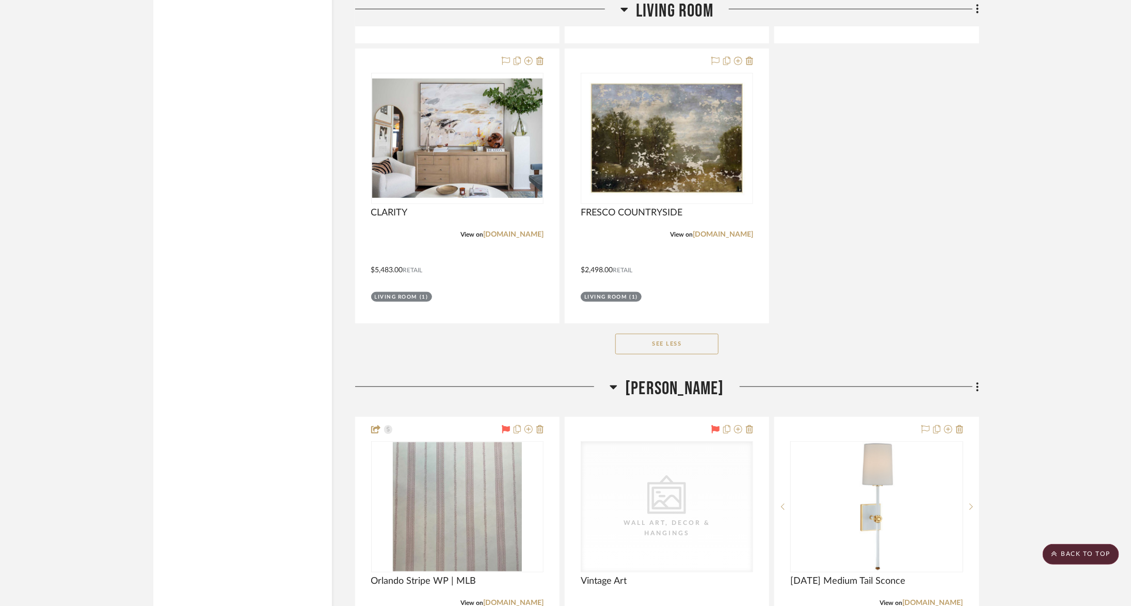
click at [657, 377] on span "[PERSON_NAME]" at bounding box center [674, 388] width 99 height 22
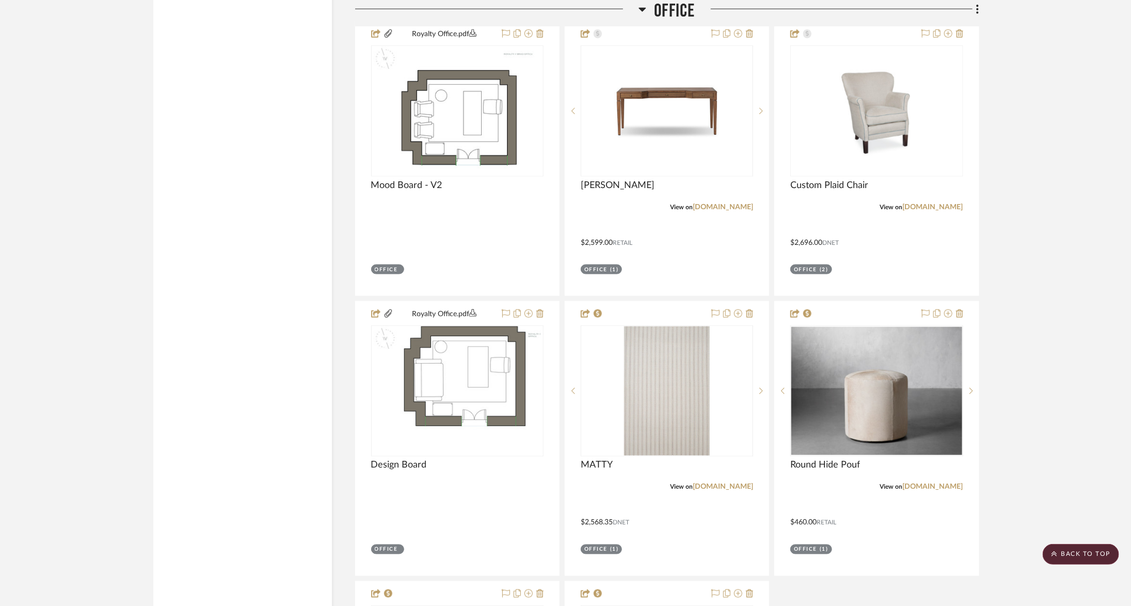
scroll to position [2945, 0]
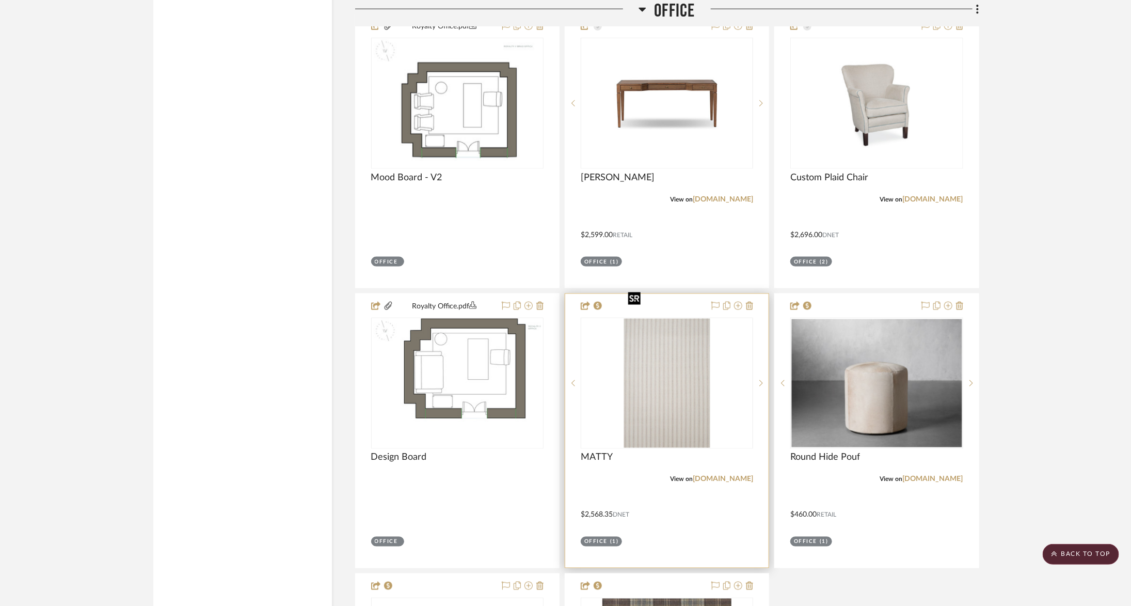
click at [670, 346] on img "0" at bounding box center [667, 383] width 86 height 129
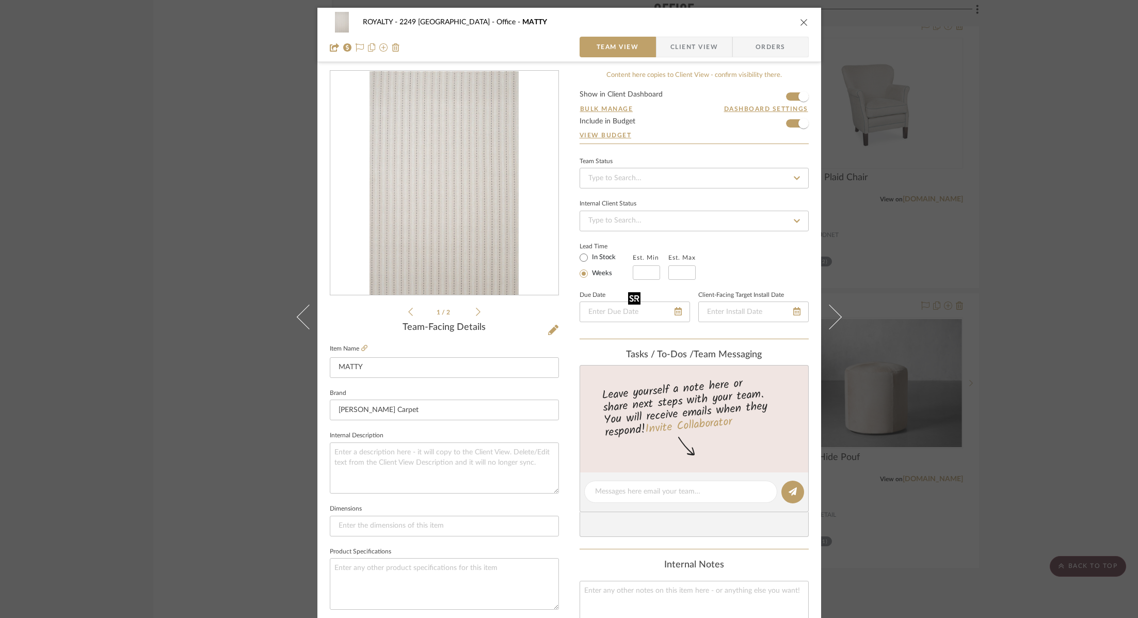
scroll to position [340, 0]
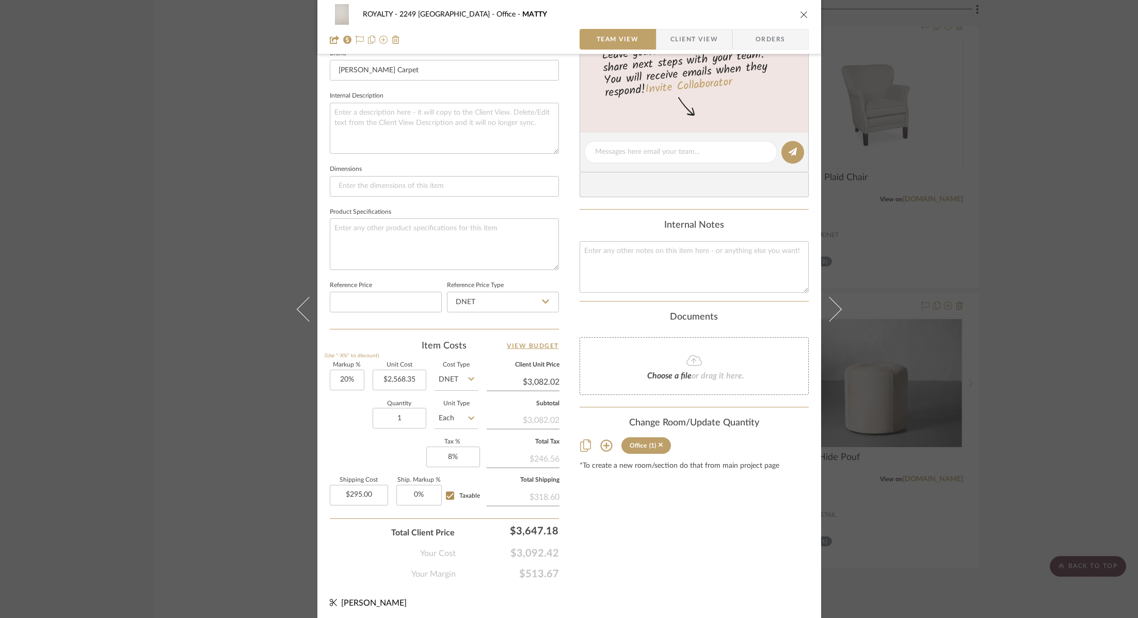
click at [1003, 303] on div "ROYALTY - 2249 Yorkshire Office MATTY Team View Client View Orders 1 / 2 Team-F…" at bounding box center [569, 309] width 1138 height 618
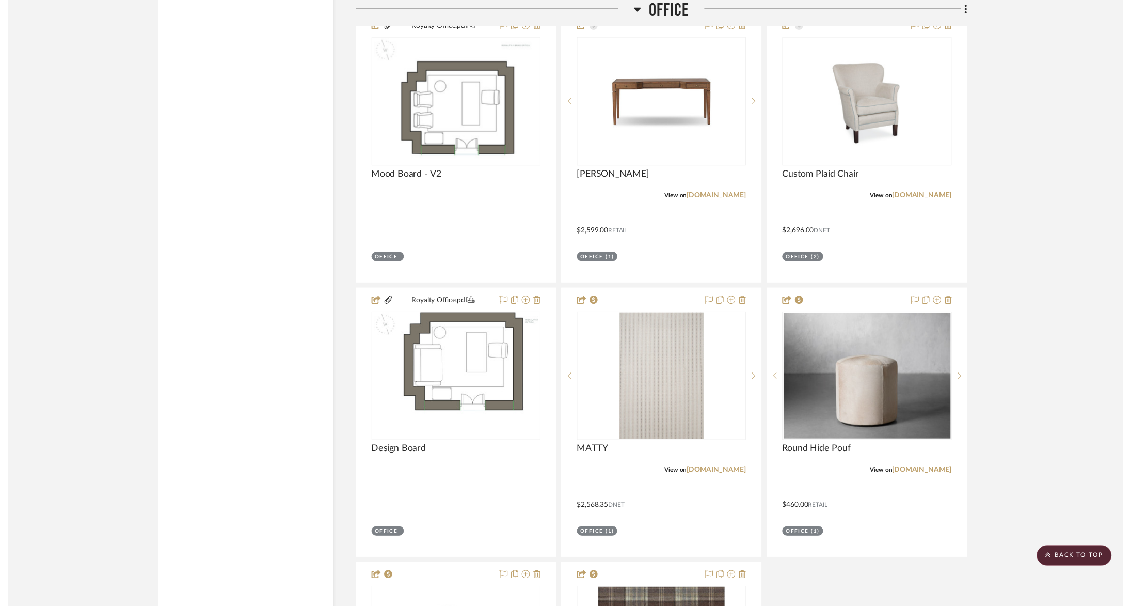
scroll to position [2945, 0]
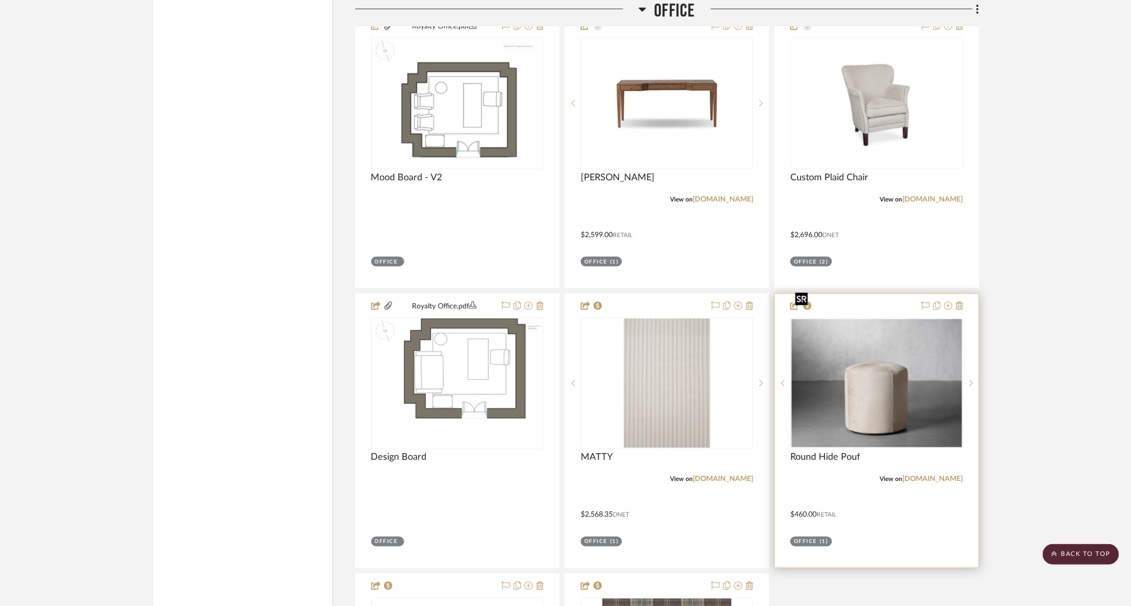
click at [909, 349] on img "0" at bounding box center [876, 383] width 170 height 128
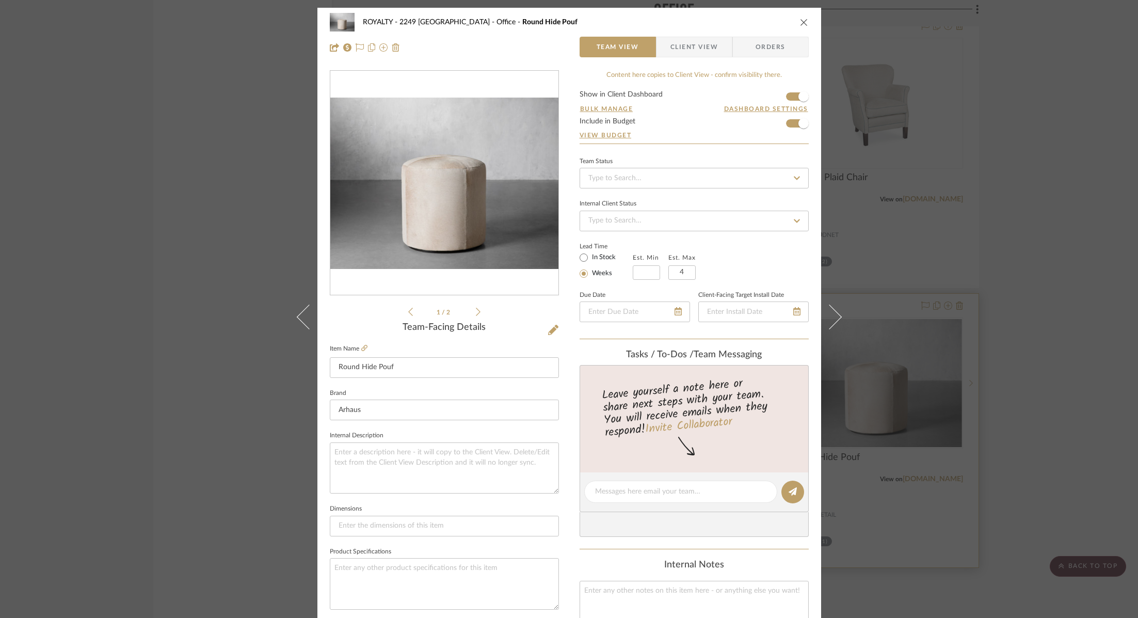
scroll to position [340, 0]
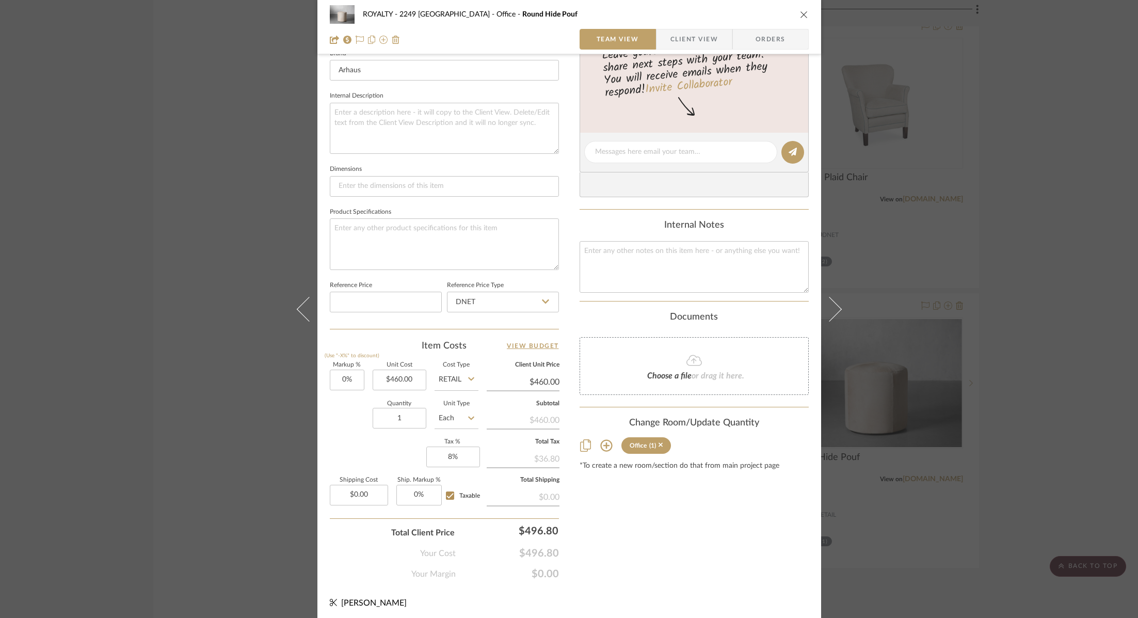
click at [1116, 294] on div "ROYALTY - 2249 Yorkshire Office Round Hide Pouf Team View Client View Orders 1 …" at bounding box center [569, 309] width 1138 height 618
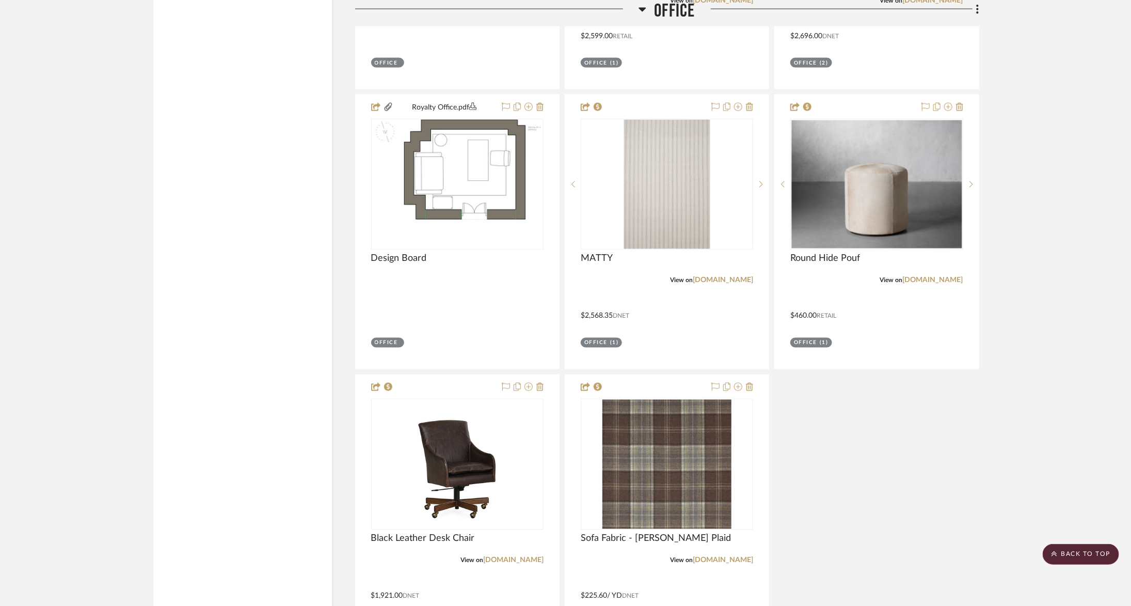
scroll to position [3179, 0]
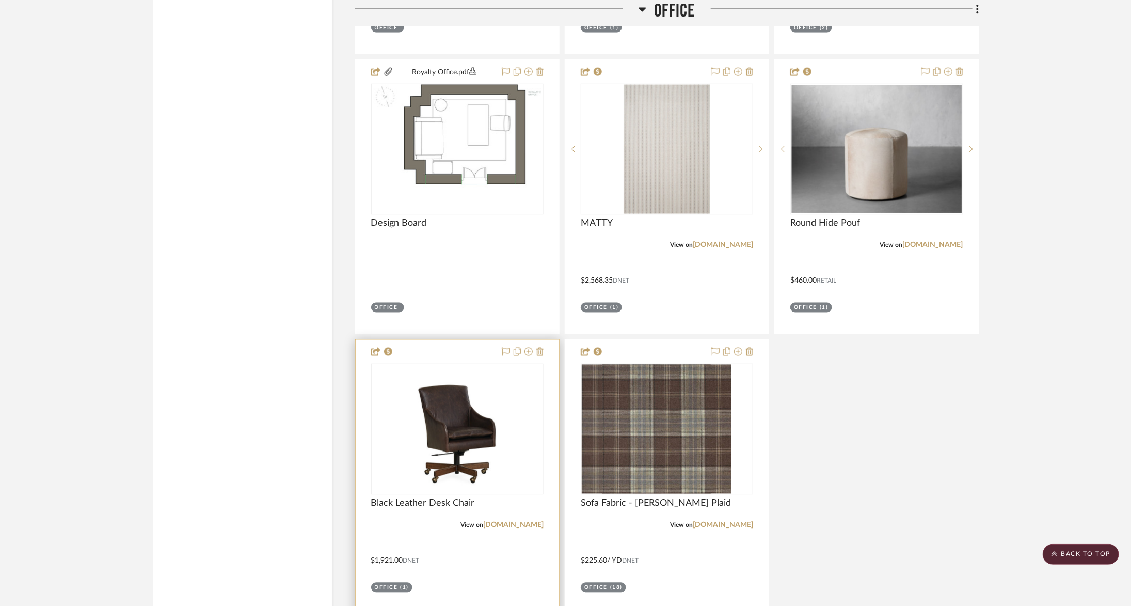
click at [0, 0] on div at bounding box center [0, 0] width 0 height 0
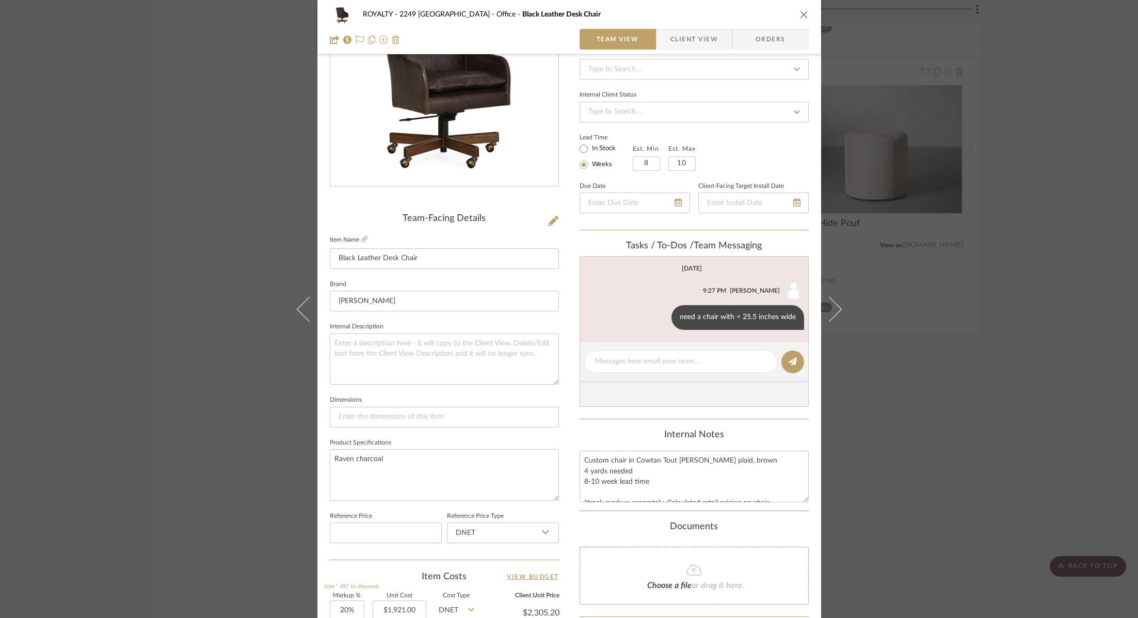
scroll to position [340, 0]
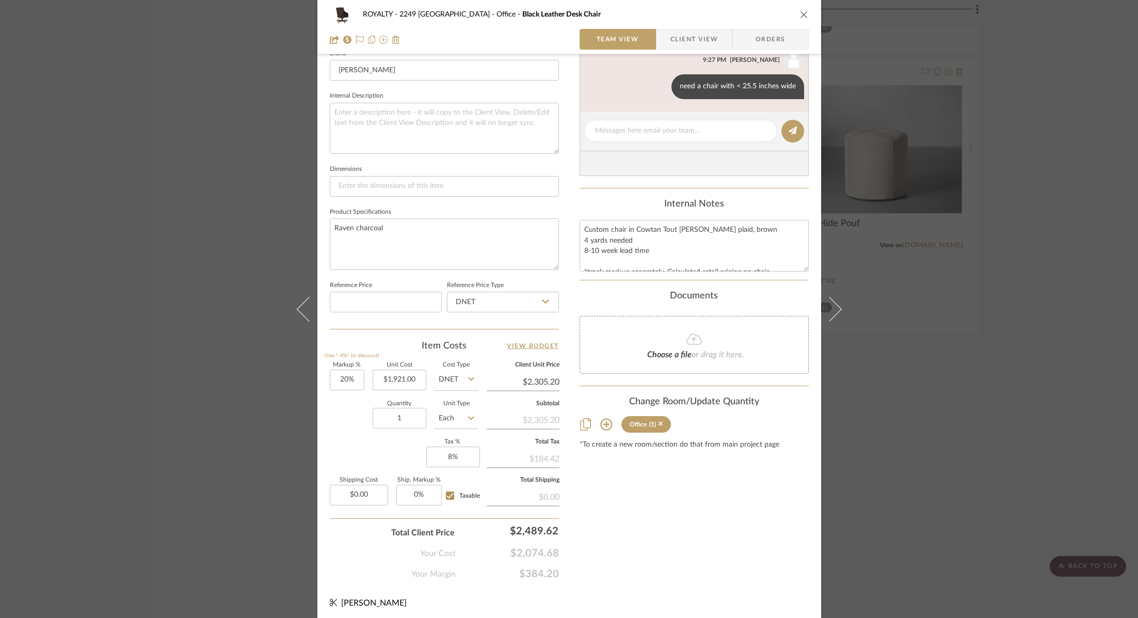
click at [954, 314] on div "ROYALTY - 2249 Yorkshire Office Black Leather Desk Chair Team View Client View …" at bounding box center [569, 309] width 1138 height 618
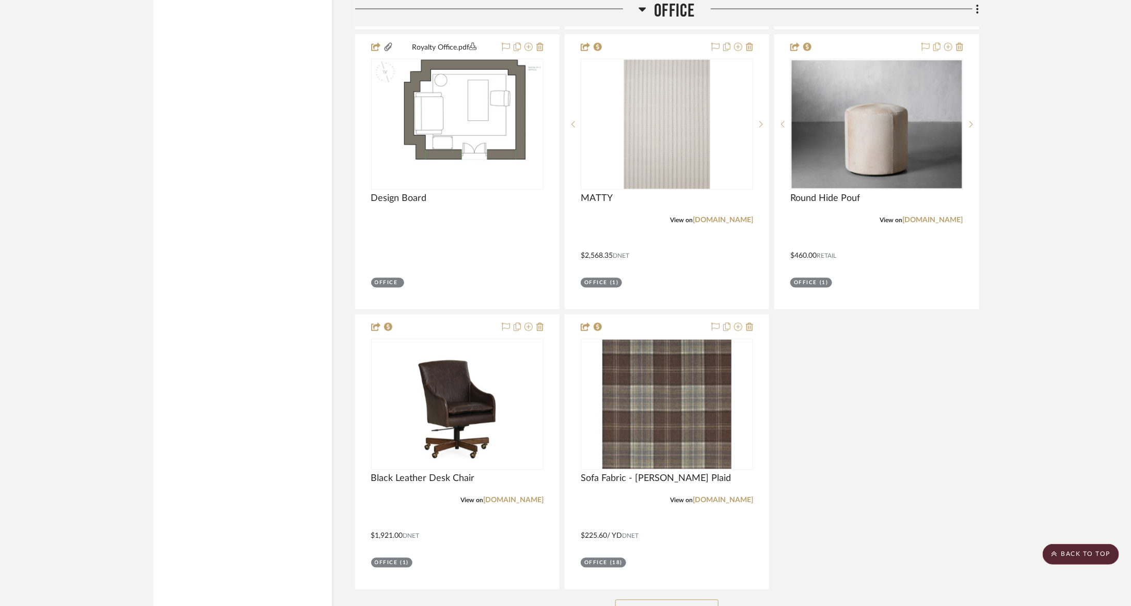
scroll to position [3210, 0]
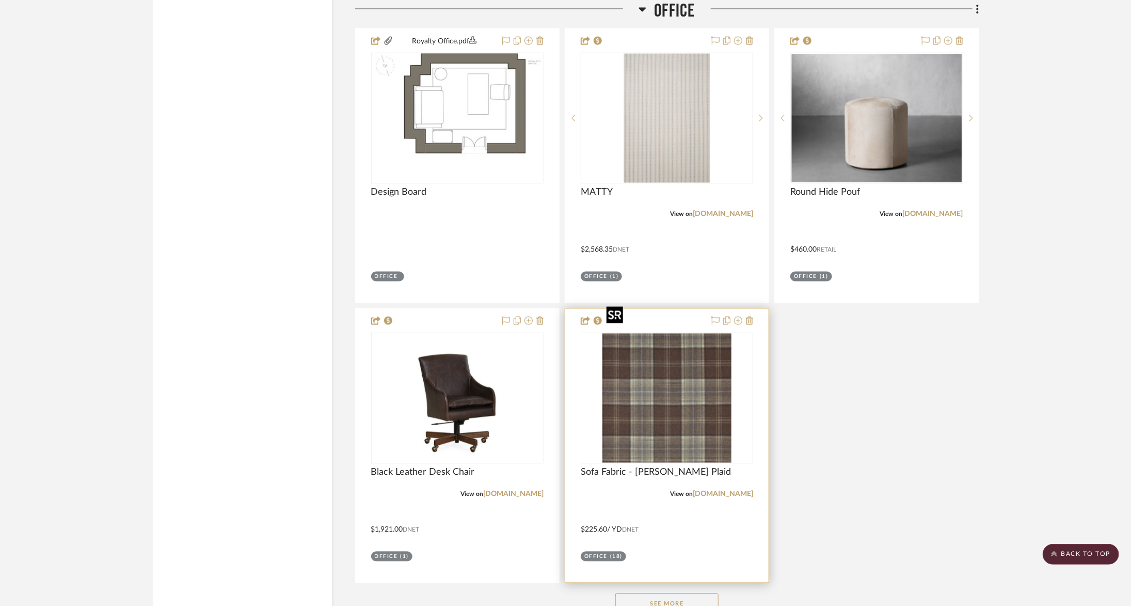
click at [718, 369] on img "0" at bounding box center [666, 397] width 129 height 129
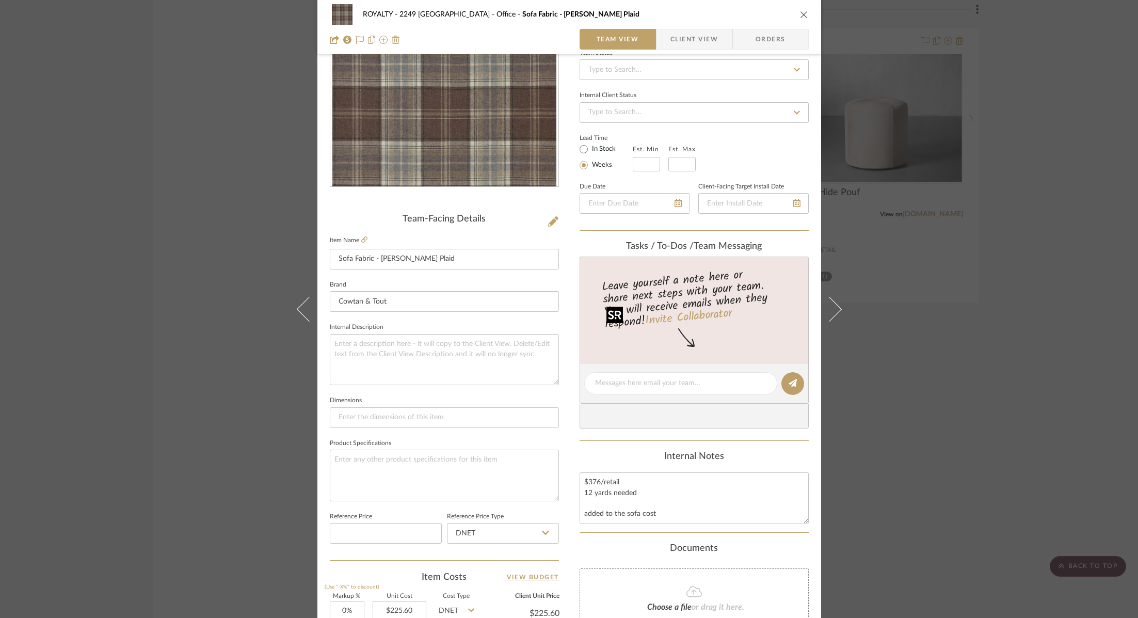
scroll to position [340, 0]
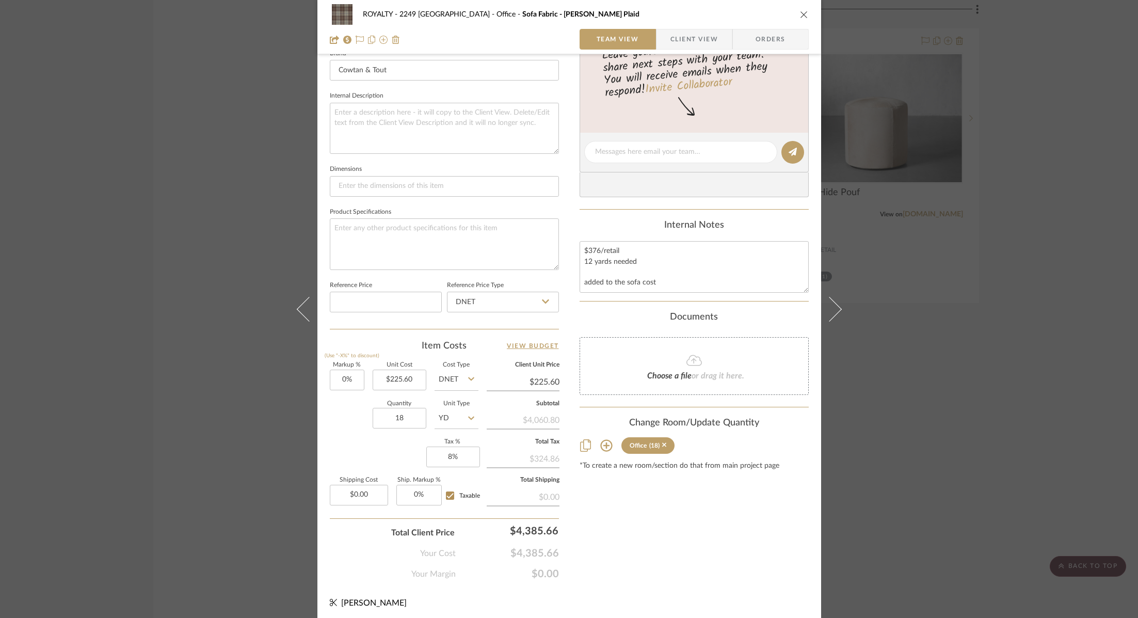
click at [975, 379] on div "ROYALTY - 2249 Yorkshire Office Sofa Fabric - [PERSON_NAME] Plaid Team View Cli…" at bounding box center [569, 309] width 1138 height 618
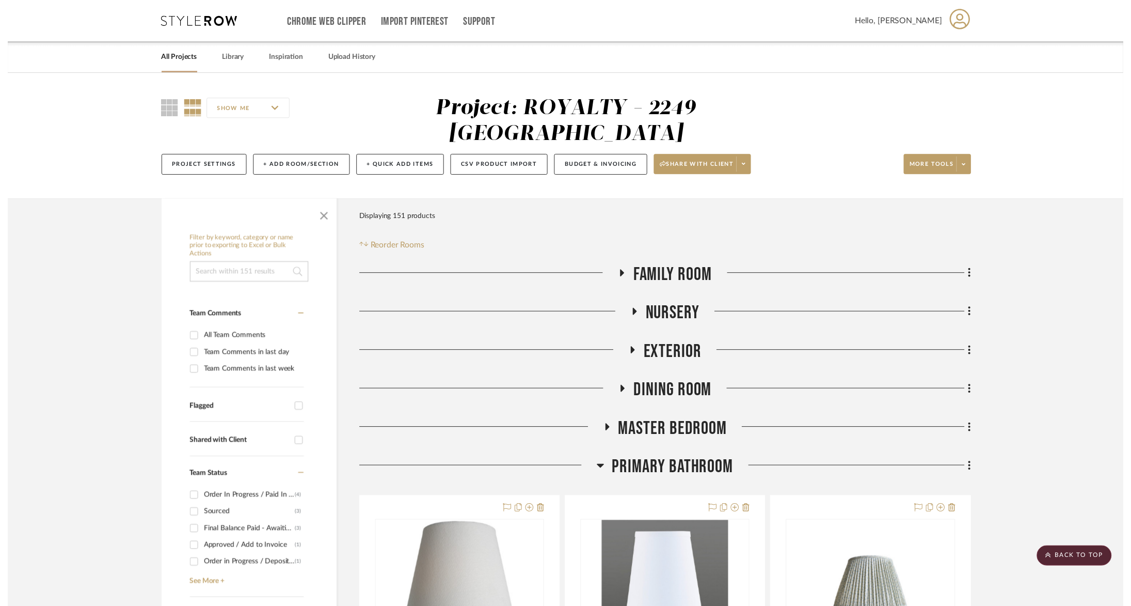
scroll to position [3210, 0]
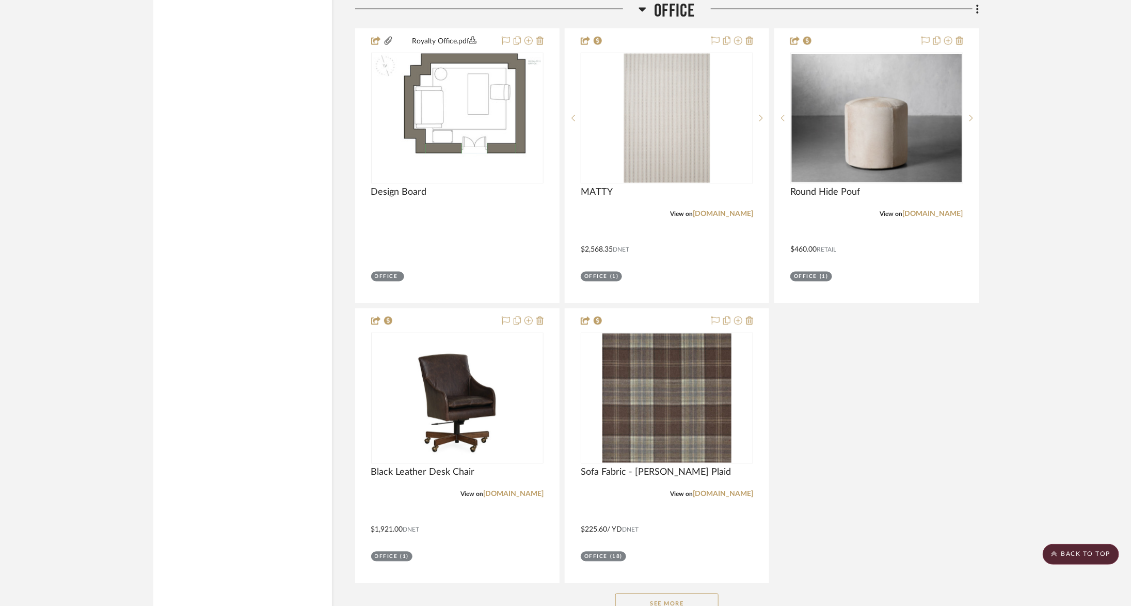
click at [679, 593] on button "See More" at bounding box center [666, 603] width 103 height 21
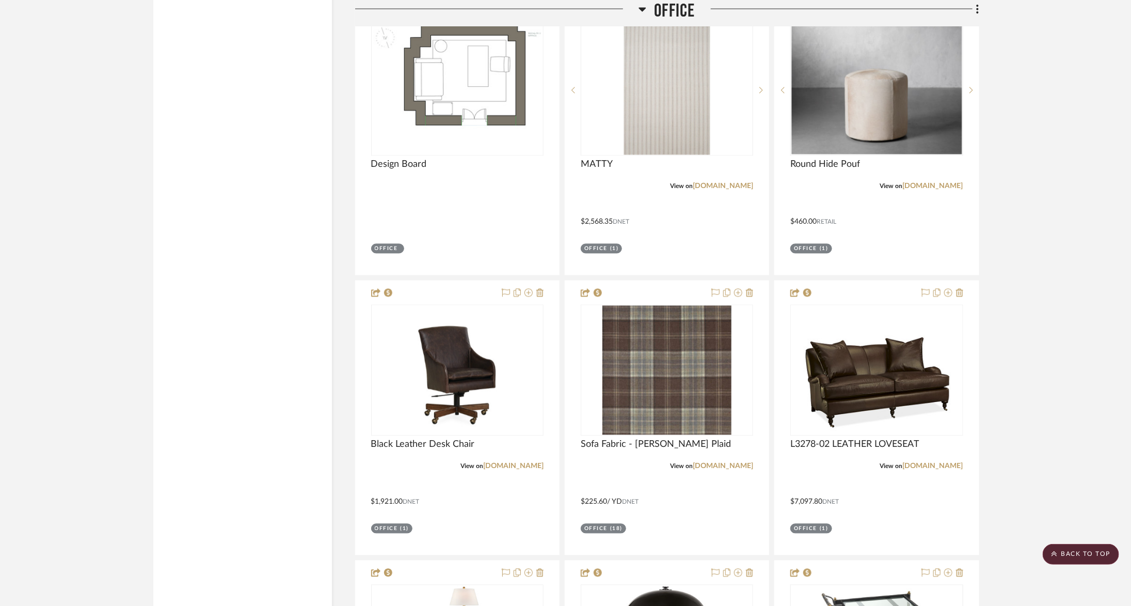
scroll to position [3244, 0]
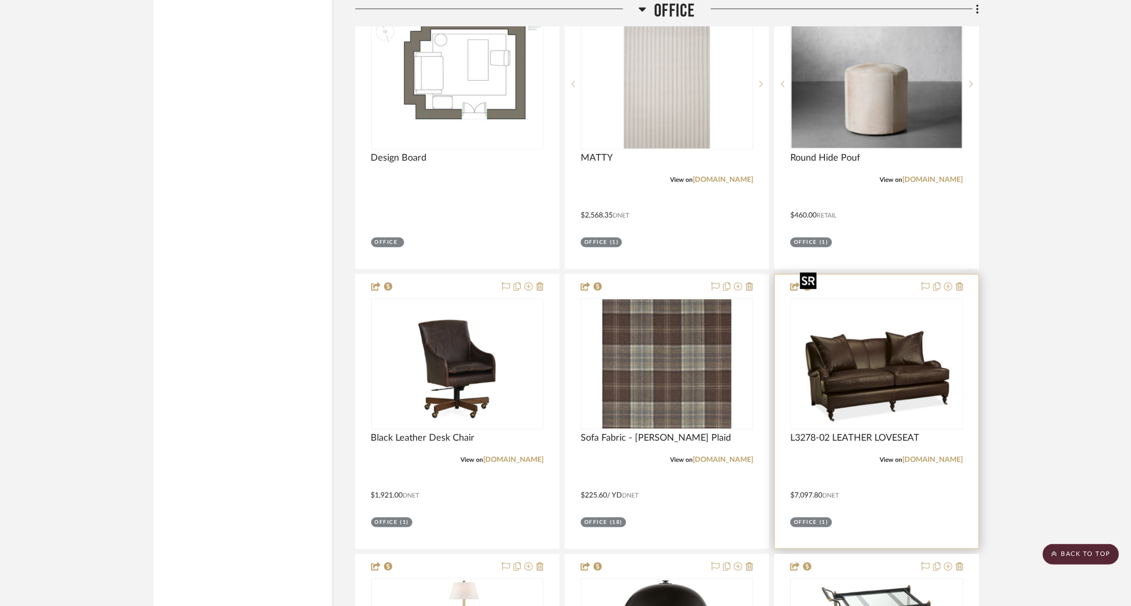
click at [0, 0] on img at bounding box center [0, 0] width 0 height 0
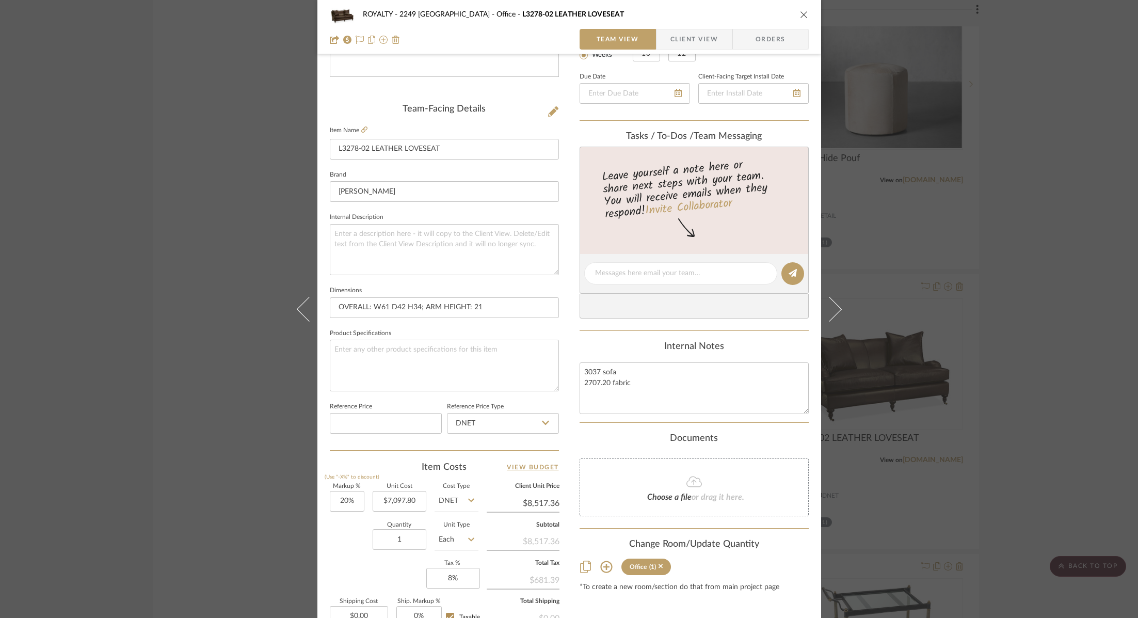
scroll to position [340, 0]
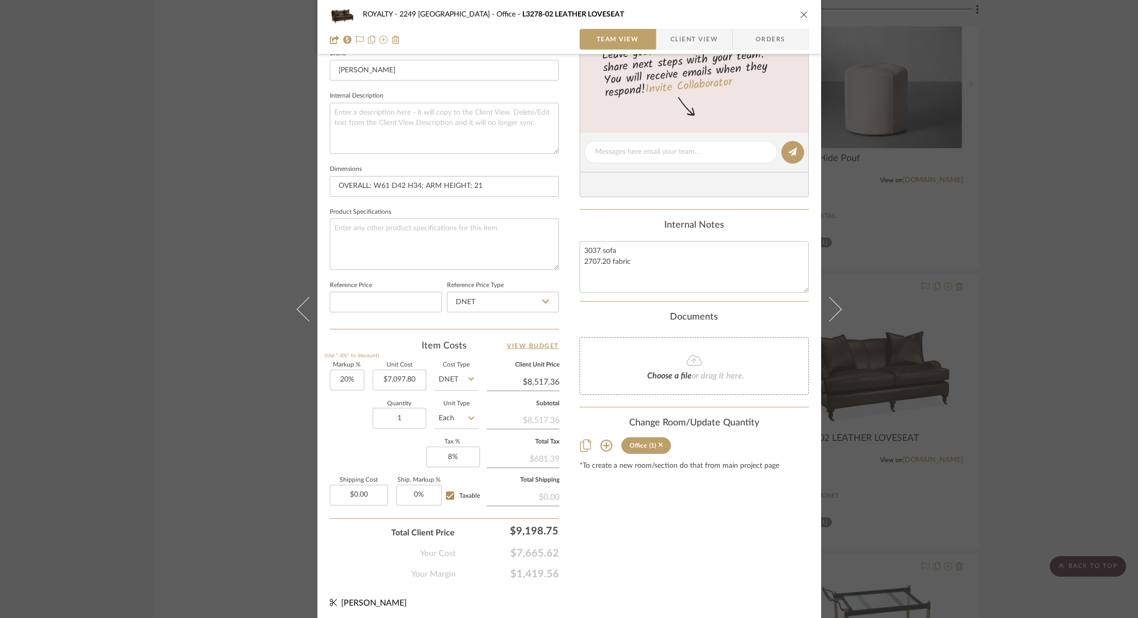
click at [959, 437] on div "ROYALTY - 2249 Yorkshire Office L3278-02 LEATHER LOVESEAT Team View Client View…" at bounding box center [569, 309] width 1138 height 618
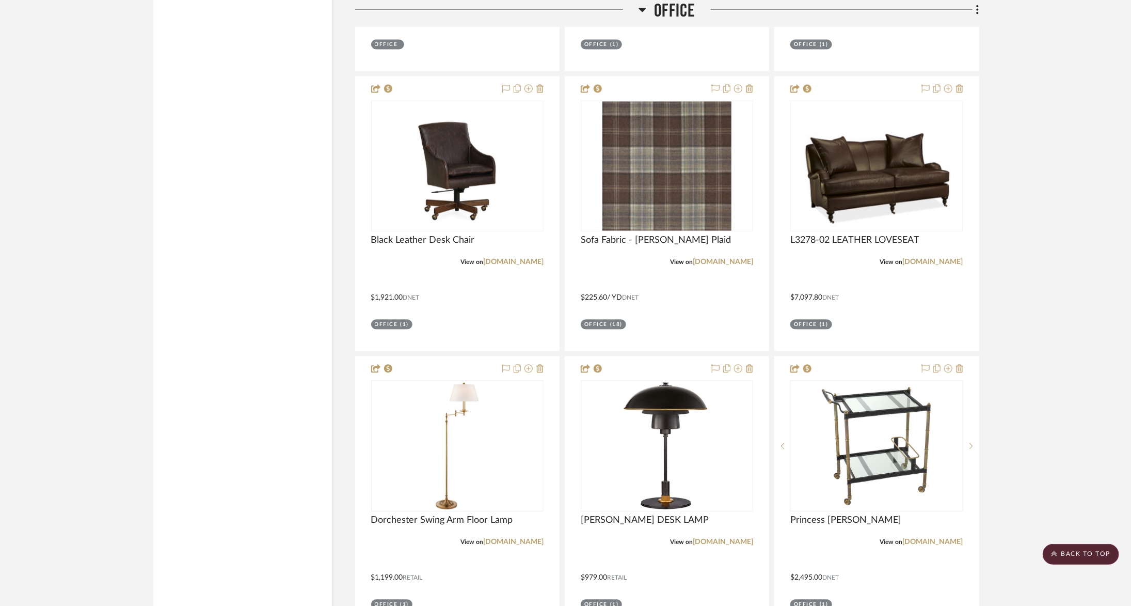
scroll to position [3444, 0]
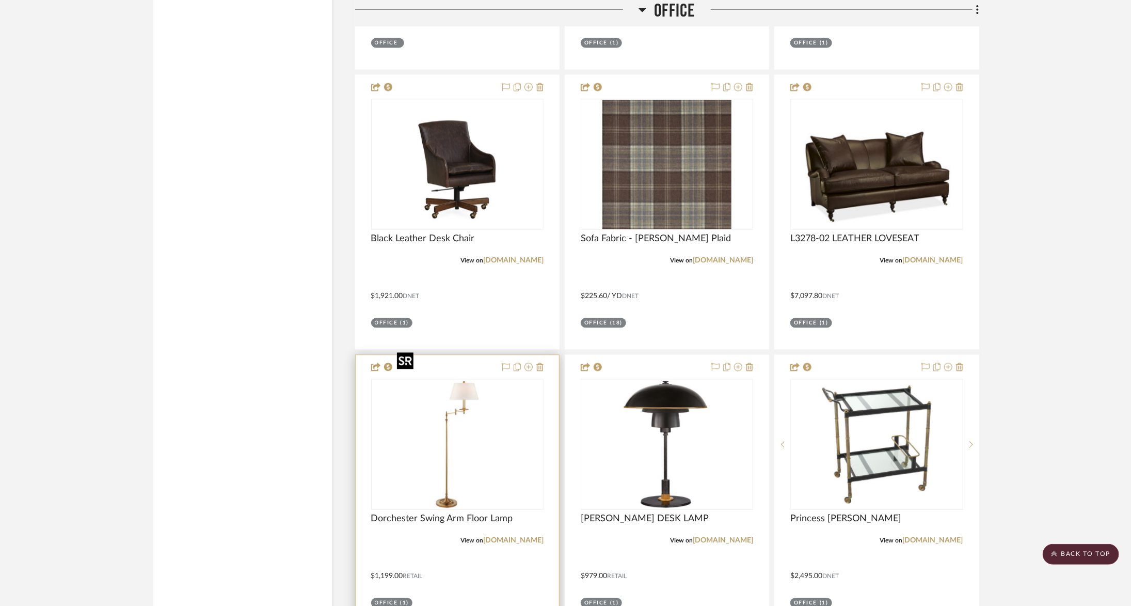
click at [428, 427] on img "0" at bounding box center [457, 443] width 129 height 129
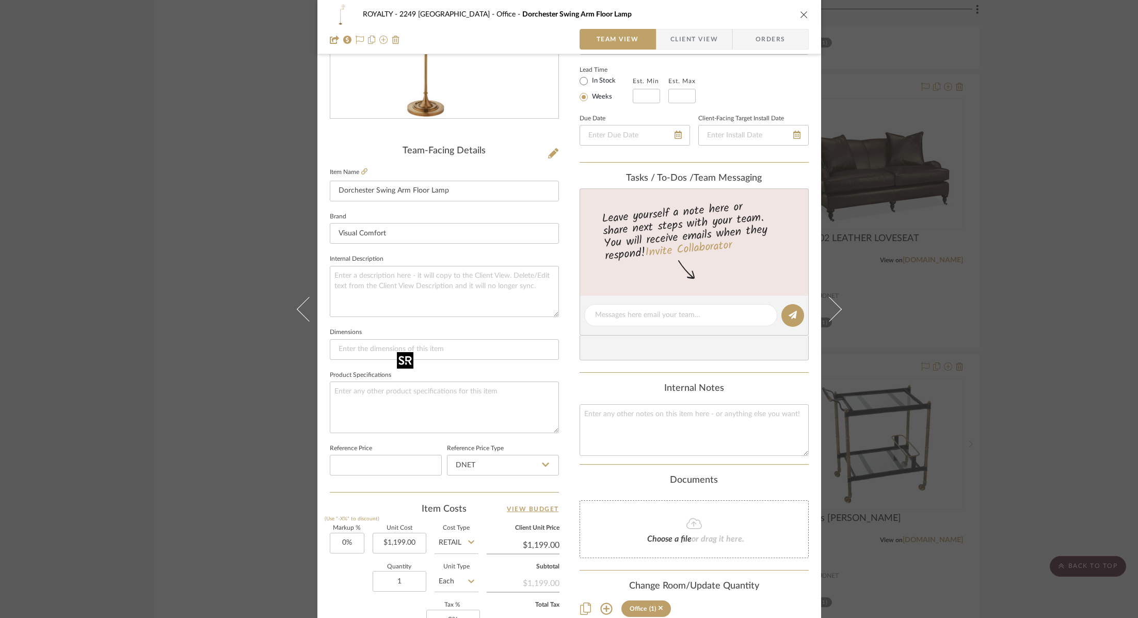
scroll to position [340, 0]
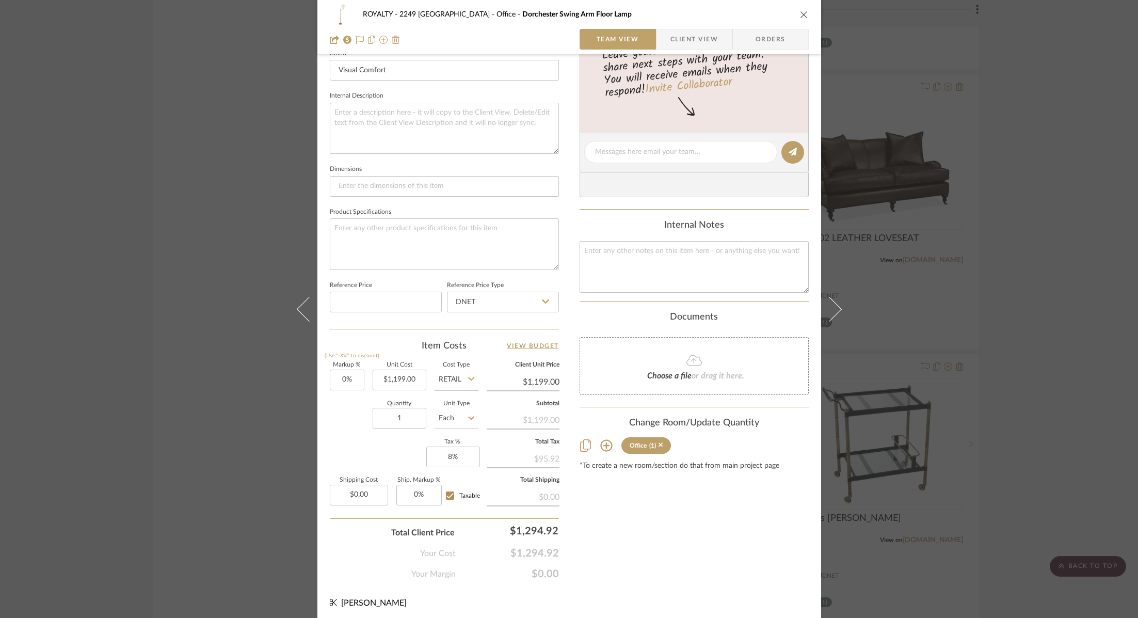
click at [1068, 326] on div "ROYALTY - 2249 Yorkshire Office Dorchester Swing Arm Floor Lamp Team View Clien…" at bounding box center [569, 309] width 1138 height 618
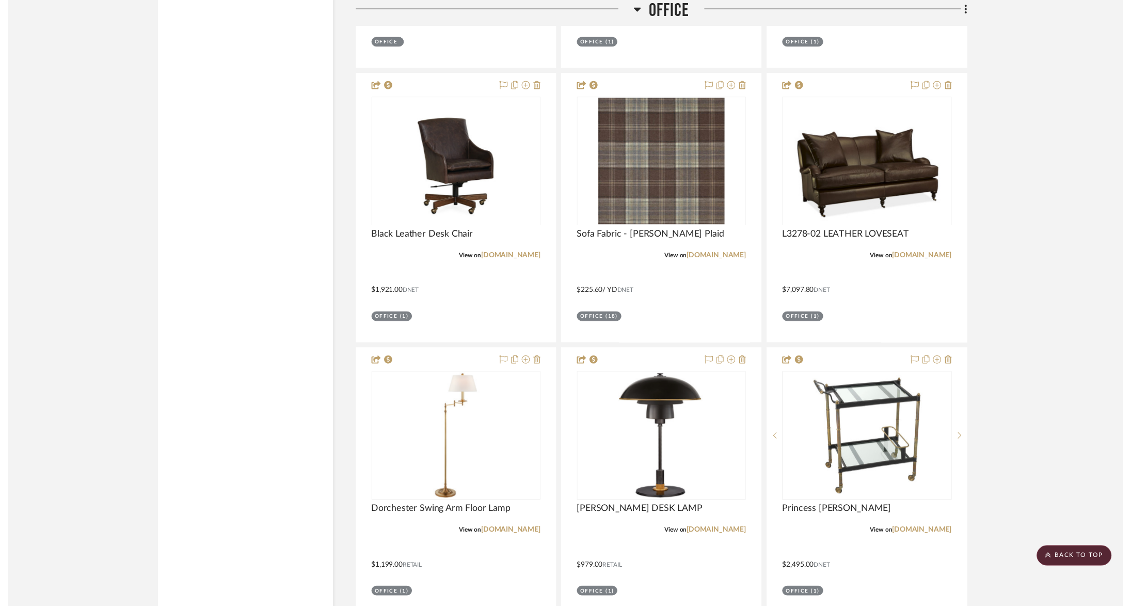
scroll to position [3444, 0]
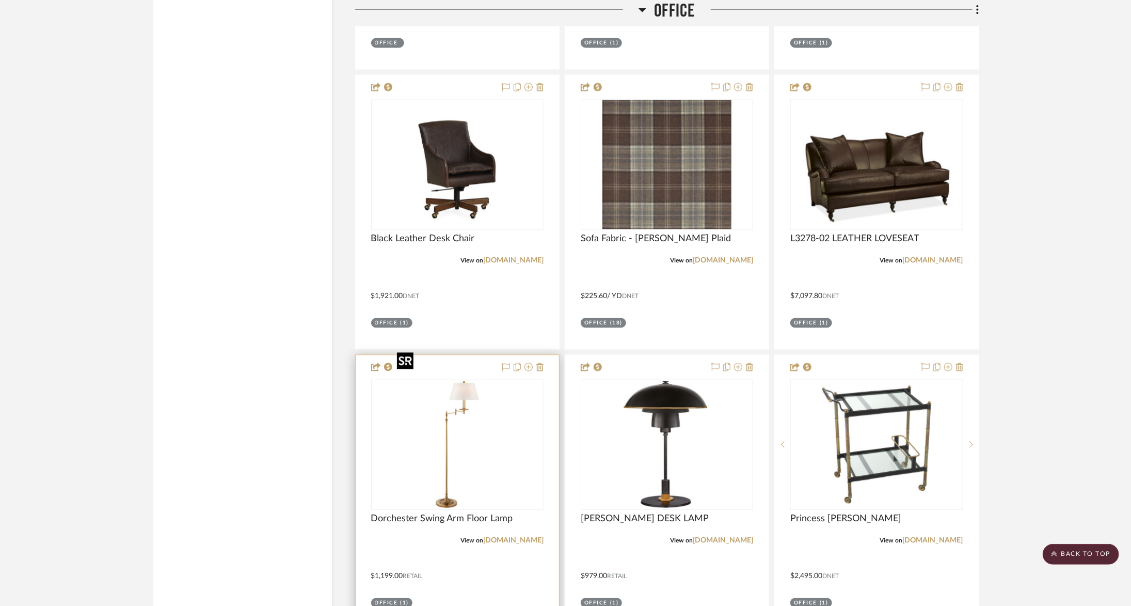
click at [473, 436] on img "0" at bounding box center [457, 443] width 129 height 129
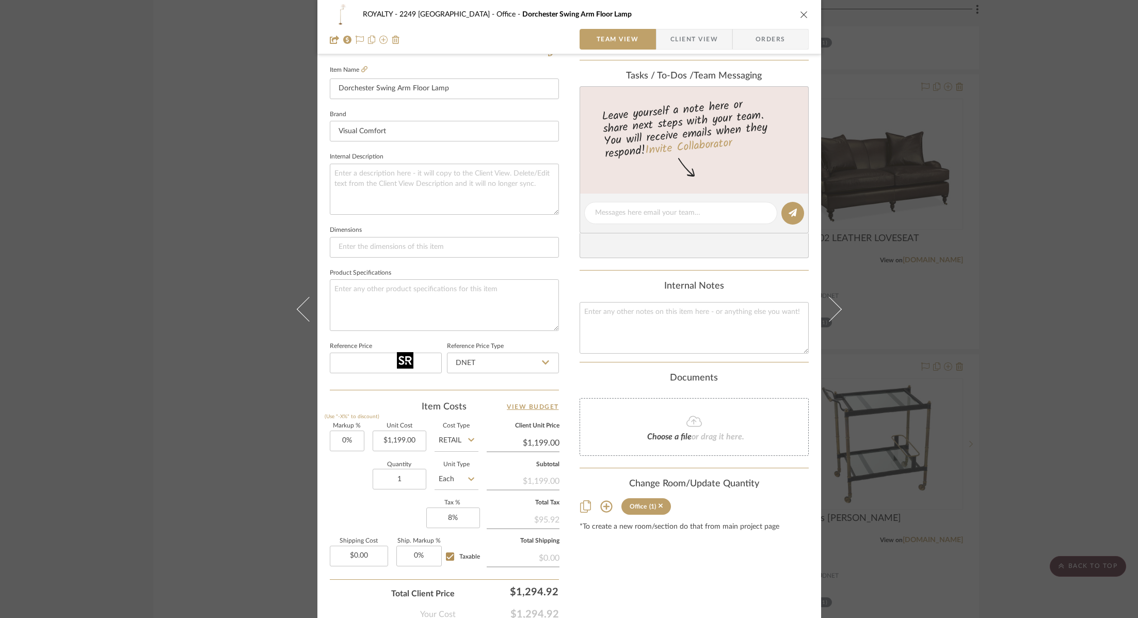
scroll to position [340, 0]
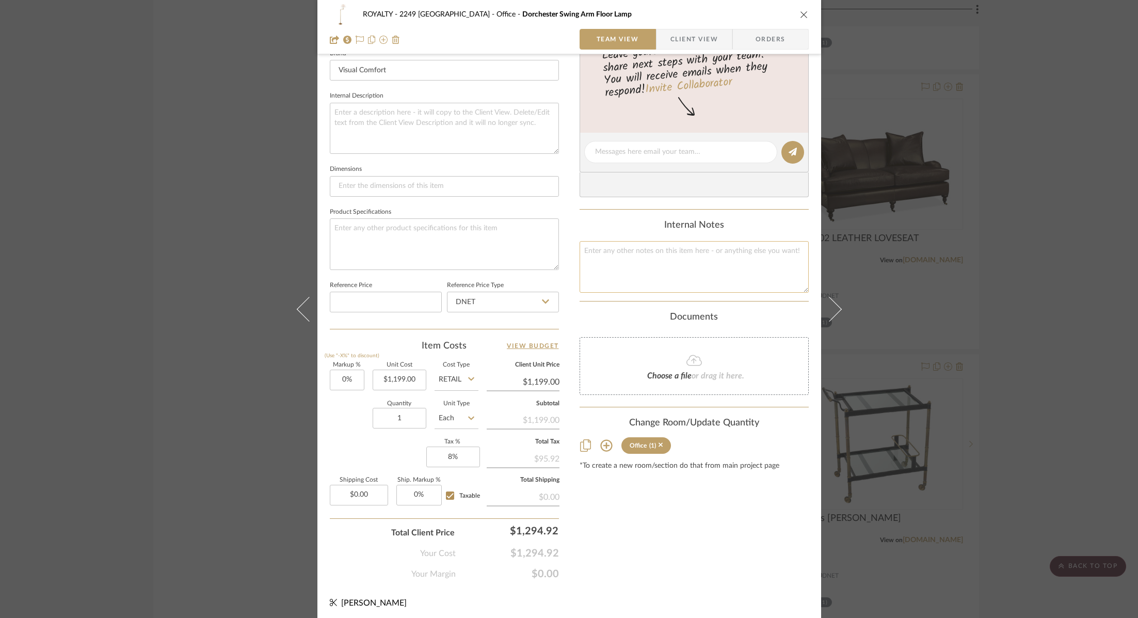
click at [667, 269] on textarea at bounding box center [694, 266] width 229 height 51
type textarea "1199"
click at [403, 379] on input "1199.00" at bounding box center [400, 380] width 54 height 21
type input "$839.30"
click at [453, 375] on input "Retail" at bounding box center [457, 380] width 44 height 21
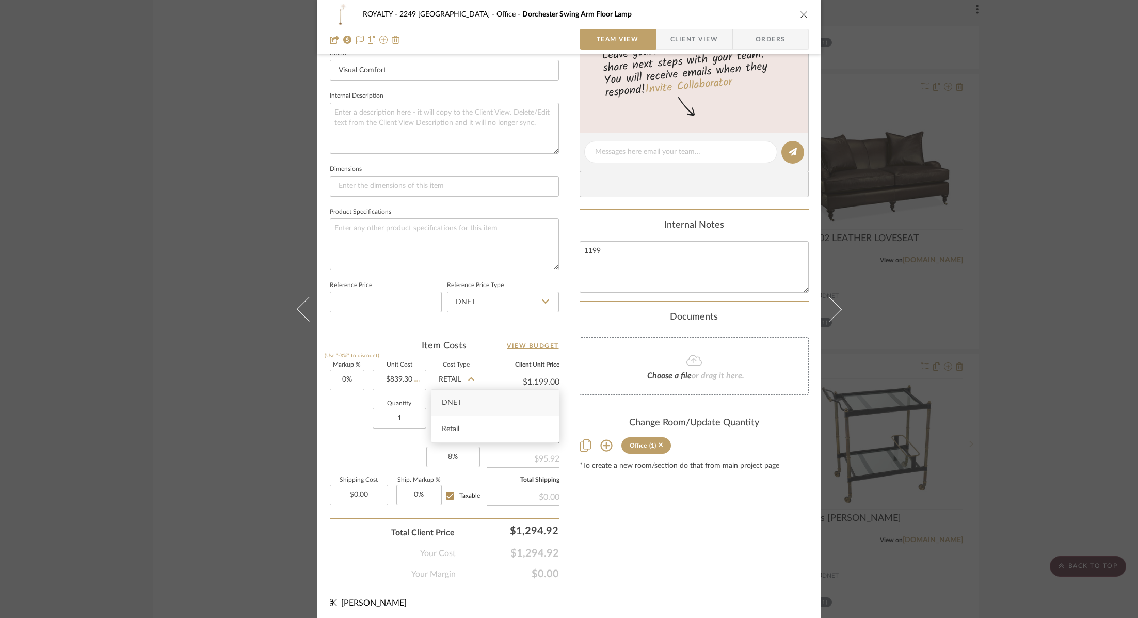
click at [458, 404] on span "DNET" at bounding box center [452, 402] width 20 height 7
type input "DNET"
type input "$839.30"
click at [534, 381] on input "839.30" at bounding box center [523, 381] width 73 height 15
type input "1199"
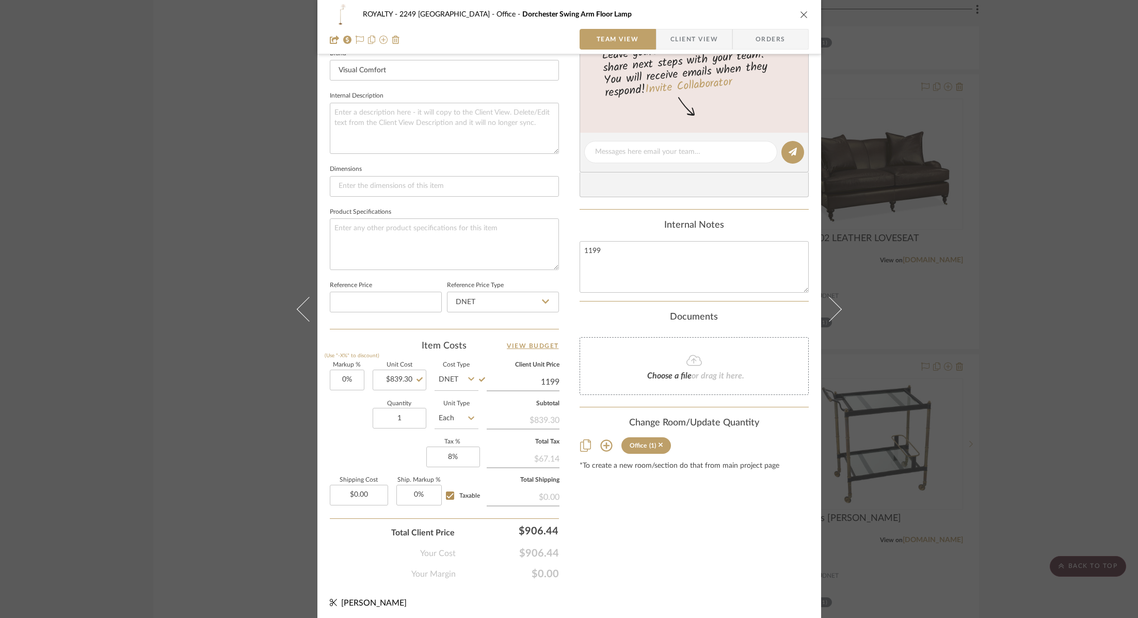
type input "42.86%"
type input "$1,199.00"
click at [611, 520] on div "Content here copies to Client View - confirm visibility there. Show in Client D…" at bounding box center [694, 156] width 229 height 850
type input "$1,199.02"
click at [552, 376] on input "1199.02" at bounding box center [523, 381] width 73 height 15
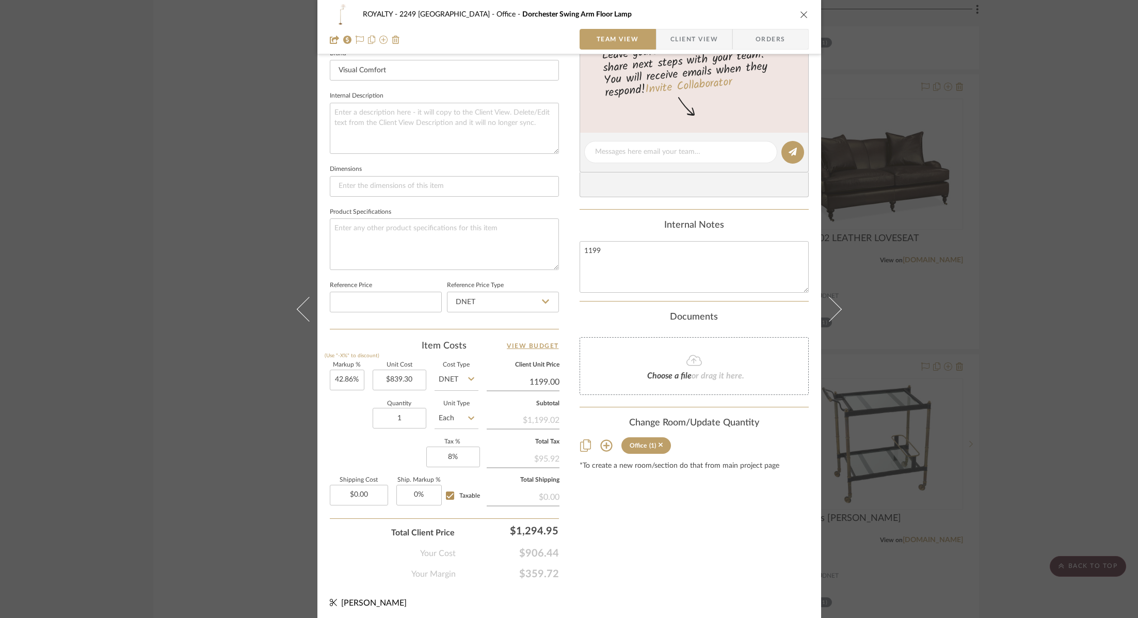
type input "$1,199.00"
click at [656, 534] on div "Content here copies to Client View - confirm visibility there. Show in Client D…" at bounding box center [694, 156] width 229 height 850
click at [1108, 290] on div "ROYALTY - 2249 Yorkshire Office Dorchester Swing Arm Floor Lamp Team View Clien…" at bounding box center [569, 309] width 1138 height 618
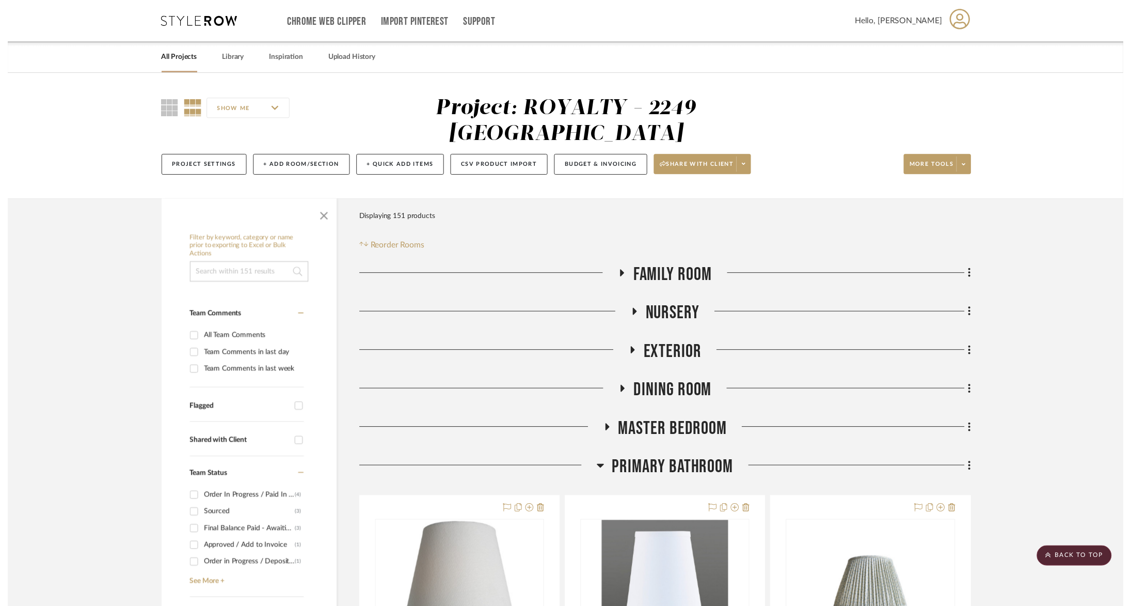
scroll to position [3444, 0]
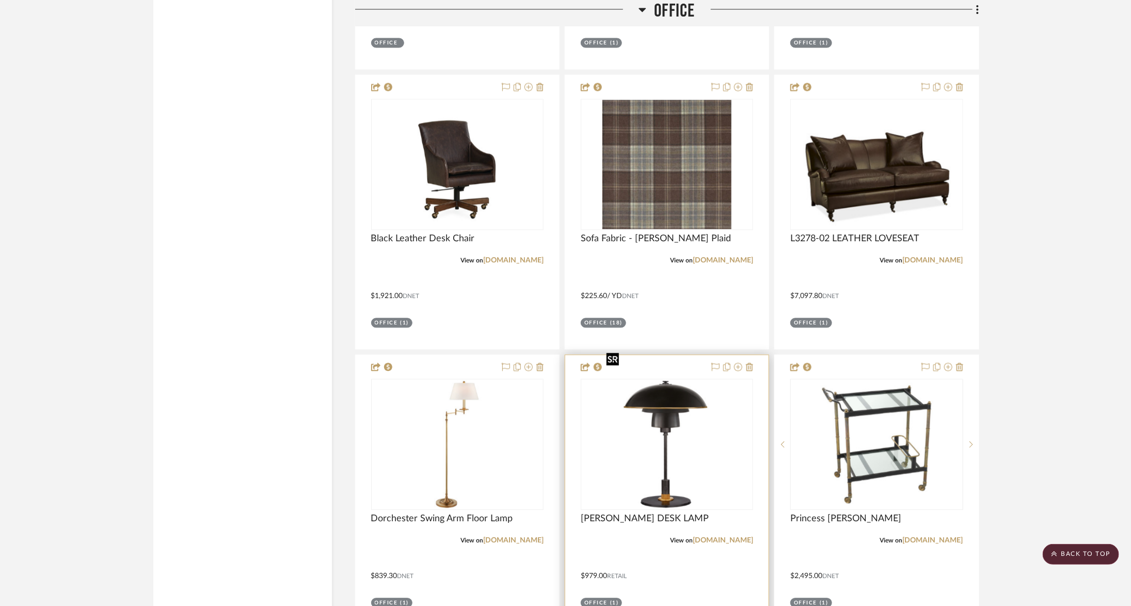
click at [679, 407] on img "0" at bounding box center [666, 443] width 129 height 129
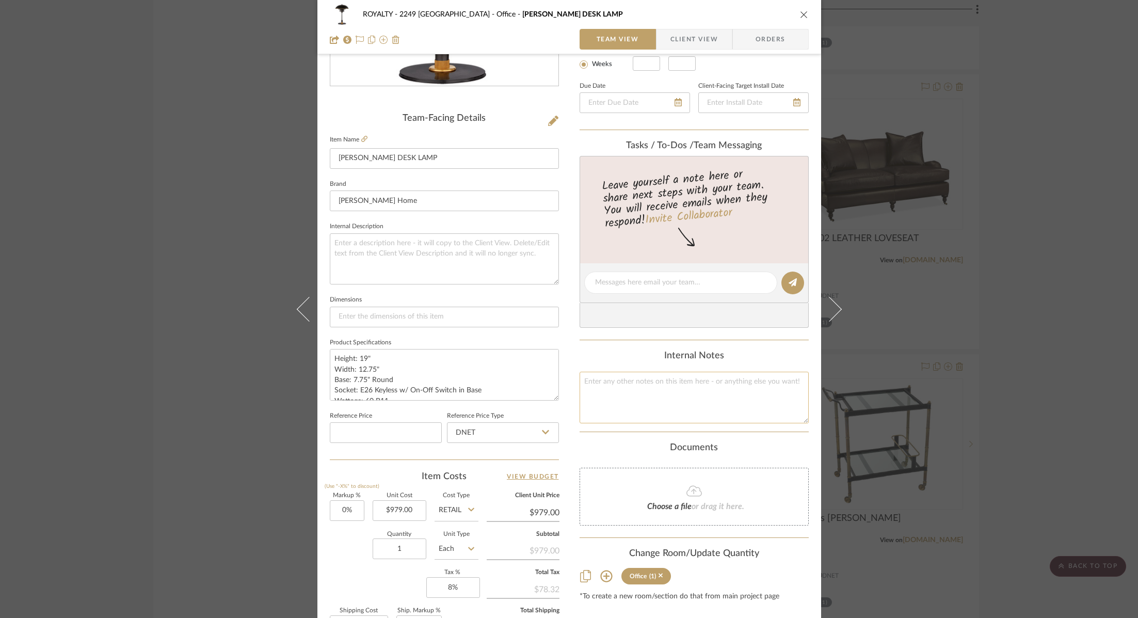
scroll to position [226, 0]
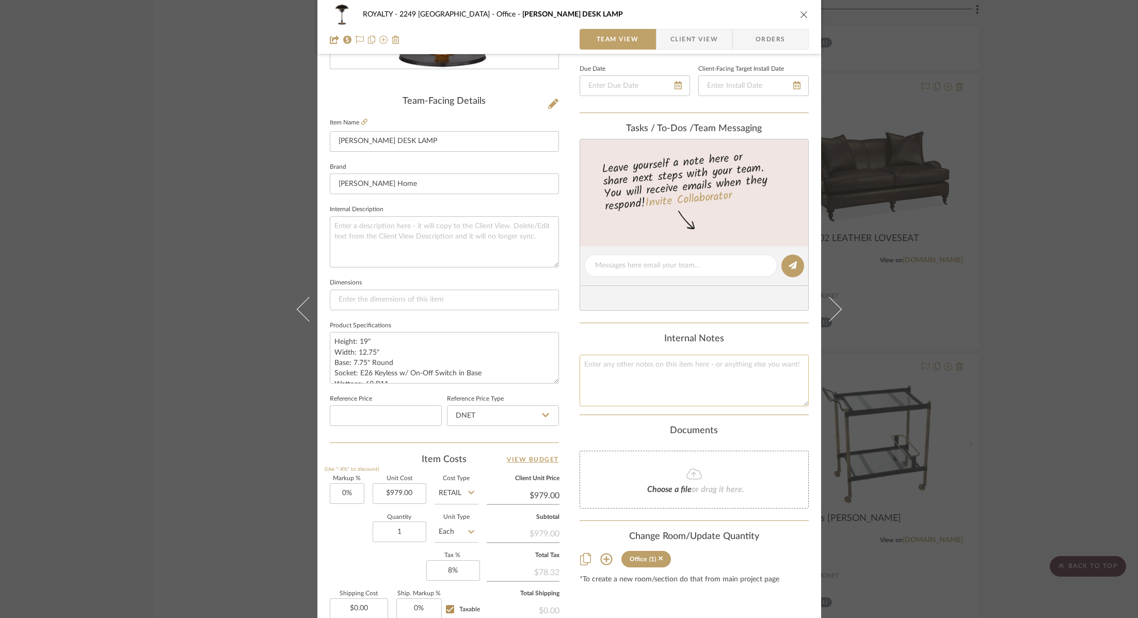
click at [668, 364] on textarea at bounding box center [694, 380] width 229 height 51
type textarea "979"
click at [463, 490] on input "Retail" at bounding box center [457, 493] width 44 height 21
click at [466, 514] on div "DNET" at bounding box center [496, 516] width 128 height 26
type input "DNET"
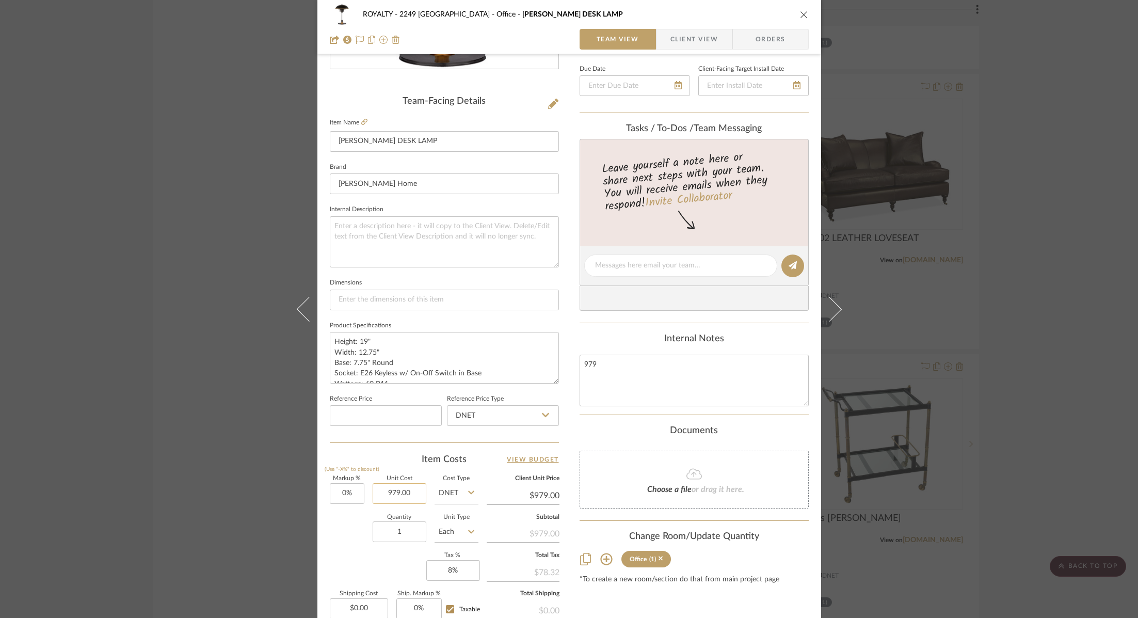
click at [399, 490] on input "979.00" at bounding box center [400, 493] width 54 height 21
type input "$685.30"
click at [344, 534] on div "Quantity 1 Unit Type Each" at bounding box center [404, 533] width 149 height 37
type input "$685.30"
click at [553, 492] on input "685.30" at bounding box center [523, 495] width 73 height 15
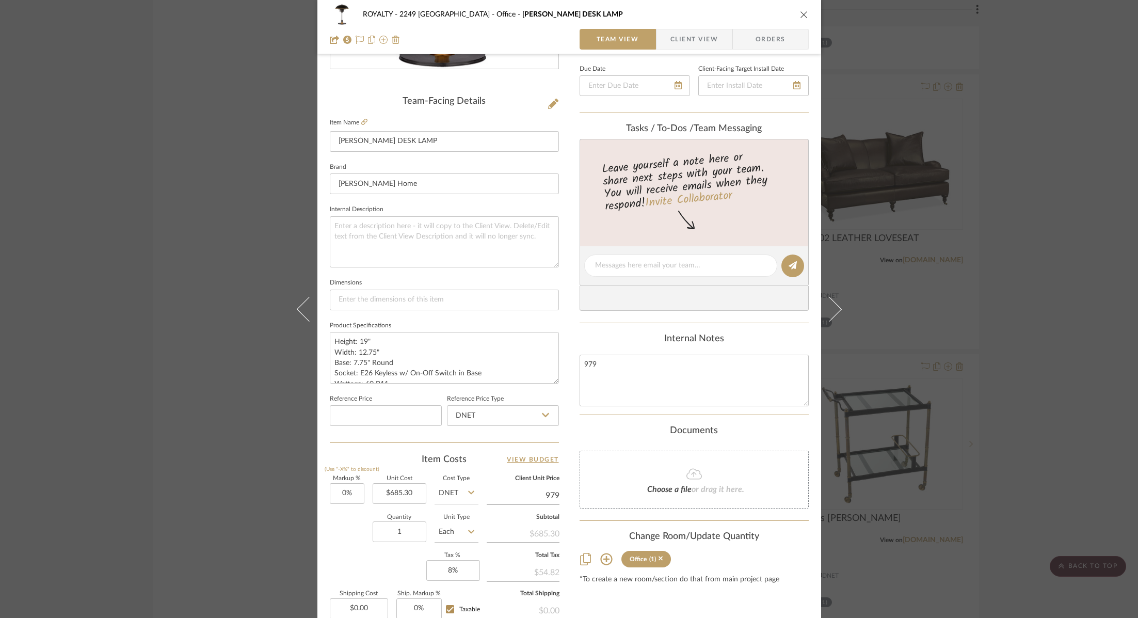
type input "979"
type input "42.86%"
type input "$979.00"
click at [364, 558] on div "Markup % (Use "-X%" to discount) 42.86% Unit Cost $685.30 Cost Type DNET Client…" at bounding box center [444, 551] width 229 height 151
type input "$979.02"
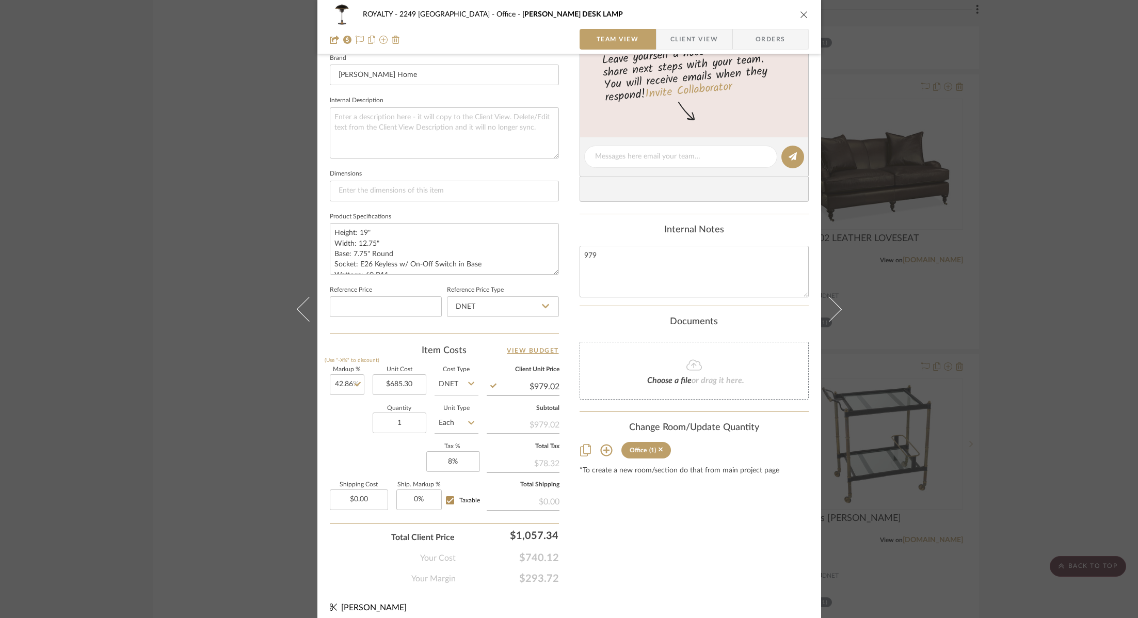
scroll to position [340, 0]
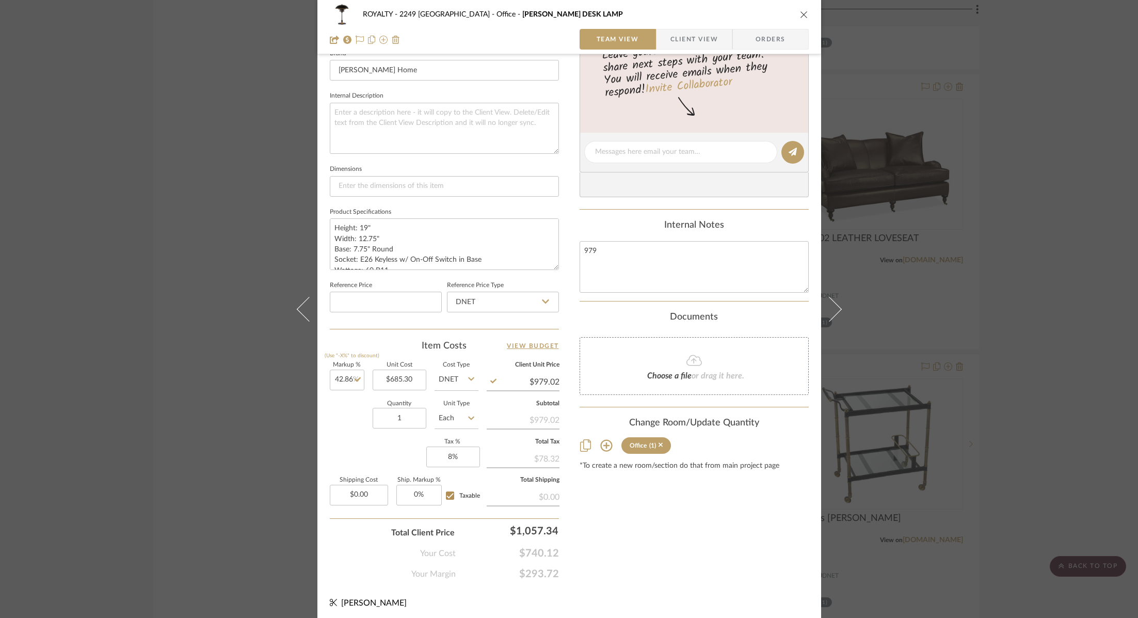
click at [556, 381] on div "ROYALTY - 2249 Yorkshire Office [PERSON_NAME] DESK LAMP Team View Client View O…" at bounding box center [569, 144] width 504 height 953
click at [554, 381] on input "979.02" at bounding box center [523, 381] width 73 height 15
type input "$979.00"
click at [659, 586] on div "ROYALTY - 2249 Yorkshire Office [PERSON_NAME] DESK LAMP Team View Client View O…" at bounding box center [569, 144] width 504 height 953
click at [1037, 276] on div "ROYALTY - 2249 Yorkshire Office [PERSON_NAME] DESK LAMP Team View Client View O…" at bounding box center [569, 309] width 1138 height 618
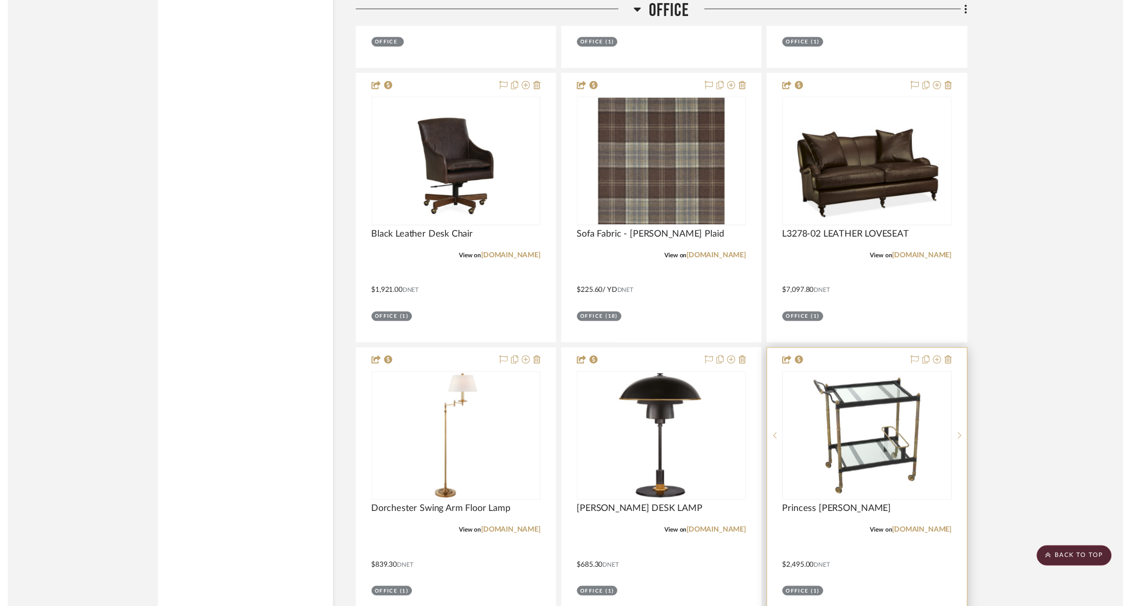
scroll to position [3444, 0]
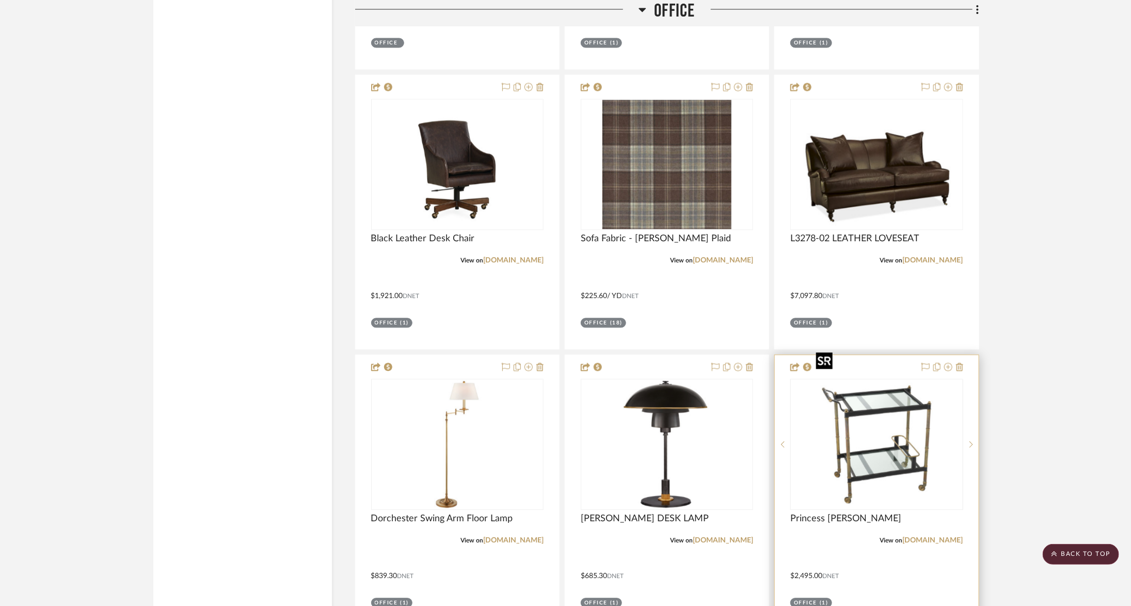
click at [877, 421] on img "0" at bounding box center [876, 443] width 129 height 129
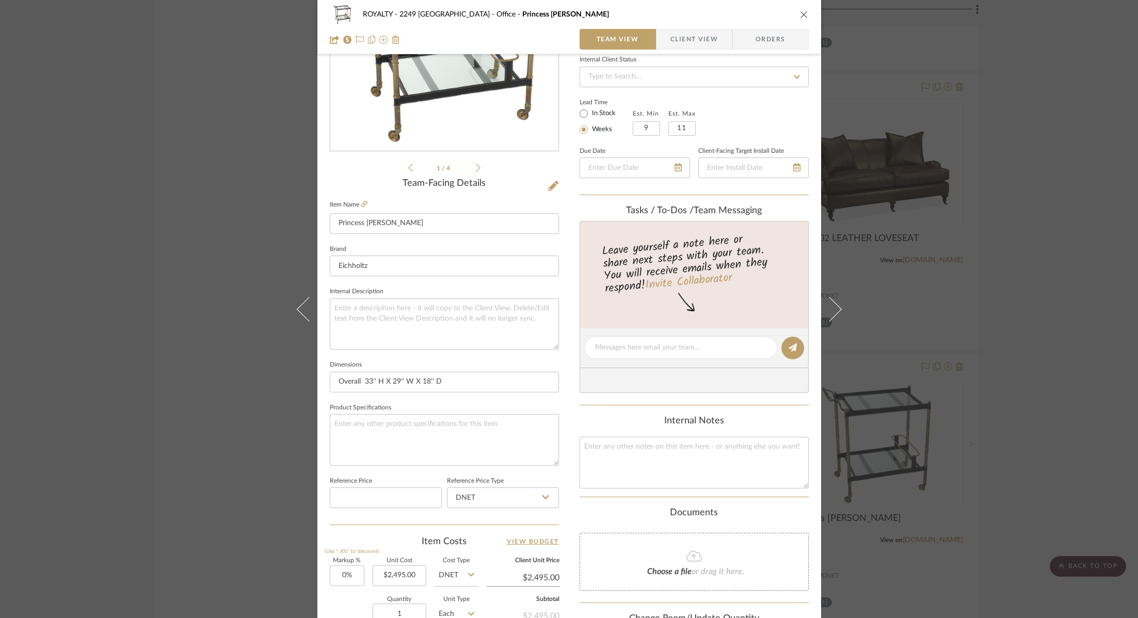
scroll to position [116, 0]
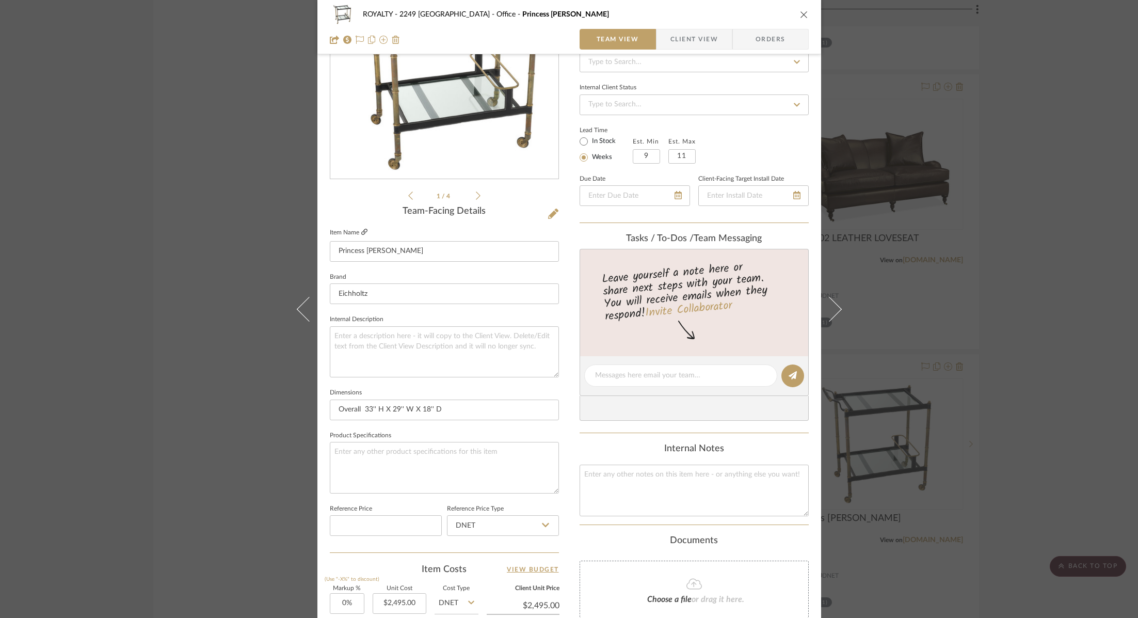
click at [362, 231] on icon at bounding box center [364, 232] width 6 height 6
click at [662, 502] on textarea at bounding box center [694, 490] width 229 height 51
paste textarea "$2,169.61"
click at [730, 496] on textarea "$2,169.61" at bounding box center [694, 490] width 229 height 51
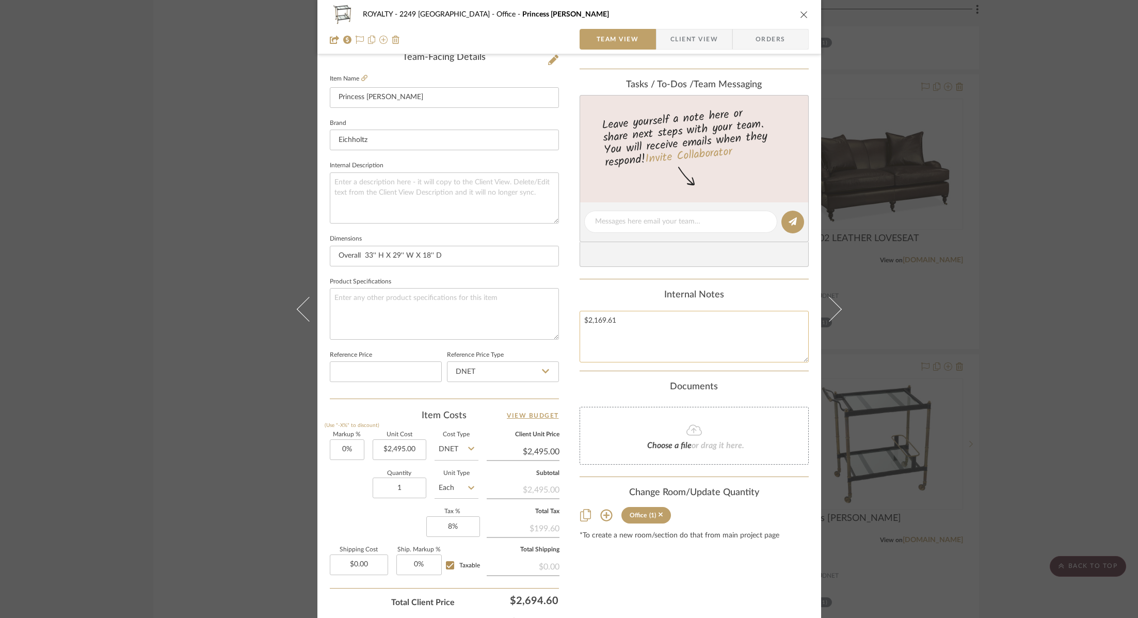
scroll to position [273, 0]
type textarea "$2,169.61"
type input "2495.00"
click at [402, 448] on input "2495.00" at bounding box center [400, 447] width 54 height 21
paste input "169.61"
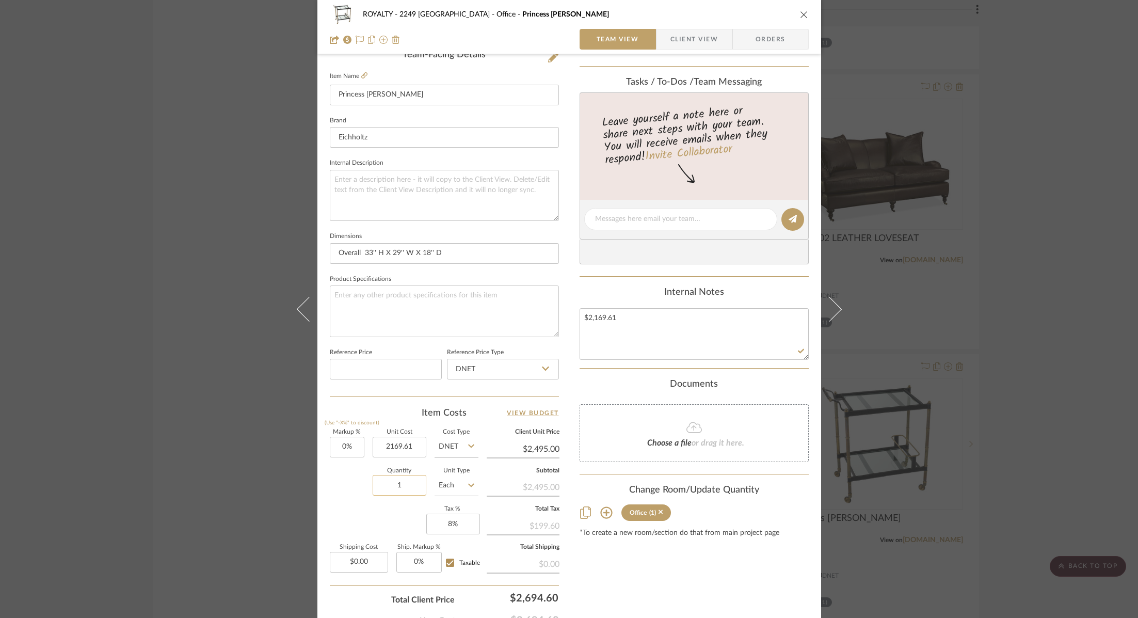
type input "$2,169.61"
click at [374, 483] on input "1" at bounding box center [400, 485] width 54 height 21
click at [549, 445] on input "2169.61" at bounding box center [523, 448] width 73 height 15
type input "2495"
type input "15%"
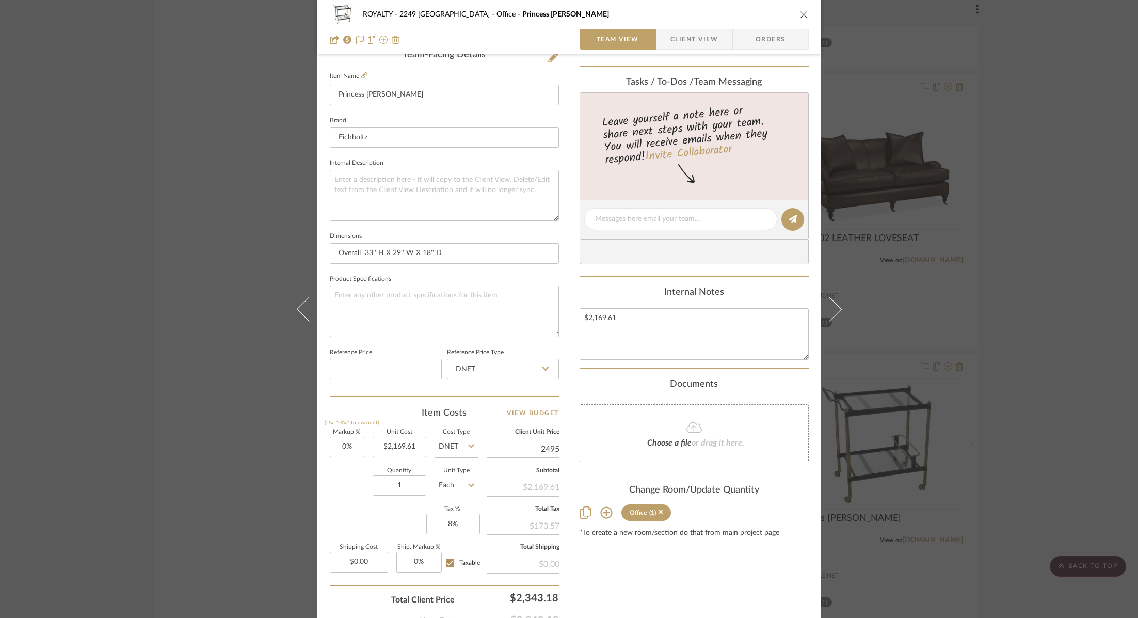
type input "$2,495.00"
click at [643, 617] on div "Content here copies to Client View - confirm visibility there. Show in Client D…" at bounding box center [694, 223] width 229 height 850
click at [557, 450] on div "ROYALTY - 2249 Yorkshire Office Princess Trolley Team View Client View Orders 1…" at bounding box center [569, 211] width 504 height 953
click at [554, 445] on input "2495.05" at bounding box center [523, 448] width 73 height 15
type input "$2,495.00"
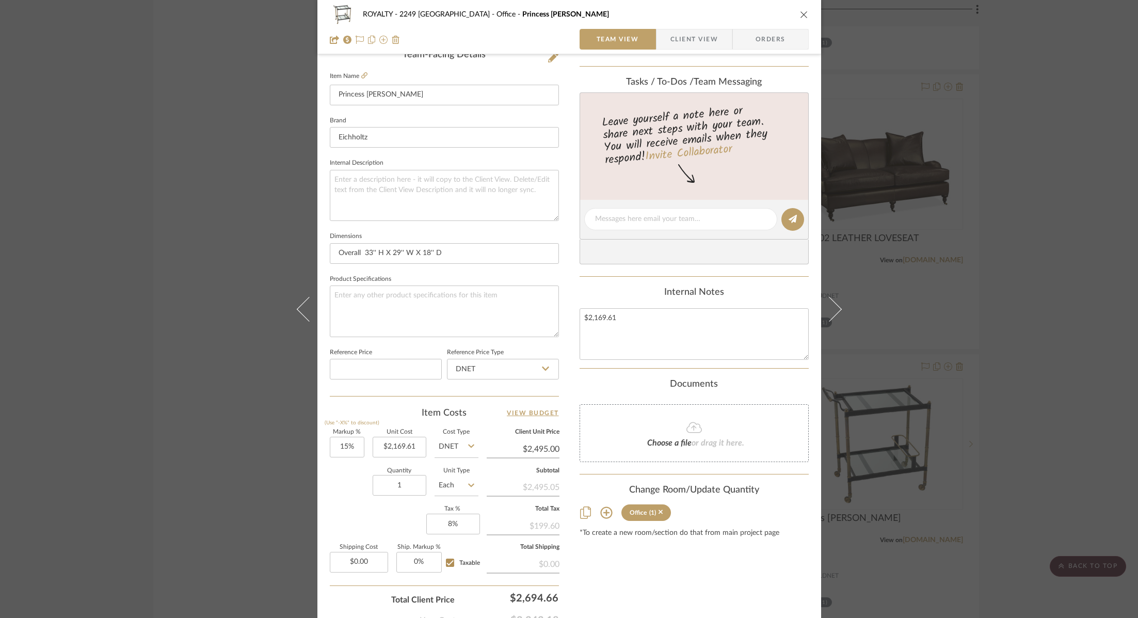
click at [615, 609] on div "Content here copies to Client View - confirm visibility there. Show in Client D…" at bounding box center [694, 223] width 229 height 850
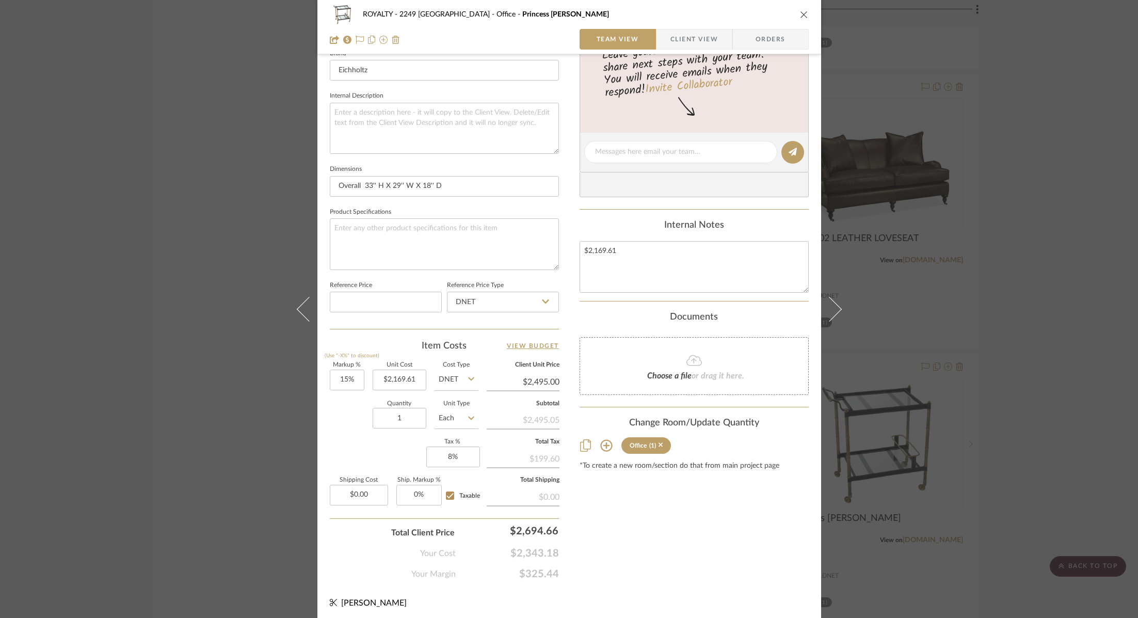
click at [1020, 465] on div "ROYALTY - 2249 Yorkshire Office Princess Trolley Team View Client View Orders 1…" at bounding box center [569, 309] width 1138 height 618
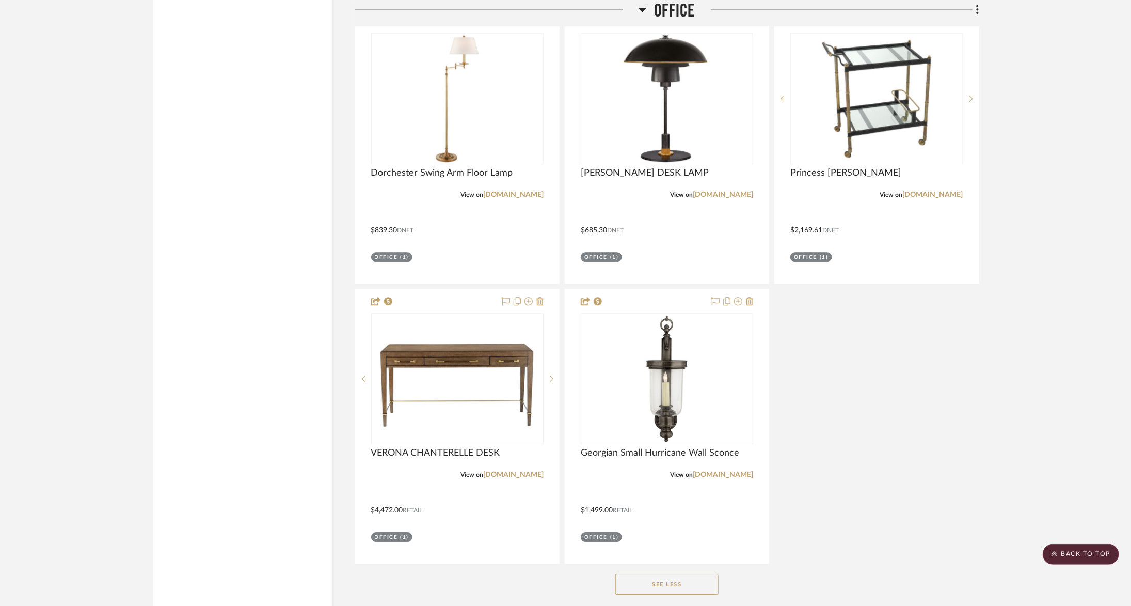
scroll to position [3826, 0]
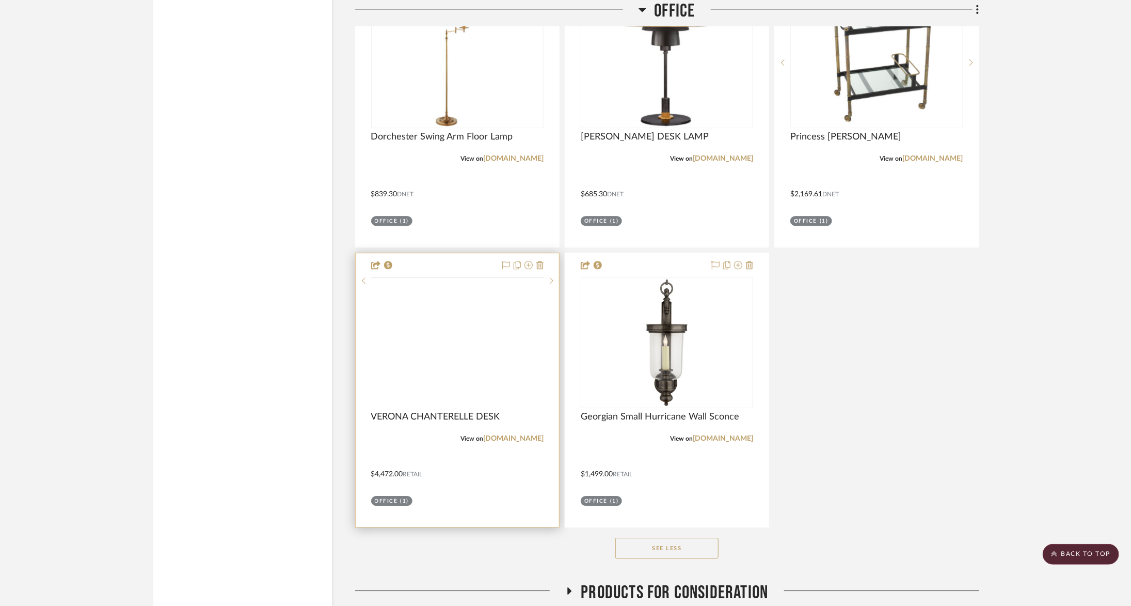
click at [0, 0] on img at bounding box center [0, 0] width 0 height 0
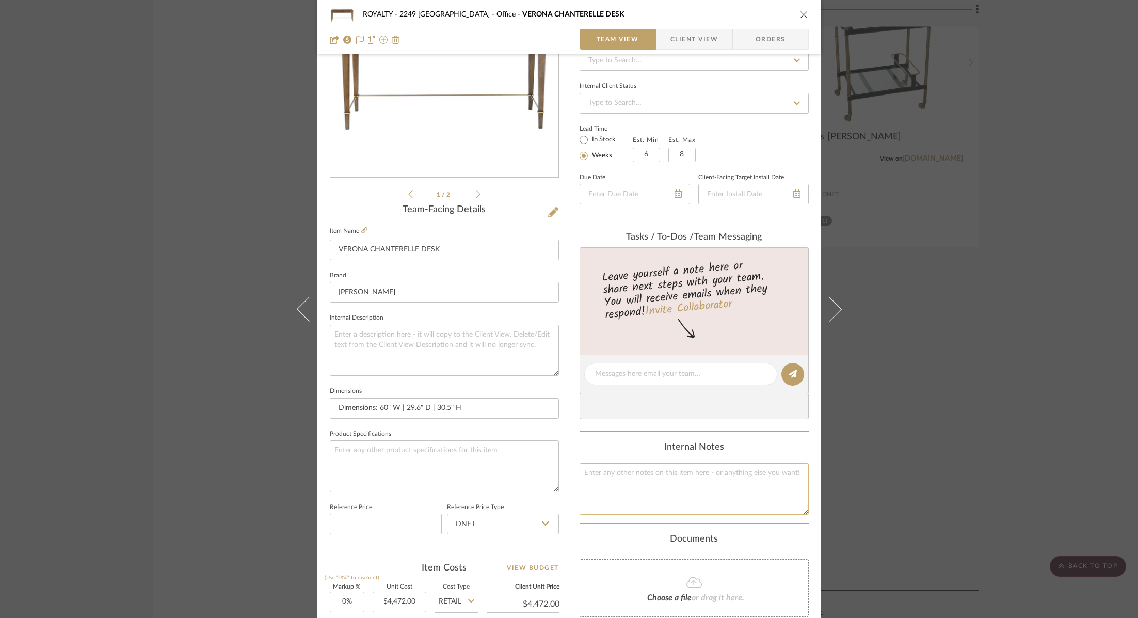
scroll to position [121, 0]
click at [675, 486] on textarea at bounding box center [694, 484] width 229 height 51
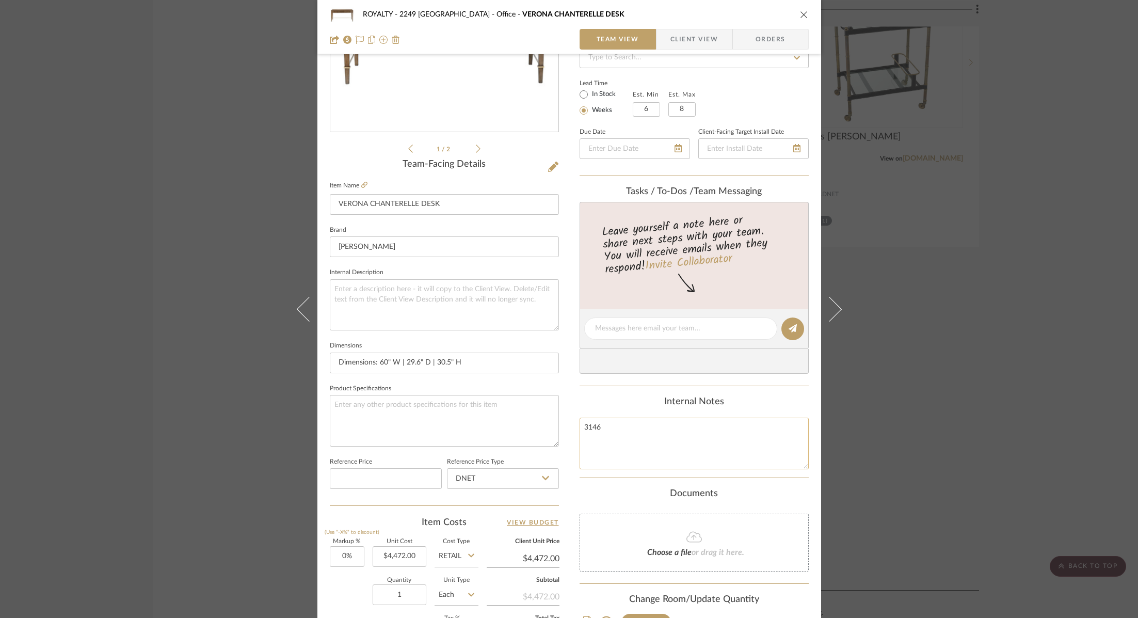
scroll to position [184, 0]
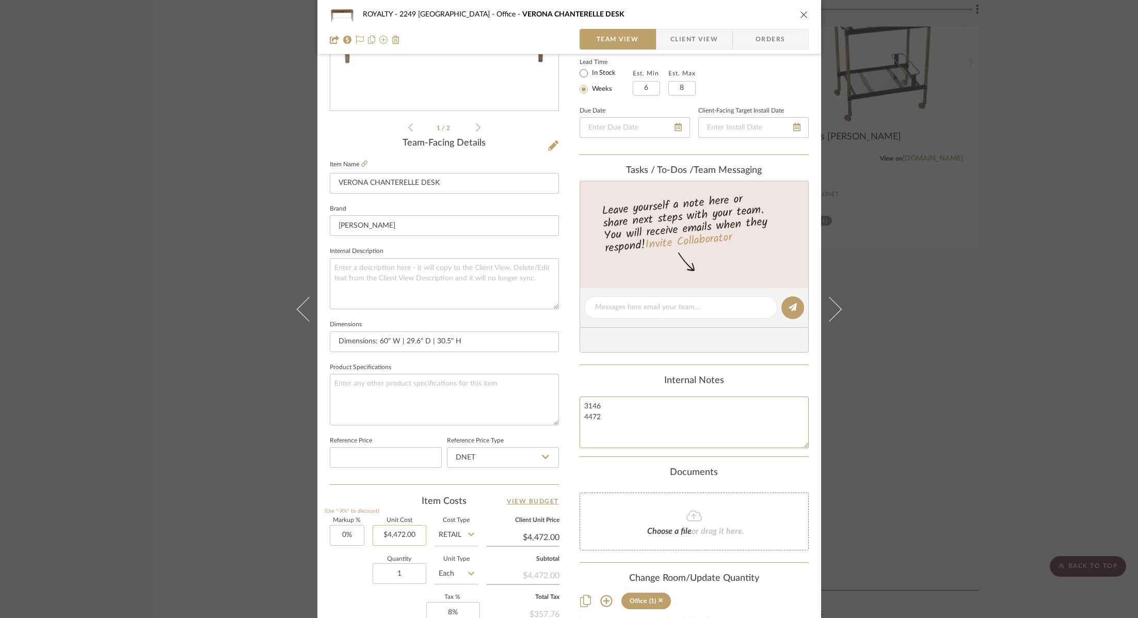
type textarea "3146 4472"
type input "4472.00"
click at [393, 532] on input "4472.00" at bounding box center [400, 535] width 54 height 21
type input "$3,146.00"
click at [363, 586] on div "Quantity 1 Unit Type Each" at bounding box center [404, 574] width 149 height 37
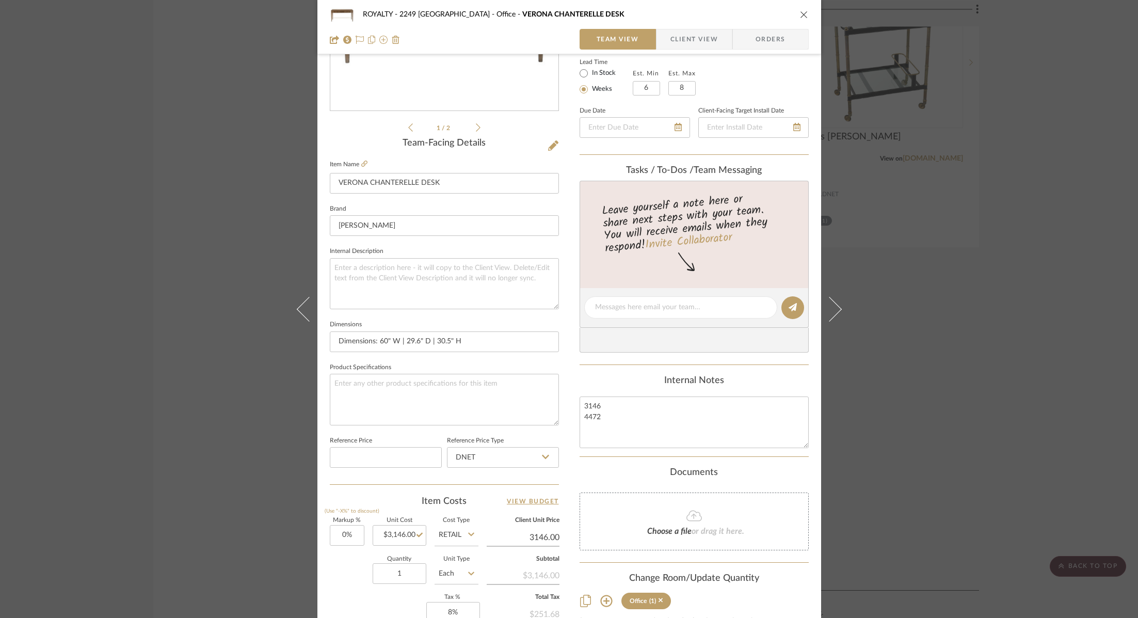
click at [542, 534] on input "3146.00" at bounding box center [523, 537] width 73 height 15
type input "4472.00"
type input "42.15%"
type input "$4,472.00"
click at [331, 588] on div "Quantity 1 Unit Type Each" at bounding box center [404, 574] width 149 height 37
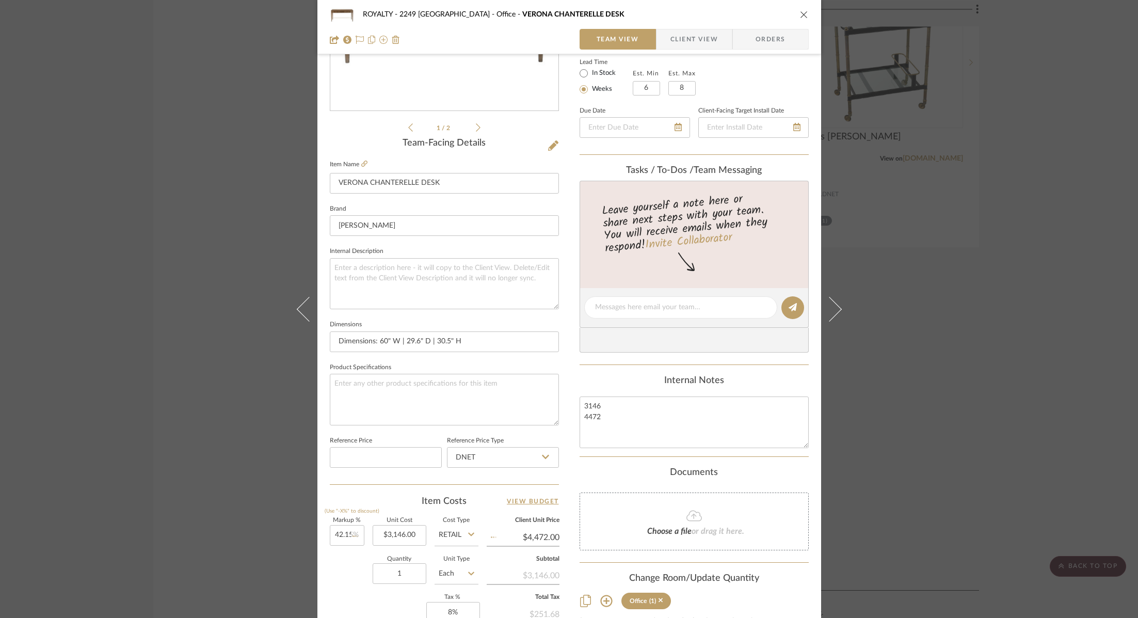
type input "$4,472.04"
click at [451, 534] on input "Retail" at bounding box center [457, 535] width 44 height 21
click at [455, 553] on div "DNET" at bounding box center [496, 558] width 128 height 26
type input "DNET"
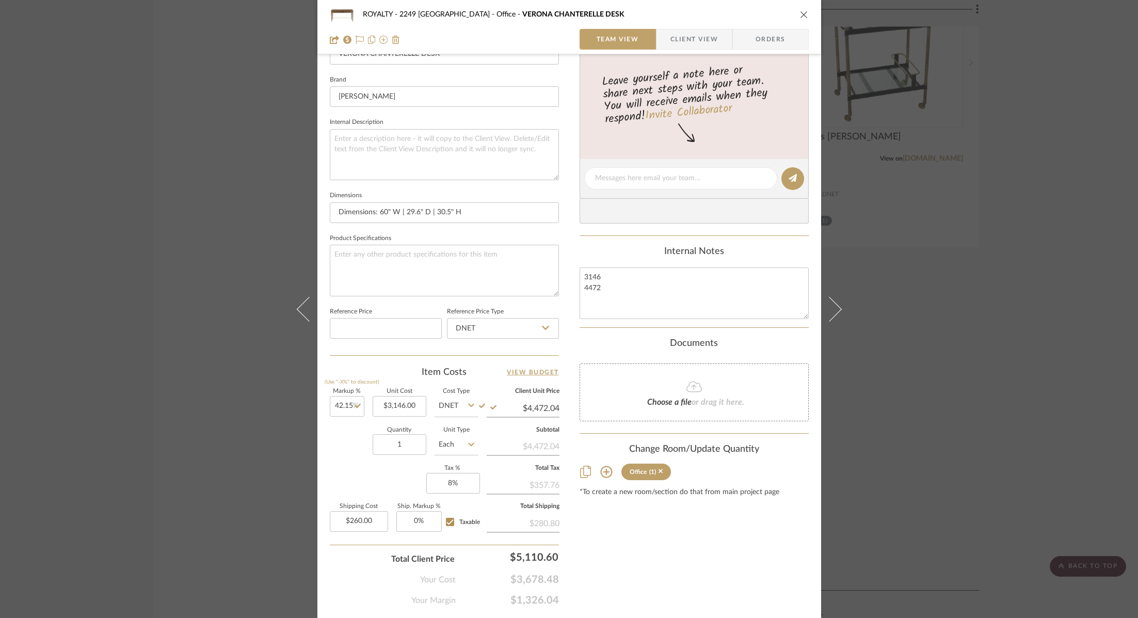
scroll to position [340, 0]
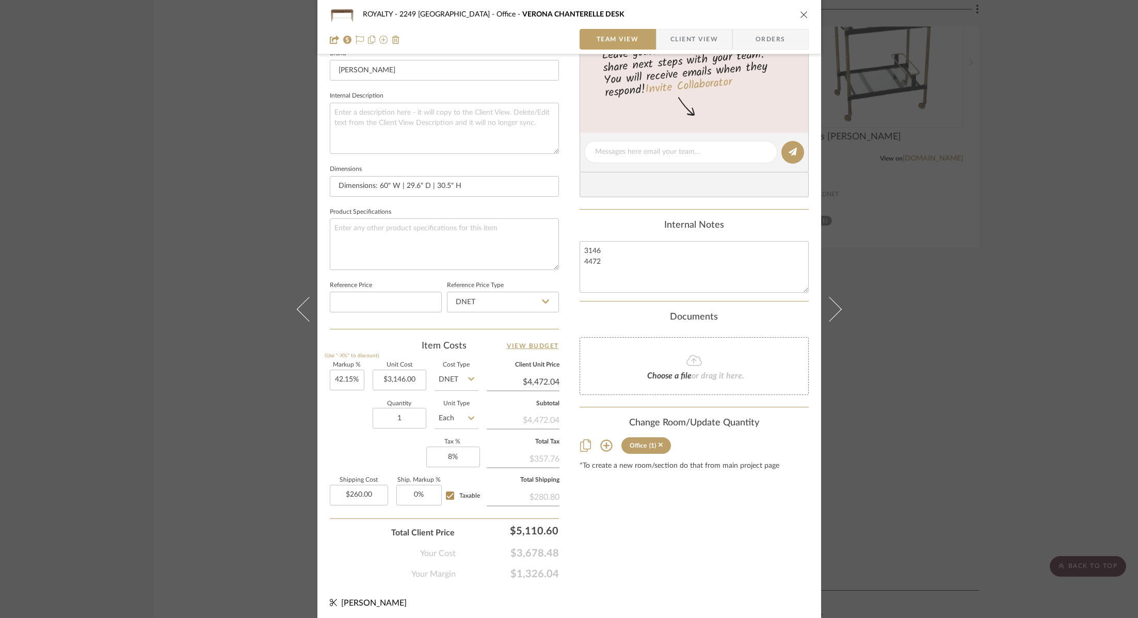
click at [743, 510] on div "Content here copies to Client View - confirm visibility there. Show in Client D…" at bounding box center [694, 156] width 229 height 850
click at [983, 211] on div "ROYALTY - 2249 Yorkshire Office [GEOGRAPHIC_DATA] CHANTERELLE DESK Team View Cl…" at bounding box center [569, 309] width 1138 height 618
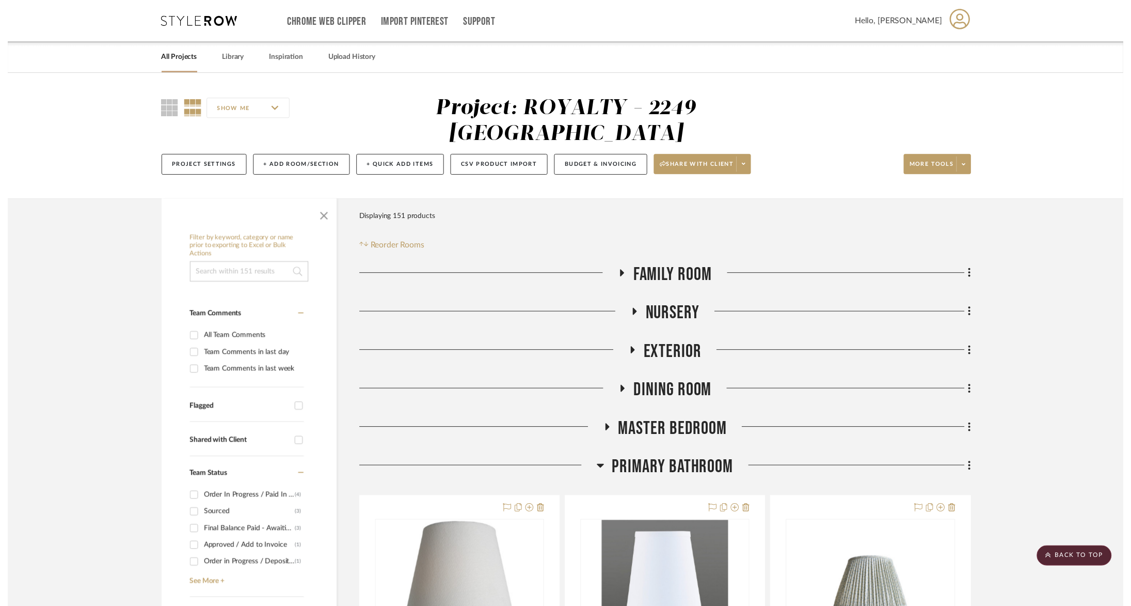
scroll to position [3826, 0]
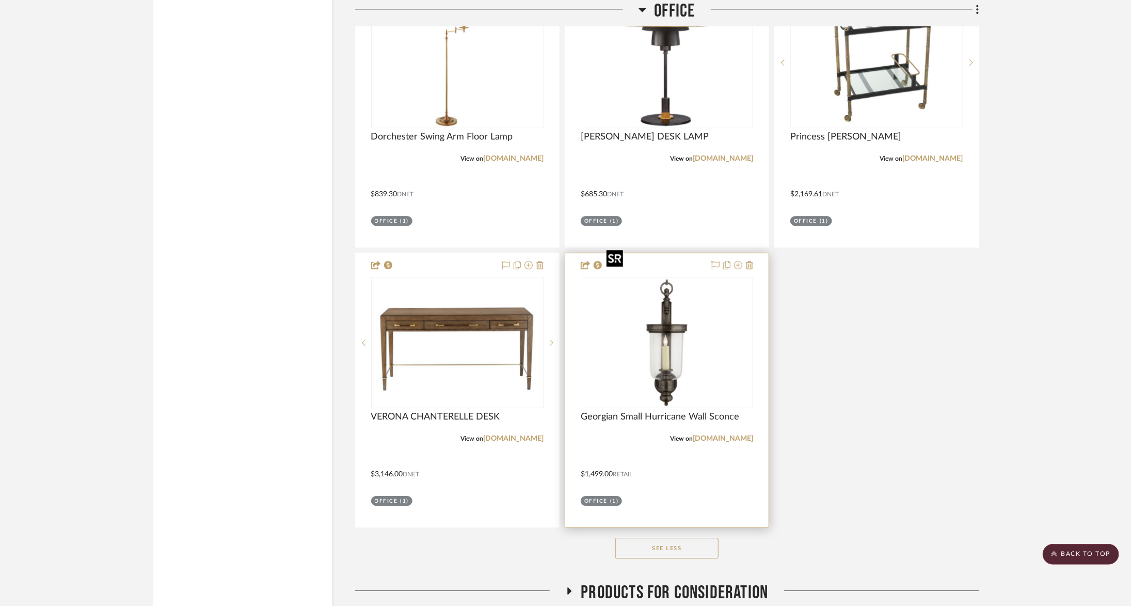
click at [675, 305] on img "0" at bounding box center [666, 342] width 129 height 129
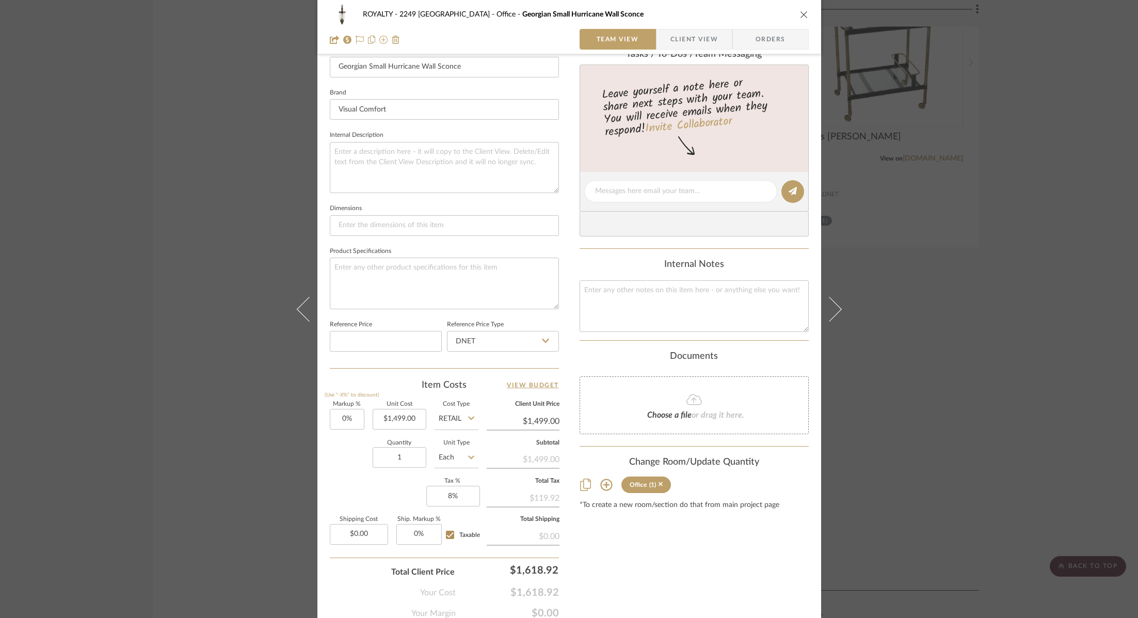
scroll to position [340, 0]
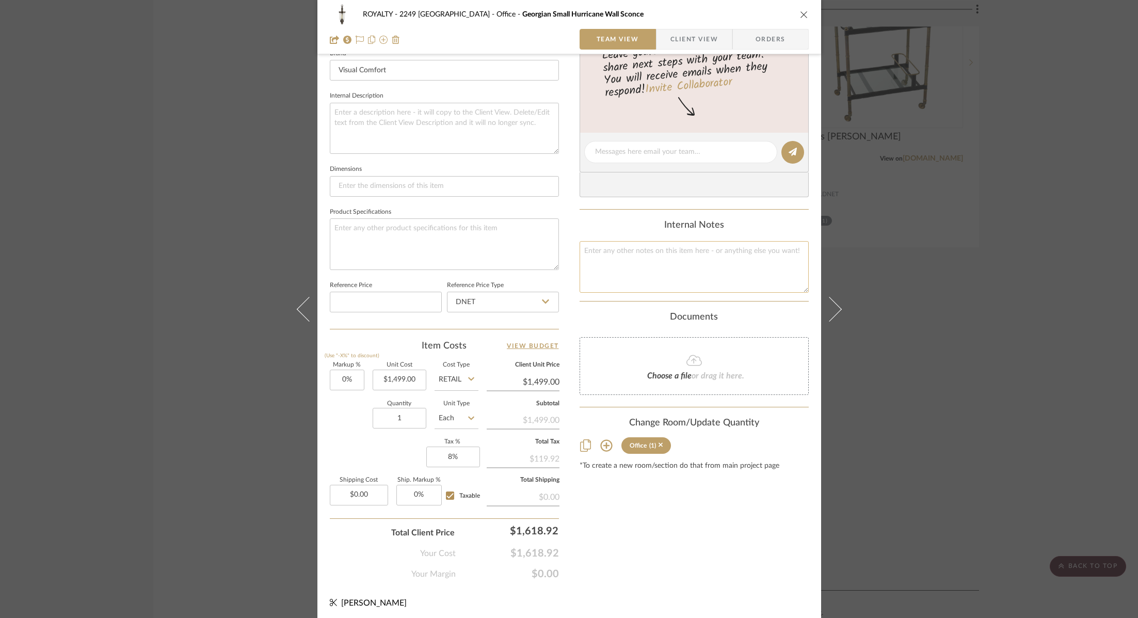
click at [636, 262] on textarea at bounding box center [694, 266] width 229 height 51
type textarea "1499"
click at [459, 387] on sr-form-field "Cost Type Retail" at bounding box center [457, 380] width 44 height 37
click at [455, 378] on input "Retail" at bounding box center [457, 380] width 44 height 21
click at [458, 395] on div "DNET" at bounding box center [496, 403] width 128 height 26
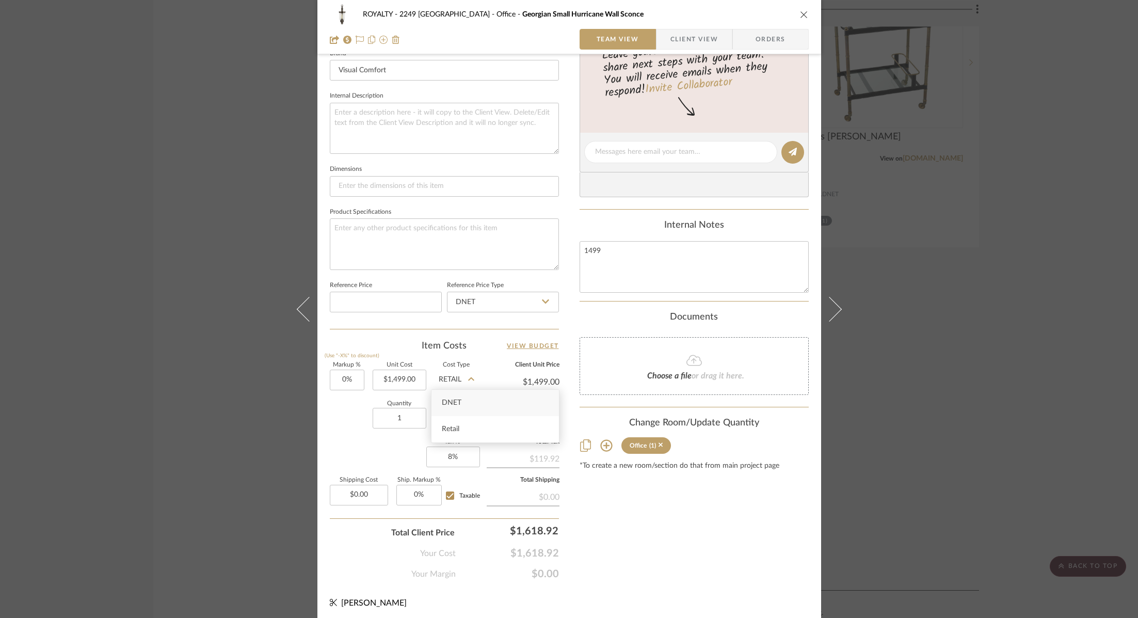
type input "DNET"
click at [400, 382] on input "1499.00" at bounding box center [400, 380] width 54 height 21
type input "$1,049.30"
click at [676, 539] on div "Content here copies to Client View - confirm visibility there. Show in Client D…" at bounding box center [694, 156] width 229 height 850
type input "$1,049.30"
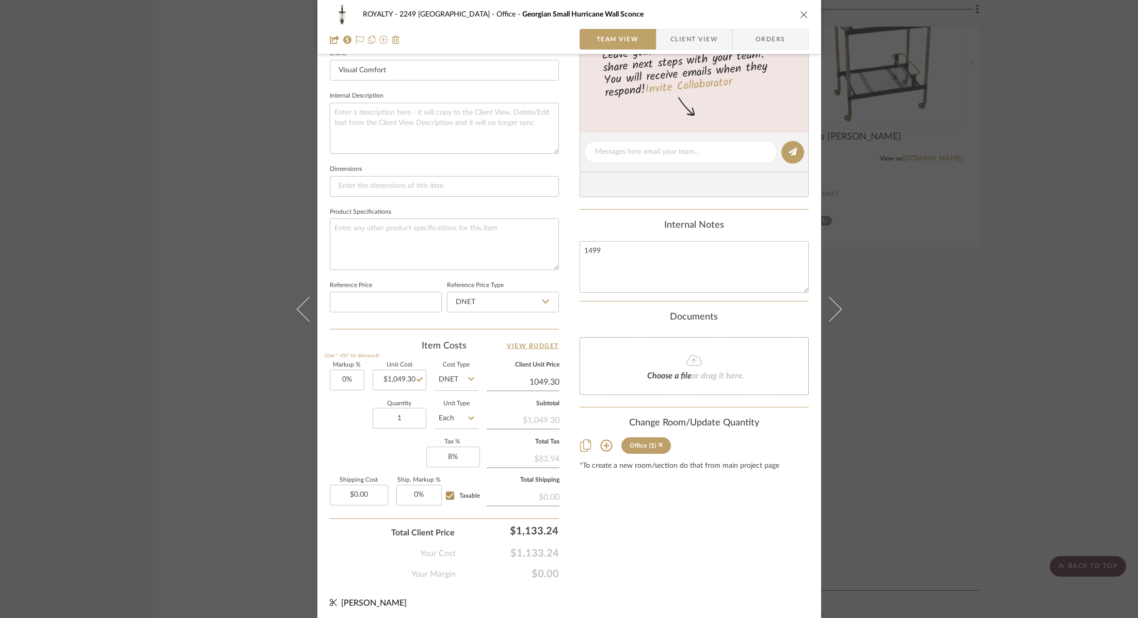
click at [552, 381] on input "1049.30" at bounding box center [523, 381] width 73 height 15
type input "1499"
type input "42.86%"
type input "$1,499.00"
click at [622, 528] on div "Content here copies to Client View - confirm visibility there. Show in Client D…" at bounding box center [694, 156] width 229 height 850
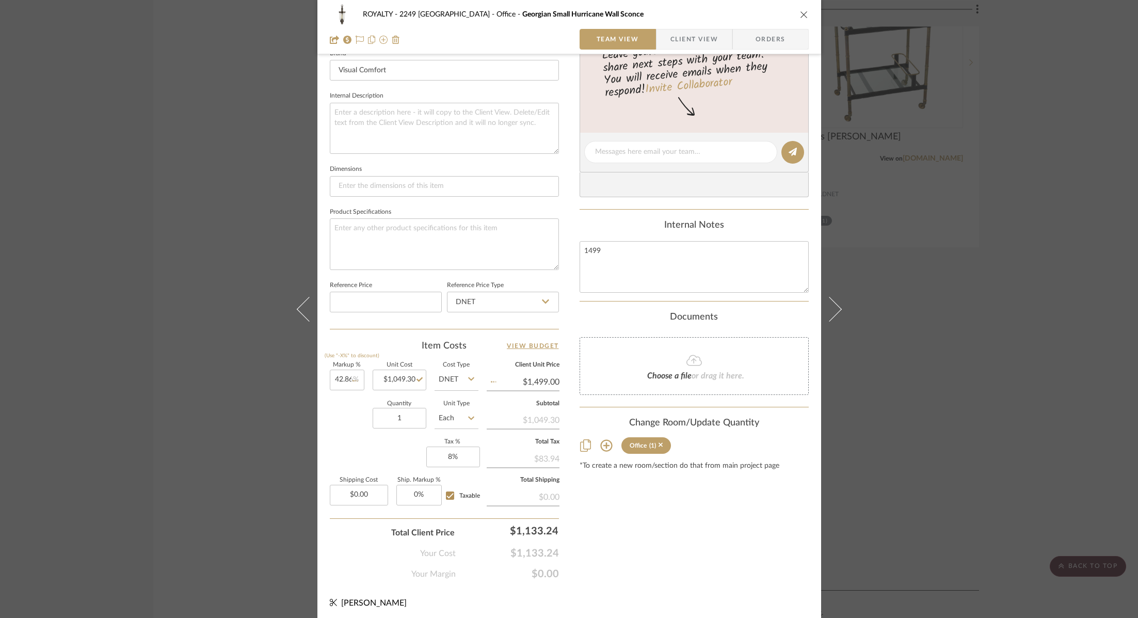
type input "$1,499.03"
click at [557, 382] on div "ROYALTY - 2249 Yorkshire Office Georgian Small Hurricane Wall Sconce Team View …" at bounding box center [569, 144] width 504 height 953
click at [553, 381] on input "1499.03" at bounding box center [523, 381] width 73 height 15
type input "$1,499.00"
click at [676, 589] on div "ROYALTY - 2249 Yorkshire Office Georgian Small Hurricane Wall Sconce Team View …" at bounding box center [569, 144] width 504 height 953
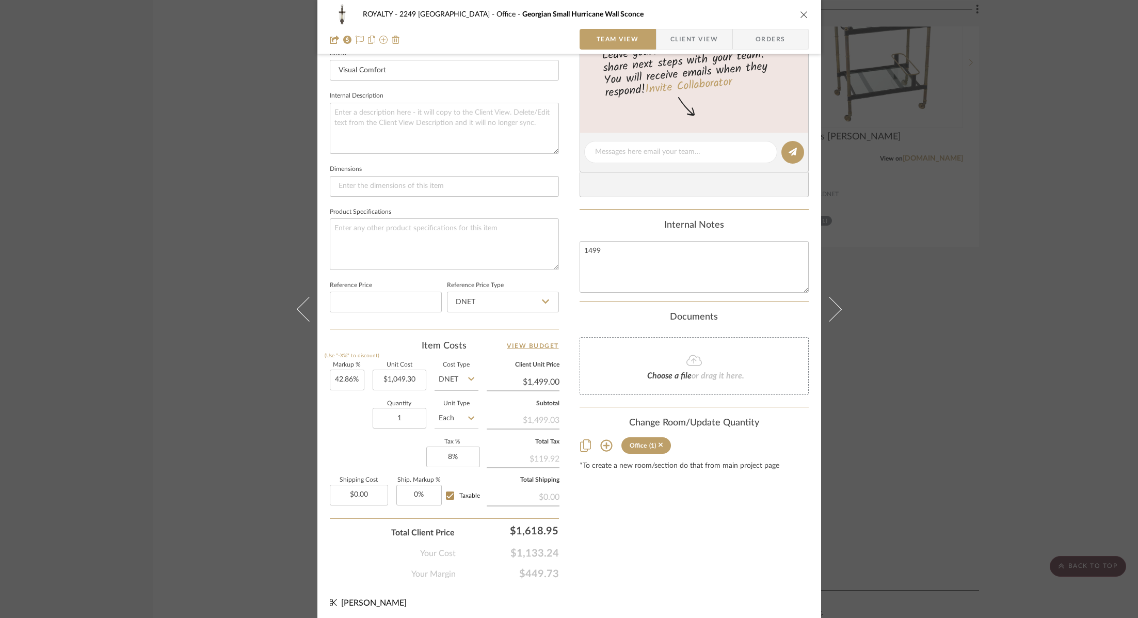
click at [658, 560] on div "Content here copies to Client View - confirm visibility there. Show in Client D…" at bounding box center [694, 156] width 229 height 850
click at [980, 311] on div "ROYALTY - 2249 Yorkshire Office Georgian Small Hurricane Wall Sconce Team View …" at bounding box center [569, 309] width 1138 height 618
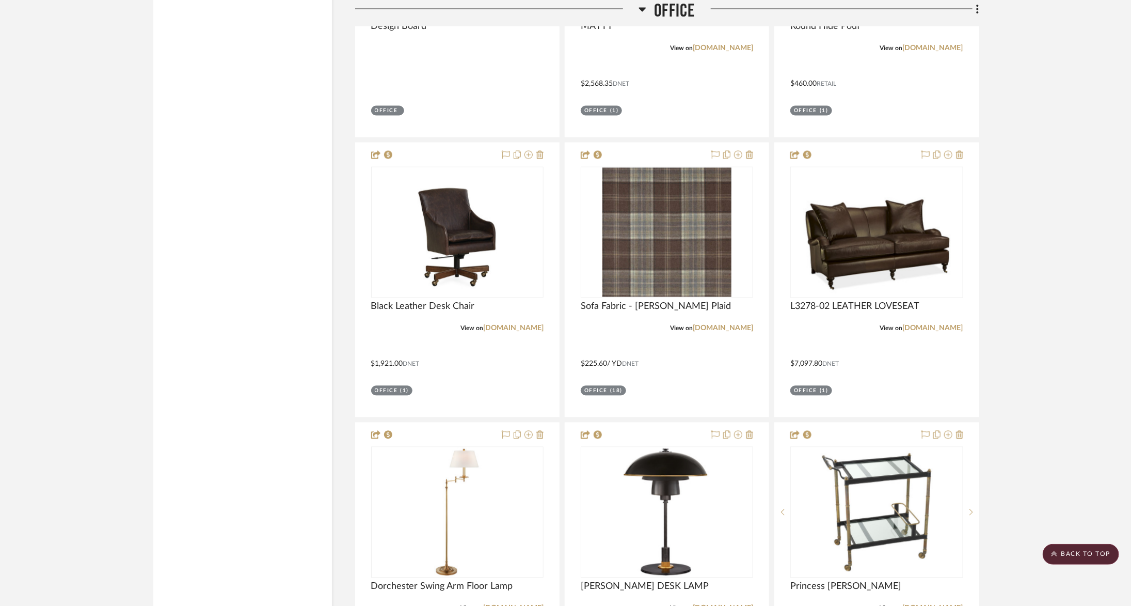
scroll to position [3253, 0]
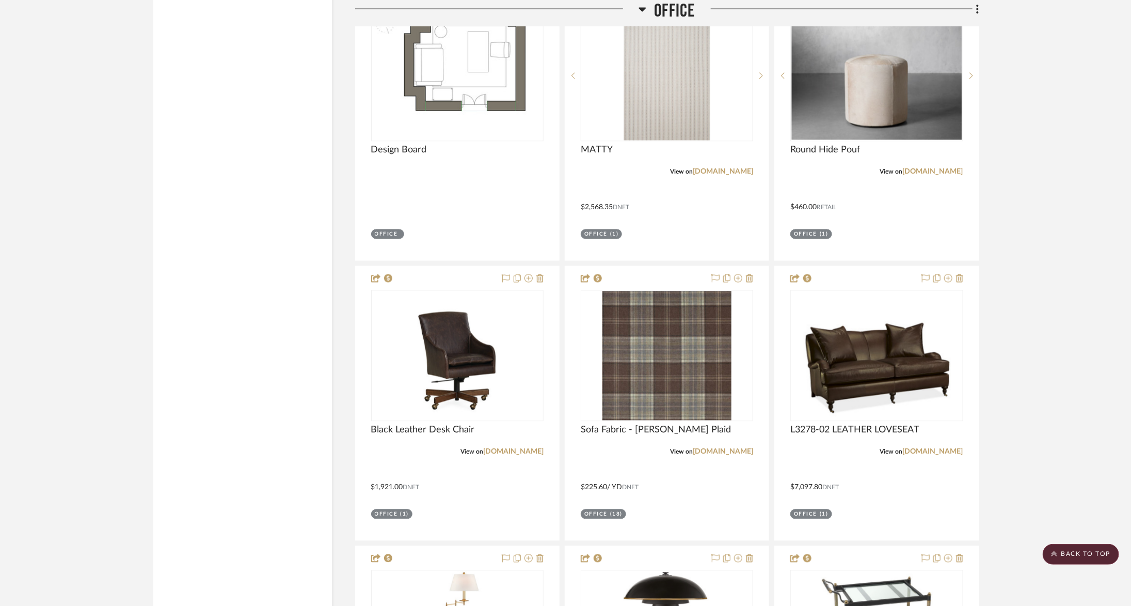
click at [660, 13] on span "Office" at bounding box center [674, 11] width 41 height 22
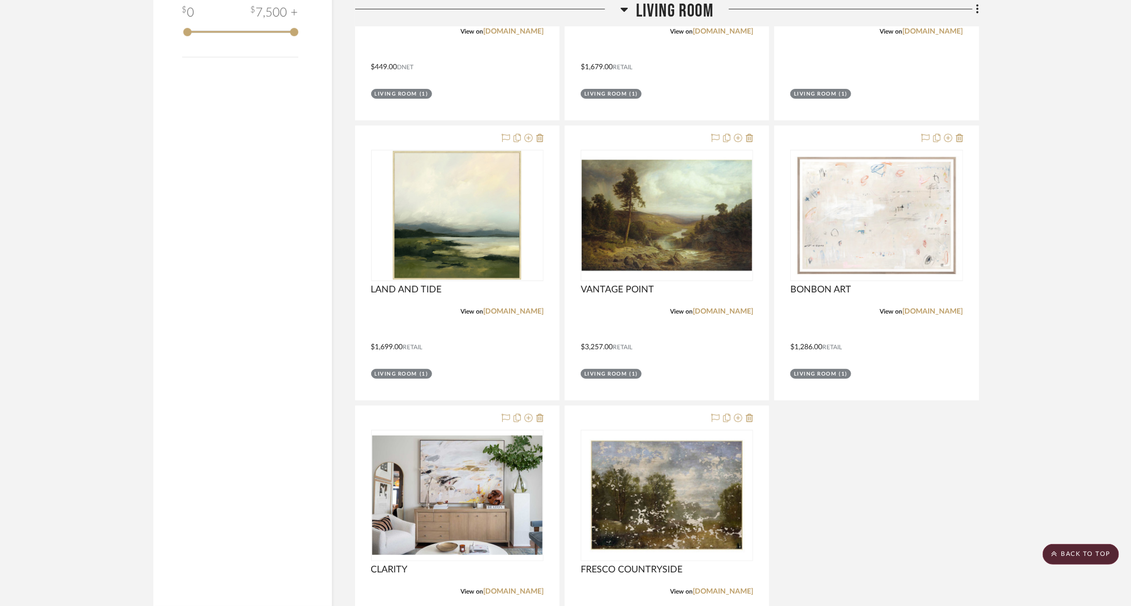
click at [653, 7] on span "Living Room" at bounding box center [674, 11] width 77 height 22
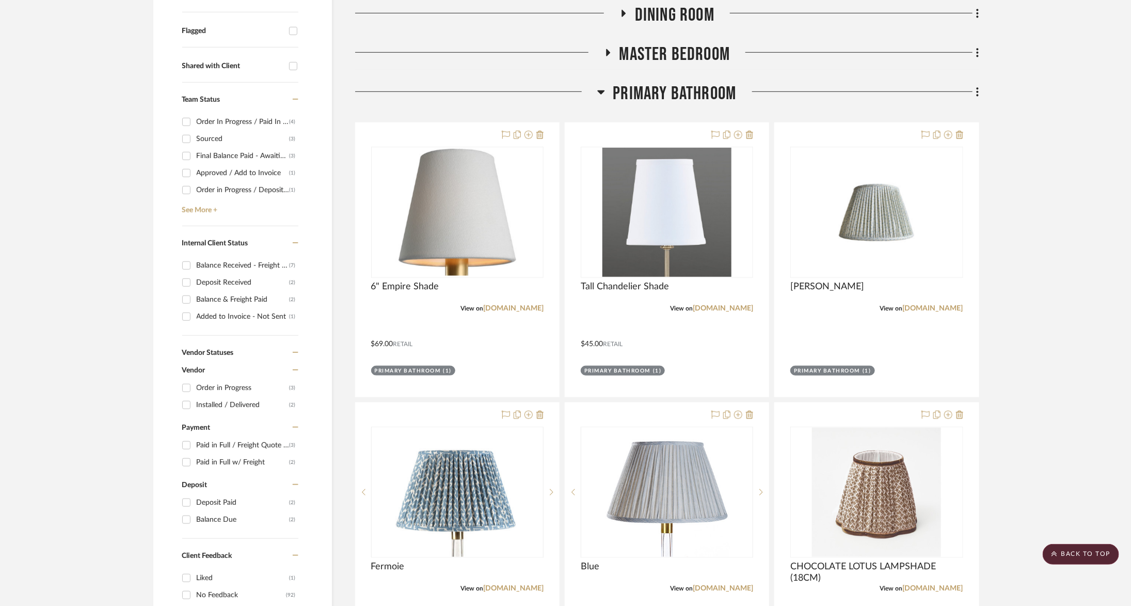
scroll to position [0, 0]
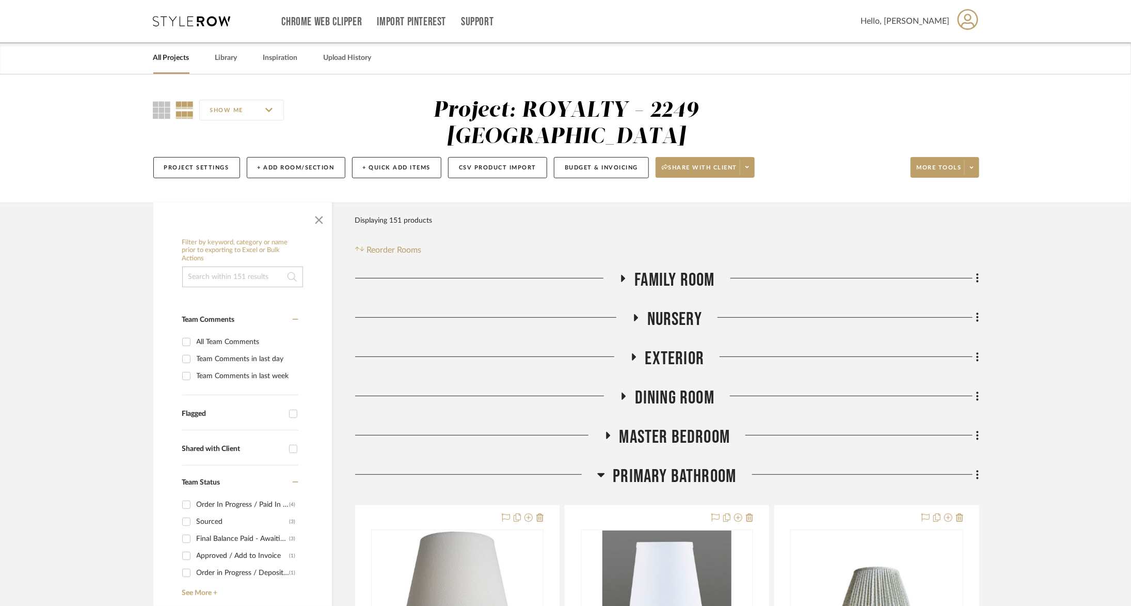
click at [655, 347] on span "Exterior" at bounding box center [674, 358] width 59 height 22
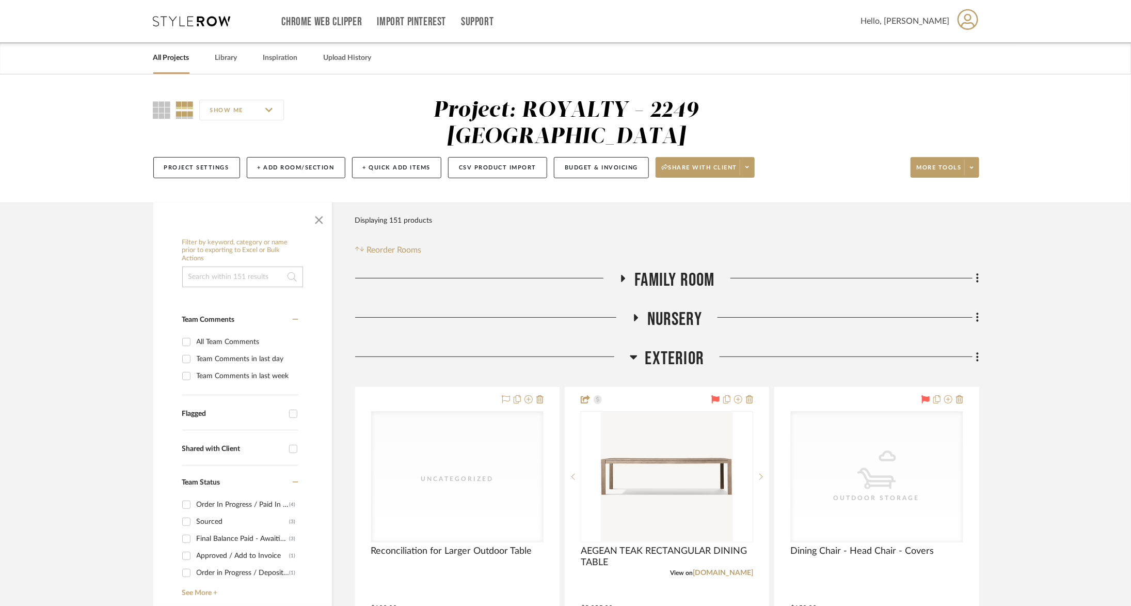
click at [660, 347] on span "Exterior" at bounding box center [674, 358] width 59 height 22
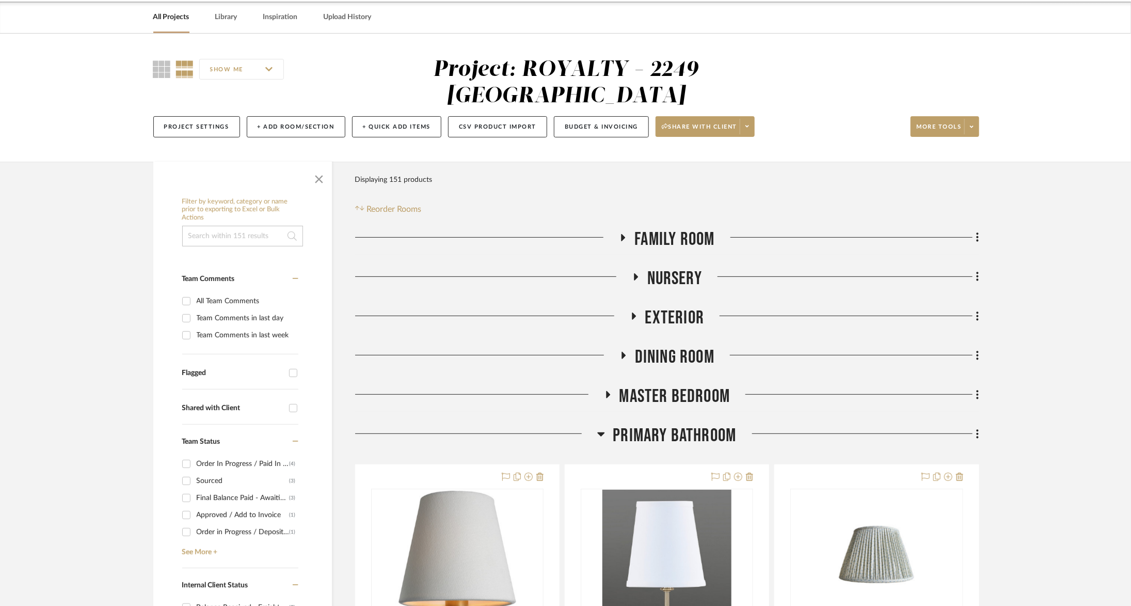
scroll to position [56, 0]
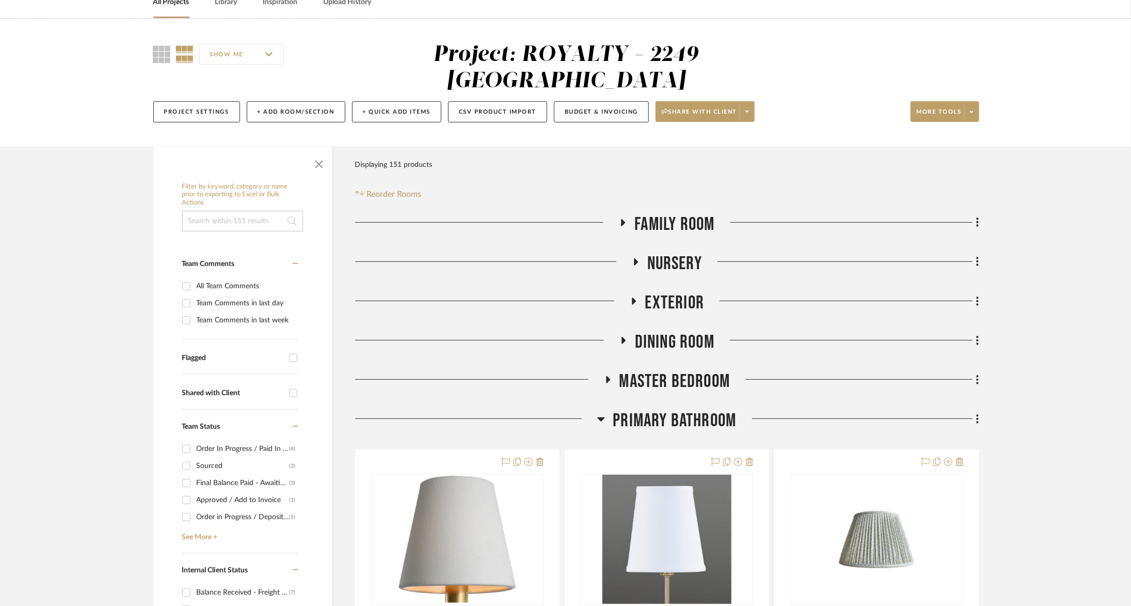
click at [652, 292] on span "Exterior" at bounding box center [674, 303] width 59 height 22
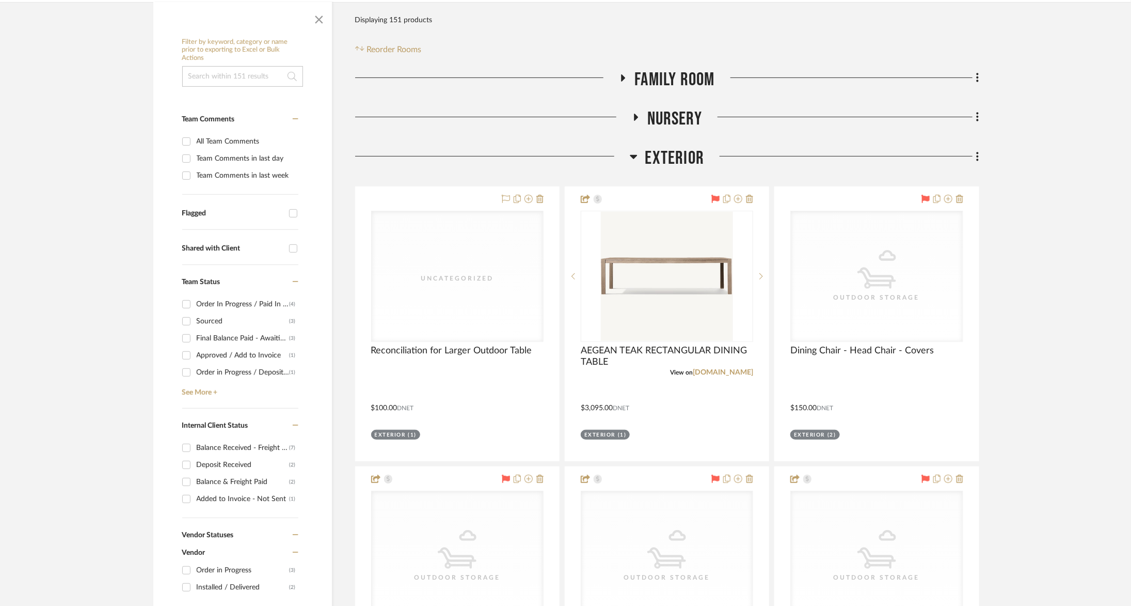
scroll to position [201, 0]
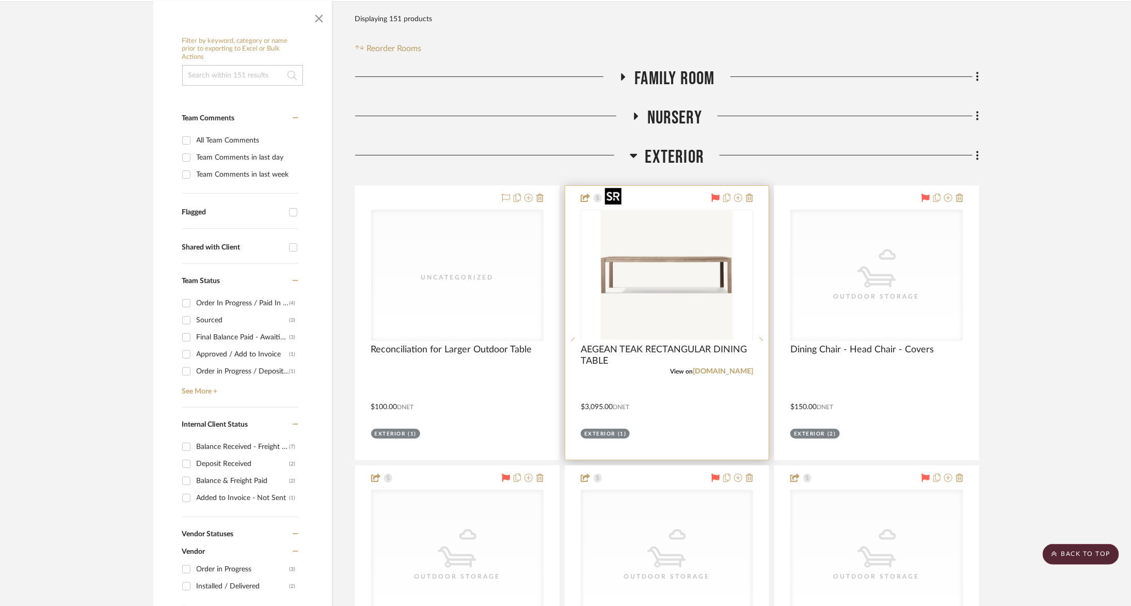
click at [691, 244] on div at bounding box center [667, 340] width 172 height 261
click at [676, 257] on img "0" at bounding box center [667, 275] width 132 height 129
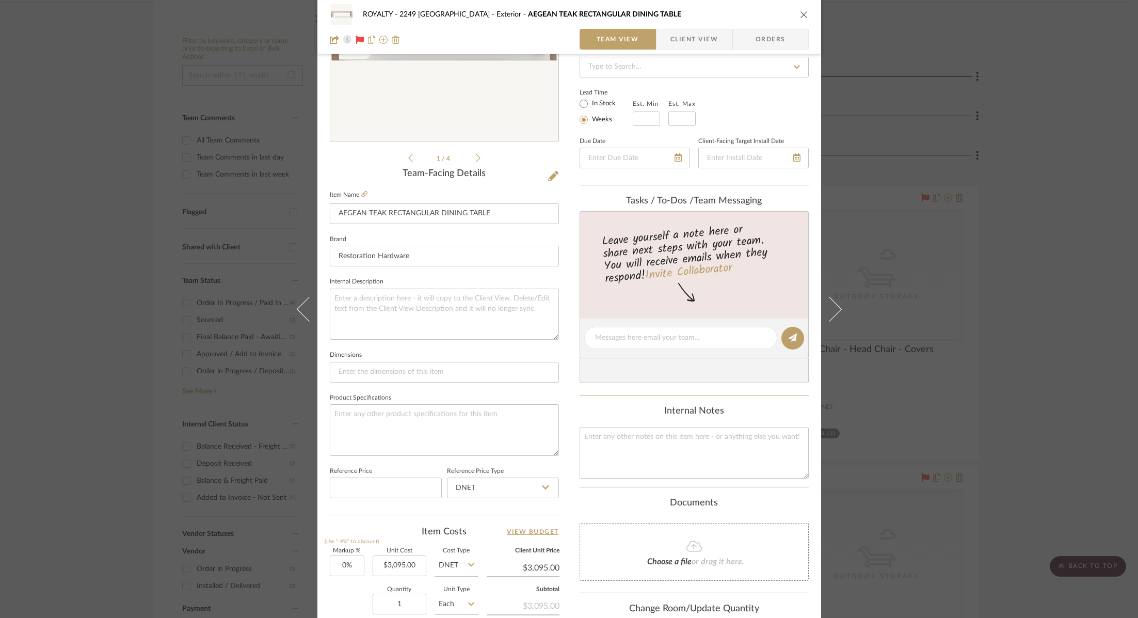
scroll to position [340, 0]
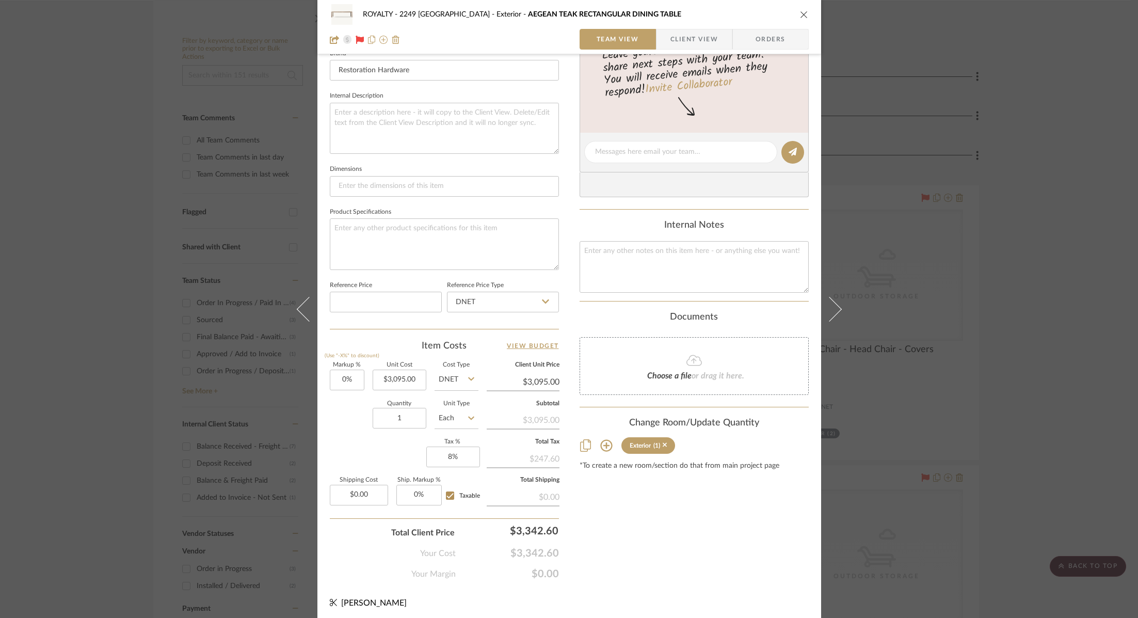
click at [1061, 142] on div "ROYALTY - 2249 Yorkshire Exterior AEGEAN TEAK RECTANGULAR DINING TABLE Team Vie…" at bounding box center [569, 309] width 1138 height 618
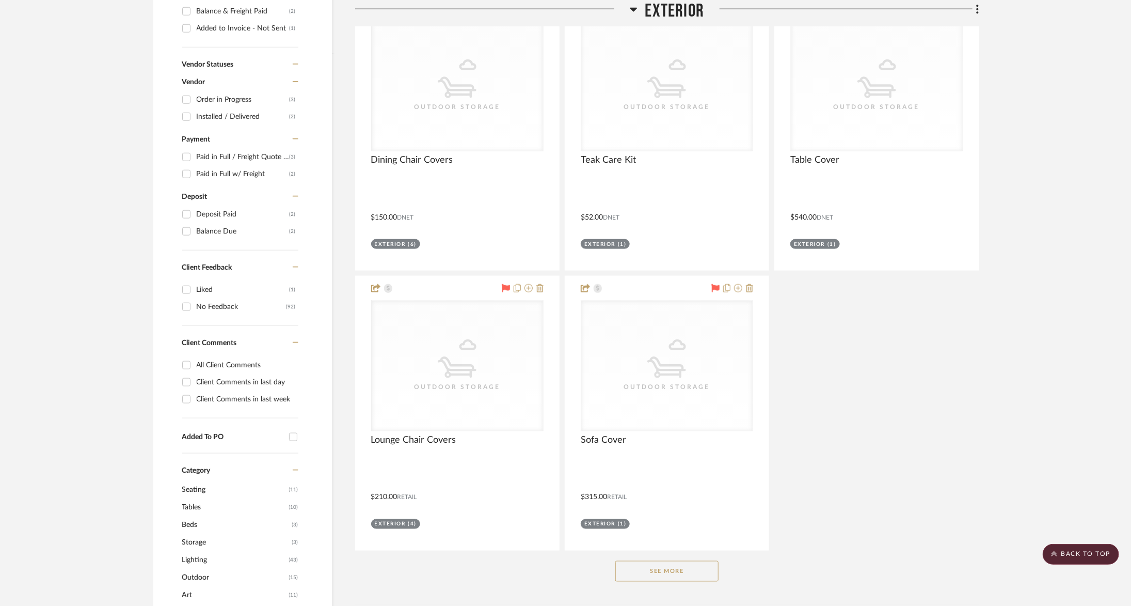
scroll to position [695, 0]
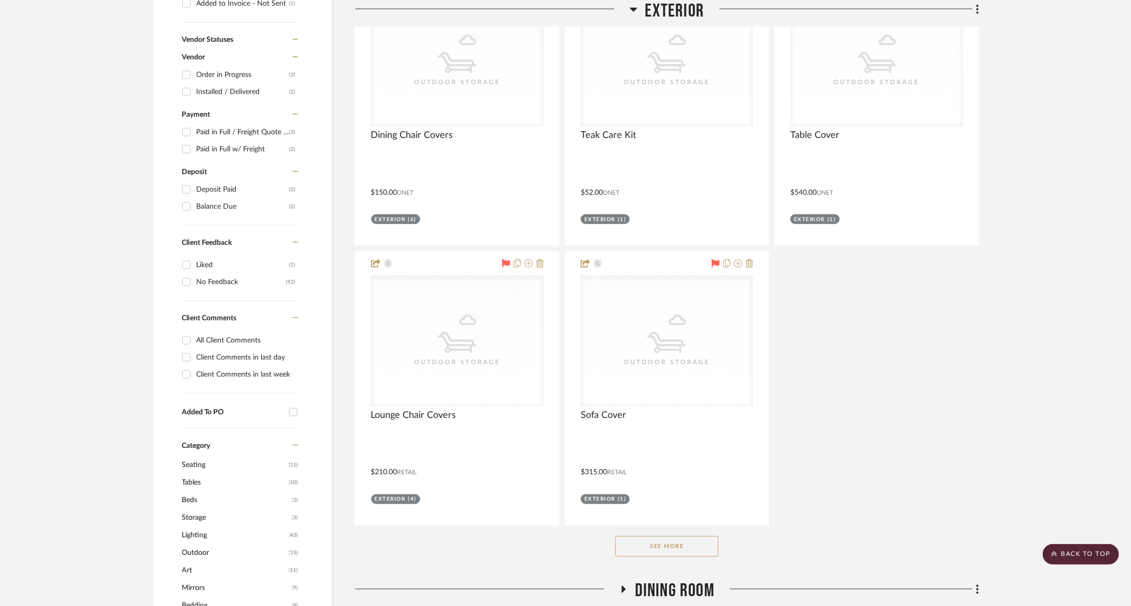
click at [698, 536] on button "See More" at bounding box center [666, 546] width 103 height 21
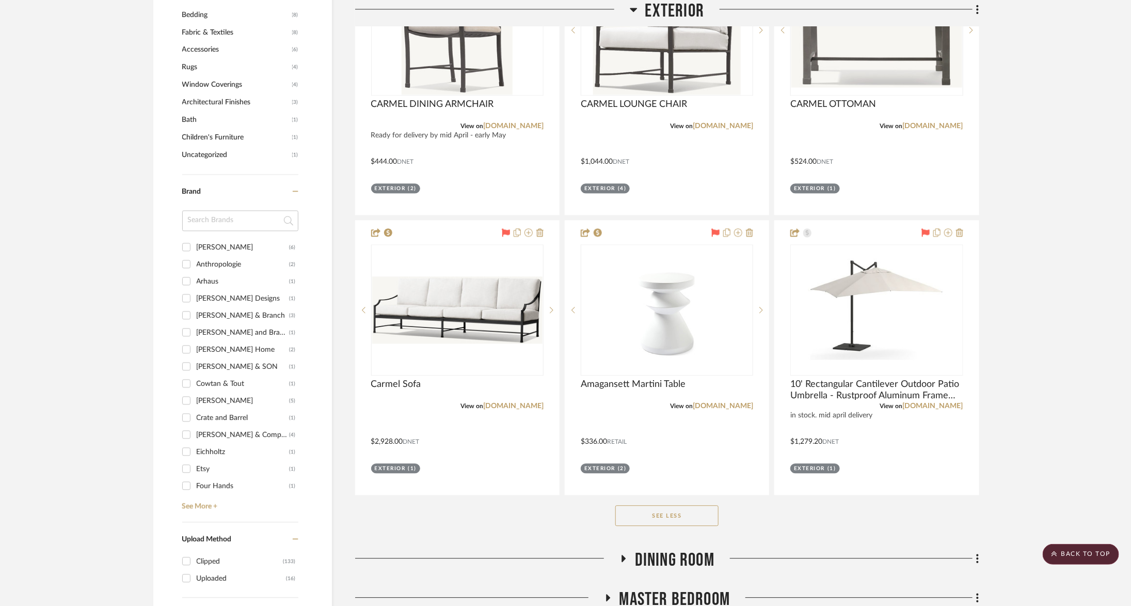
scroll to position [1320, 0]
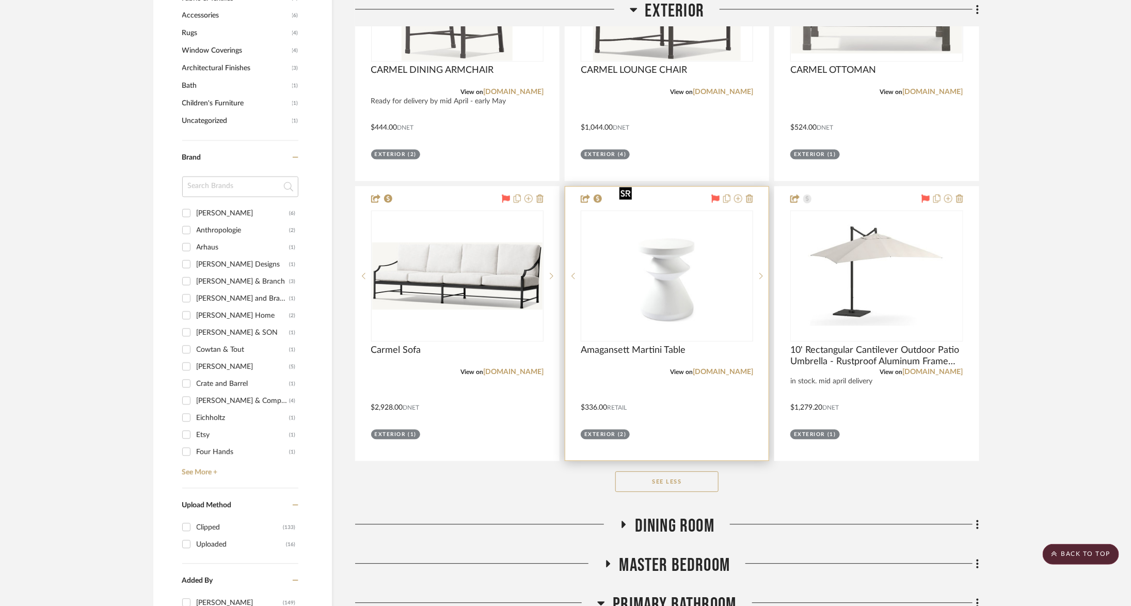
click at [0, 0] on img at bounding box center [0, 0] width 0 height 0
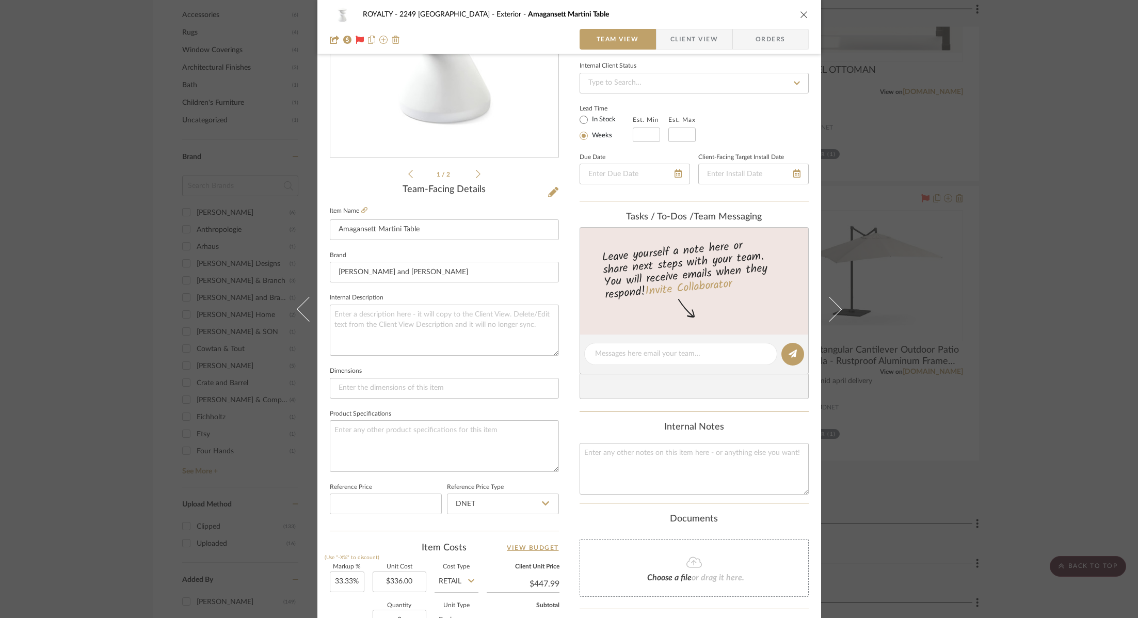
scroll to position [340, 0]
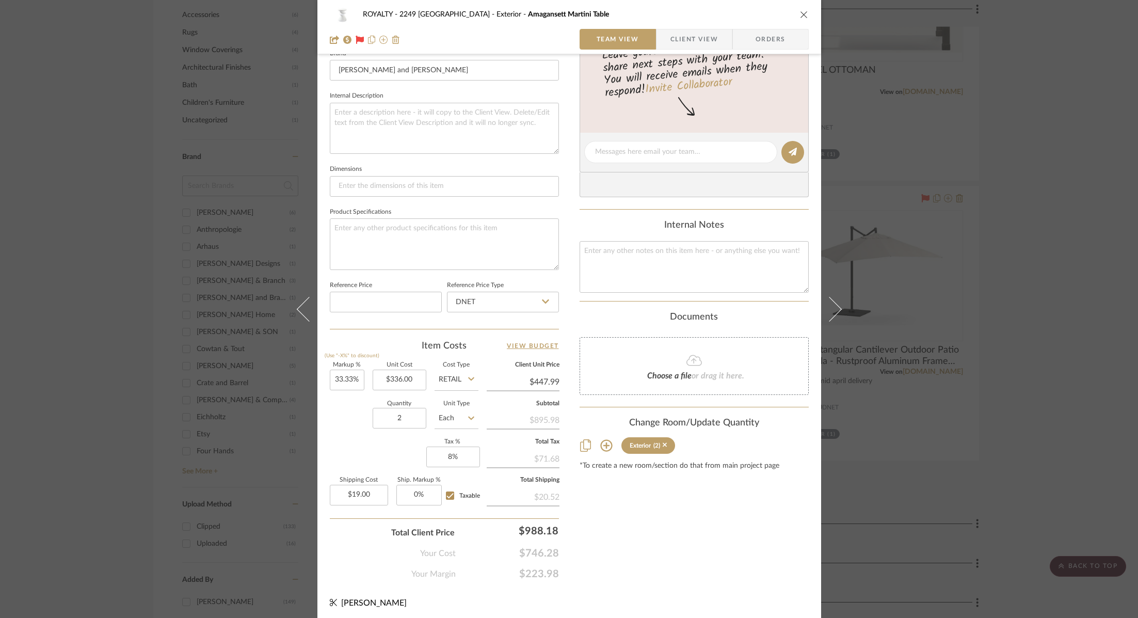
click at [1069, 400] on div "ROYALTY - 2249 Yorkshire Exterior Amagansett Martini Table Team View Client Vie…" at bounding box center [569, 309] width 1138 height 618
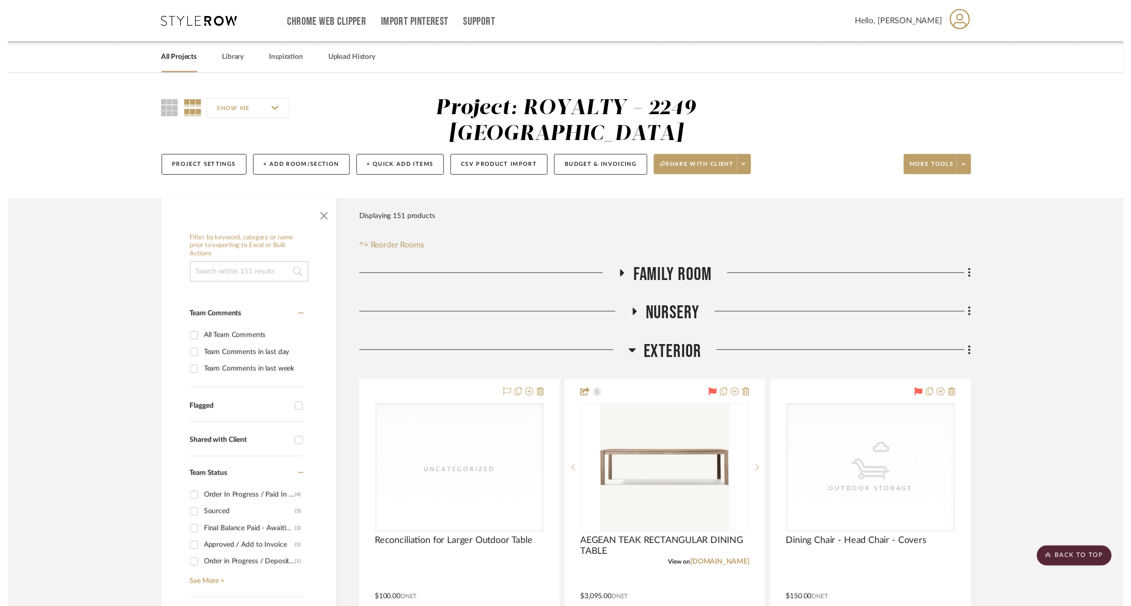
scroll to position [1320, 0]
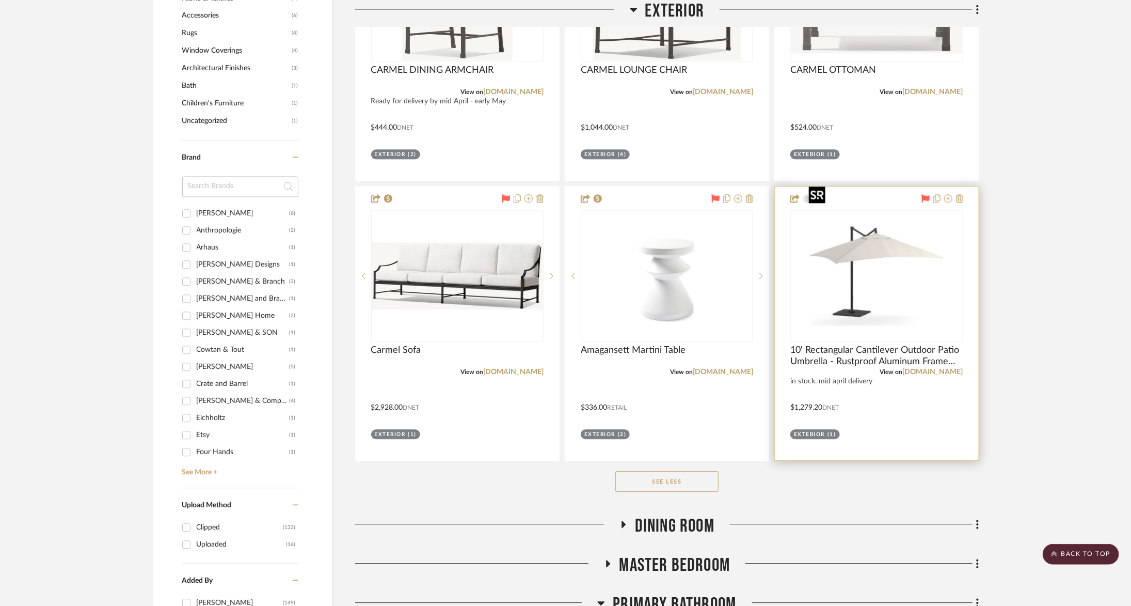
click at [0, 0] on img at bounding box center [0, 0] width 0 height 0
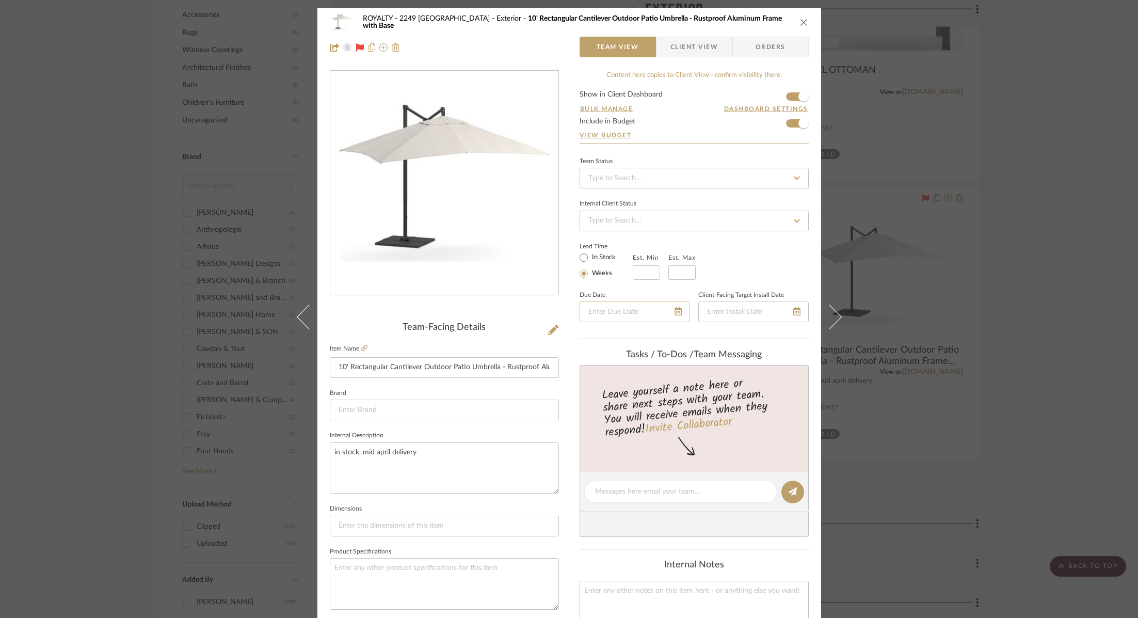
scroll to position [340, 0]
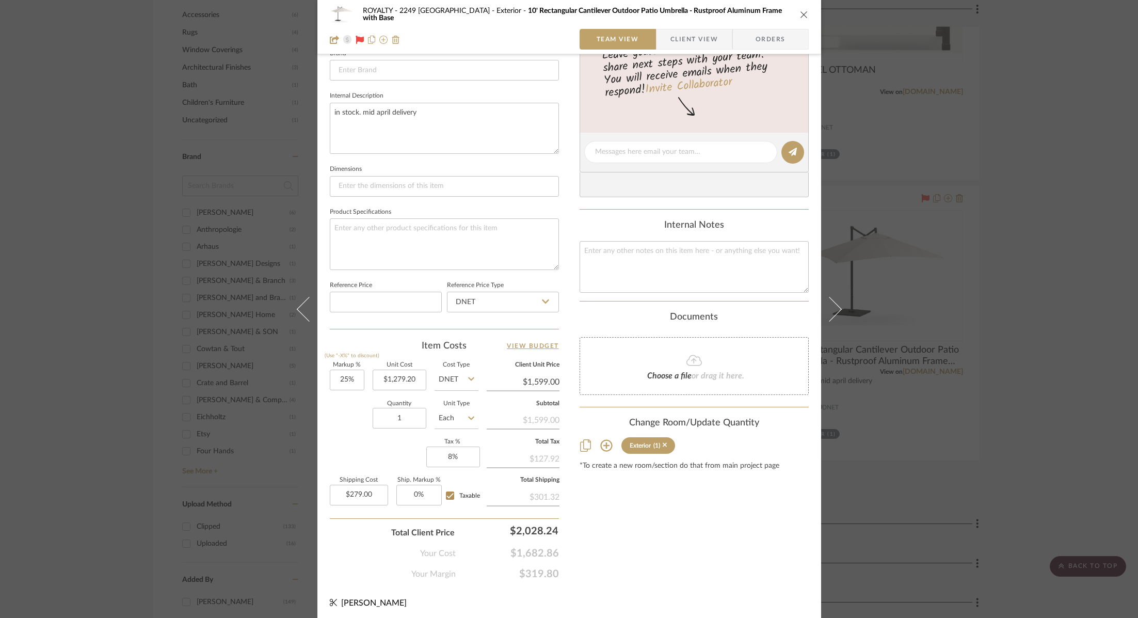
click at [1075, 268] on div "ROYALTY - 2249 Yorkshire Exterior 10' Rectangular Cantilever Outdoor Patio Umbr…" at bounding box center [569, 309] width 1138 height 618
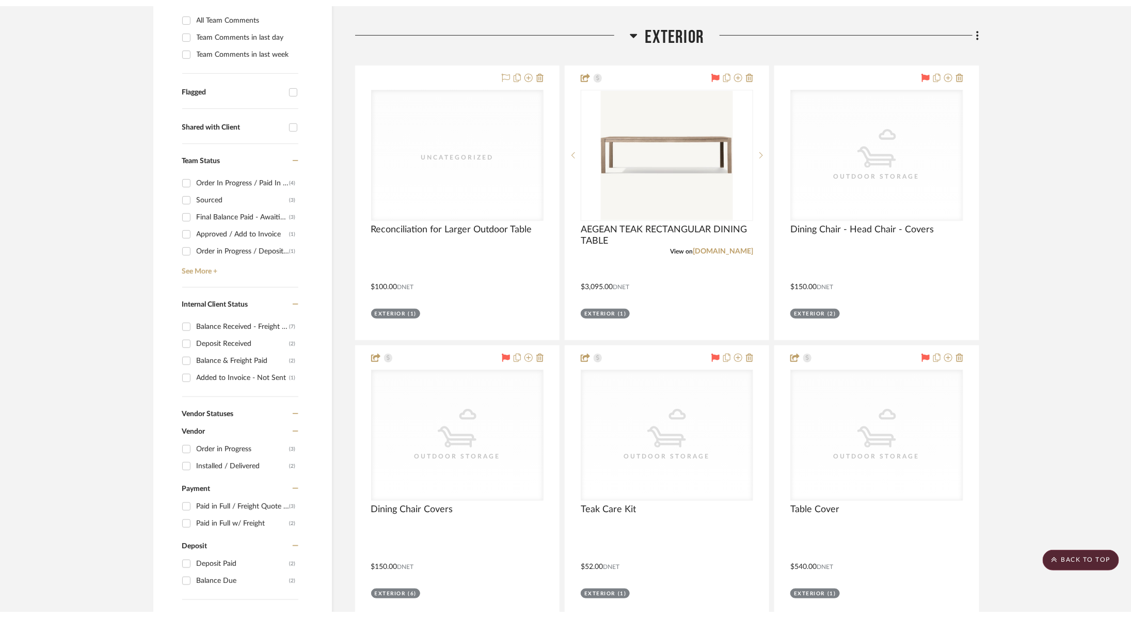
scroll to position [0, 0]
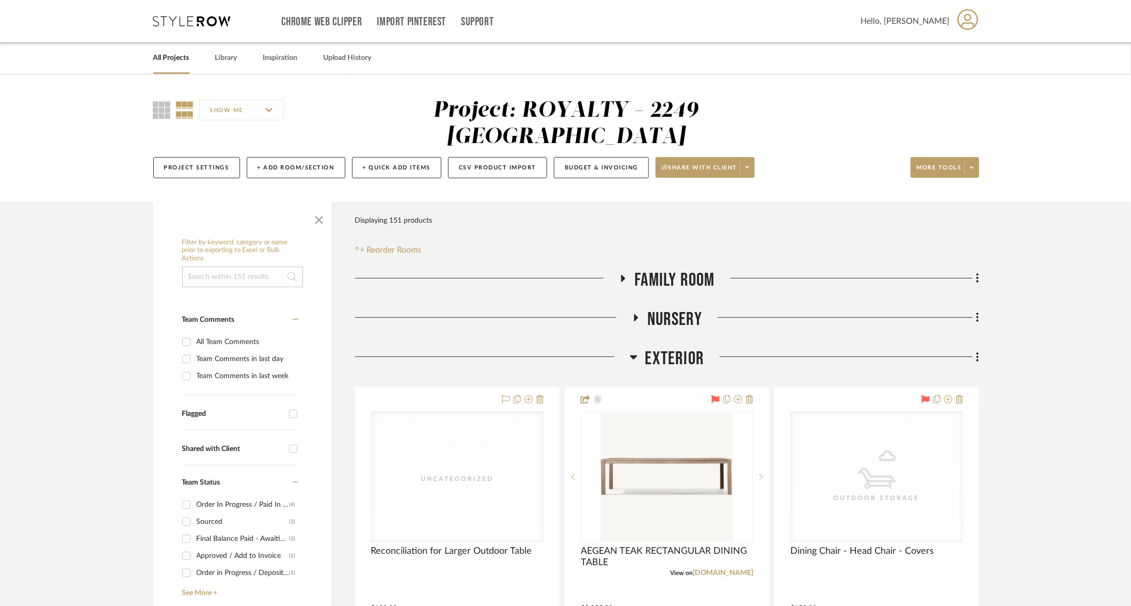
click at [187, 12] on div "Chrome Web Clipper Import Pinterest Support All Projects Library Inspiration Up…" at bounding box center [566, 21] width 826 height 42
click at [196, 18] on icon at bounding box center [191, 21] width 77 height 10
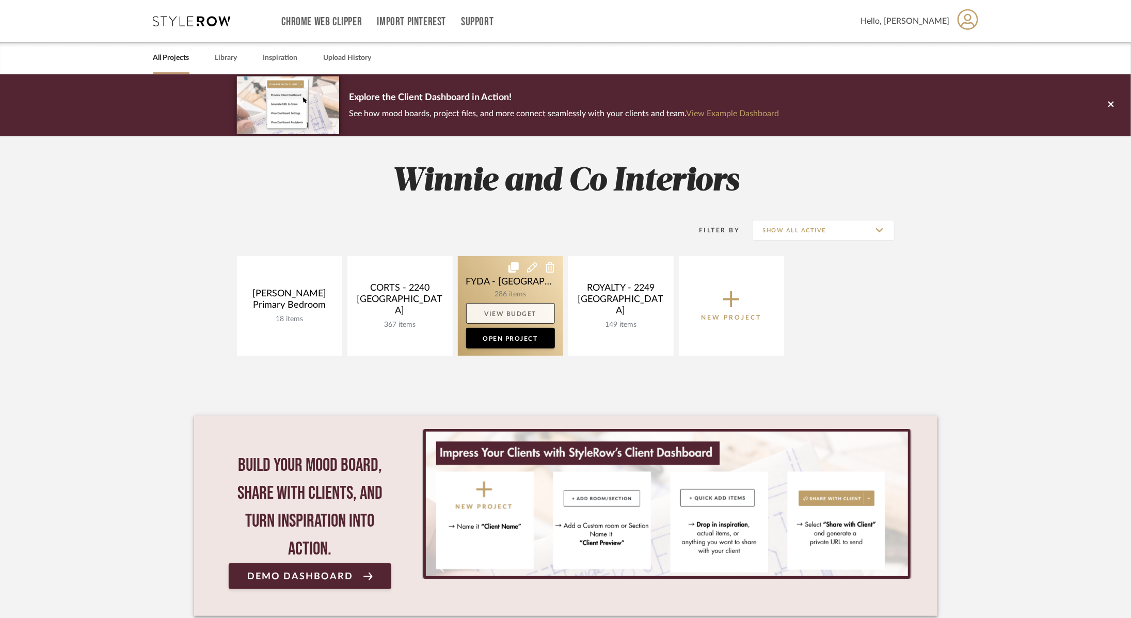
click at [516, 314] on link "View Budget" at bounding box center [510, 313] width 89 height 21
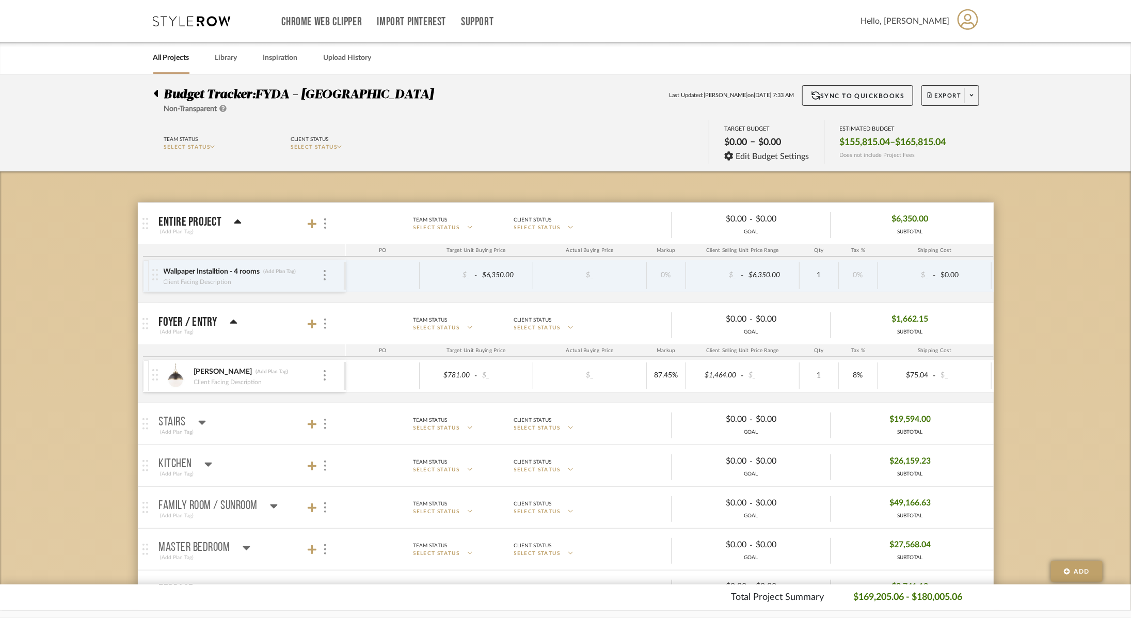
click at [267, 505] on div "Family Room / Sunroom" at bounding box center [218, 506] width 119 height 12
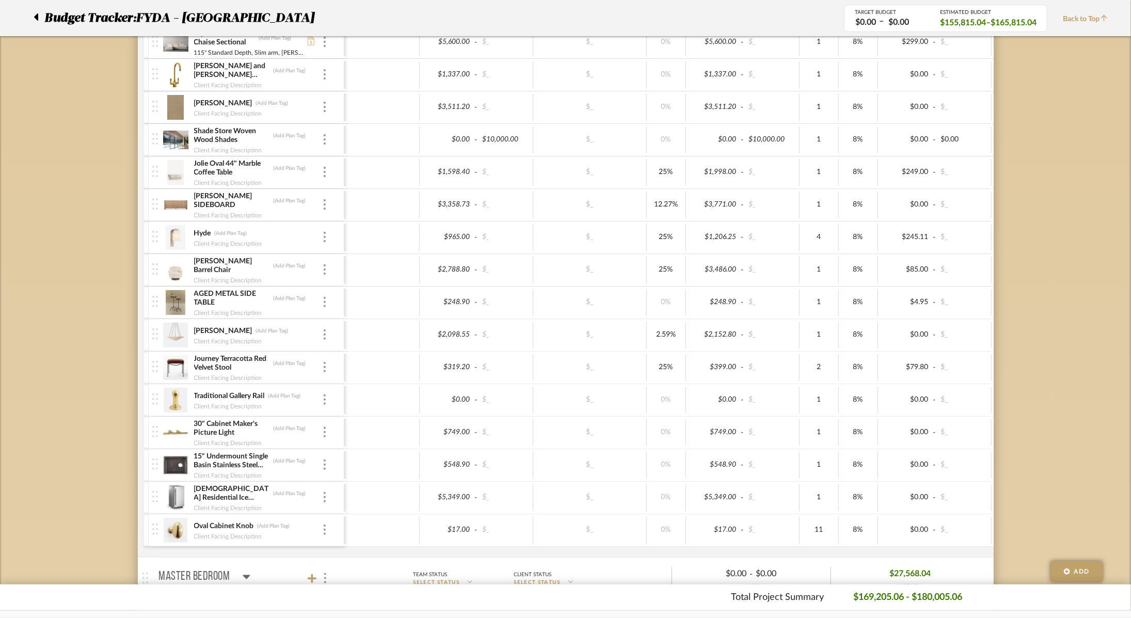
scroll to position [516, 0]
click at [170, 496] on img at bounding box center [175, 498] width 25 height 25
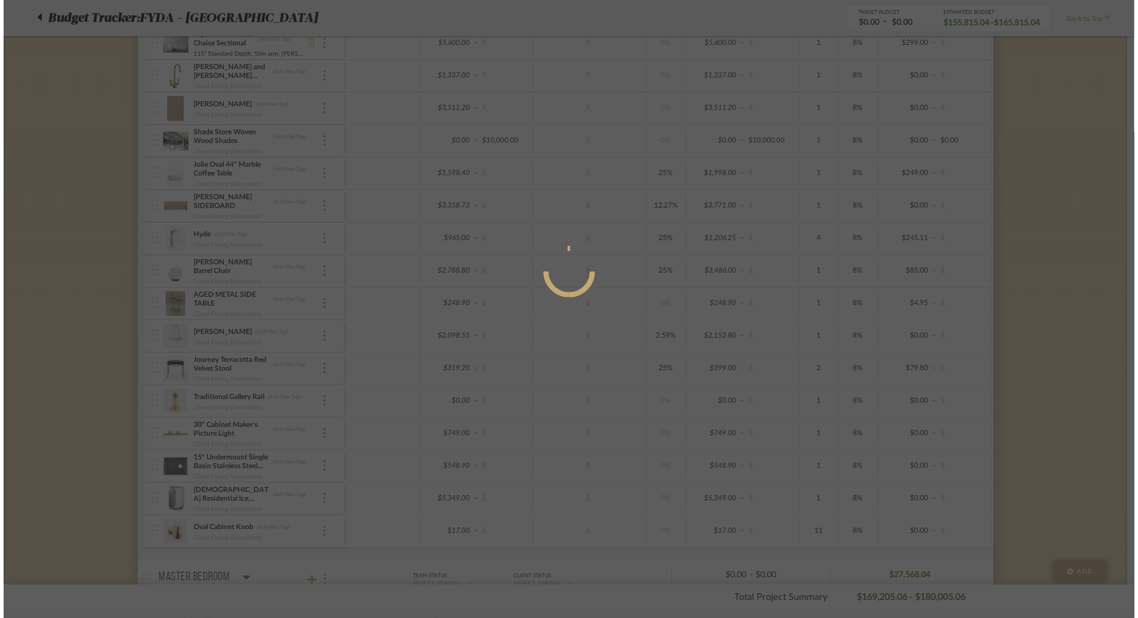
scroll to position [0, 0]
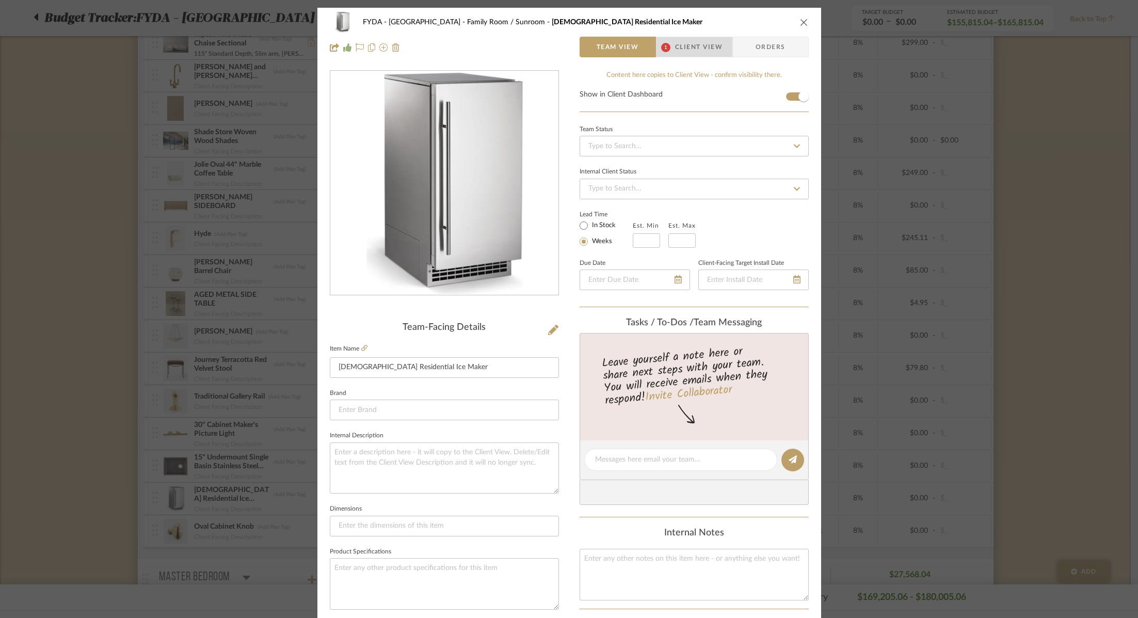
click at [689, 43] on span "Client View" at bounding box center [698, 47] width 47 height 21
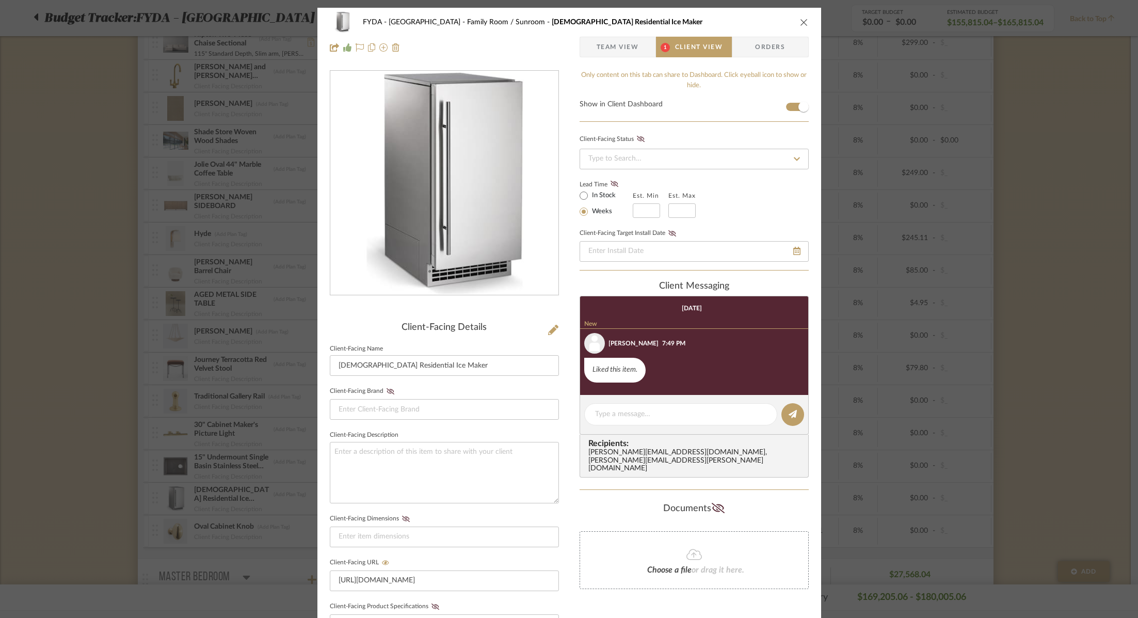
click at [620, 50] on span "Team View" at bounding box center [618, 47] width 42 height 21
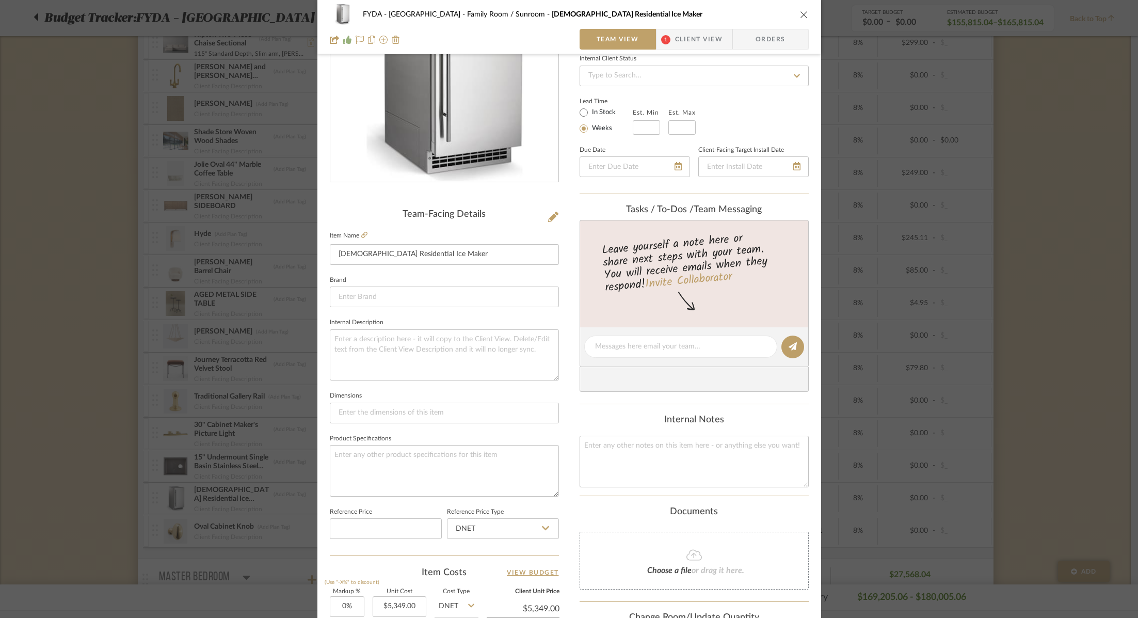
scroll to position [88, 0]
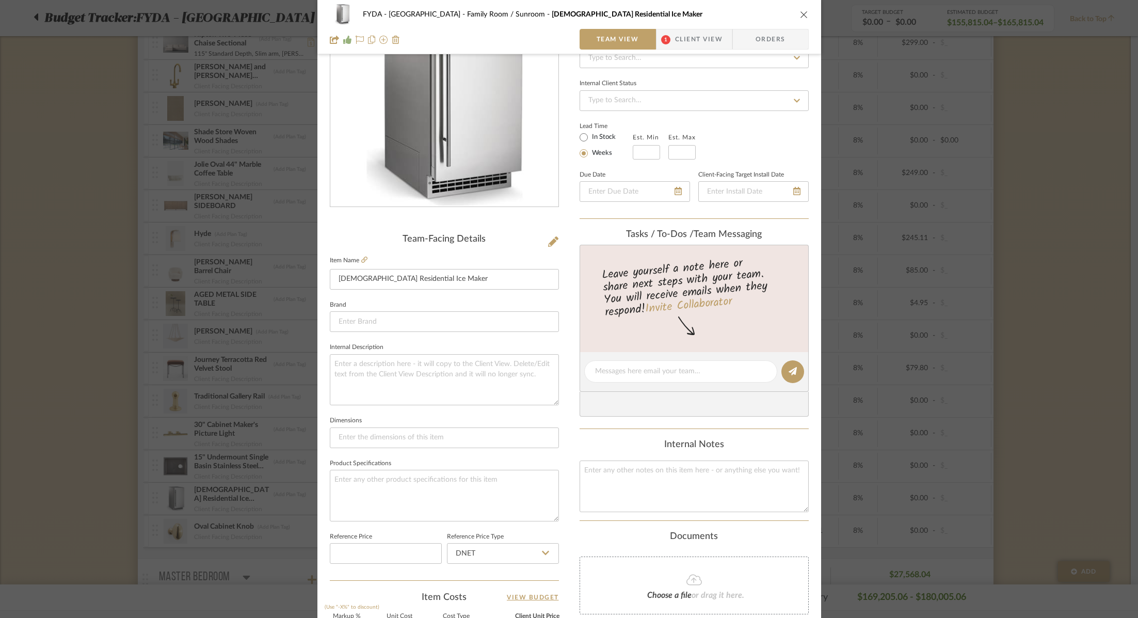
click at [800, 10] on icon "close" at bounding box center [804, 14] width 8 height 8
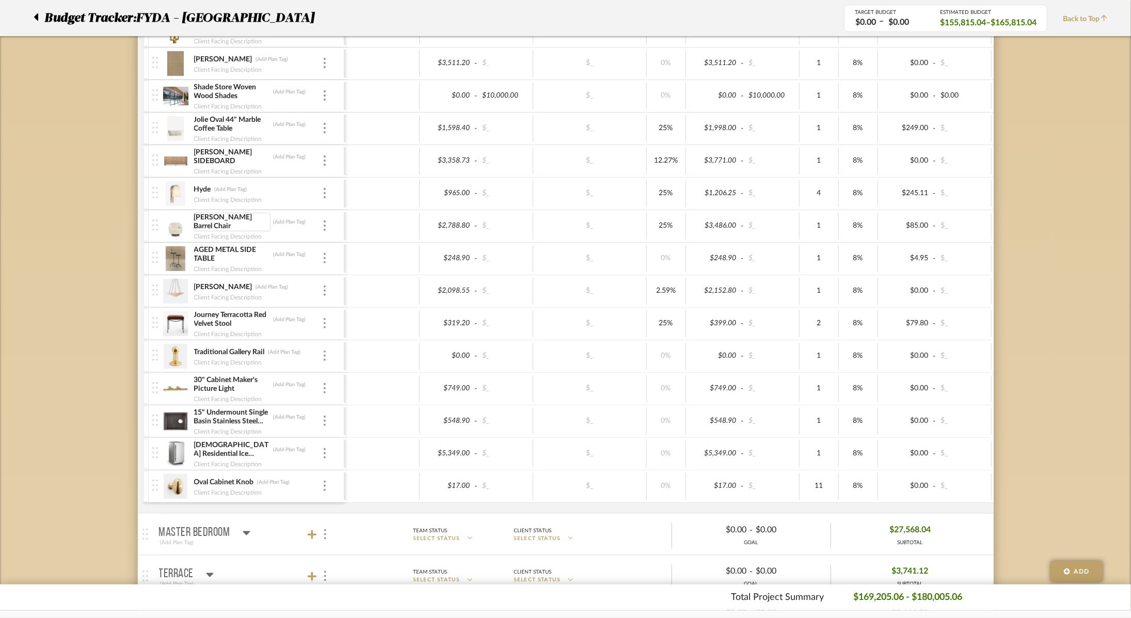
scroll to position [566, 0]
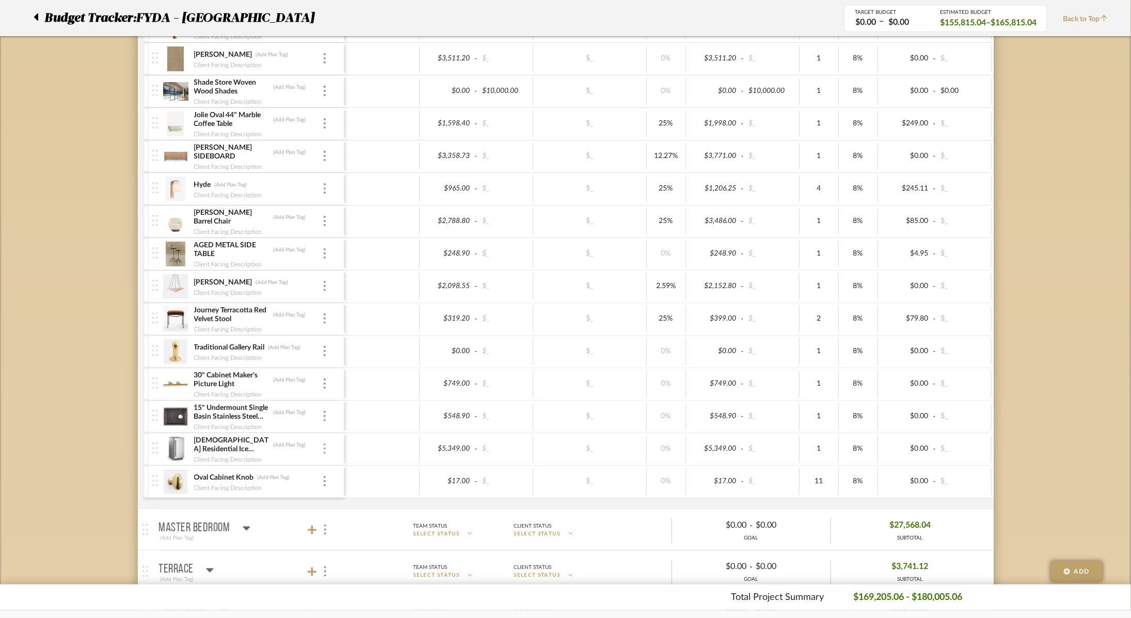
click at [325, 447] on img at bounding box center [325, 448] width 2 height 10
click at [357, 526] on span "Remove Item" at bounding box center [375, 522] width 64 height 9
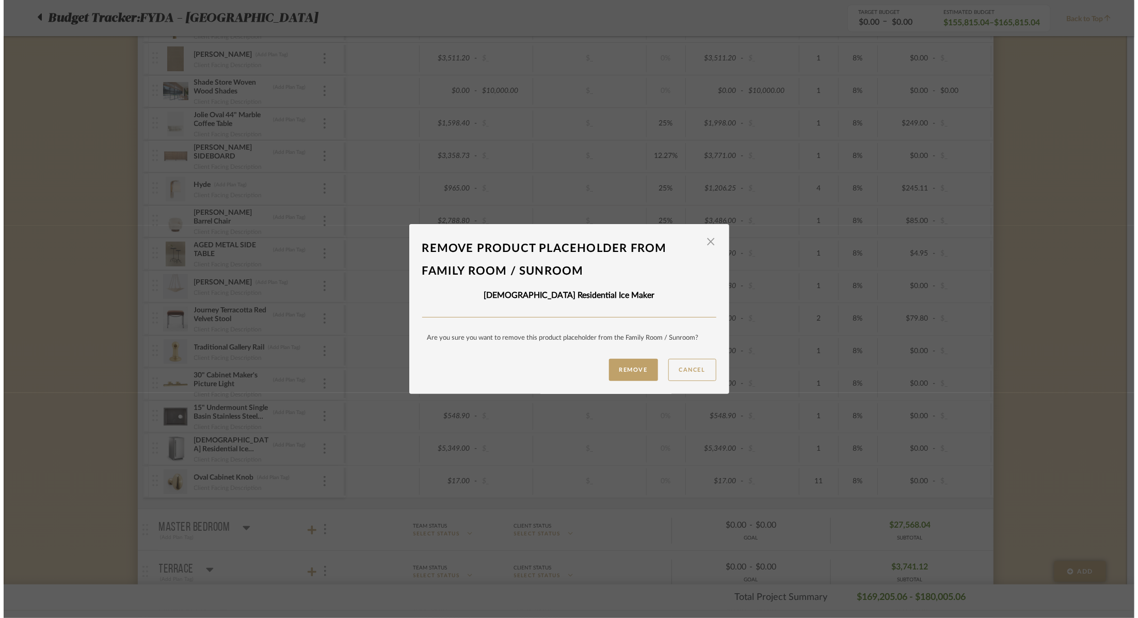
scroll to position [0, 0]
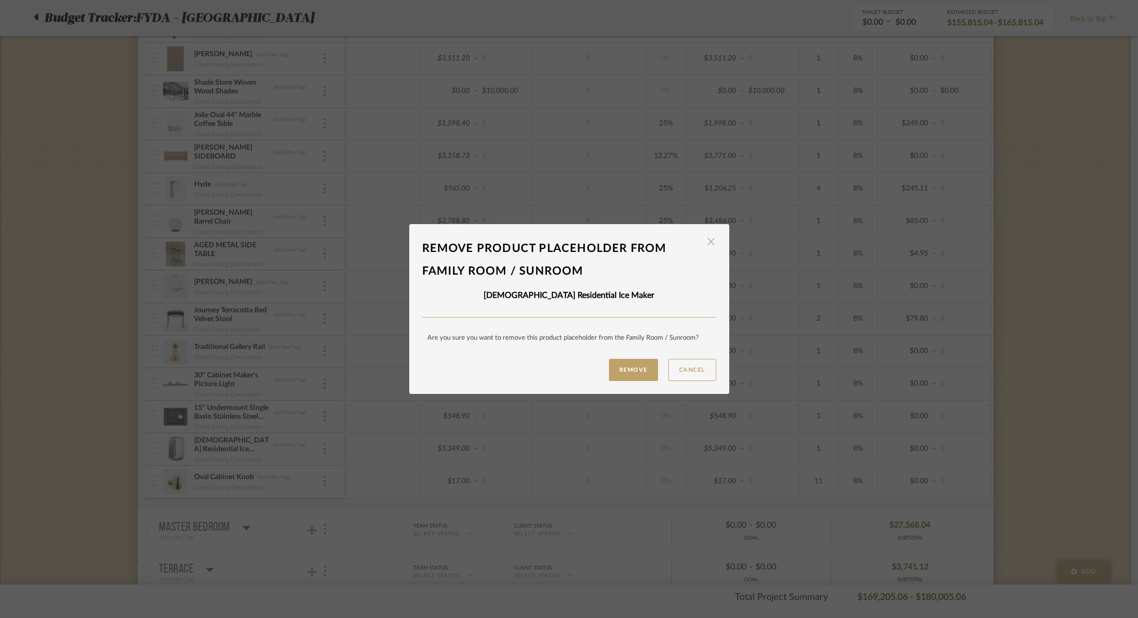
click at [708, 243] on span "button" at bounding box center [711, 242] width 21 height 21
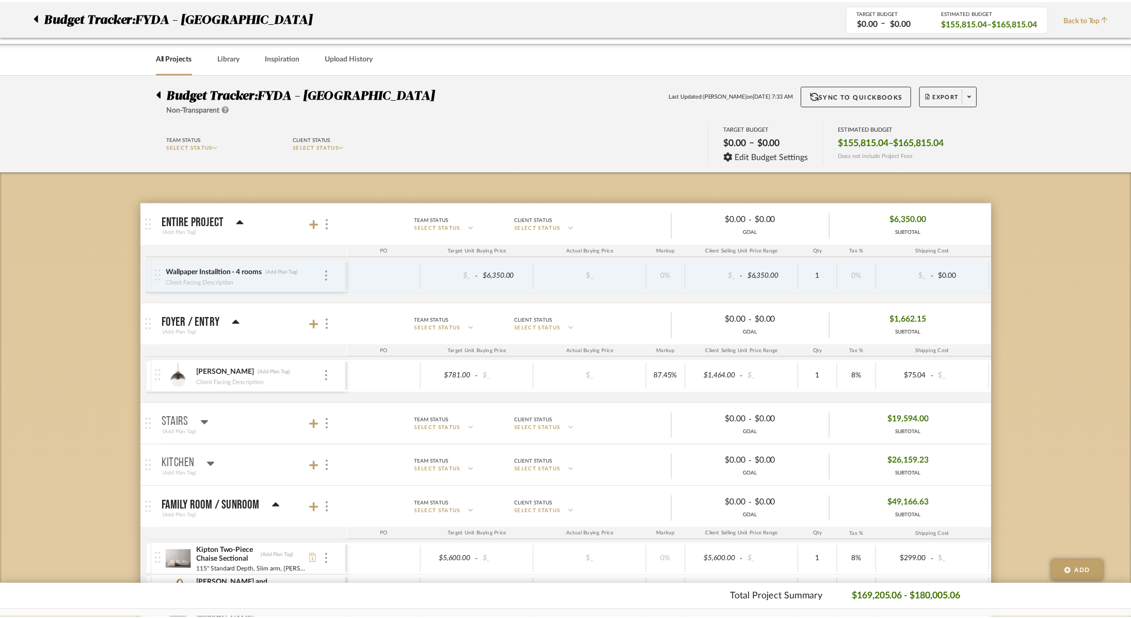
scroll to position [566, 0]
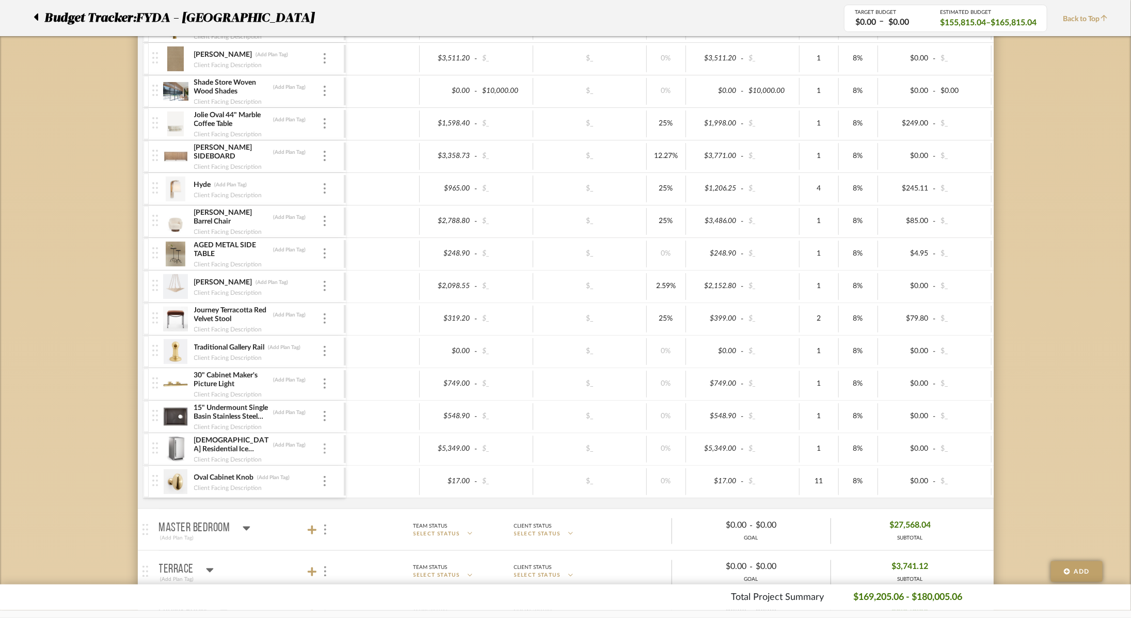
click at [324, 443] on img at bounding box center [325, 448] width 2 height 10
click at [336, 471] on icon at bounding box center [334, 467] width 9 height 8
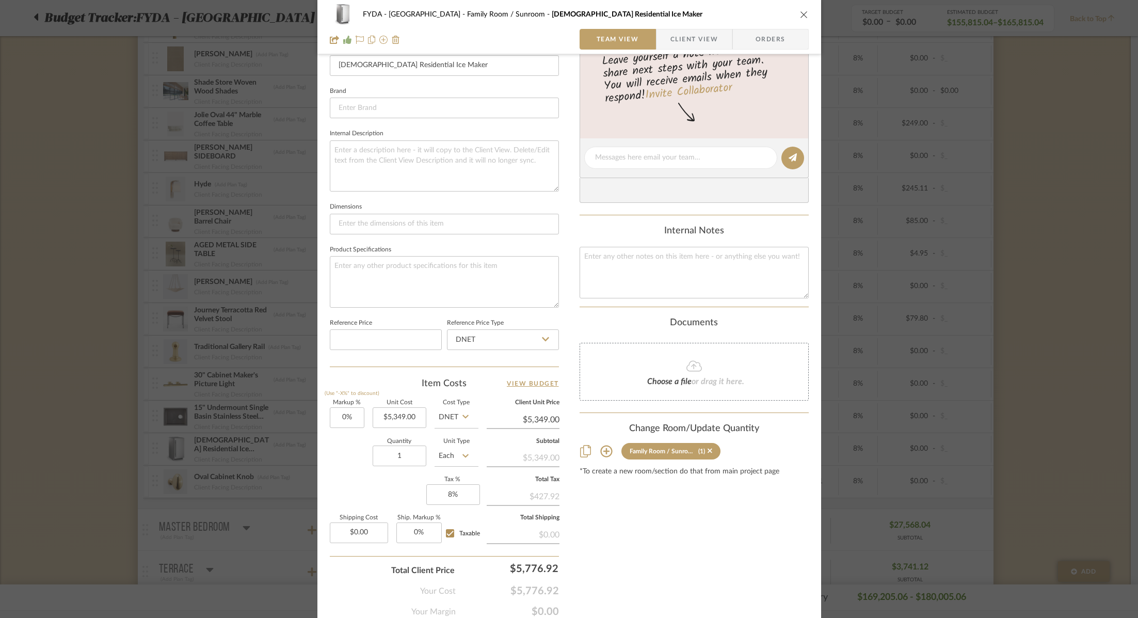
scroll to position [340, 0]
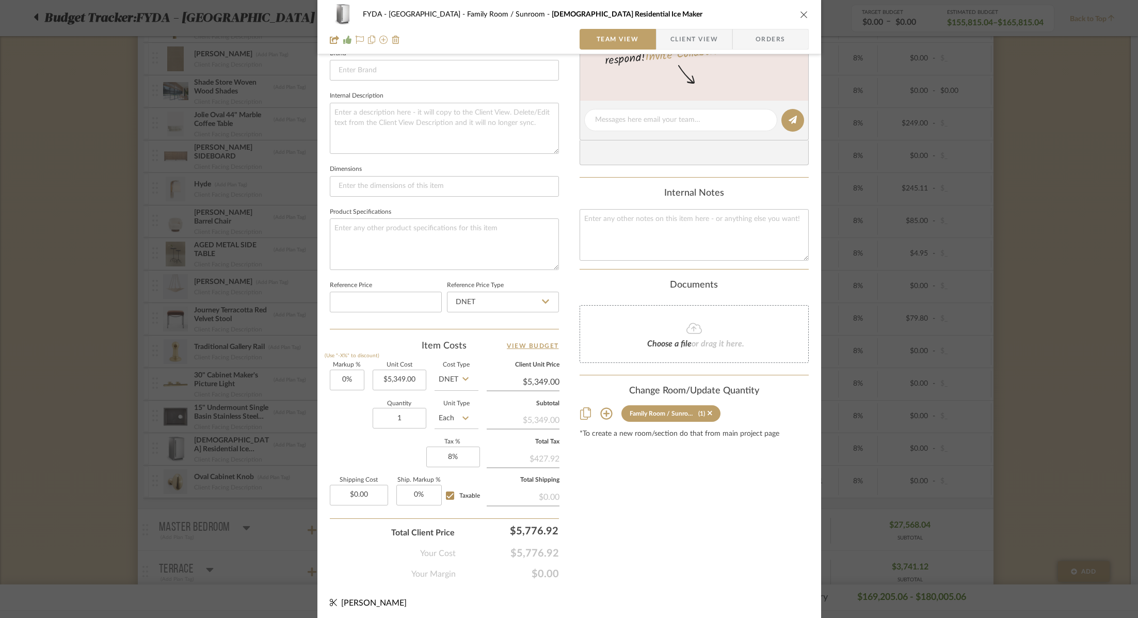
click at [804, 17] on icon "close" at bounding box center [804, 14] width 8 height 8
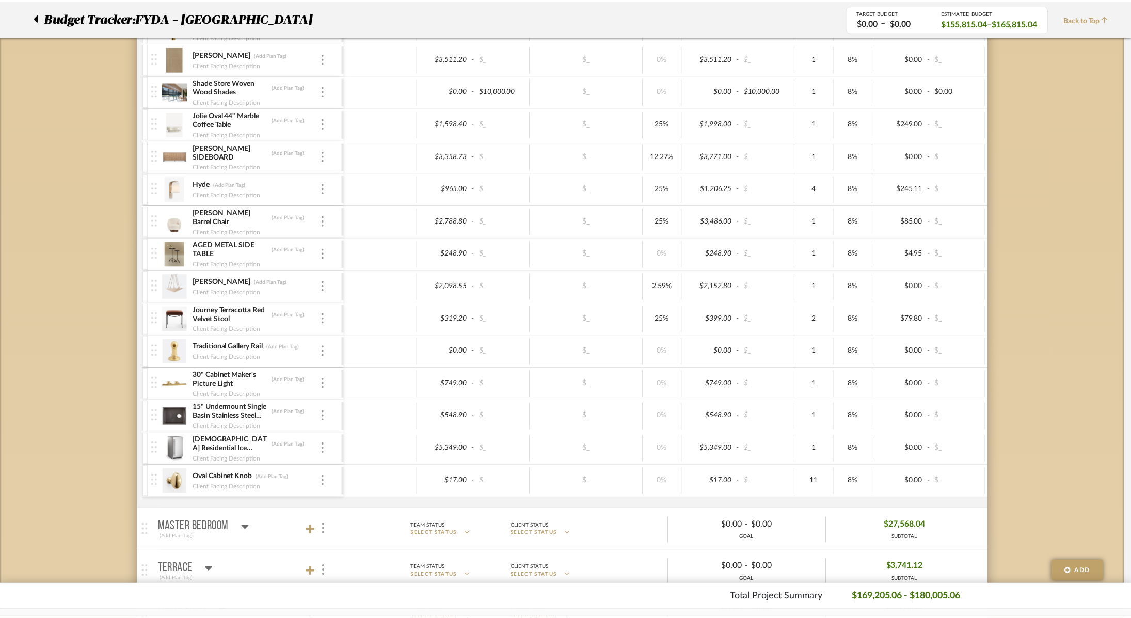
scroll to position [566, 0]
